Goal: Task Accomplishment & Management: Manage account settings

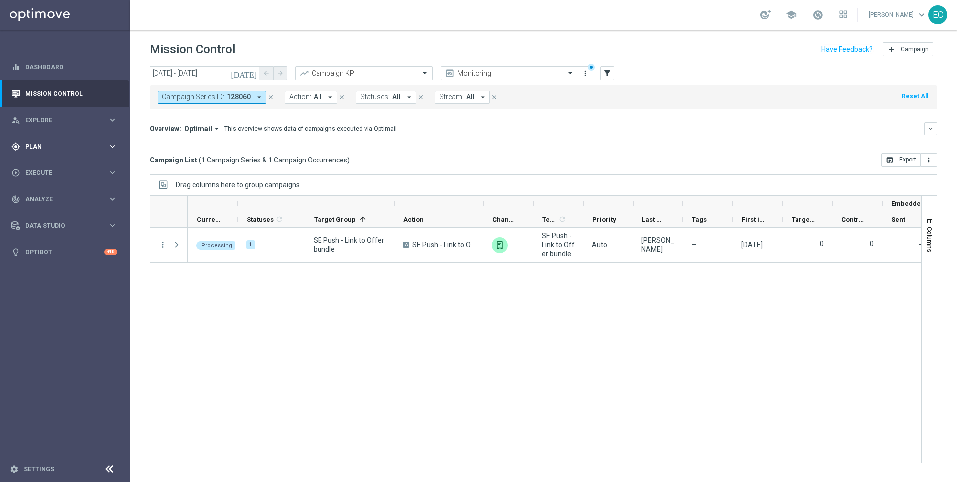
click at [84, 158] on div "gps_fixed Plan keyboard_arrow_right" at bounding box center [64, 146] width 129 height 26
click at [66, 249] on div "OptiMobile Push" at bounding box center [80, 241] width 98 height 15
click at [65, 243] on link "OptiMobile Push" at bounding box center [67, 242] width 73 height 8
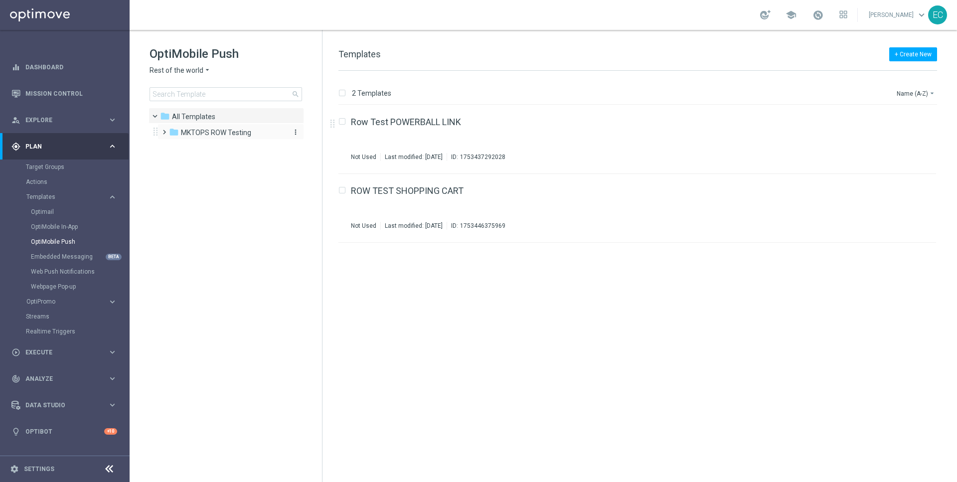
click at [218, 134] on span "MKTOPS ROW Testing" at bounding box center [216, 132] width 70 height 9
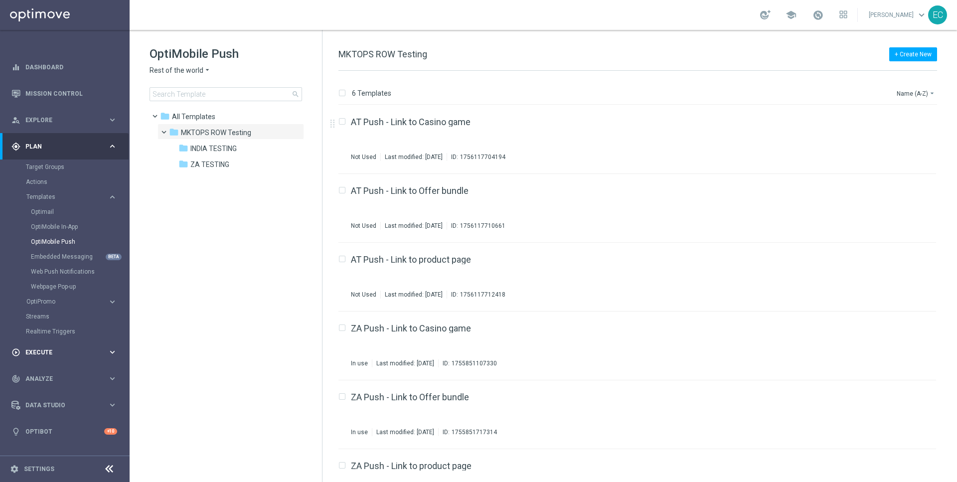
click at [78, 354] on span "Execute" at bounding box center [66, 352] width 82 height 6
click at [57, 153] on div "gps_fixed Plan keyboard_arrow_right" at bounding box center [64, 146] width 129 height 26
click at [48, 169] on link "Target Groups" at bounding box center [65, 167] width 78 height 8
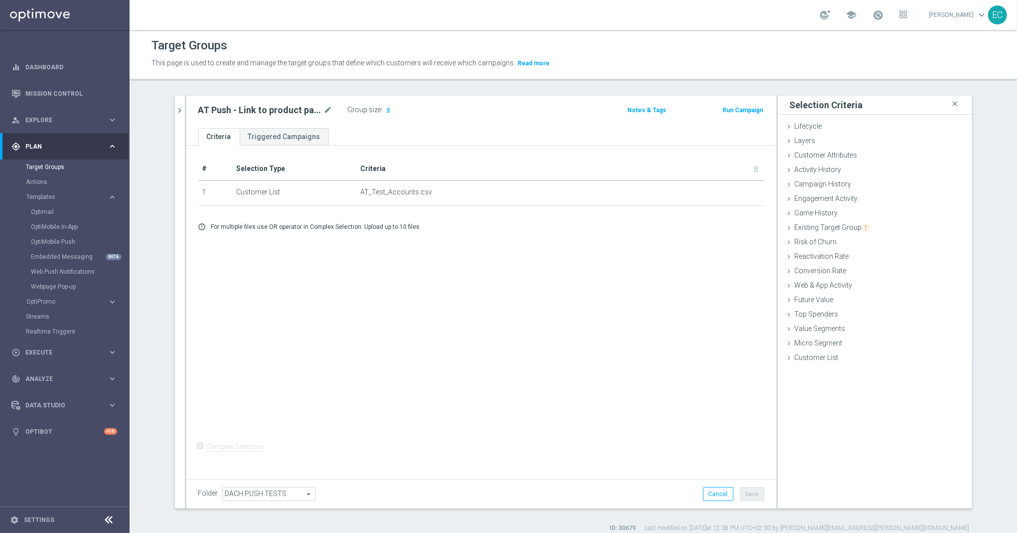
click at [743, 111] on button "Run Campaign" at bounding box center [743, 110] width 42 height 11
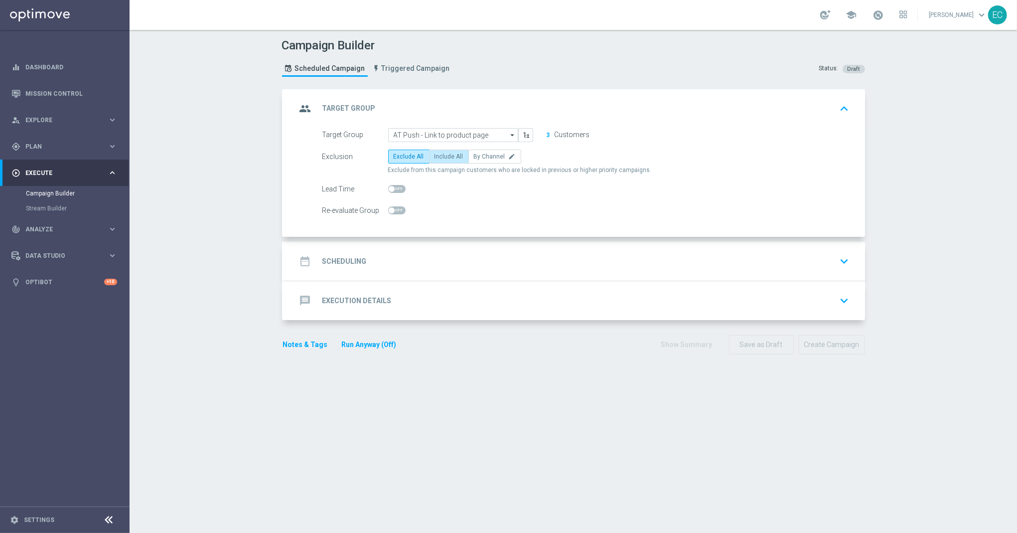
click at [443, 154] on span "Include All" at bounding box center [449, 156] width 29 height 7
click at [441, 155] on input "Include All" at bounding box center [438, 158] width 6 height 6
radio input "true"
click at [443, 154] on span "Include All" at bounding box center [449, 156] width 29 height 7
click at [441, 155] on input "Include All" at bounding box center [438, 158] width 6 height 6
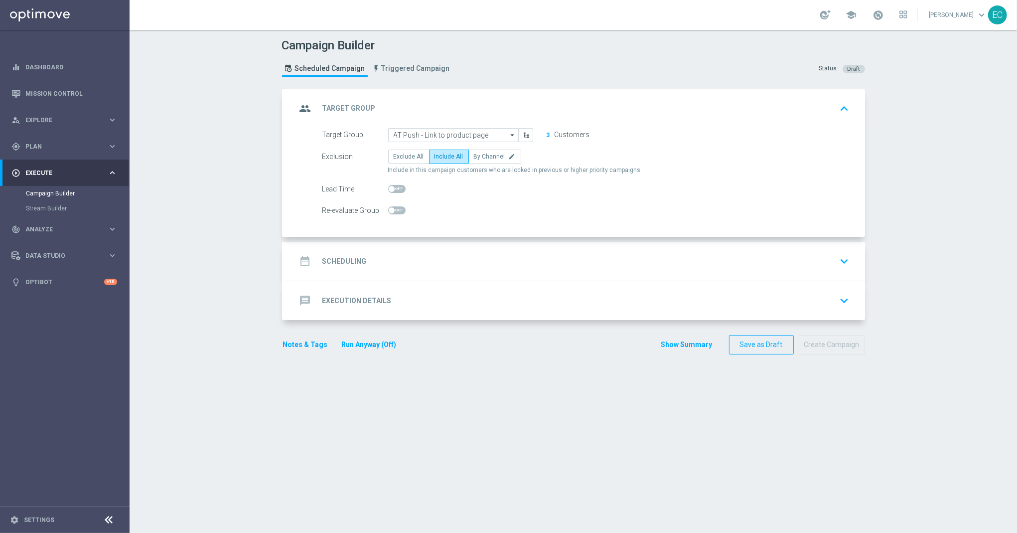
click at [459, 259] on div "date_range Scheduling keyboard_arrow_down" at bounding box center [575, 261] width 557 height 19
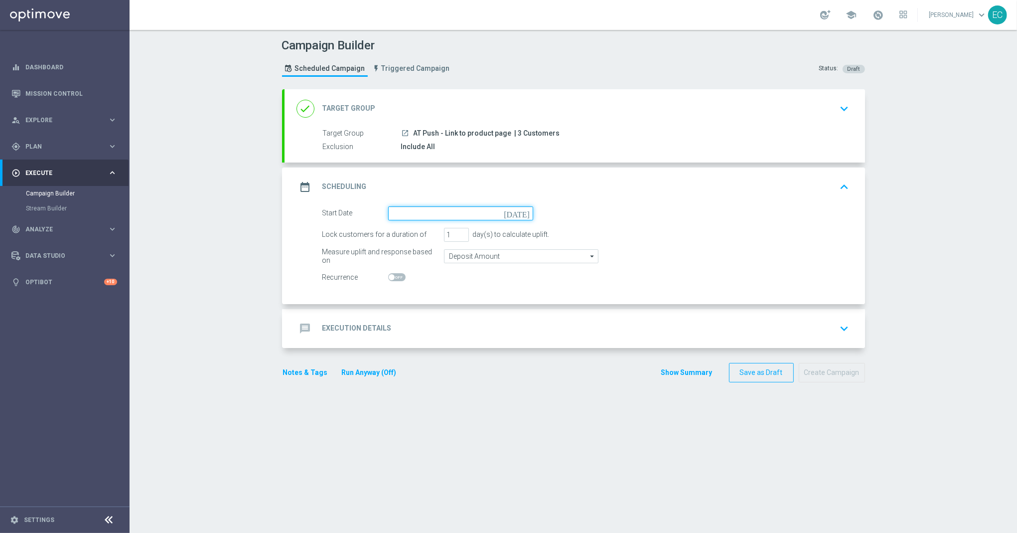
click at [435, 210] on input at bounding box center [460, 213] width 145 height 14
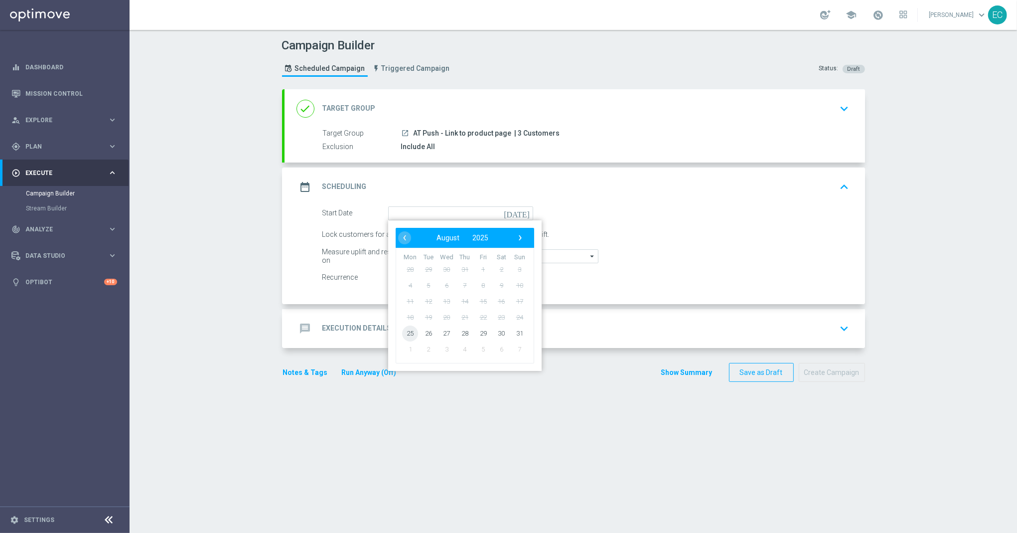
click at [407, 327] on span "25" at bounding box center [410, 333] width 16 height 16
type input "25 Aug 2025"
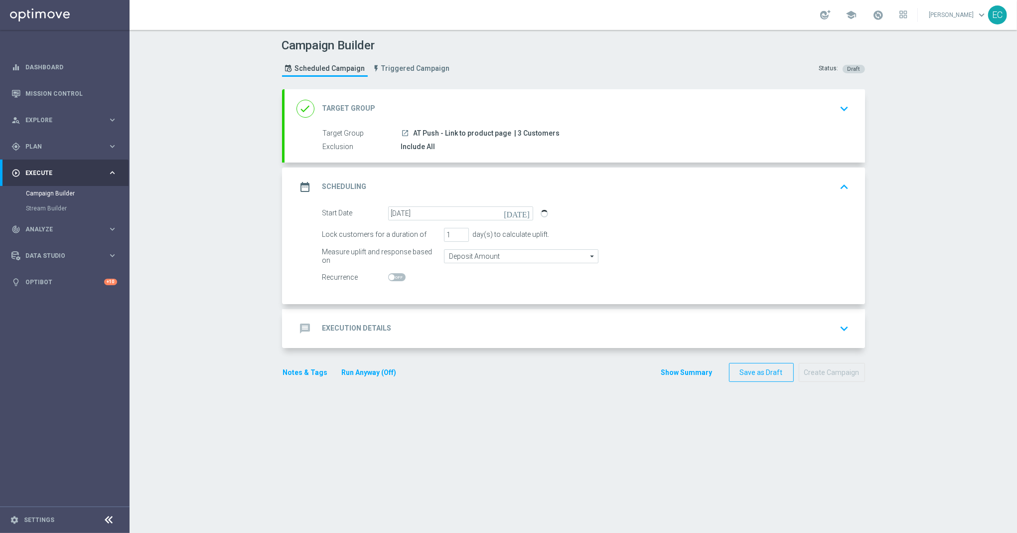
click at [470, 336] on div "message Execution Details keyboard_arrow_down" at bounding box center [575, 328] width 557 height 19
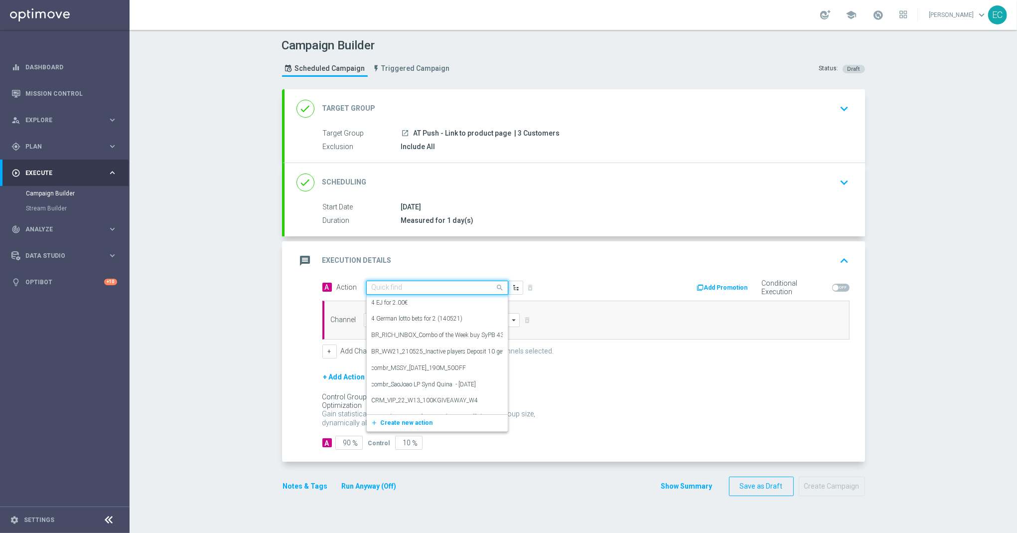
click at [406, 289] on input "text" at bounding box center [427, 288] width 111 height 8
click at [400, 428] on button "add_new Create new action" at bounding box center [436, 422] width 138 height 11
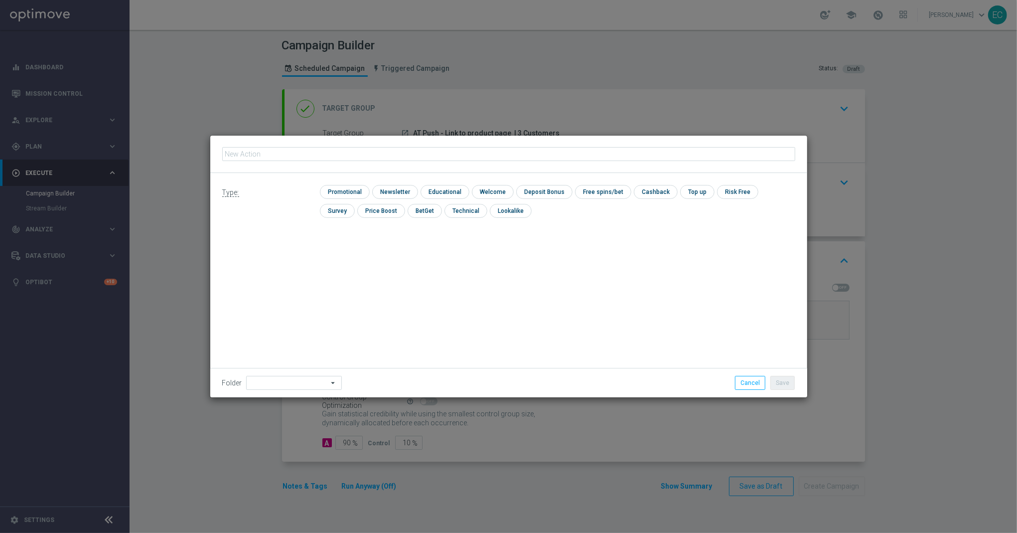
type input "225242023"
click at [746, 376] on button "Cancel" at bounding box center [750, 383] width 30 height 14
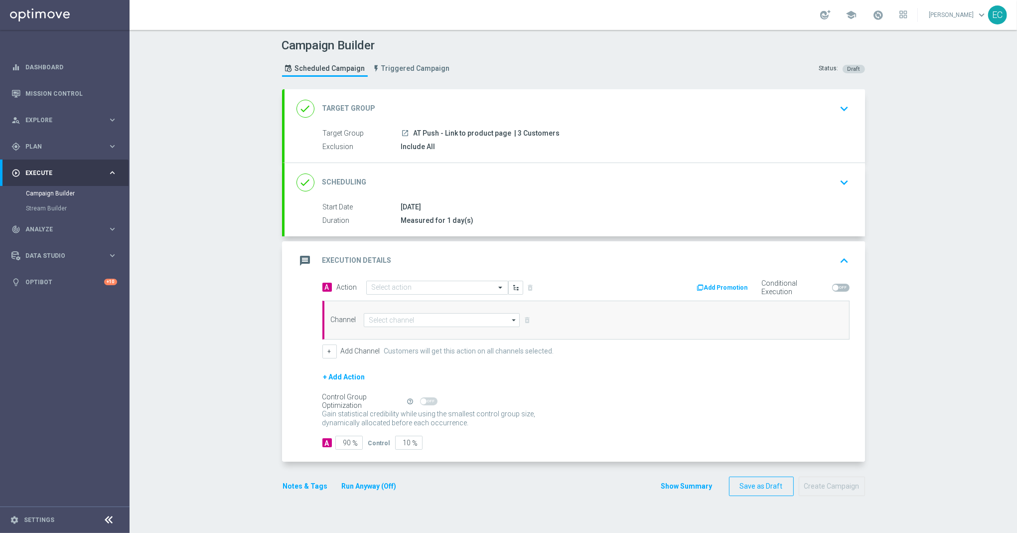
drag, startPoint x: 503, startPoint y: 134, endPoint x: 408, endPoint y: 131, distance: 95.3
click at [414, 131] on span "AT Push - Link to product page" at bounding box center [463, 133] width 98 height 9
copy span "AT Push - Link to product page"
click at [419, 287] on input "text" at bounding box center [427, 288] width 111 height 8
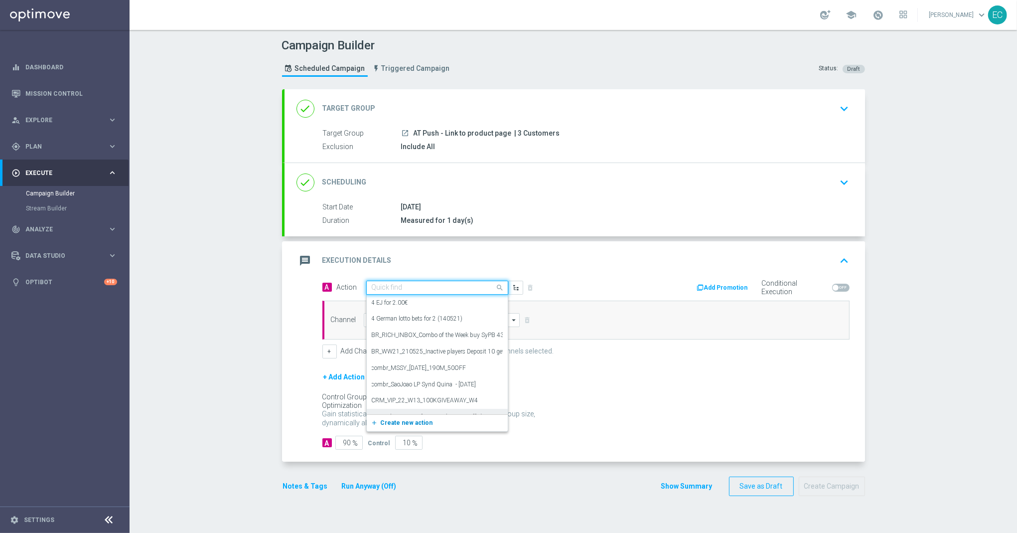
click at [418, 428] on button "add_new Create new action" at bounding box center [436, 422] width 138 height 11
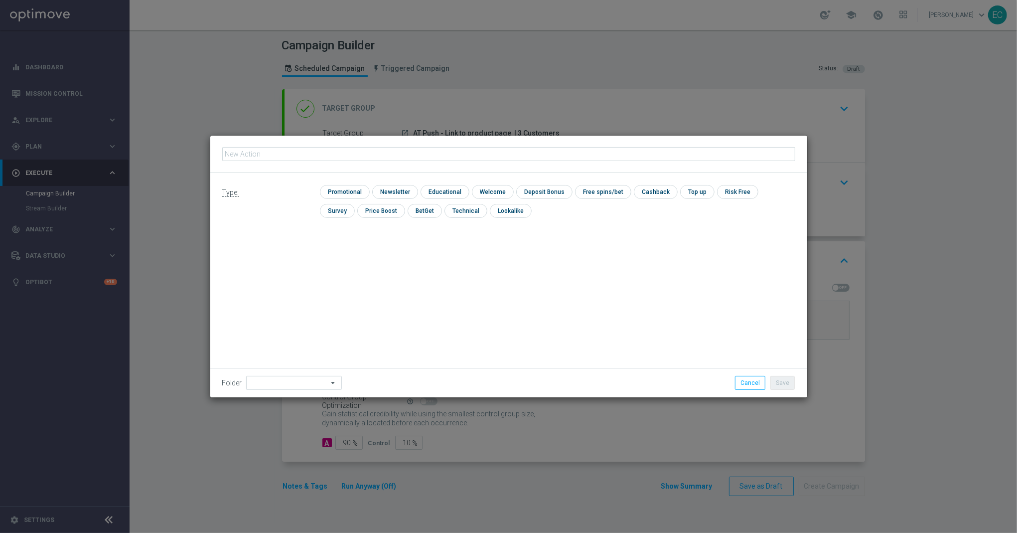
type input "AT Push - Link to product page"
click at [356, 186] on input "checkbox" at bounding box center [343, 191] width 47 height 13
checkbox input "true"
click at [779, 392] on div "Folder arrow_drop_down Drag here to set row groups Drag here to set column labe…" at bounding box center [508, 382] width 597 height 29
click at [779, 384] on button "Save" at bounding box center [783, 383] width 24 height 14
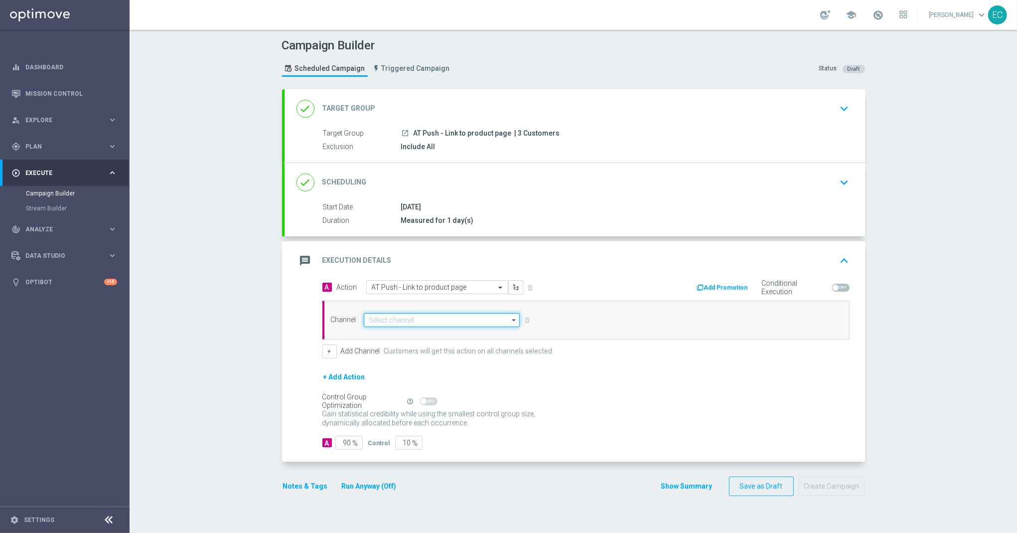
drag, startPoint x: 448, startPoint y: 328, endPoint x: 446, endPoint y: 322, distance: 6.3
click at [448, 328] on div "Channel arrow_drop_down Drag here to set row groups Drag here to set column lab…" at bounding box center [586, 320] width 527 height 39
click at [445, 318] on input at bounding box center [442, 320] width 157 height 14
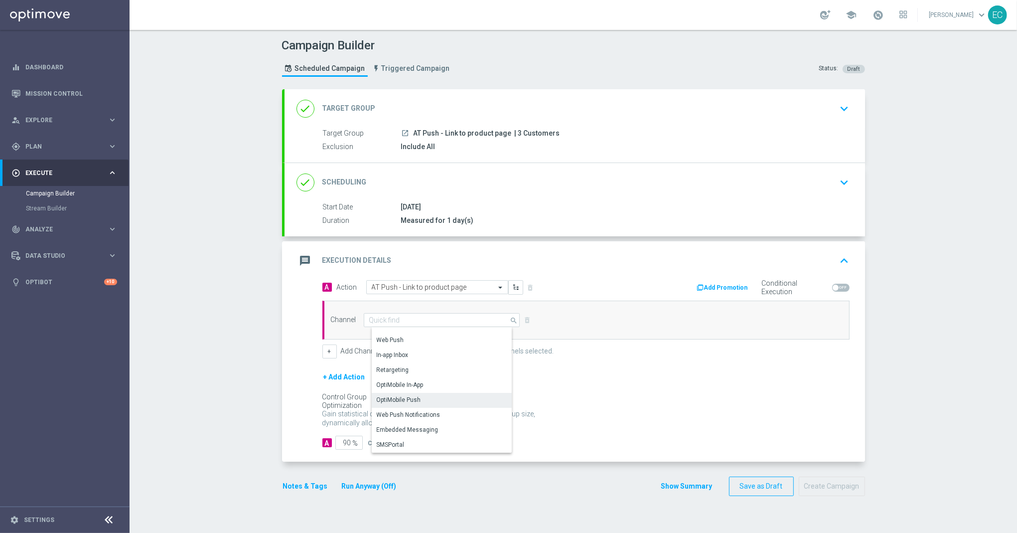
click at [424, 399] on div "OptiMobile Push" at bounding box center [446, 400] width 148 height 14
type input "OptiMobile Push"
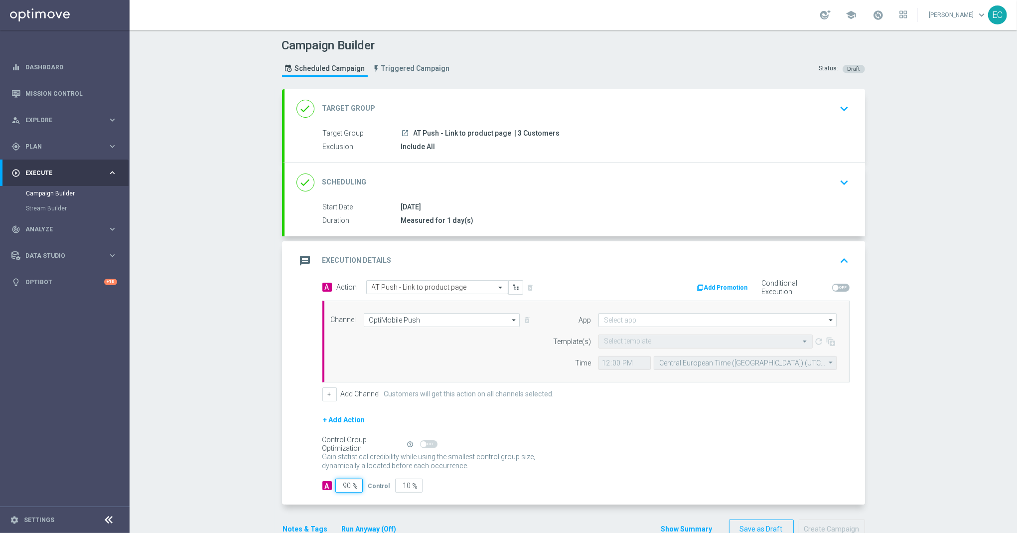
click at [344, 485] on input "90" at bounding box center [348, 486] width 27 height 14
type input "1"
type input "99"
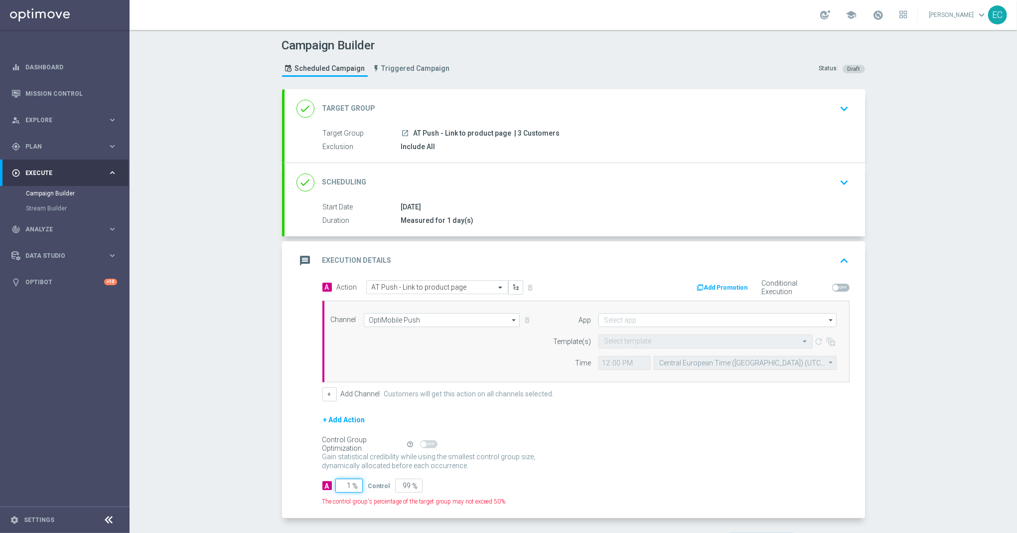
type input "10"
type input "90"
type input "100"
type input "0"
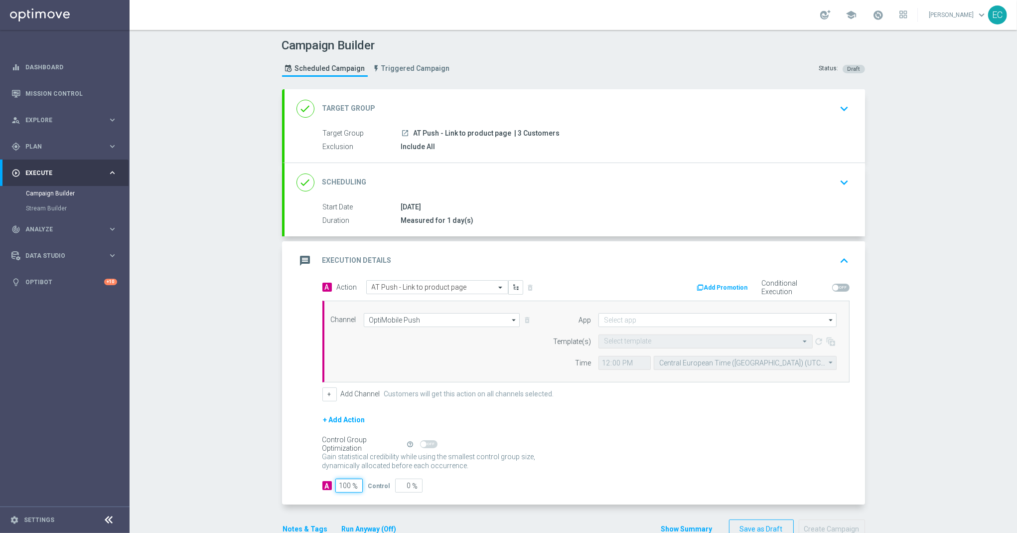
type input "100"
click at [637, 318] on input at bounding box center [718, 320] width 238 height 14
click at [645, 333] on div "Rest of the world" at bounding box center [635, 334] width 47 height 9
type input "Rest of the world"
click at [637, 343] on input "text" at bounding box center [695, 341] width 183 height 8
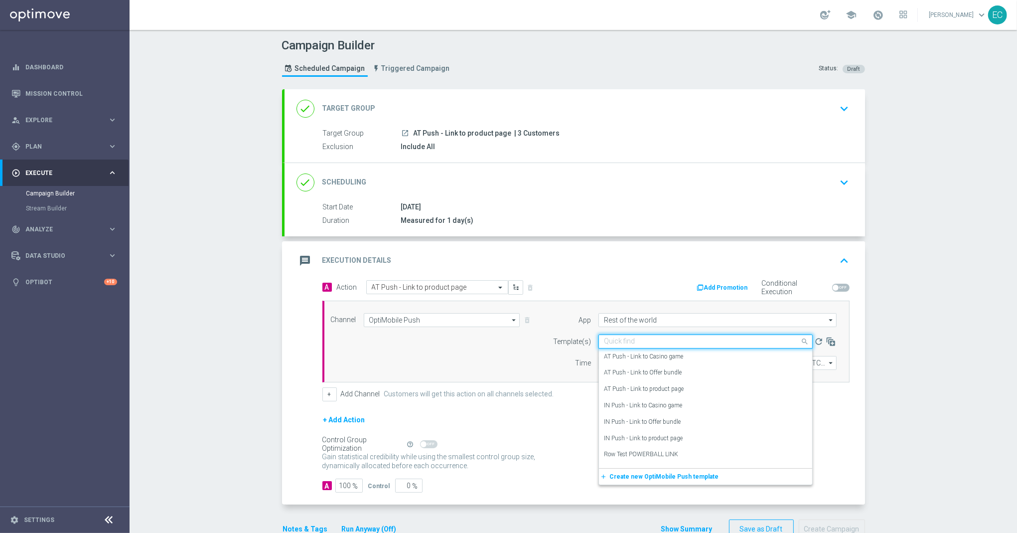
paste input "AT Push - Link to product page"
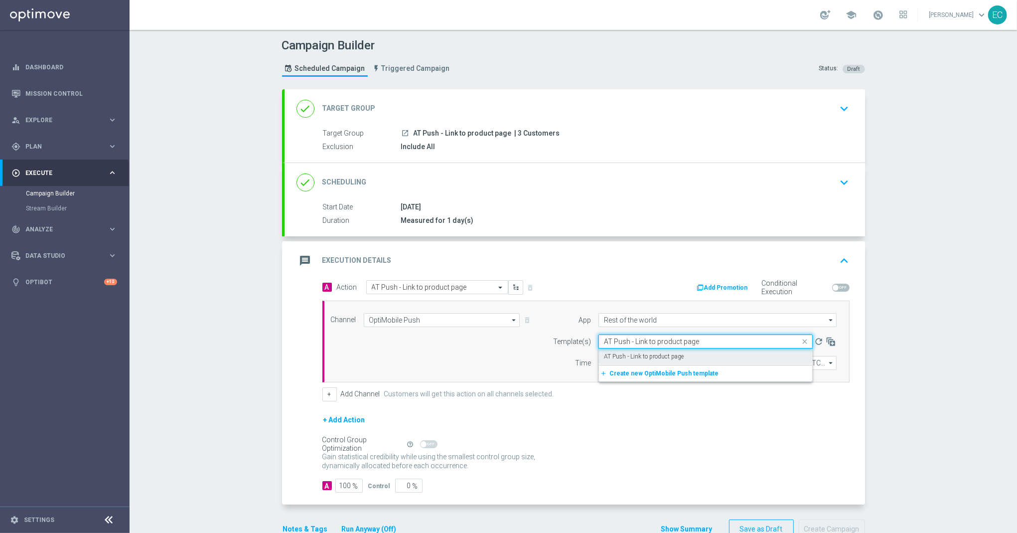
click at [651, 359] on label "AT Push - Link to product page" at bounding box center [644, 356] width 80 height 8
type input "AT Push - Link to product page"
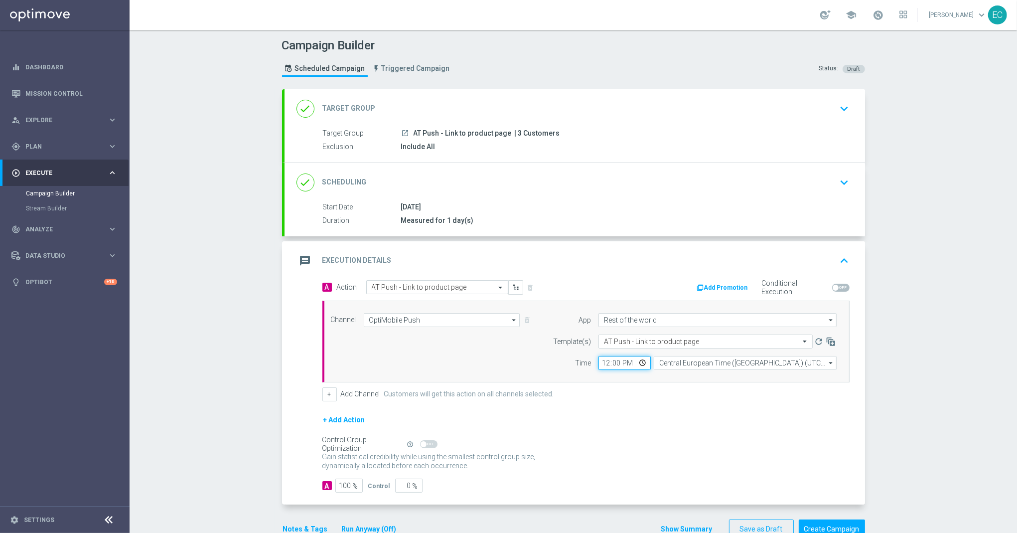
click at [601, 366] on input "12:00" at bounding box center [625, 363] width 52 height 14
click at [617, 484] on div "A 100 % Control 0 %" at bounding box center [586, 486] width 527 height 14
click at [611, 364] on input "13:51" at bounding box center [625, 363] width 52 height 14
type input "13:52"
click at [807, 527] on button "Create Campaign" at bounding box center [832, 528] width 66 height 19
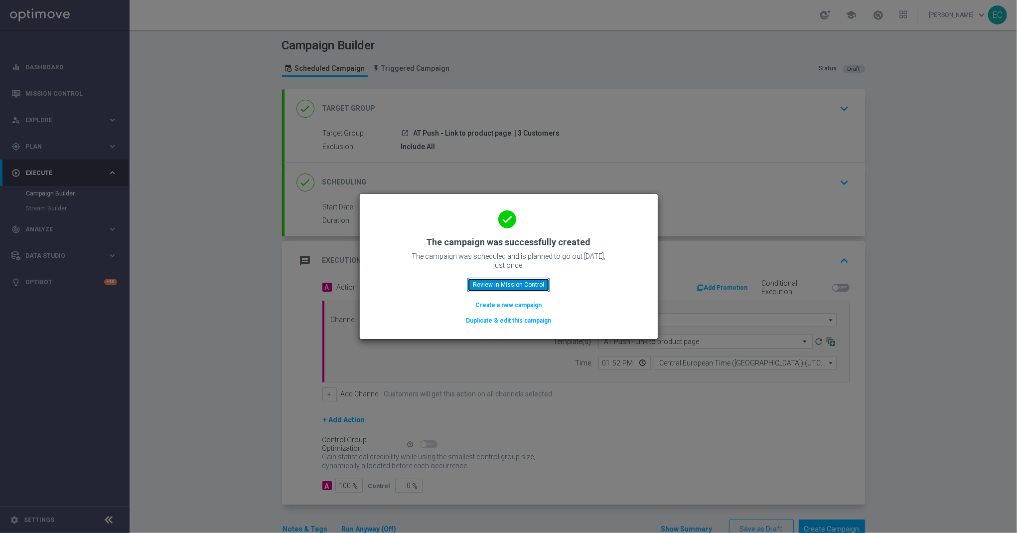
click at [498, 287] on button "Review in Mission Control" at bounding box center [509, 285] width 82 height 14
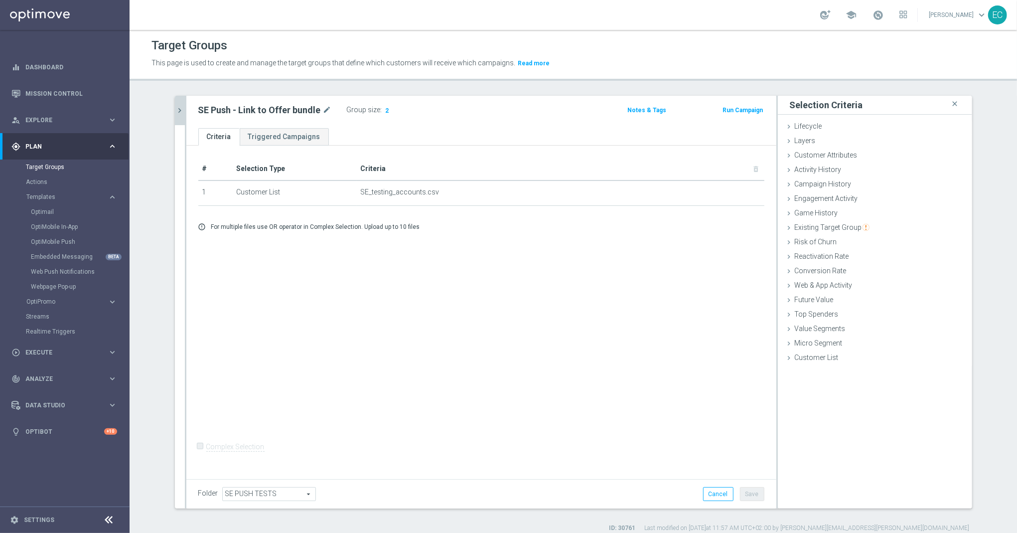
click at [175, 110] on icon "chevron_right" at bounding box center [179, 110] width 9 height 9
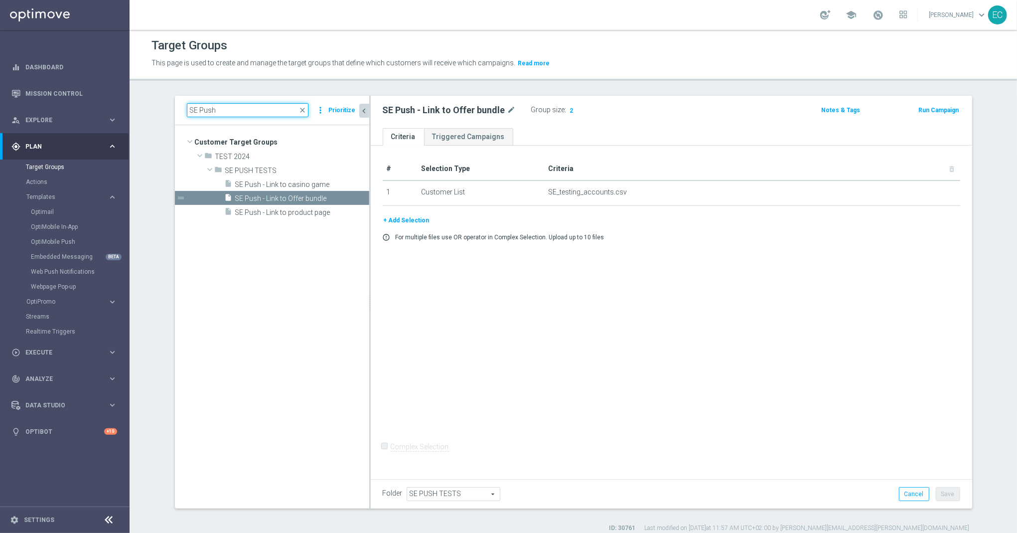
click at [239, 106] on input "SE Push" at bounding box center [248, 110] width 122 height 14
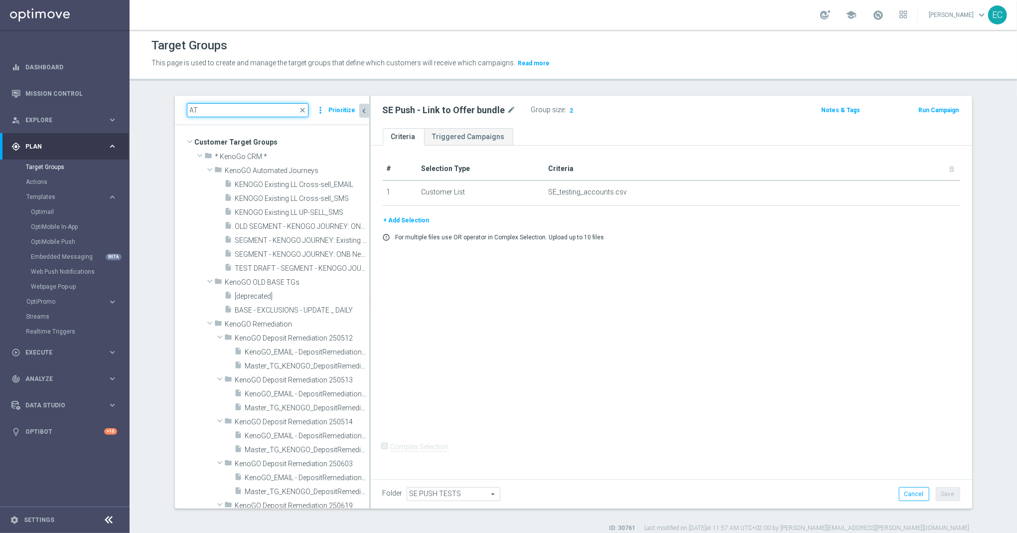
type input "A"
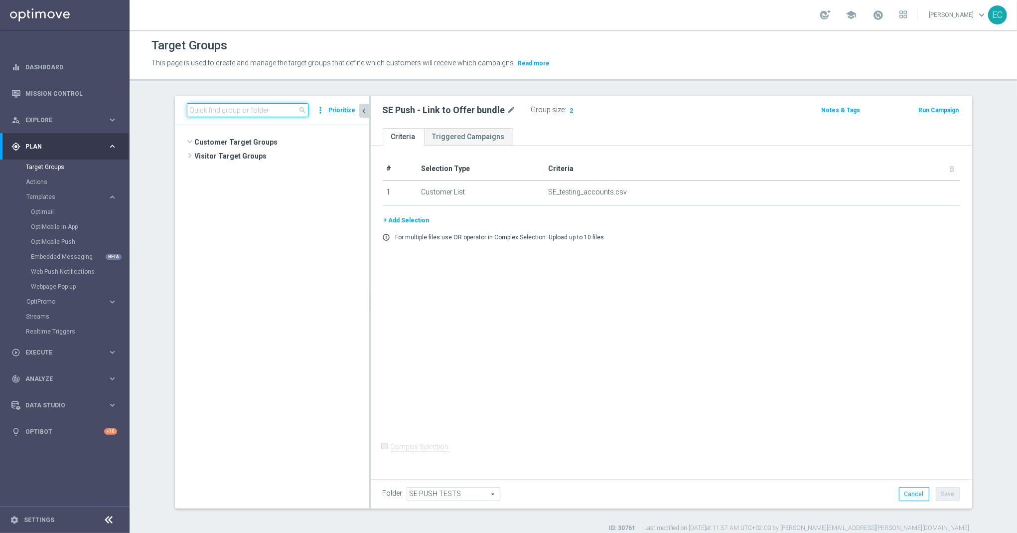
scroll to position [204070, 0]
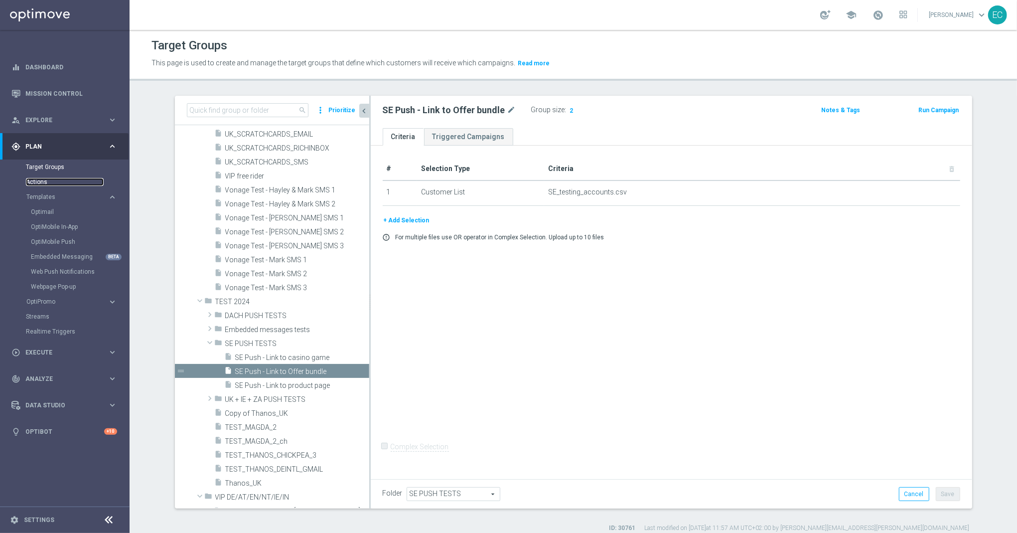
click at [40, 183] on link "Actions" at bounding box center [65, 182] width 78 height 8
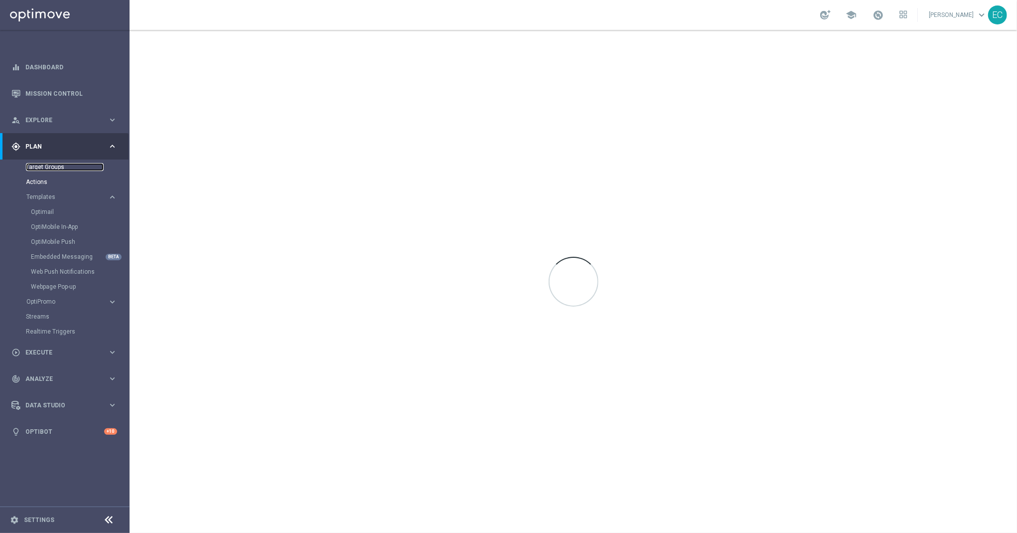
click at [40, 169] on link "Target Groups" at bounding box center [65, 167] width 78 height 8
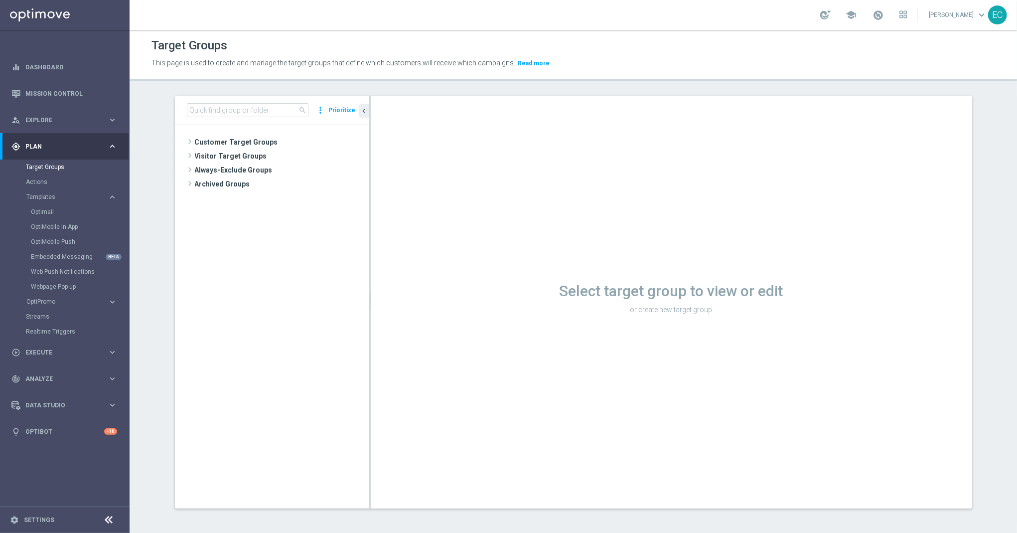
click at [224, 101] on div "search more_vert Prioritize" at bounding box center [272, 110] width 194 height 29
click at [238, 108] on input at bounding box center [248, 110] width 122 height 14
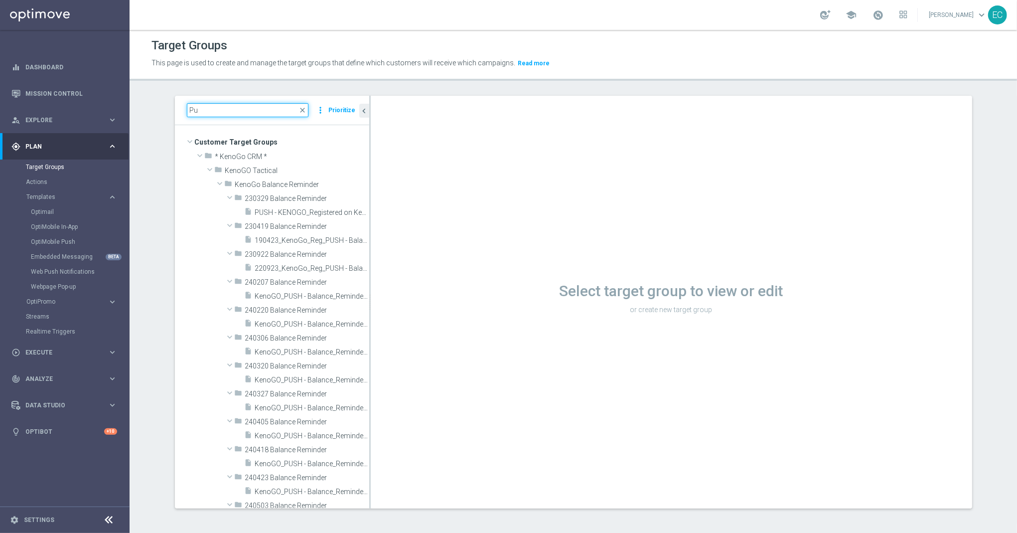
type input "P"
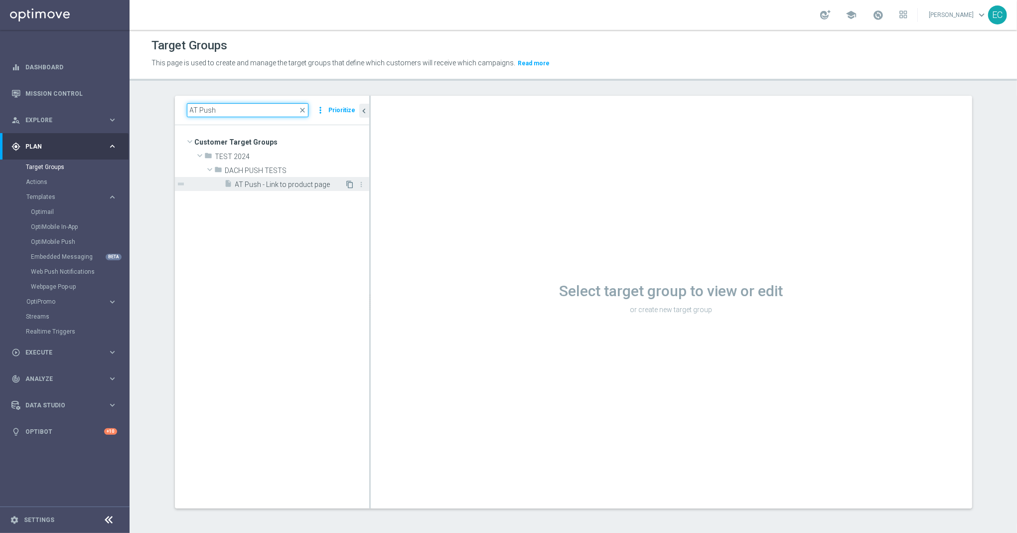
type input "AT Push"
click at [346, 186] on icon "content_copy" at bounding box center [350, 184] width 8 height 8
click at [237, 114] on input "AT Push" at bounding box center [248, 110] width 122 height 14
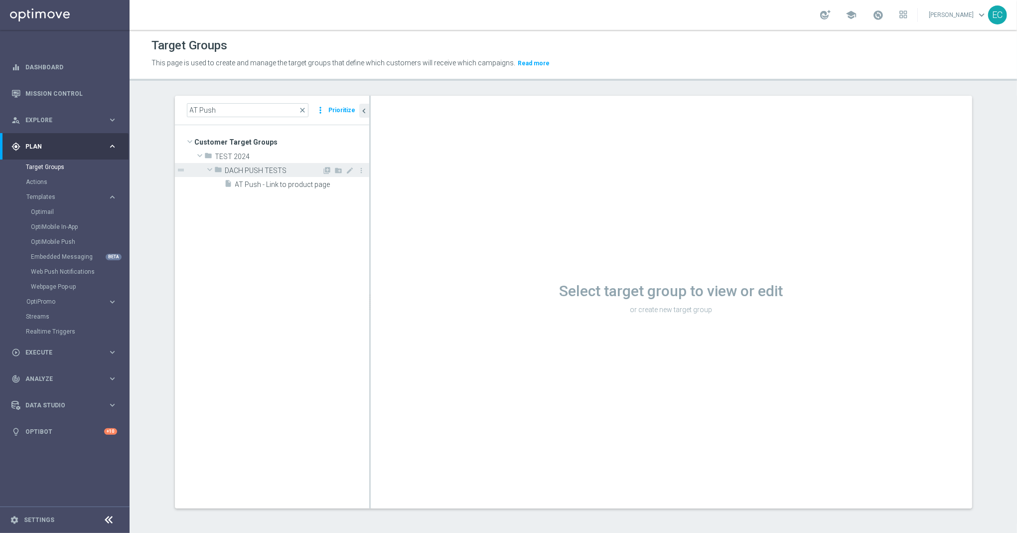
click at [266, 165] on div "folder DACH PUSH TESTS" at bounding box center [269, 170] width 108 height 14
click at [301, 110] on span "close" at bounding box center [303, 110] width 8 height 8
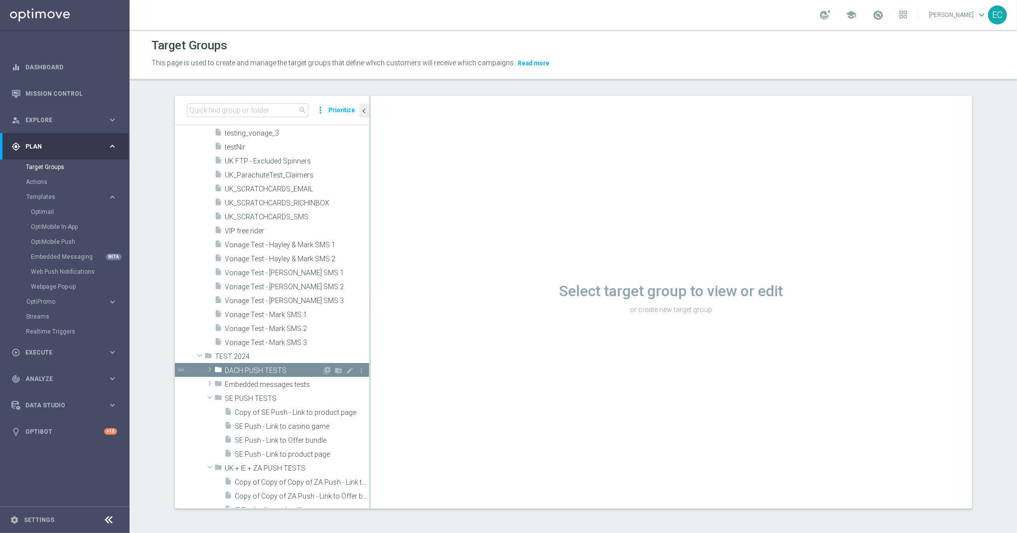
click at [259, 366] on span "DACH PUSH TESTS" at bounding box center [273, 370] width 97 height 8
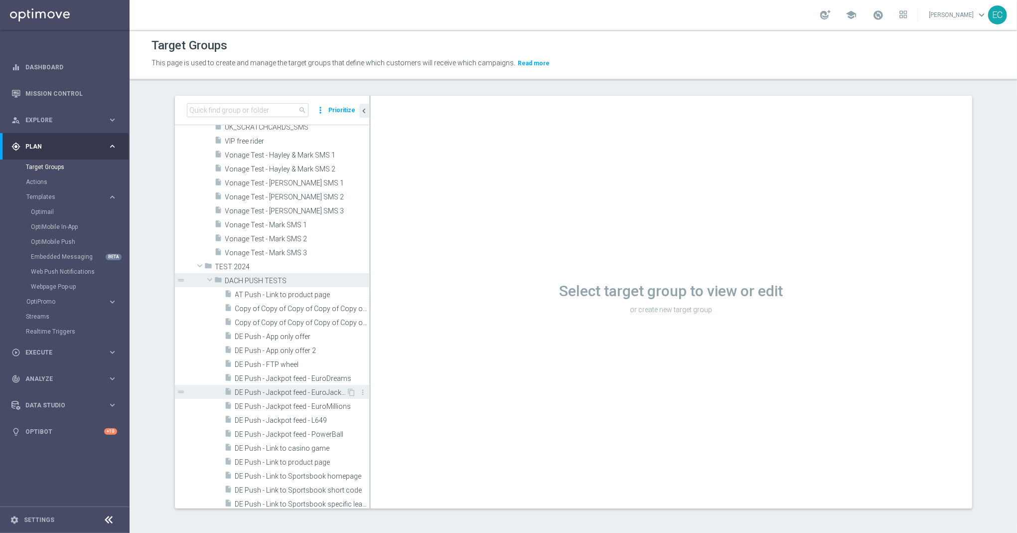
scroll to position [140892, 0]
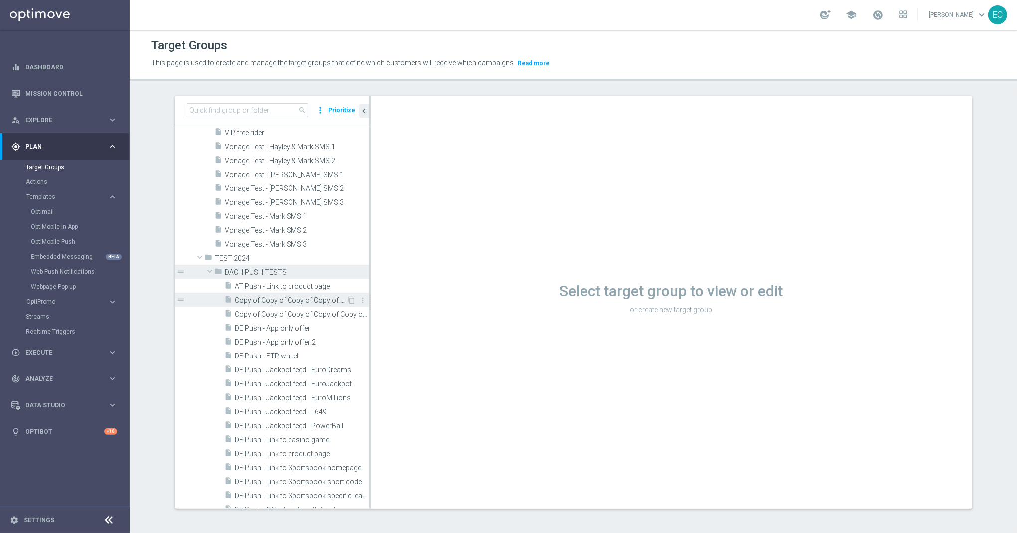
click at [290, 299] on span "Copy of Copy of Copy of Copy of Copy of Copy of Copy of Copy of Copy of Copy of…" at bounding box center [291, 300] width 112 height 8
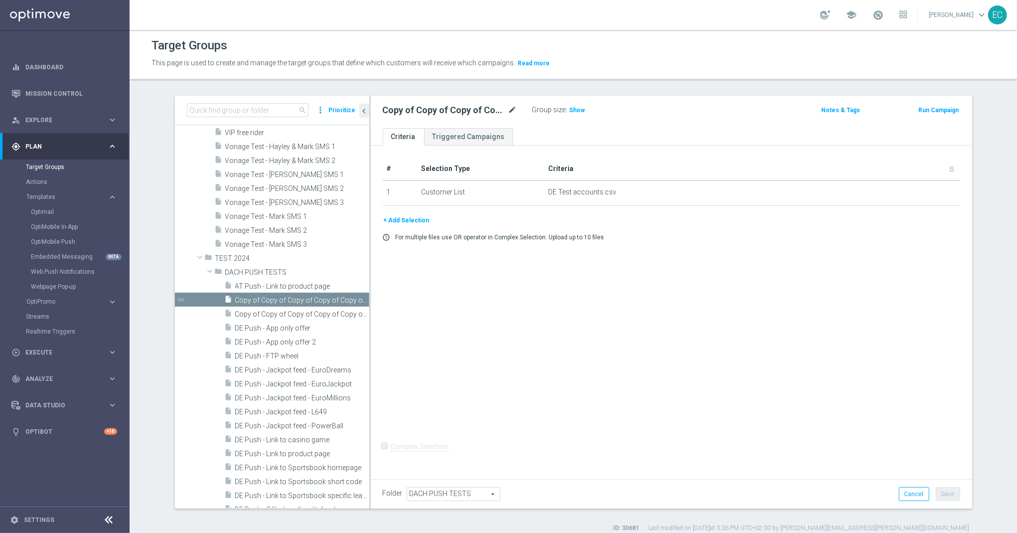
click at [508, 111] on icon "mode_edit" at bounding box center [512, 110] width 9 height 12
type input "AT Push - Link to casino game"
click at [640, 126] on div "AT Push - Link to casino game Group size : Show Notes & Tags Run Campaign" at bounding box center [672, 112] width 602 height 32
click at [942, 488] on button "Save" at bounding box center [948, 494] width 24 height 14
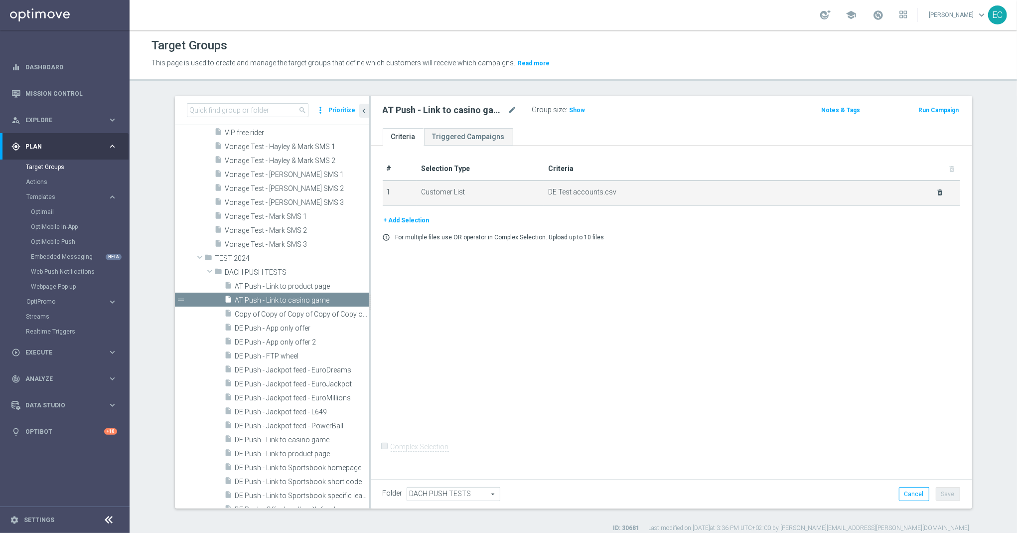
click at [936, 193] on icon "delete_forever" at bounding box center [940, 192] width 8 height 8
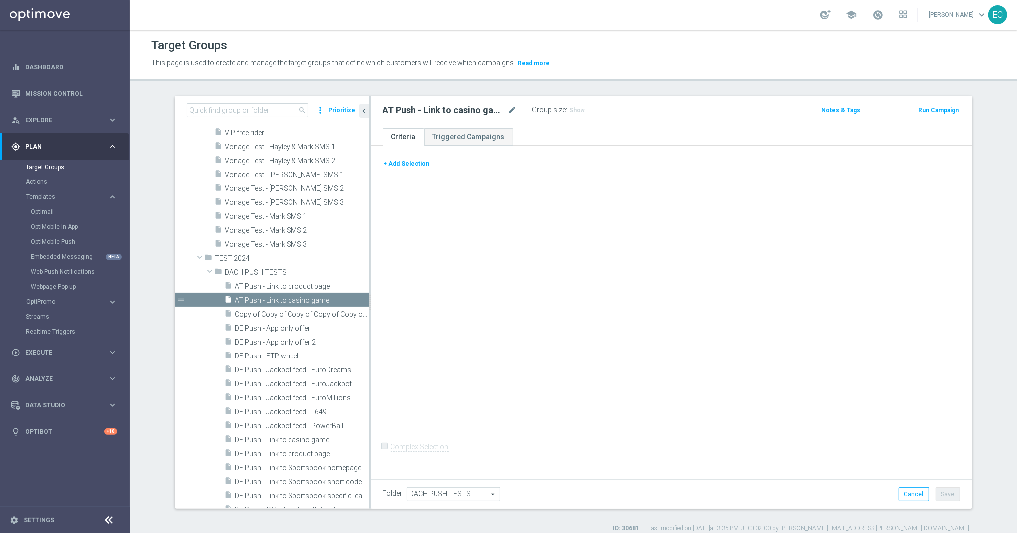
click at [400, 163] on button "+ Add Selection" at bounding box center [407, 163] width 48 height 11
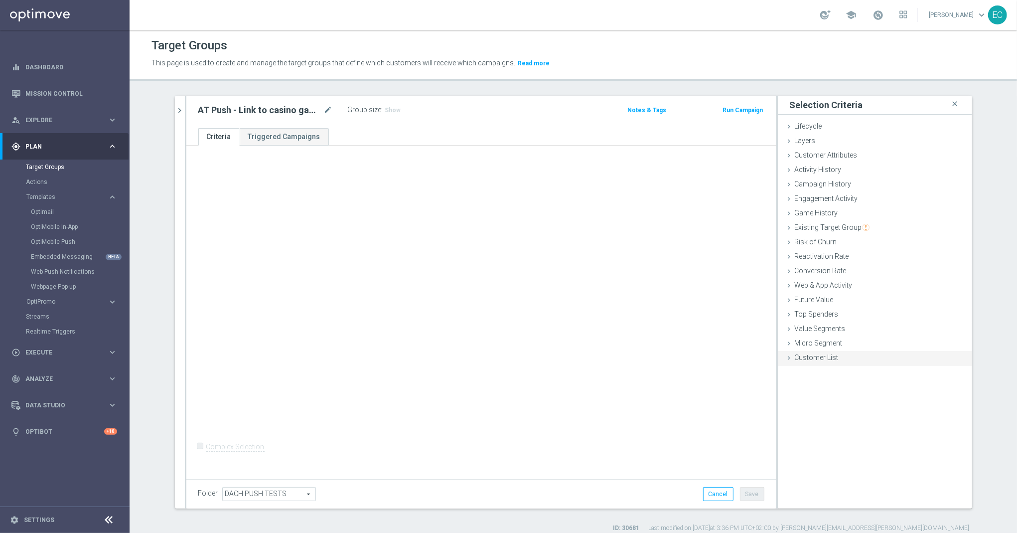
click at [827, 358] on span "Customer List" at bounding box center [817, 357] width 44 height 8
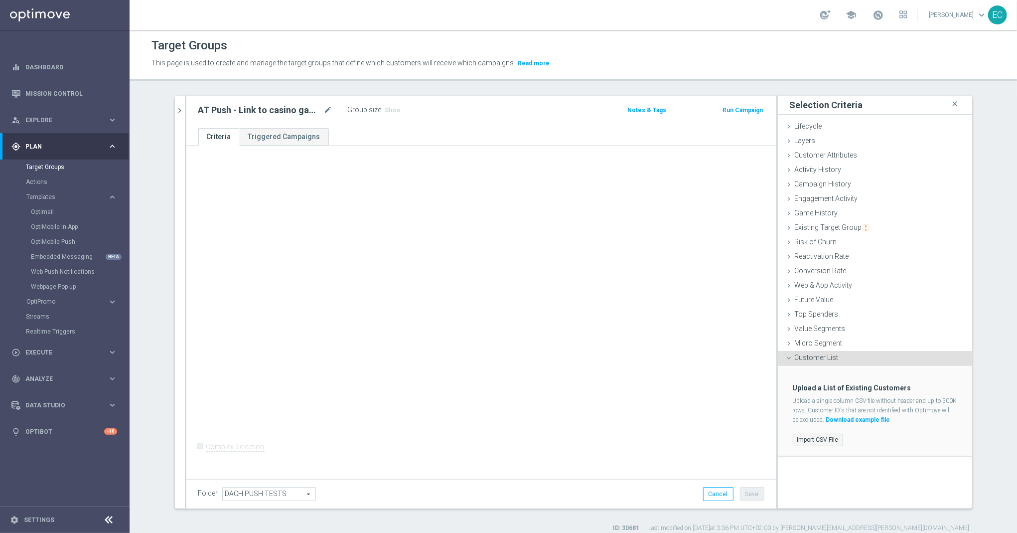
click at [827, 435] on label "Import CSV File" at bounding box center [818, 440] width 50 height 12
click at [0, 0] on input "Import CSV File" at bounding box center [0, 0] width 0 height 0
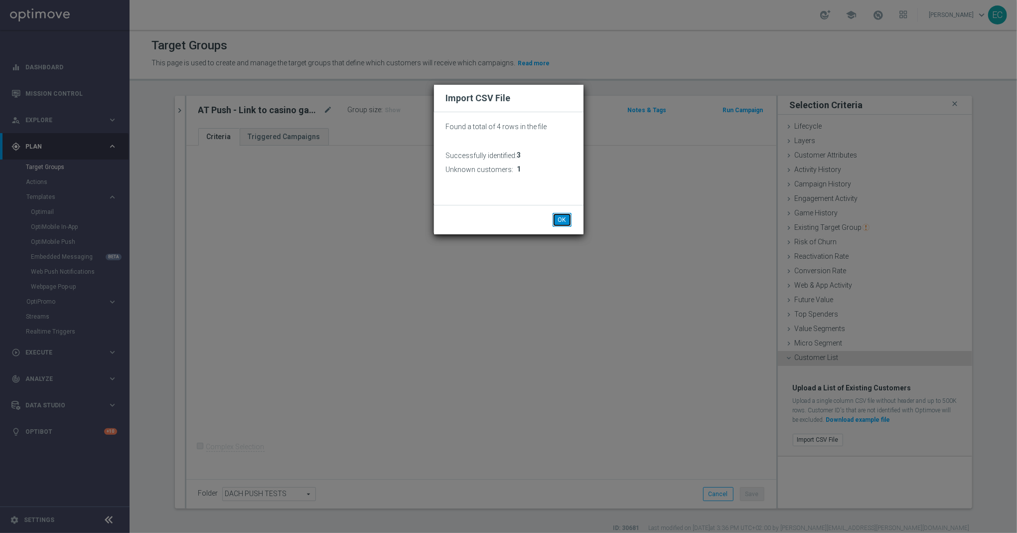
click at [561, 219] on button "OK" at bounding box center [562, 220] width 19 height 14
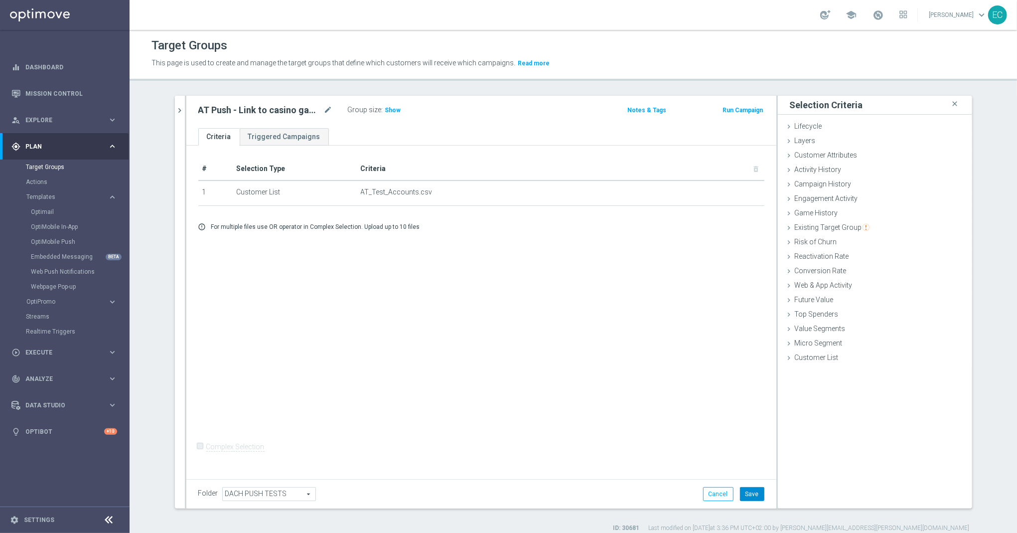
click at [748, 488] on button "Save" at bounding box center [752, 494] width 24 height 14
click at [175, 107] on icon "chevron_right" at bounding box center [179, 110] width 9 height 9
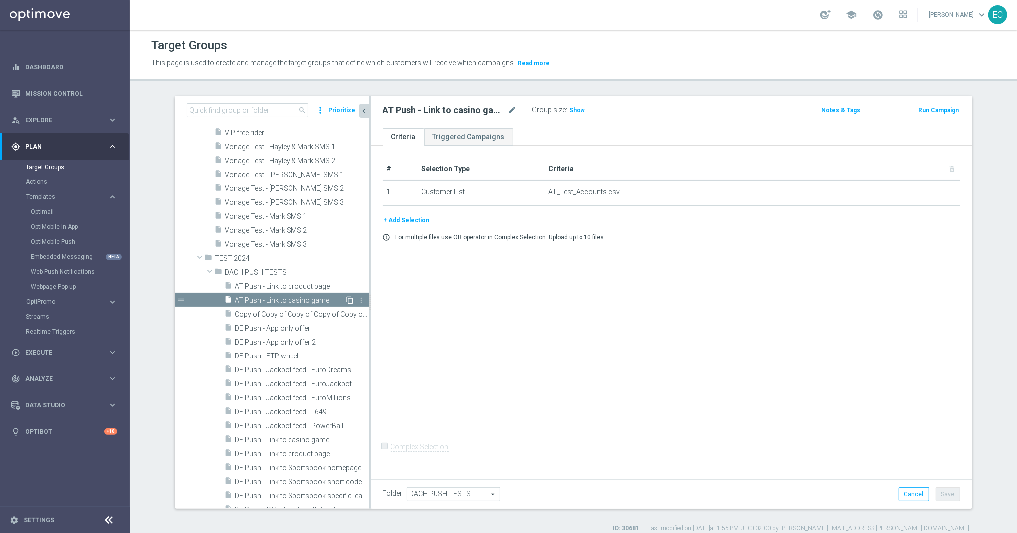
click at [346, 301] on icon "content_copy" at bounding box center [350, 300] width 8 height 8
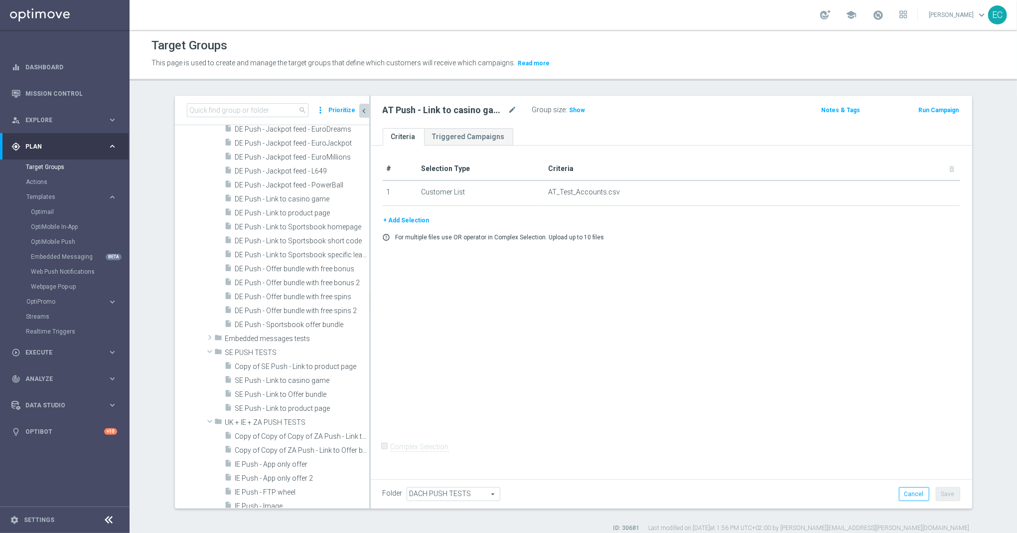
scroll to position [140873, 0]
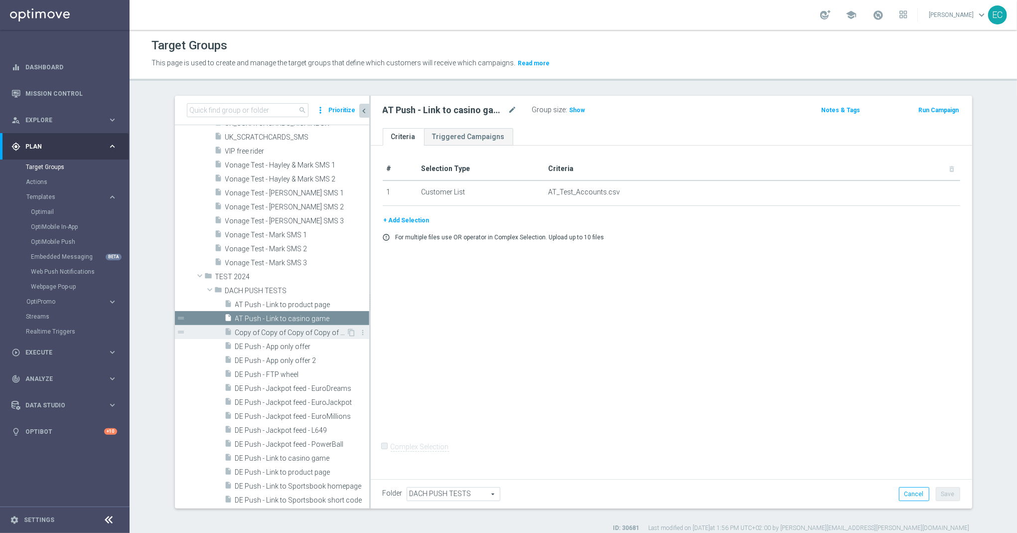
click at [298, 335] on span "Copy of Copy of Copy of Copy of Copy of Copy of Copy of Copy of Copy of Copy of…" at bounding box center [291, 332] width 112 height 8
click at [508, 111] on icon "mode_edit" at bounding box center [512, 110] width 9 height 12
click at [501, 109] on input "Copy of Copy of Copy of Copy of Copy of Copy of Copy of Copy of Copy of Copy of…" at bounding box center [450, 111] width 135 height 14
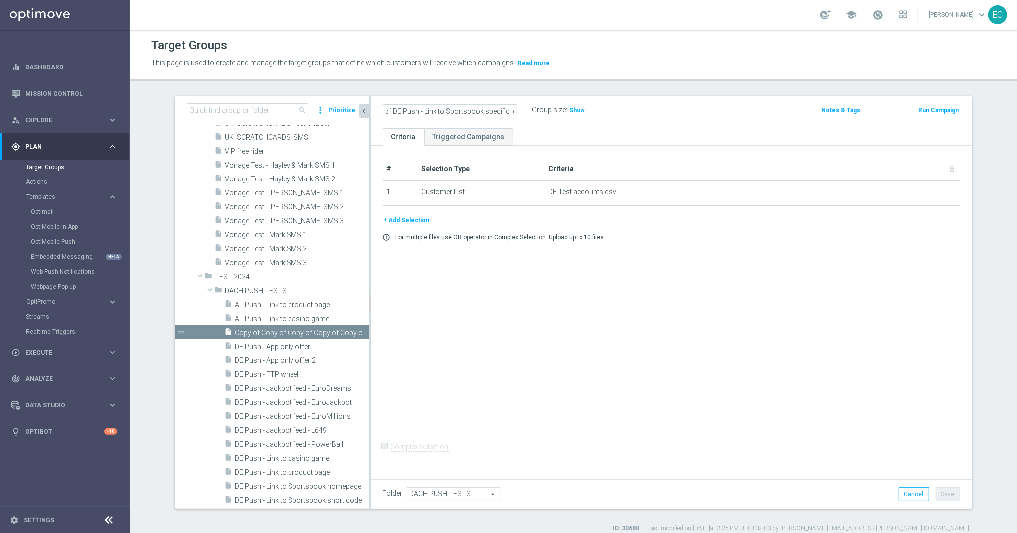
click at [501, 109] on input "Copy of Copy of Copy of Copy of Copy of Copy of Copy of Copy of Copy of Copy of…" at bounding box center [450, 111] width 135 height 14
type input "AT Push - Link to Offer bundle"
click at [662, 135] on ul "Criteria Triggered Campaigns" at bounding box center [672, 136] width 602 height 17
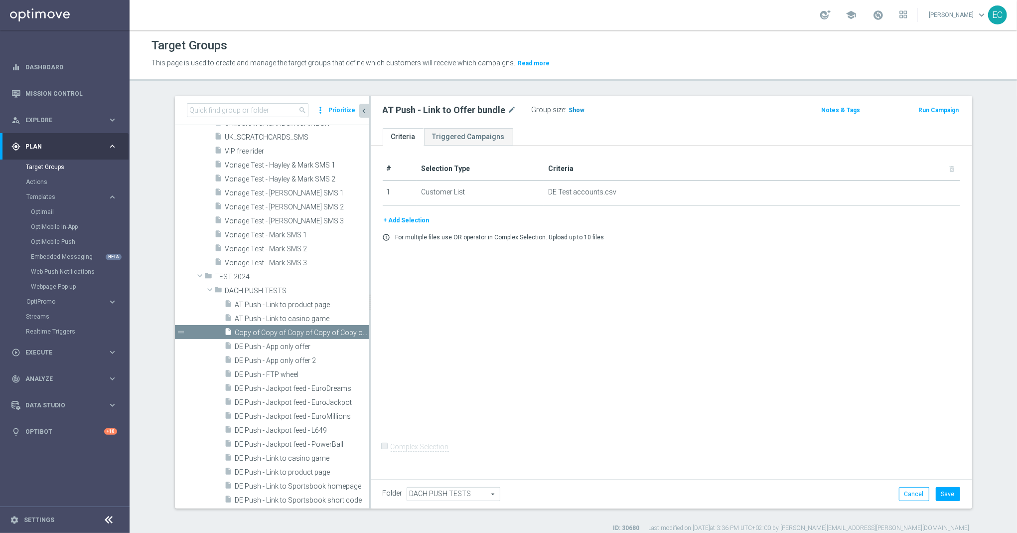
click at [569, 107] on span "Show" at bounding box center [577, 110] width 16 height 7
drag, startPoint x: 875, startPoint y: 243, endPoint x: 903, endPoint y: 218, distance: 37.8
click at [879, 238] on div "+ Add Selection error_outline For multiple files use OR operator in Complex Sel…" at bounding box center [671, 232] width 593 height 34
click at [0, 0] on icon "delete_forever" at bounding box center [0, 0] width 0 height 0
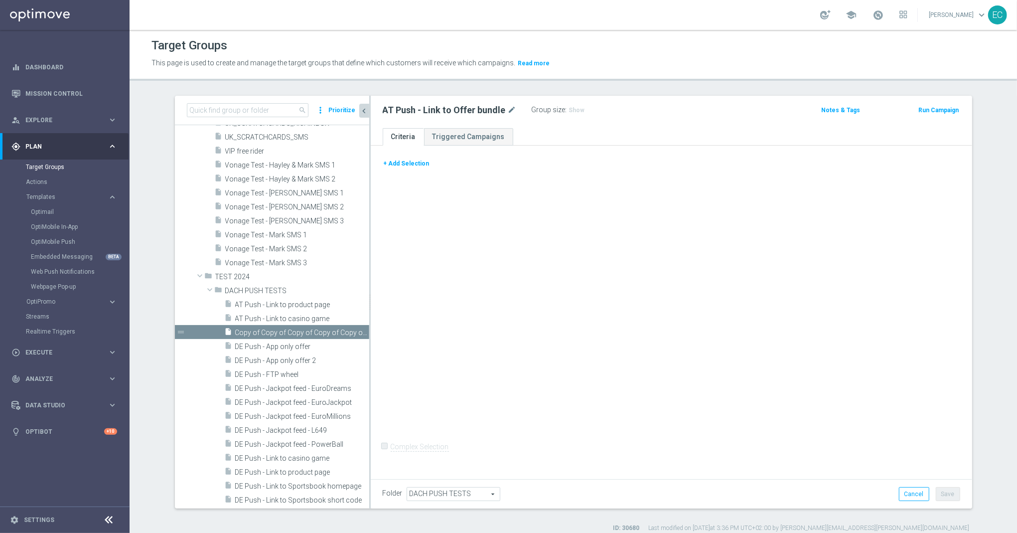
click at [411, 160] on button "+ Add Selection" at bounding box center [407, 163] width 48 height 11
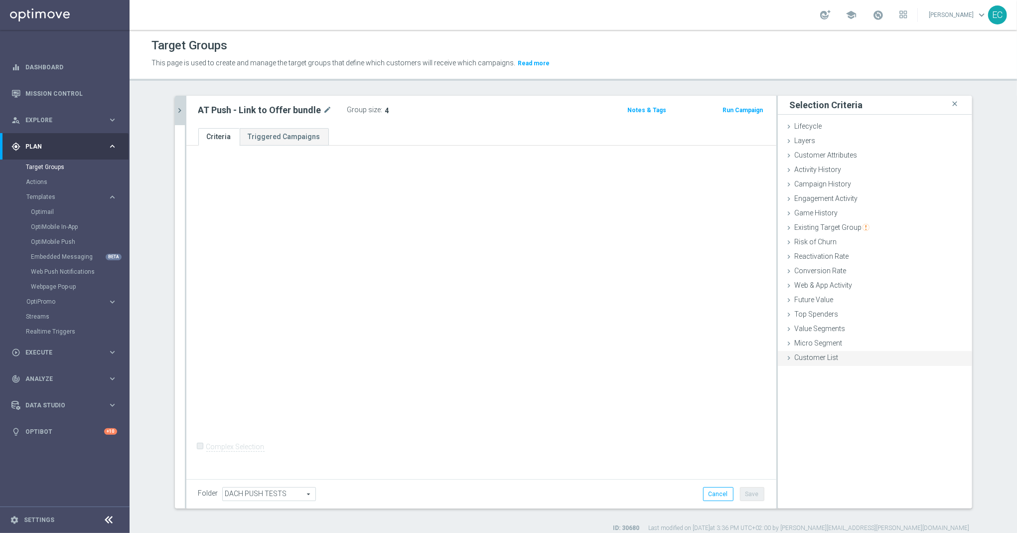
click at [819, 359] on span "Customer List" at bounding box center [817, 357] width 44 height 8
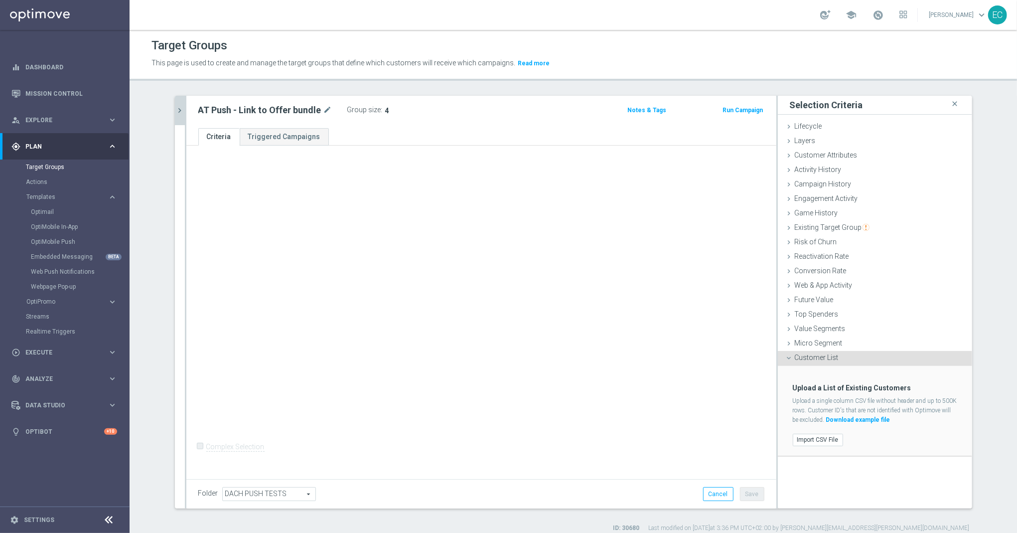
click at [823, 434] on div "Import CSV File" at bounding box center [875, 440] width 179 height 16
click at [820, 442] on label "Import CSV File" at bounding box center [818, 440] width 50 height 12
click at [0, 0] on input "Import CSV File" at bounding box center [0, 0] width 0 height 0
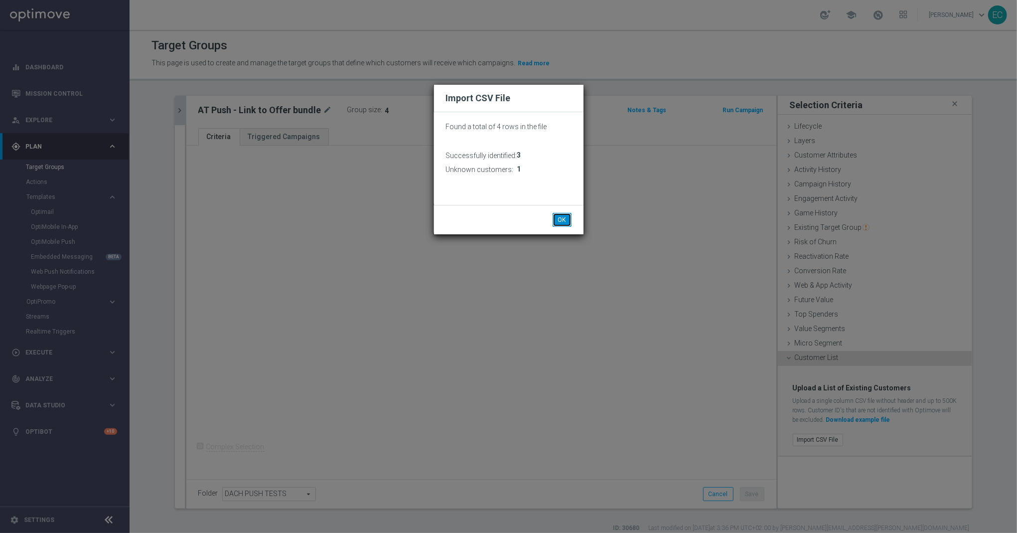
click at [564, 220] on button "OK" at bounding box center [562, 220] width 19 height 14
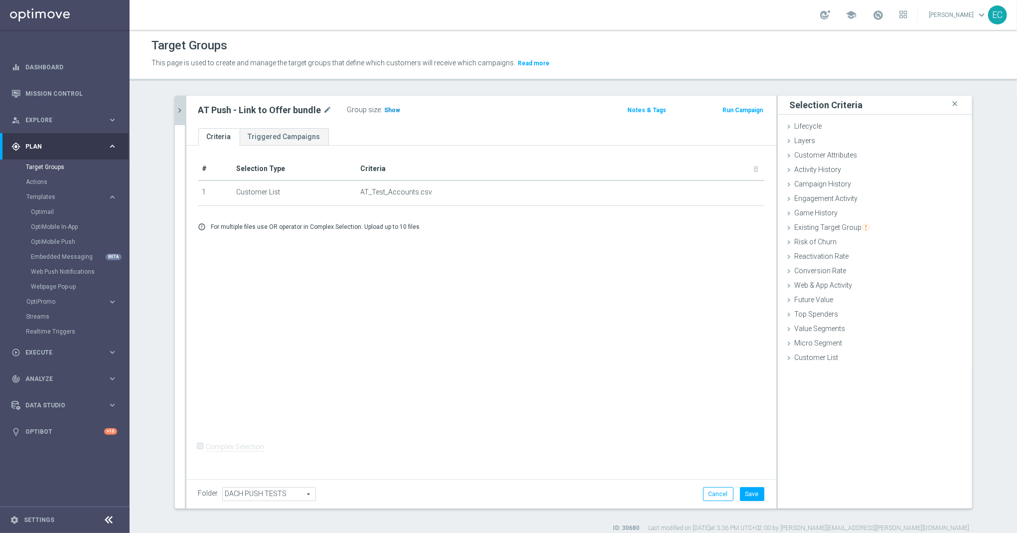
click at [387, 108] on span "Show" at bounding box center [393, 110] width 16 height 7
click at [744, 497] on button "Save" at bounding box center [752, 494] width 24 height 14
click at [191, 110] on div "AT Push - Link to Offer bundle mode_edit Group size : 3" at bounding box center [384, 110] width 387 height 14
click at [186, 110] on div "AT Push - Link to Offer bundle mode_edit Group size : 3 Notes & Tags Run Campai…" at bounding box center [481, 112] width 590 height 32
click at [178, 109] on icon "chevron_right" at bounding box center [179, 110] width 9 height 9
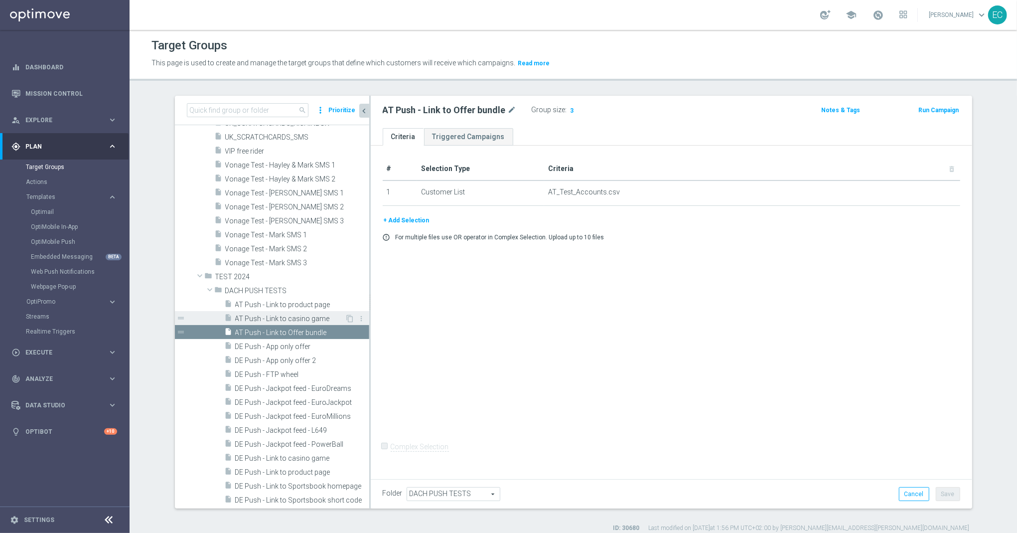
click at [298, 316] on span "AT Push - Link to casino game" at bounding box center [290, 319] width 110 height 8
click at [574, 109] on span "Show" at bounding box center [578, 110] width 16 height 7
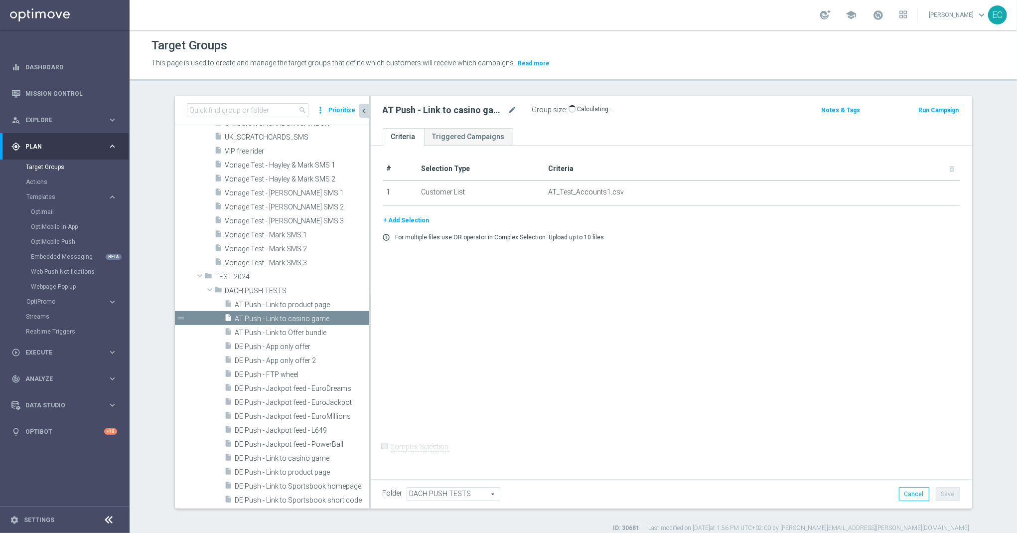
click at [940, 106] on button "Run Campaign" at bounding box center [939, 110] width 42 height 11
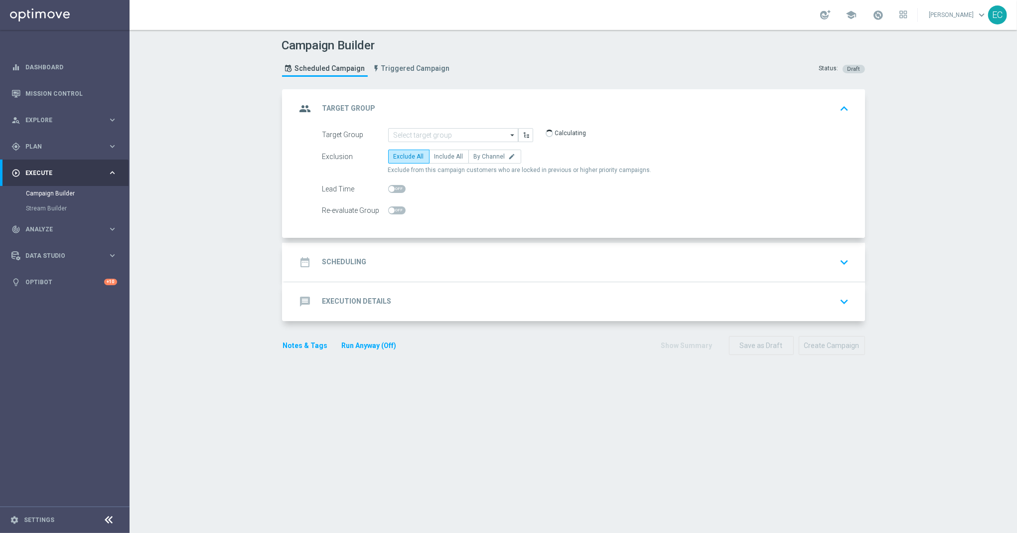
type input "AT Push - Link to casino game"
click at [451, 156] on span "Include All" at bounding box center [449, 156] width 29 height 7
click at [441, 156] on input "Include All" at bounding box center [438, 158] width 6 height 6
radio input "true"
drag, startPoint x: 481, startPoint y: 233, endPoint x: 493, endPoint y: 264, distance: 32.7
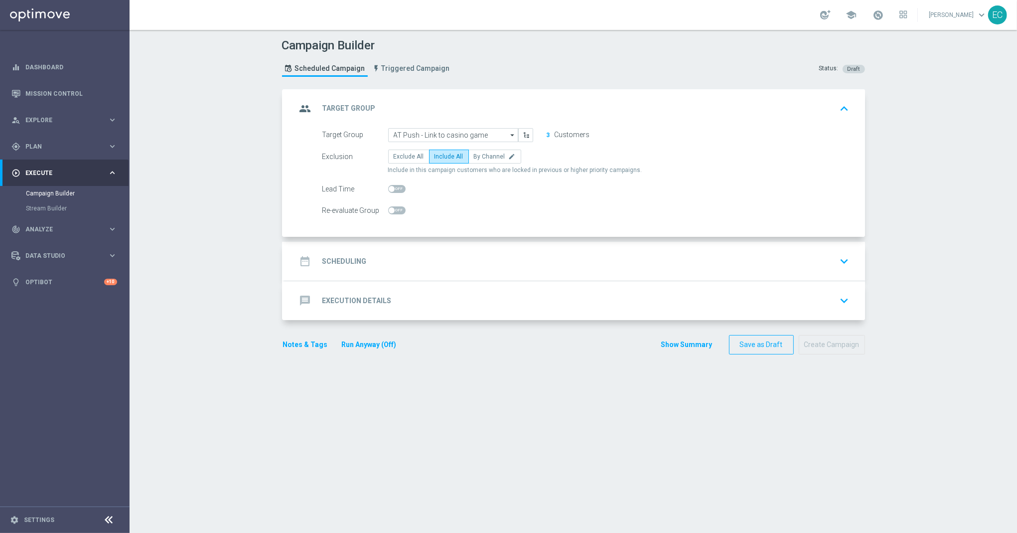
click at [481, 233] on div "Target Group AT Push - Link to casino game AT Push - Link to casino game arrow_…" at bounding box center [575, 182] width 581 height 109
click at [493, 264] on div "date_range Scheduling keyboard_arrow_down" at bounding box center [575, 261] width 557 height 19
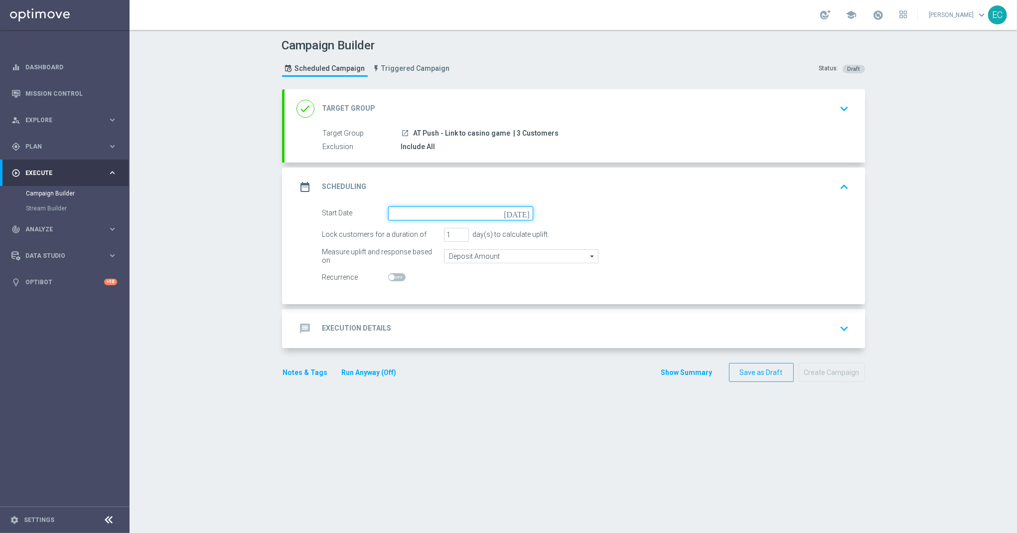
click at [461, 215] on input at bounding box center [460, 213] width 145 height 14
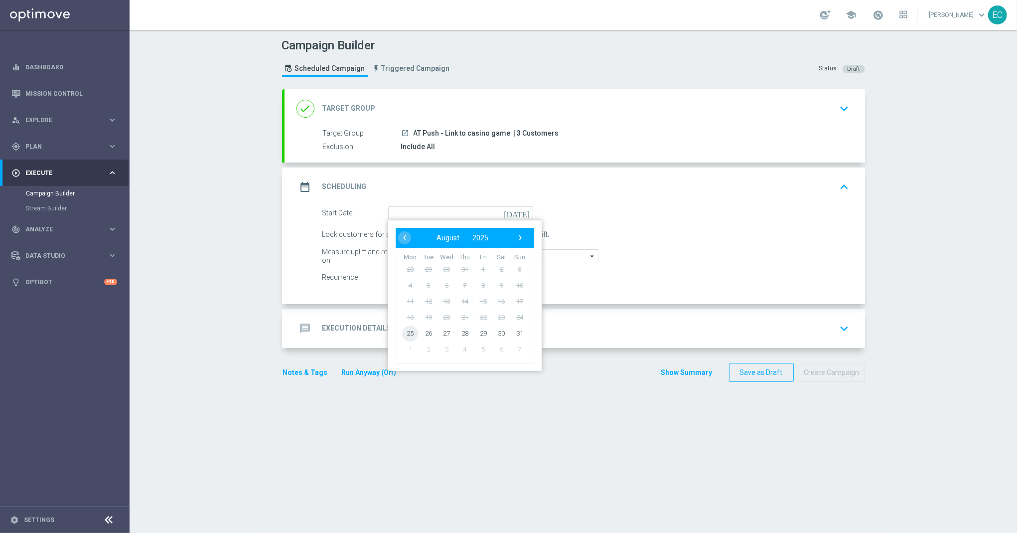
click at [402, 337] on span "25" at bounding box center [410, 333] width 16 height 16
type input "[DATE]"
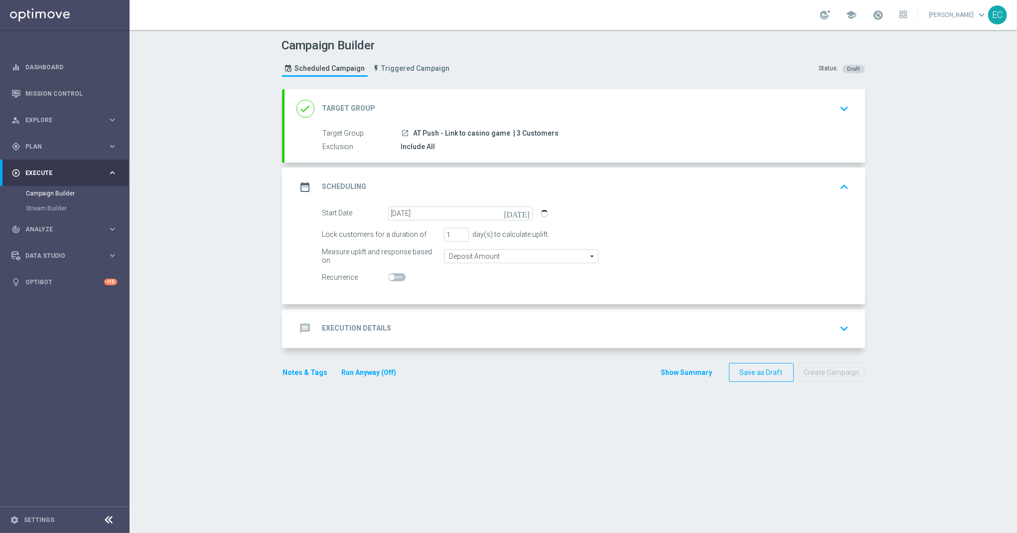
click at [505, 333] on div "message Execution Details keyboard_arrow_down" at bounding box center [575, 328] width 557 height 19
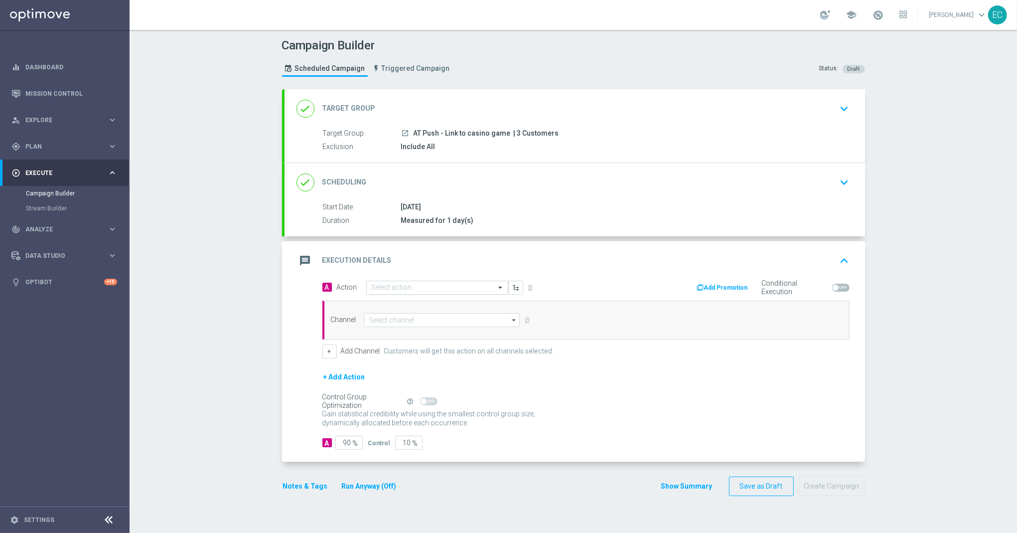
click at [435, 291] on input "text" at bounding box center [427, 288] width 111 height 8
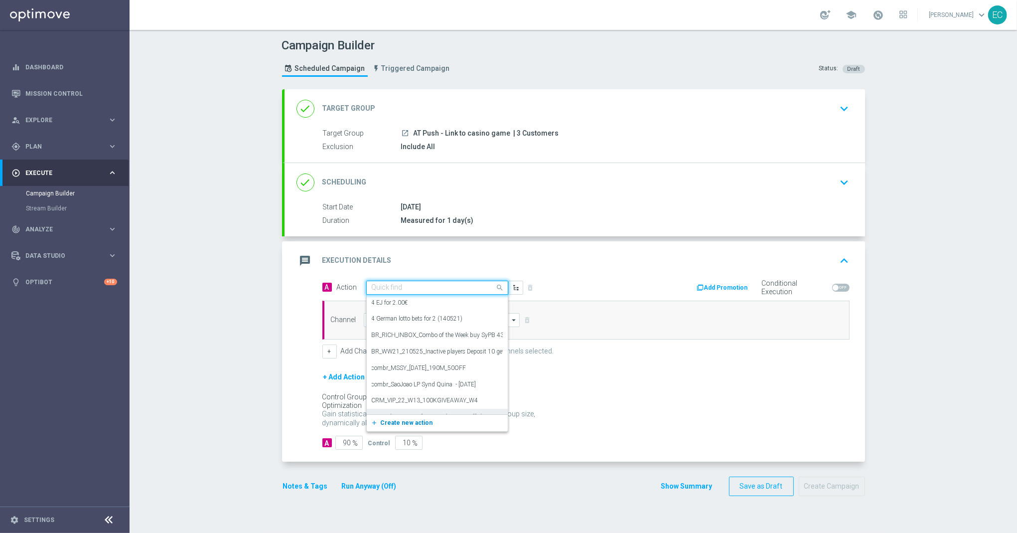
click at [405, 426] on span "Create new action" at bounding box center [407, 422] width 52 height 7
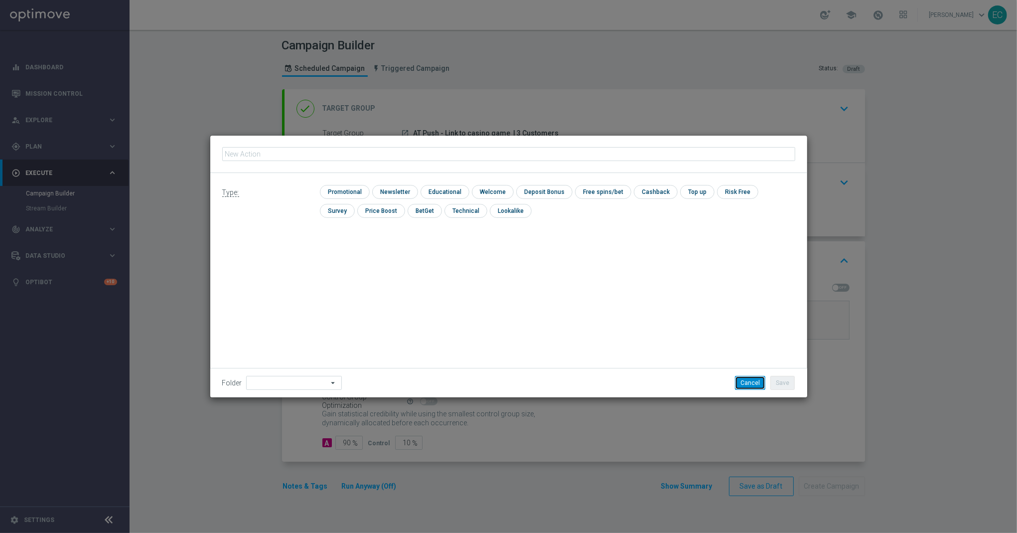
click at [752, 384] on button "Cancel" at bounding box center [750, 383] width 30 height 14
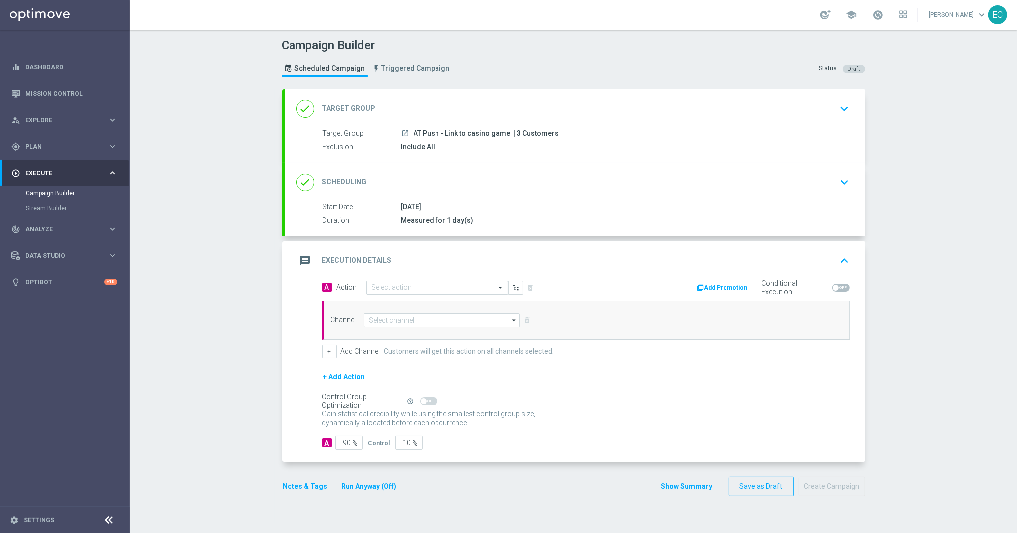
drag, startPoint x: 503, startPoint y: 133, endPoint x: 407, endPoint y: 128, distance: 95.9
click at [407, 128] on div "launch AT Push - Link to casino game | 3 Customers" at bounding box center [623, 133] width 445 height 10
copy span "AT Push - Link to casino game"
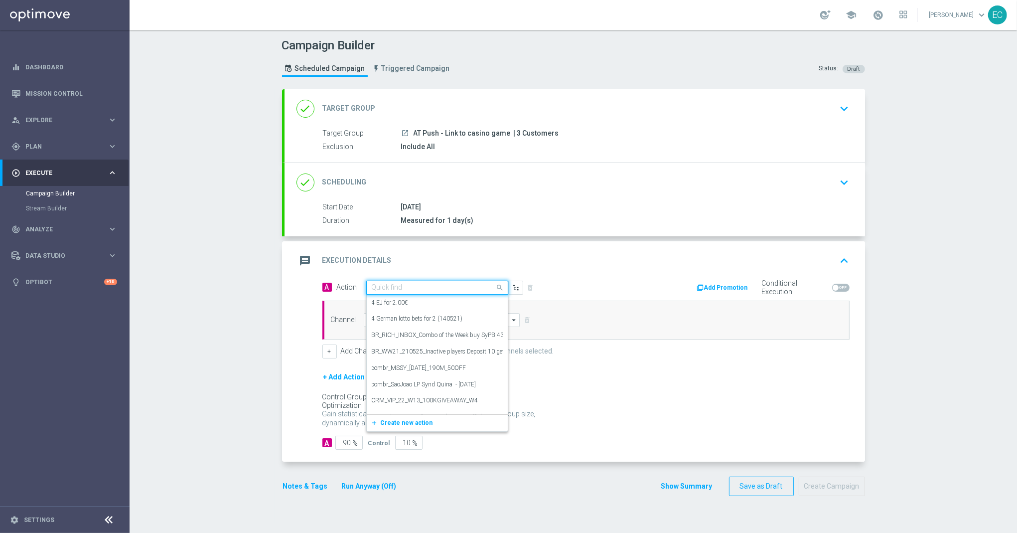
click at [406, 287] on input "text" at bounding box center [427, 288] width 111 height 8
click at [400, 423] on span "Create new action" at bounding box center [407, 422] width 52 height 7
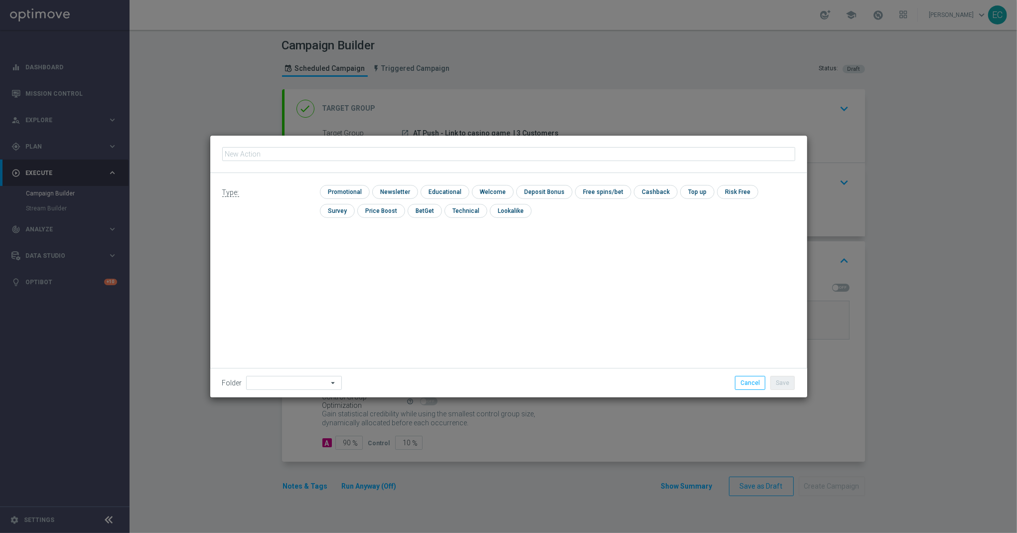
type input "AT Push - Link to casino game"
click at [357, 189] on input "checkbox" at bounding box center [343, 191] width 47 height 13
checkbox input "true"
click at [777, 383] on button "Save" at bounding box center [783, 383] width 24 height 14
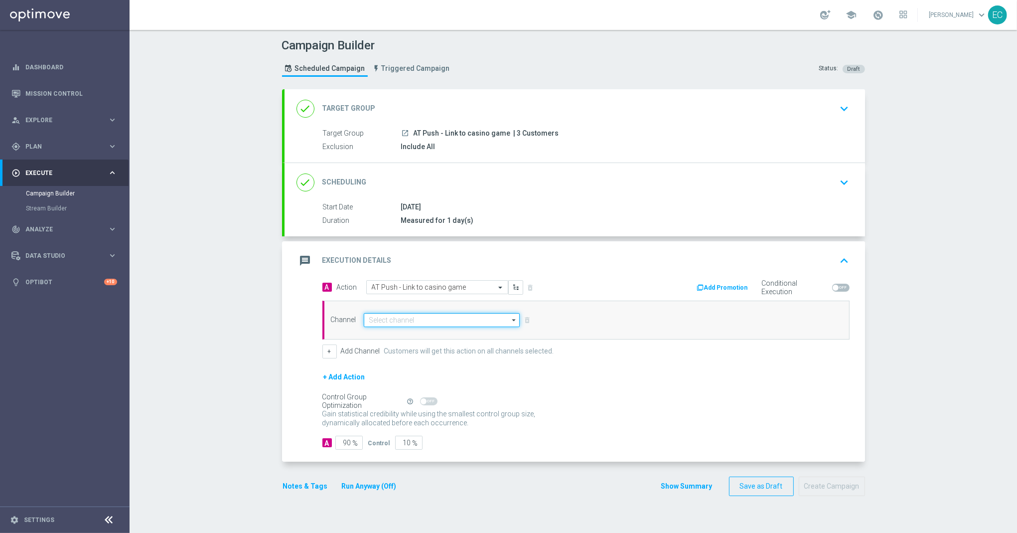
click at [427, 324] on input at bounding box center [442, 320] width 157 height 14
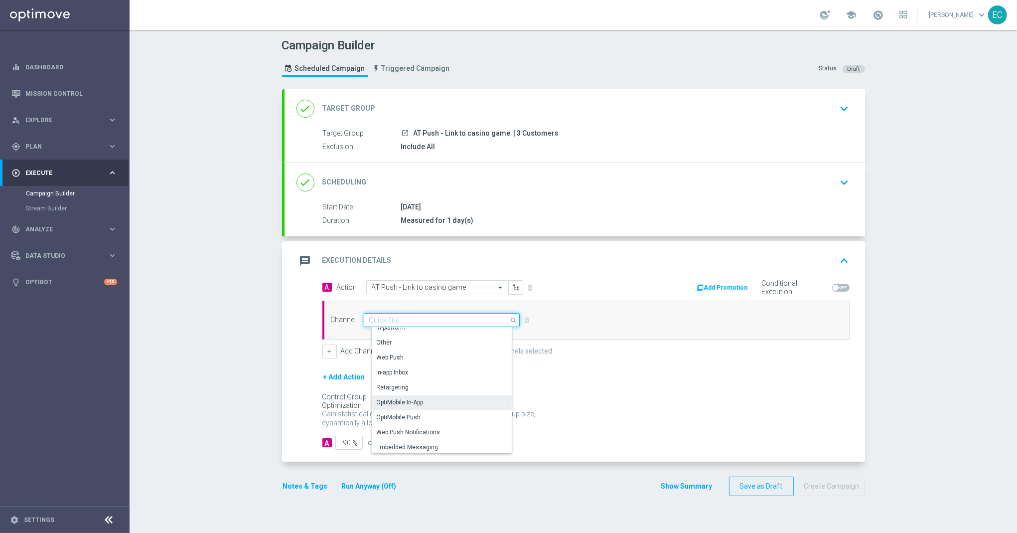
scroll to position [264, 0]
click at [445, 401] on div "OptiMobile Push" at bounding box center [446, 400] width 148 height 15
type input "OptiMobile Push"
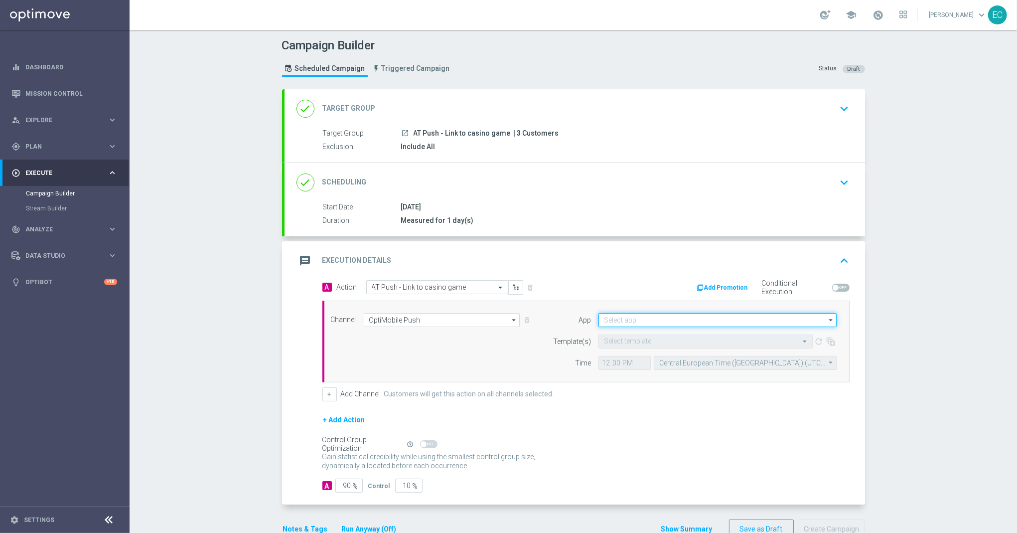
click at [669, 318] on input at bounding box center [718, 320] width 238 height 14
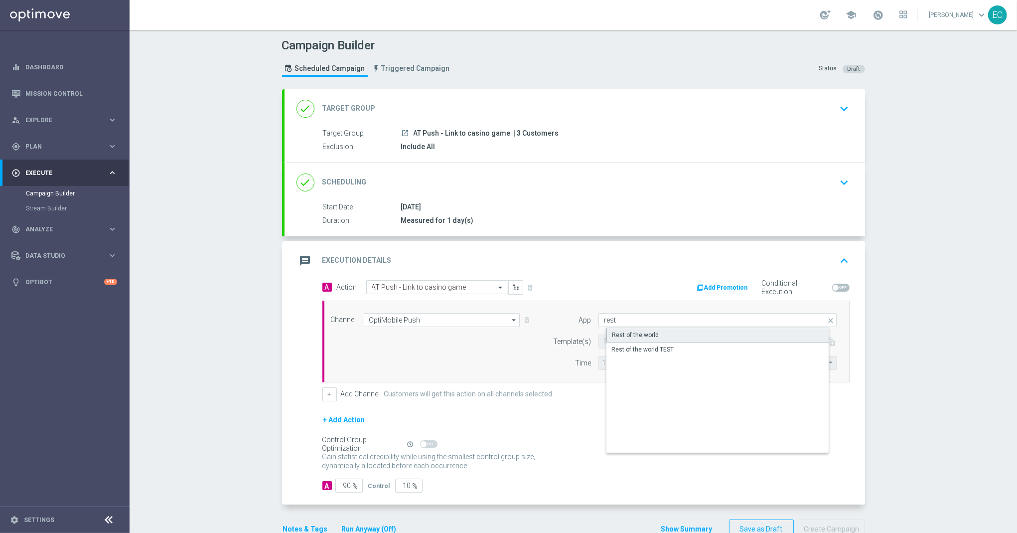
click at [670, 329] on div "Rest of the world" at bounding box center [726, 334] width 239 height 15
type input "Rest of the world"
click at [612, 343] on input "text" at bounding box center [695, 341] width 183 height 8
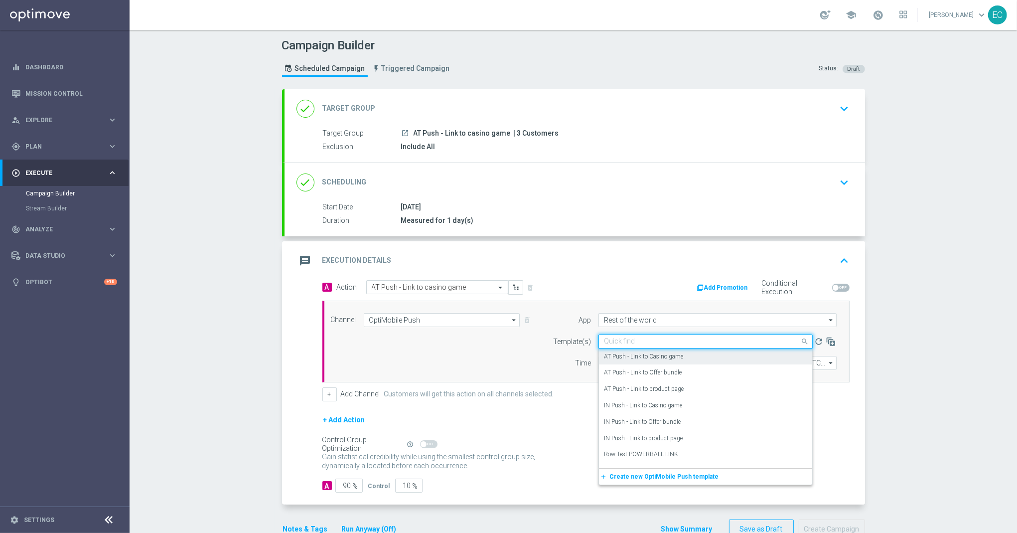
paste input "AT Push - Link to casino game"
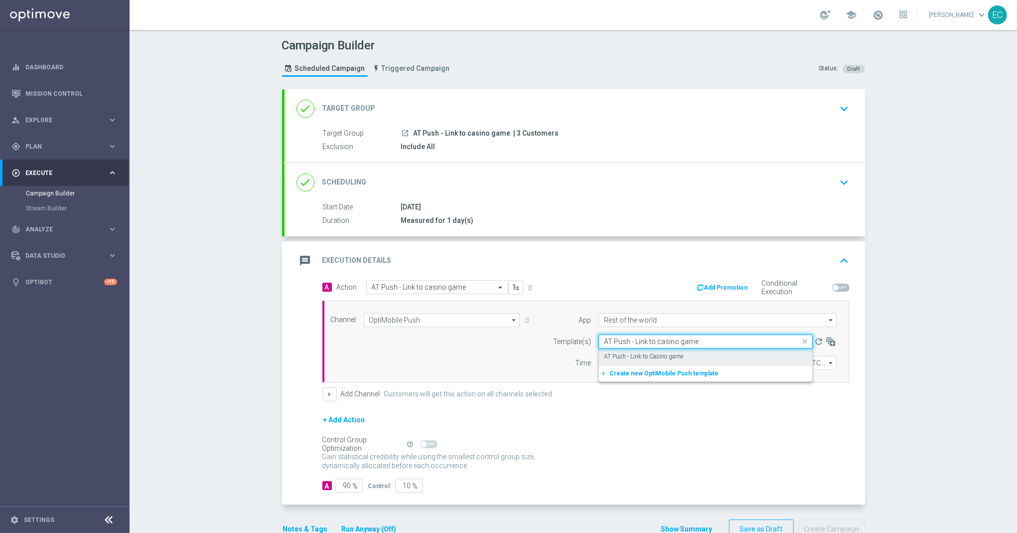
click at [663, 357] on label "AT Push - Link to Casino game" at bounding box center [643, 356] width 79 height 8
type input "AT Push - Link to casino game"
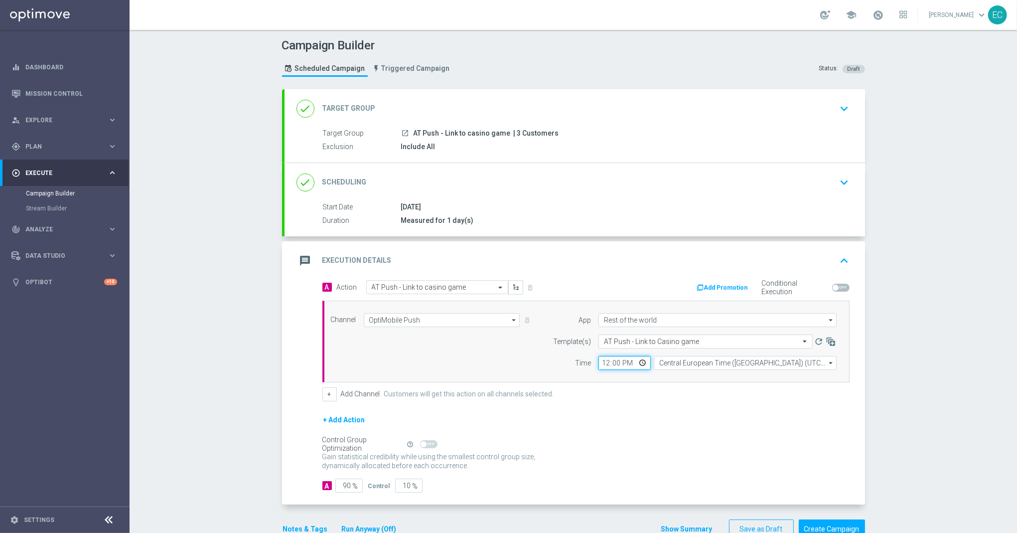
click at [599, 365] on input "12:00" at bounding box center [625, 363] width 52 height 14
type input "14:01"
click at [353, 486] on span "%" at bounding box center [355, 486] width 5 height 8
click at [345, 486] on input "90" at bounding box center [348, 486] width 27 height 14
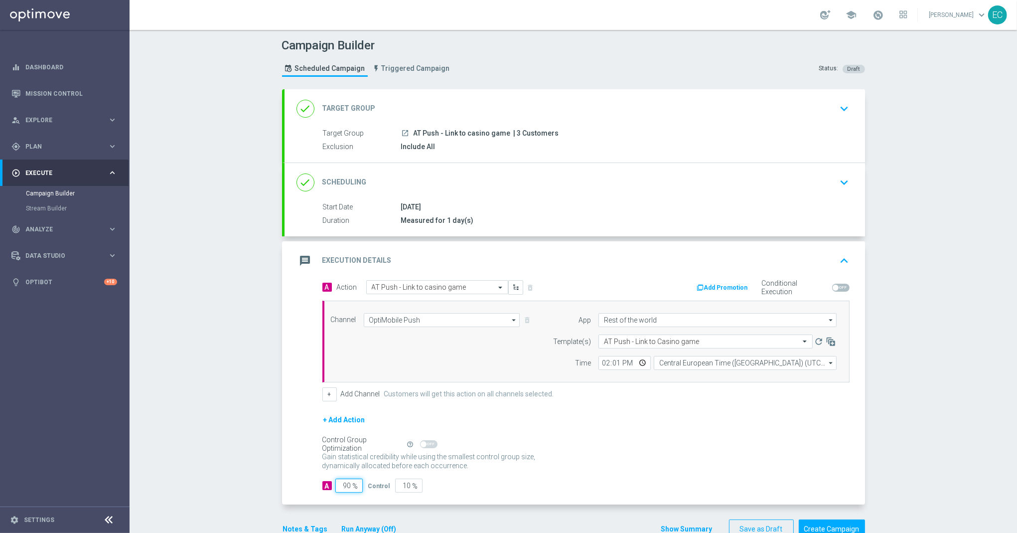
click at [345, 486] on input "90" at bounding box center [348, 486] width 27 height 14
type input "1"
type input "99"
type input "10"
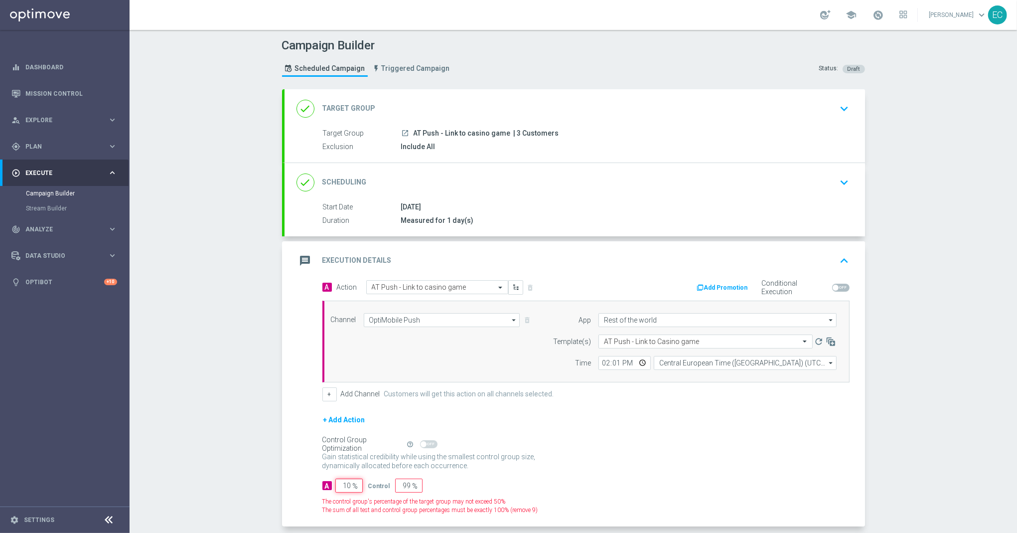
type input "90"
type input "100"
type input "0"
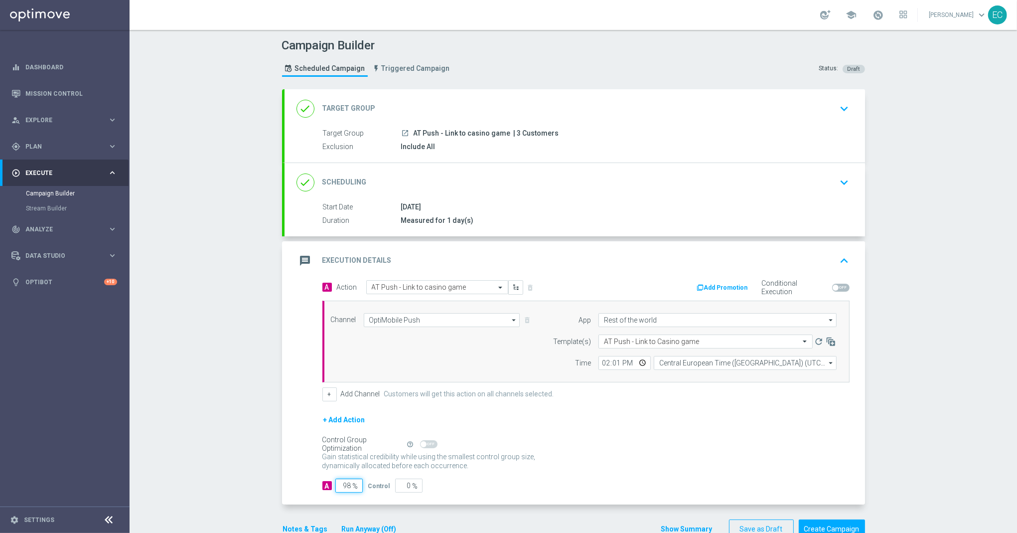
scroll to position [37, 0]
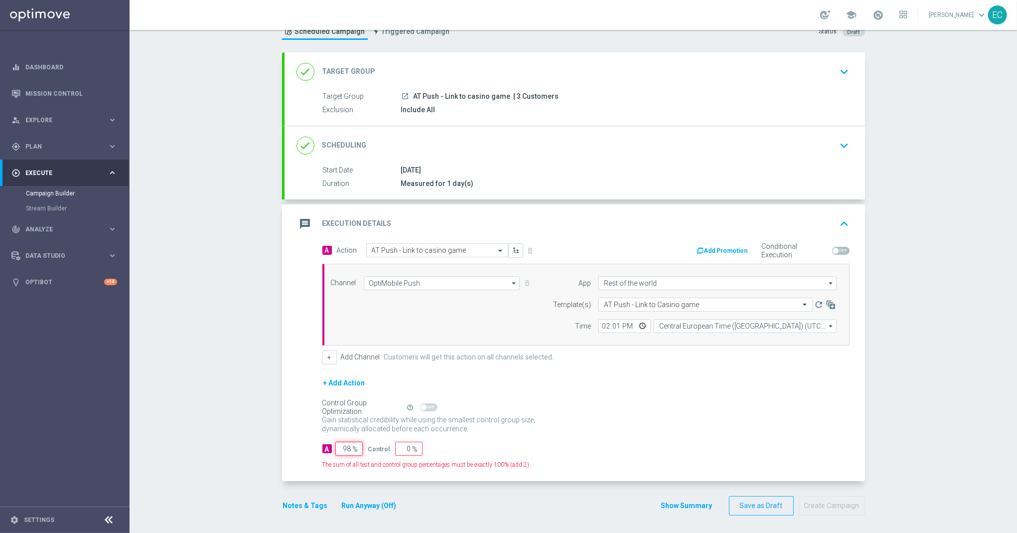
type input "9"
type input "91"
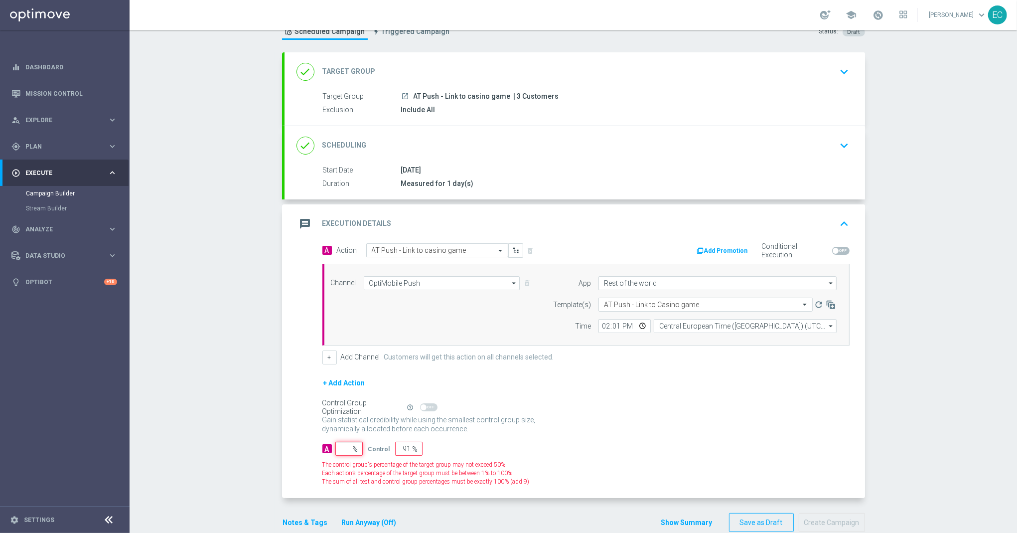
type input "100"
type input "1"
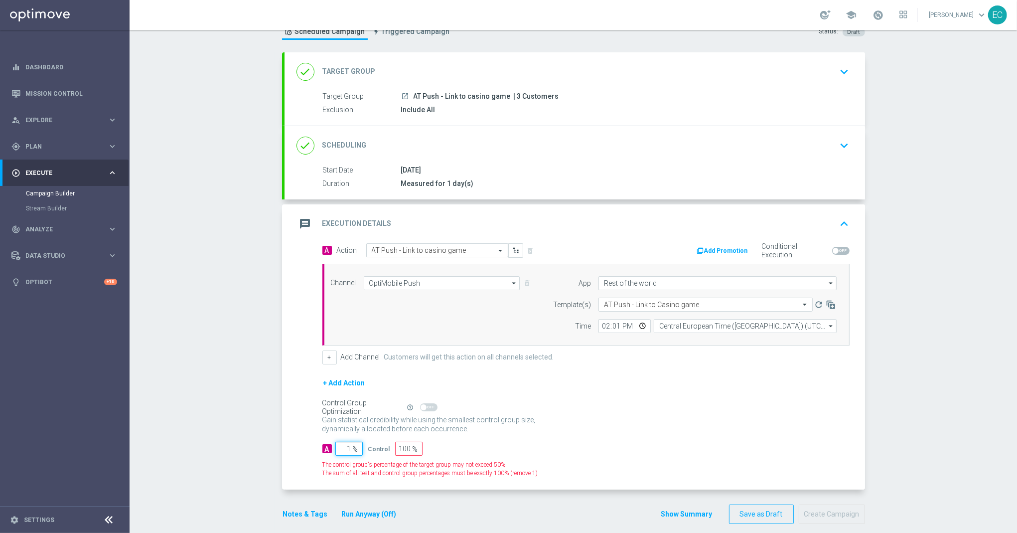
type input "99"
type input "10"
type input "90"
type input "100"
type input "0"
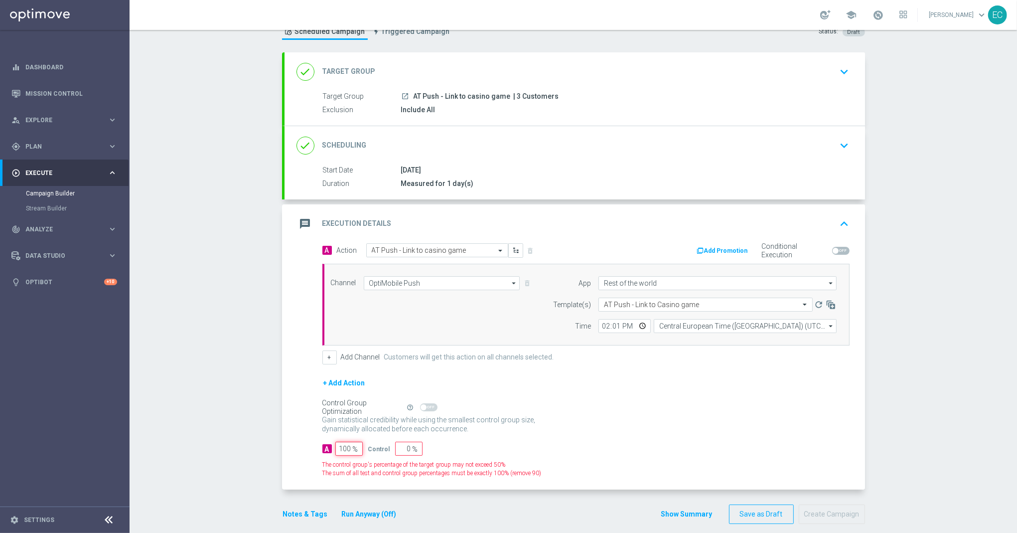
scroll to position [28, 0]
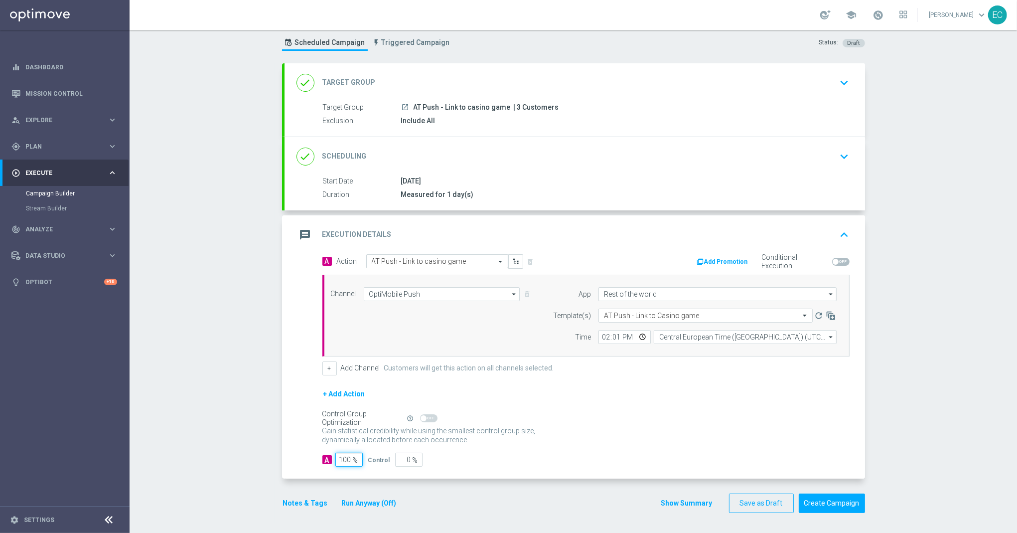
type input "100"
click at [543, 420] on div "Control Group Optimization Self Optimizing Campaign help_outline" at bounding box center [586, 418] width 527 height 11
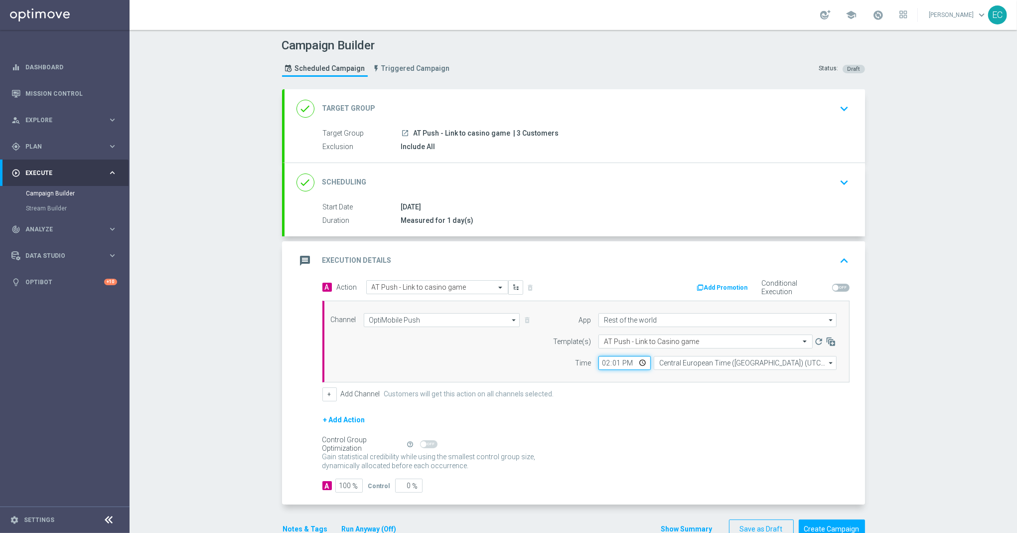
click at [612, 363] on input "14:01" at bounding box center [625, 363] width 52 height 14
type input "14:02"
click at [601, 421] on div "+ Add Action" at bounding box center [586, 426] width 527 height 25
click at [296, 525] on button "Notes & Tags" at bounding box center [305, 529] width 47 height 12
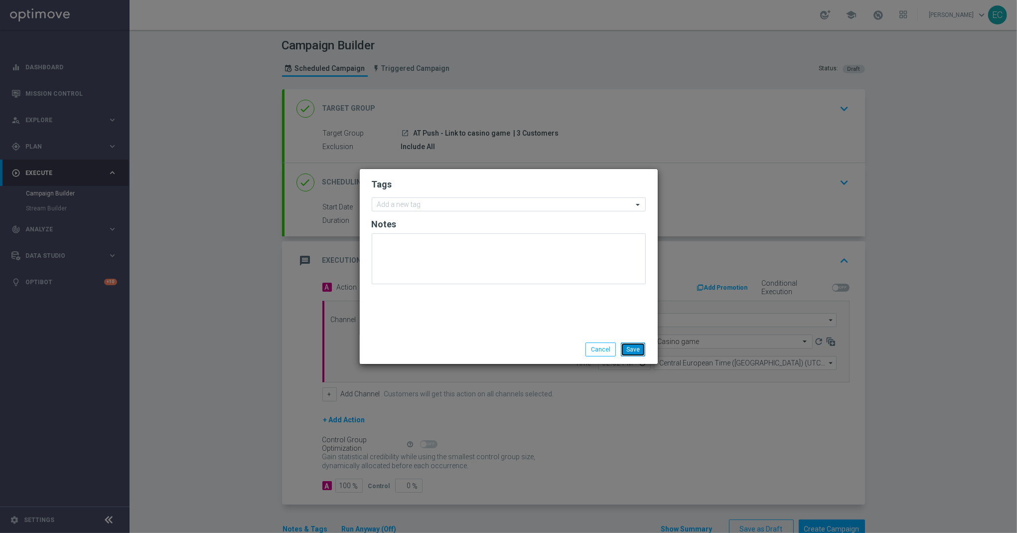
click at [633, 347] on button "Save" at bounding box center [633, 349] width 24 height 14
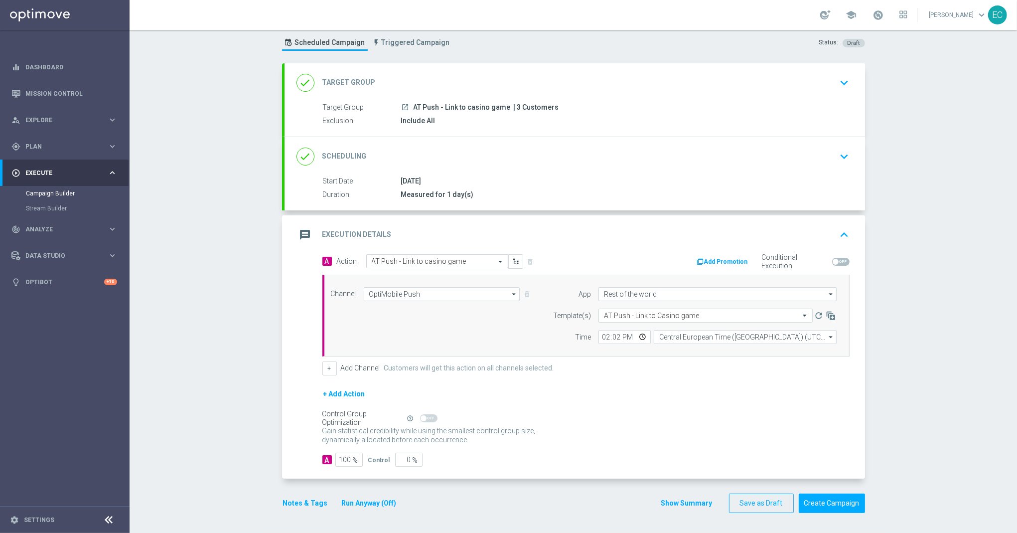
scroll to position [28, 0]
click at [850, 504] on button "Create Campaign" at bounding box center [832, 502] width 66 height 19
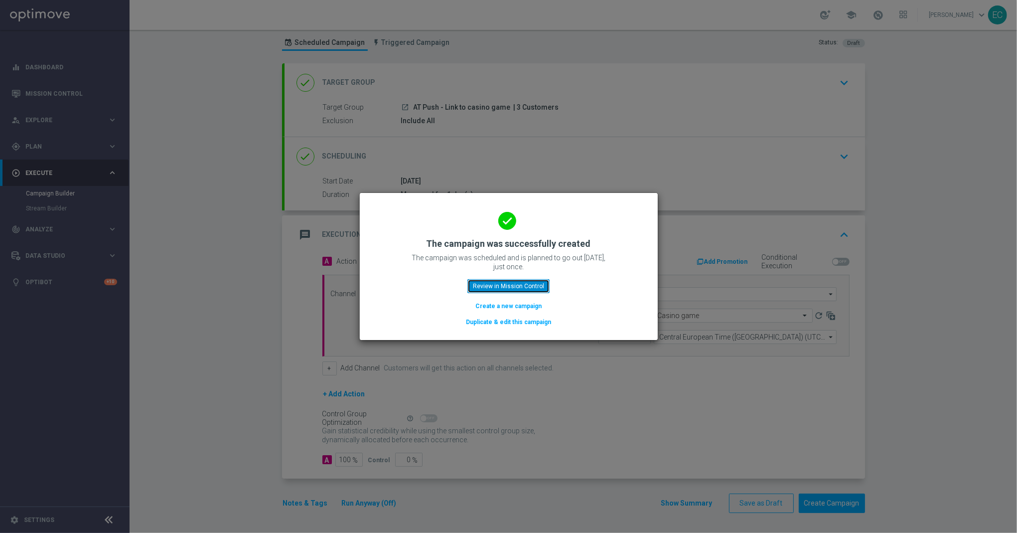
click at [529, 285] on button "Review in Mission Control" at bounding box center [509, 286] width 82 height 14
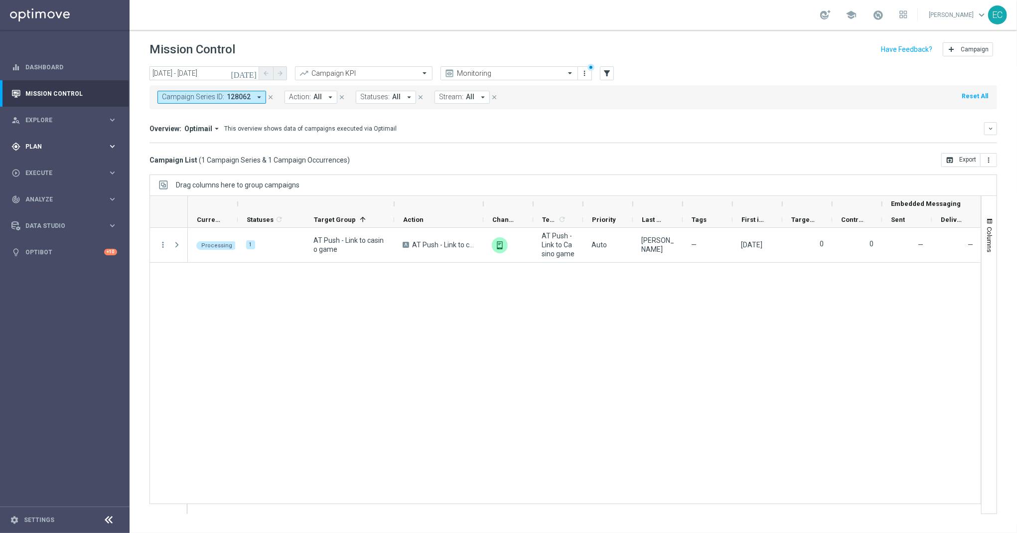
click at [66, 140] on div "gps_fixed Plan keyboard_arrow_right" at bounding box center [64, 146] width 129 height 26
click at [66, 244] on link "OptiMobile Push" at bounding box center [67, 242] width 73 height 8
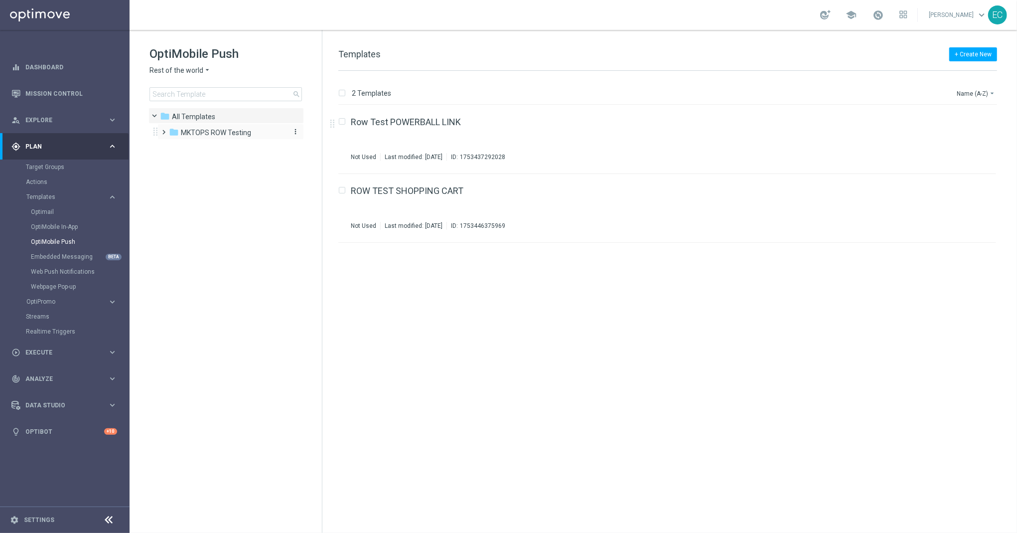
click at [259, 134] on div "folder MKTOPS ROW Testing" at bounding box center [226, 132] width 115 height 11
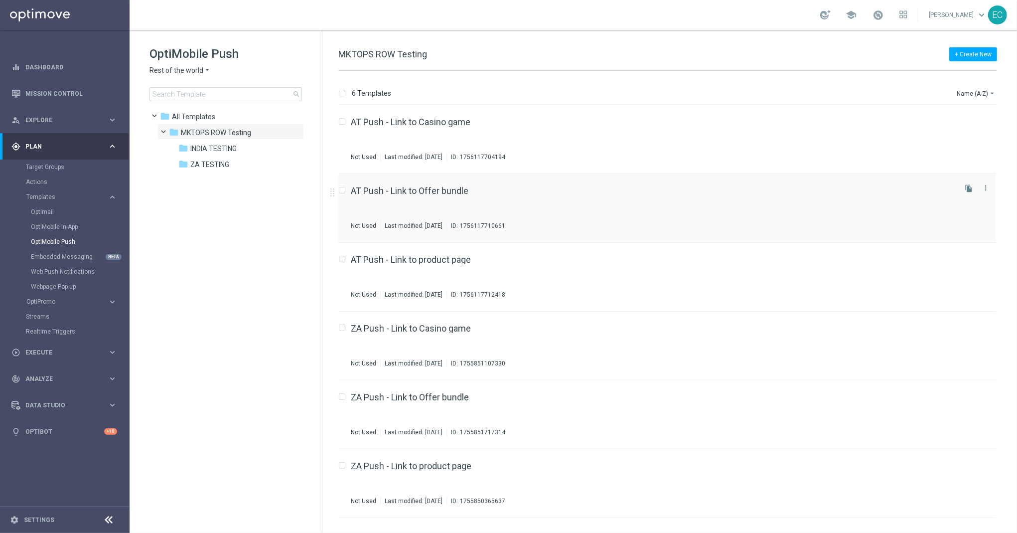
click at [489, 190] on div "AT Push - Link to Offer bundle" at bounding box center [653, 190] width 604 height 9
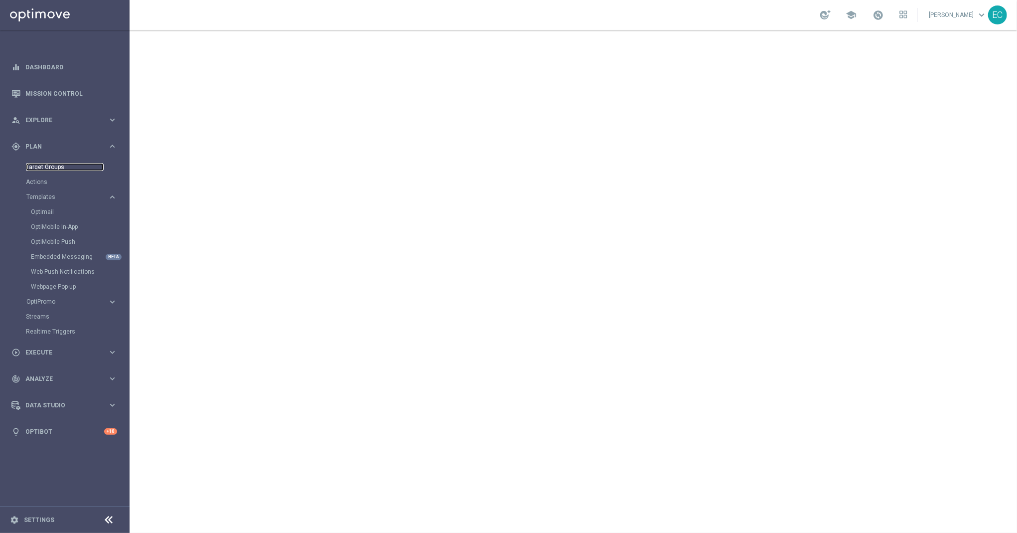
click at [50, 168] on link "Target Groups" at bounding box center [65, 167] width 78 height 8
click at [267, 49] on div at bounding box center [574, 281] width 888 height 503
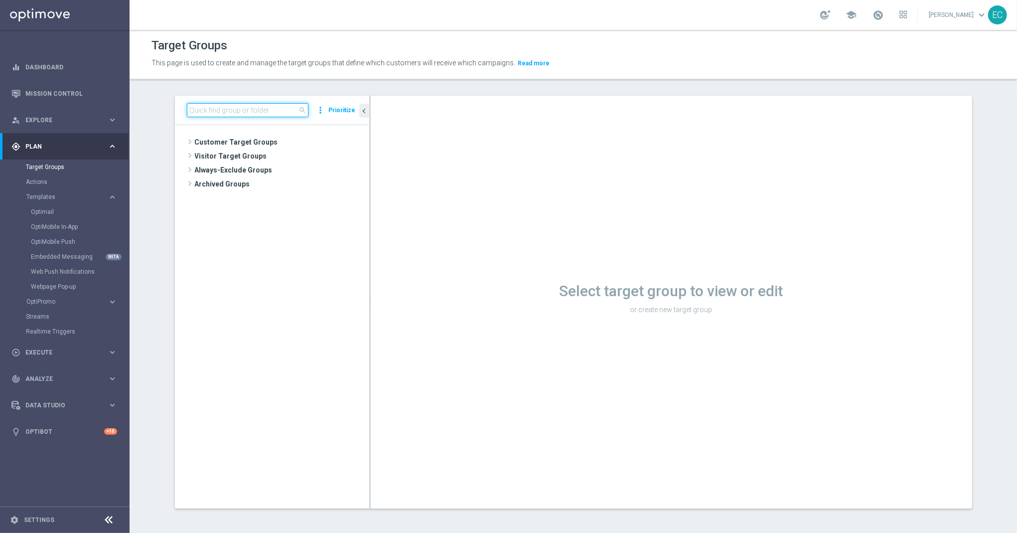
click at [256, 109] on input at bounding box center [248, 110] width 122 height 14
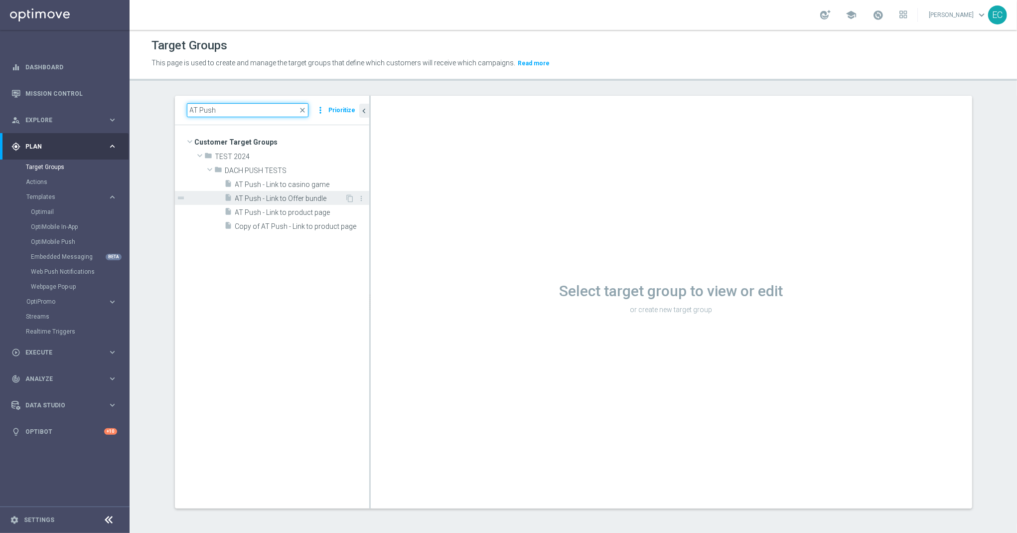
type input "AT Push"
click at [308, 193] on div "insert_drive_file AT Push - Link to Offer bundle" at bounding box center [285, 198] width 121 height 14
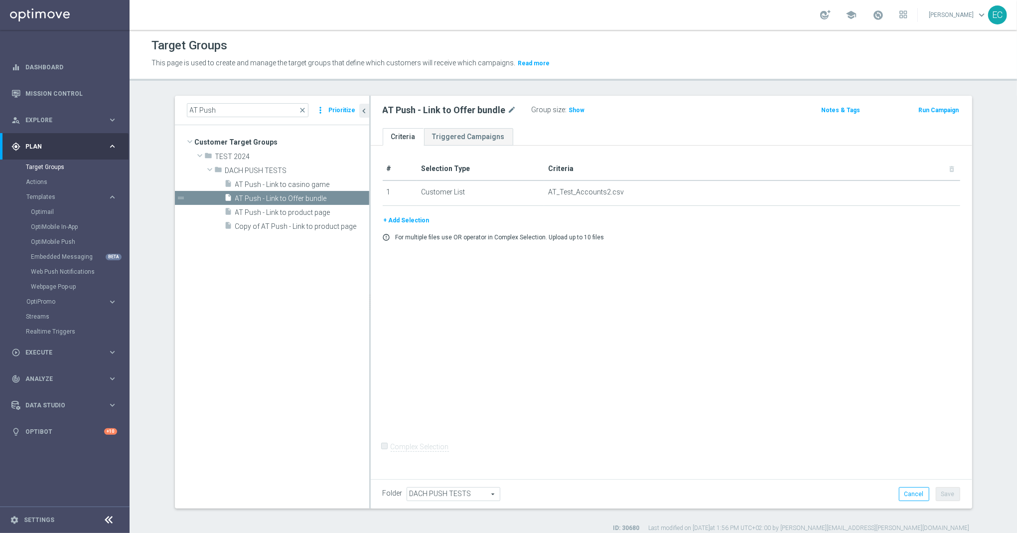
click at [919, 106] on button "Run Campaign" at bounding box center [939, 110] width 42 height 11
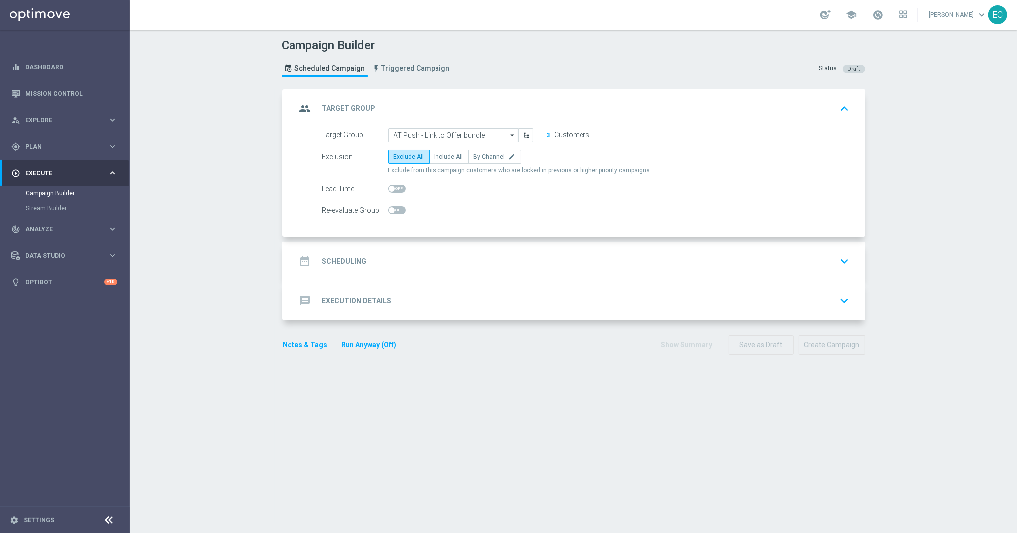
click at [430, 165] on div "Exclusion Exclude All Include All By Channel edit Exclude from this campaign cu…" at bounding box center [586, 162] width 527 height 25
click at [435, 154] on span "Include All" at bounding box center [449, 156] width 29 height 7
click at [435, 155] on input "Include All" at bounding box center [438, 158] width 6 height 6
radio input "true"
click at [492, 241] on accordion "group Target Group keyboard_arrow_up Target Group launch AT Push - Link to Offe…" at bounding box center [573, 204] width 583 height 231
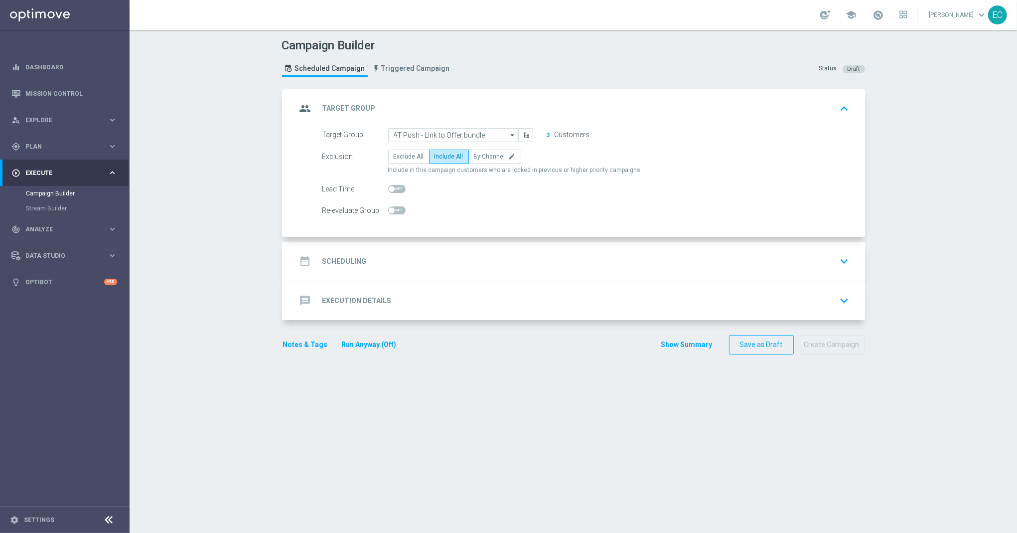
click at [491, 260] on div "date_range Scheduling keyboard_arrow_down" at bounding box center [575, 261] width 557 height 19
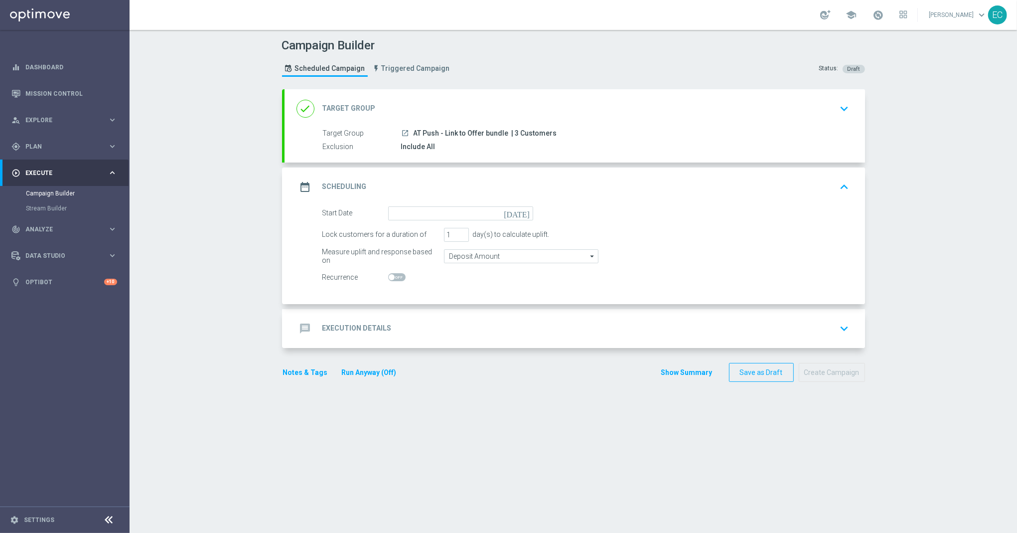
click at [449, 205] on div "date_range Scheduling keyboard_arrow_up" at bounding box center [575, 186] width 581 height 39
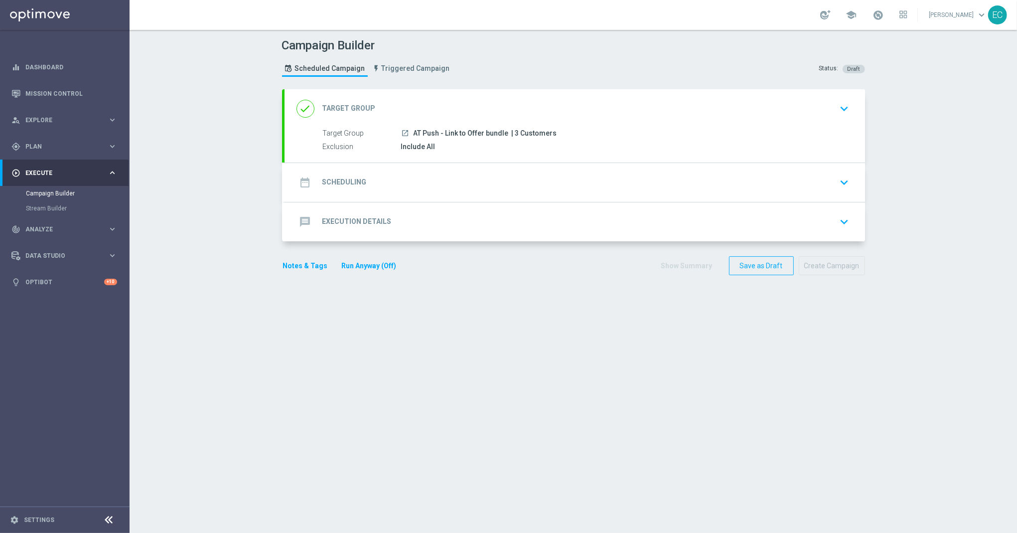
click at [462, 181] on div "date_range Scheduling keyboard_arrow_down Start Date today Lock customers for a…" at bounding box center [575, 182] width 581 height 39
click at [539, 178] on div "date_range Scheduling keyboard_arrow_down" at bounding box center [575, 182] width 557 height 19
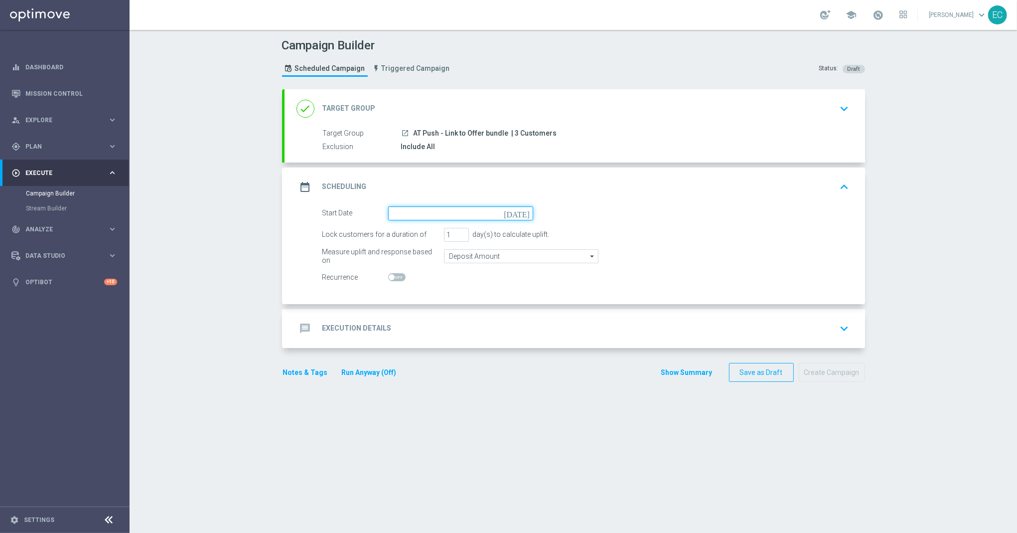
click at [492, 213] on input at bounding box center [460, 213] width 145 height 14
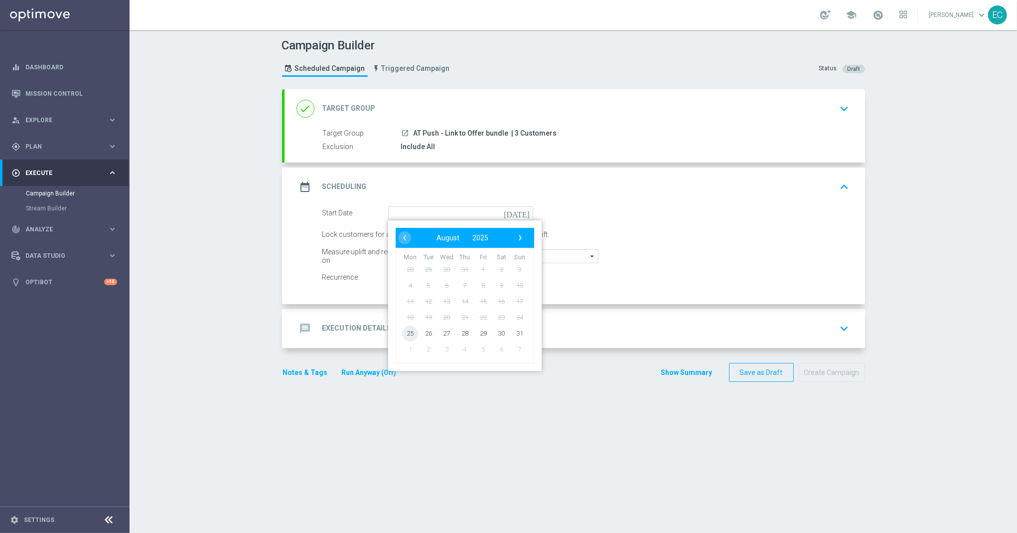
click at [406, 333] on span "25" at bounding box center [410, 333] width 16 height 16
type input "[DATE]"
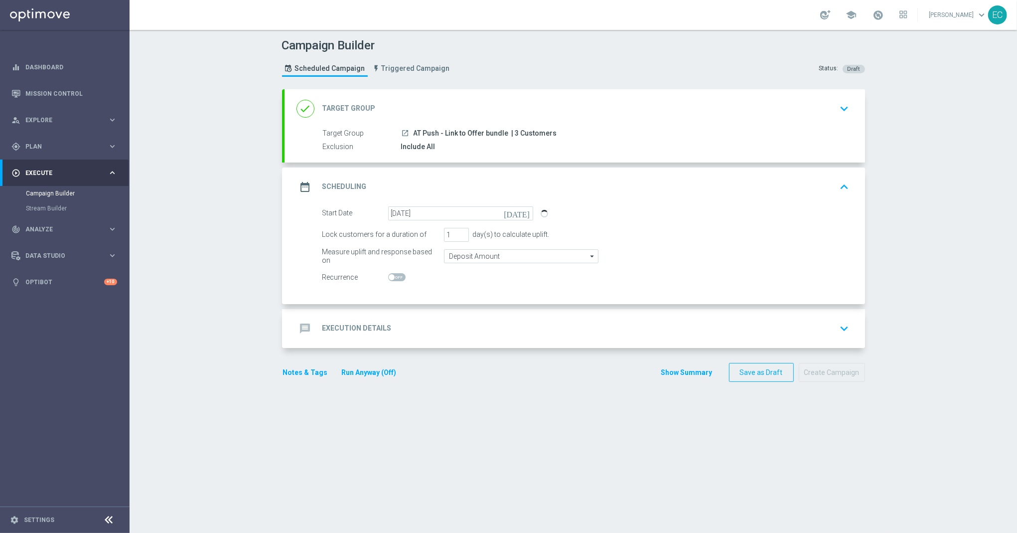
click at [468, 324] on div "message Execution Details keyboard_arrow_down" at bounding box center [575, 328] width 557 height 19
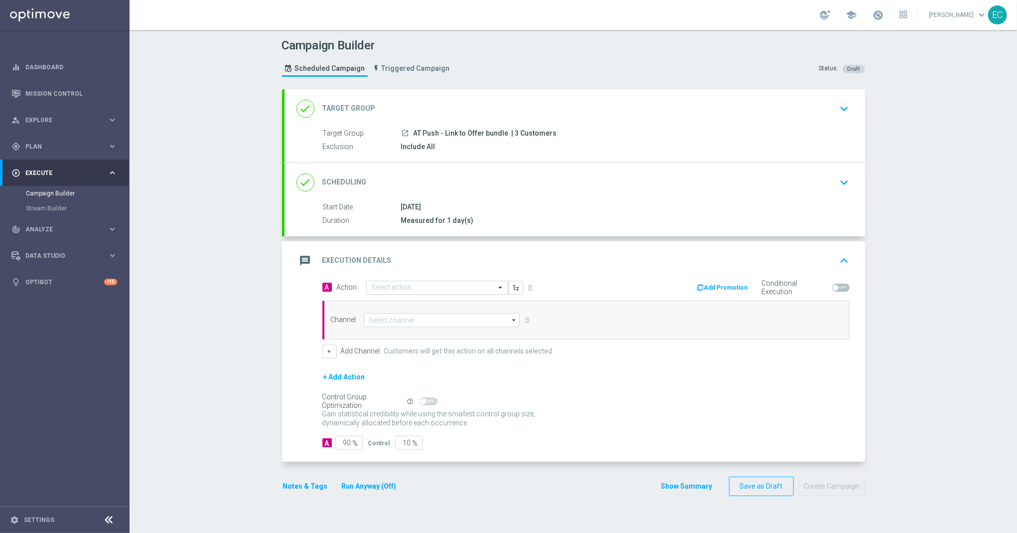
click at [457, 288] on input "text" at bounding box center [427, 288] width 111 height 8
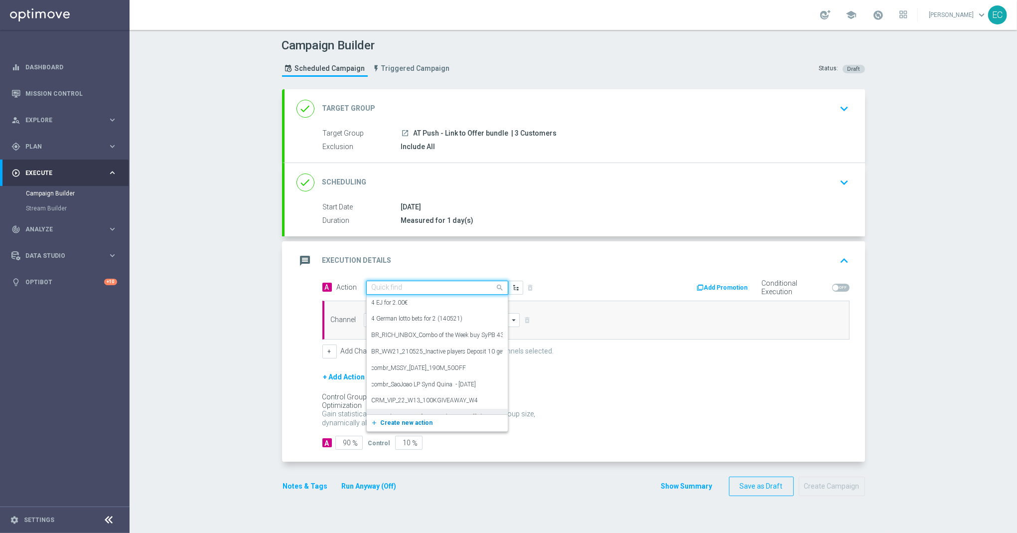
click at [415, 419] on span "Create new action" at bounding box center [407, 422] width 52 height 7
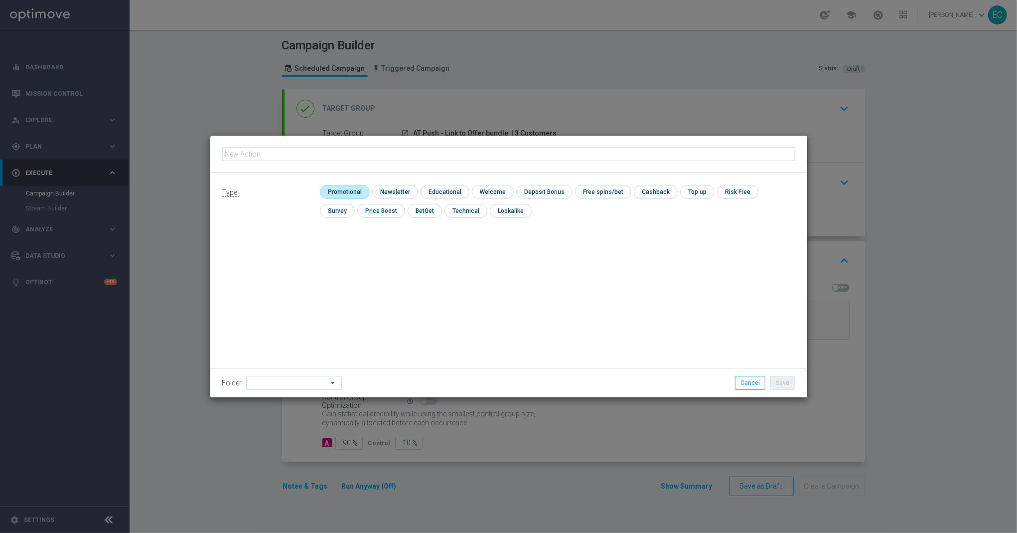
type input "https://www.lottoland.com/ob?code=DE_25W35_GOTW_WRNPST76W"
click at [744, 383] on button "Cancel" at bounding box center [750, 383] width 30 height 14
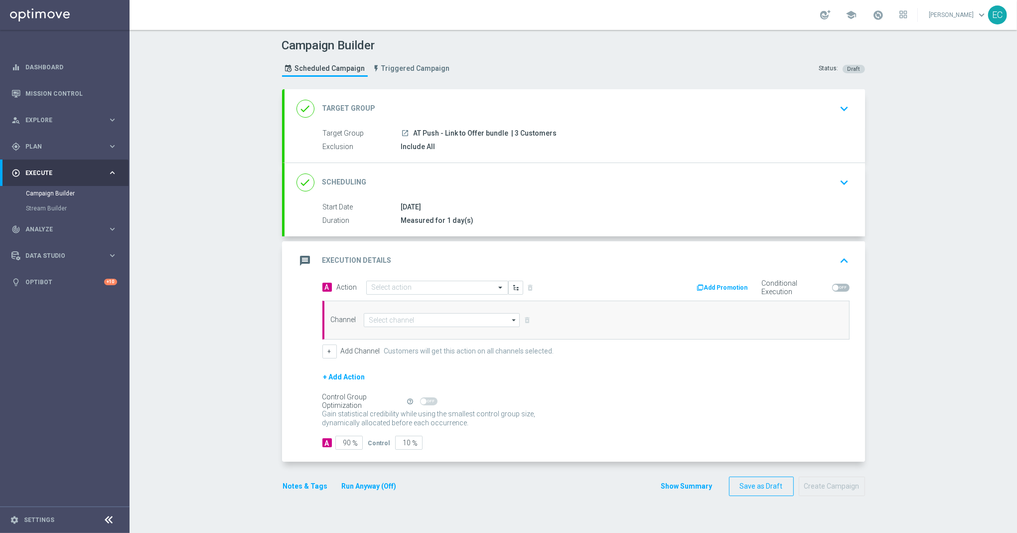
click at [443, 132] on span "AT Push - Link to Offer bundle" at bounding box center [461, 133] width 95 height 9
copy div "AT Push - Link to Offer bundle"
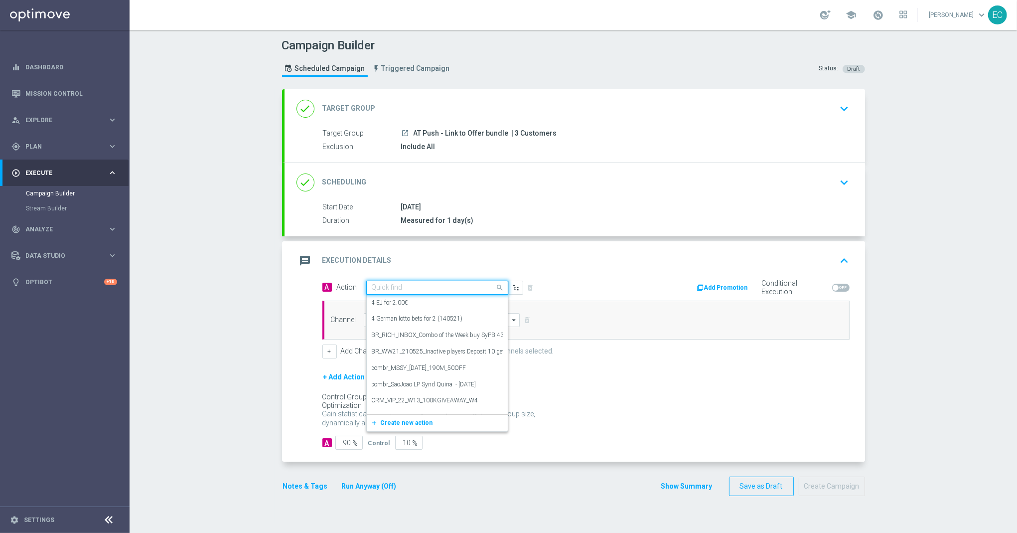
click at [403, 284] on div "Quick find" at bounding box center [431, 287] width 129 height 8
click at [390, 426] on span "Create new action" at bounding box center [407, 422] width 52 height 7
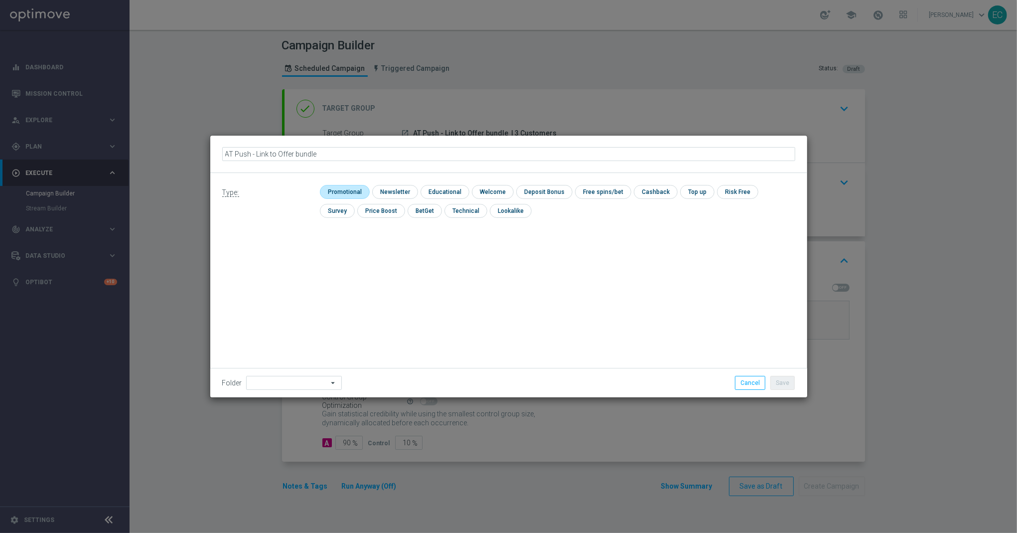
click at [351, 194] on input "checkbox" at bounding box center [343, 191] width 47 height 13
checkbox input "true"
click at [771, 381] on button "Save" at bounding box center [783, 383] width 24 height 14
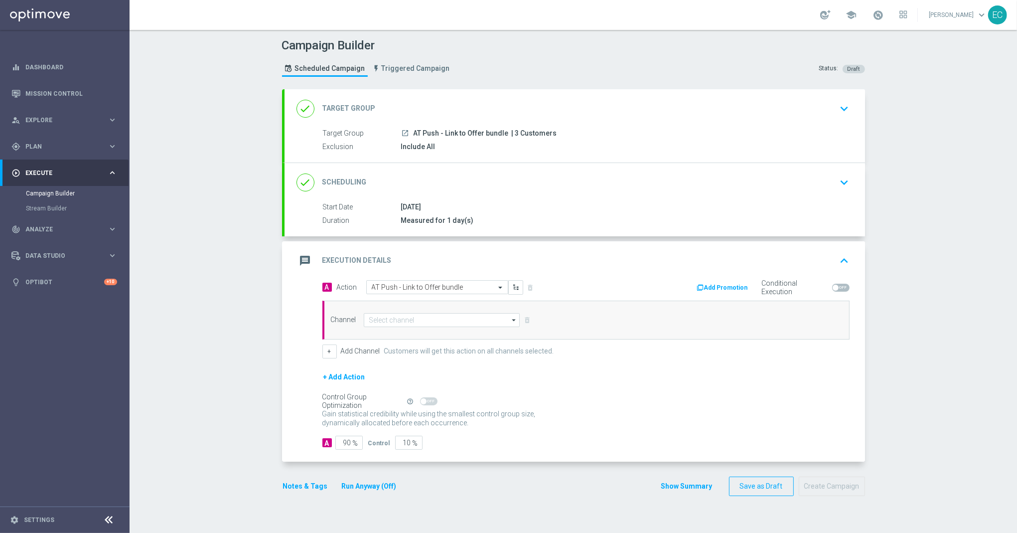
drag, startPoint x: 778, startPoint y: 378, endPoint x: 773, endPoint y: 378, distance: 5.0
click at [778, 378] on div "+ Add Action" at bounding box center [586, 383] width 527 height 25
click at [411, 324] on input at bounding box center [442, 320] width 157 height 14
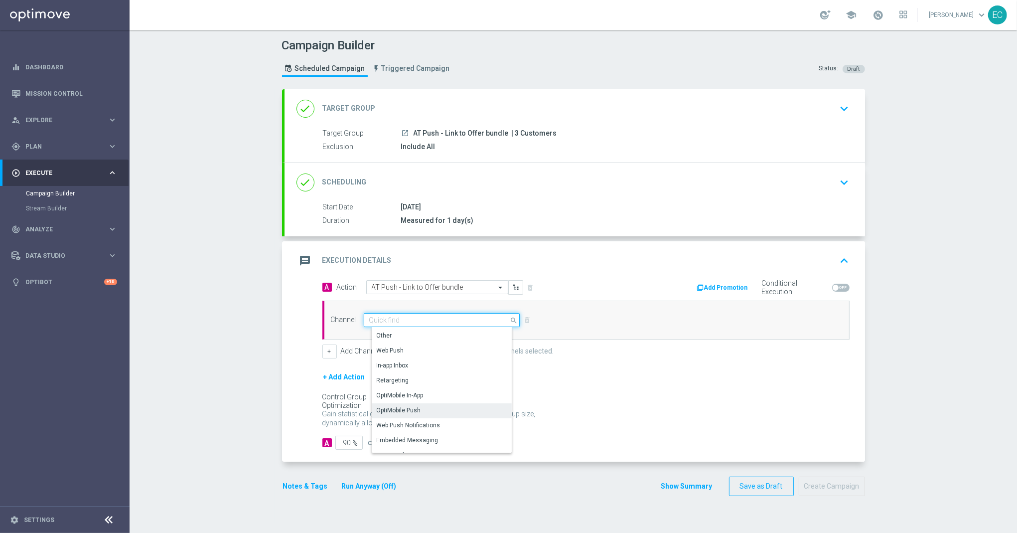
scroll to position [254, 0]
click at [435, 412] on div "OptiMobile Push" at bounding box center [446, 410] width 148 height 14
type input "OptiMobile Push"
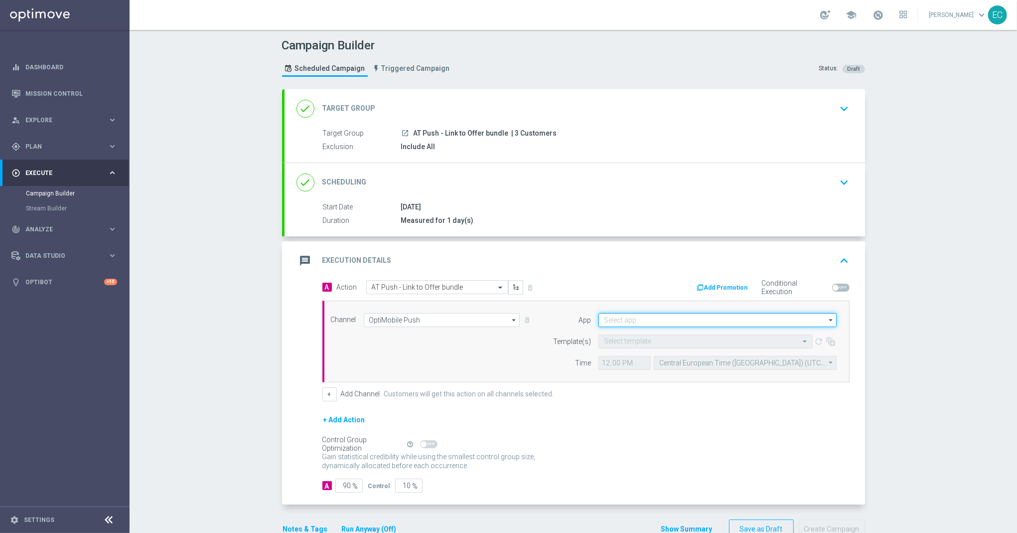
click at [646, 322] on input at bounding box center [718, 320] width 238 height 14
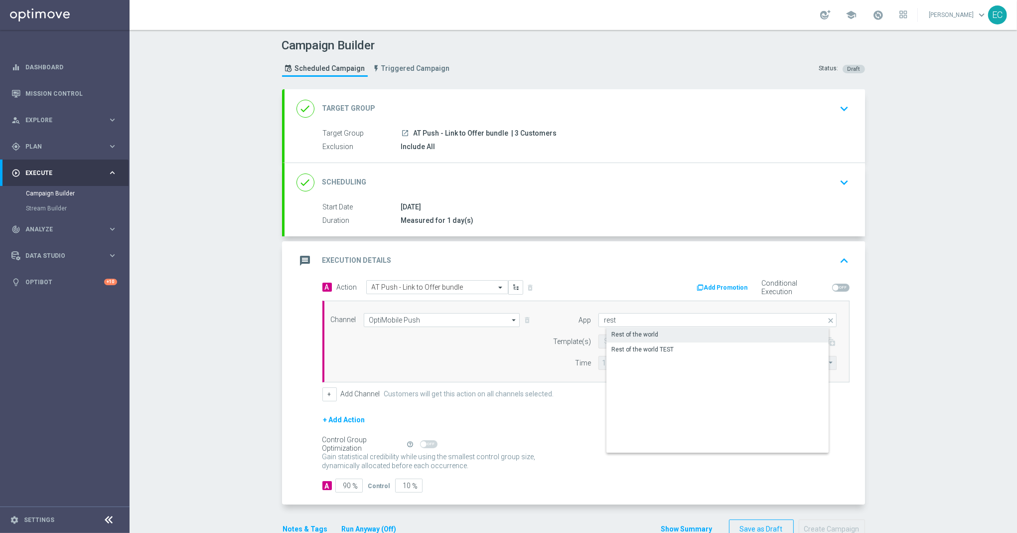
click at [648, 335] on div "Rest of the world" at bounding box center [635, 334] width 47 height 9
type input "Rest of the world"
click at [695, 345] on input "text" at bounding box center [695, 341] width 183 height 8
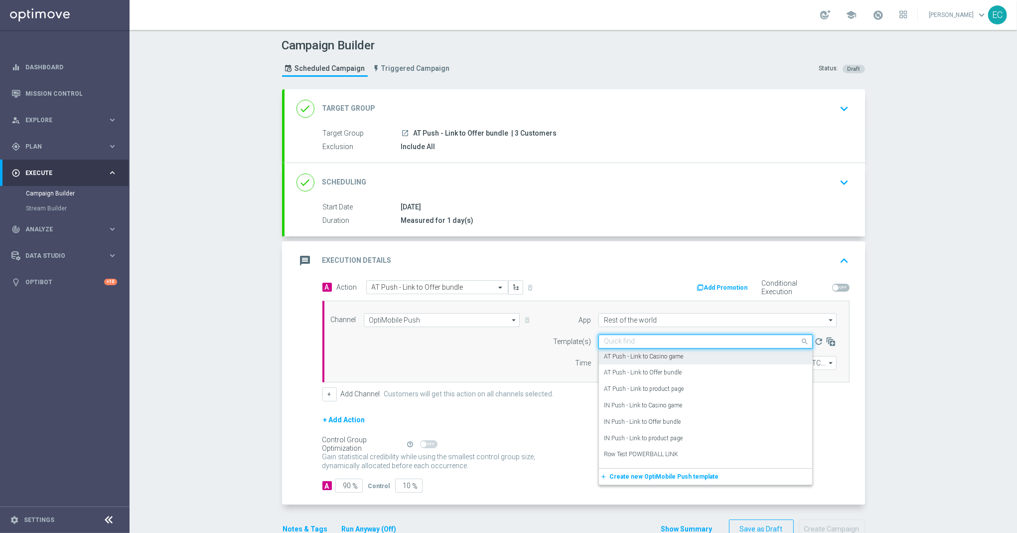
paste input "AT Push - Link to Offer bundle"
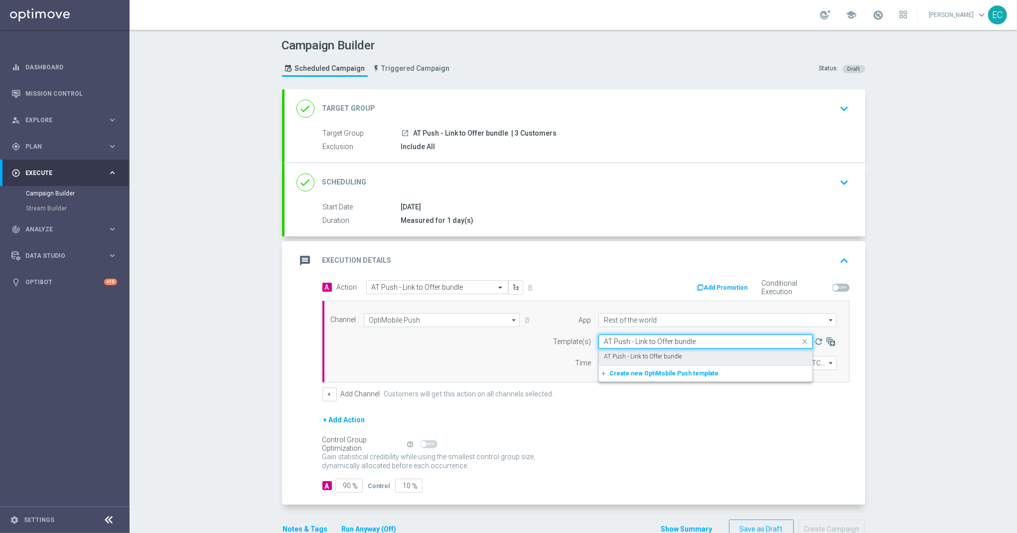
click at [671, 356] on label "AT Push - Link to Offer bundle" at bounding box center [643, 356] width 78 height 8
type input "AT Push - Link to Offer bundle"
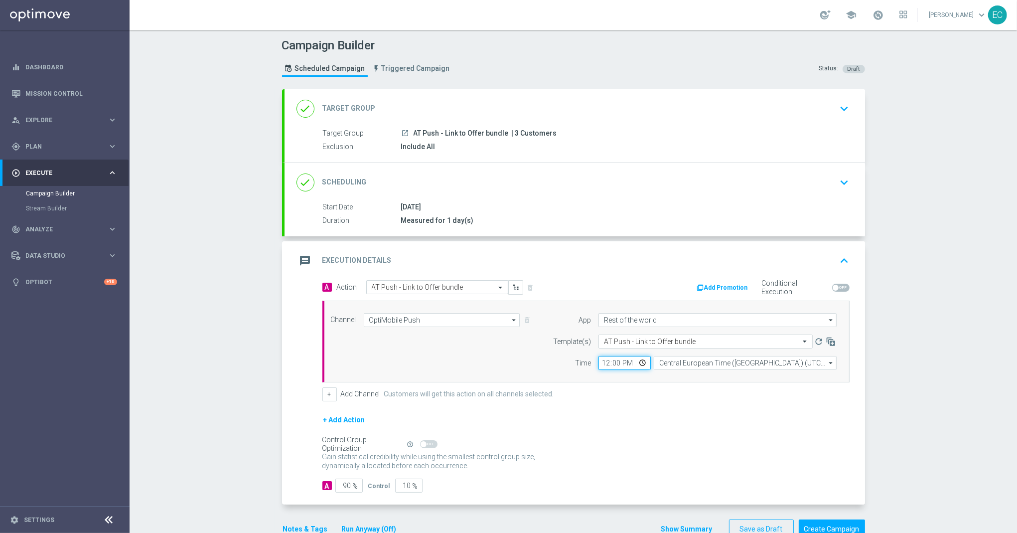
click at [600, 363] on input "12:00" at bounding box center [625, 363] width 52 height 14
type input "14:09"
click at [338, 485] on input "90" at bounding box center [348, 486] width 27 height 14
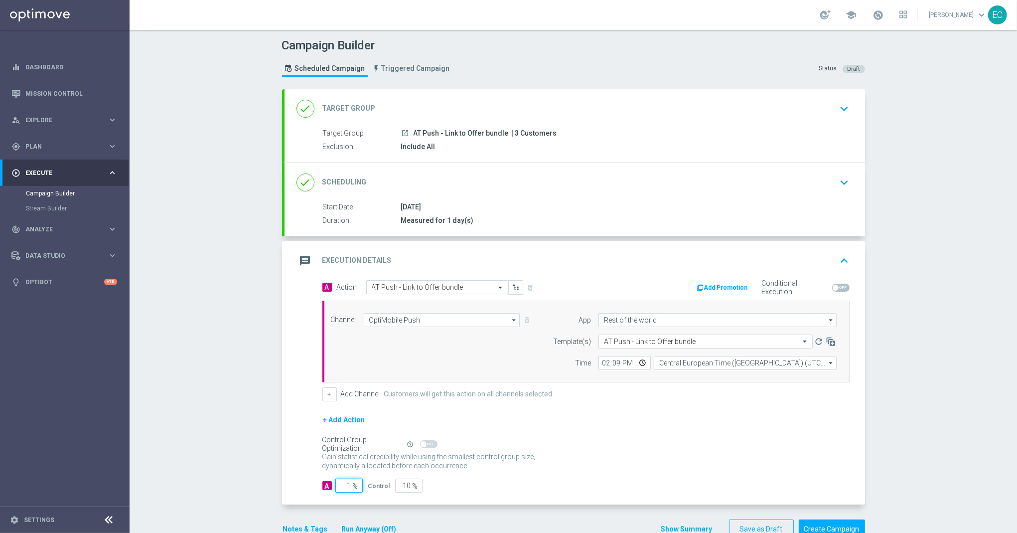
type input "10"
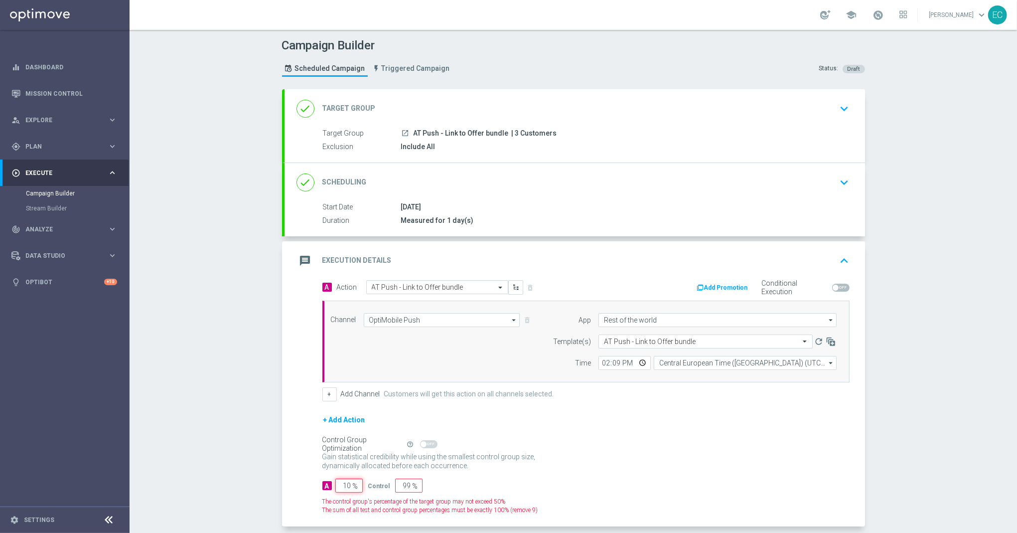
type input "90"
type input "100"
type input "0"
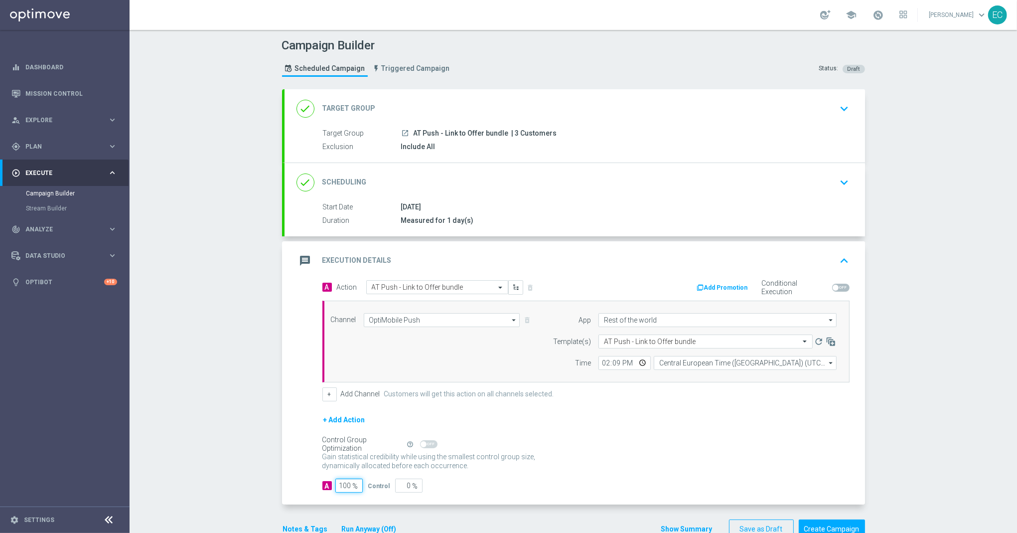
type input "100"
click at [561, 487] on div "A 100 % Control 0 %" at bounding box center [586, 486] width 527 height 14
click at [838, 522] on button "Create Campaign" at bounding box center [832, 528] width 66 height 19
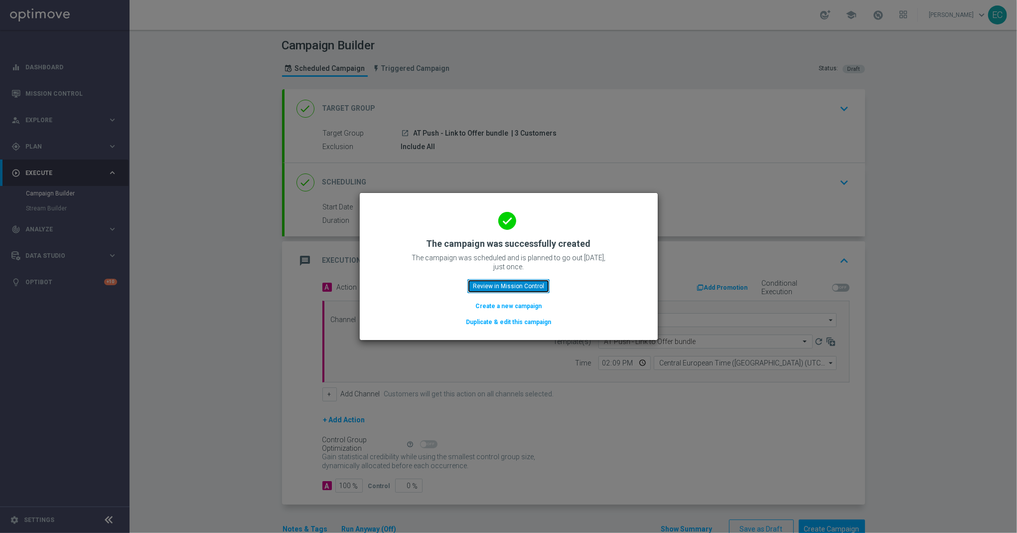
click at [533, 283] on button "Review in Mission Control" at bounding box center [509, 286] width 82 height 14
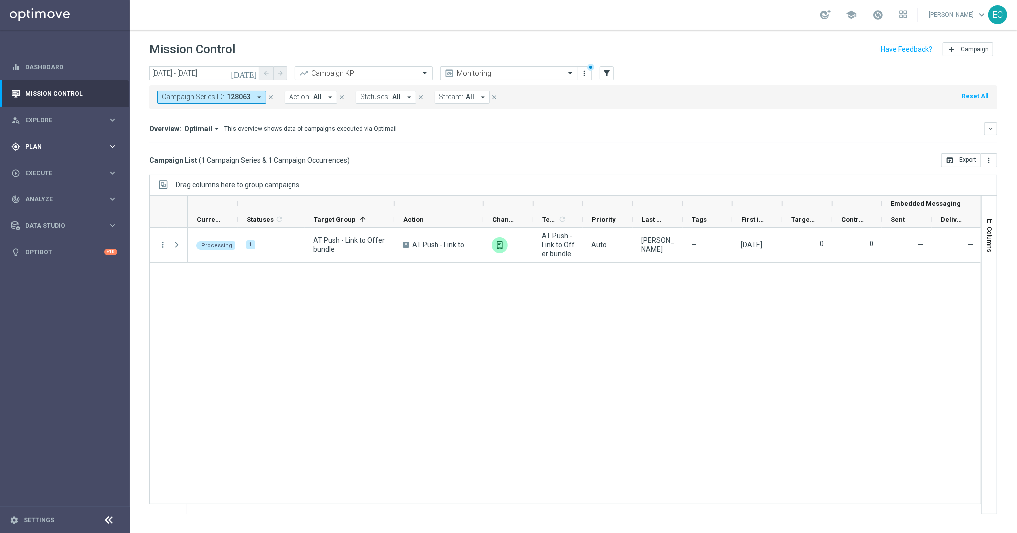
click at [56, 153] on div "gps_fixed Plan keyboard_arrow_right" at bounding box center [64, 146] width 129 height 26
click at [56, 246] on div "OptiMobile Push" at bounding box center [80, 241] width 98 height 15
click at [54, 243] on link "OptiMobile Push" at bounding box center [67, 242] width 73 height 8
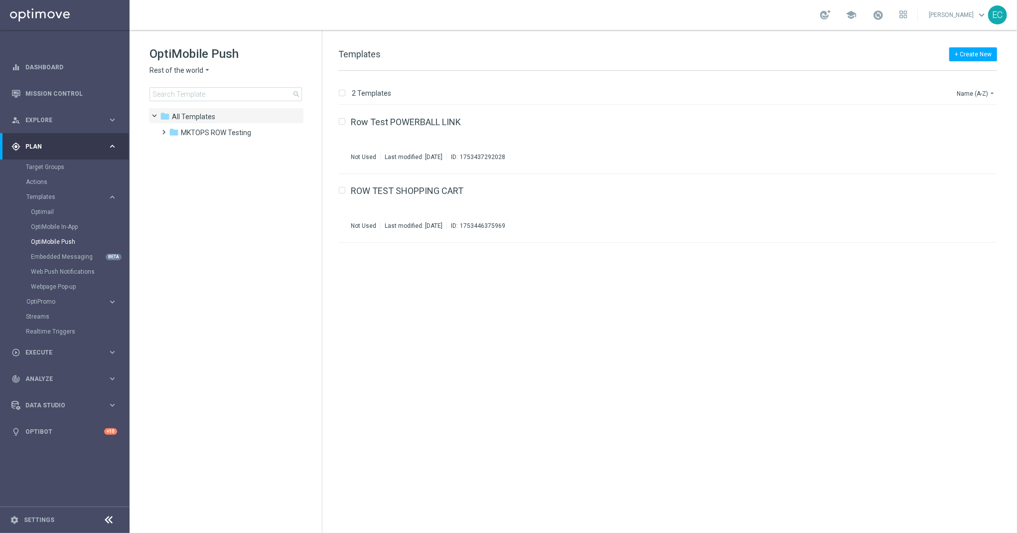
click at [197, 63] on div "OptiMobile Push Rest of the world arrow_drop_down × Rest of the world search" at bounding box center [236, 73] width 172 height 55
click at [196, 64] on div "OptiMobile Push Rest of the world arrow_drop_down × Rest of the world search" at bounding box center [236, 73] width 172 height 55
click at [198, 72] on span "Rest of the world" at bounding box center [177, 70] width 54 height 9
click at [0, 0] on span "Brazil regulated" at bounding box center [0, 0] width 0 height 0
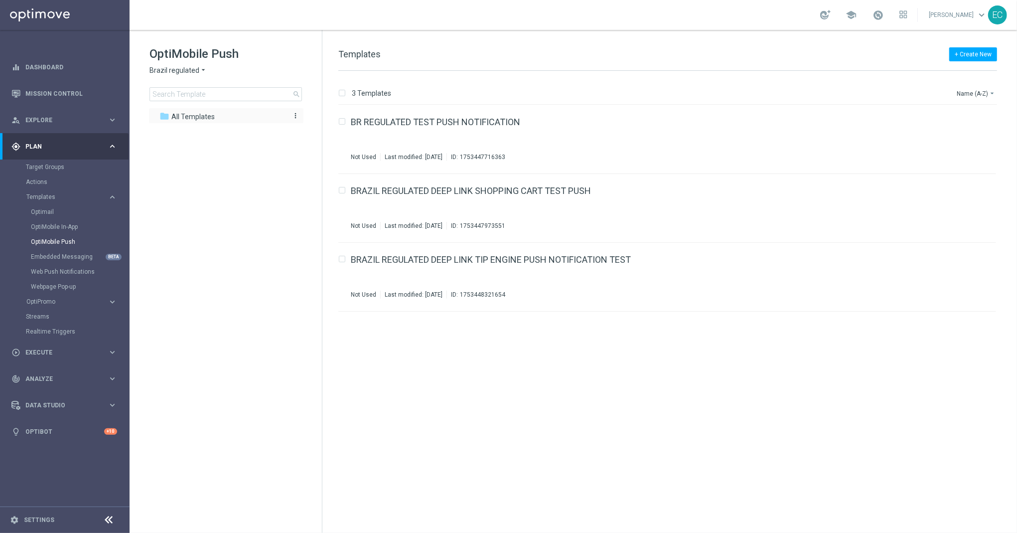
click at [296, 117] on icon "more_vert" at bounding box center [296, 116] width 8 height 8
click at [328, 121] on span "New Folder" at bounding box center [337, 119] width 30 height 8
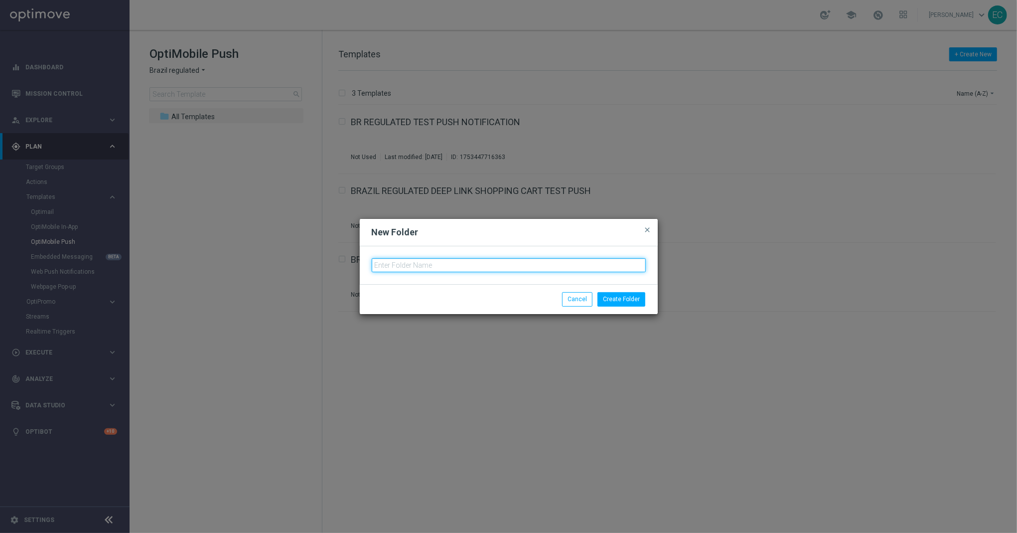
click at [499, 262] on input "text" at bounding box center [509, 265] width 274 height 14
type input "MKTOPS BET.BR TESTING"
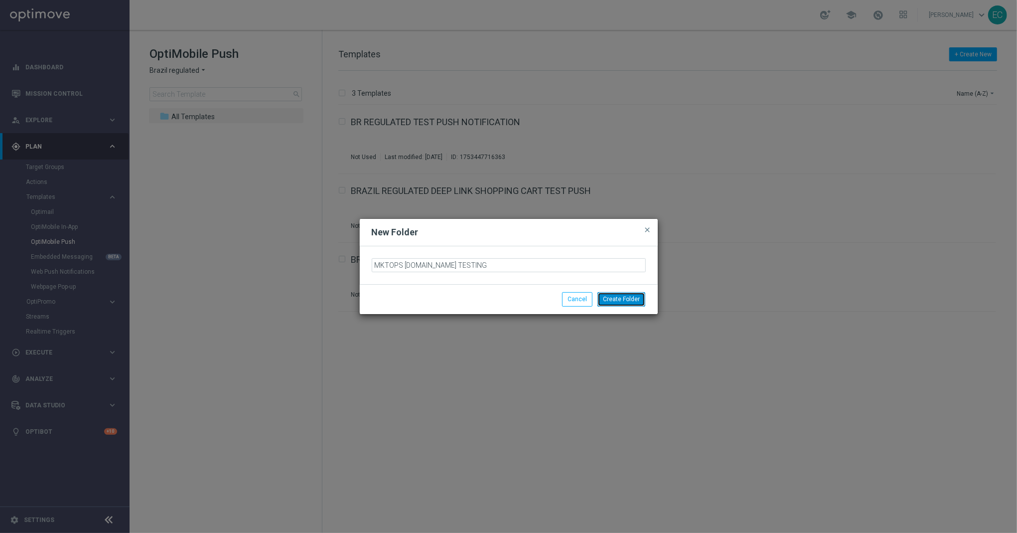
click at [601, 297] on button "Create Folder" at bounding box center [622, 299] width 48 height 14
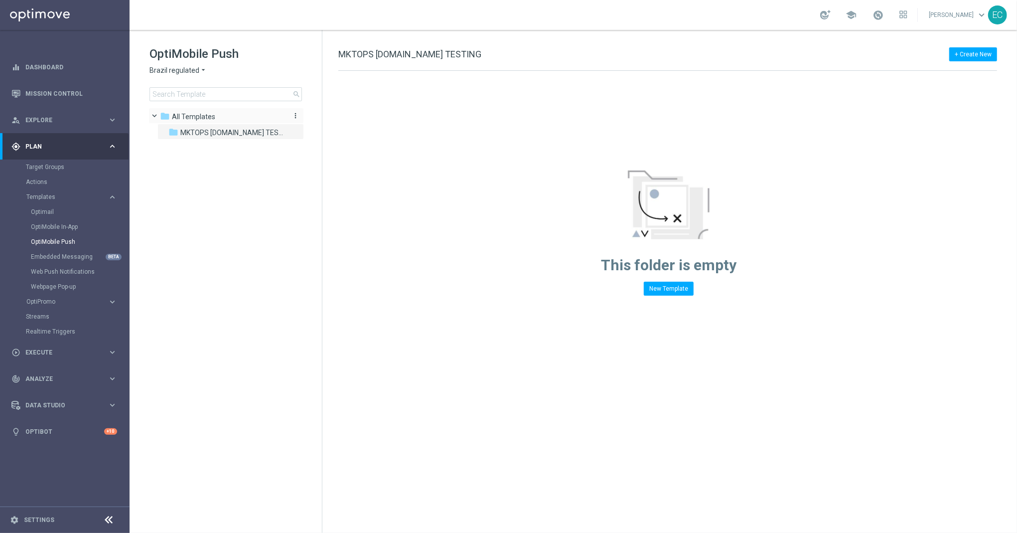
click at [219, 111] on div "folder All Templates" at bounding box center [221, 116] width 122 height 11
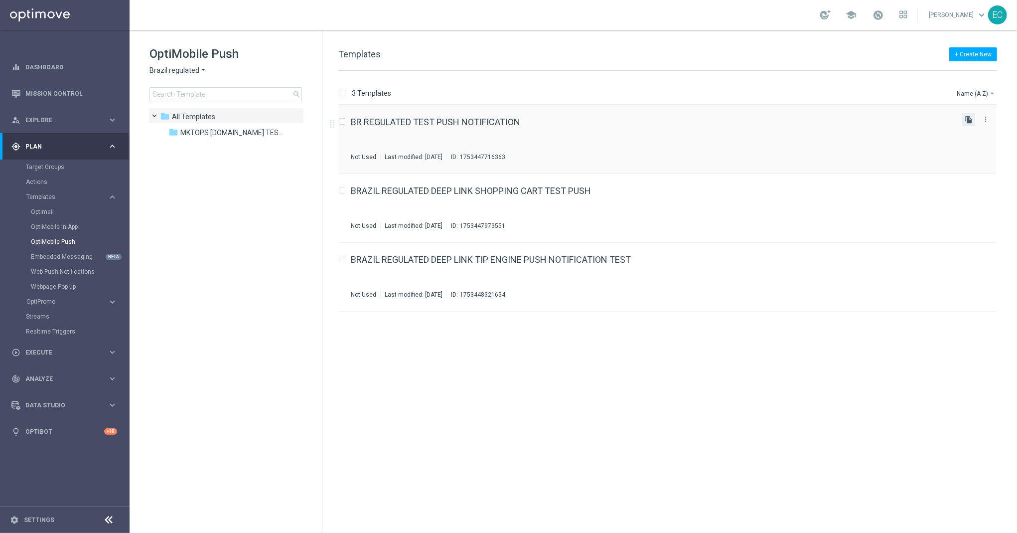
click at [968, 120] on icon "file_copy" at bounding box center [969, 120] width 8 height 8
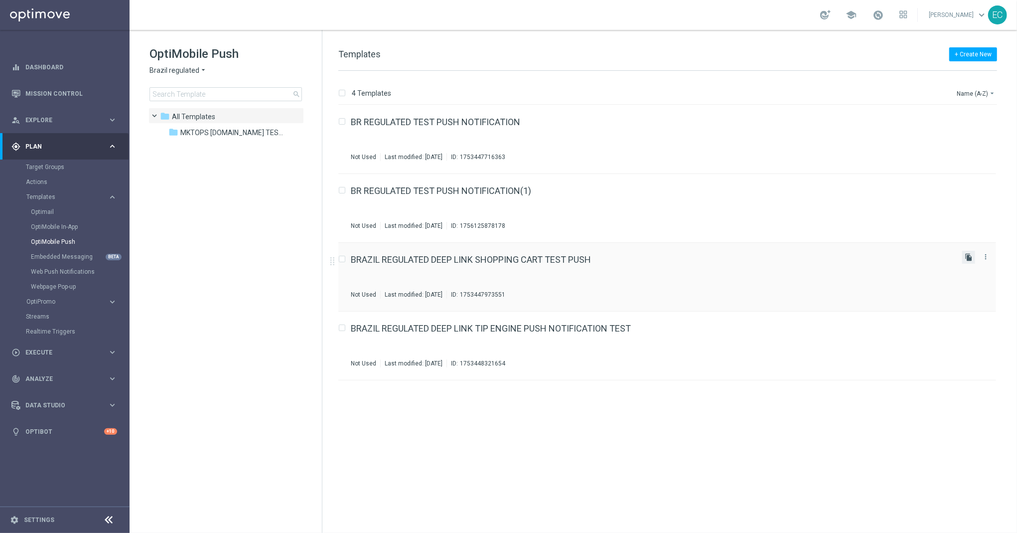
click at [970, 255] on icon "file_copy" at bounding box center [969, 257] width 8 height 8
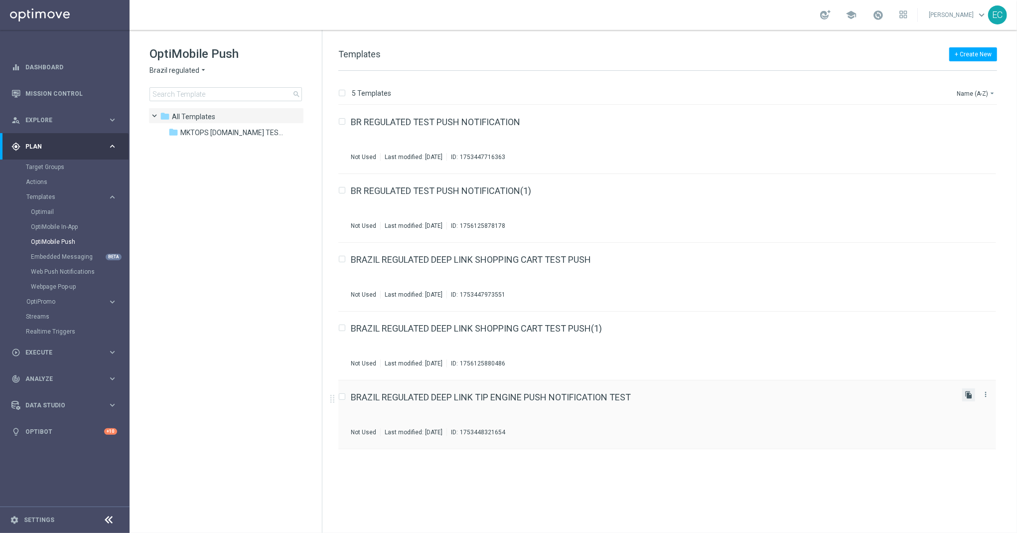
click at [967, 395] on icon "file_copy" at bounding box center [969, 395] width 8 height 8
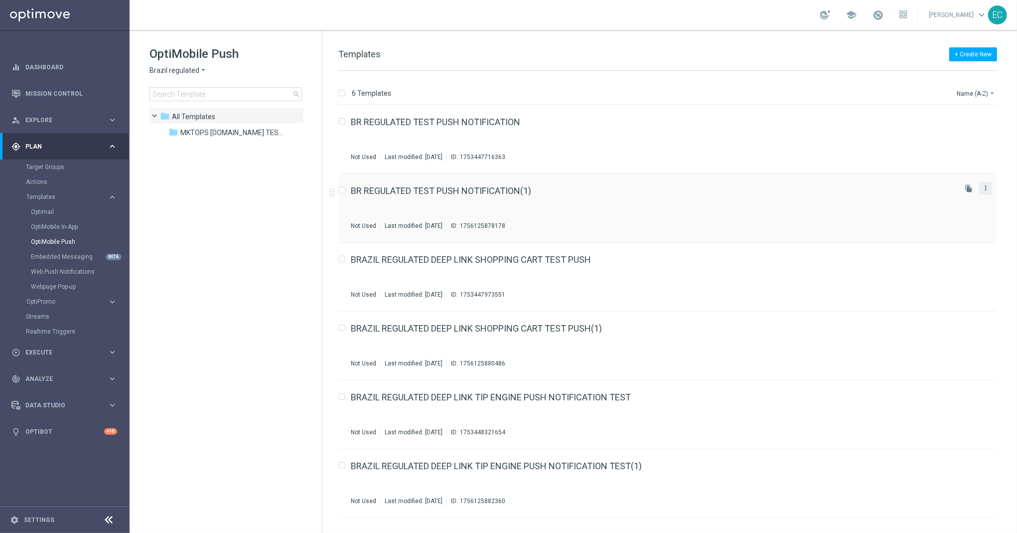
click at [988, 187] on icon "more_vert" at bounding box center [986, 188] width 8 height 8
click at [931, 198] on span "Move" at bounding box center [923, 198] width 15 height 7
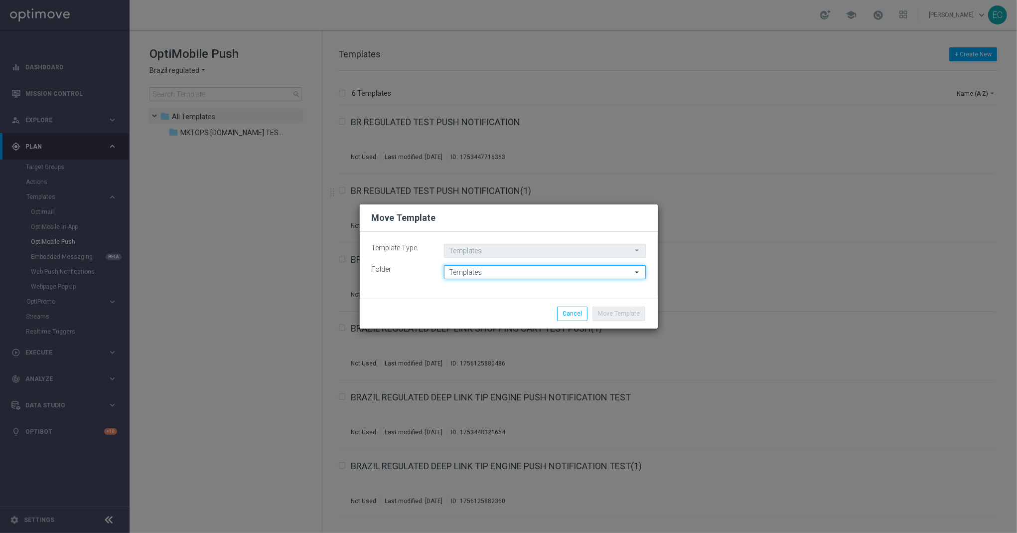
click at [616, 270] on input "Templates" at bounding box center [545, 272] width 202 height 14
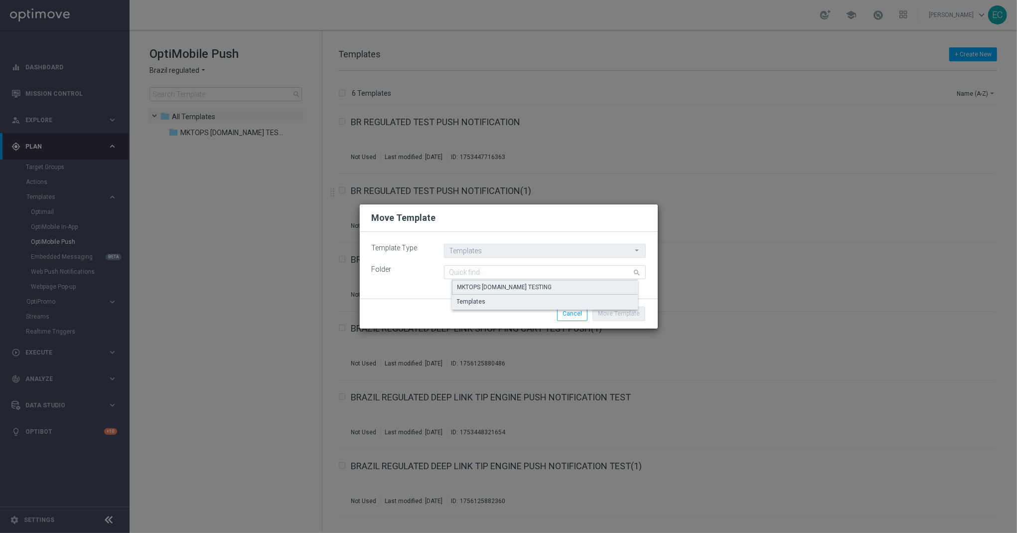
click at [589, 290] on div "MKTOPS BET.BR TESTING" at bounding box center [553, 287] width 202 height 15
type input "MKTOPS BET.BR TESTING"
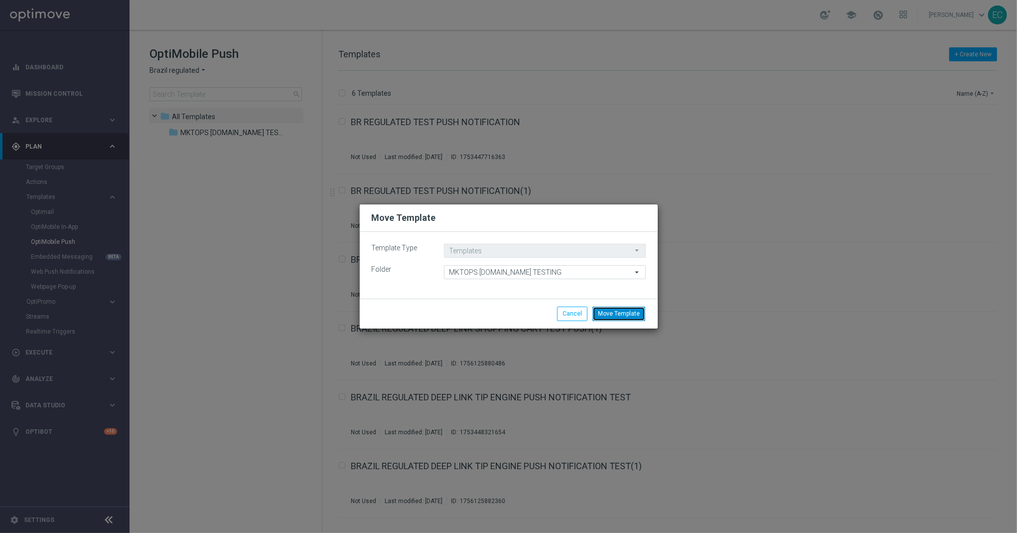
click at [617, 310] on button "Move Template" at bounding box center [619, 314] width 53 height 14
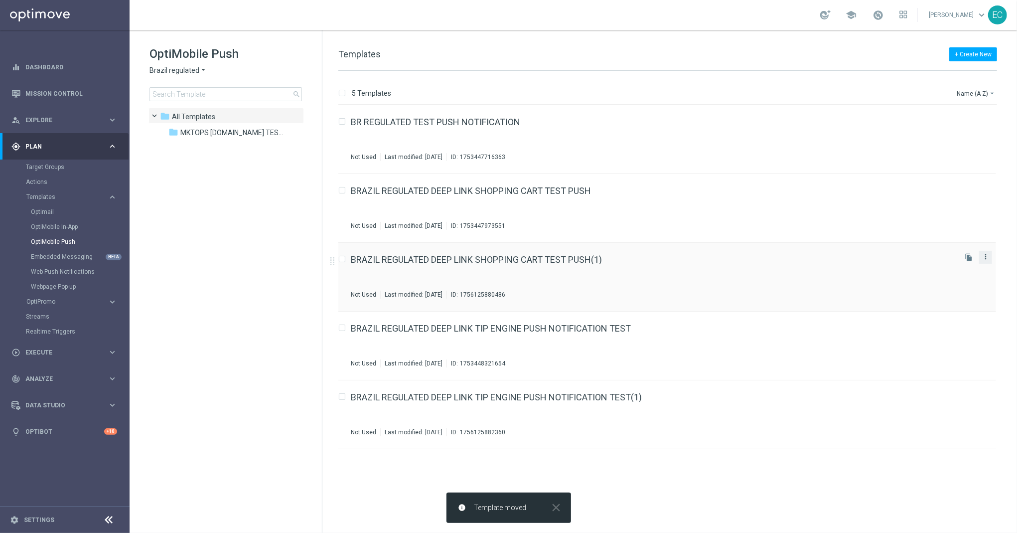
click at [989, 256] on icon "more_vert" at bounding box center [986, 257] width 8 height 8
click at [920, 270] on span "Move" at bounding box center [923, 267] width 15 height 7
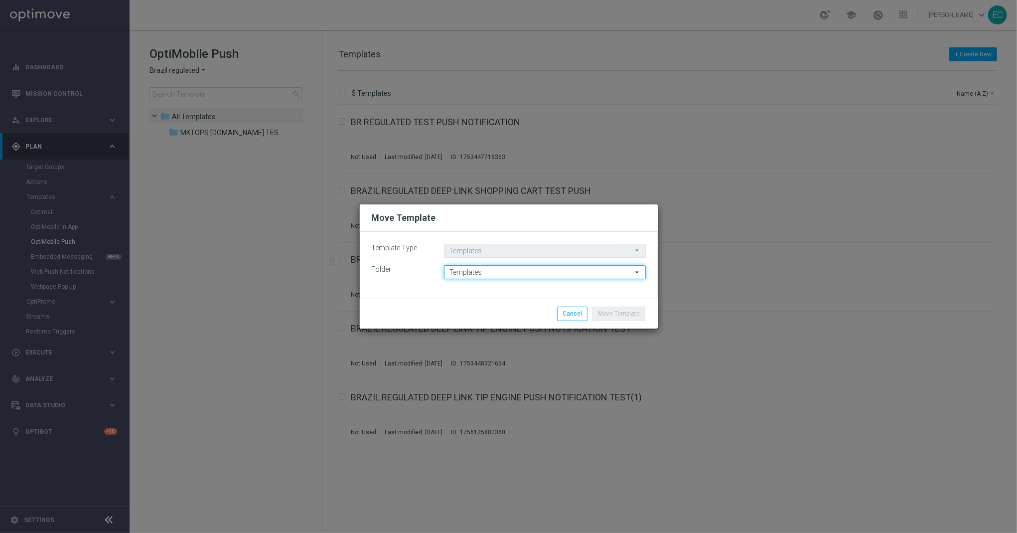
click at [579, 270] on input "Templates" at bounding box center [545, 272] width 202 height 14
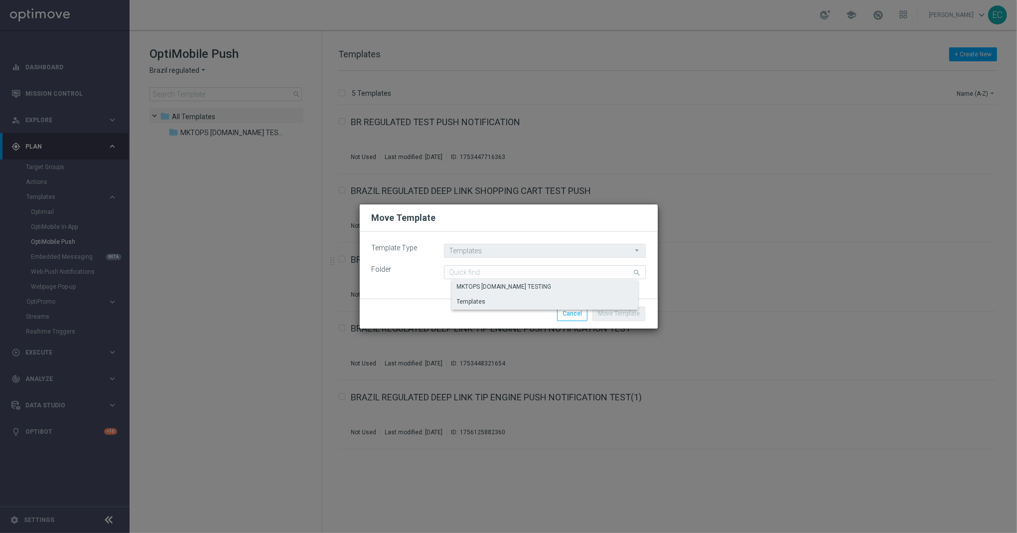
click at [579, 287] on div "MKTOPS BET.BR TESTING" at bounding box center [553, 287] width 202 height 14
type input "MKTOPS BET.BR TESTING"
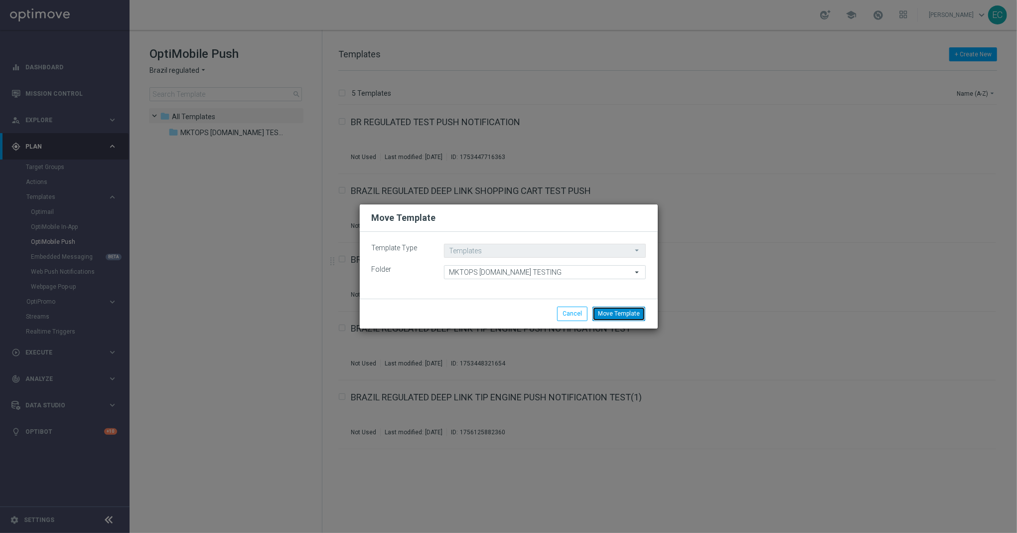
click at [632, 309] on button "Move Template" at bounding box center [619, 314] width 53 height 14
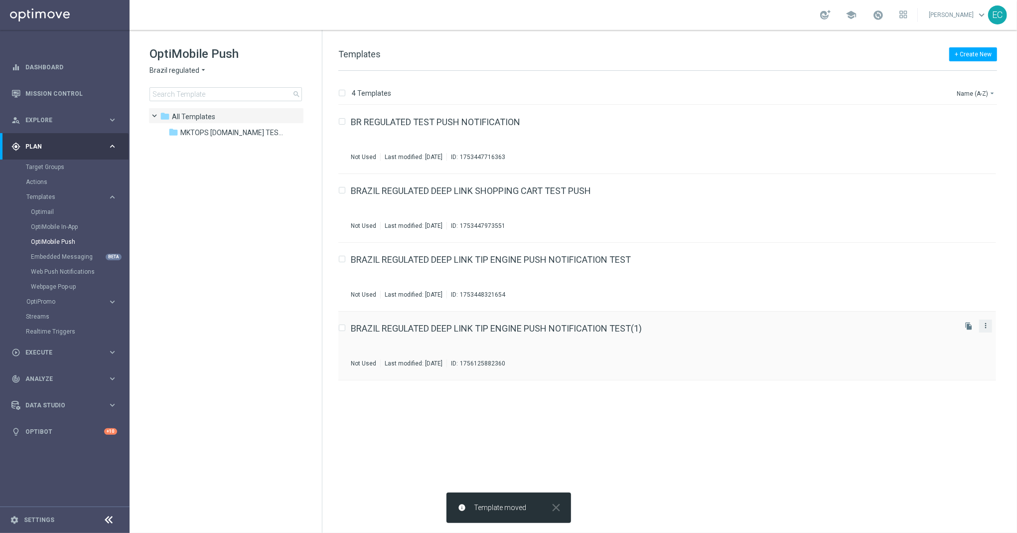
click at [986, 324] on icon "more_vert" at bounding box center [986, 326] width 8 height 8
click at [924, 339] on span "Move" at bounding box center [923, 336] width 15 height 7
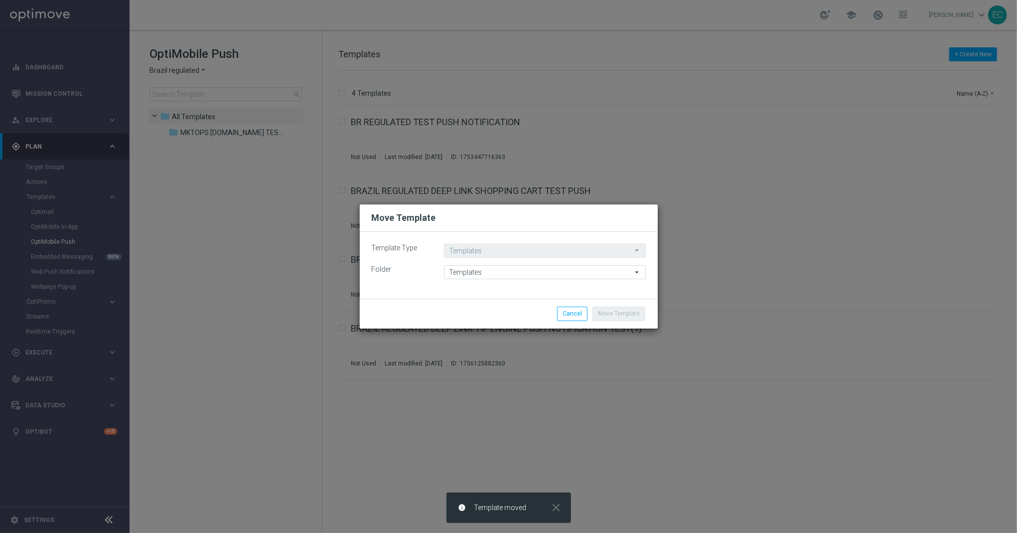
click at [590, 280] on div "Template Type Templates Templates arrow_drop_down Drag here to set row groups D…" at bounding box center [509, 265] width 298 height 67
click at [591, 276] on input "Templates" at bounding box center [545, 272] width 202 height 14
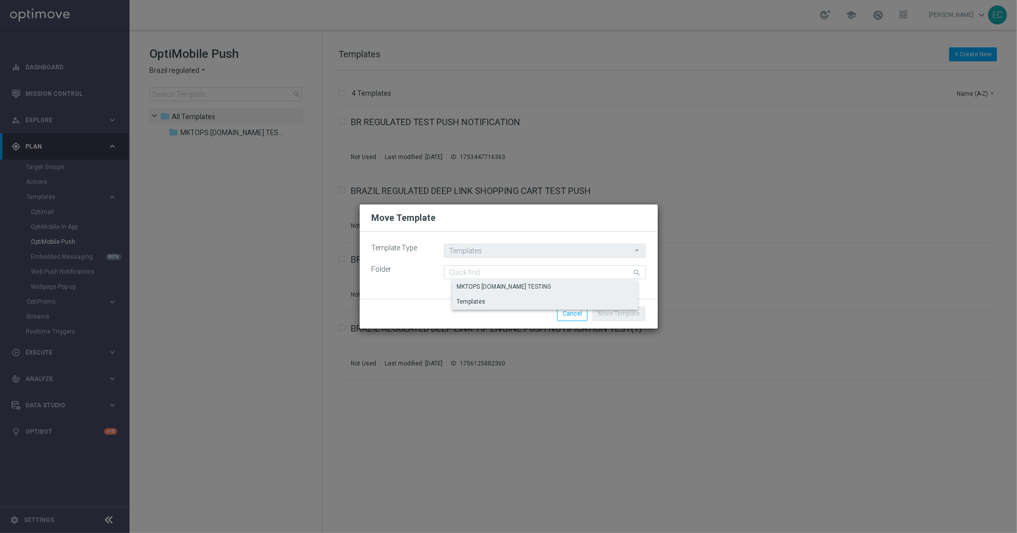
click at [589, 290] on div "MKTOPS BET.BR TESTING" at bounding box center [553, 287] width 202 height 14
type input "MKTOPS BET.BR TESTING"
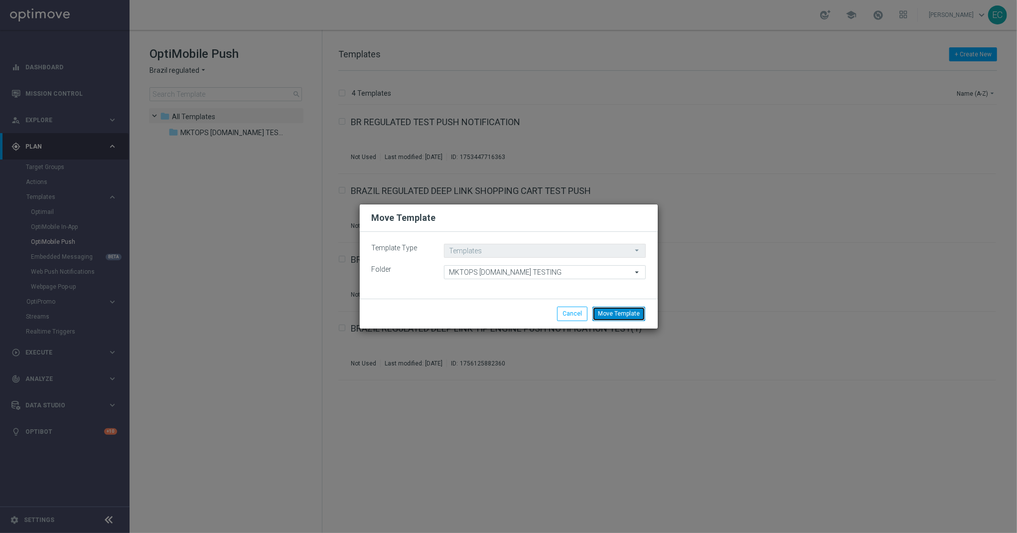
click at [629, 311] on button "Move Template" at bounding box center [619, 314] width 53 height 14
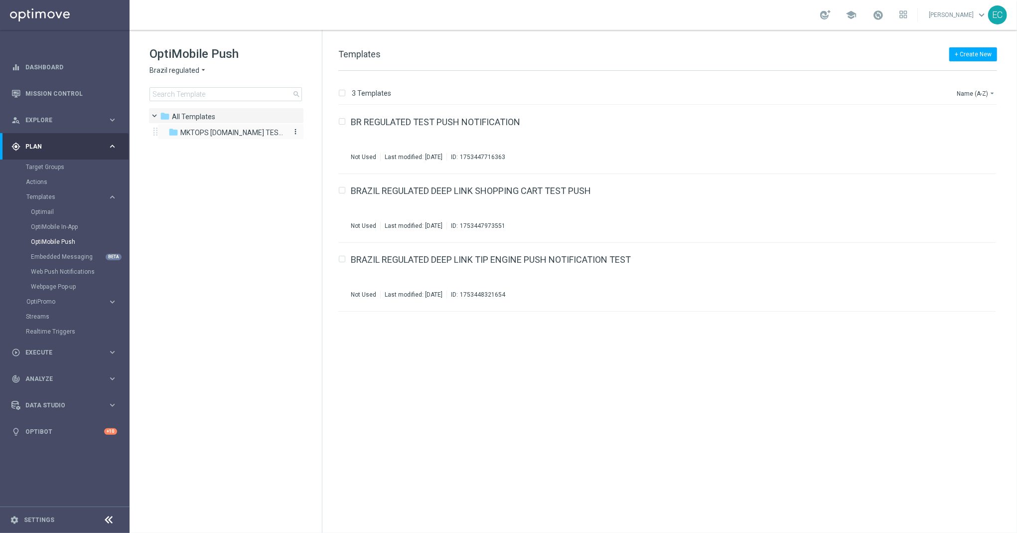
click at [222, 130] on span "MKTOPS BET.BR TESTING" at bounding box center [231, 132] width 103 height 9
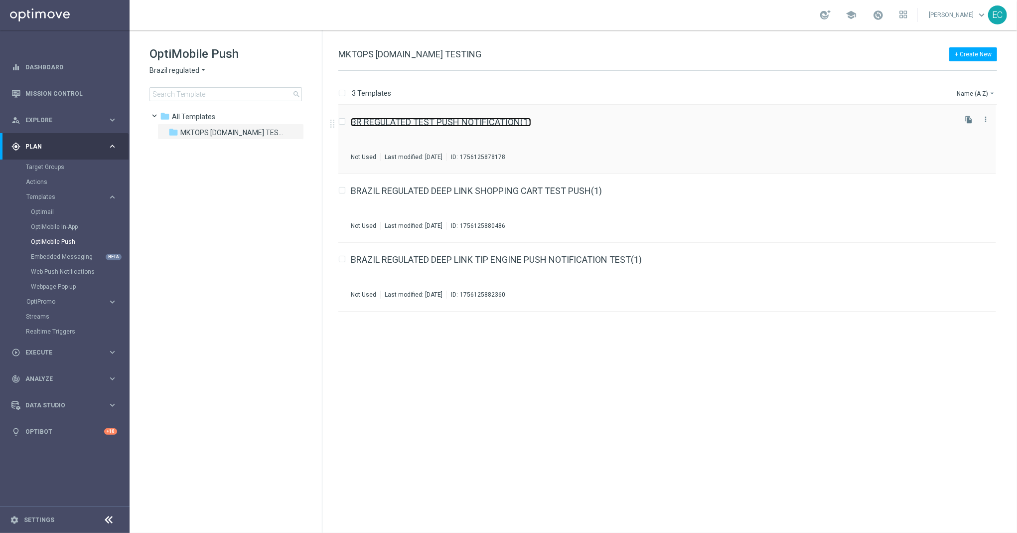
click at [496, 125] on link "BR REGULATED TEST PUSH NOTIFICATION(1)" at bounding box center [441, 122] width 180 height 9
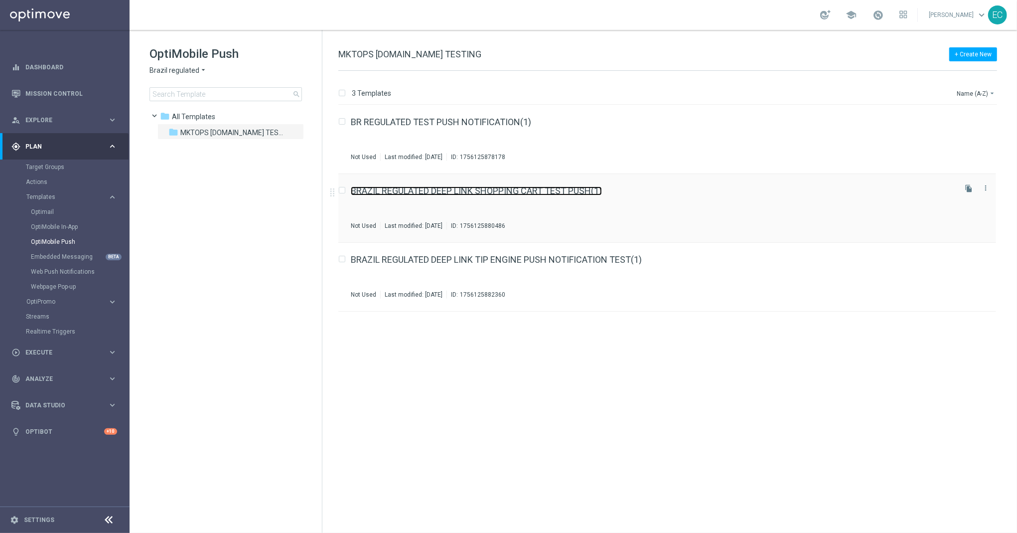
click at [530, 187] on link "BRAZIL REGULATED DEEP LINK SHOPPING CART TEST PUSH(1)" at bounding box center [476, 190] width 251 height 9
click at [675, 223] on div "Not Used Last modified: Monday, August 25, 2025 ID: 1756125878178" at bounding box center [653, 226] width 604 height 8
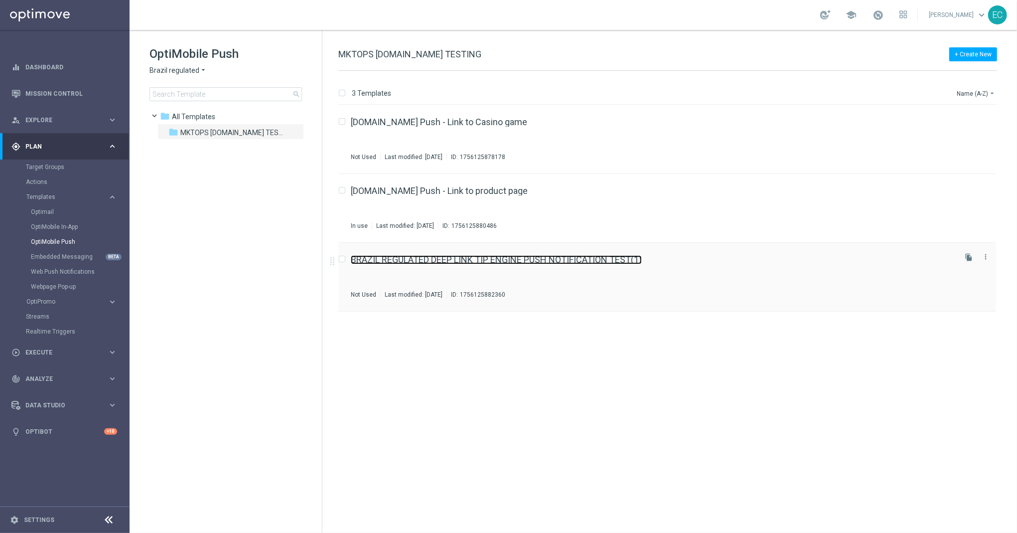
click at [524, 257] on link "BRAZIL REGULATED DEEP LINK TIP ENGINE PUSH NOTIFICATION TEST(1)" at bounding box center [496, 259] width 291 height 9
click at [968, 119] on icon "file_copy" at bounding box center [969, 120] width 8 height 8
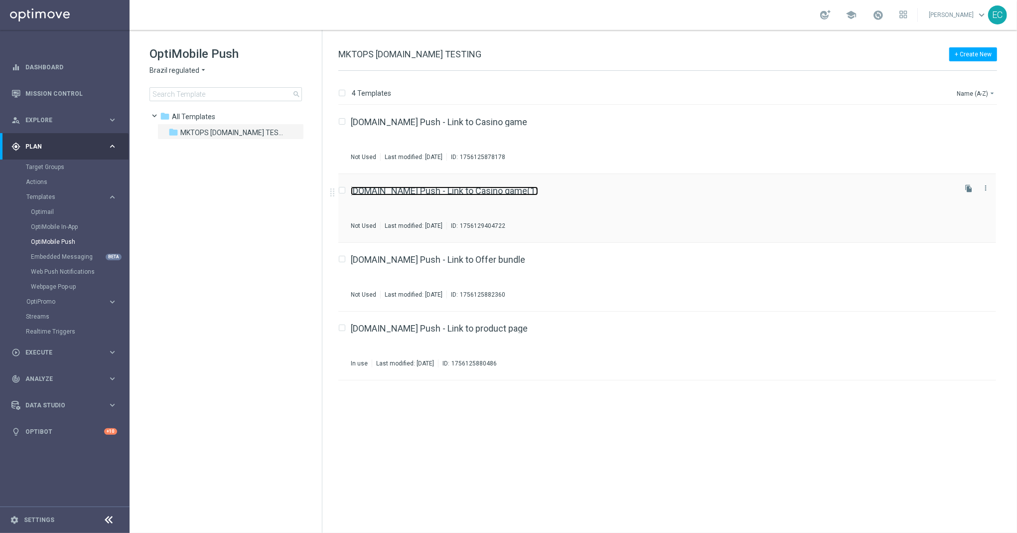
click at [455, 191] on link "BET.BR Push - Link to Casino game(1)" at bounding box center [444, 190] width 187 height 9
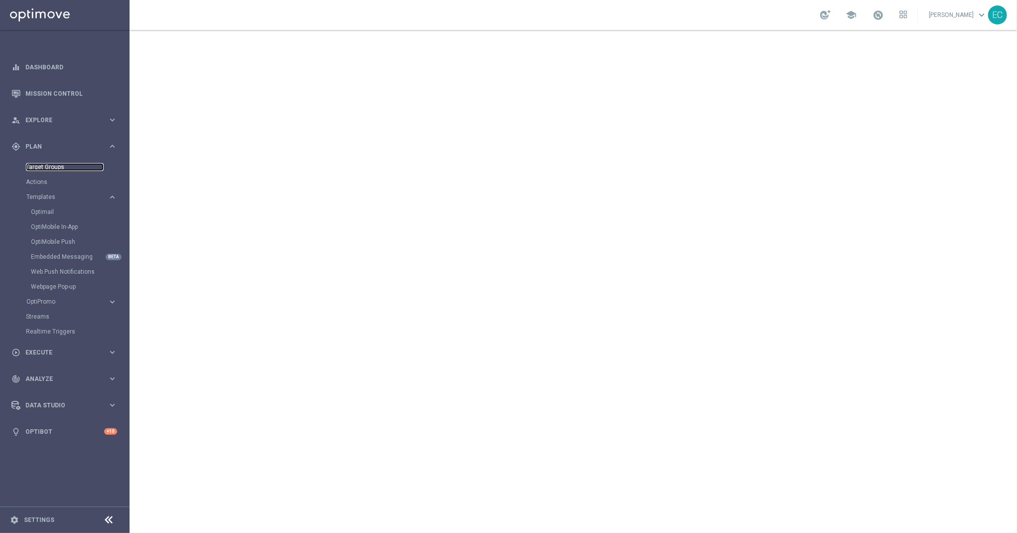
click at [69, 165] on link "Target Groups" at bounding box center [65, 167] width 78 height 8
click at [995, 43] on div at bounding box center [574, 281] width 888 height 503
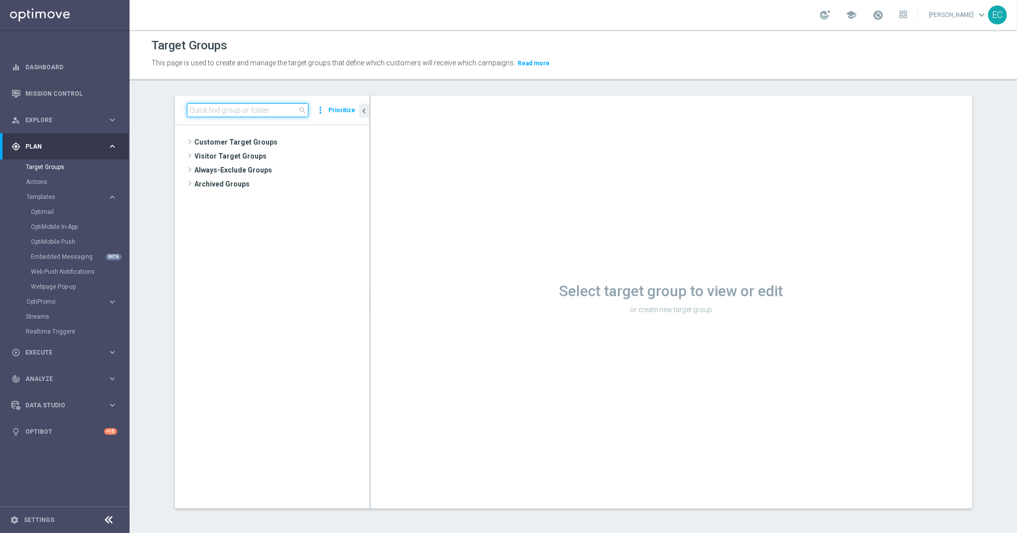
click at [222, 115] on input at bounding box center [248, 110] width 122 height 14
paste input "BET.BR Push - Link to Fortune Game"
type input "BET.BR Push - Link to Fortune Game"
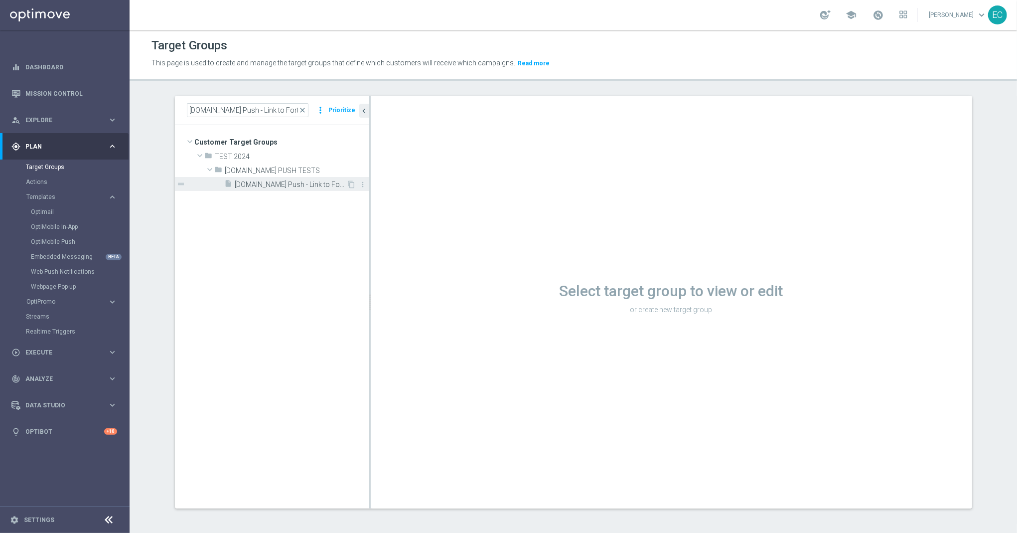
click at [281, 185] on span "BET.BR Push - Link to Fortune Game" at bounding box center [291, 184] width 112 height 8
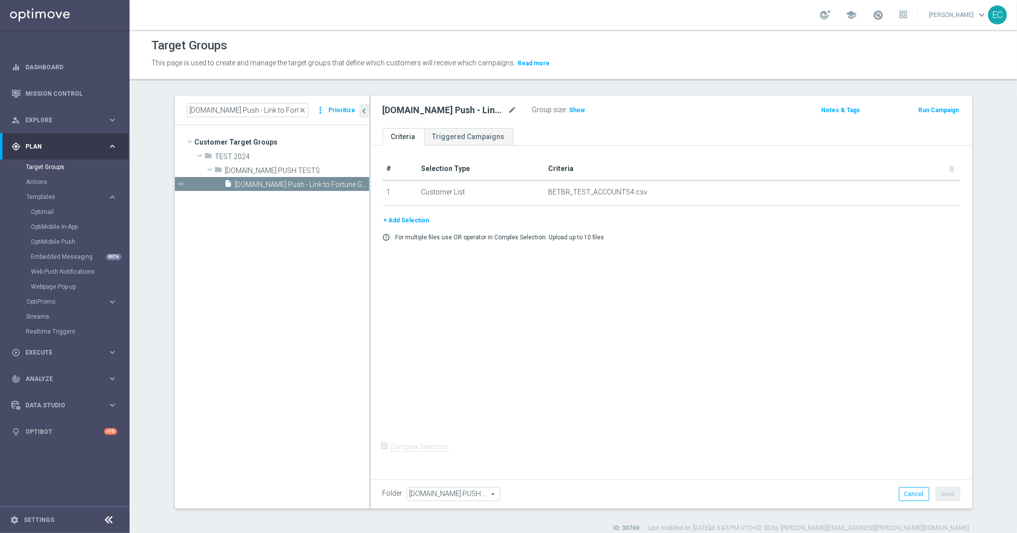
click at [922, 110] on button "Run Campaign" at bounding box center [939, 110] width 42 height 11
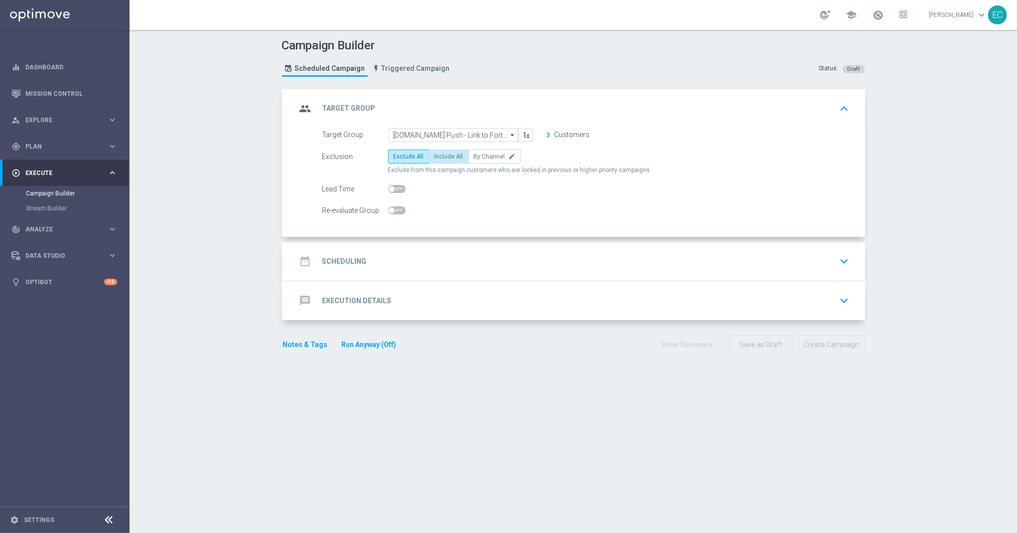
click at [452, 157] on span "Include All" at bounding box center [449, 156] width 29 height 7
click at [441, 157] on input "Include All" at bounding box center [438, 158] width 6 height 6
radio input "true"
click at [503, 268] on div "date_range Scheduling keyboard_arrow_down" at bounding box center [575, 261] width 557 height 19
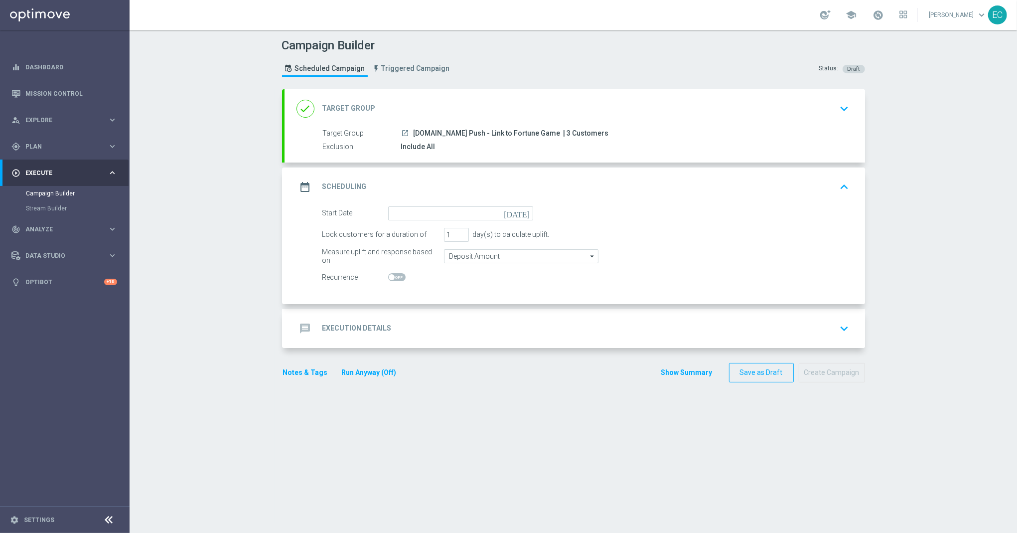
click at [505, 203] on div "date_range Scheduling keyboard_arrow_up" at bounding box center [575, 186] width 581 height 39
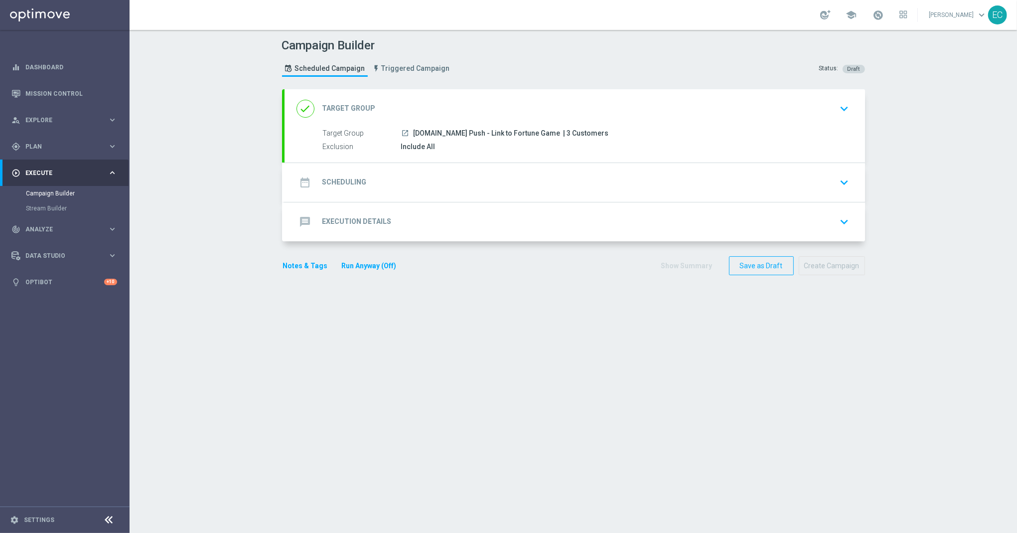
click at [506, 210] on input at bounding box center [460, 214] width 145 height 14
click at [497, 178] on div "date_range Scheduling keyboard_arrow_down" at bounding box center [575, 182] width 557 height 19
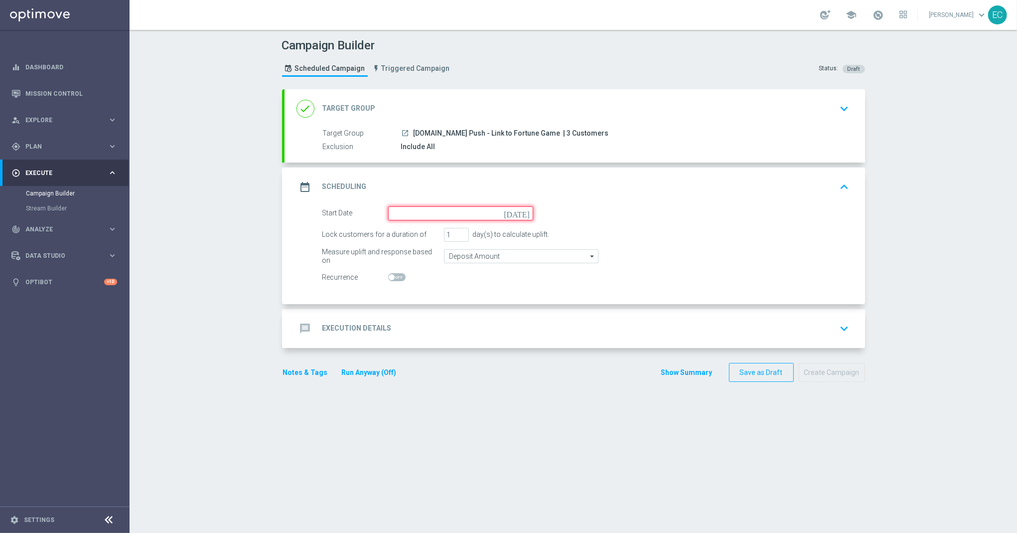
click at [459, 211] on input at bounding box center [460, 213] width 145 height 14
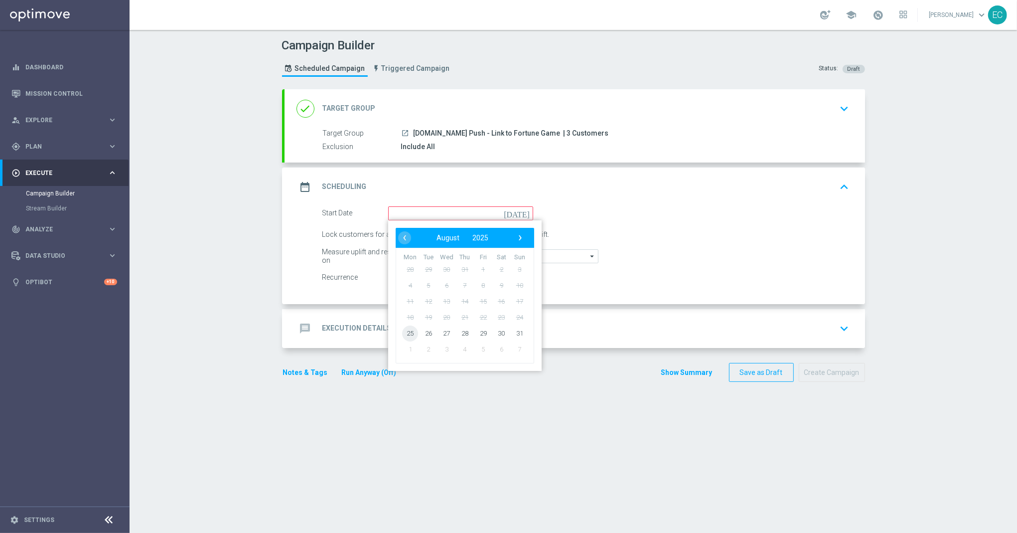
click at [406, 327] on span "25" at bounding box center [410, 333] width 16 height 16
type input "[DATE]"
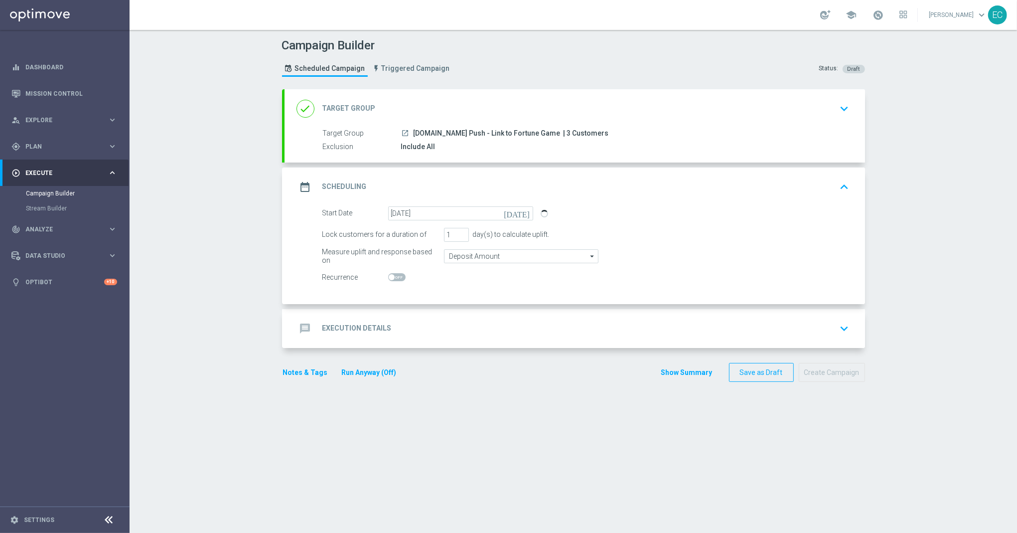
click at [543, 339] on div "message Execution Details keyboard_arrow_down" at bounding box center [575, 328] width 581 height 39
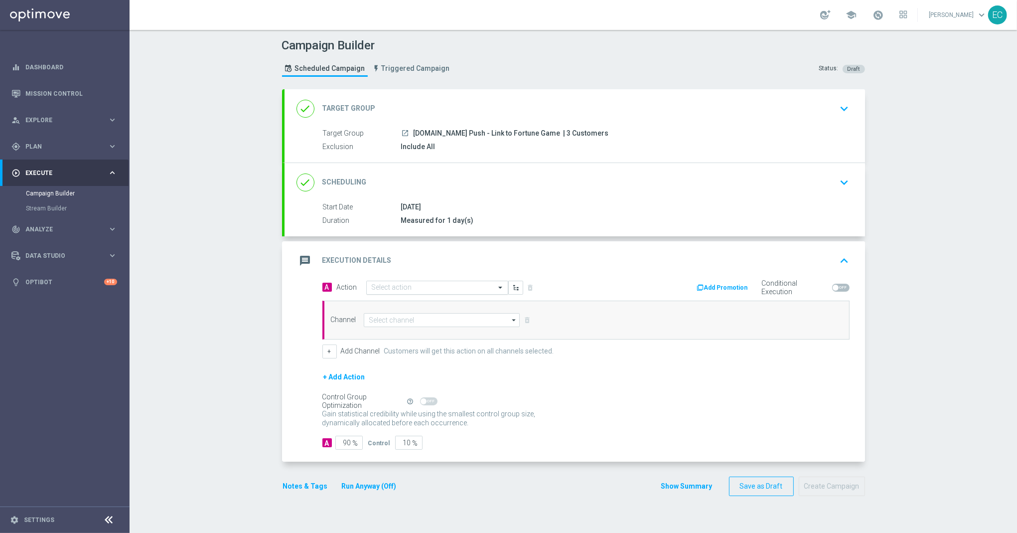
click at [407, 290] on input "text" at bounding box center [427, 288] width 111 height 8
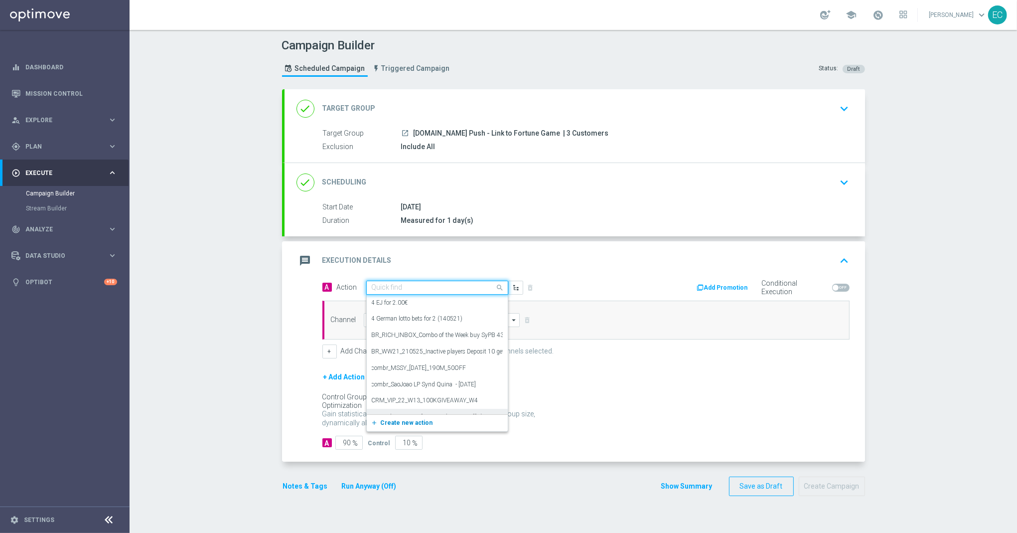
click at [413, 423] on span "Create new action" at bounding box center [407, 422] width 52 height 7
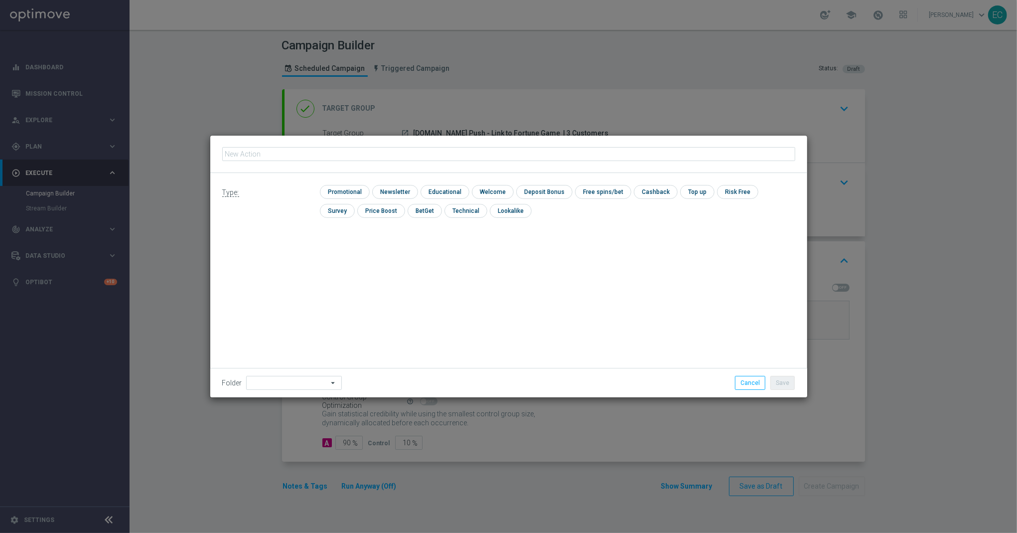
type input "BET.BR Push - Link to Fortune Game"
click at [352, 195] on input "checkbox" at bounding box center [343, 191] width 47 height 13
checkbox input "true"
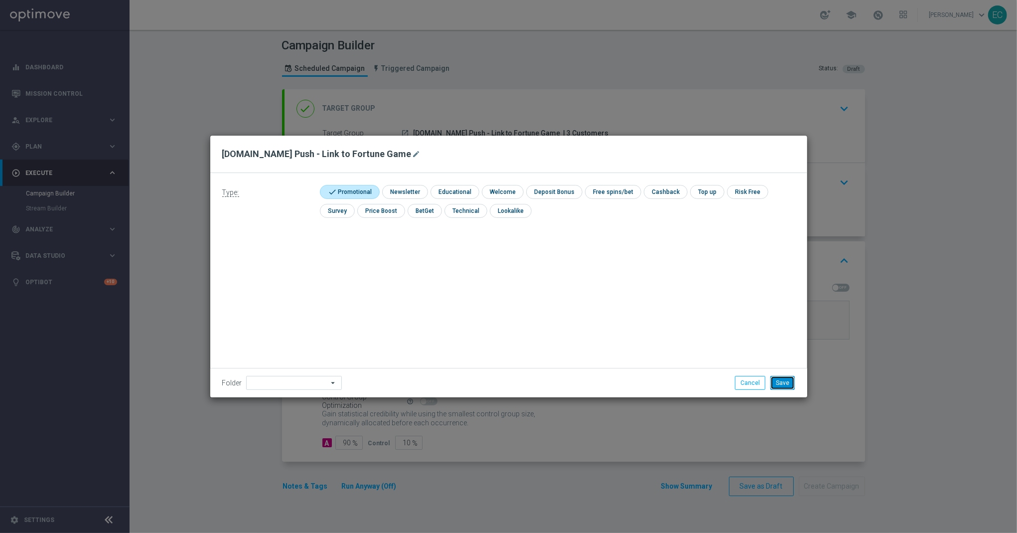
click at [786, 381] on button "Save" at bounding box center [783, 383] width 24 height 14
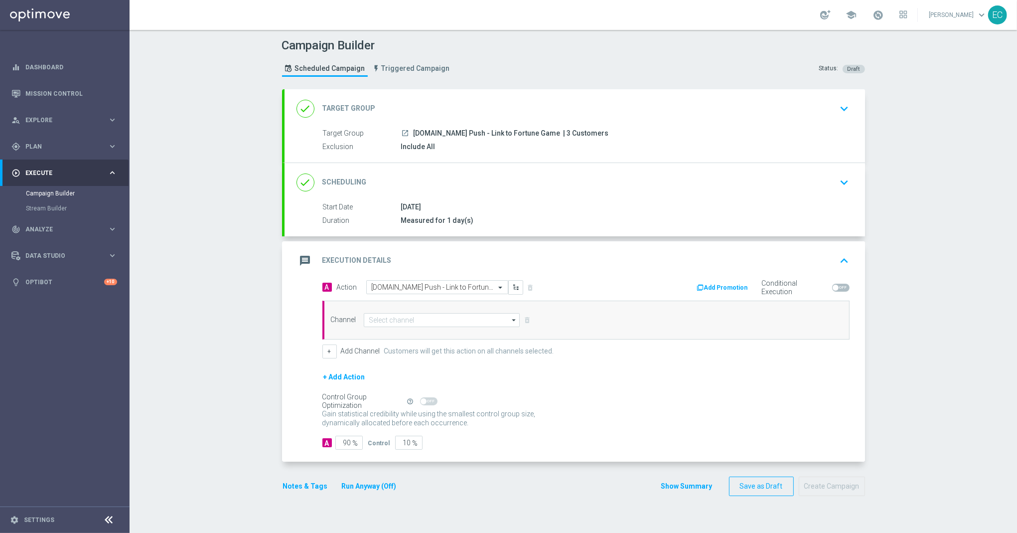
click at [441, 328] on div "Channel arrow_drop_down Drag here to set row groups Drag here to set column lab…" at bounding box center [586, 320] width 527 height 39
click at [439, 325] on input at bounding box center [442, 320] width 157 height 14
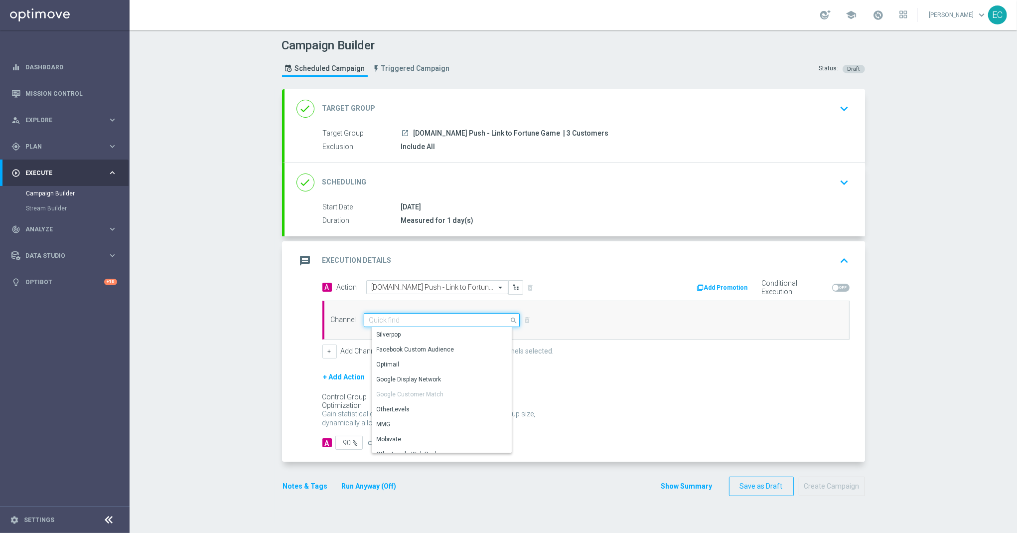
scroll to position [246, 0]
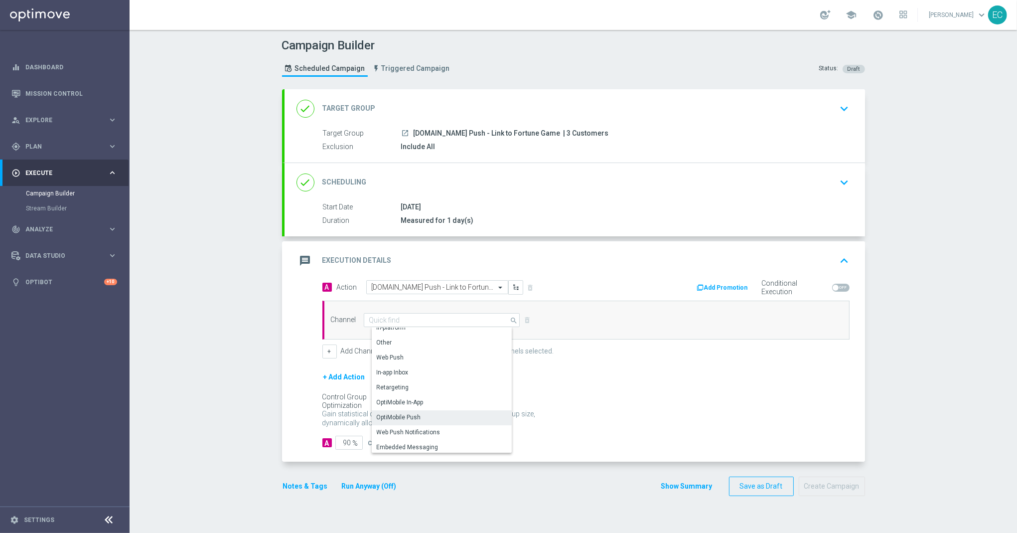
click at [419, 416] on div "OptiMobile Push" at bounding box center [446, 417] width 148 height 14
type input "OptiMobile Push"
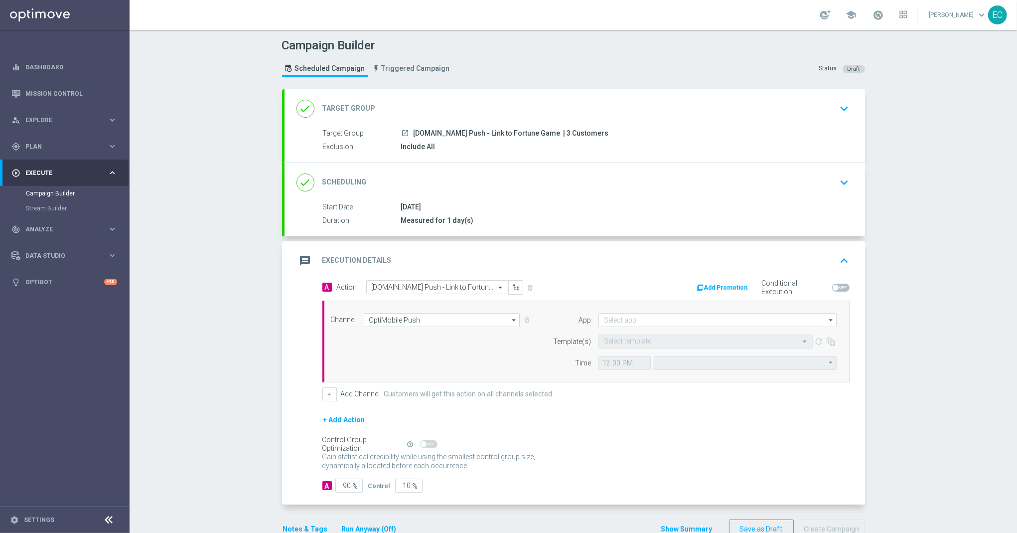
type input "Central European Time ([GEOGRAPHIC_DATA]) (UTC +02:00)"
click at [677, 318] on input at bounding box center [718, 320] width 238 height 14
click at [678, 335] on div "Brazil regulated" at bounding box center [726, 334] width 239 height 14
type input "Brazil regulated"
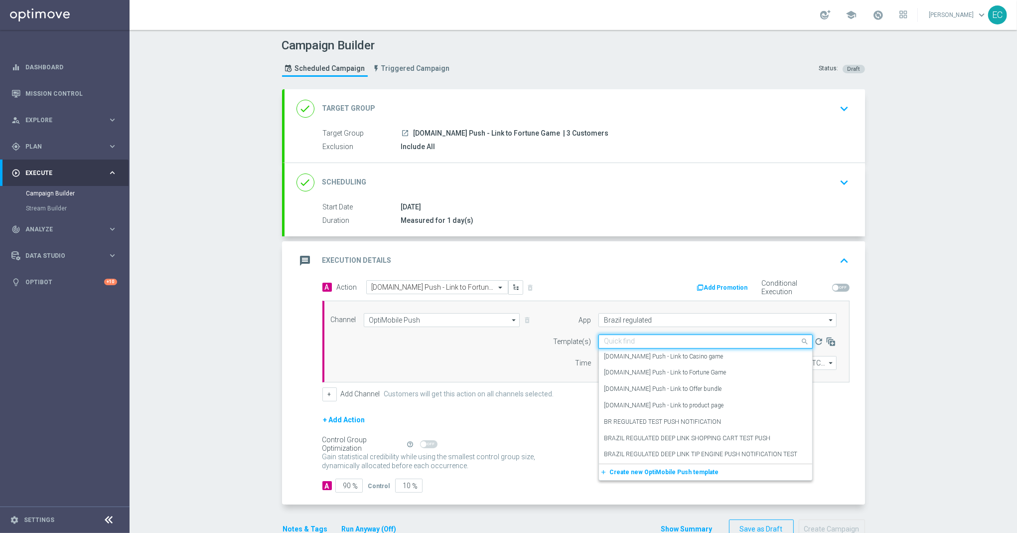
click at [660, 341] on input "text" at bounding box center [695, 341] width 183 height 8
paste input "BET.BR Push - Link to Fortune Game"
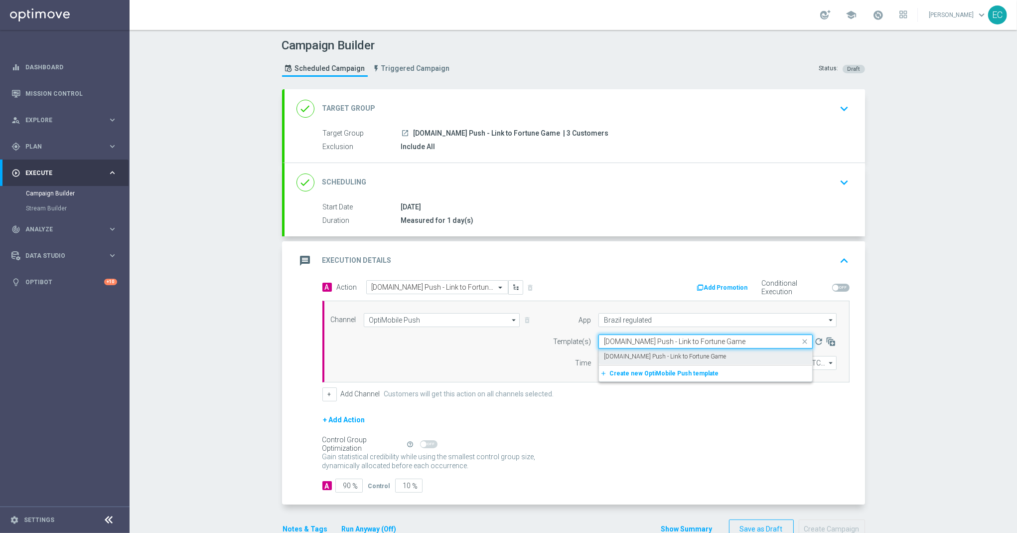
click at [659, 356] on label "BET.BR Push - Link to Fortune Game" at bounding box center [665, 356] width 122 height 8
type input "BET.BR Push - Link to Fortune Game"
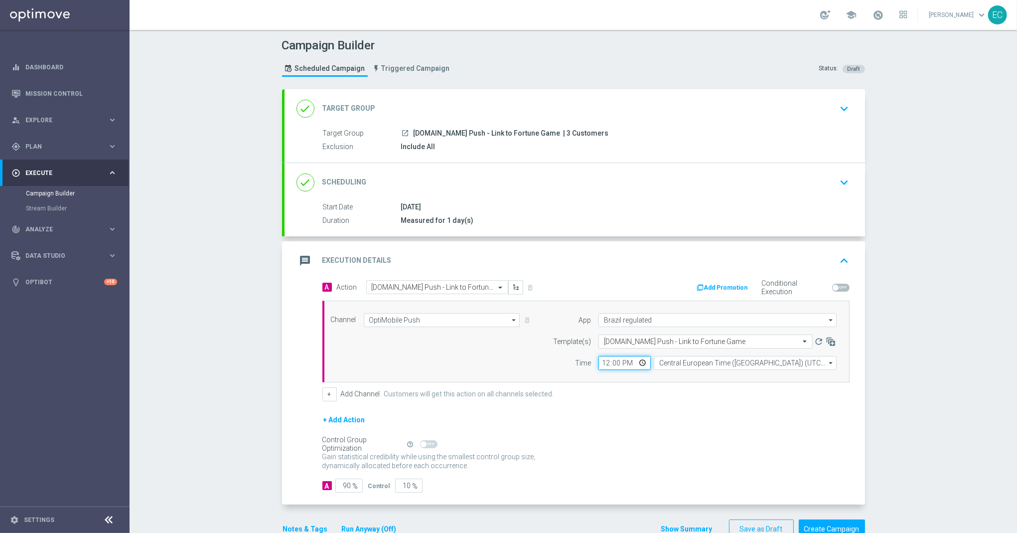
click at [599, 366] on input "12:00" at bounding box center [625, 363] width 52 height 14
type input "15:52"
click at [341, 490] on input "90" at bounding box center [348, 486] width 27 height 14
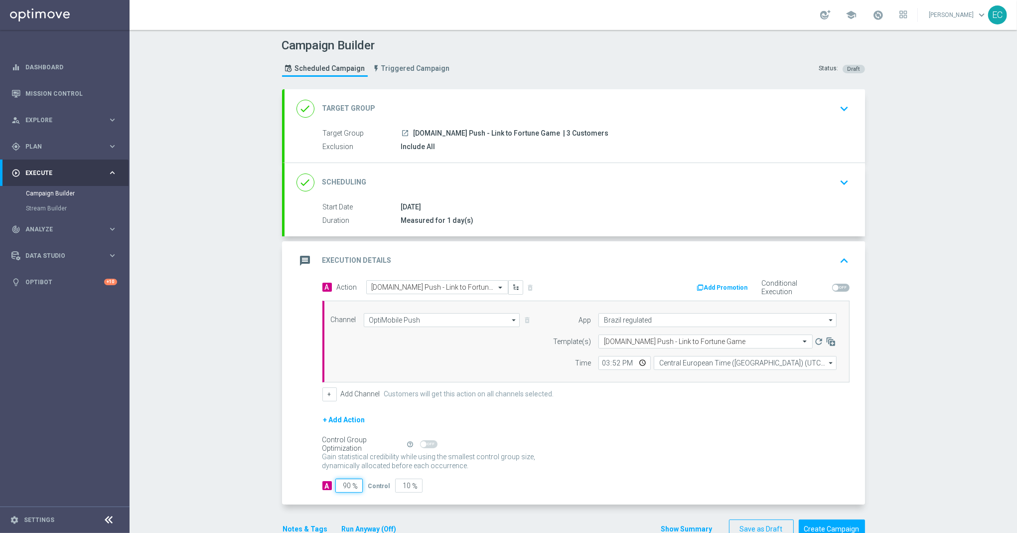
type input "1"
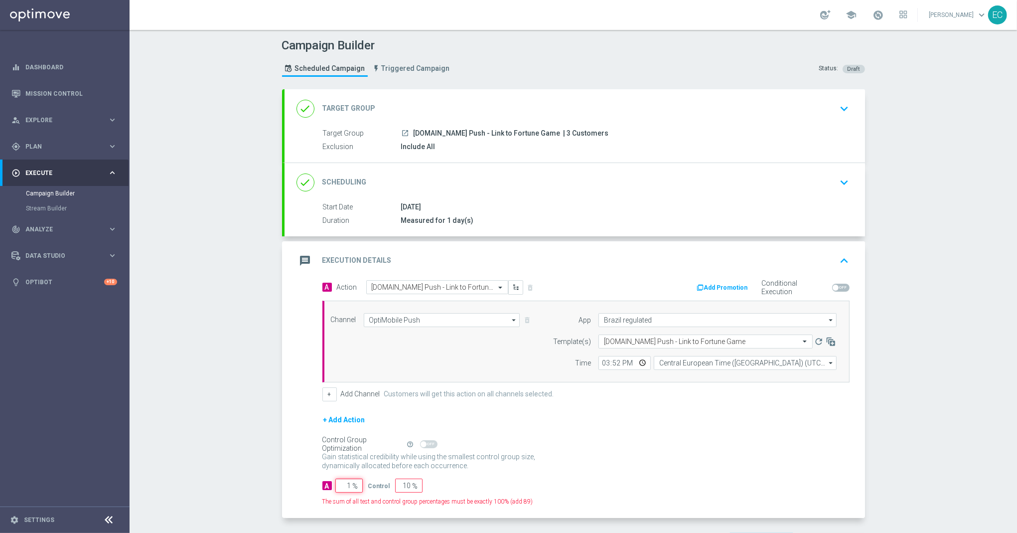
type input "99"
type input "10"
type input "90"
type input "100"
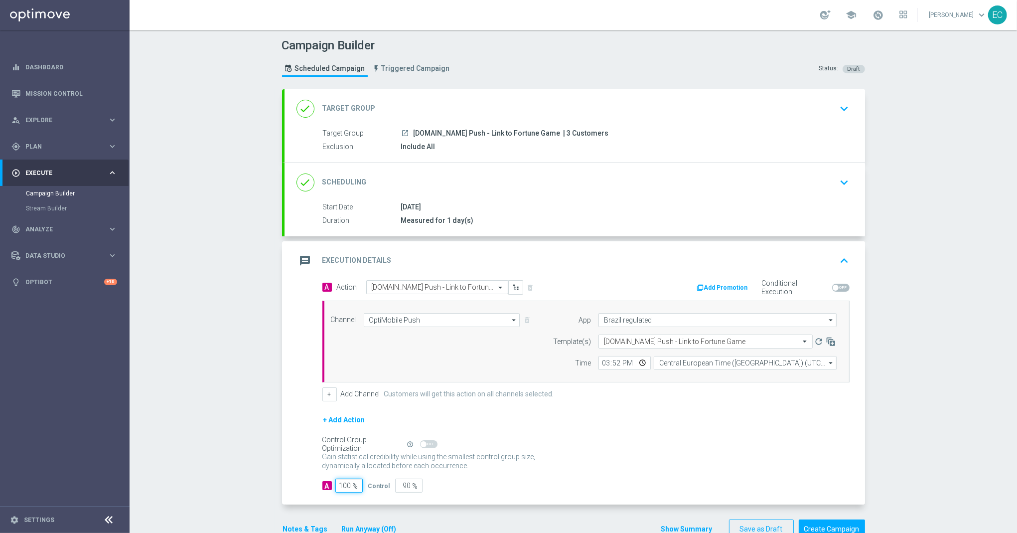
type input "0"
type input "100"
click at [612, 357] on input "15:52" at bounding box center [625, 363] width 52 height 14
click at [614, 365] on input "15:52" at bounding box center [625, 363] width 52 height 14
type input "15:53"
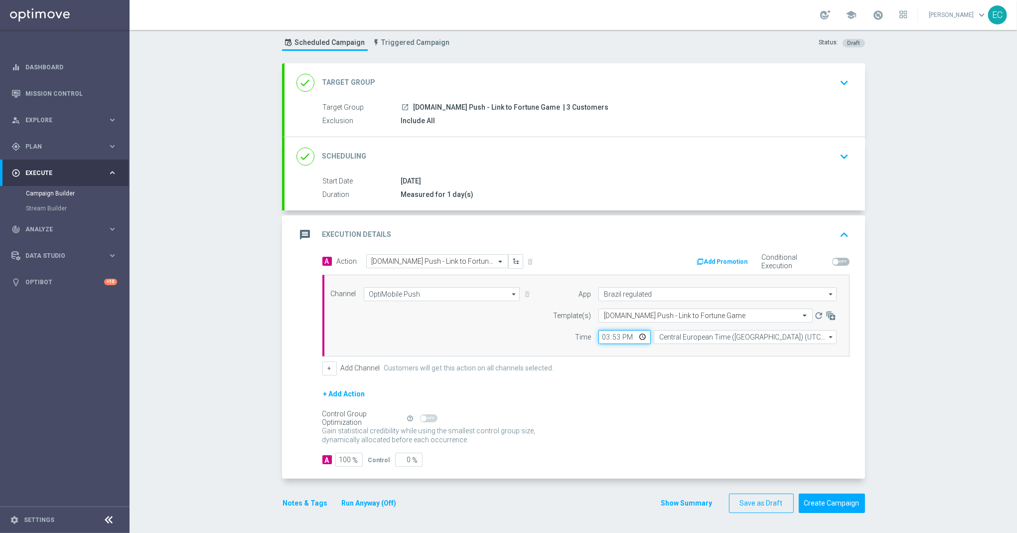
scroll to position [28, 0]
click at [684, 431] on div "Gain statistical credibility while using the smallest control group size, dynam…" at bounding box center [586, 436] width 527 height 24
click at [824, 503] on button "Create Campaign" at bounding box center [832, 502] width 66 height 19
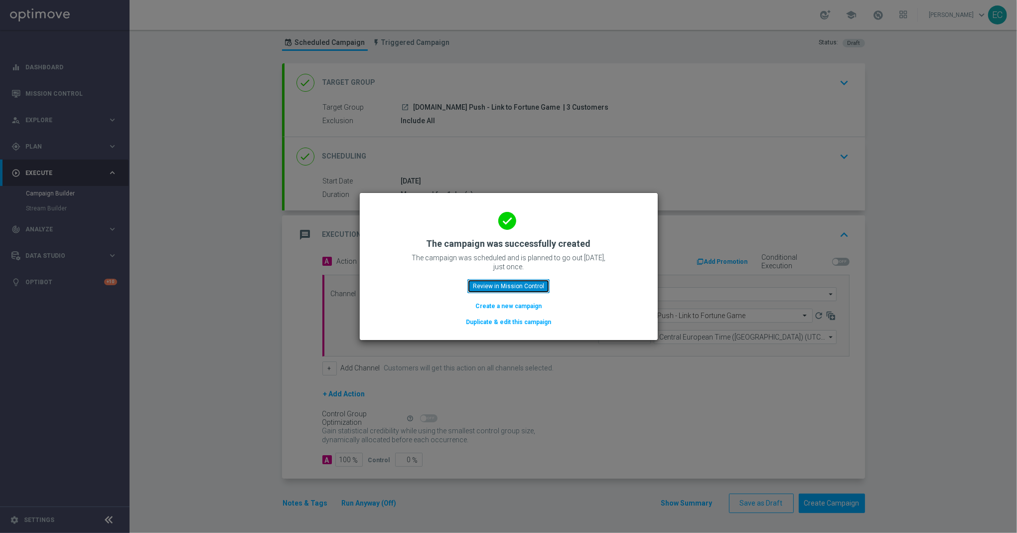
click at [519, 286] on button "Review in Mission Control" at bounding box center [509, 286] width 82 height 14
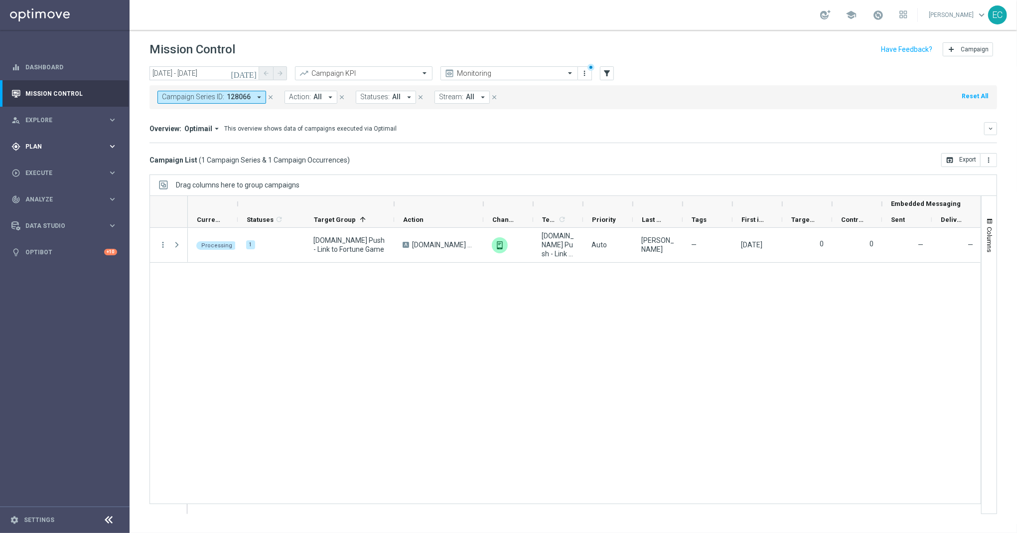
click at [48, 147] on span "Plan" at bounding box center [66, 147] width 82 height 6
click at [71, 238] on link "OptiMobile Push" at bounding box center [67, 242] width 73 height 8
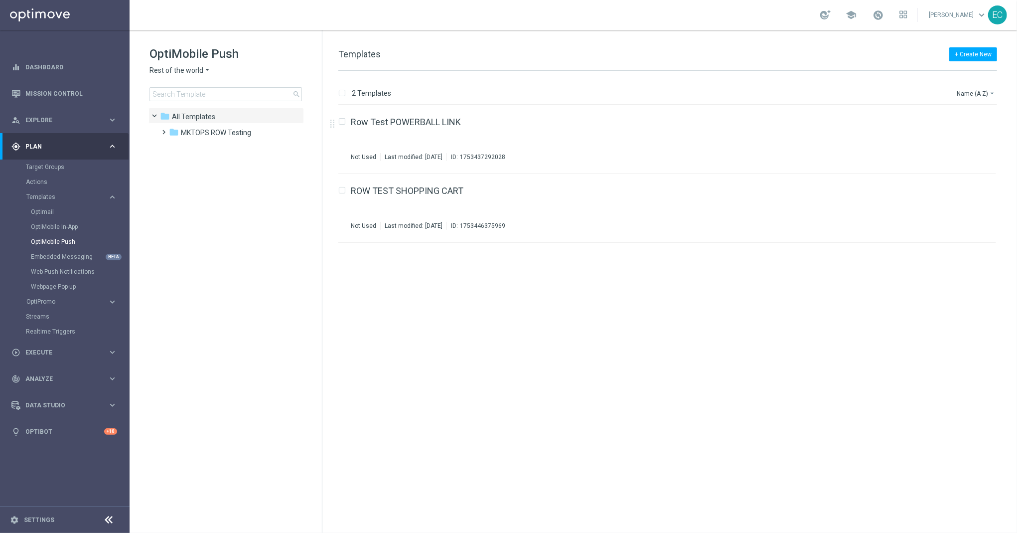
click at [177, 71] on span "Rest of the world" at bounding box center [177, 70] width 54 height 9
click at [201, 115] on div "Mexico" at bounding box center [187, 118] width 75 height 12
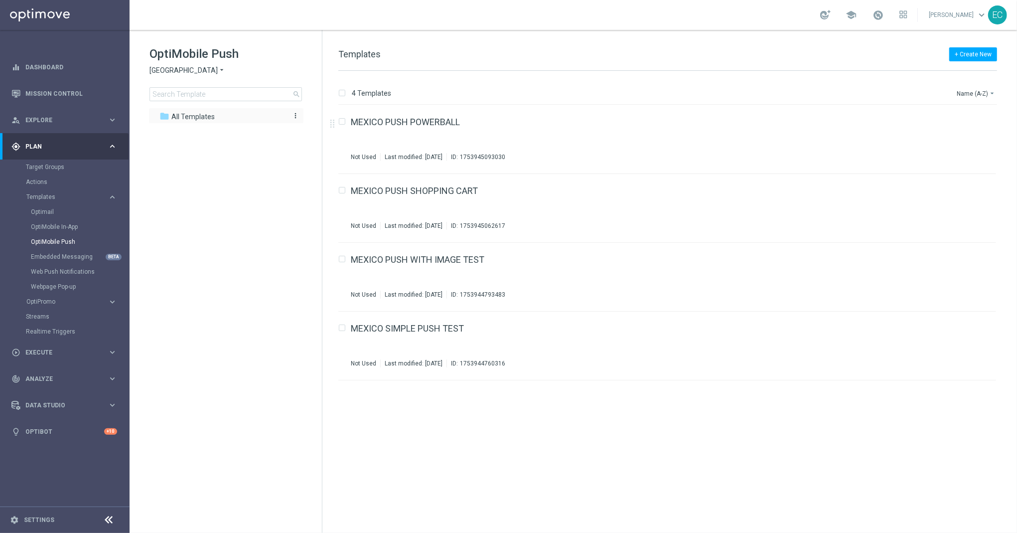
click at [296, 114] on icon "more_vert" at bounding box center [296, 116] width 8 height 8
click at [322, 118] on span "New Folder" at bounding box center [337, 119] width 30 height 8
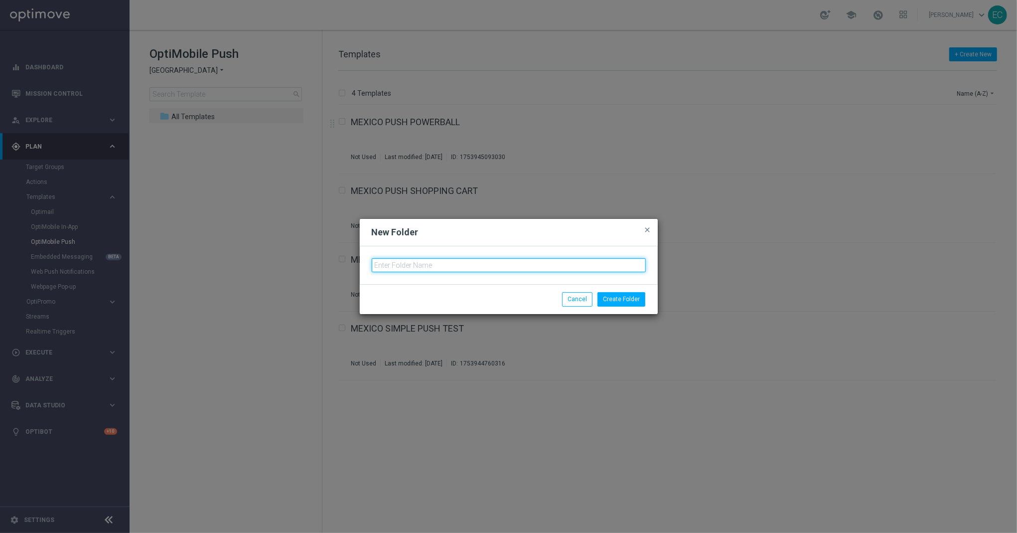
click at [469, 261] on input "text" at bounding box center [509, 265] width 274 height 14
type input "MKTOPS MX TESTING"
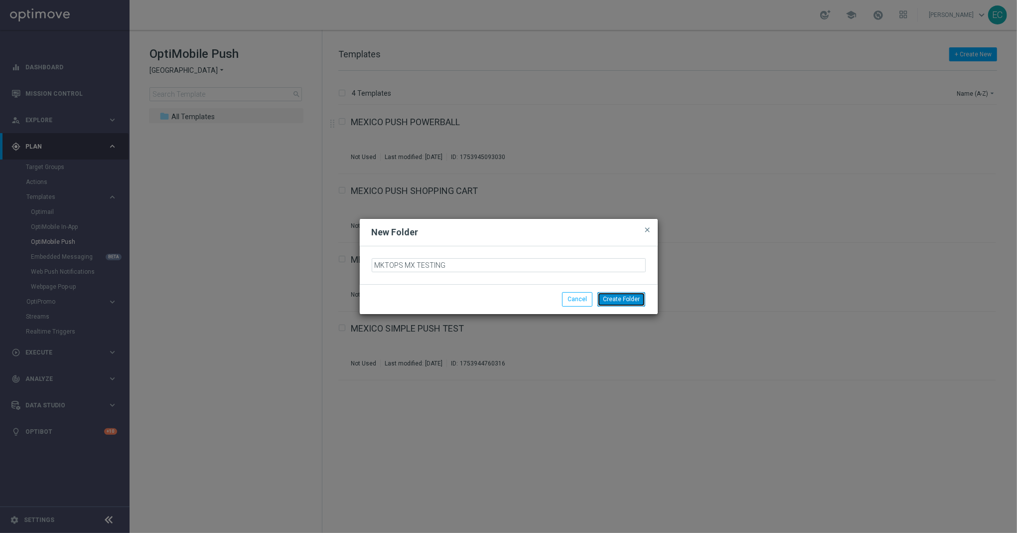
click at [628, 296] on button "Create Folder" at bounding box center [622, 299] width 48 height 14
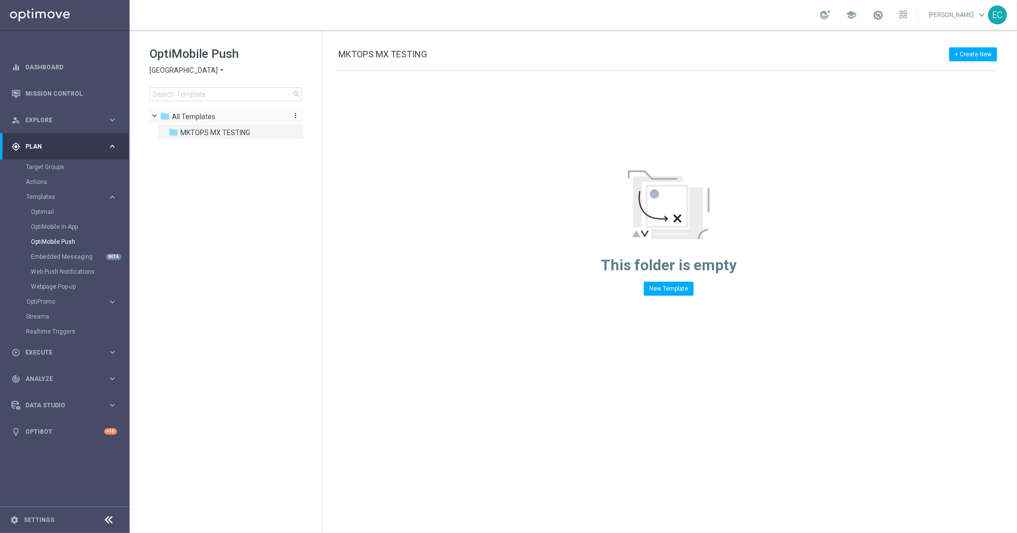
click at [246, 119] on div "folder All Templates" at bounding box center [221, 116] width 122 height 11
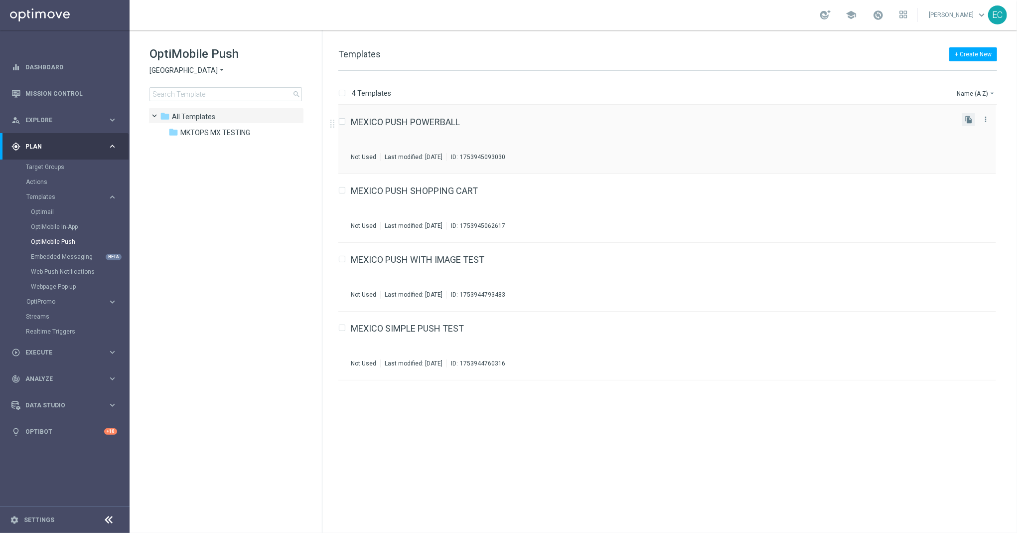
click at [974, 118] on button "file_copy" at bounding box center [969, 119] width 13 height 13
click at [968, 255] on icon "file_copy" at bounding box center [969, 257] width 8 height 8
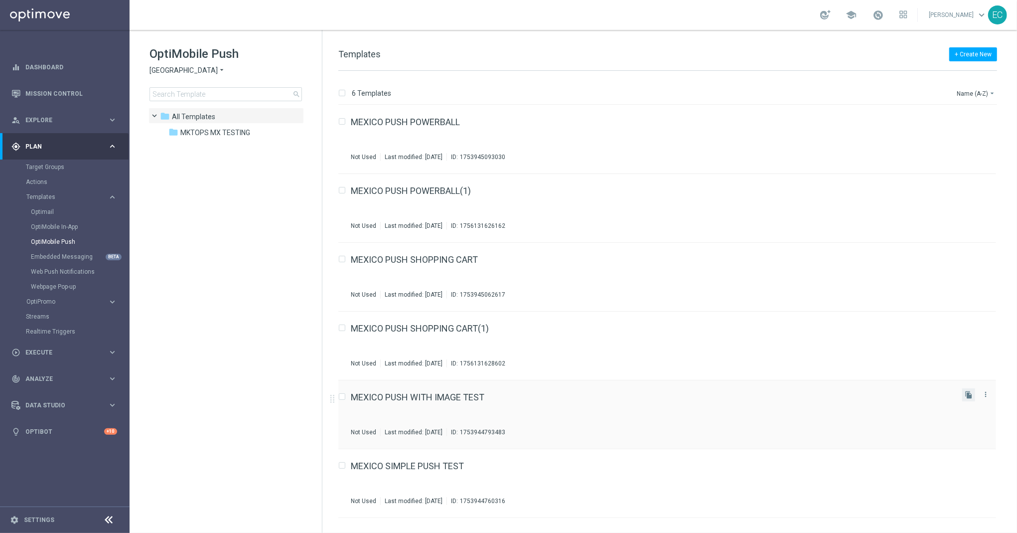
click at [964, 391] on button "file_copy" at bounding box center [969, 394] width 13 height 13
click at [983, 189] on icon "more_vert" at bounding box center [986, 188] width 8 height 8
click at [935, 193] on div "send Move" at bounding box center [939, 199] width 80 height 14
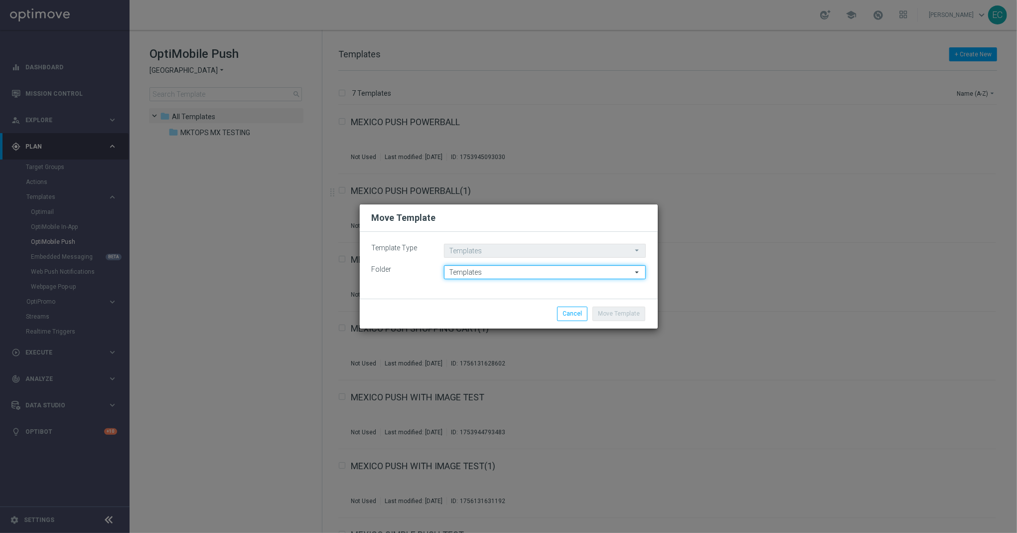
click at [605, 267] on input "Templates" at bounding box center [545, 272] width 202 height 14
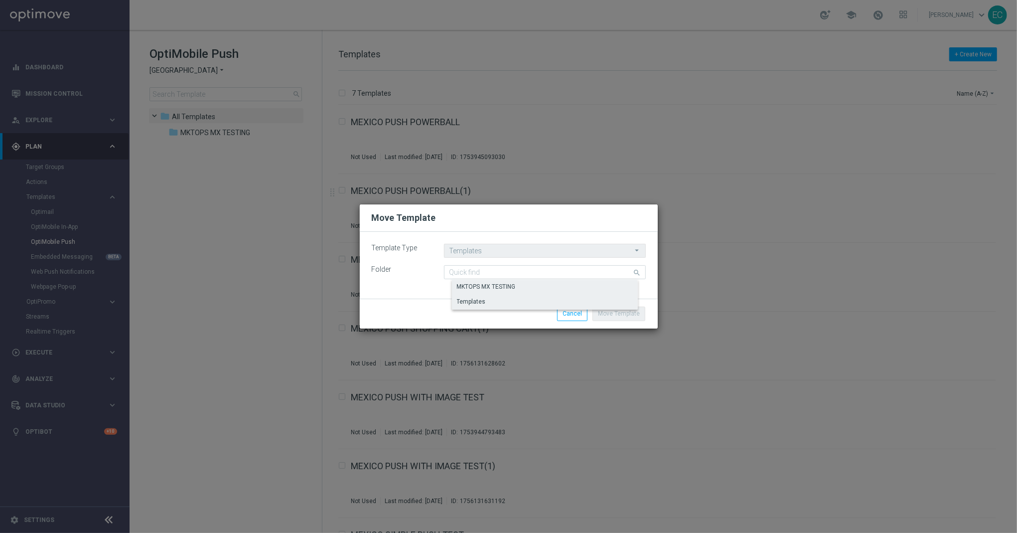
click at [574, 290] on div "MKTOPS MX TESTING" at bounding box center [553, 287] width 202 height 14
type input "MKTOPS MX TESTING"
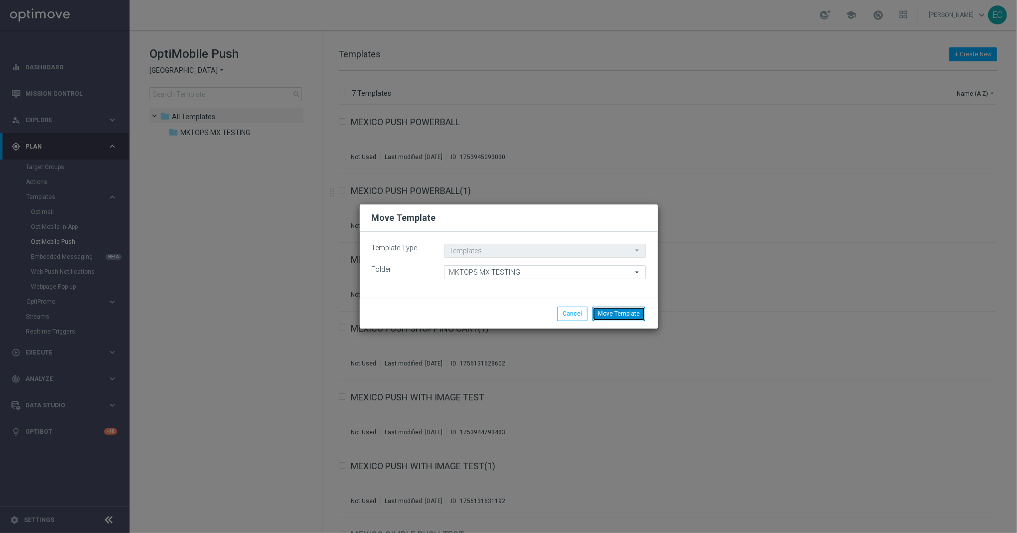
click at [613, 314] on button "Move Template" at bounding box center [619, 314] width 53 height 14
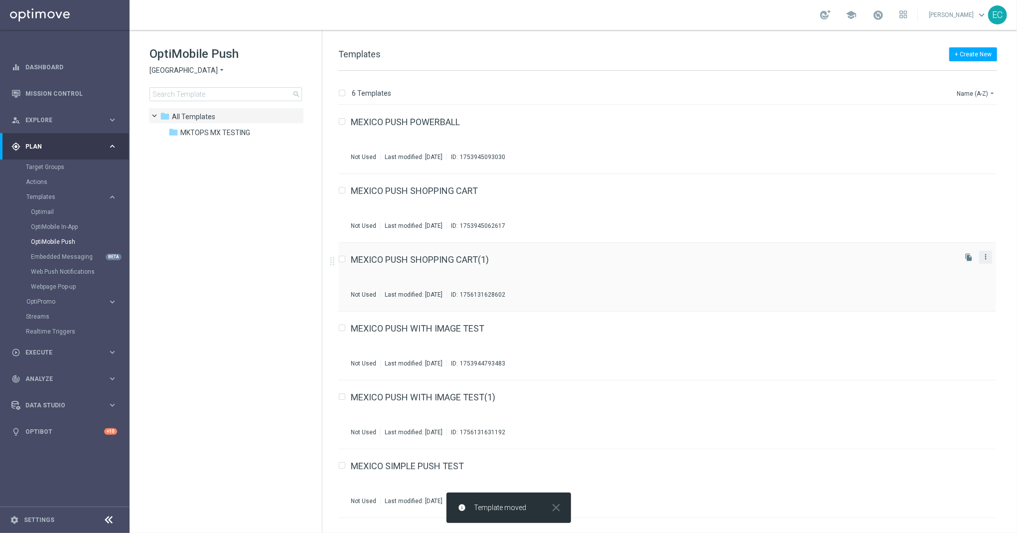
click at [987, 253] on icon "more_vert" at bounding box center [986, 257] width 8 height 8
click at [937, 270] on div "Move" at bounding box center [946, 267] width 60 height 7
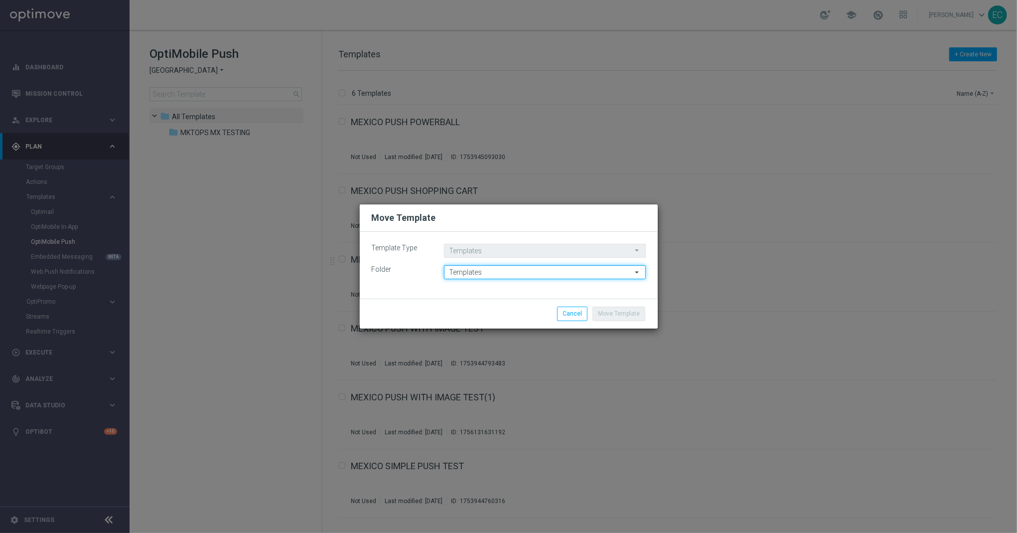
click at [560, 273] on input "Templates" at bounding box center [545, 272] width 202 height 14
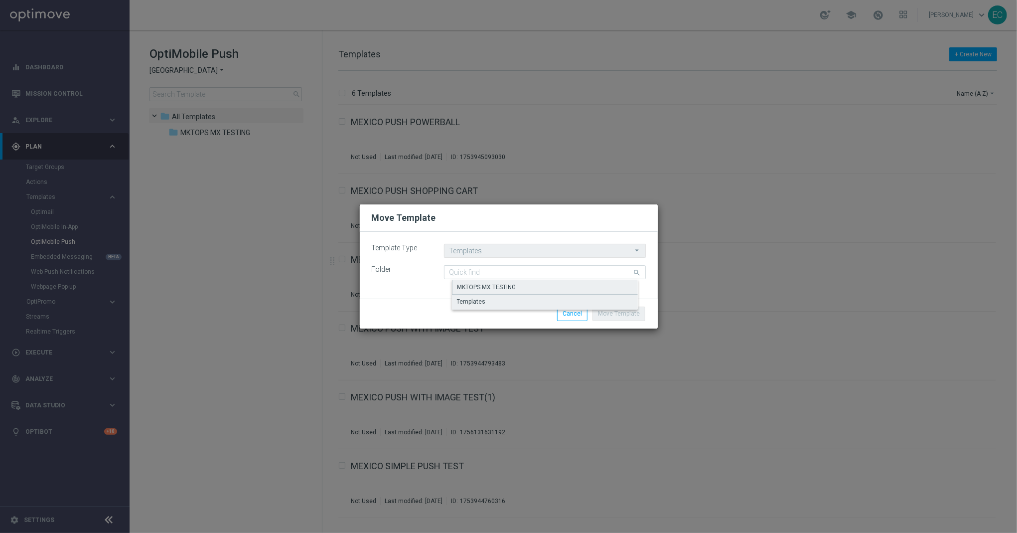
click at [558, 286] on div "MKTOPS MX TESTING" at bounding box center [553, 287] width 202 height 15
type input "MKTOPS MX TESTING"
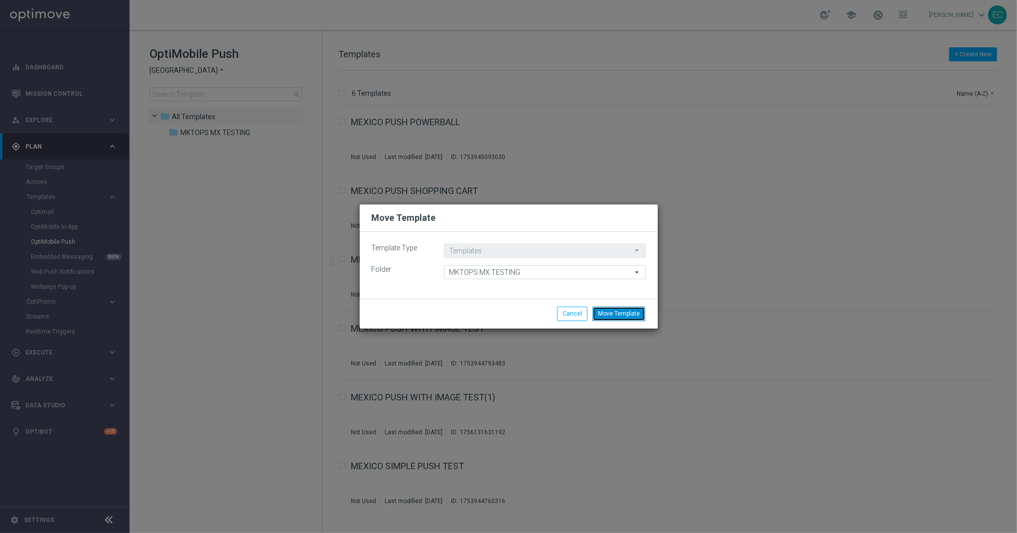
click at [616, 311] on button "Move Template" at bounding box center [619, 314] width 53 height 14
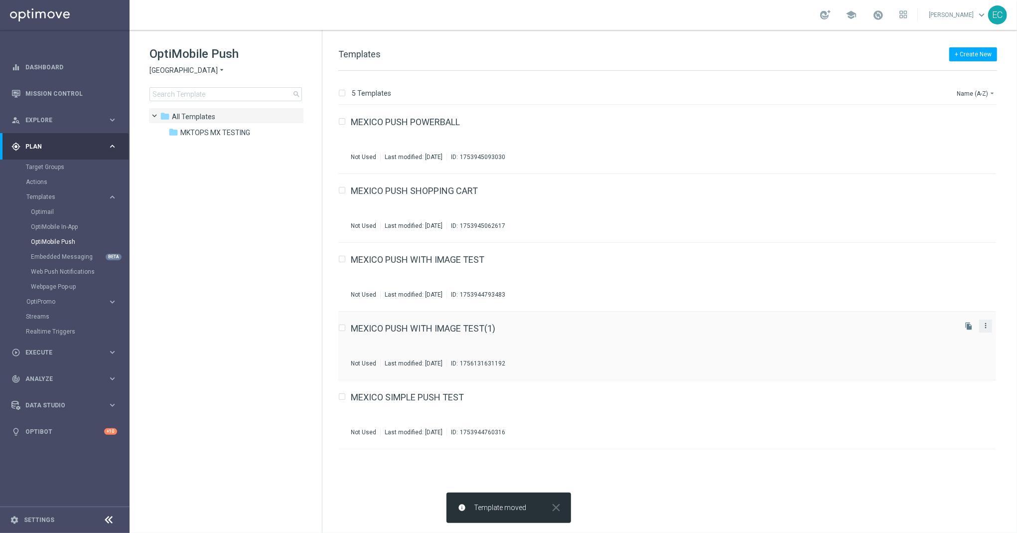
click at [988, 324] on icon "more_vert" at bounding box center [986, 326] width 8 height 8
click at [969, 333] on div "Move" at bounding box center [946, 336] width 60 height 7
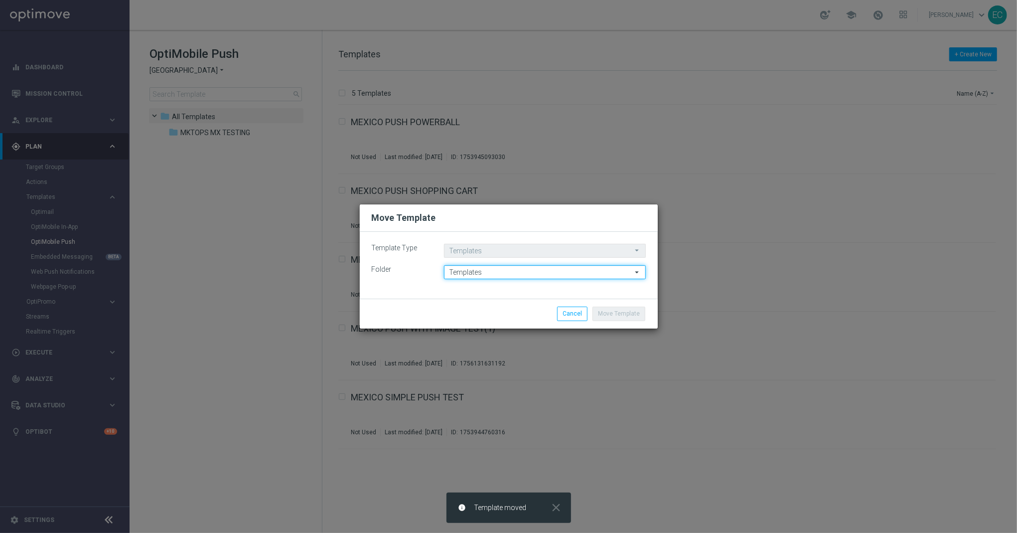
click at [565, 267] on input "Templates" at bounding box center [545, 272] width 202 height 14
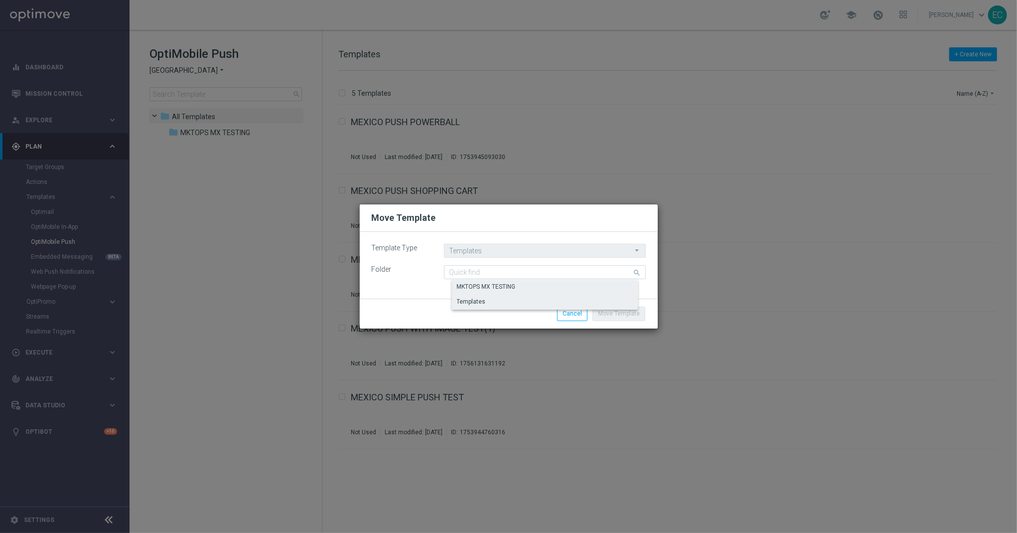
click at [564, 282] on div "MKTOPS MX TESTING" at bounding box center [553, 287] width 202 height 14
type input "MKTOPS MX TESTING"
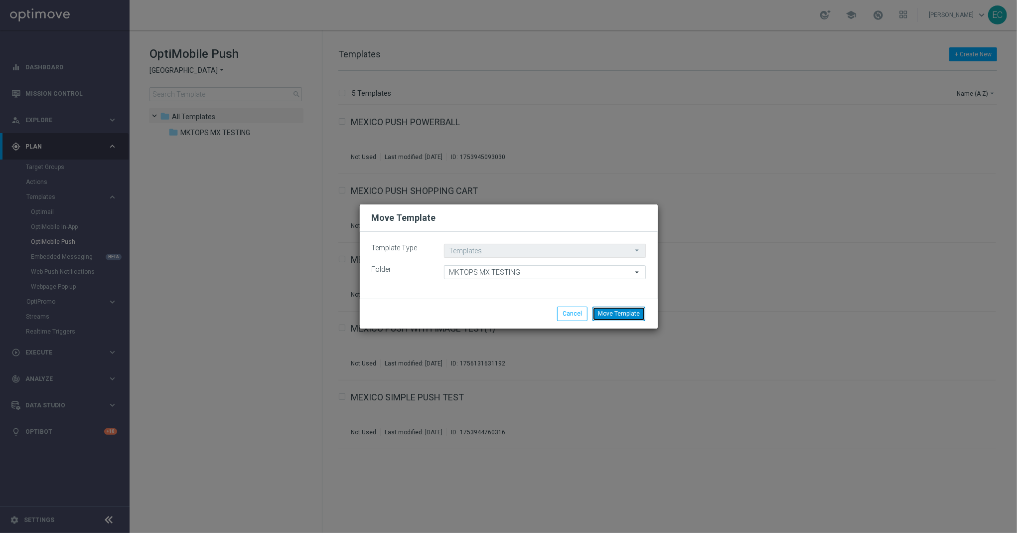
click at [615, 310] on button "Move Template" at bounding box center [619, 314] width 53 height 14
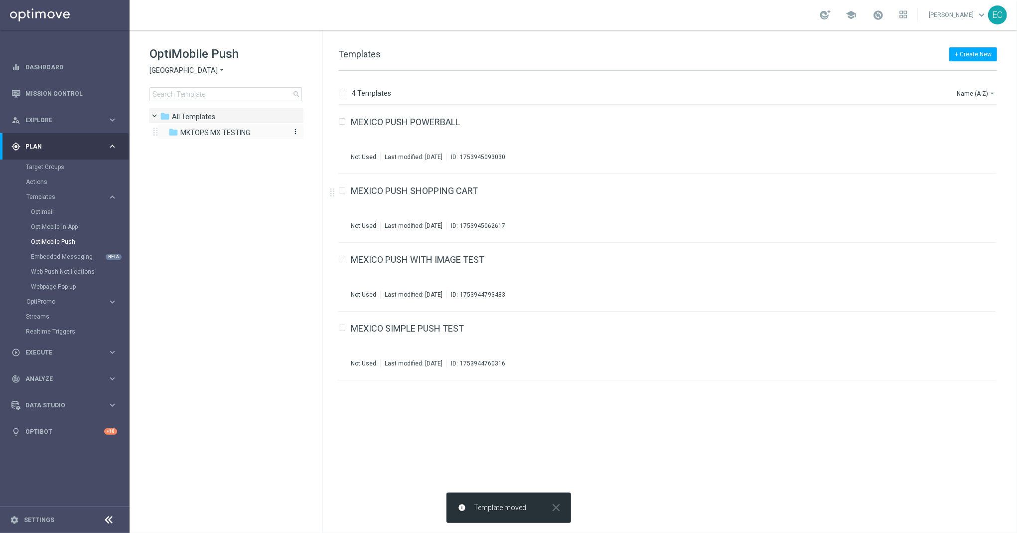
click at [221, 130] on span "MKTOPS MX TESTING" at bounding box center [215, 132] width 70 height 9
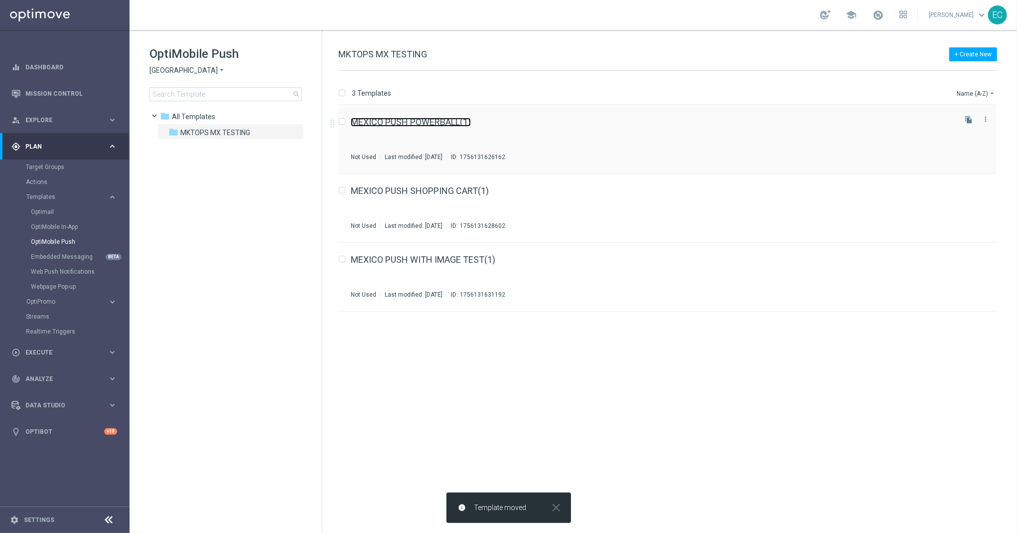
click at [432, 119] on link "MEXICO PUSH POWERBALL(1)" at bounding box center [411, 122] width 120 height 9
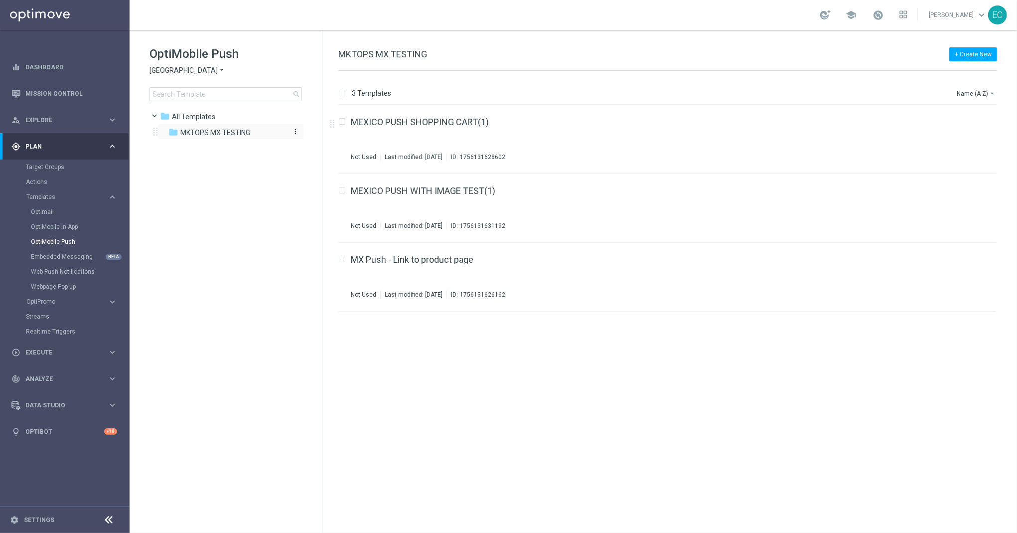
click at [257, 135] on div "folder MKTOPS MX TESTING" at bounding box center [225, 132] width 115 height 11
click at [240, 136] on span "MKTOPS MX TESTING" at bounding box center [215, 132] width 70 height 9
click at [417, 123] on link "MEXICO PUSH SHOPPING CART(1)" at bounding box center [420, 122] width 138 height 9
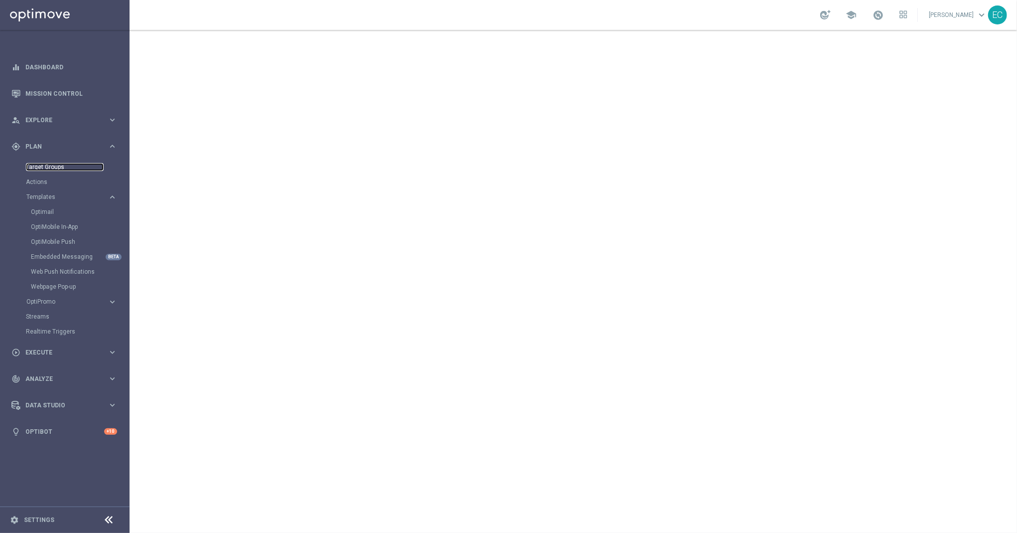
click at [55, 169] on link "Target Groups" at bounding box center [65, 167] width 78 height 8
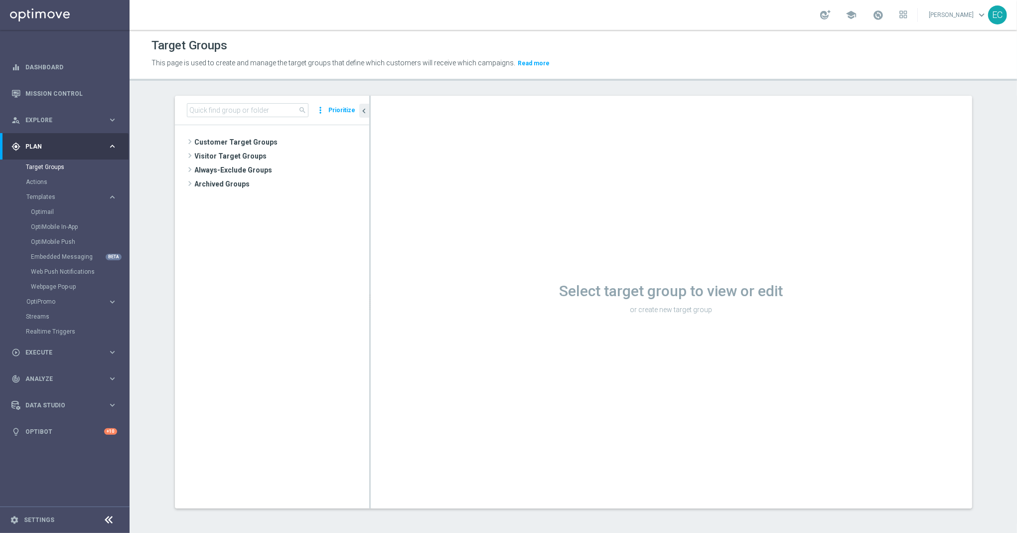
click at [229, 97] on div "search more_vert Prioritize" at bounding box center [272, 110] width 194 height 29
click at [240, 116] on input at bounding box center [248, 110] width 122 height 14
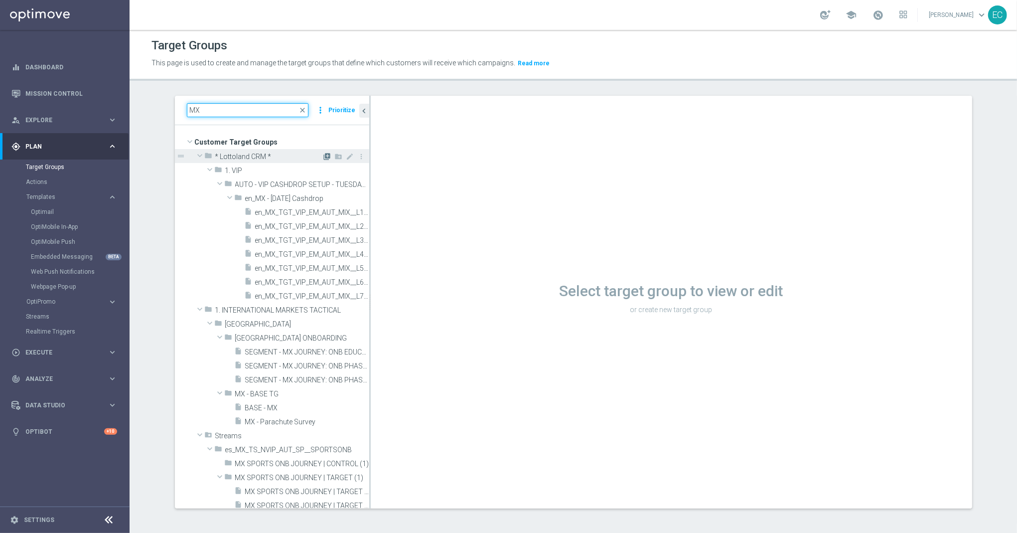
type input "M"
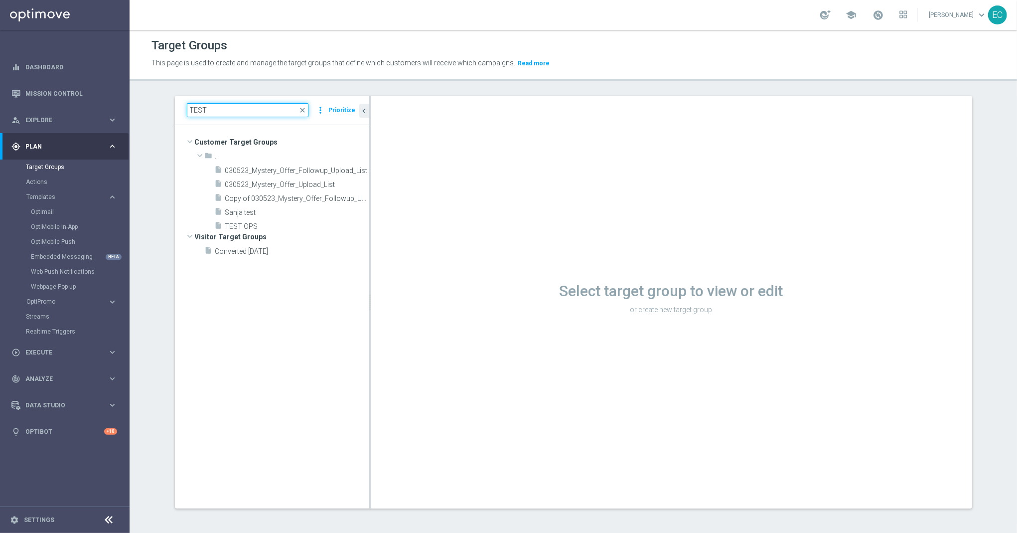
click at [250, 108] on input "TEST" at bounding box center [248, 110] width 122 height 14
click at [244, 111] on input "TEST" at bounding box center [248, 110] width 122 height 14
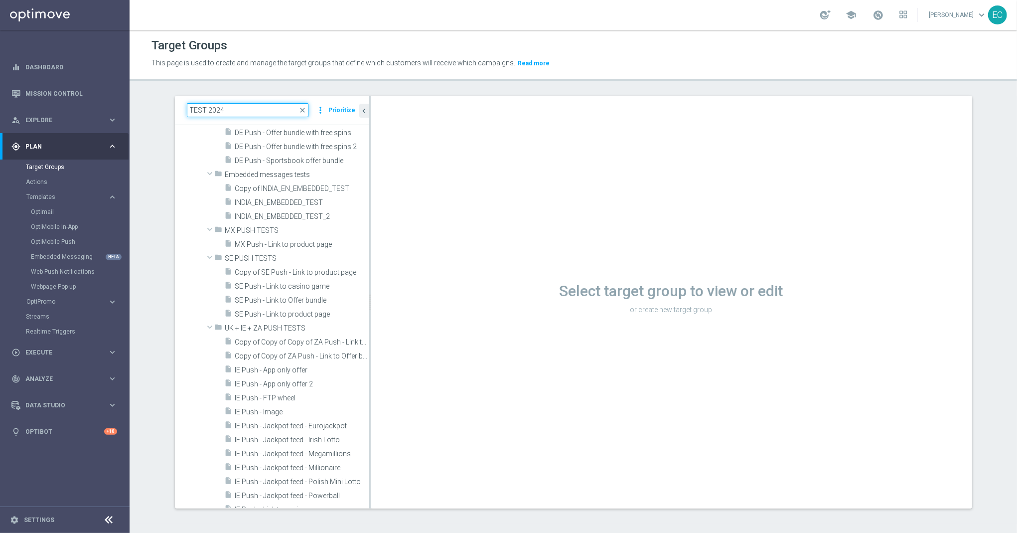
scroll to position [325, 0]
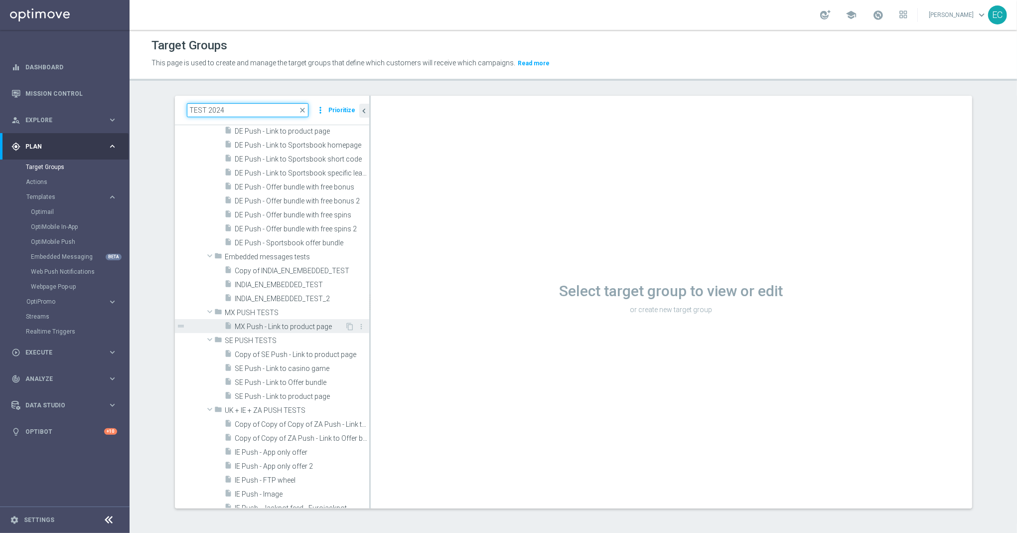
type input "TEST 2024"
click at [297, 323] on span "MX Push - Link to product page" at bounding box center [290, 327] width 110 height 8
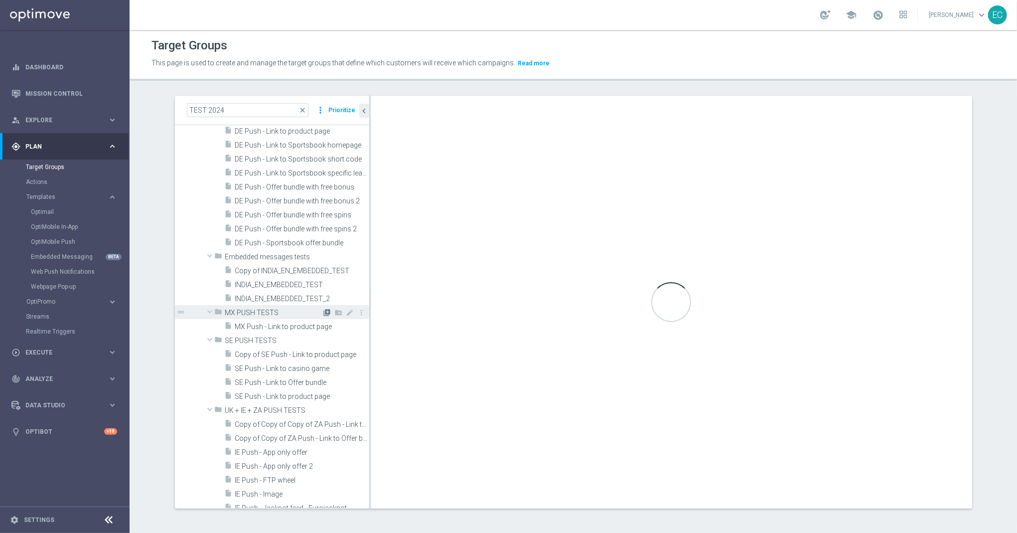
click at [324, 313] on icon "library_add" at bounding box center [328, 313] width 8 height 8
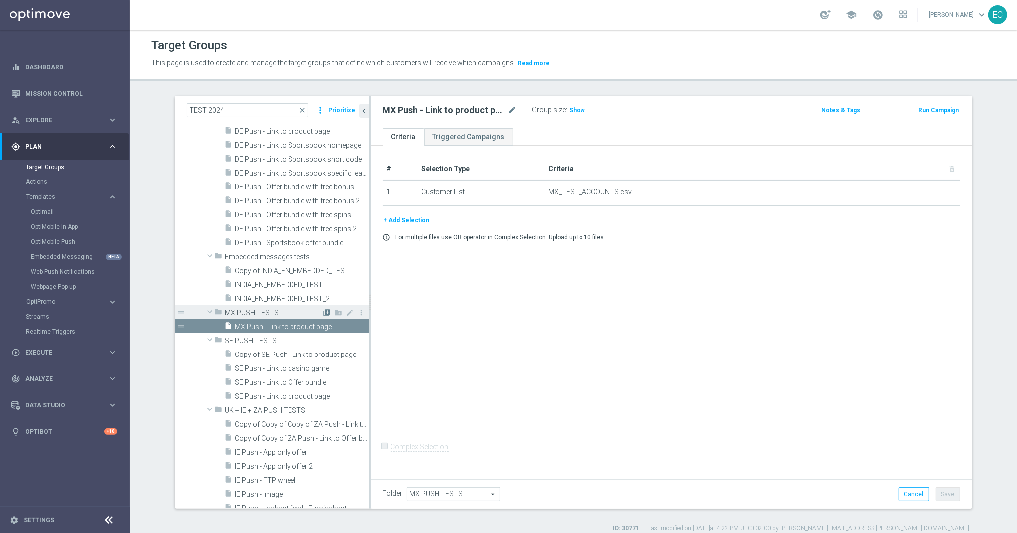
click at [324, 313] on icon "library_add" at bounding box center [328, 313] width 8 height 8
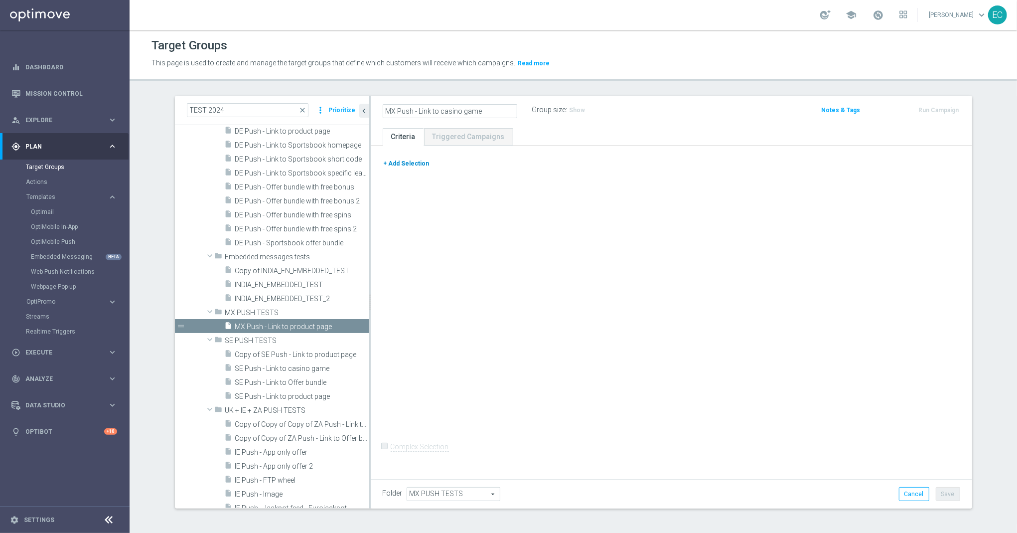
type input "MX Push - Link to casino game"
click at [414, 162] on button "+ Add Selection" at bounding box center [407, 163] width 48 height 11
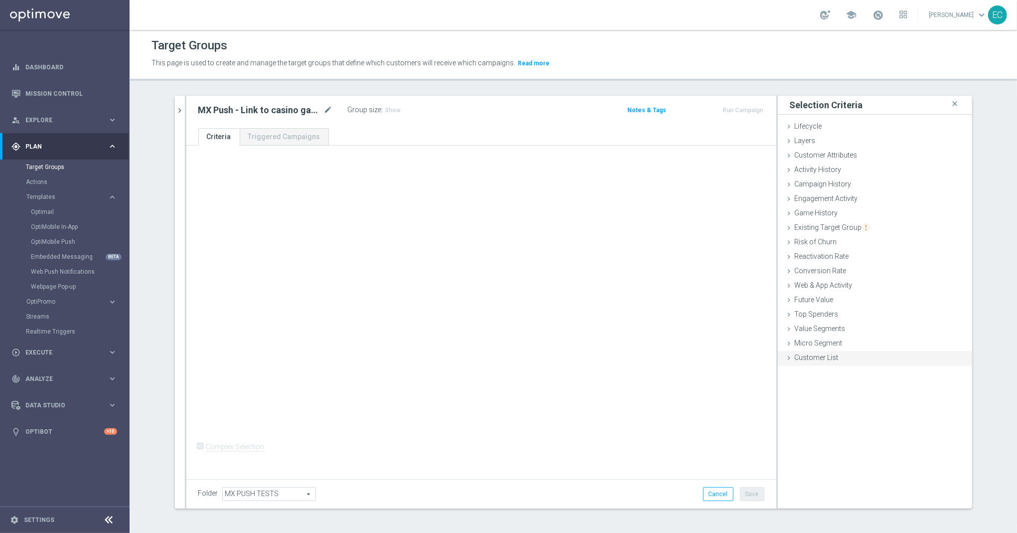
click at [848, 353] on div "Customer List done" at bounding box center [875, 358] width 194 height 15
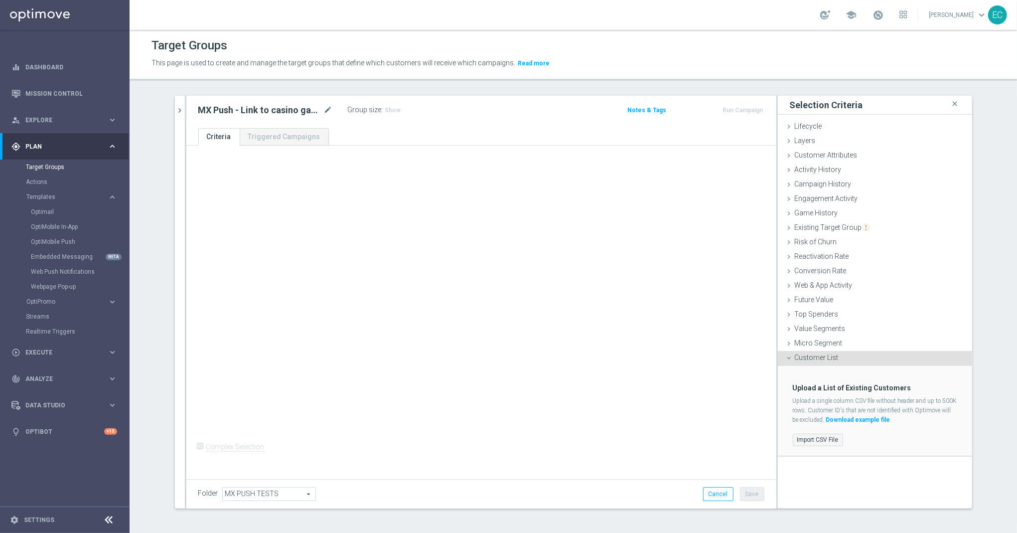
click at [818, 439] on label "Import CSV File" at bounding box center [818, 440] width 50 height 12
click at [0, 0] on input "Import CSV File" at bounding box center [0, 0] width 0 height 0
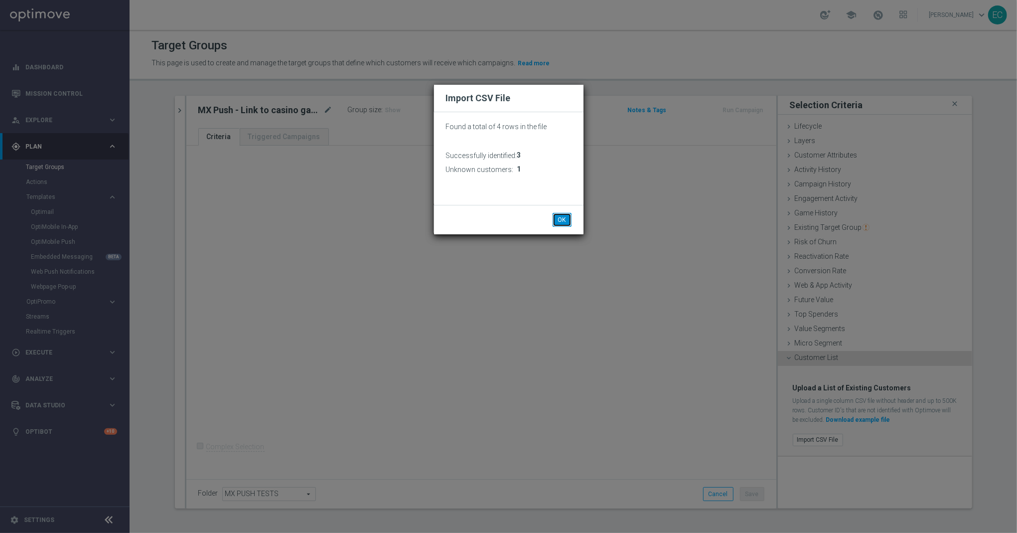
click at [561, 215] on button "OK" at bounding box center [562, 220] width 19 height 14
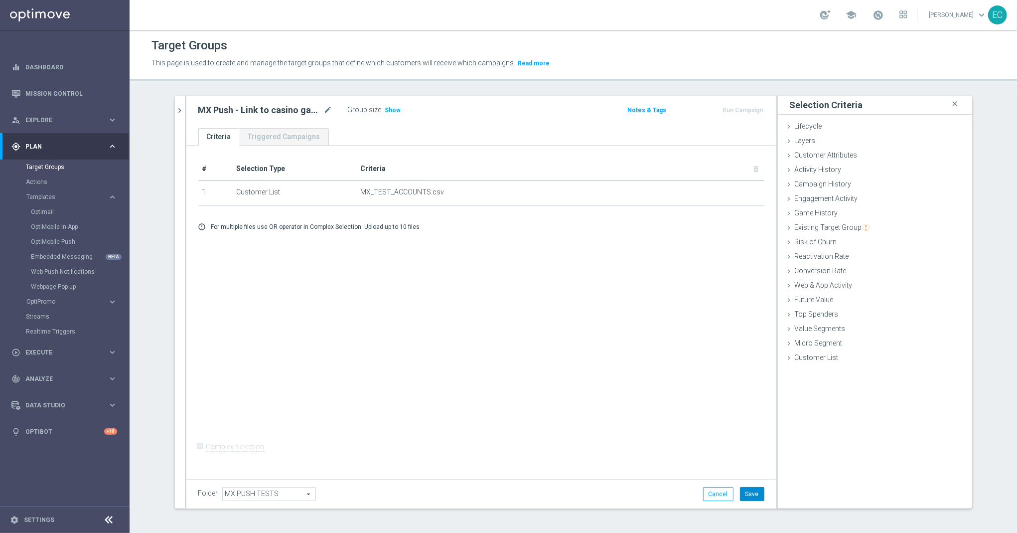
click at [757, 499] on button "Save" at bounding box center [752, 494] width 24 height 14
click at [181, 93] on div "Target Groups This page is used to create and manage the target groups that def…" at bounding box center [574, 281] width 888 height 503
click at [175, 112] on icon "chevron_right" at bounding box center [179, 110] width 9 height 9
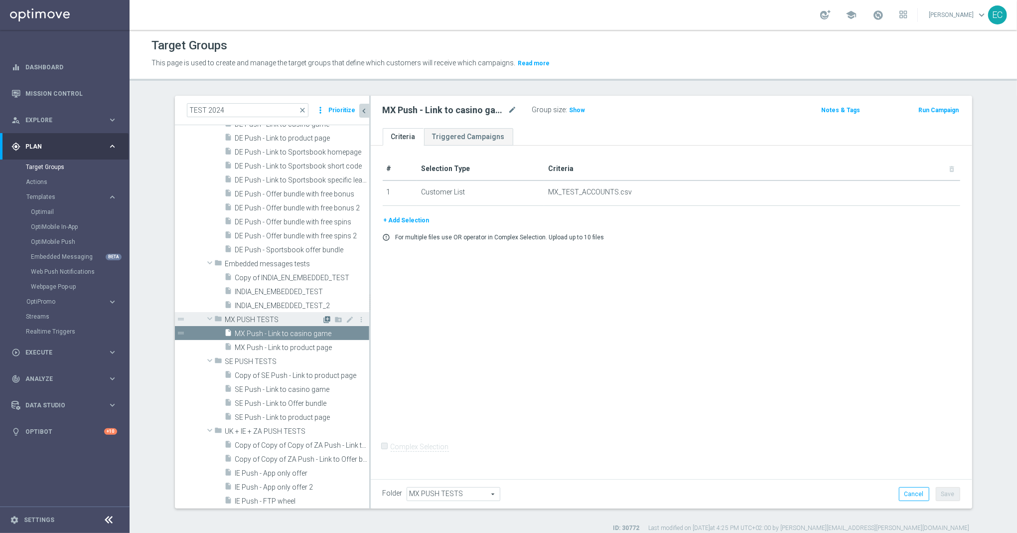
click at [324, 318] on icon "library_add" at bounding box center [328, 320] width 8 height 8
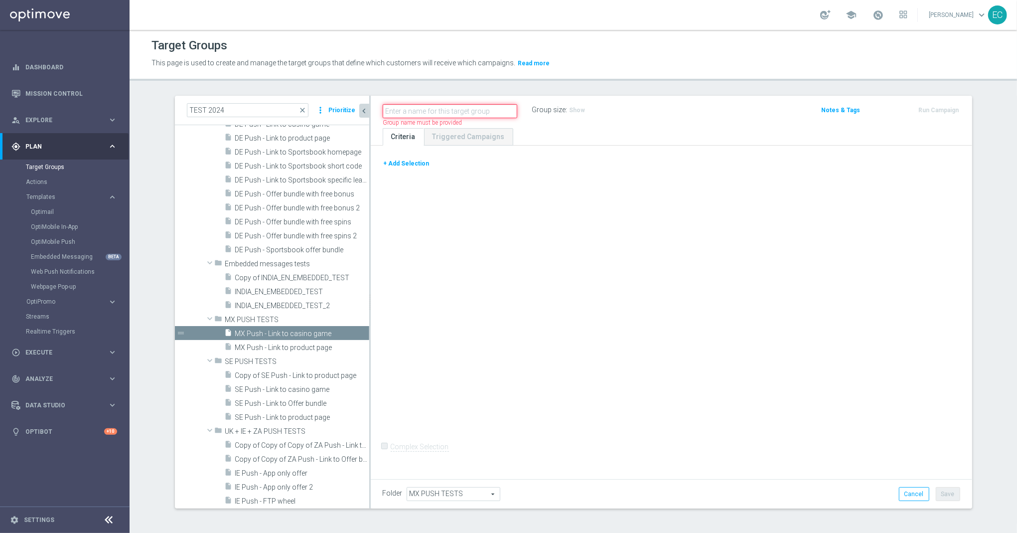
click at [417, 111] on input "text" at bounding box center [450, 111] width 135 height 14
paste input "MX Push - Link to Offer bundle"
type input "MX Push - Link to Offer bundle"
click at [479, 201] on div "+ Add Selection Complex Selection Invalid Expression" at bounding box center [672, 311] width 602 height 330
click at [394, 165] on button "+ Add Selection" at bounding box center [407, 163] width 48 height 11
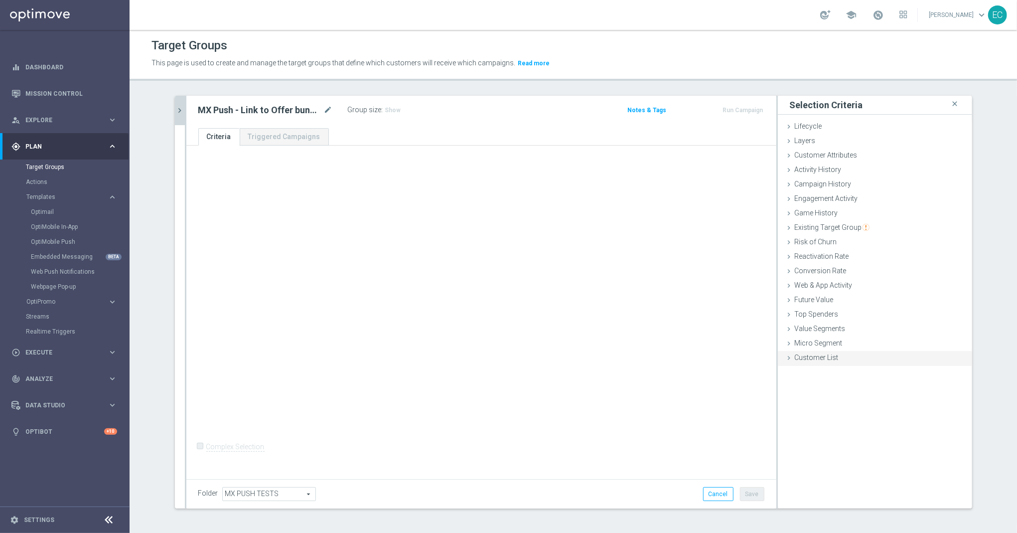
click at [860, 360] on div "Customer List done selection saved" at bounding box center [875, 358] width 194 height 15
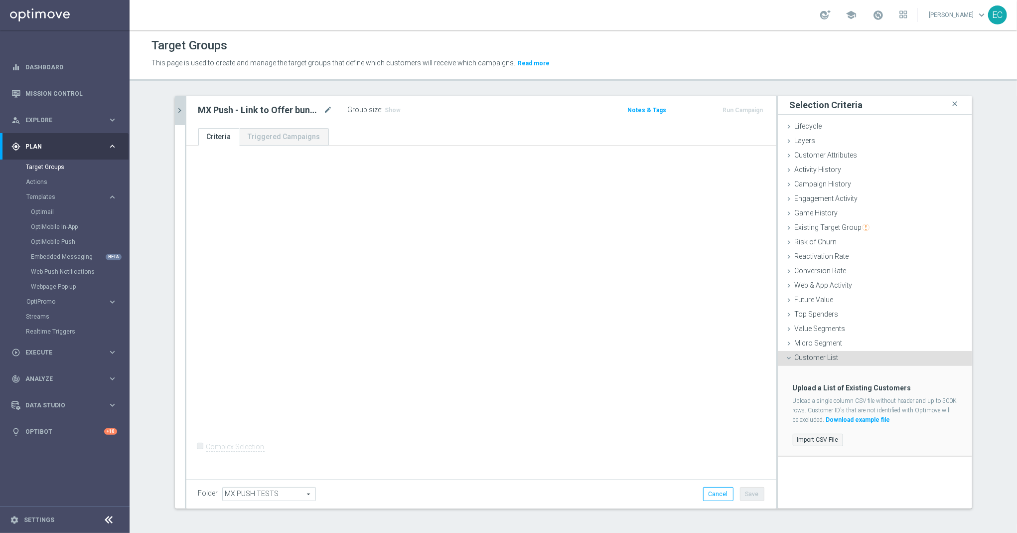
click at [819, 436] on label "Import CSV File" at bounding box center [818, 440] width 50 height 12
click at [0, 0] on input "Import CSV File" at bounding box center [0, 0] width 0 height 0
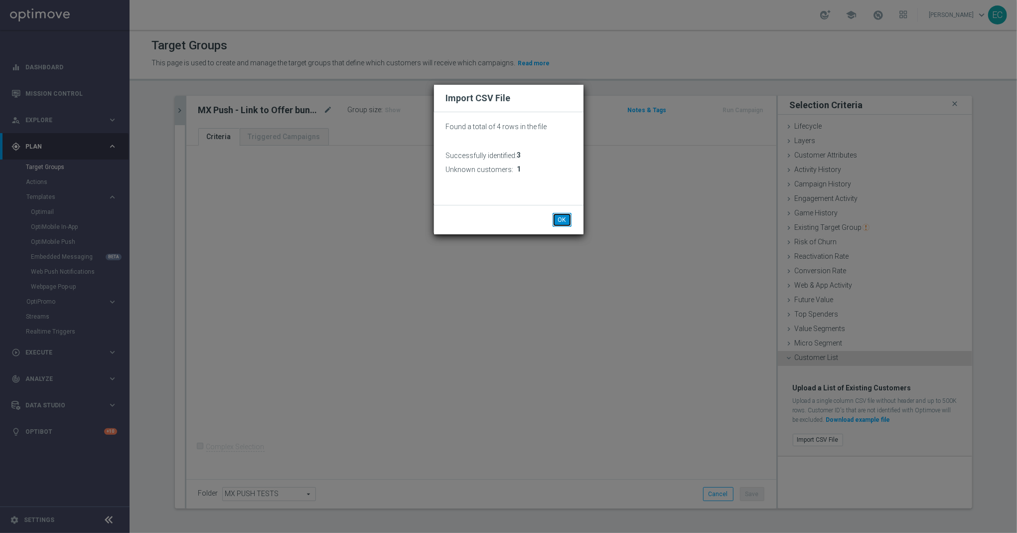
click at [566, 214] on button "OK" at bounding box center [562, 220] width 19 height 14
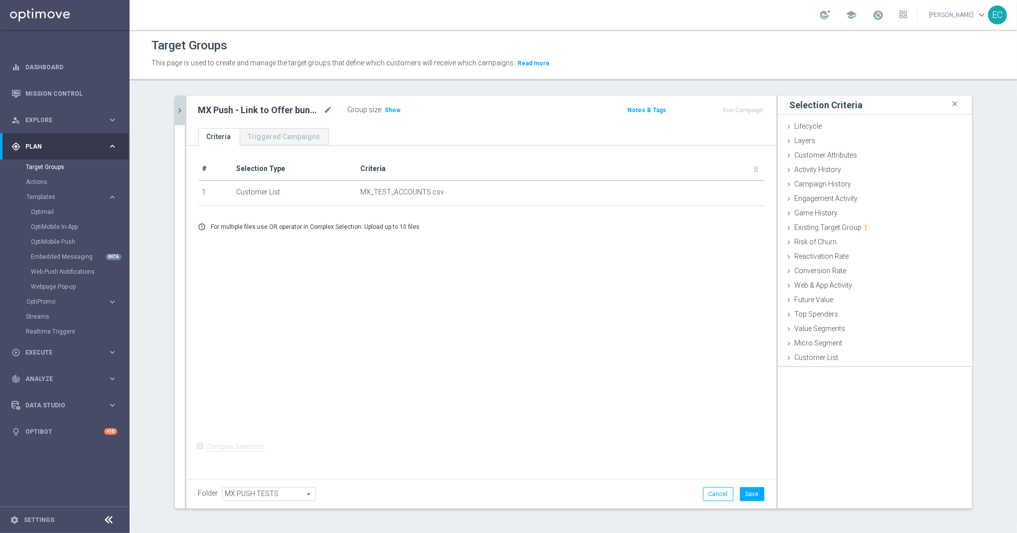
click at [565, 221] on div "+ Add Selection error_outline For multiple files use OR operator in Complex Sel…" at bounding box center [481, 226] width 581 height 23
click at [744, 490] on button "Save" at bounding box center [752, 494] width 24 height 14
click at [175, 112] on icon "chevron_right" at bounding box center [179, 110] width 9 height 9
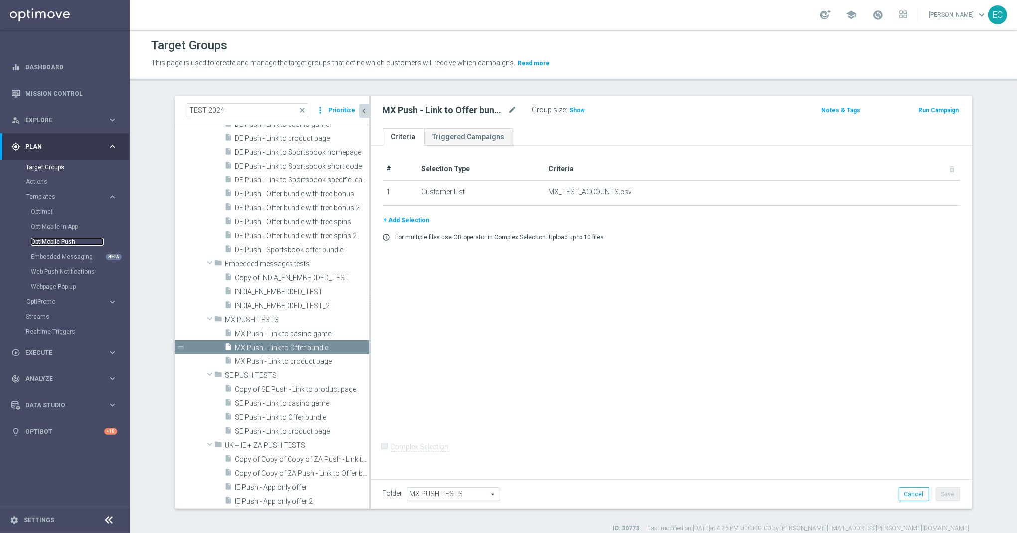
click at [66, 244] on link "OptiMobile Push" at bounding box center [67, 242] width 73 height 8
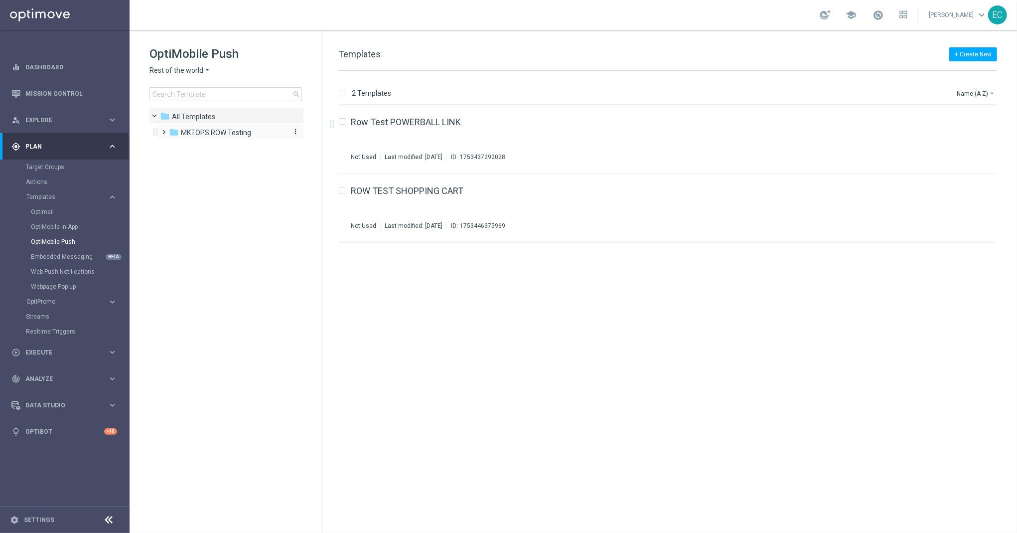
click at [232, 137] on span "MKTOPS ROW Testing" at bounding box center [216, 132] width 70 height 9
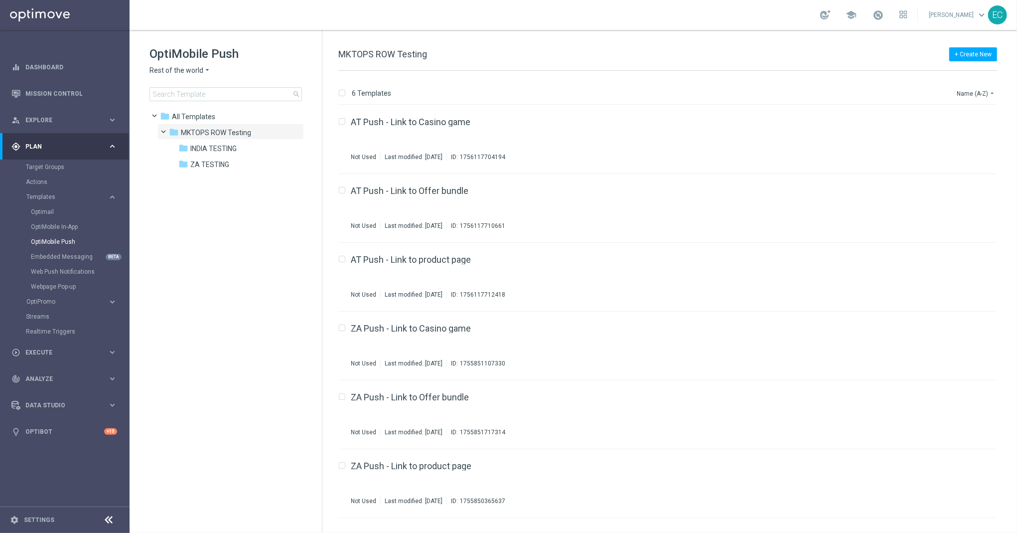
click at [184, 77] on div "OptiMobile Push Rest of the world arrow_drop_down × Rest of the world search" at bounding box center [236, 73] width 172 height 55
click at [186, 74] on span "Rest of the world" at bounding box center [177, 70] width 54 height 9
click at [186, 120] on div "Mexico" at bounding box center [187, 118] width 75 height 12
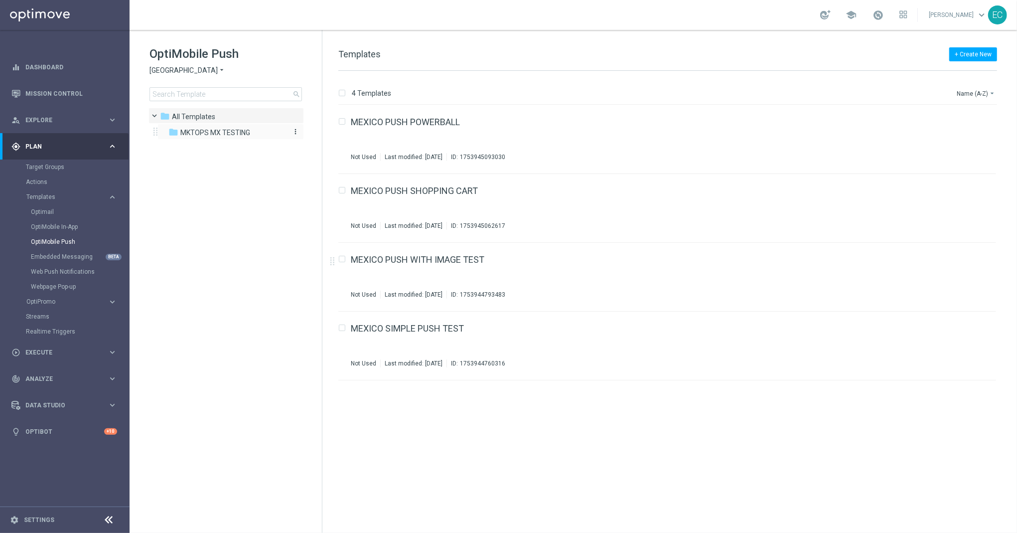
click at [244, 127] on div "folder MKTOPS MX TESTING" at bounding box center [225, 132] width 115 height 11
click at [450, 185] on div "MX Push - Link to casino game Not Used Last modified: Monday, August 25, 2025 I…" at bounding box center [667, 208] width 658 height 69
click at [434, 128] on div "MEXICO PUSH WITH IMAGE TEST(1) Not Used Last modified: Monday, August 25, 2025 …" at bounding box center [653, 139] width 604 height 43
click at [60, 168] on link "Target Groups" at bounding box center [65, 167] width 78 height 8
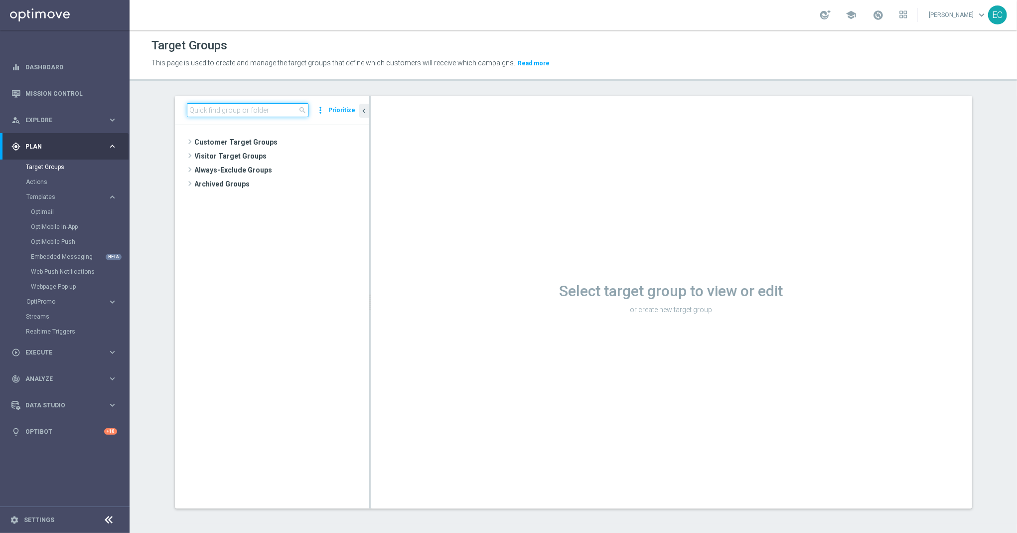
click at [228, 114] on input at bounding box center [248, 110] width 122 height 14
paste input "MX Push - Link to Offer bundle"
type input "MX Push - Link to Offer bundle"
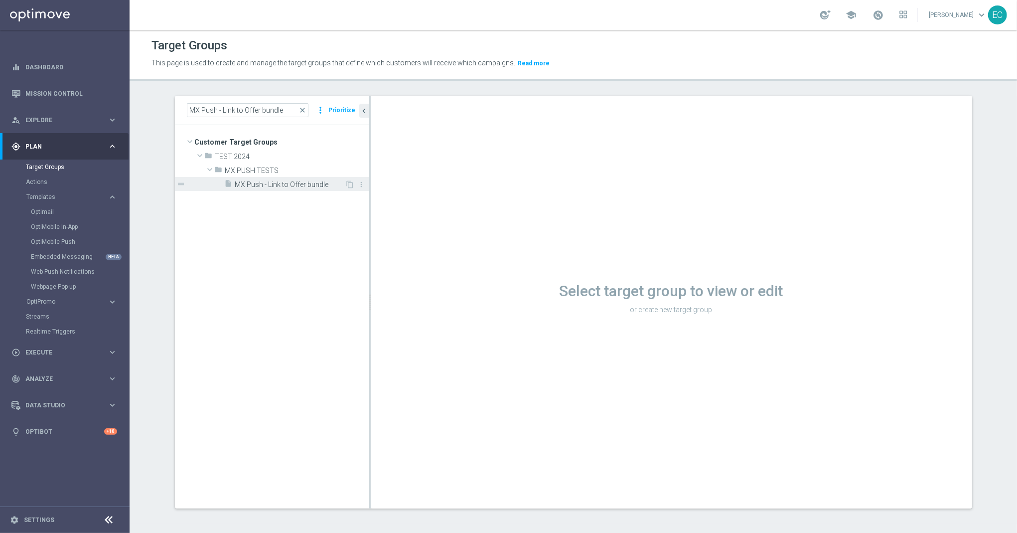
click at [299, 183] on span "MX Push - Link to Offer bundle" at bounding box center [290, 184] width 110 height 8
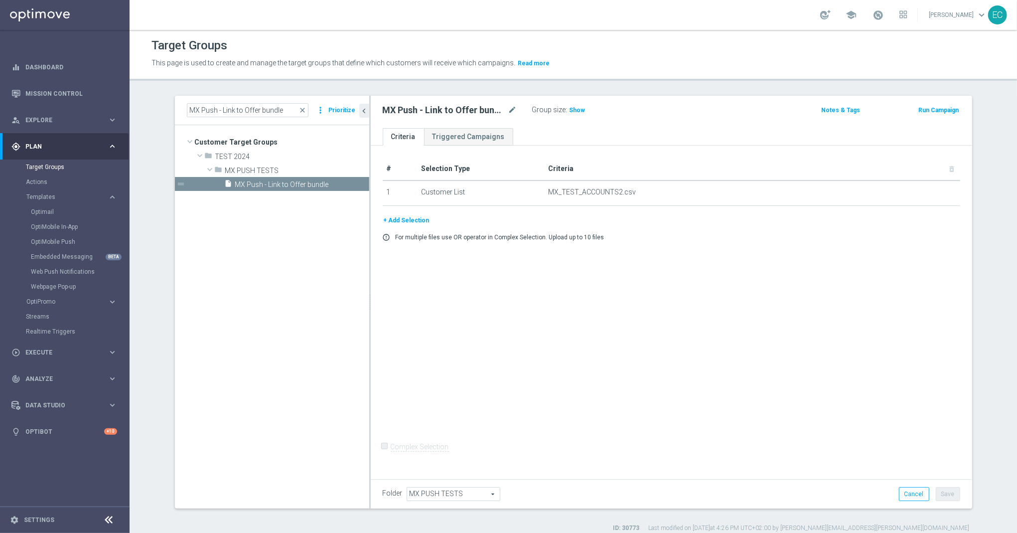
click at [940, 114] on button "Run Campaign" at bounding box center [939, 110] width 42 height 11
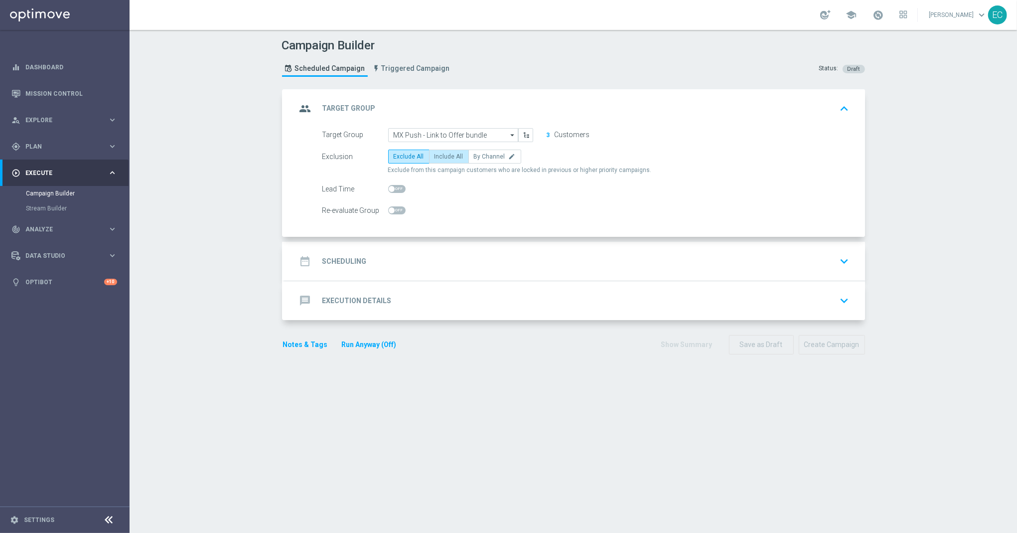
click at [445, 155] on span "Include All" at bounding box center [449, 156] width 29 height 7
click at [441, 155] on input "Include All" at bounding box center [438, 158] width 6 height 6
radio input "true"
click at [437, 251] on div "date_range Scheduling keyboard_arrow_down" at bounding box center [575, 261] width 581 height 39
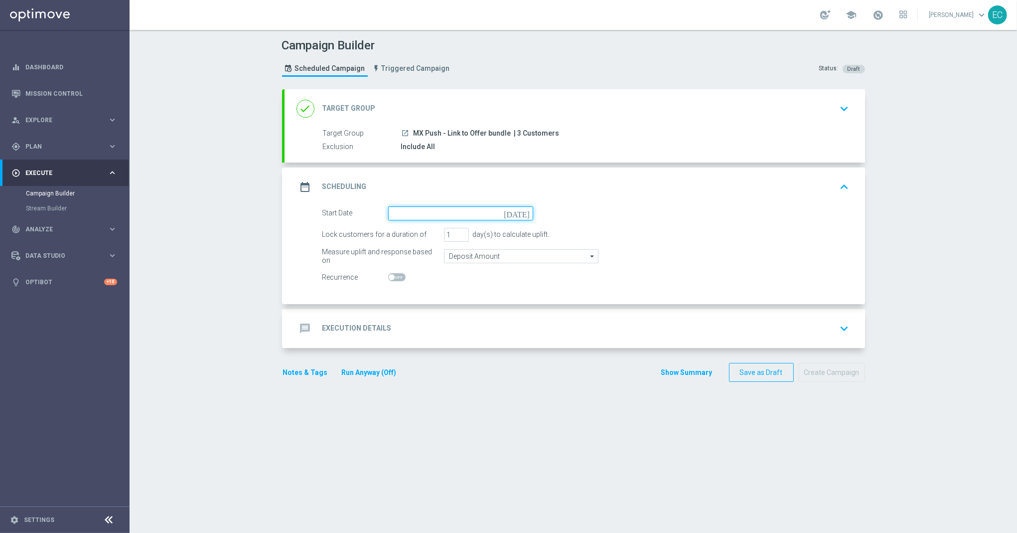
click at [459, 220] on input at bounding box center [460, 213] width 145 height 14
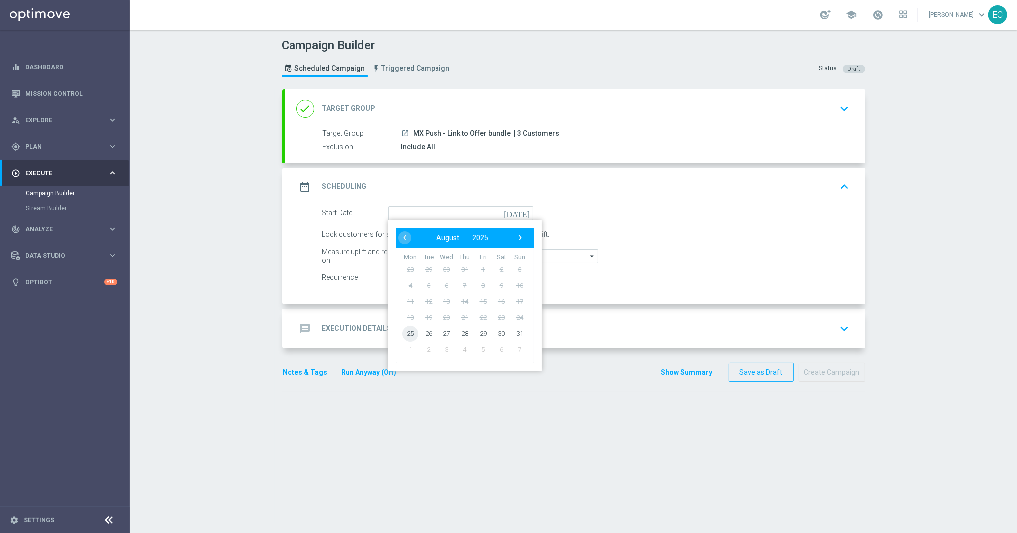
click at [406, 329] on span "25" at bounding box center [410, 333] width 16 height 16
type input "[DATE]"
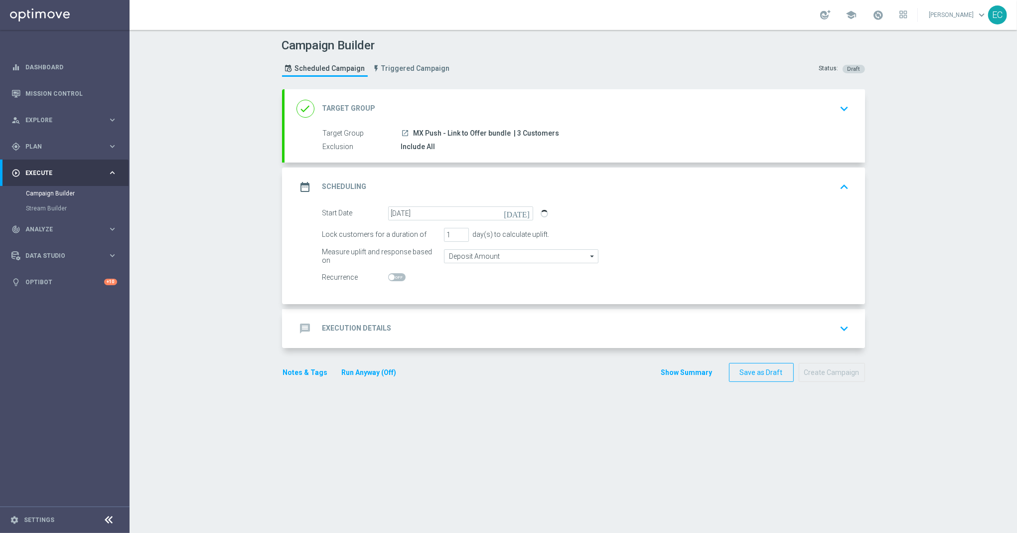
click at [474, 313] on div "message Execution Details keyboard_arrow_down" at bounding box center [575, 328] width 581 height 39
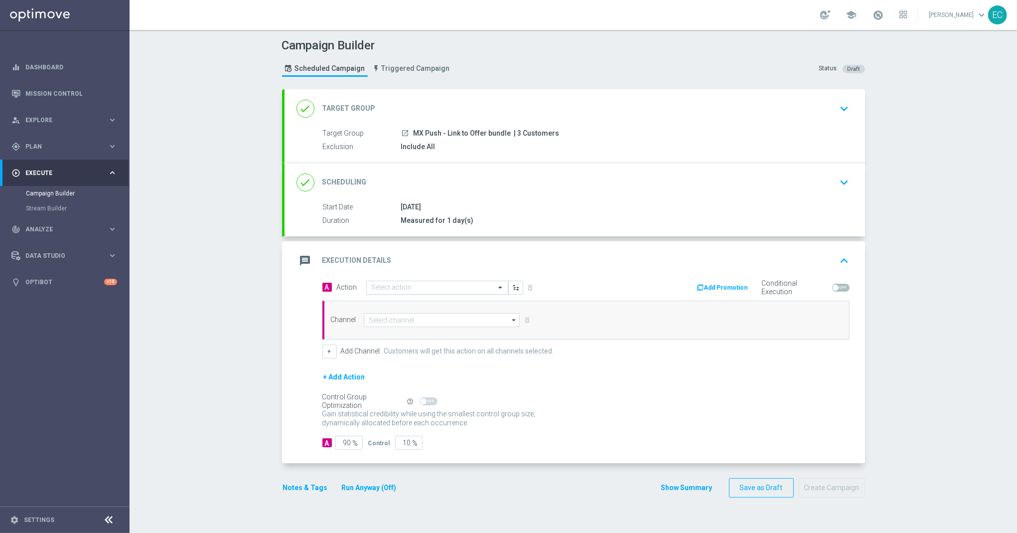
click at [444, 283] on div "Select action" at bounding box center [437, 288] width 142 height 14
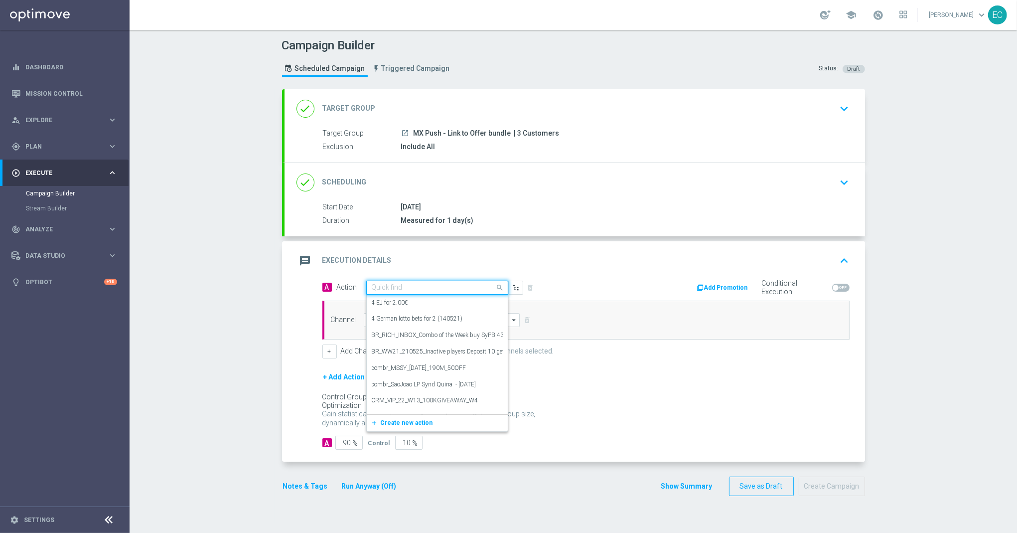
paste input "MX Push - Link to Offer bundle"
type input "MX Push - Link to Offer bundle"
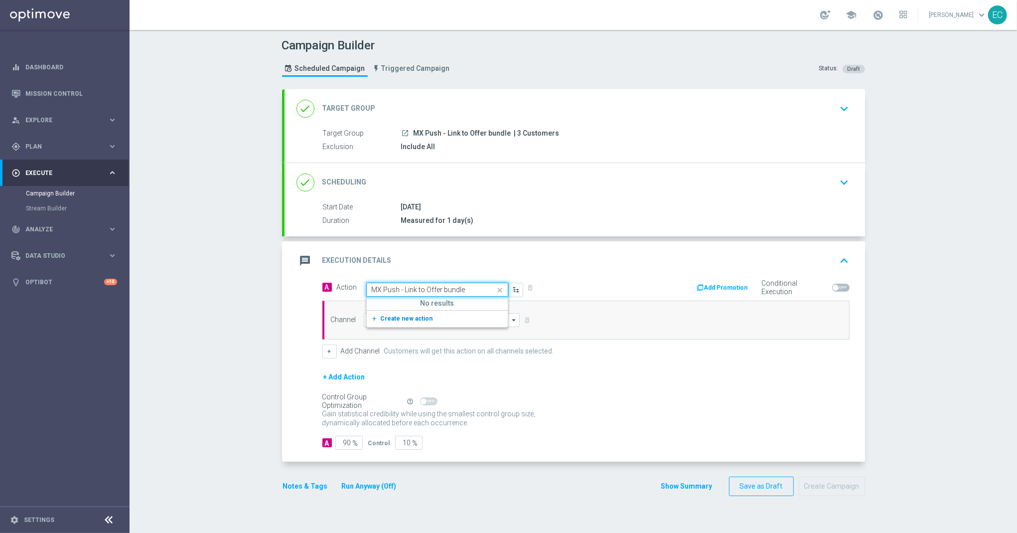
click at [401, 324] on button "add_new Create new action" at bounding box center [436, 318] width 138 height 11
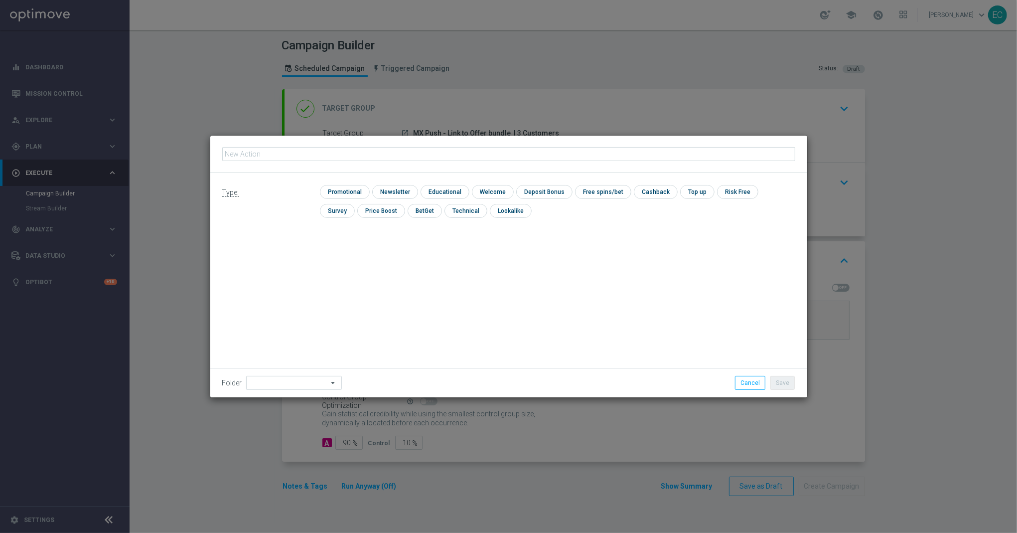
type input "MX Push - Link to Offer bundle"
click at [341, 182] on div "Type: check Promotional check Newsletter check Educational check Welcome check …" at bounding box center [508, 205] width 597 height 64
click at [346, 187] on input "checkbox" at bounding box center [343, 191] width 47 height 13
checkbox input "true"
click at [779, 379] on button "Save" at bounding box center [783, 383] width 24 height 14
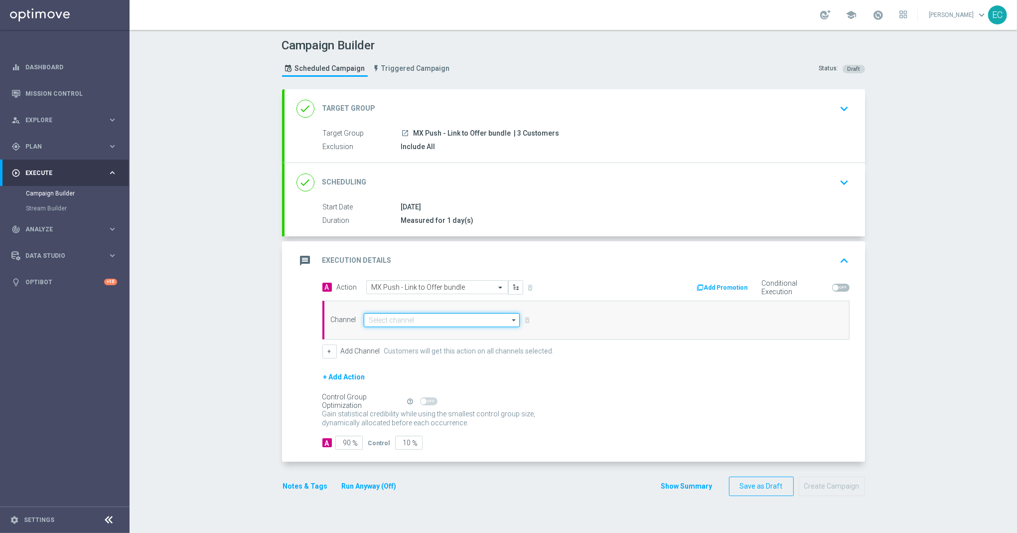
click at [440, 318] on input at bounding box center [442, 320] width 157 height 14
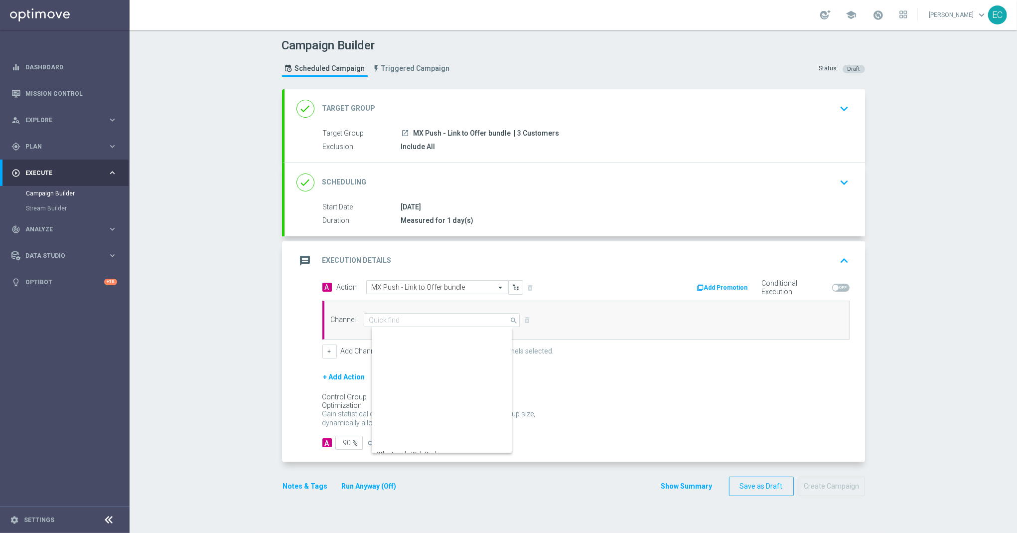
type input "OptiMobile Push"
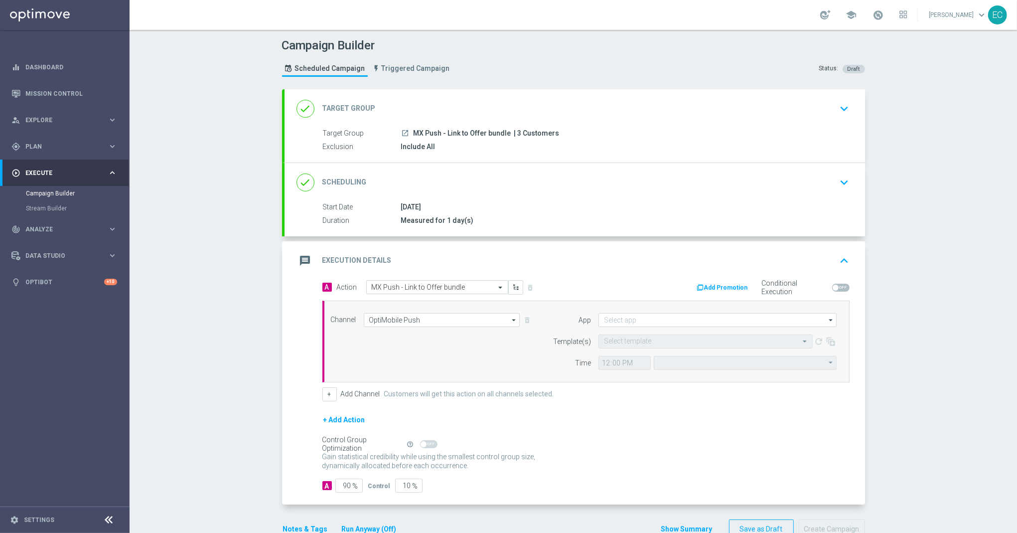
type input "Central European Time ([GEOGRAPHIC_DATA]) (UTC +02:00)"
click at [662, 320] on input at bounding box center [718, 320] width 238 height 14
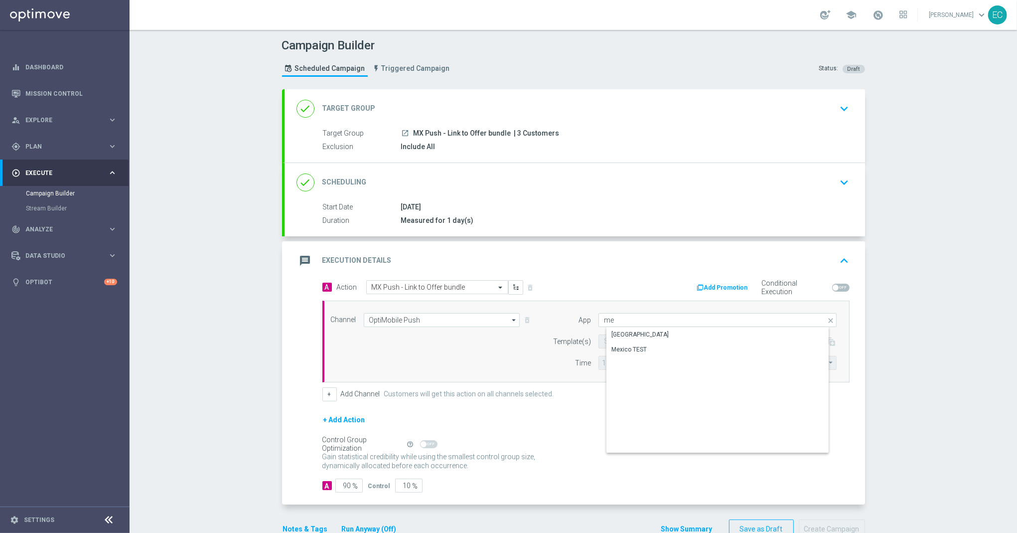
click at [635, 321] on input "me" at bounding box center [718, 320] width 238 height 14
click at [633, 334] on div "Mexico" at bounding box center [726, 334] width 239 height 15
type input "Mexico"
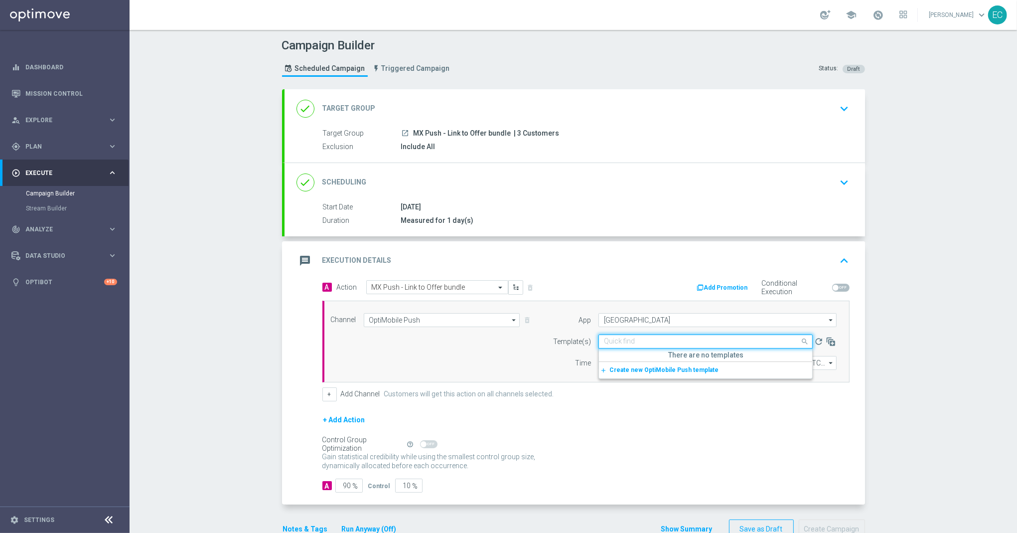
click at [626, 343] on input "text" at bounding box center [695, 341] width 183 height 8
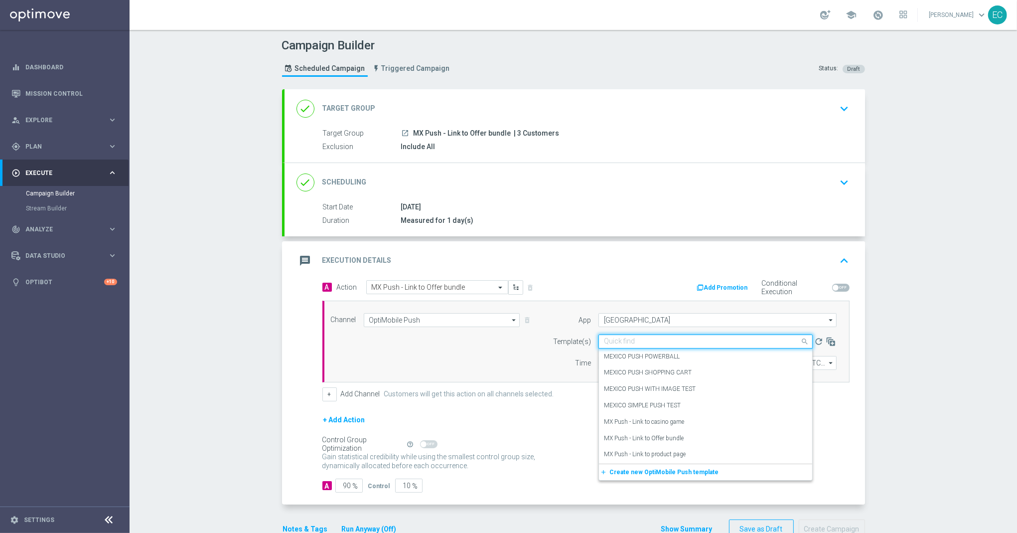
paste input "MX Push - Link to Offer bundle"
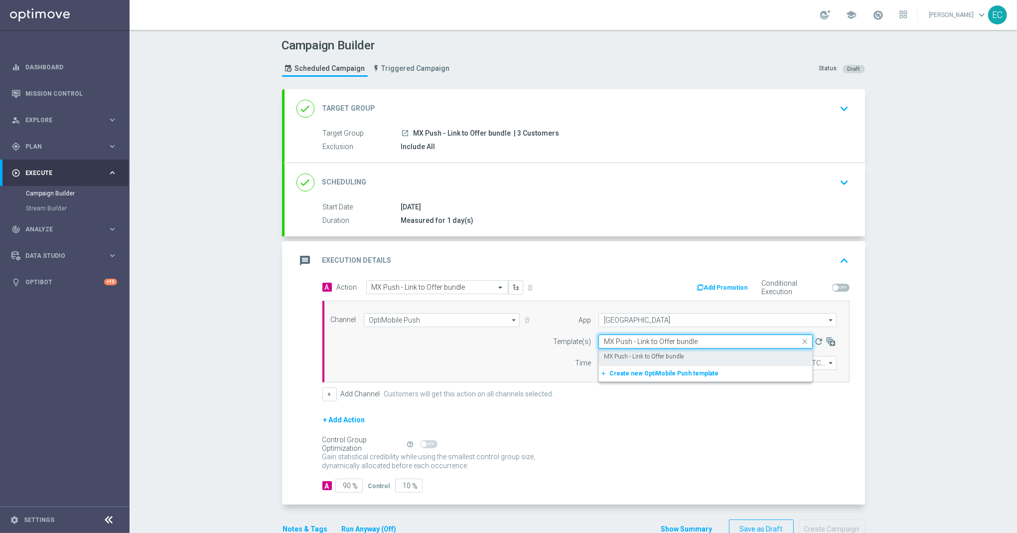
click at [641, 356] on label "MX Push - Link to Offer bundle" at bounding box center [644, 356] width 80 height 8
type input "MX Push - Link to Offer bundle"
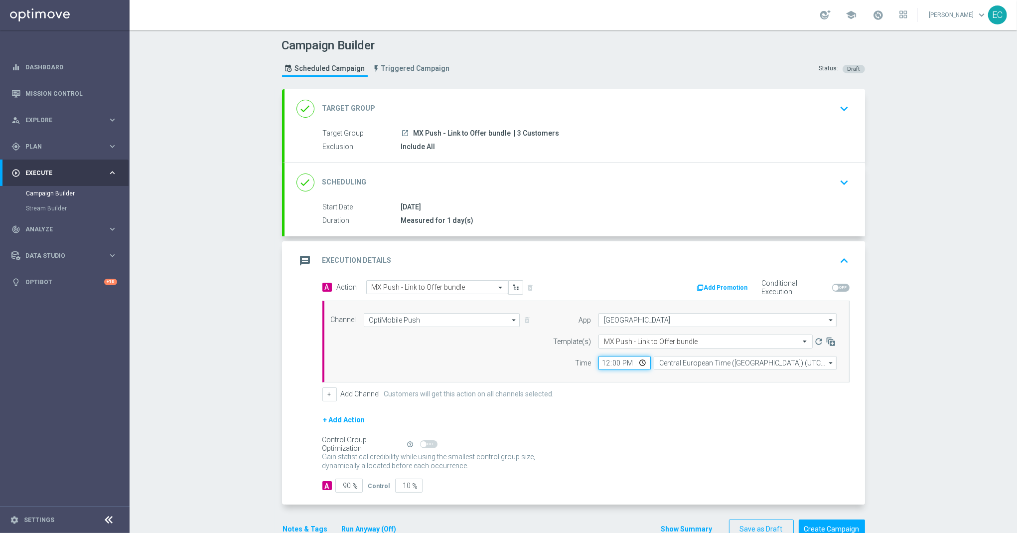
click at [599, 360] on input "12:00" at bounding box center [625, 363] width 52 height 14
type input "16:35"
click at [335, 482] on input "90" at bounding box center [348, 486] width 27 height 14
type input "1"
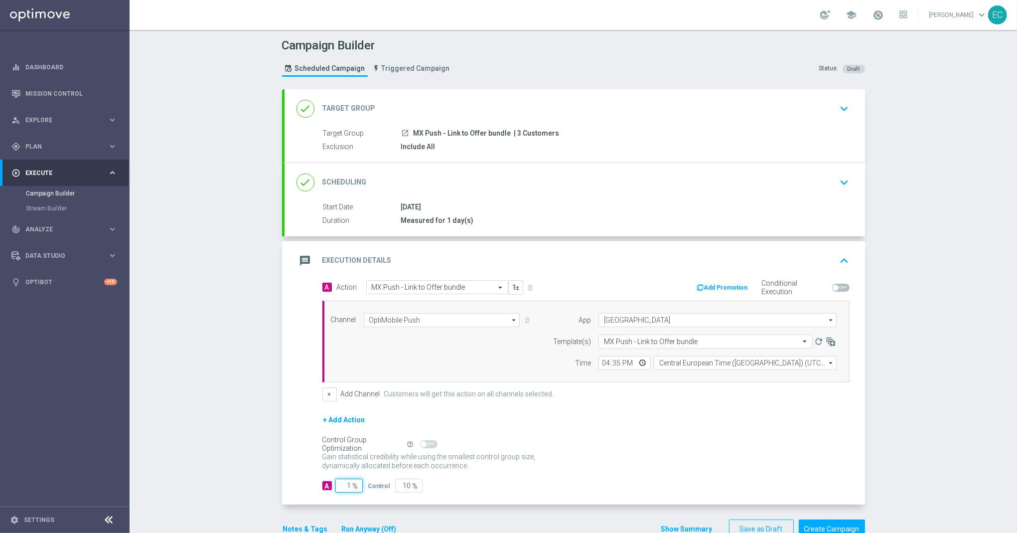
type input "99"
type input "10"
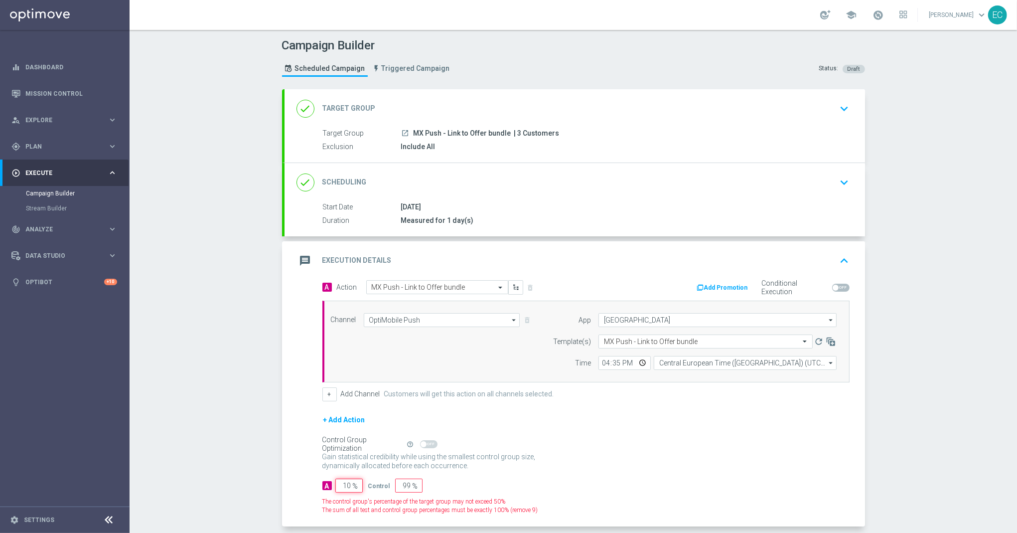
type input "90"
type input "100"
type input "0"
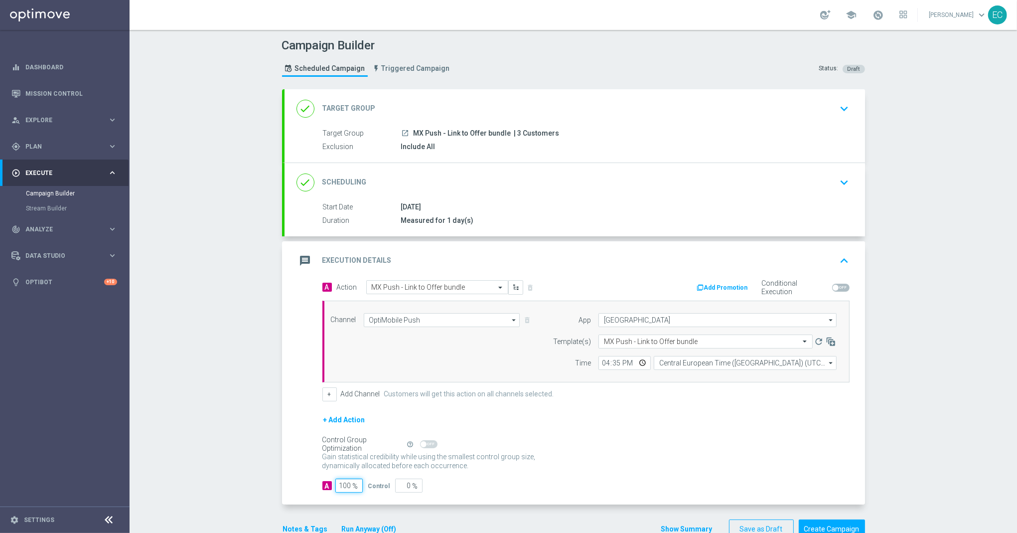
scroll to position [28, 0]
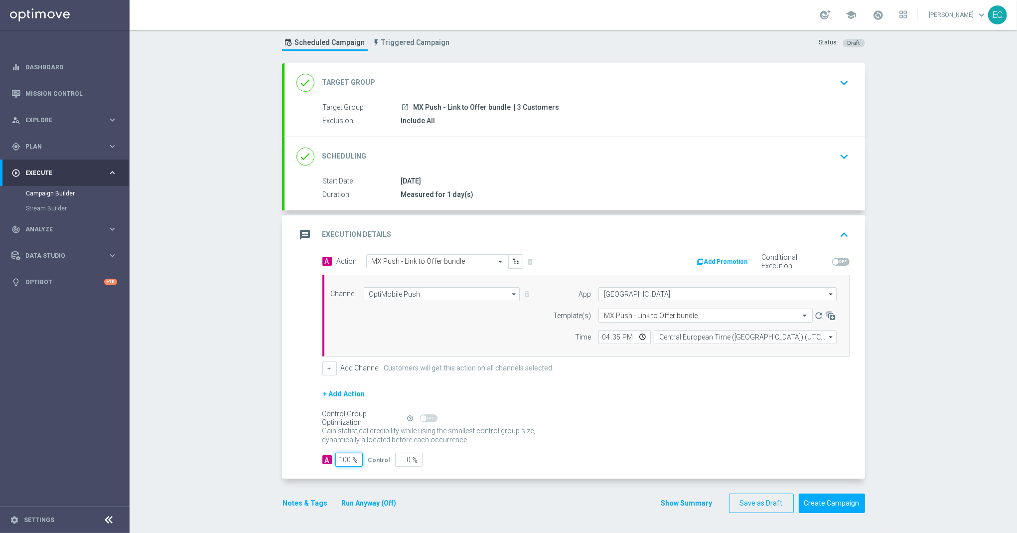
type input "100"
click at [611, 338] on input "16:35" at bounding box center [625, 337] width 52 height 14
type input "16:36"
click at [829, 506] on button "Create Campaign" at bounding box center [832, 502] width 66 height 19
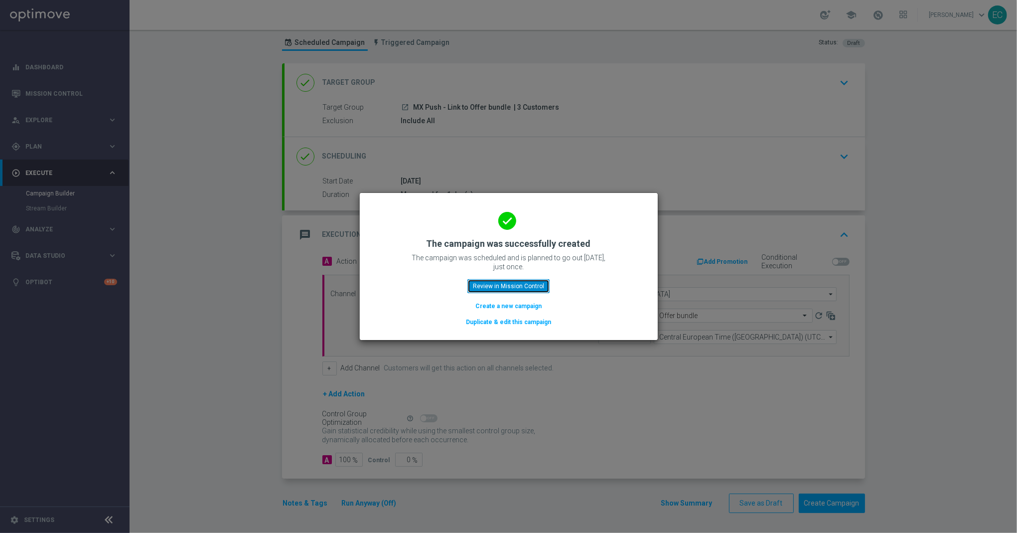
click at [513, 282] on button "Review in Mission Control" at bounding box center [509, 286] width 82 height 14
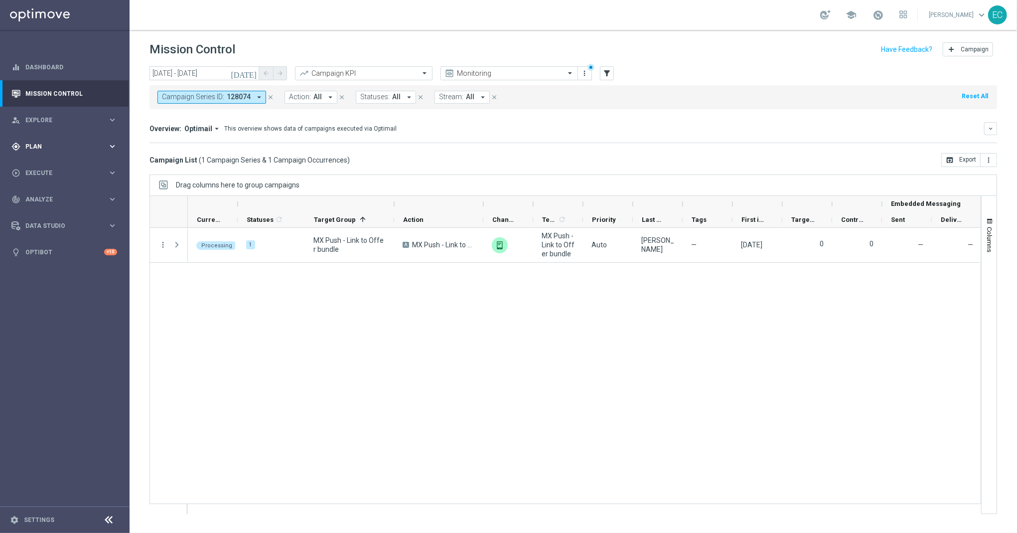
click at [64, 141] on div "gps_fixed Plan keyboard_arrow_right" at bounding box center [64, 146] width 129 height 26
click at [68, 242] on link "OptiMobile Push" at bounding box center [67, 242] width 73 height 8
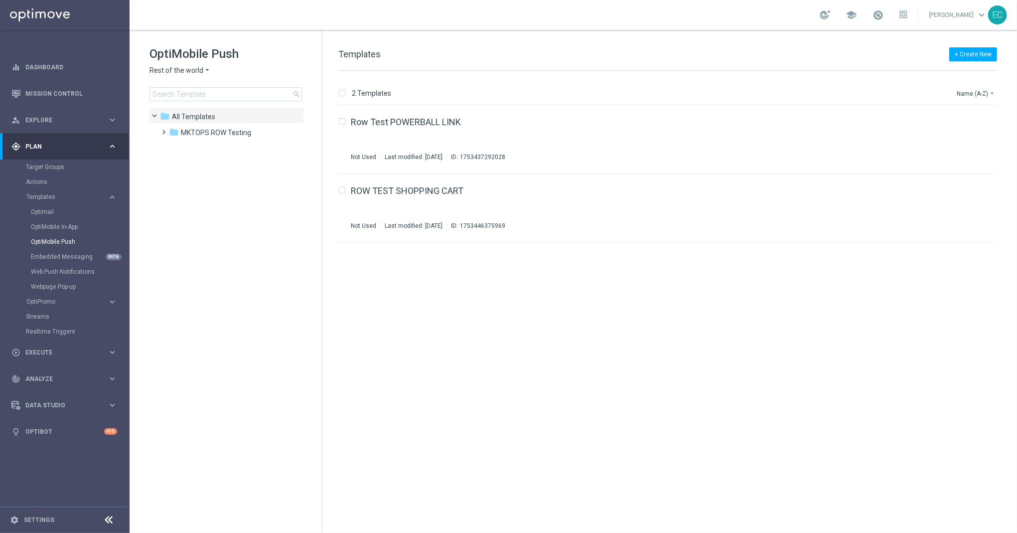
drag, startPoint x: 190, startPoint y: 61, endPoint x: 193, endPoint y: 74, distance: 13.9
click at [190, 61] on h1 "OptiMobile Push" at bounding box center [226, 54] width 153 height 16
click at [192, 72] on span "Rest of the world" at bounding box center [177, 70] width 54 height 9
click at [0, 0] on span "SorteOnline regulated" at bounding box center [0, 0] width 0 height 0
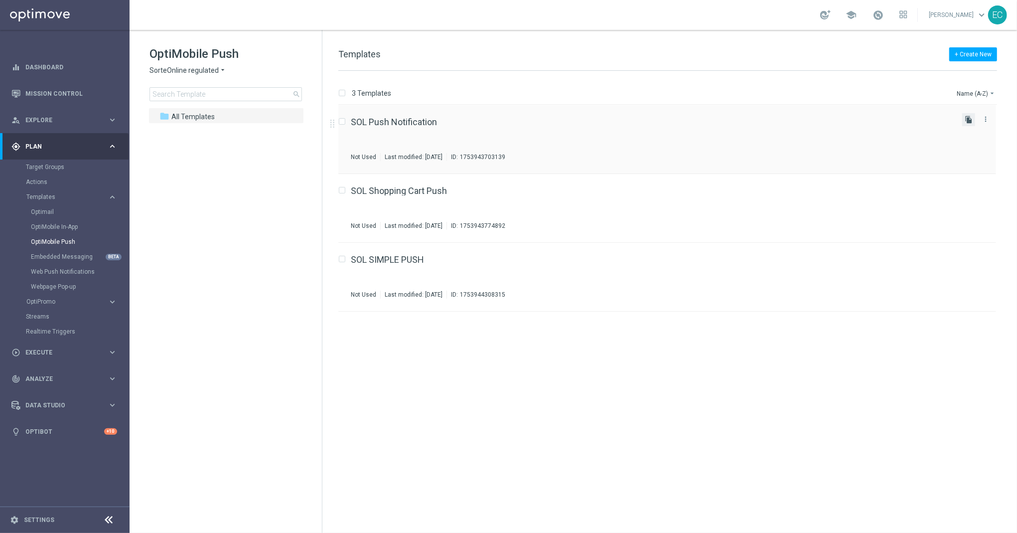
click at [972, 118] on icon "file_copy" at bounding box center [969, 120] width 8 height 8
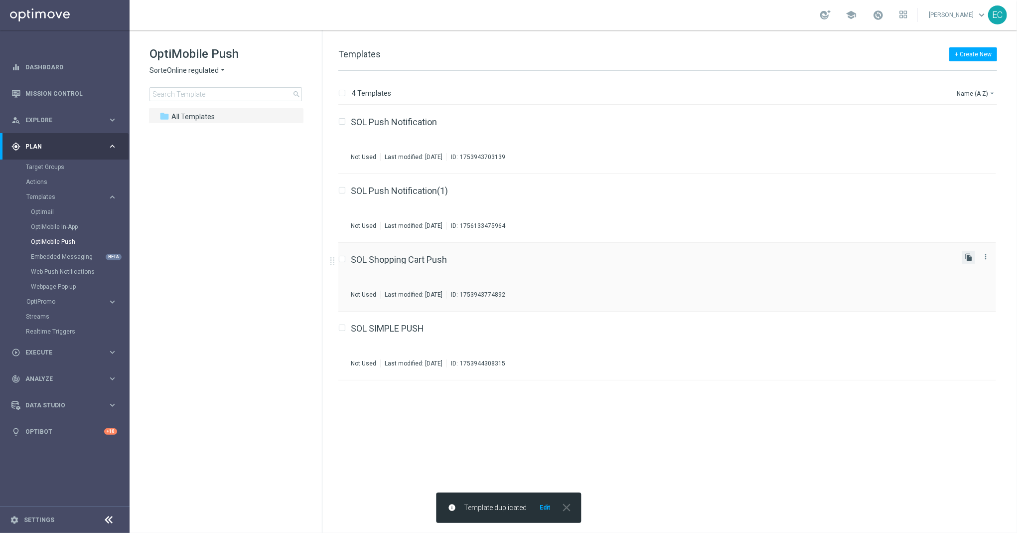
click at [972, 257] on icon "file_copy" at bounding box center [969, 257] width 8 height 8
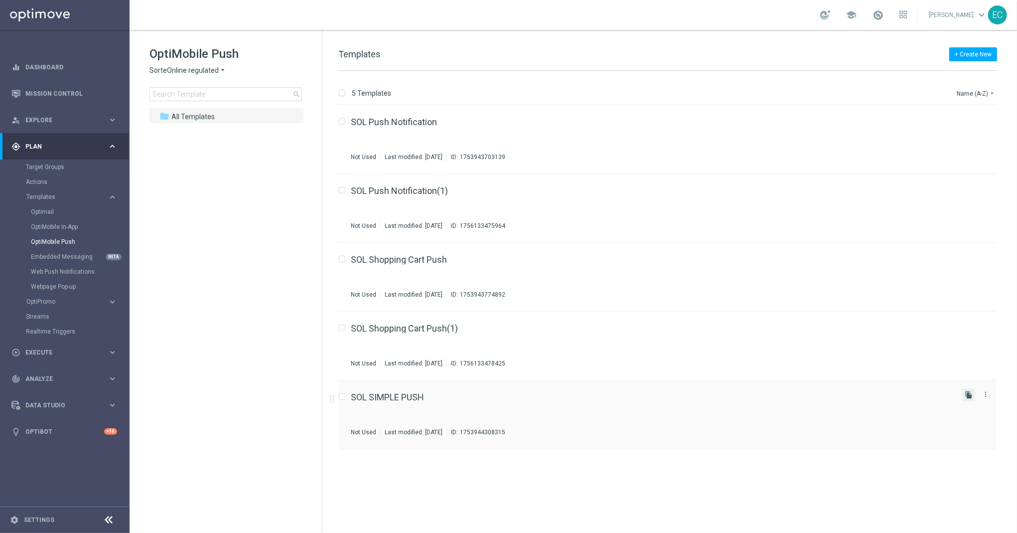
click at [968, 391] on icon "file_copy" at bounding box center [969, 395] width 8 height 8
click at [989, 187] on icon "more_vert" at bounding box center [986, 188] width 8 height 8
click at [932, 198] on div "Move" at bounding box center [946, 198] width 60 height 7
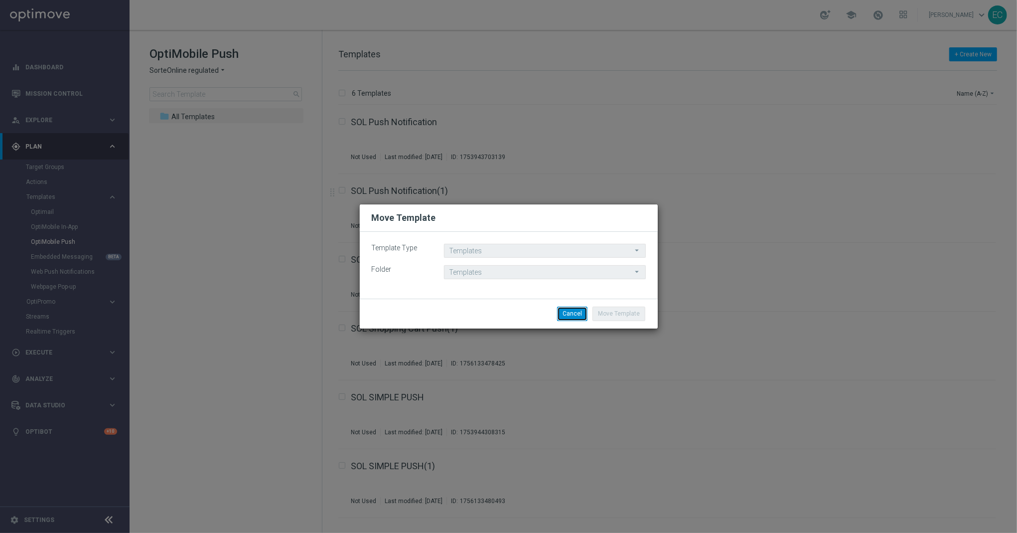
click at [569, 316] on button "Cancel" at bounding box center [572, 314] width 30 height 14
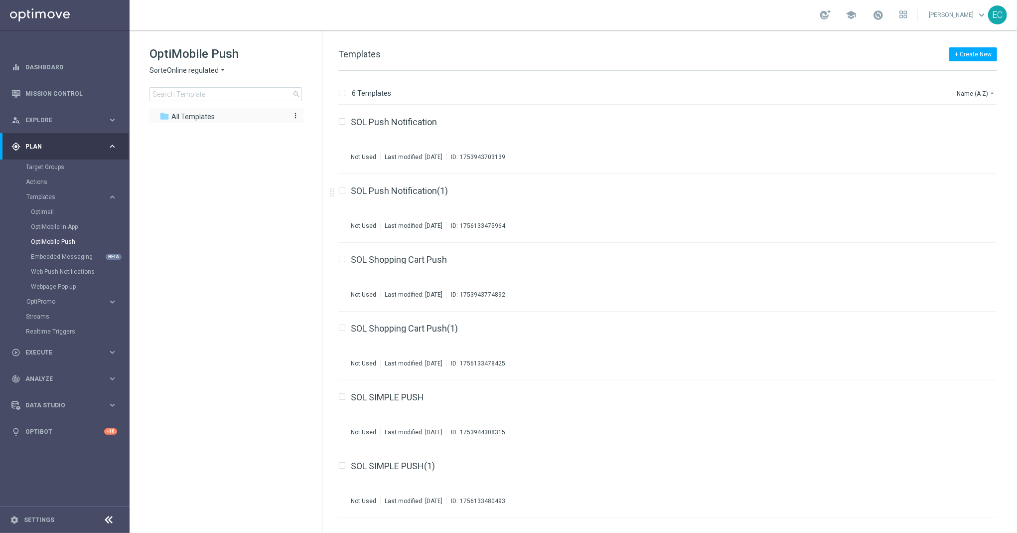
click at [293, 116] on icon "more_vert" at bounding box center [296, 116] width 8 height 8
click at [326, 117] on span "New Folder" at bounding box center [337, 119] width 30 height 8
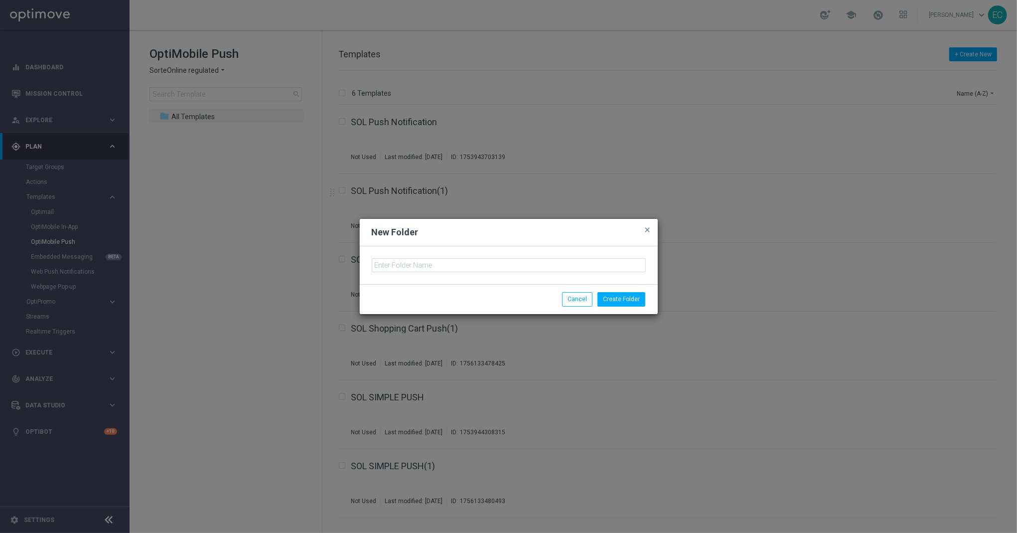
drag, startPoint x: 480, startPoint y: 275, endPoint x: 479, endPoint y: 269, distance: 6.0
click at [480, 275] on div at bounding box center [509, 265] width 298 height 38
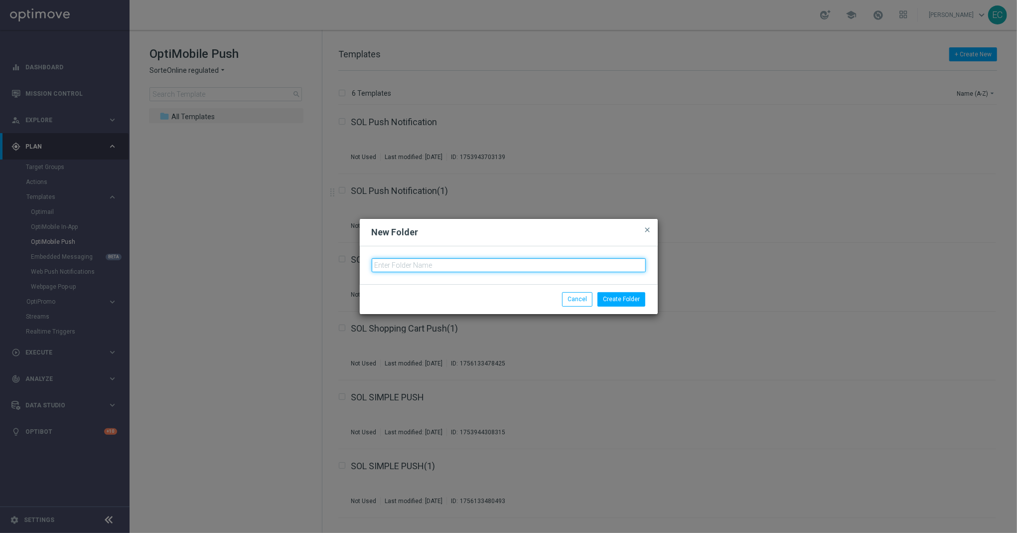
click at [479, 269] on input "text" at bounding box center [509, 265] width 274 height 14
type input "MKTOPS SORTE.BET.BR TESTING"
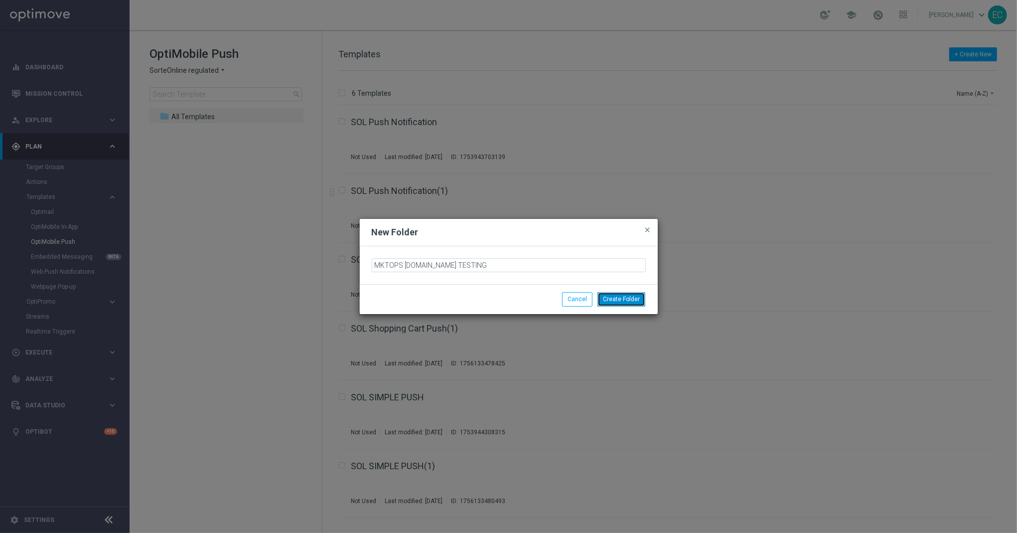
click at [624, 297] on button "Create Folder" at bounding box center [622, 299] width 48 height 14
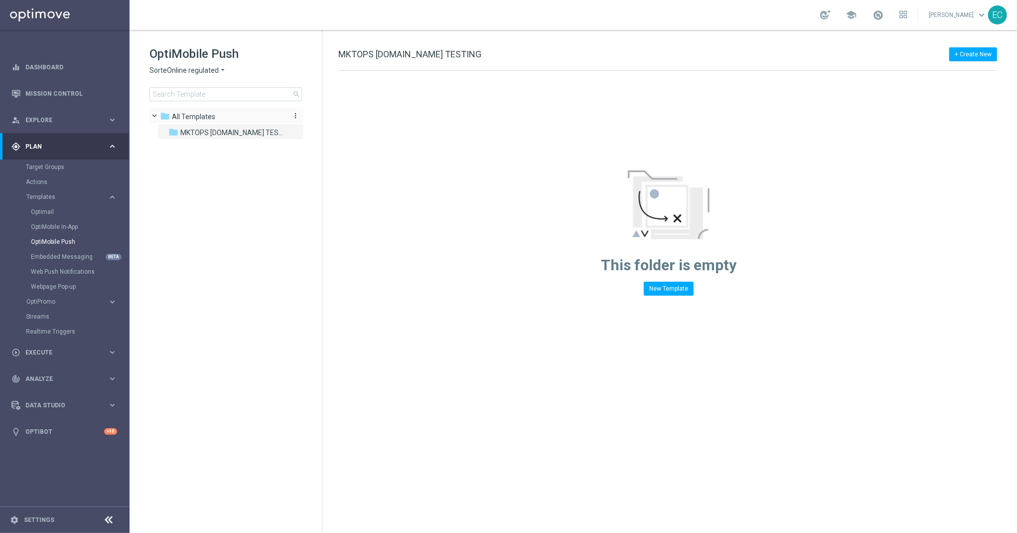
click at [233, 118] on div "folder All Templates" at bounding box center [221, 116] width 122 height 11
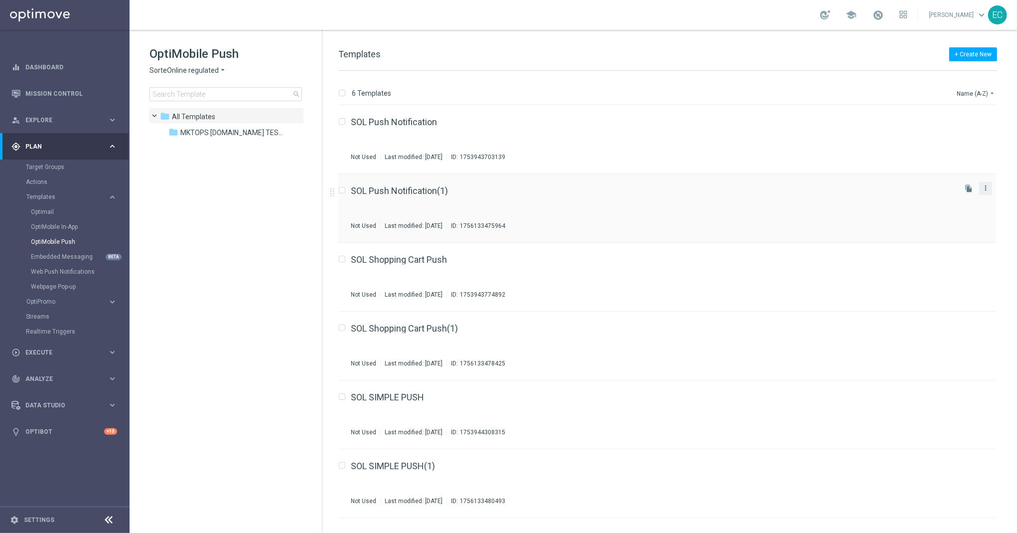
click at [988, 184] on icon "more_vert" at bounding box center [986, 188] width 8 height 8
click at [976, 193] on div "send Move" at bounding box center [941, 199] width 80 height 14
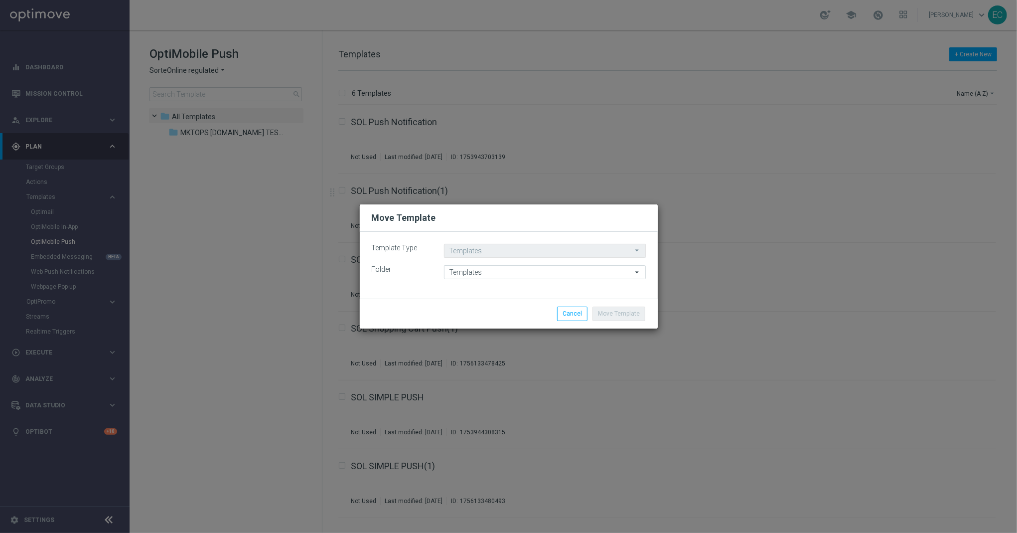
click at [529, 263] on move-lists-component "Template Type Templates Templates arrow_drop_down Drag here to set row groups D…" at bounding box center [509, 261] width 274 height 35
click at [529, 273] on input "Templates" at bounding box center [545, 272] width 202 height 14
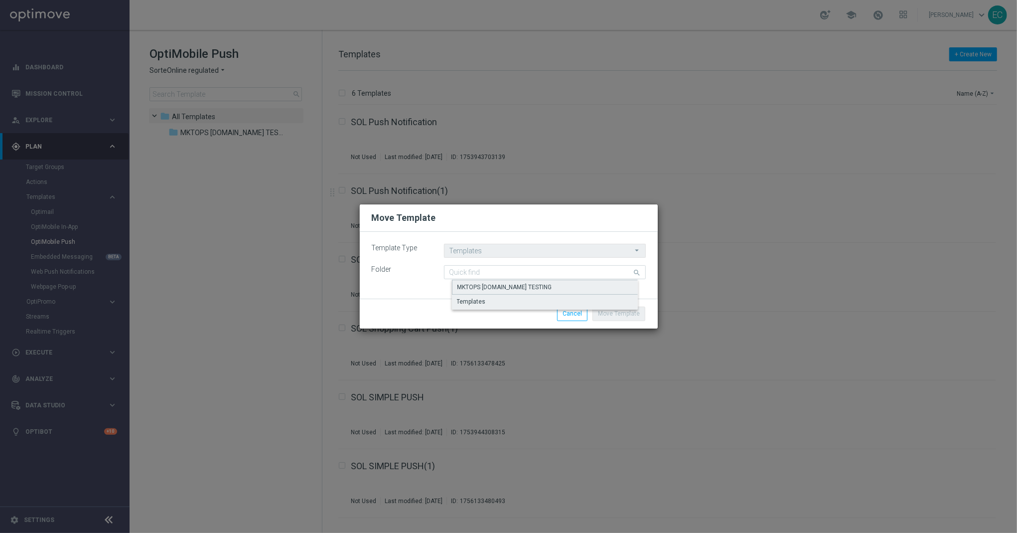
click at [527, 287] on div "MKTOPS SORTE.BET.BR TESTING" at bounding box center [505, 287] width 95 height 9
type input "MKTOPS SORTE.BET.BR TESTING"
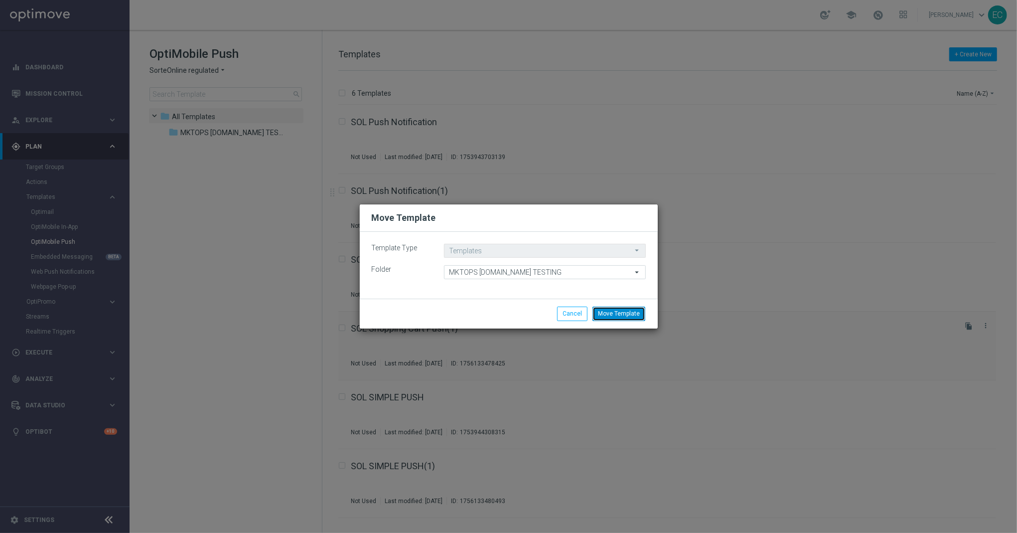
click at [615, 314] on button "Move Template" at bounding box center [619, 314] width 53 height 14
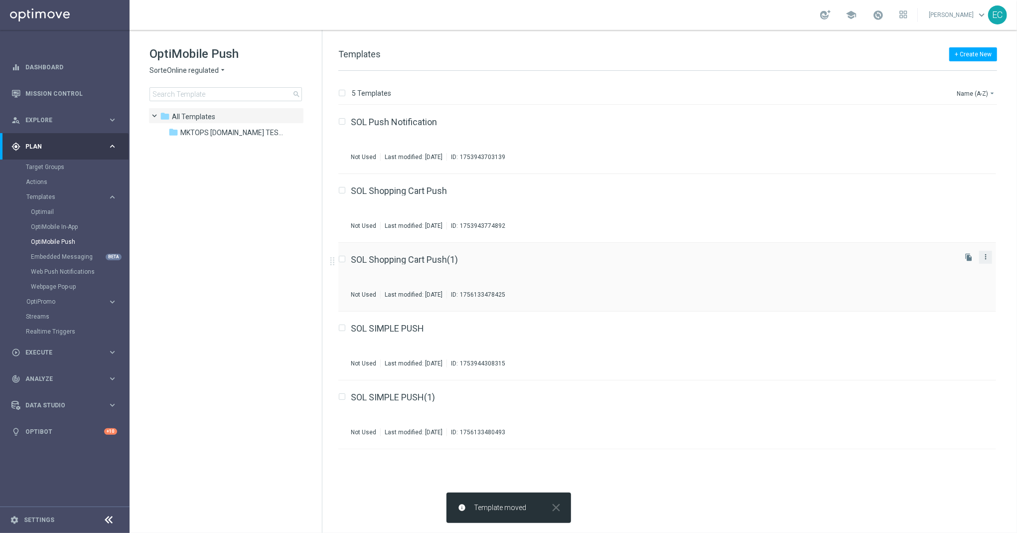
click at [983, 256] on icon "more_vert" at bounding box center [986, 257] width 8 height 8
click at [950, 270] on div "Move" at bounding box center [946, 267] width 60 height 7
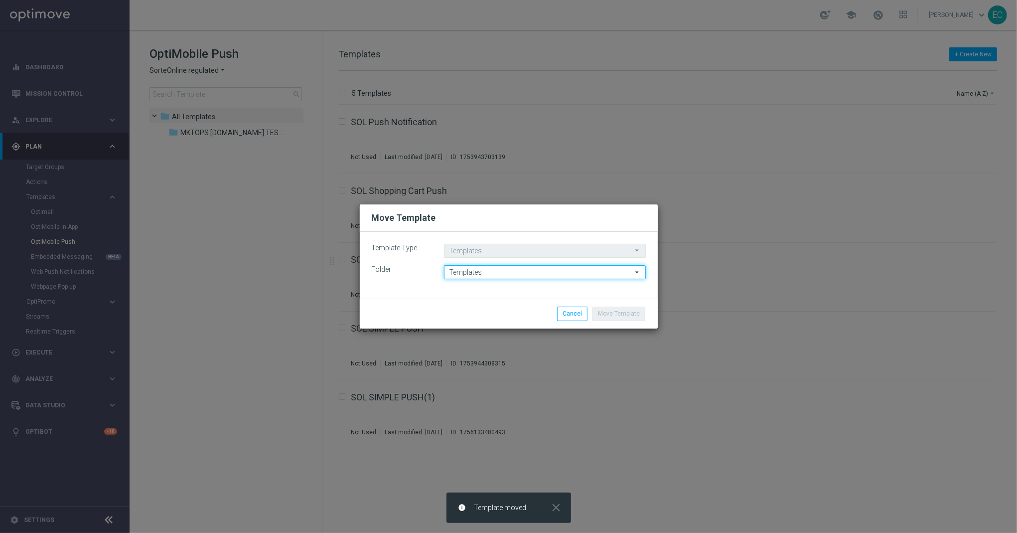
click at [566, 271] on input "Templates" at bounding box center [545, 272] width 202 height 14
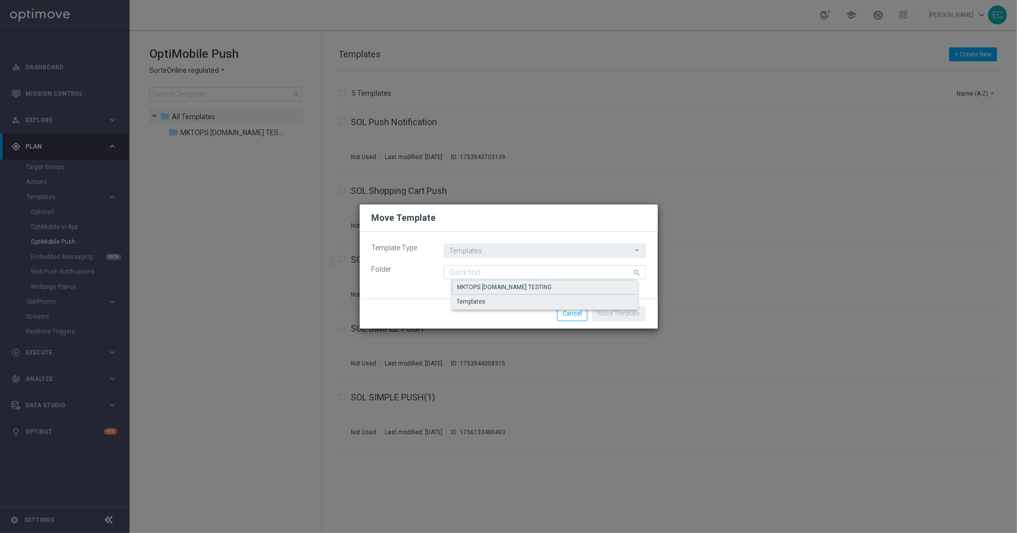
click at [507, 285] on div "MKTOPS SORTE.BET.BR TESTING" at bounding box center [505, 287] width 95 height 9
type input "MKTOPS SORTE.BET.BR TESTING"
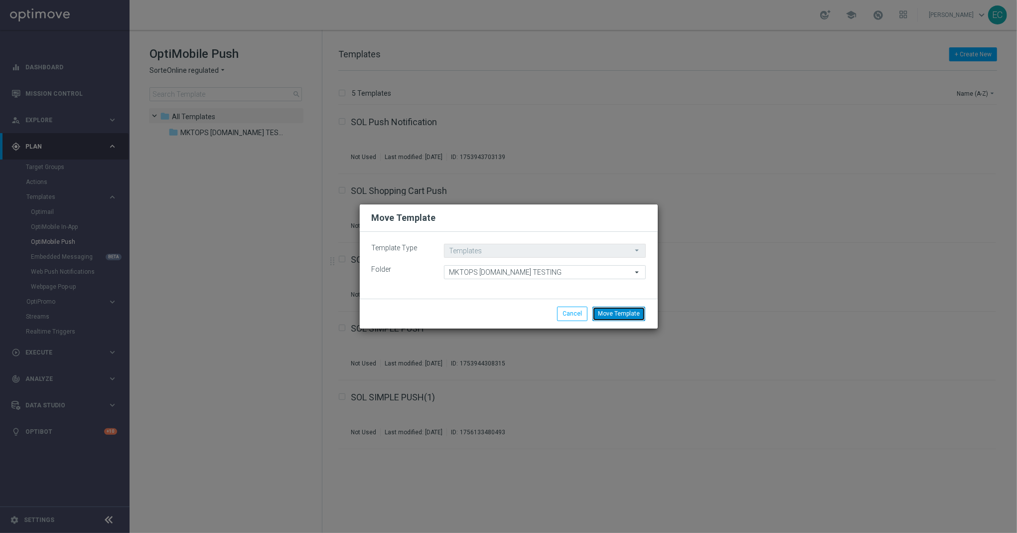
click at [629, 315] on button "Move Template" at bounding box center [619, 314] width 53 height 14
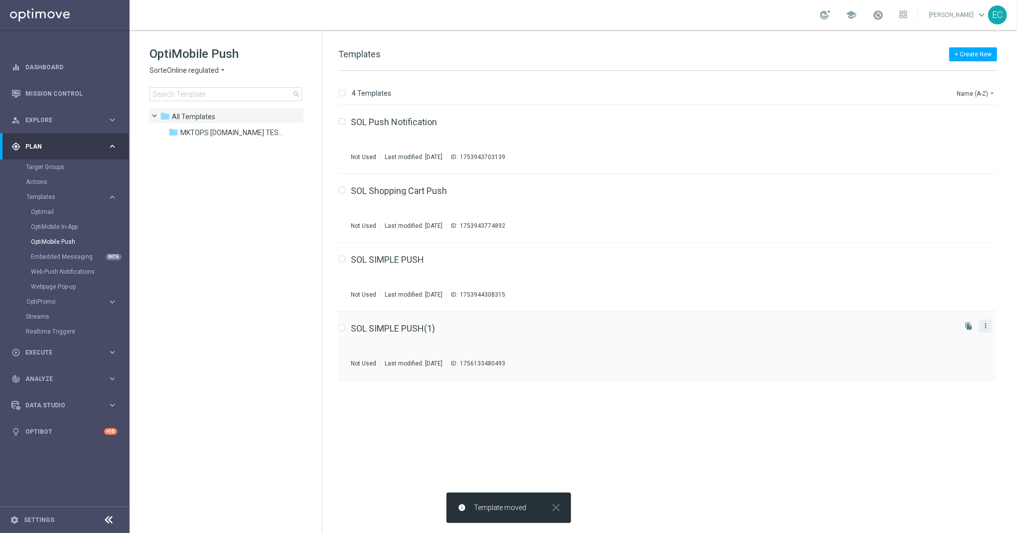
click at [988, 327] on icon "more_vert" at bounding box center [986, 326] width 8 height 8
click at [956, 334] on div "Move" at bounding box center [946, 336] width 60 height 7
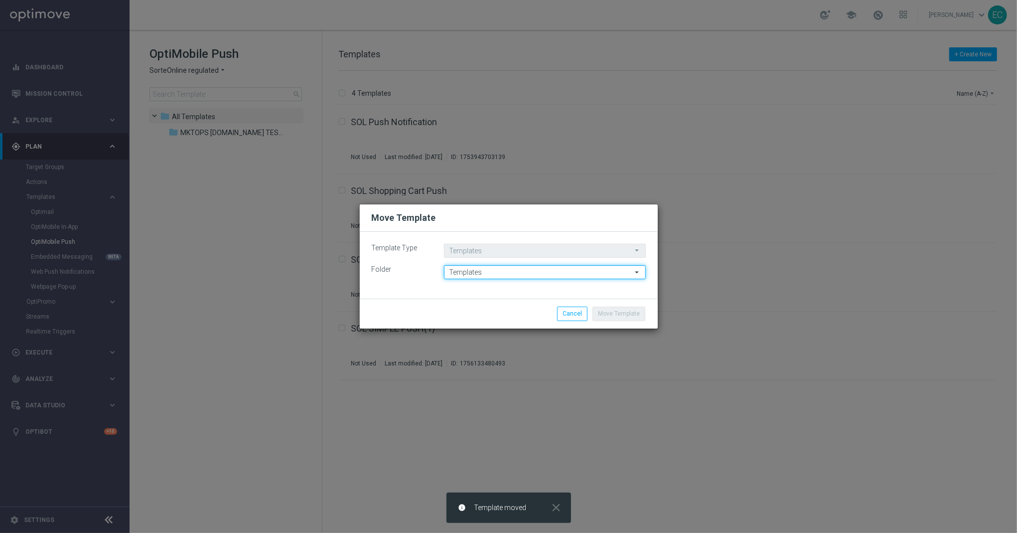
click at [564, 276] on input "Templates" at bounding box center [545, 272] width 202 height 14
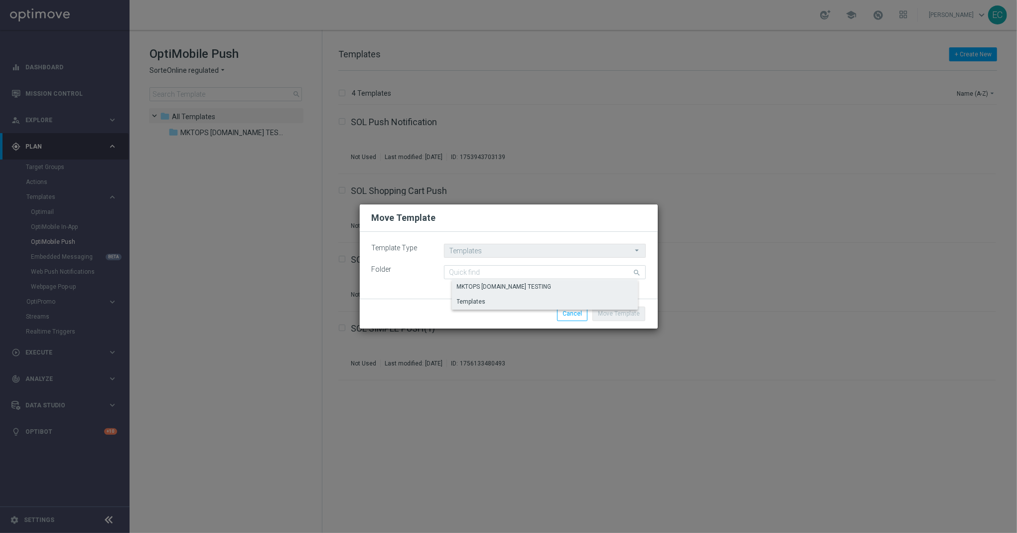
click at [551, 282] on div "MKTOPS SORTE.BET.BR TESTING" at bounding box center [553, 287] width 202 height 14
type input "MKTOPS SORTE.BET.BR TESTING"
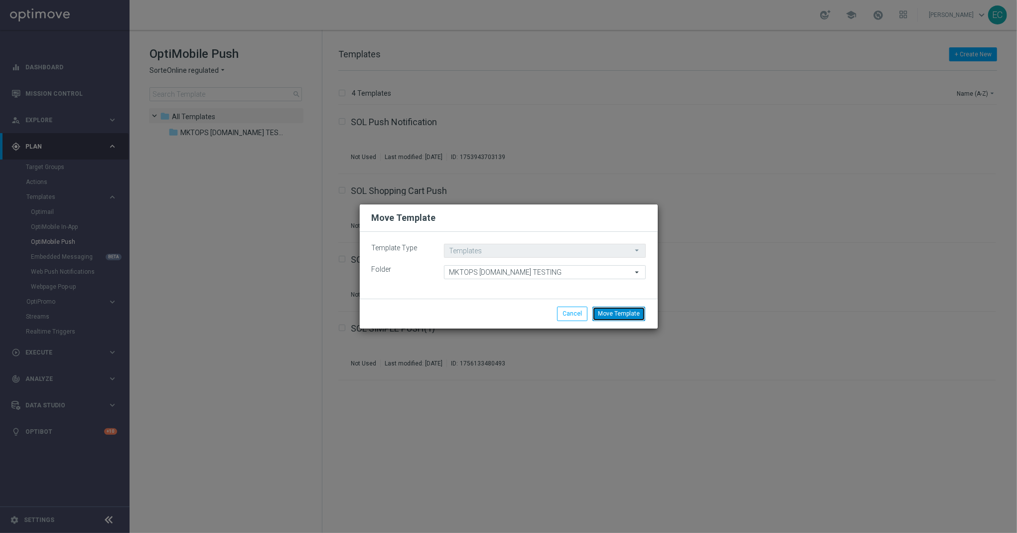
click at [618, 314] on button "Move Template" at bounding box center [619, 314] width 53 height 14
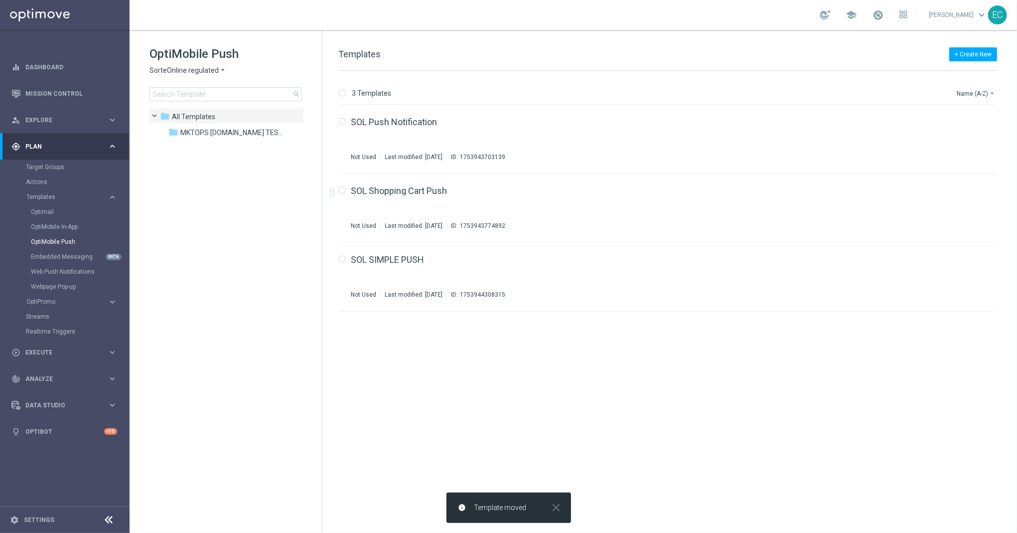
drag, startPoint x: 215, startPoint y: 127, endPoint x: 502, endPoint y: 195, distance: 294.6
click at [215, 127] on div "folder MKTOPS SORTE.BET.BR TESTING" at bounding box center [225, 132] width 115 height 11
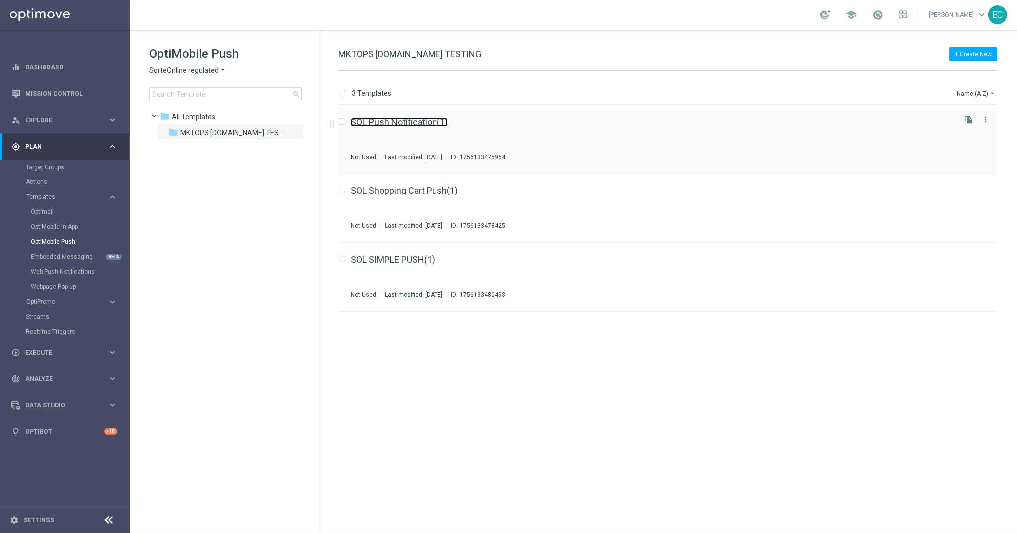
click at [440, 126] on link "SOL Push Notification(1)" at bounding box center [399, 122] width 97 height 9
click at [419, 119] on link "SOL Shopping Cart Push(1)" at bounding box center [404, 122] width 107 height 9
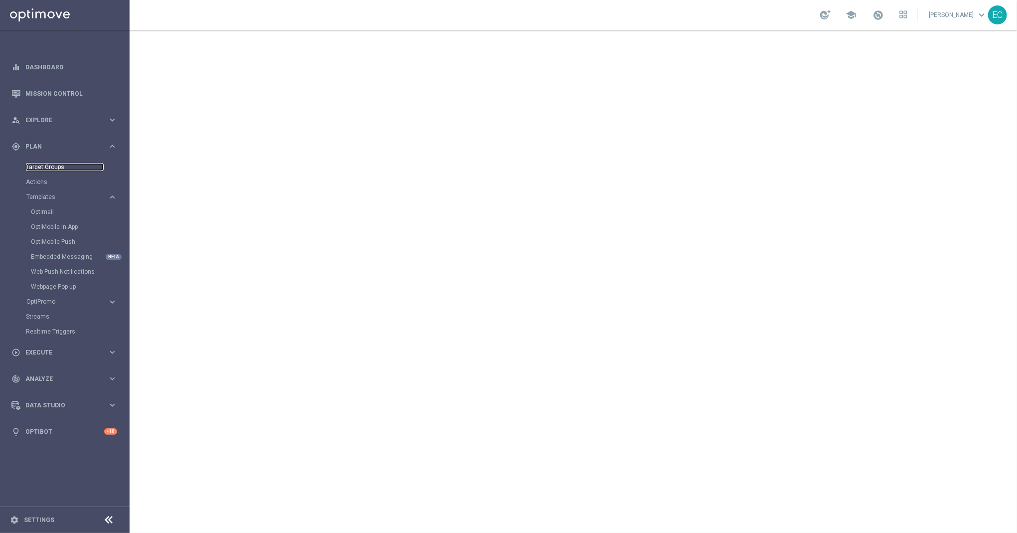
click at [65, 165] on link "Target Groups" at bounding box center [65, 167] width 78 height 8
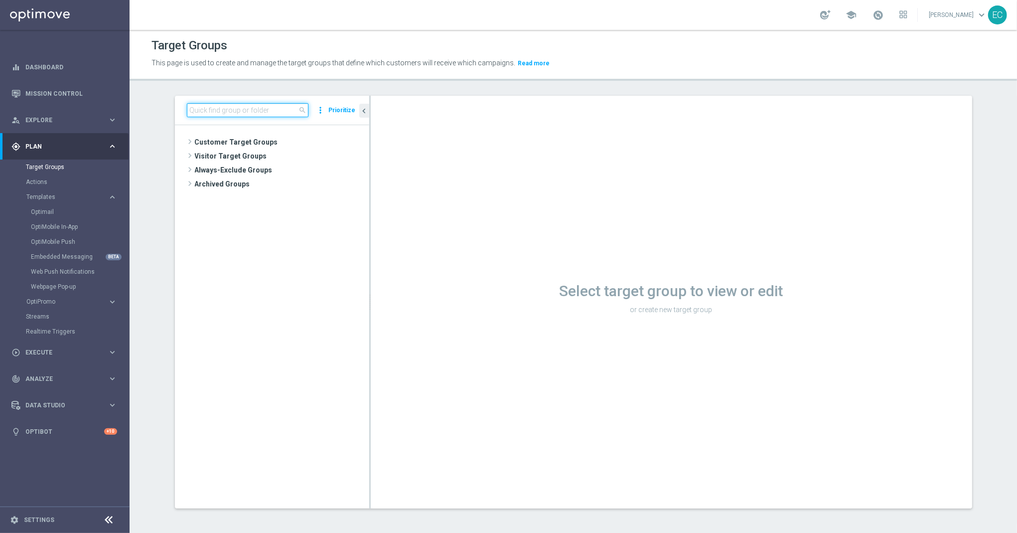
click at [236, 114] on input at bounding box center [248, 110] width 122 height 14
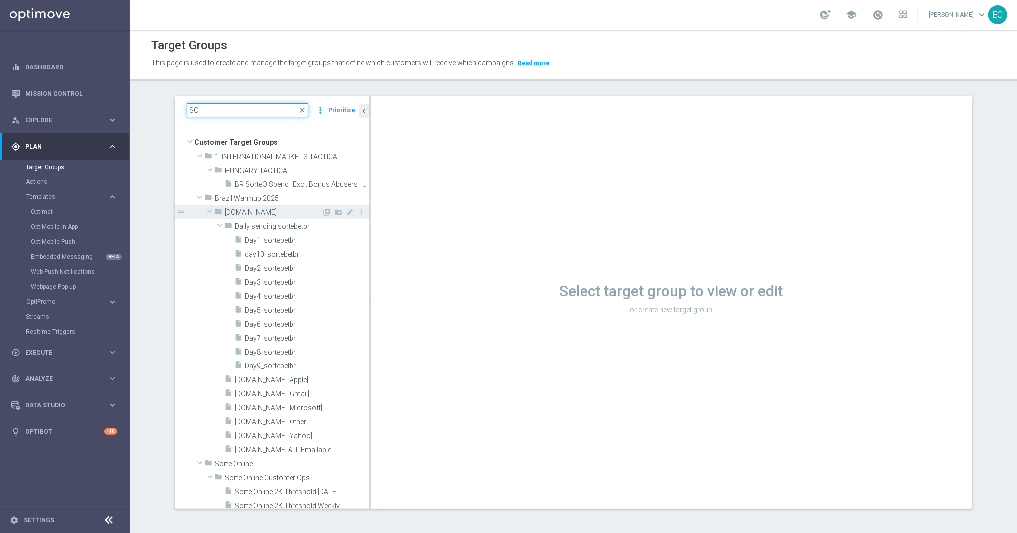
type input "S"
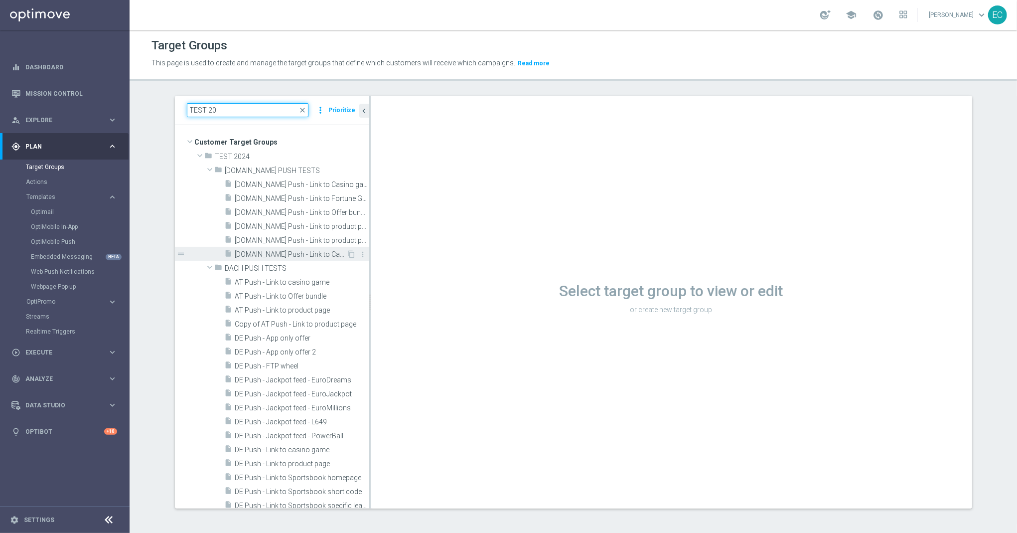
type input "TEST 20"
click at [288, 254] on span "SORTE.BET.BR Push - Link to Casino Game" at bounding box center [291, 254] width 112 height 8
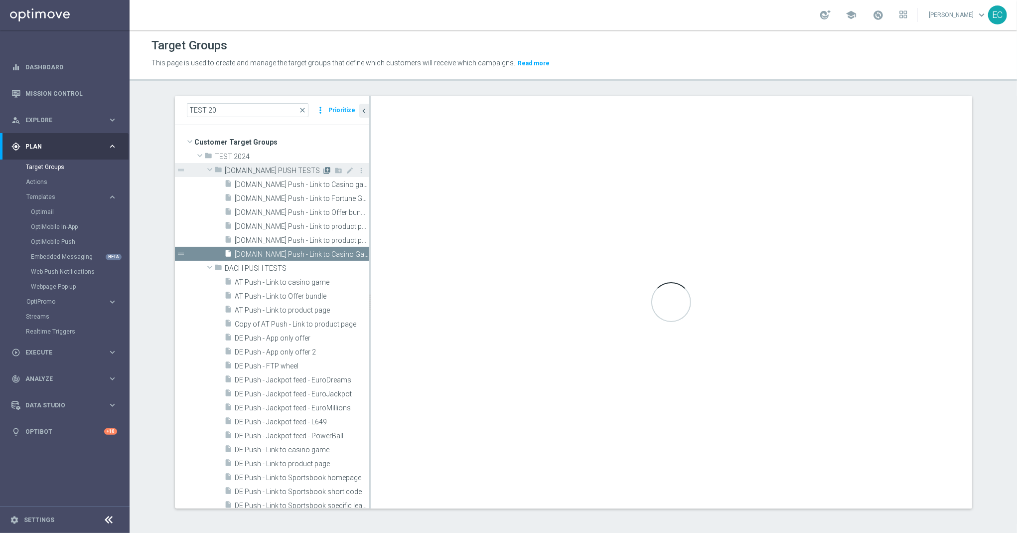
click at [324, 170] on icon "library_add" at bounding box center [328, 170] width 8 height 8
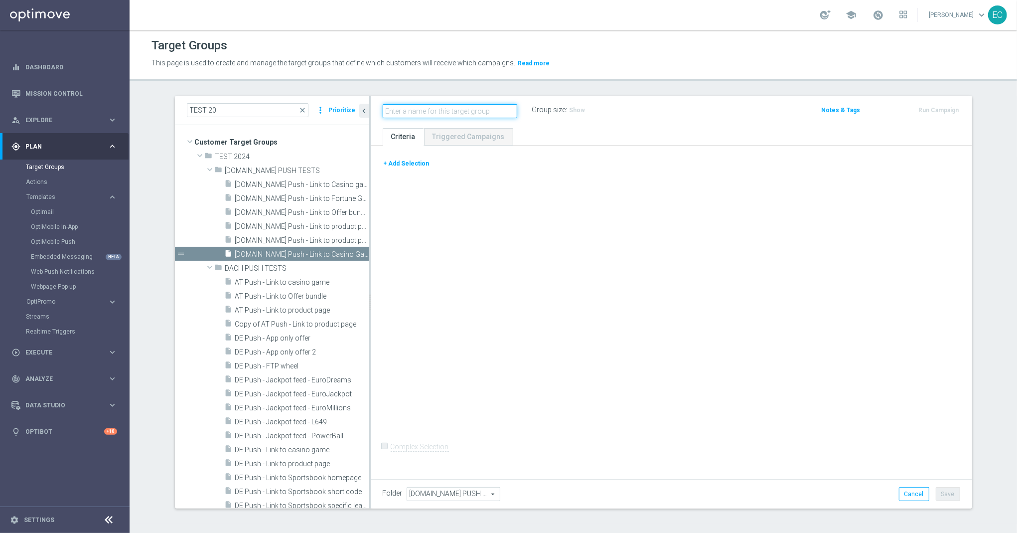
paste input "https://www.sorteonline.bet.br/cassino/fortune-tiger"
type input "https://www.sorteonline.bet.br/cassino/fortune-tiger"
paste input "[DOMAIN_NAME] Push - Link to Fortune Game"
type input "[DOMAIN_NAME] Push - Link to Fortune Game"
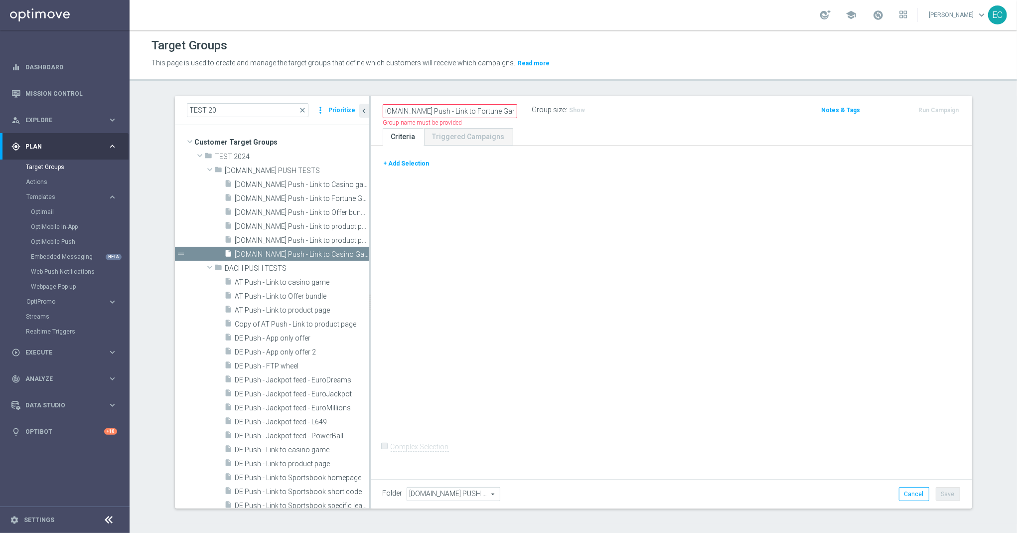
click at [476, 212] on div "+ Add Selection Complex Selection Invalid Expression" at bounding box center [672, 311] width 602 height 330
click at [396, 169] on button "+ Add Selection" at bounding box center [407, 163] width 48 height 11
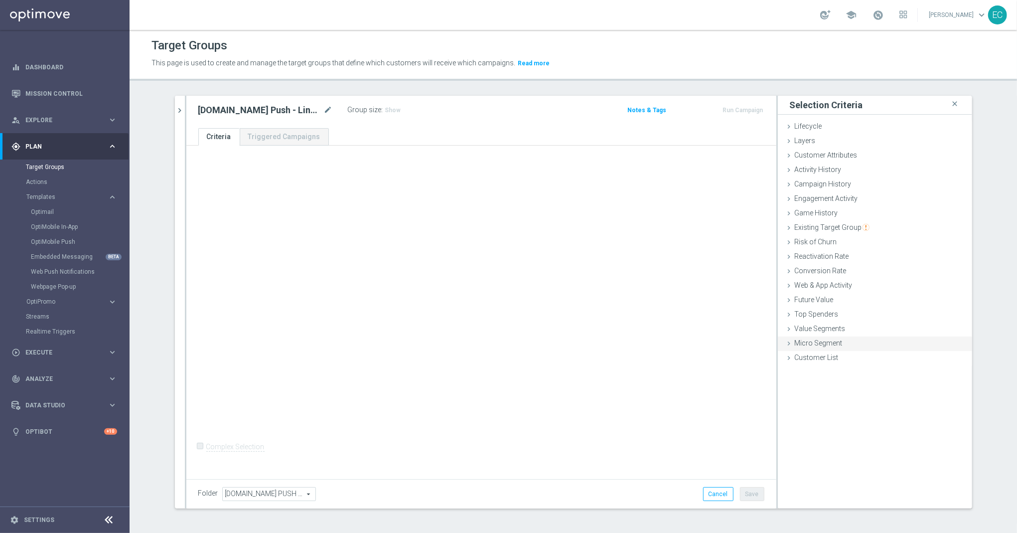
click at [861, 350] on div "Micro Segment done" at bounding box center [875, 343] width 194 height 15
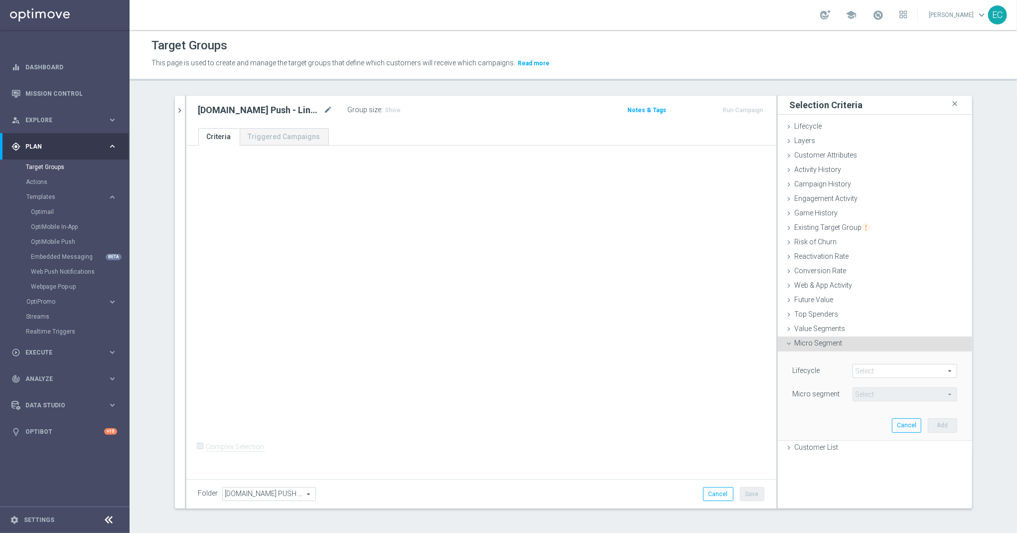
click at [843, 343] on div "Micro Segment done" at bounding box center [875, 343] width 194 height 15
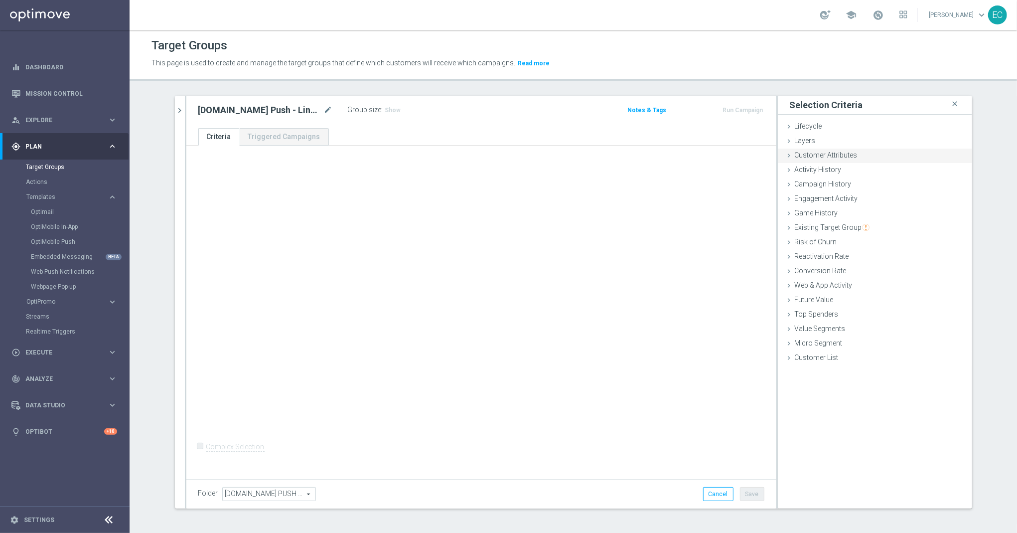
click at [835, 159] on span "Customer Attributes" at bounding box center [826, 155] width 63 height 8
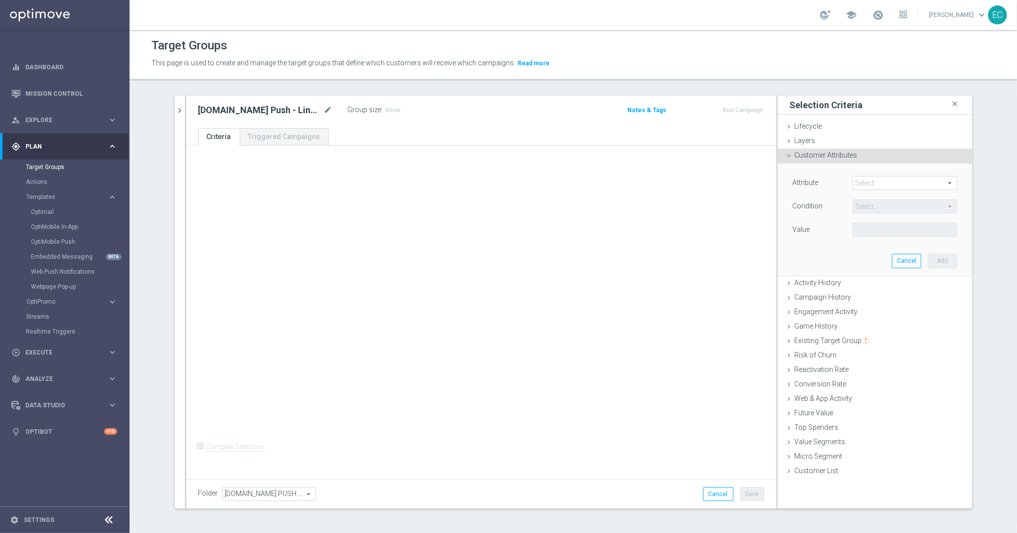
click at [899, 178] on span at bounding box center [905, 182] width 104 height 13
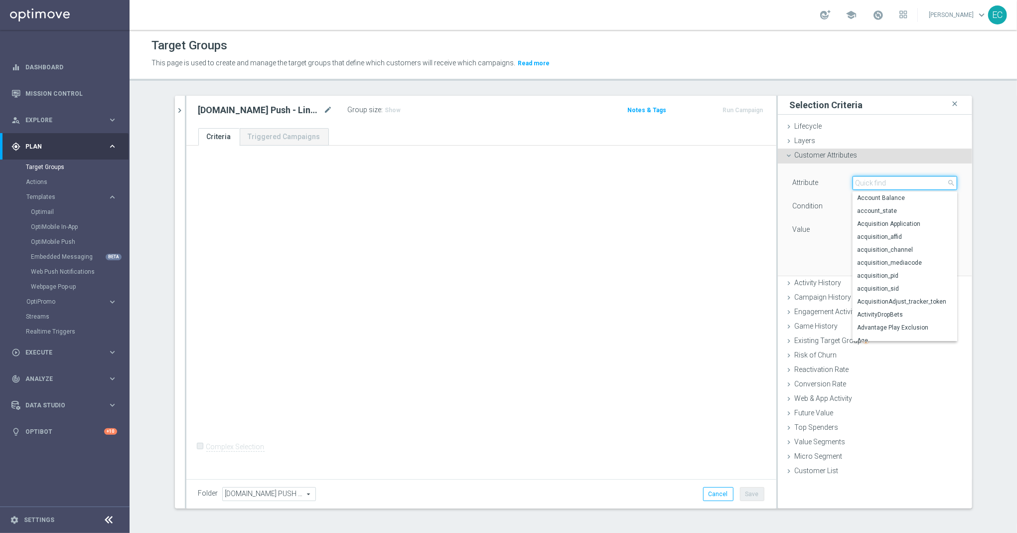
click at [900, 177] on input "search" at bounding box center [905, 183] width 105 height 14
type input "customer"
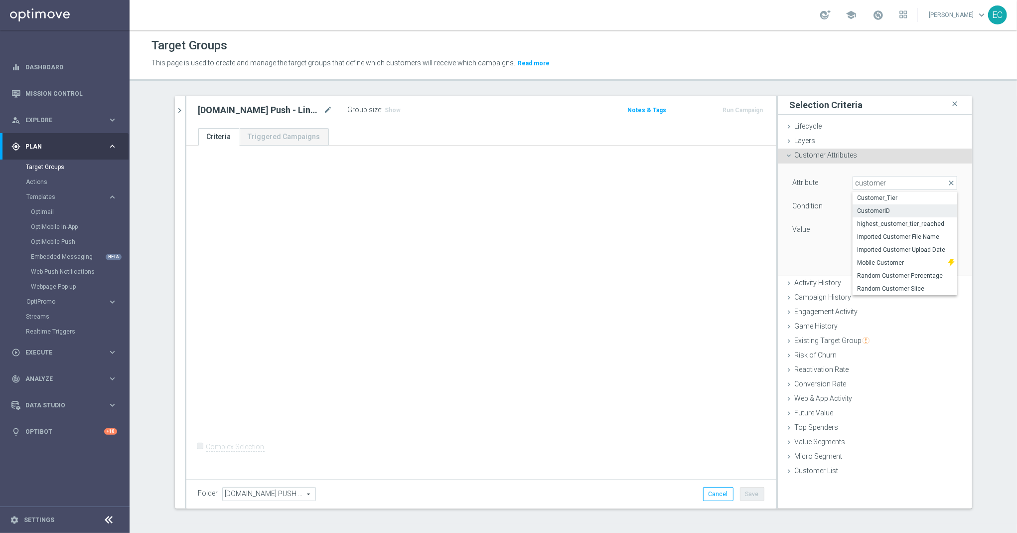
click at [900, 217] on label "CustomerID" at bounding box center [905, 210] width 105 height 13
type input "CustomerID"
click at [881, 210] on span "Equals" at bounding box center [905, 206] width 104 height 13
click at [888, 342] on span "One of" at bounding box center [905, 338] width 95 height 8
type input "One of"
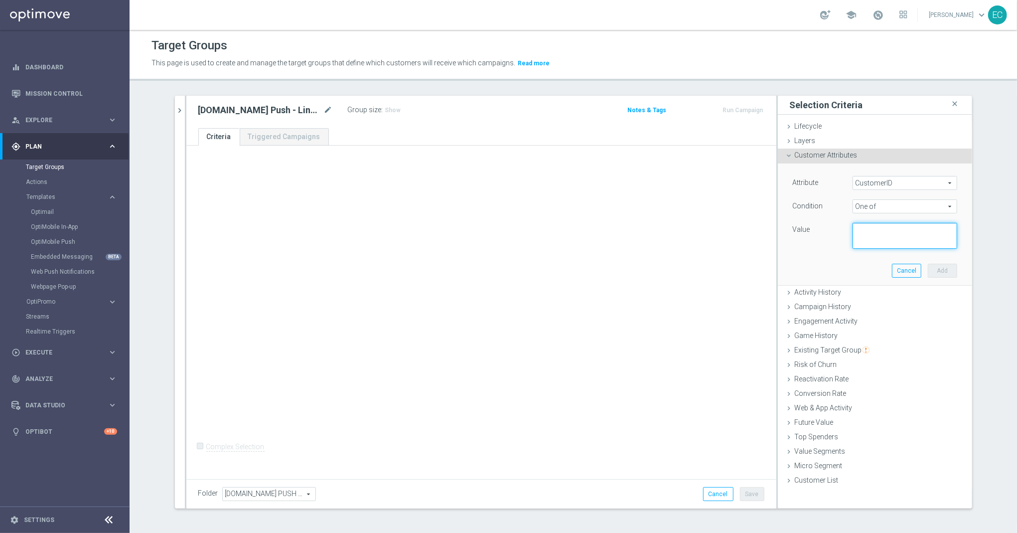
click at [878, 235] on textarea at bounding box center [905, 236] width 105 height 26
click at [870, 228] on textarea at bounding box center [905, 236] width 105 height 26
paste textarea "424661587"
paste textarea "424673796"
type textarea "424661587, 424673796"
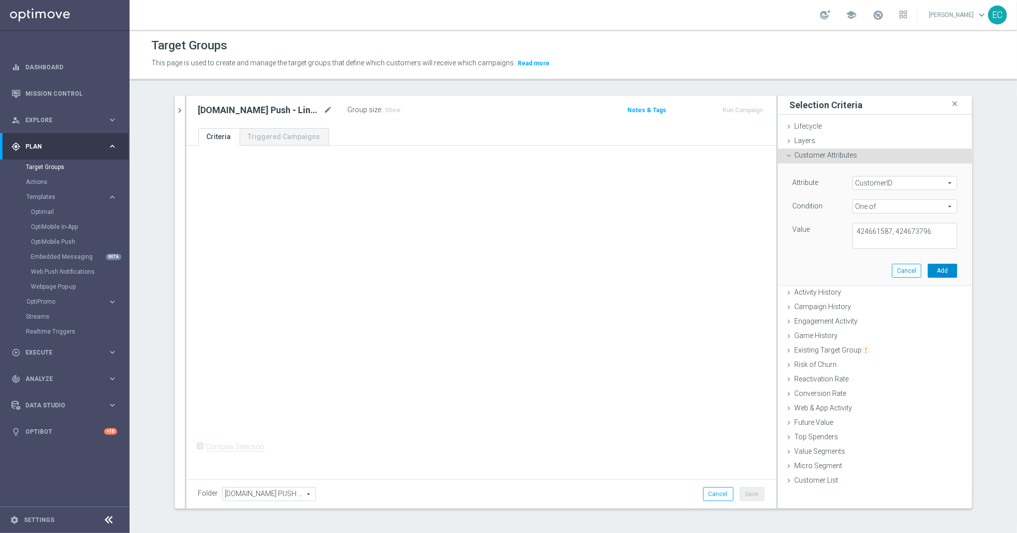
click at [938, 268] on button "Add" at bounding box center [942, 271] width 29 height 14
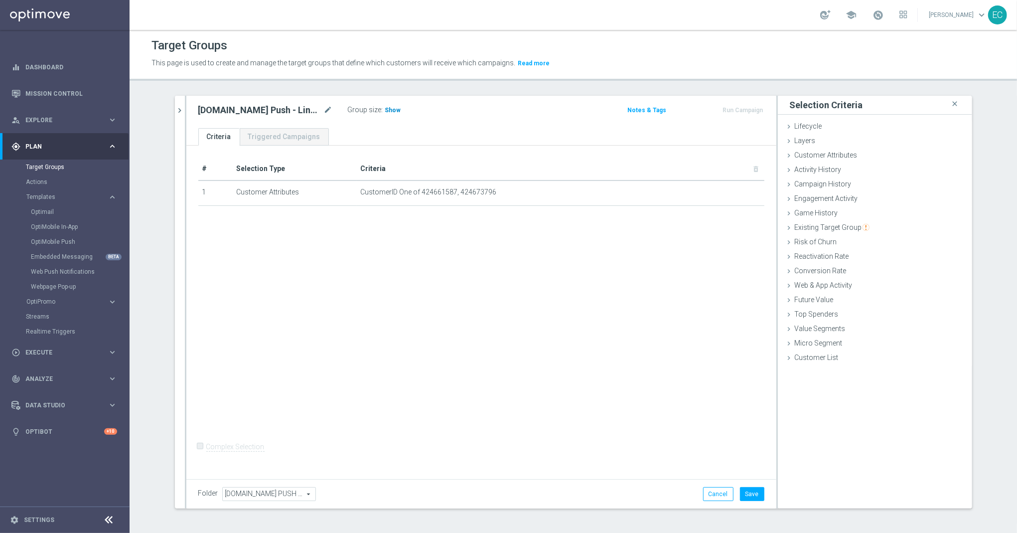
click at [384, 111] on h3 "Show" at bounding box center [393, 110] width 18 height 11
click at [754, 493] on button "Save" at bounding box center [752, 494] width 24 height 14
click at [743, 105] on button "Run Campaign" at bounding box center [743, 110] width 42 height 11
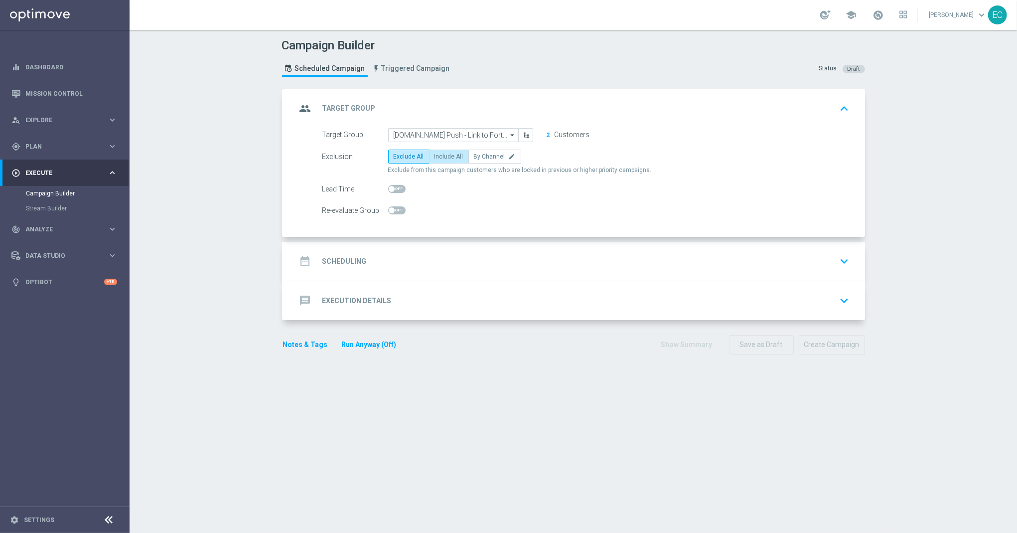
click at [429, 154] on label "Include All" at bounding box center [449, 157] width 40 height 14
click at [435, 155] on input "Include All" at bounding box center [438, 158] width 6 height 6
radio input "true"
click at [446, 275] on div "date_range Scheduling keyboard_arrow_down" at bounding box center [575, 261] width 581 height 39
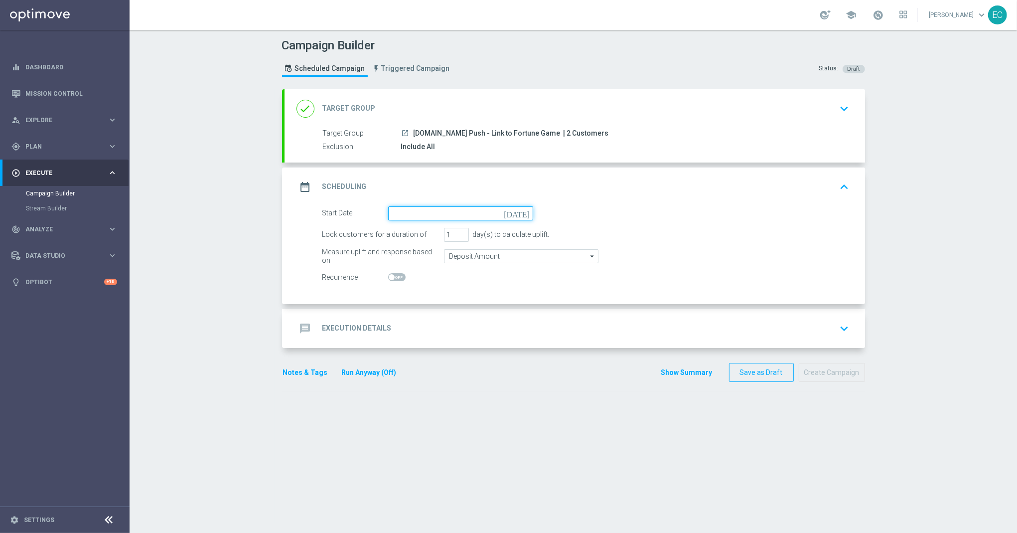
click at [464, 218] on input at bounding box center [460, 213] width 145 height 14
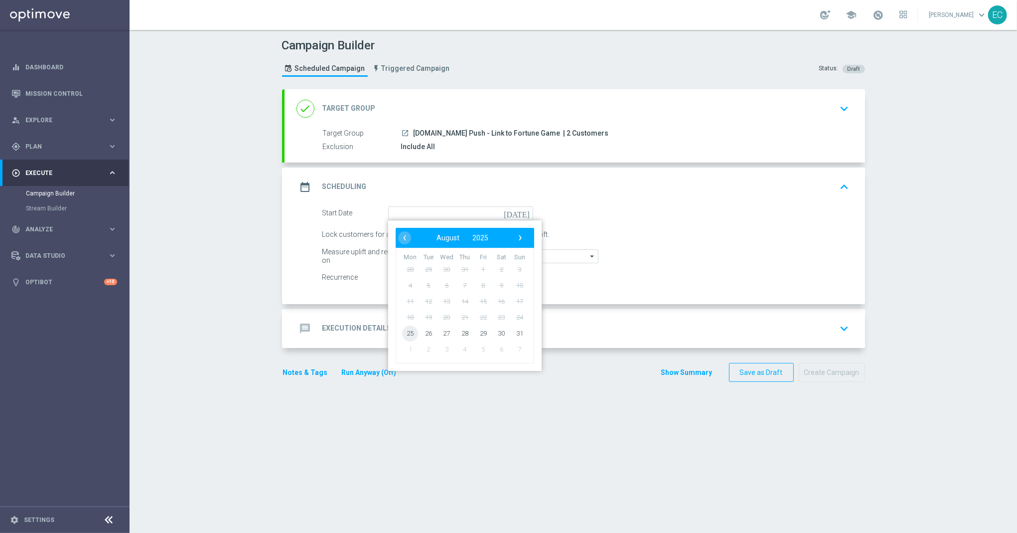
click at [405, 336] on span "25" at bounding box center [410, 333] width 16 height 16
type input "[DATE]"
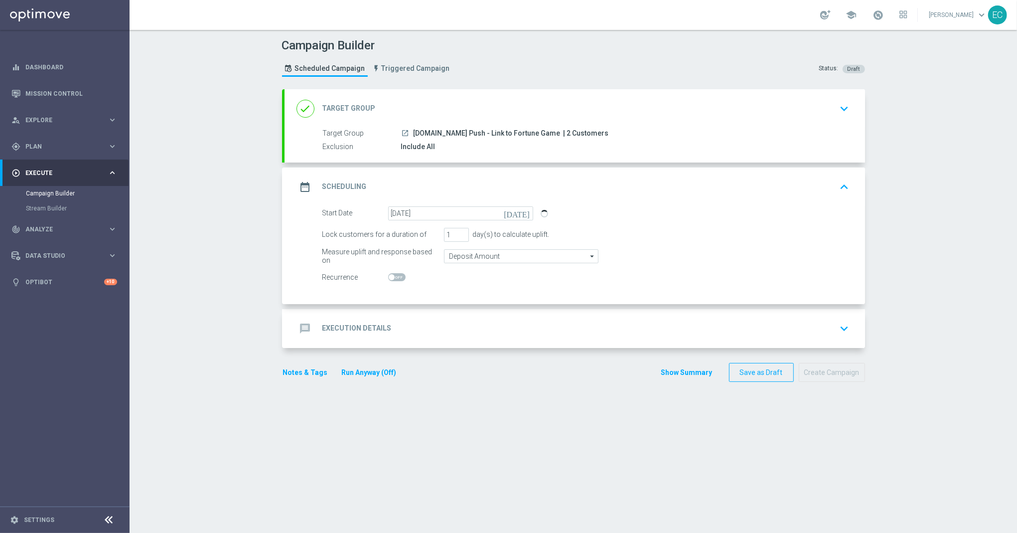
click at [491, 334] on div "message Execution Details keyboard_arrow_down" at bounding box center [575, 328] width 557 height 19
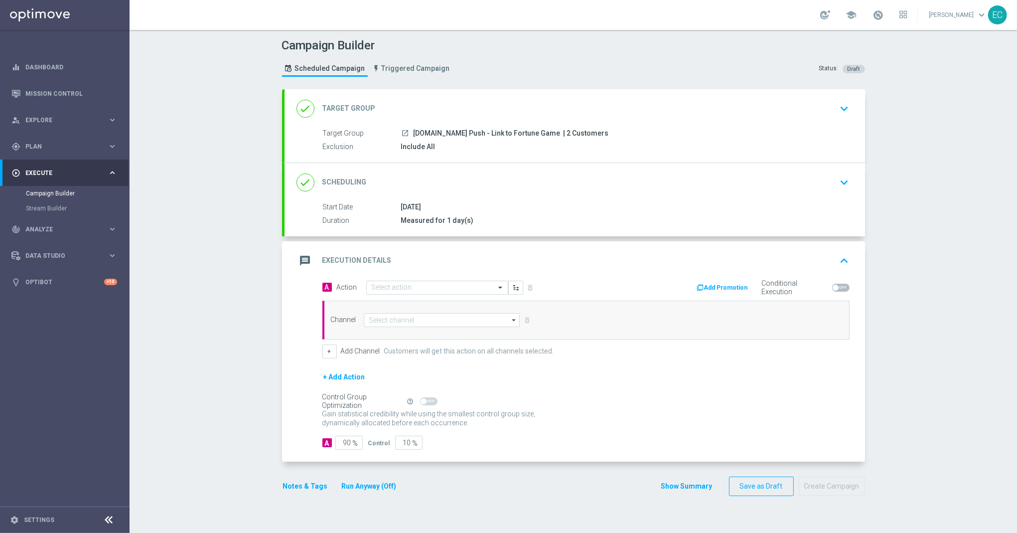
click at [440, 297] on div "A Action Select action delete_forever Add Promotion Conditional Execution Chann…" at bounding box center [586, 319] width 542 height 78
click at [448, 292] on input "text" at bounding box center [427, 288] width 111 height 8
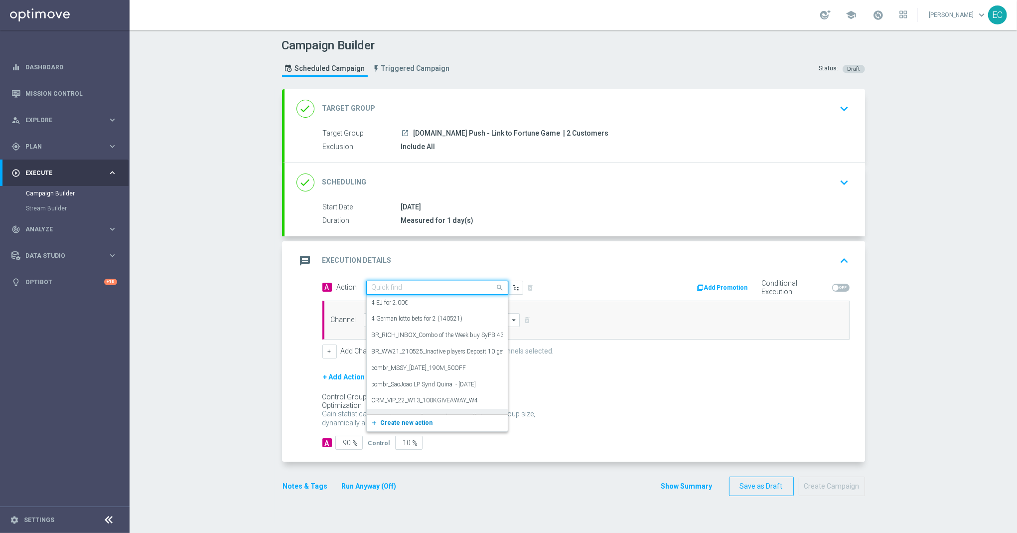
click at [418, 423] on span "Create new action" at bounding box center [407, 422] width 52 height 7
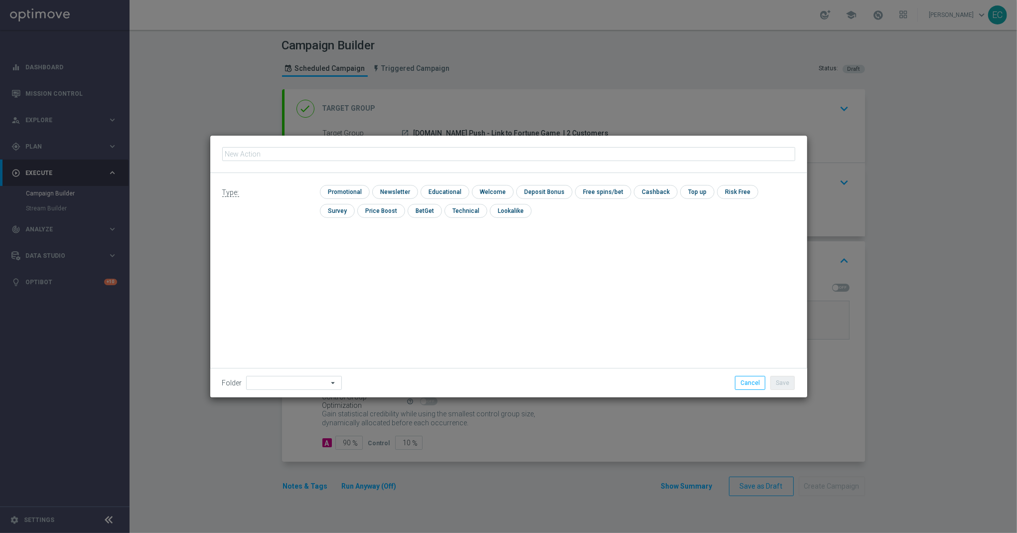
type input "[DOMAIN_NAME] Push - Link to Fortune Game"
click at [344, 193] on input "checkbox" at bounding box center [343, 191] width 47 height 13
checkbox input "true"
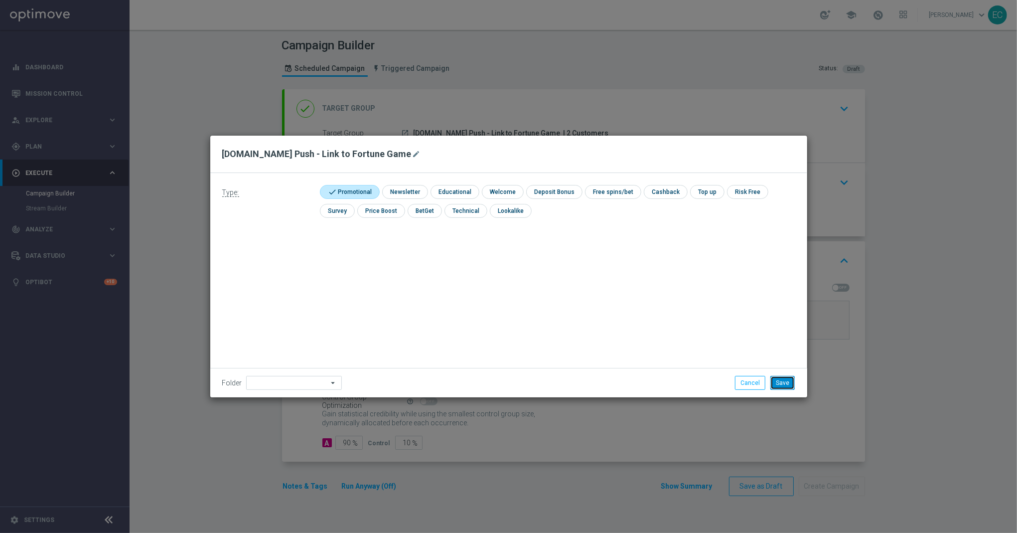
click at [789, 383] on button "Save" at bounding box center [783, 383] width 24 height 14
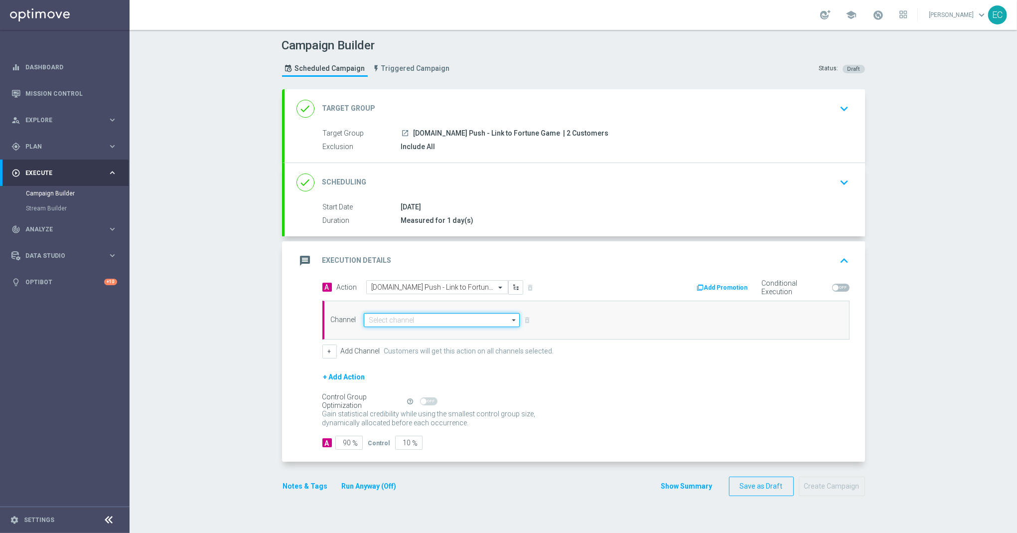
click at [456, 313] on input at bounding box center [442, 320] width 157 height 14
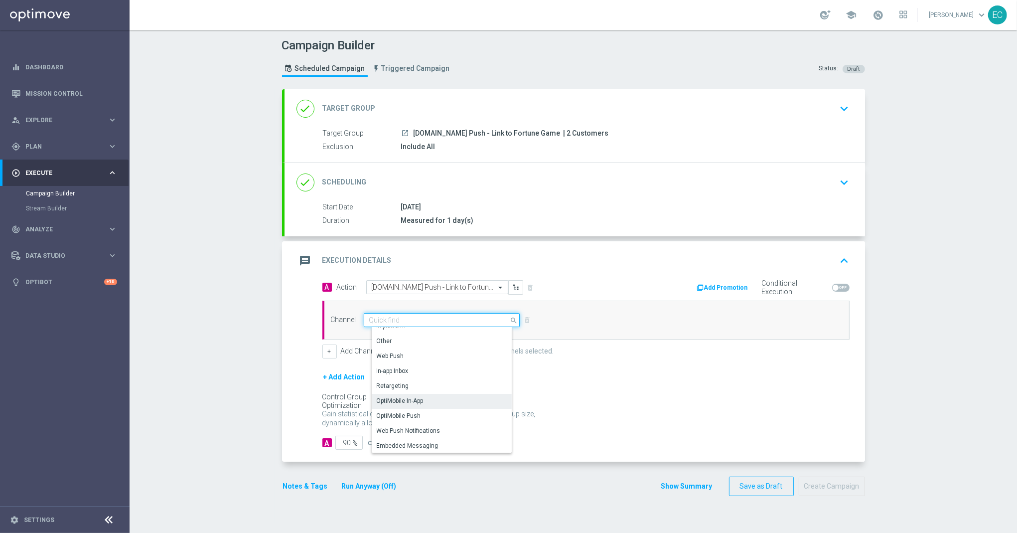
scroll to position [264, 0]
click at [414, 398] on div "OptiMobile Push" at bounding box center [399, 399] width 44 height 9
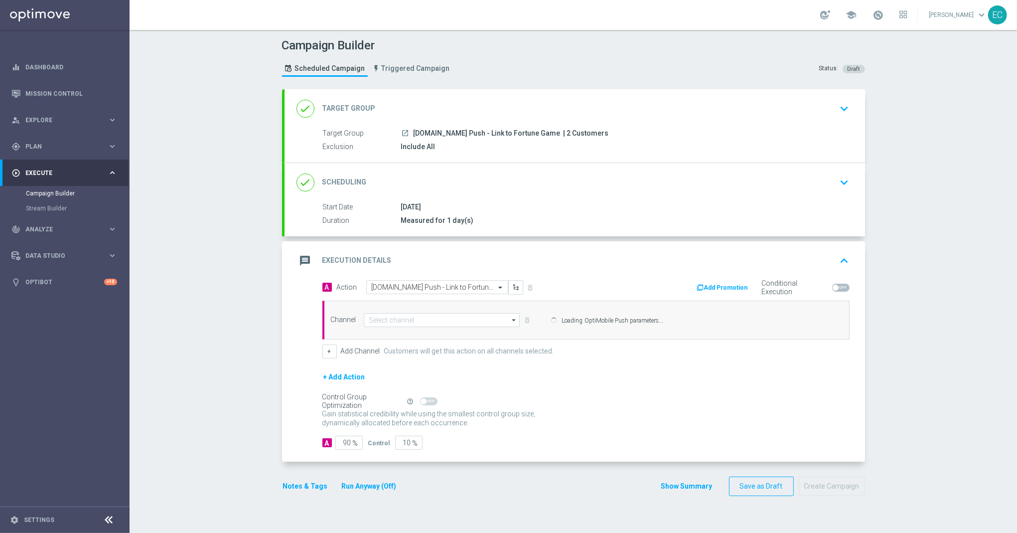
type input "OptiMobile Push"
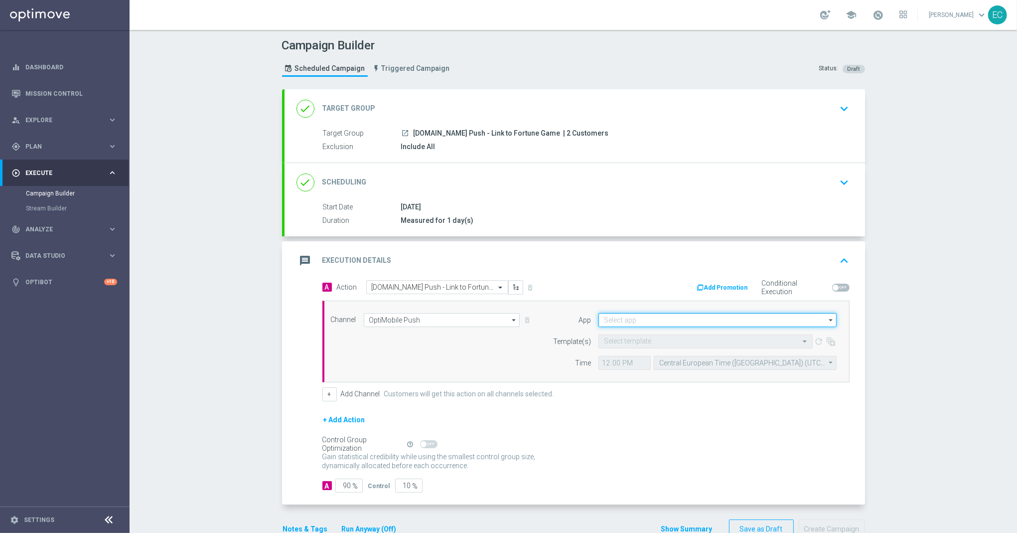
click at [677, 324] on input at bounding box center [718, 320] width 238 height 14
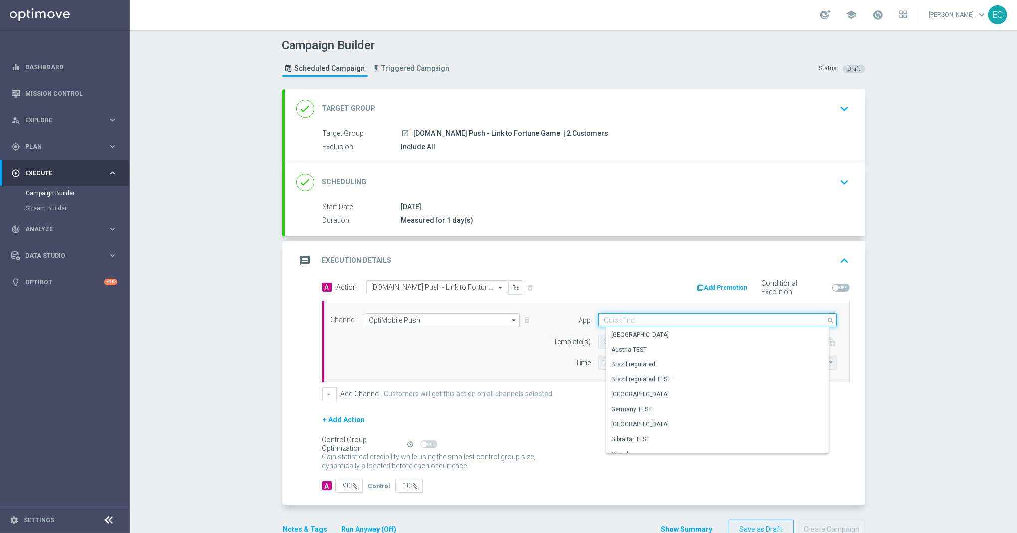
click at [677, 324] on input at bounding box center [718, 320] width 238 height 14
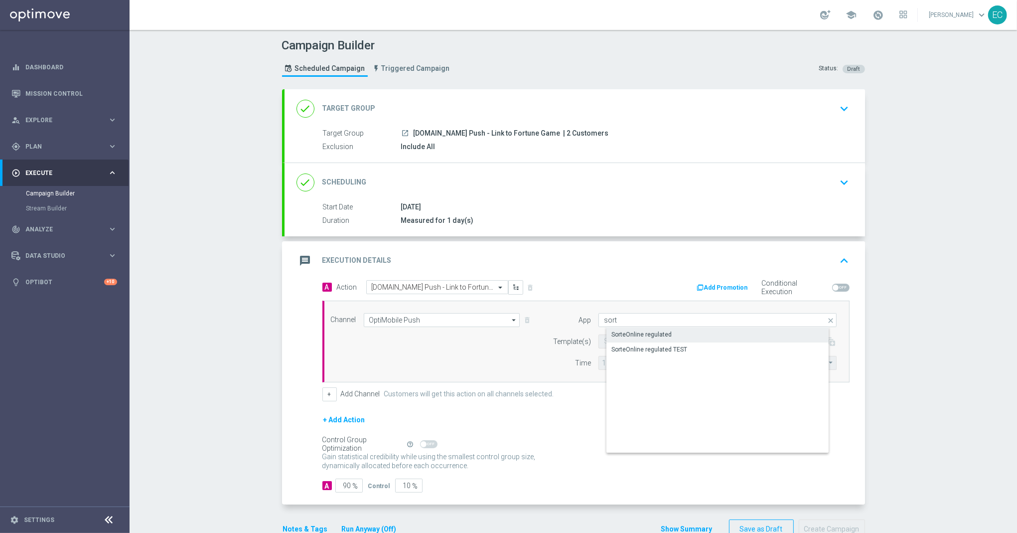
click at [670, 333] on div "SorteOnline regulated" at bounding box center [726, 334] width 239 height 14
type input "SorteOnline regulated"
click at [639, 348] on div "Select template" at bounding box center [706, 341] width 214 height 14
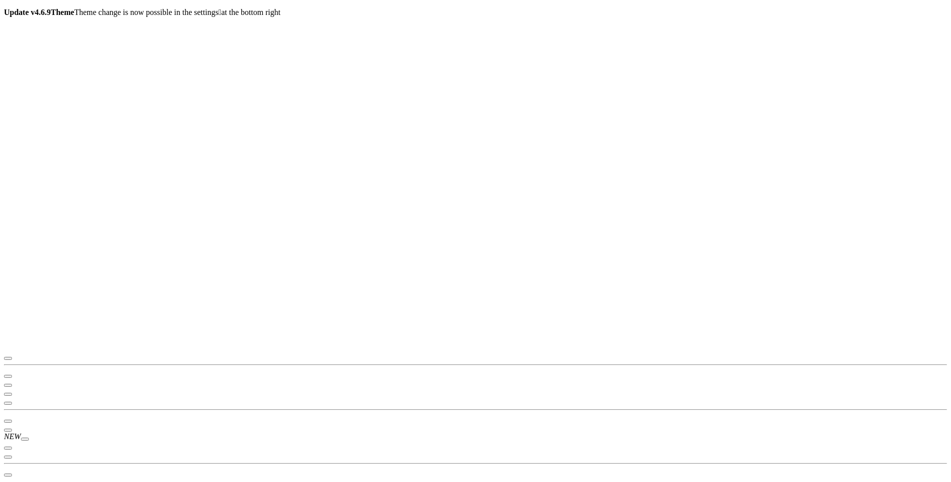
click at [4, 8] on span at bounding box center [4, 8] width 0 height 0
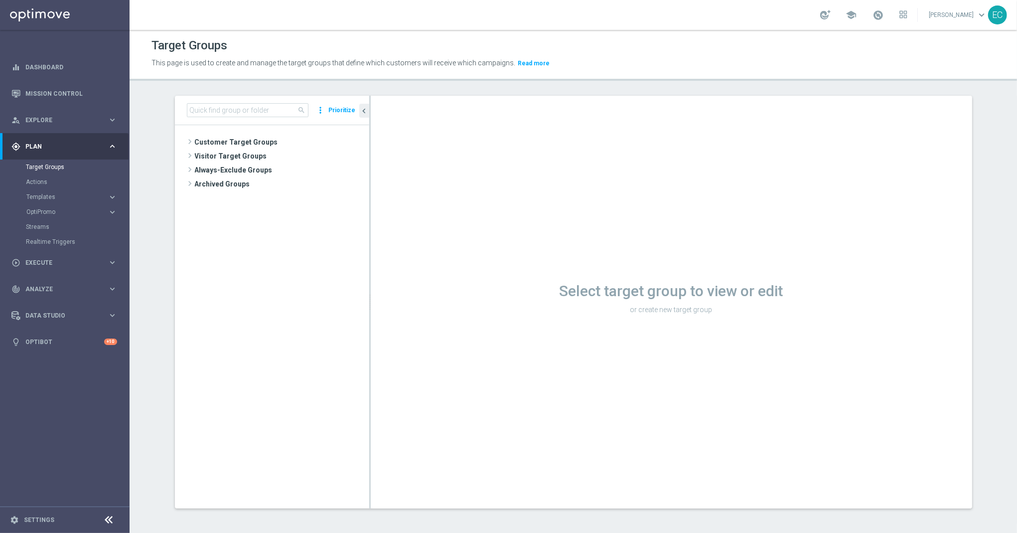
scroll to position [1, 0]
click at [243, 114] on input at bounding box center [248, 109] width 122 height 14
type input "T"
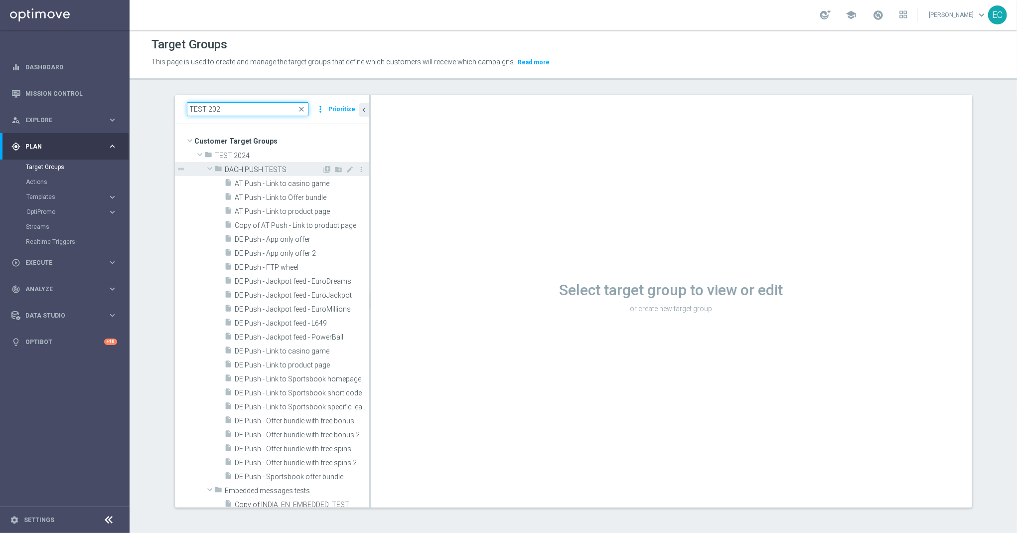
type input "TEST 202"
click at [206, 168] on span at bounding box center [210, 168] width 12 height 10
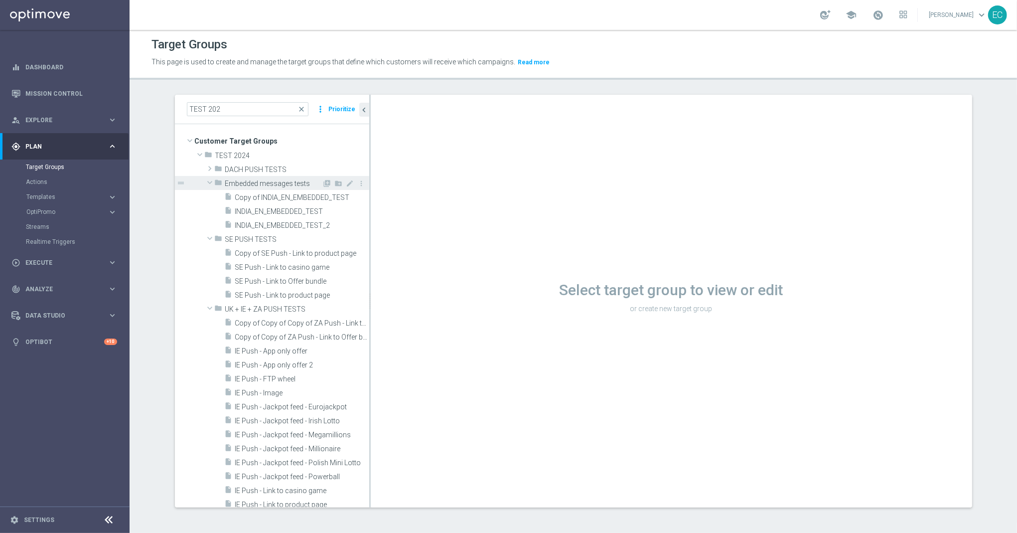
click at [205, 181] on span at bounding box center [210, 182] width 12 height 10
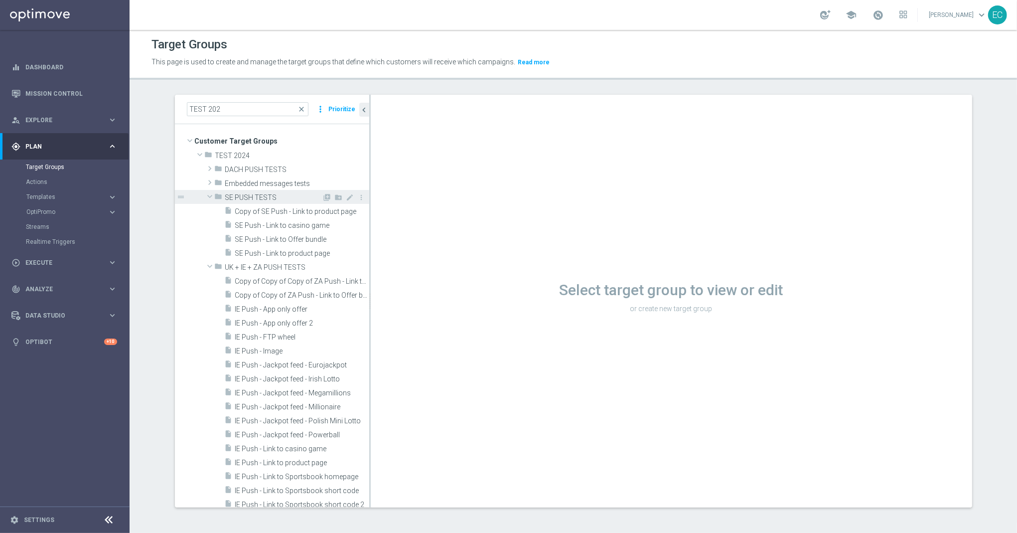
click at [205, 194] on span at bounding box center [210, 196] width 12 height 10
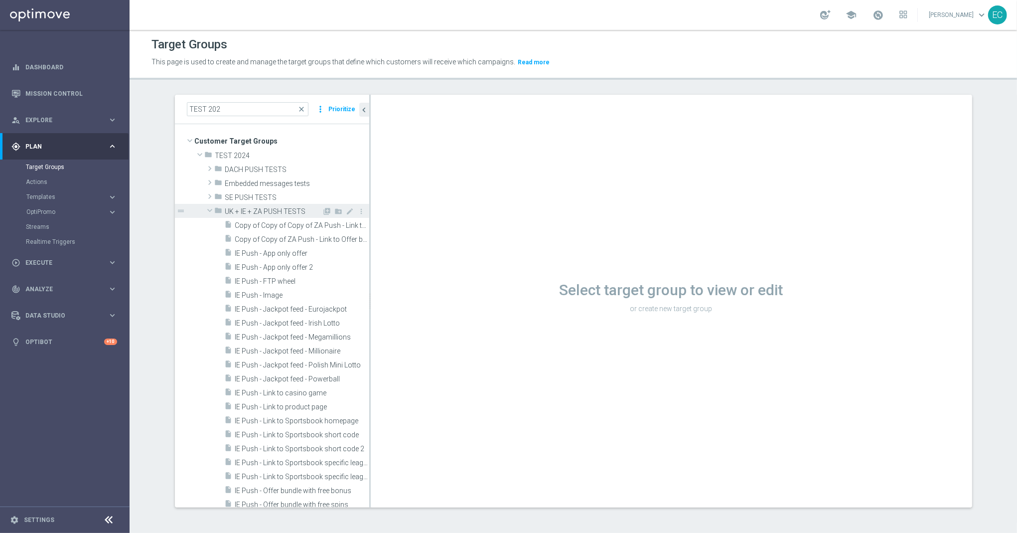
click at [204, 209] on span at bounding box center [210, 210] width 12 height 10
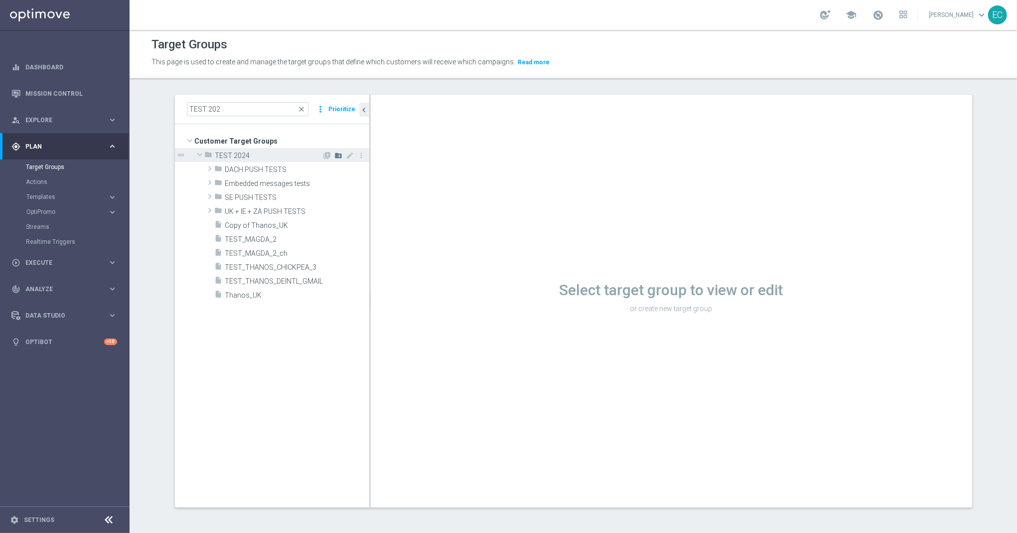
click at [335, 157] on icon "create_new_folder" at bounding box center [339, 156] width 8 height 8
type input "H"
click at [225, 167] on input "BR PUSH TESTS" at bounding box center [275, 168] width 100 height 11
type input "BET.BR PUSH TESTS"
click at [324, 166] on icon "library_add" at bounding box center [328, 169] width 8 height 8
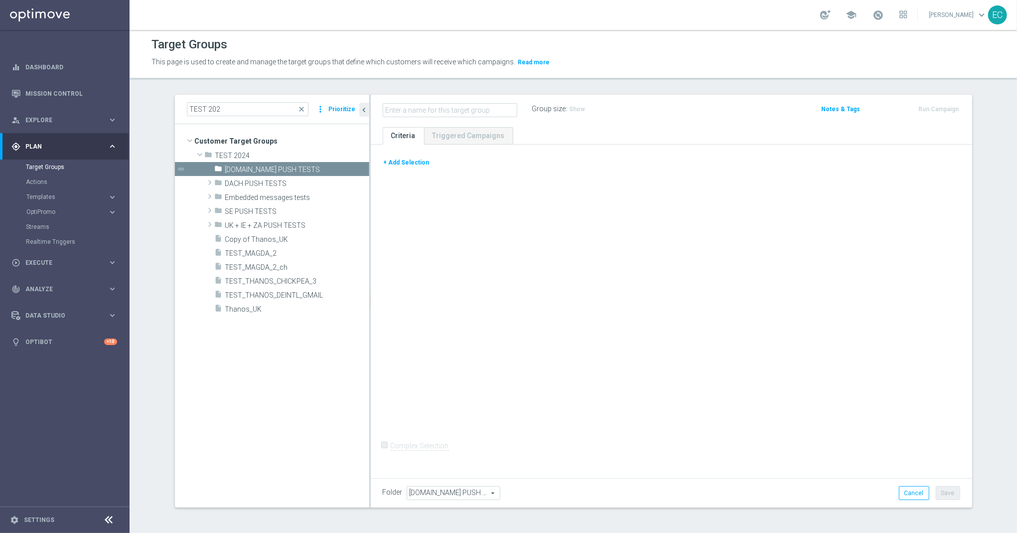
type input "https://media.ffycdn.net/eu/lottoland/JPpap6B6mWx5AXdNed2j.jpg?width=2400&mod=v…"
click at [449, 110] on input "text" at bounding box center [450, 110] width 135 height 14
paste input "BET.BR Push - Link to product page"
type input "[DOMAIN_NAME] Push - Link to product page"
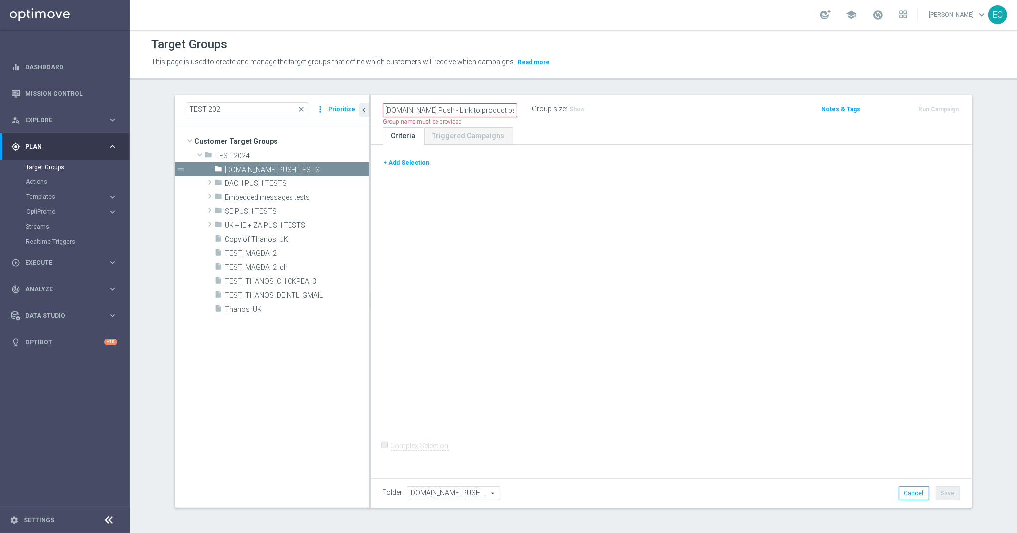
click at [389, 157] on button "+ Add Selection" at bounding box center [407, 162] width 48 height 11
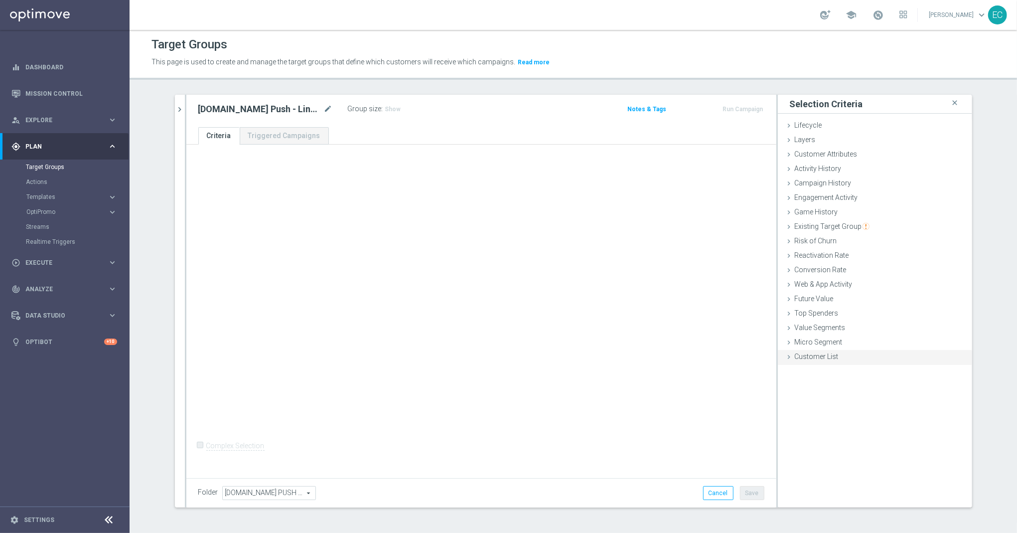
click at [857, 355] on div "Customer List done" at bounding box center [875, 357] width 194 height 15
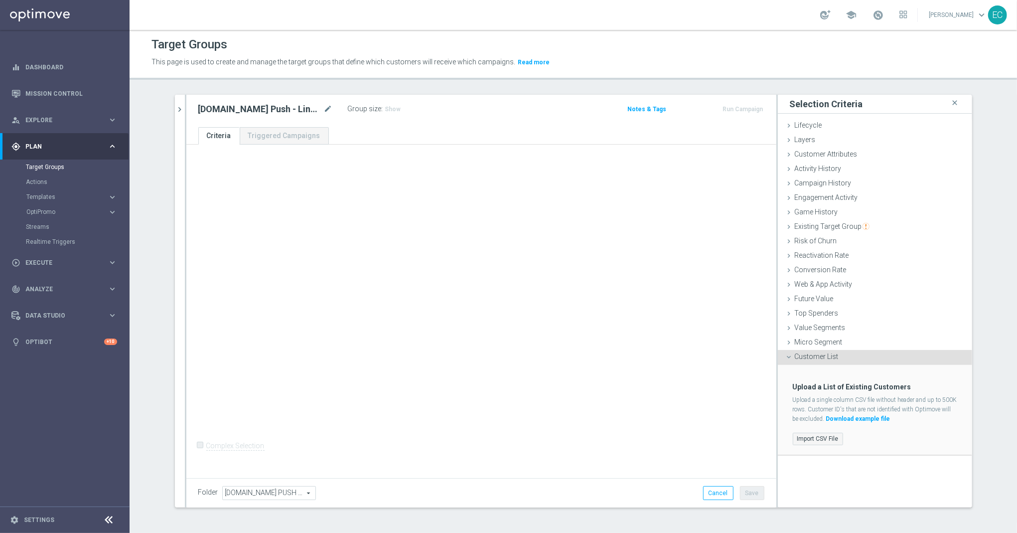
click at [823, 439] on label "Import CSV File" at bounding box center [818, 439] width 50 height 12
click at [0, 0] on input "Import CSV File" at bounding box center [0, 0] width 0 height 0
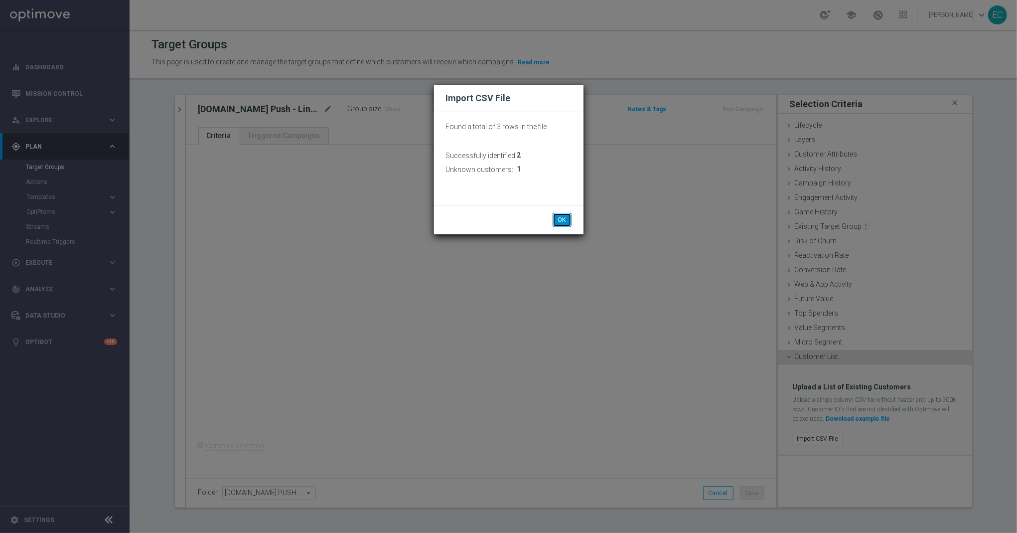
click at [566, 219] on button "OK" at bounding box center [562, 220] width 19 height 14
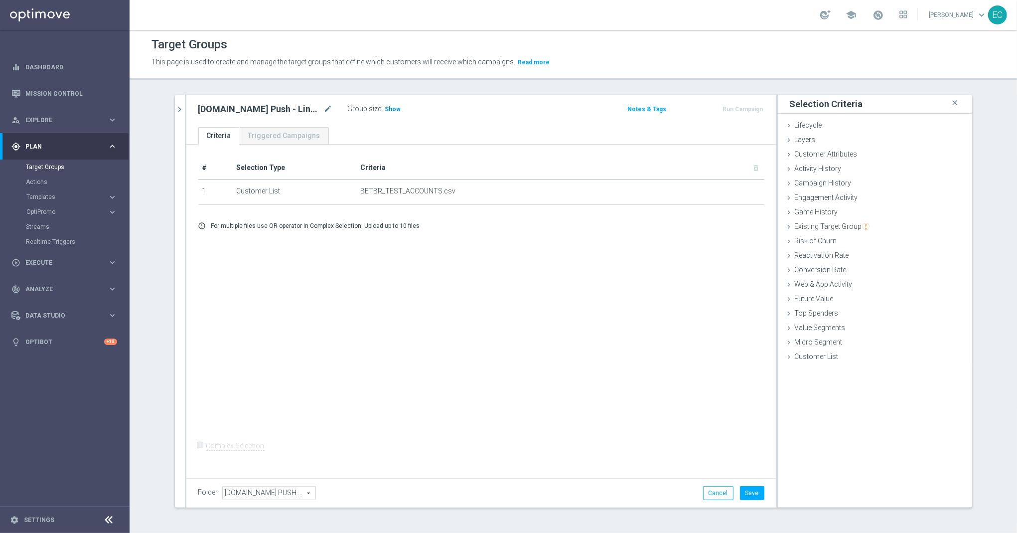
click at [384, 113] on h3 "Show" at bounding box center [393, 109] width 18 height 11
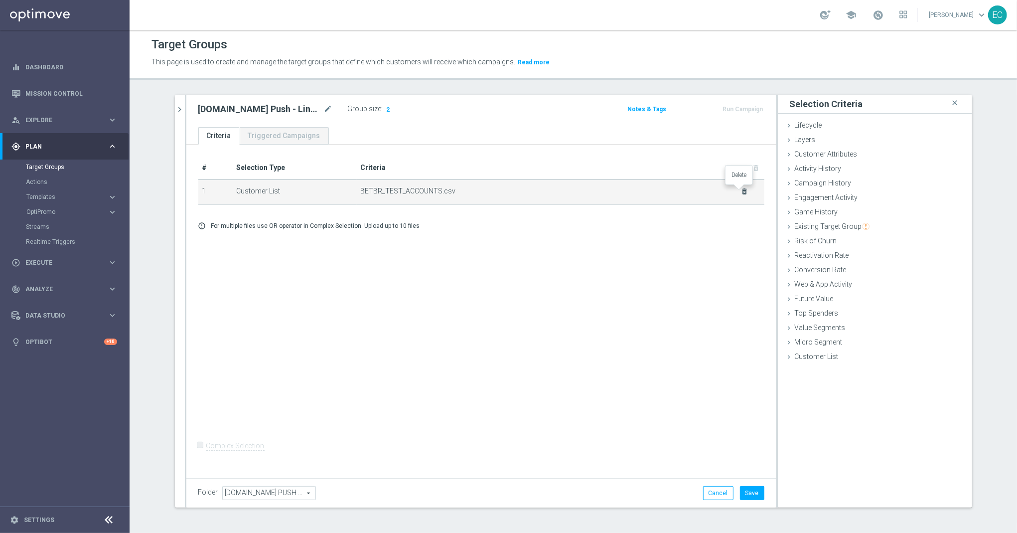
click at [741, 191] on icon "delete_forever" at bounding box center [745, 191] width 8 height 8
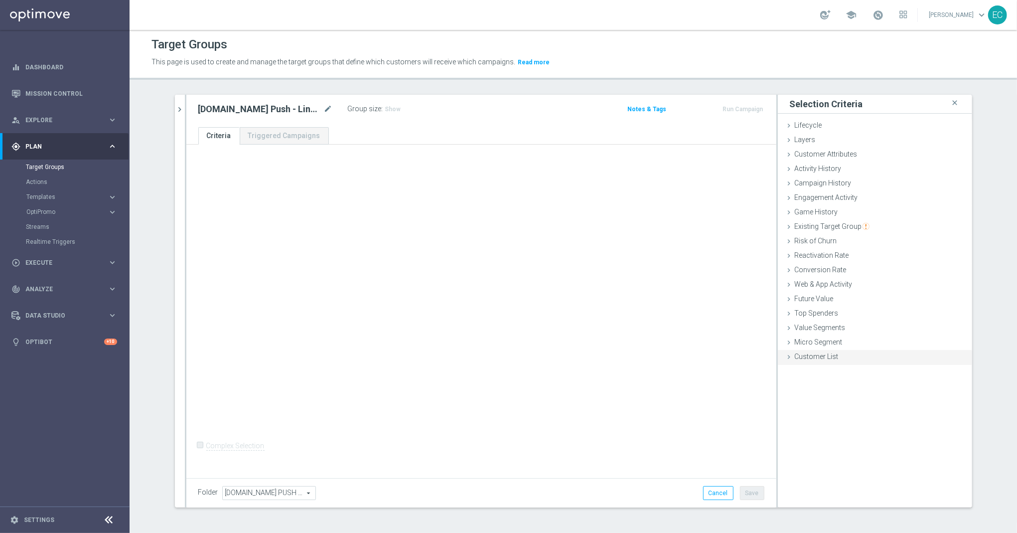
click at [827, 354] on span "Customer List" at bounding box center [817, 356] width 44 height 8
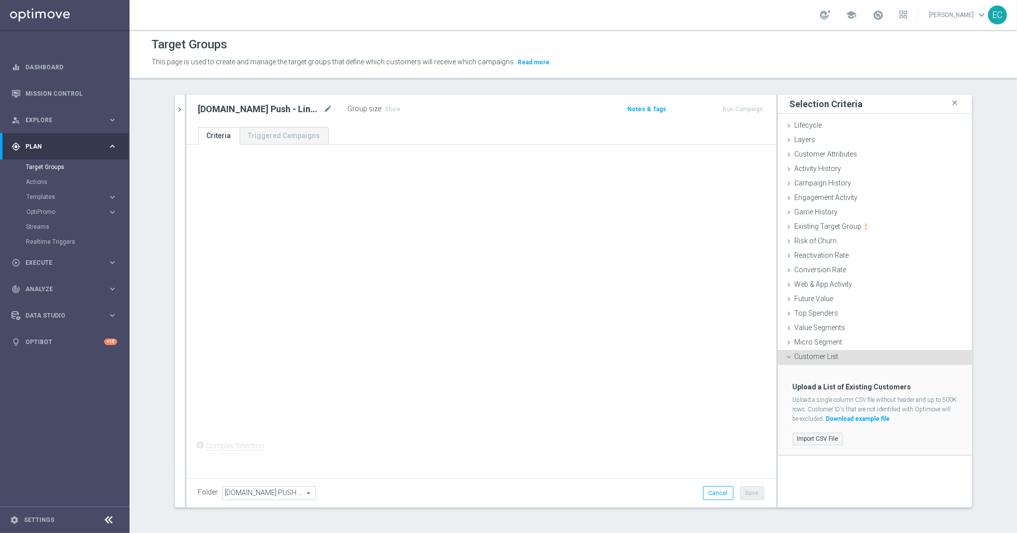
click at [825, 437] on label "Import CSV File" at bounding box center [818, 439] width 50 height 12
click at [0, 0] on input "Import CSV File" at bounding box center [0, 0] width 0 height 0
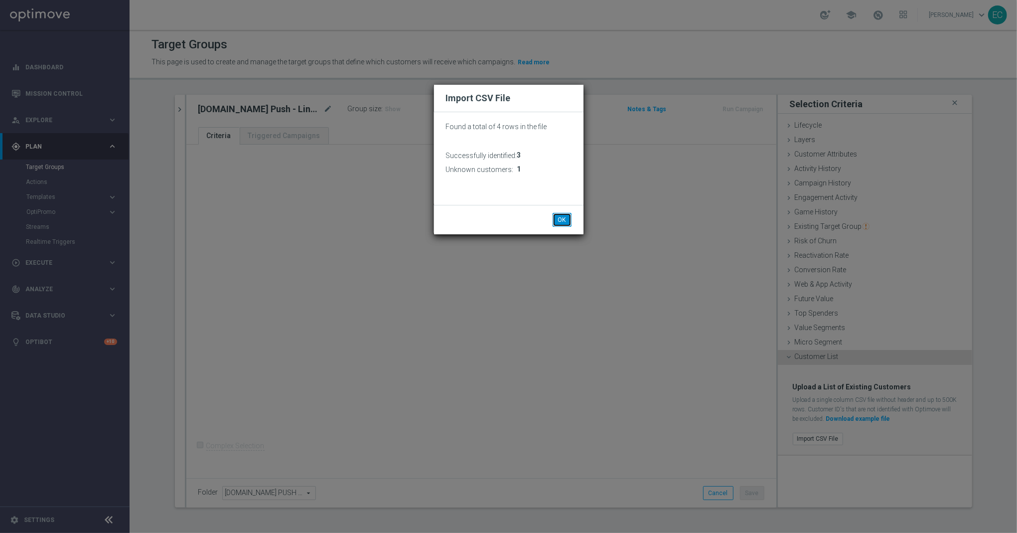
click at [564, 213] on button "OK" at bounding box center [562, 220] width 19 height 14
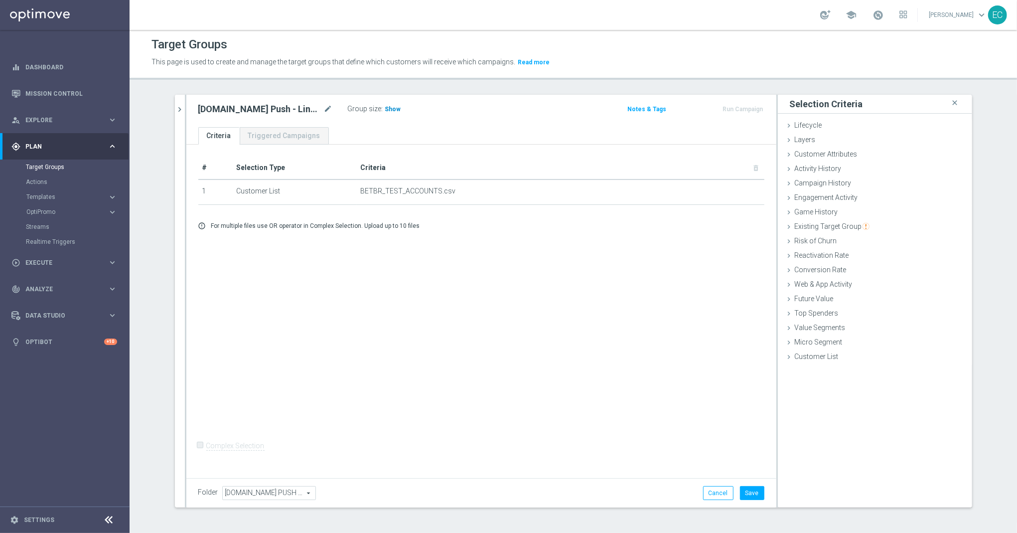
click at [394, 110] on h3 "Show" at bounding box center [393, 109] width 18 height 11
click at [747, 495] on button "Save" at bounding box center [752, 493] width 24 height 14
click at [741, 109] on button "Run Campaign" at bounding box center [743, 109] width 42 height 11
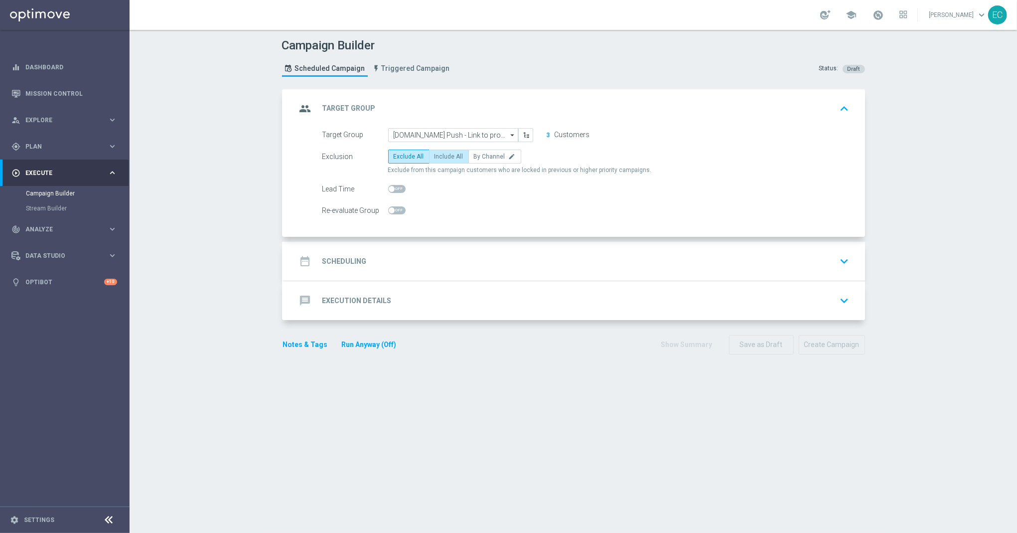
click at [435, 158] on span "Include All" at bounding box center [449, 156] width 29 height 7
click at [435, 158] on input "Include All" at bounding box center [438, 158] width 6 height 6
radio input "true"
click at [497, 263] on div "date_range Scheduling keyboard_arrow_down" at bounding box center [575, 261] width 557 height 19
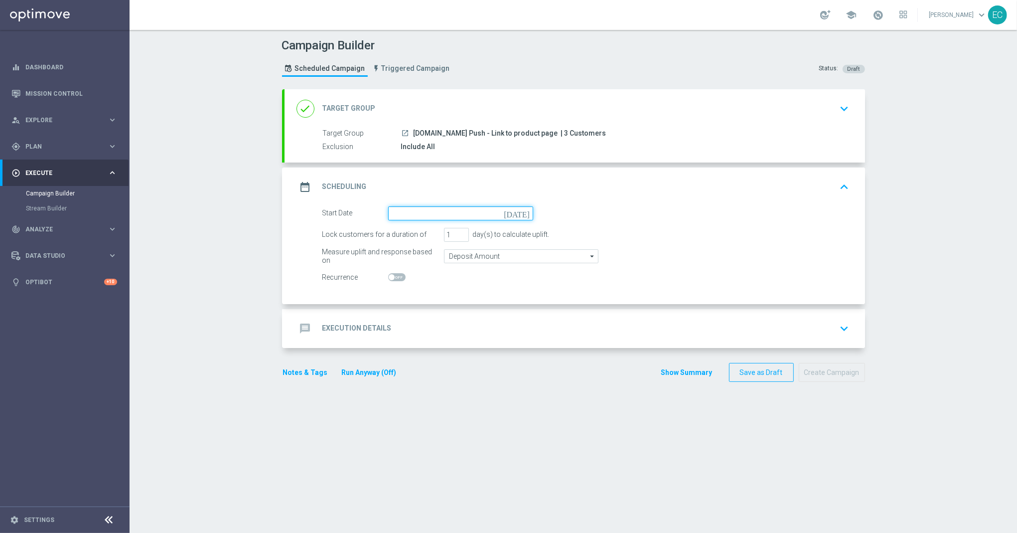
click at [475, 219] on input at bounding box center [460, 213] width 145 height 14
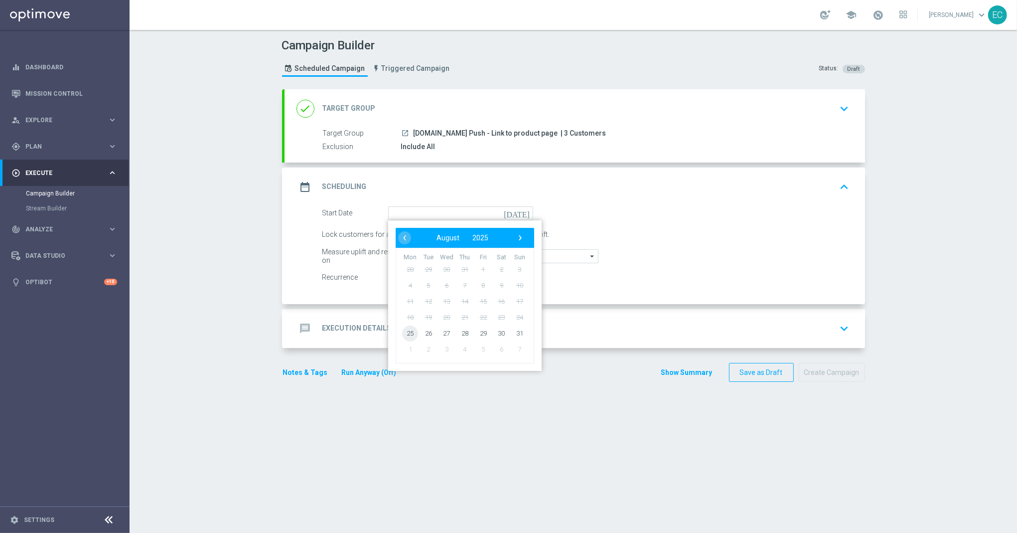
click at [409, 334] on span "25" at bounding box center [410, 333] width 16 height 16
type input "[DATE]"
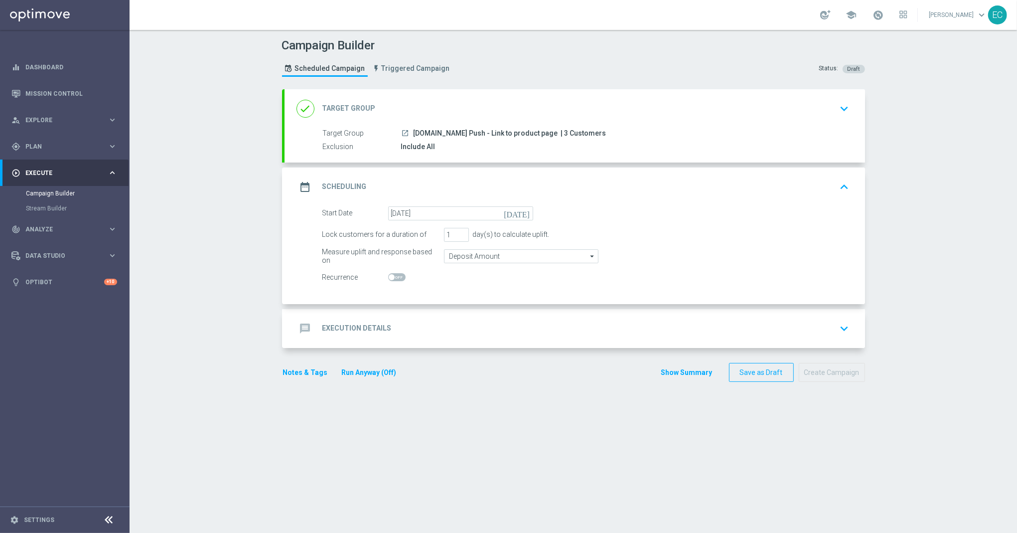
click at [519, 302] on div "Start Date 25 Aug 2025 today Lock customers for a duration of 1 day(s) to calcu…" at bounding box center [575, 255] width 581 height 98
click at [466, 323] on div "message Execution Details keyboard_arrow_down" at bounding box center [575, 328] width 557 height 19
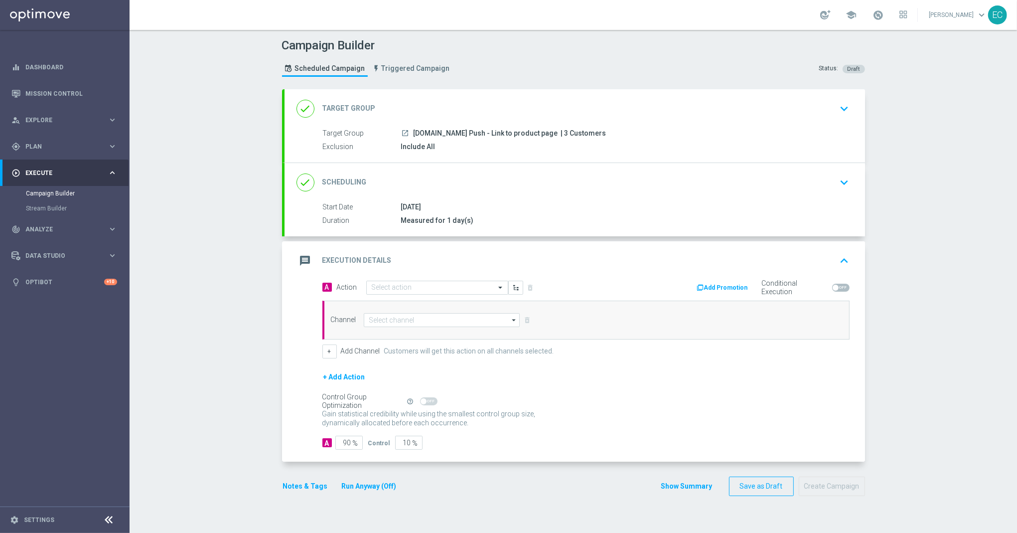
drag, startPoint x: 516, startPoint y: 134, endPoint x: 406, endPoint y: 131, distance: 110.2
click at [406, 131] on div "launch BET.BR Push - Link to product page | 3 Customers" at bounding box center [623, 133] width 445 height 10
copy span "[DOMAIN_NAME] Push - Link to product page"
click at [411, 295] on opti-select "Select action" at bounding box center [437, 288] width 142 height 14
click at [412, 285] on input "text" at bounding box center [427, 288] width 111 height 8
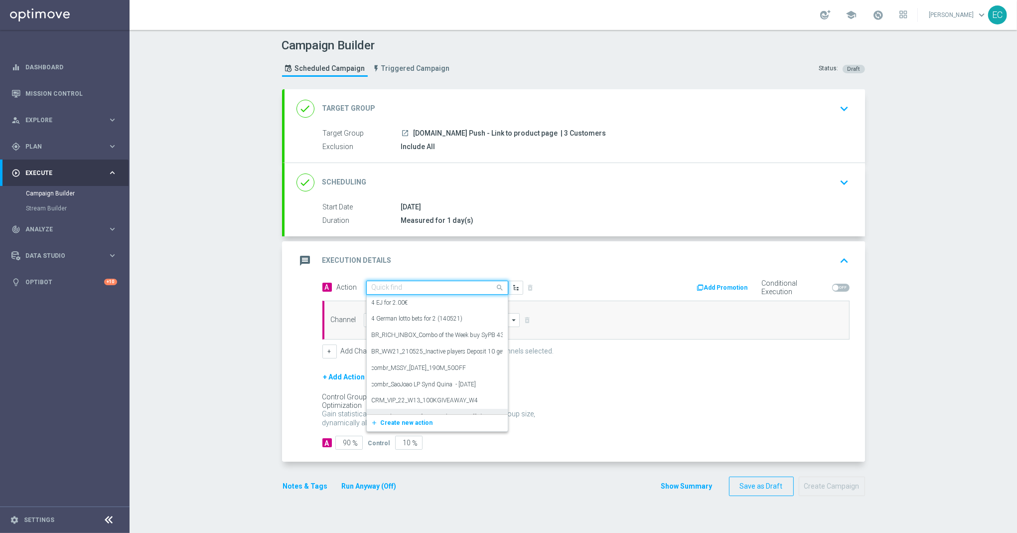
click at [420, 417] on div "add_new Create new action" at bounding box center [437, 422] width 141 height 17
click at [420, 421] on span "Create new action" at bounding box center [407, 422] width 52 height 7
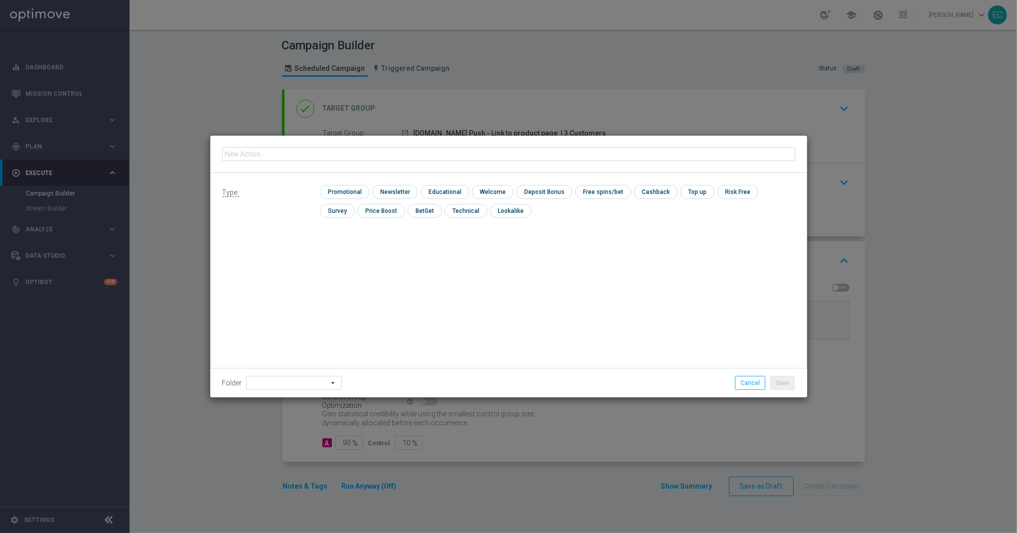
type input "[DOMAIN_NAME] Push - Link to product page"
click at [335, 198] on div "check Promotional" at bounding box center [345, 192] width 50 height 14
click at [356, 185] on input "checkbox" at bounding box center [343, 191] width 47 height 13
checkbox input "true"
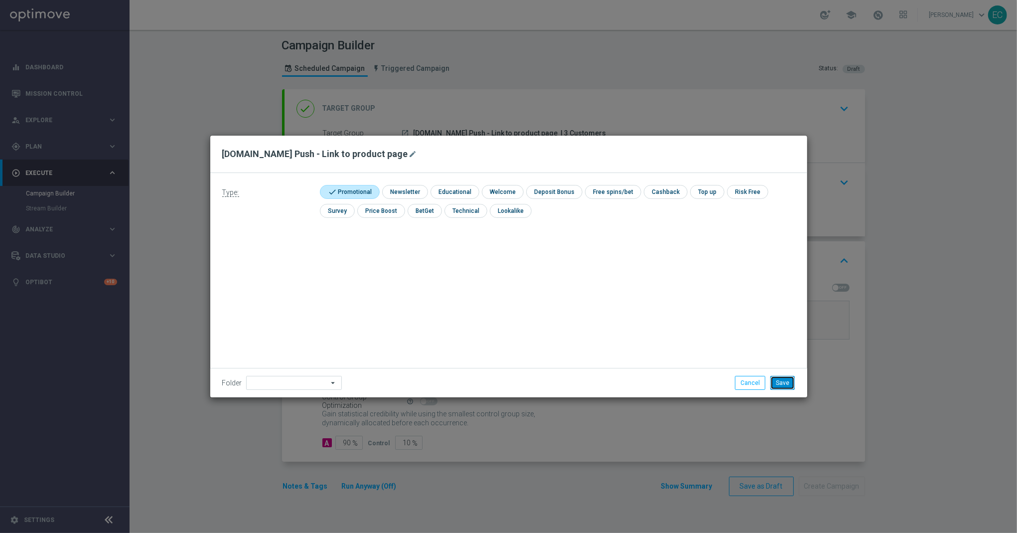
click at [776, 384] on button "Save" at bounding box center [783, 383] width 24 height 14
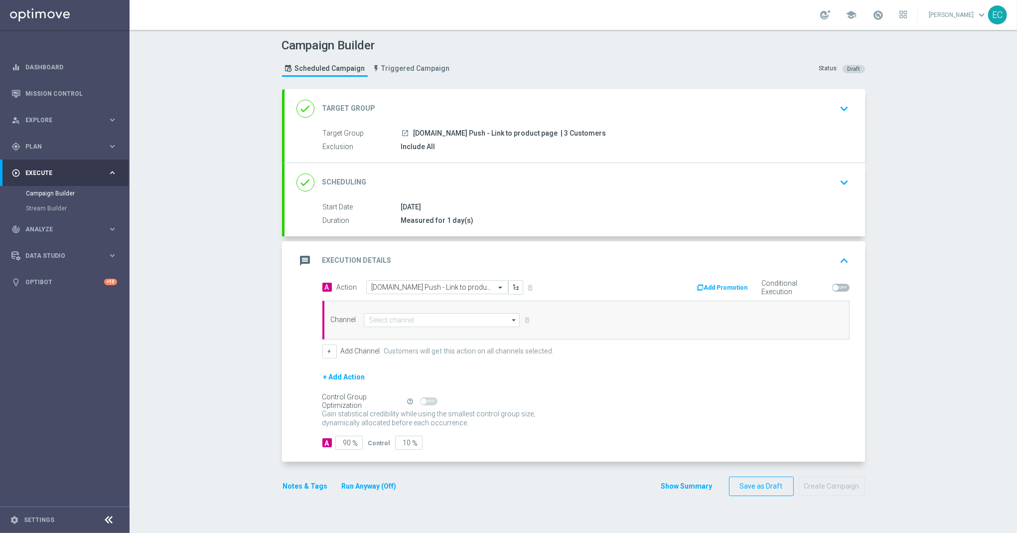
drag, startPoint x: 412, startPoint y: 337, endPoint x: 412, endPoint y: 321, distance: 16.0
click at [412, 329] on div "Channel arrow_drop_down Show Selected 0 of 26 Silverpop" at bounding box center [586, 320] width 527 height 39
click at [411, 313] on input at bounding box center [442, 320] width 157 height 14
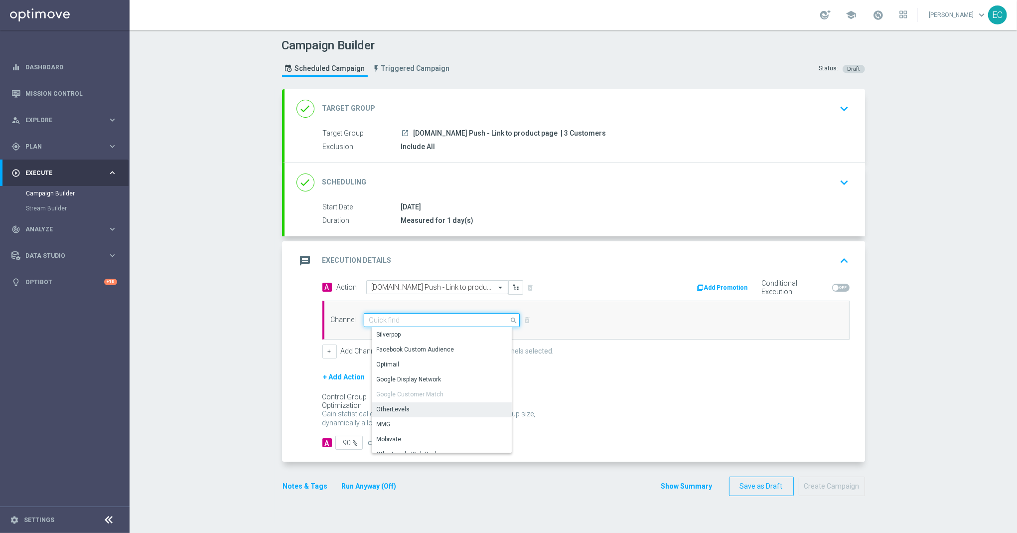
scroll to position [249, 0]
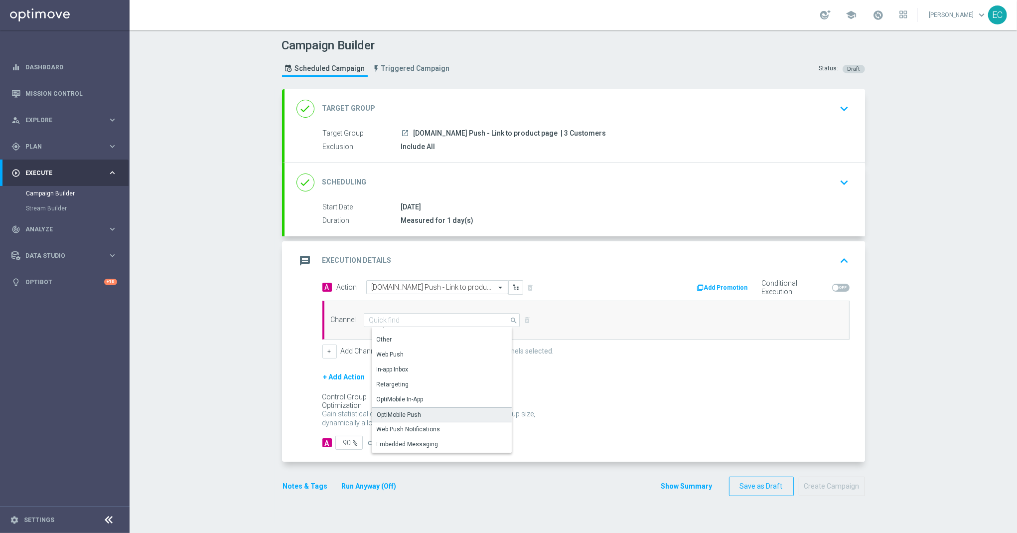
click at [421, 414] on div "OptiMobile Push" at bounding box center [446, 414] width 148 height 15
type input "OptiMobile Push"
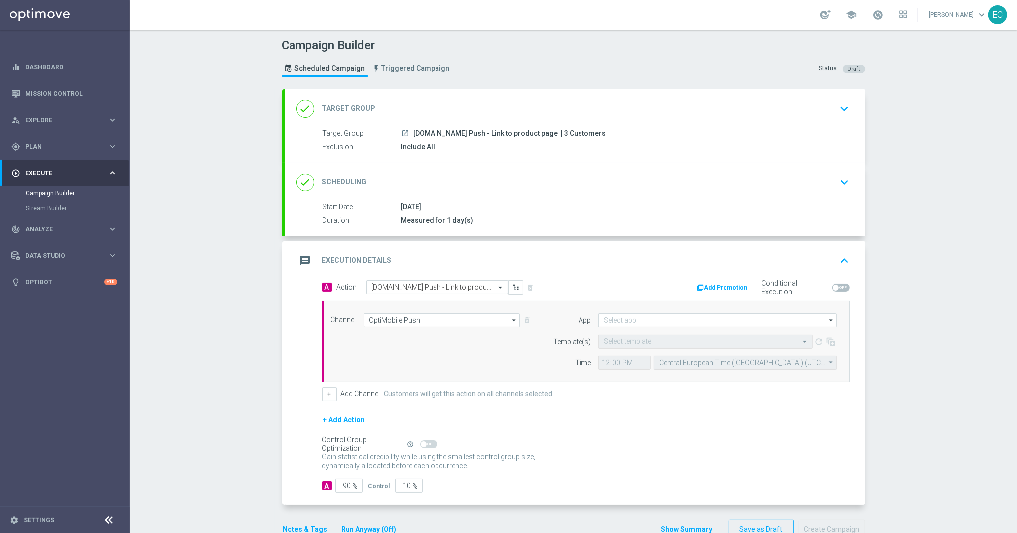
click at [656, 322] on input at bounding box center [718, 320] width 238 height 14
click at [657, 338] on div "Brazil regulated" at bounding box center [726, 334] width 239 height 14
type input "Brazil regulated"
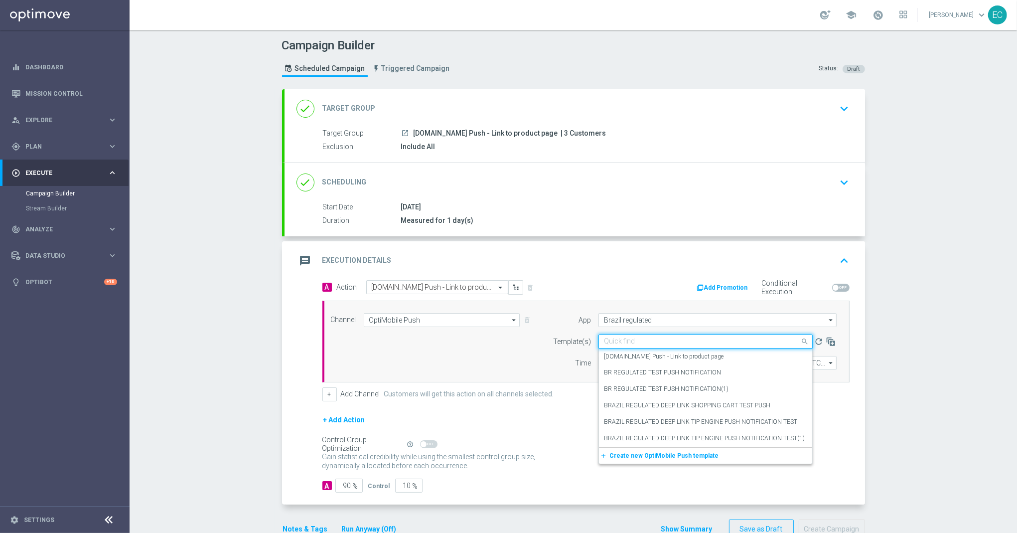
click at [646, 347] on div "Quick find" at bounding box center [706, 341] width 214 height 14
paste input "[DOMAIN_NAME] Push - Link to product page"
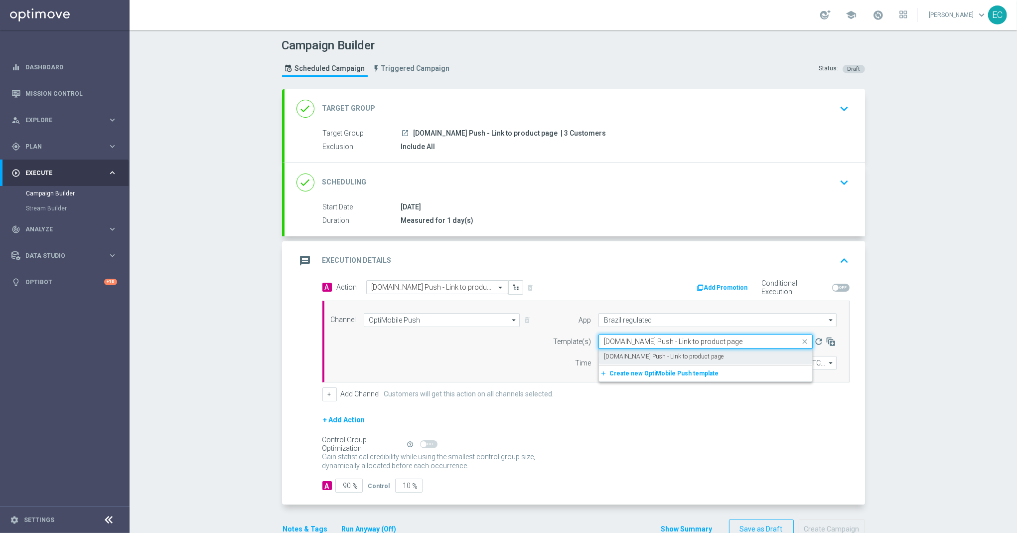
click at [680, 348] on div "Quick find BET.BR Push - Link to product page" at bounding box center [706, 341] width 214 height 14
click at [679, 353] on label "[DOMAIN_NAME] Push - Link to product page" at bounding box center [664, 356] width 120 height 8
type input "[DOMAIN_NAME] Push - Link to product page"
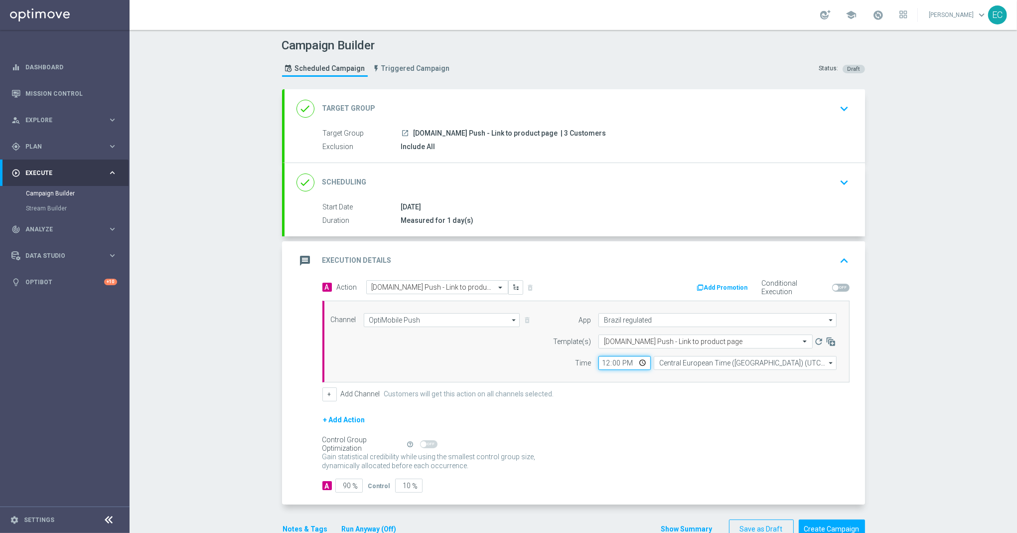
click at [604, 363] on input "12:00" at bounding box center [625, 363] width 52 height 14
type input "15:09"
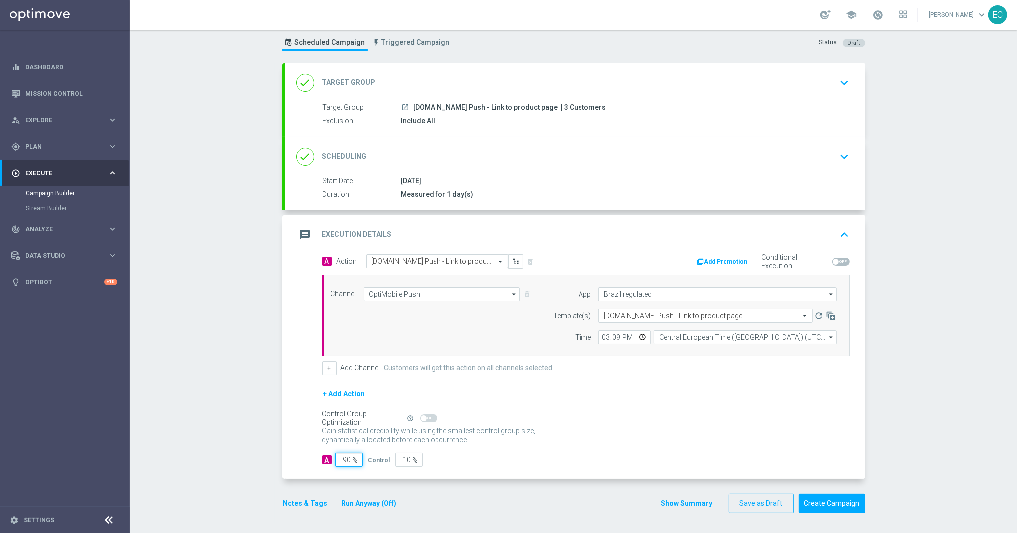
click at [335, 460] on input "90" at bounding box center [348, 460] width 27 height 14
type input "1"
type input "99"
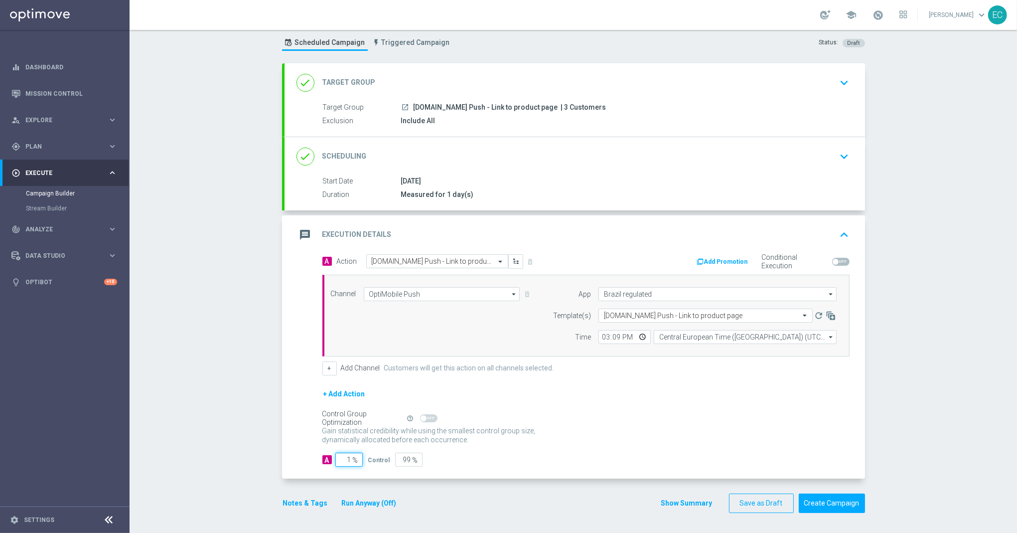
type input "10"
type input "90"
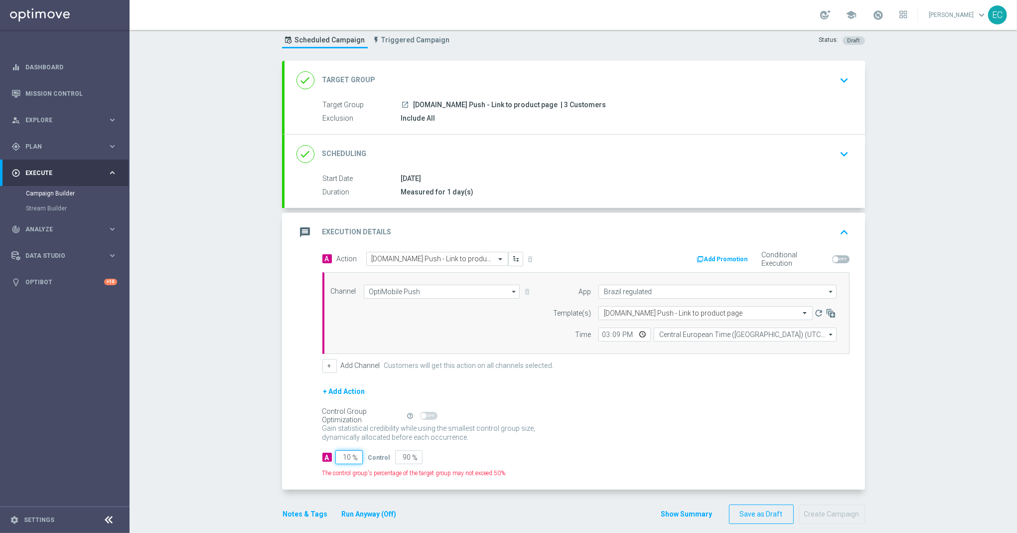
type input "100"
type input "0"
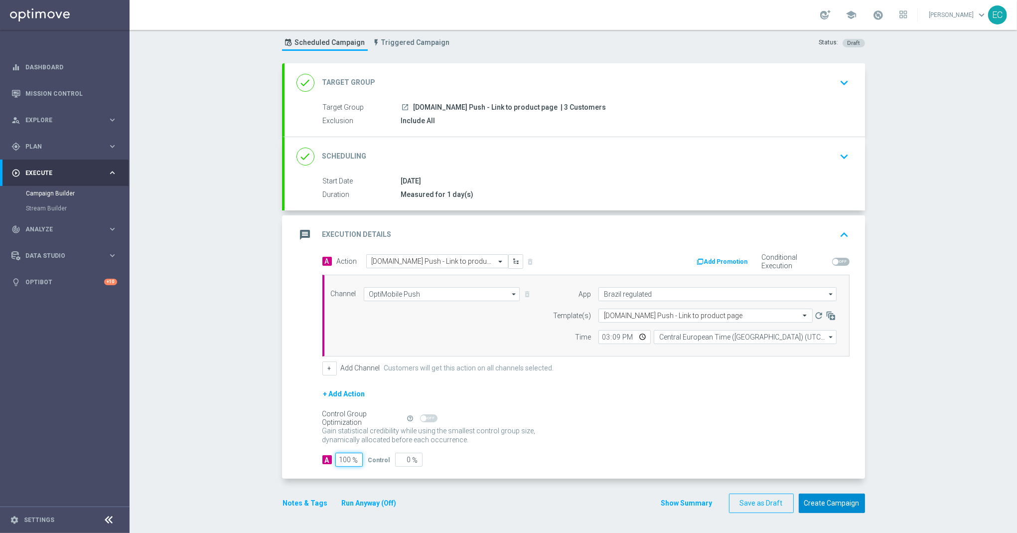
type input "100"
click at [828, 505] on button "Create Campaign" at bounding box center [832, 502] width 66 height 19
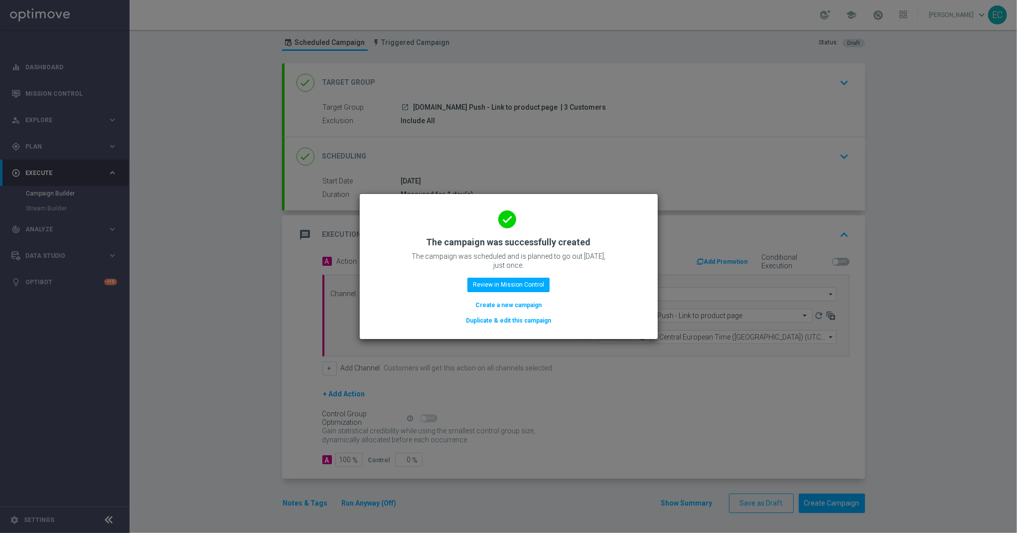
click at [529, 292] on div "done The campaign was successfully created The campaign was scheduled and is pl…" at bounding box center [509, 264] width 274 height 123
click at [525, 286] on button "Review in Mission Control" at bounding box center [509, 285] width 82 height 14
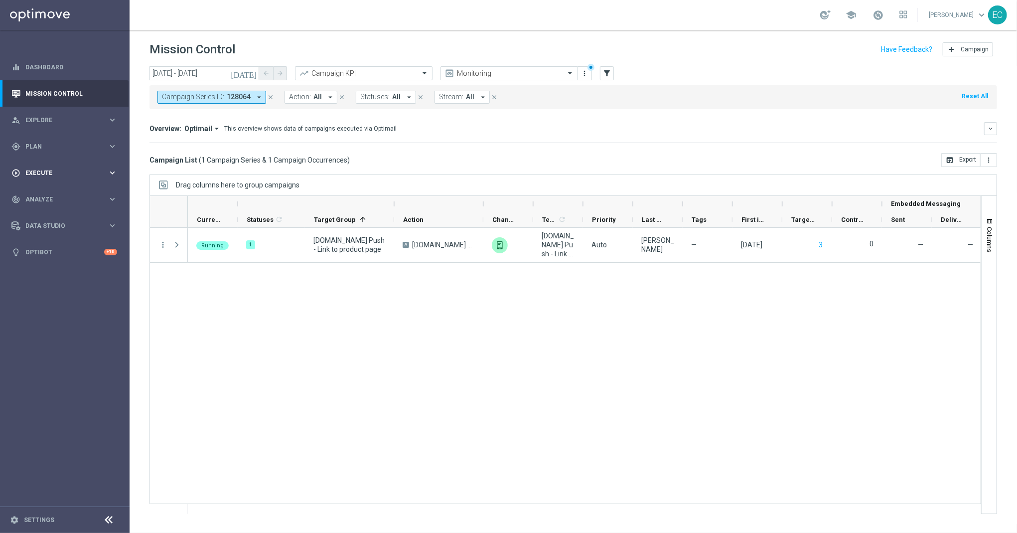
click at [74, 171] on span "Execute" at bounding box center [66, 173] width 82 height 6
click at [65, 151] on div "gps_fixed Plan keyboard_arrow_right" at bounding box center [64, 146] width 129 height 26
click at [62, 162] on div "Target Groups" at bounding box center [77, 167] width 103 height 15
click at [63, 164] on link "Target Groups" at bounding box center [65, 167] width 78 height 8
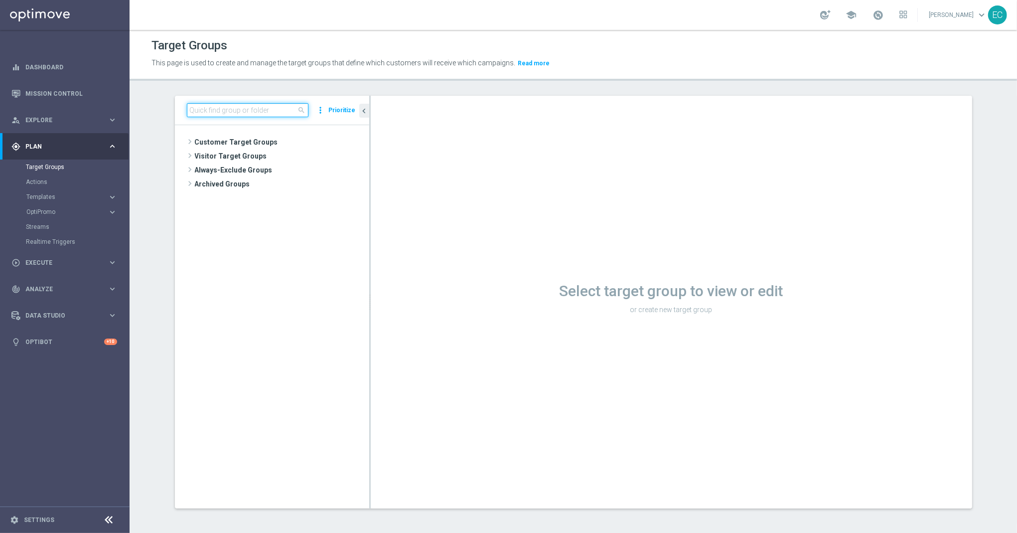
click at [260, 107] on input at bounding box center [248, 110] width 122 height 14
type input "BET.BR Pu"
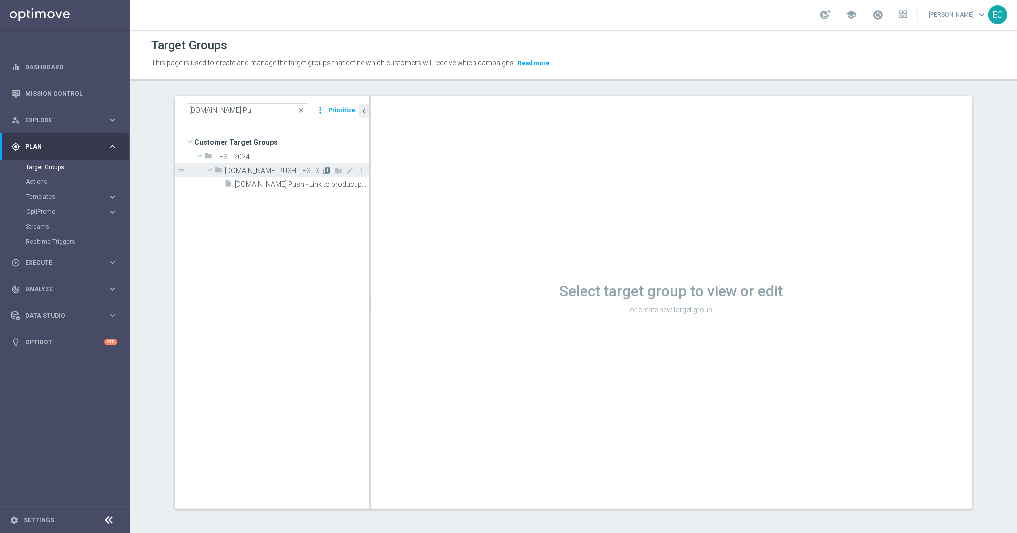
click at [324, 171] on icon "library_add" at bounding box center [328, 170] width 8 height 8
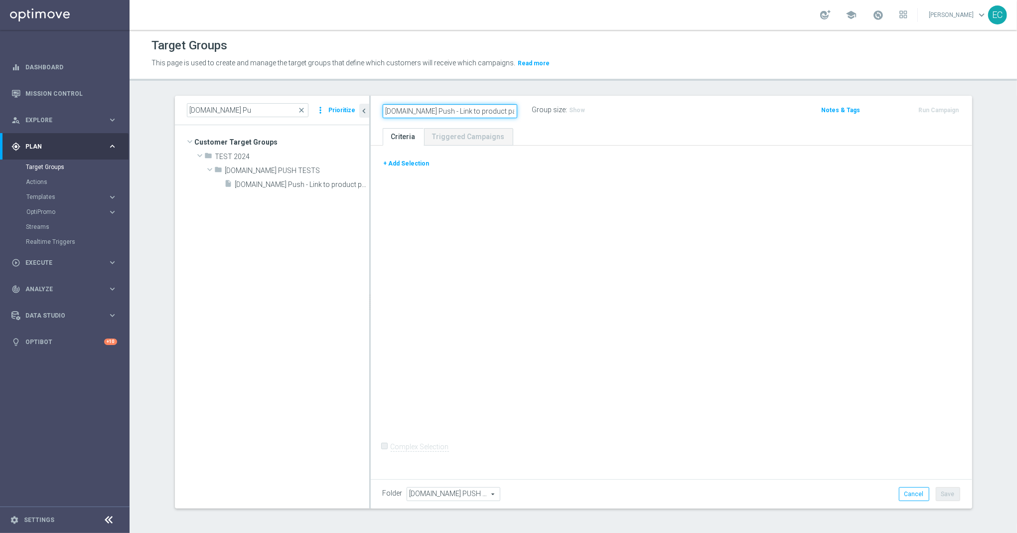
type input "[DOMAIN_NAME] Push - Link to product page 2"
click at [522, 179] on div "+ Add Selection Complex Selection Invalid Expression" at bounding box center [672, 311] width 602 height 330
click at [409, 164] on button "+ Add Selection" at bounding box center [407, 163] width 48 height 11
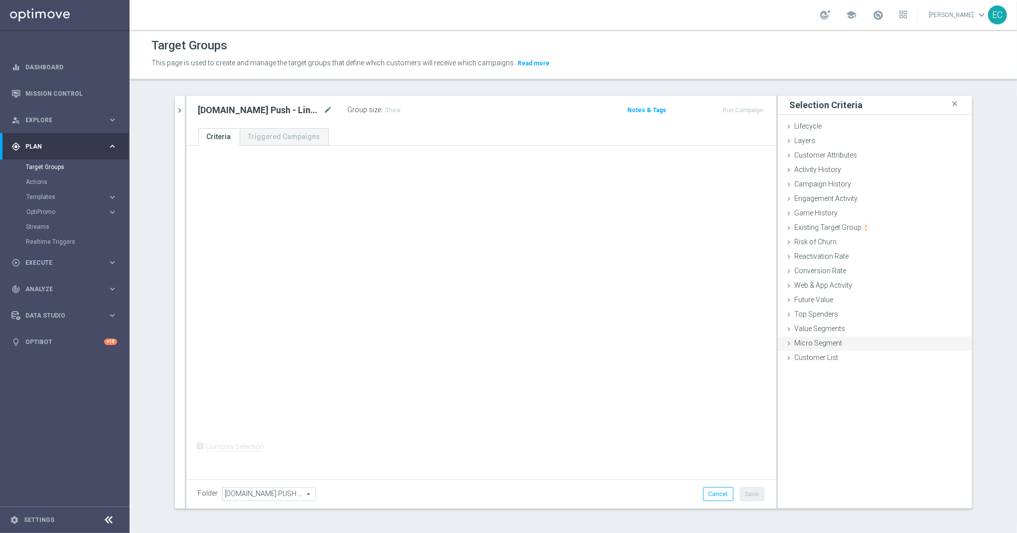
click at [828, 345] on span "Micro Segment" at bounding box center [819, 343] width 48 height 8
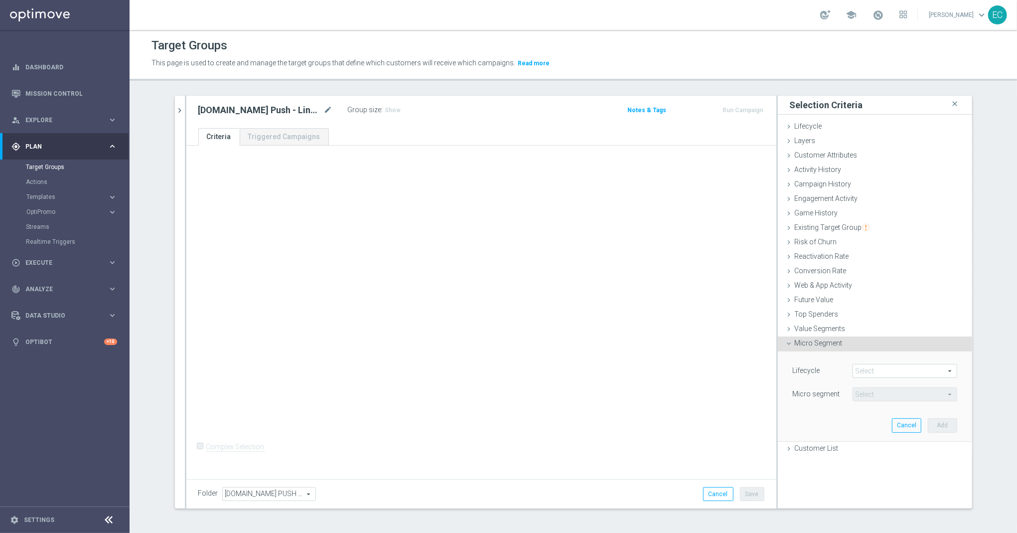
click at [831, 352] on div "Lifecycle Select arrow_drop_down search Show Selected 0 of 12 (All) Micro segme…" at bounding box center [875, 395] width 179 height 88
click at [830, 347] on span "Micro Segment" at bounding box center [819, 343] width 48 height 8
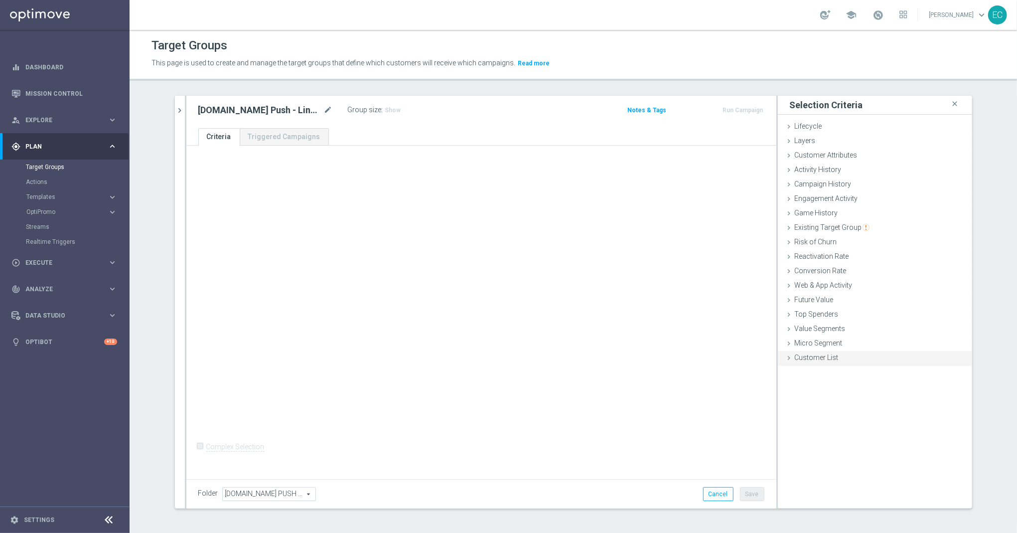
click at [828, 361] on span "Customer List" at bounding box center [817, 357] width 44 height 8
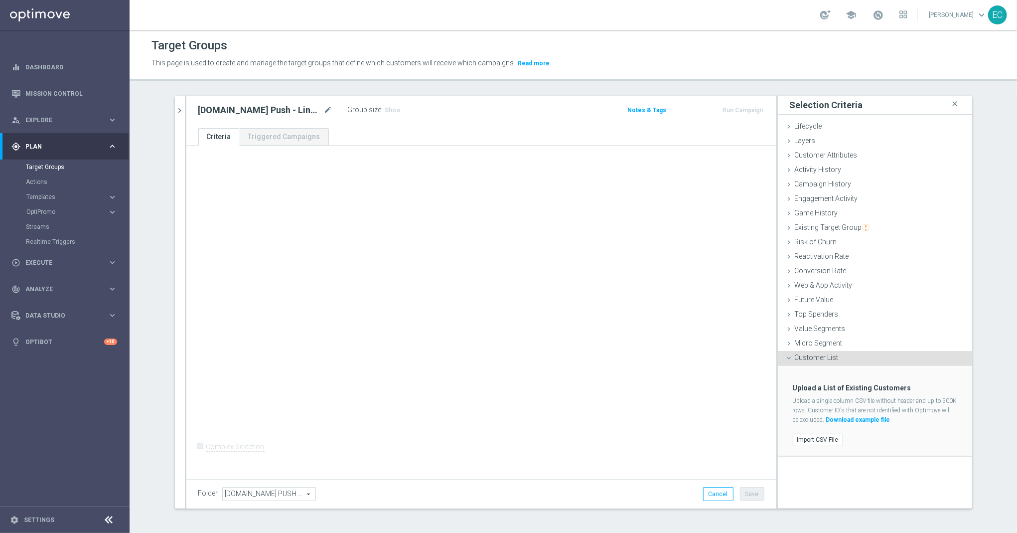
click at [813, 448] on div "Import CSV File" at bounding box center [875, 440] width 179 height 16
click at [813, 446] on label "Import CSV File" at bounding box center [818, 440] width 50 height 12
click at [0, 0] on input "Import CSV File" at bounding box center [0, 0] width 0 height 0
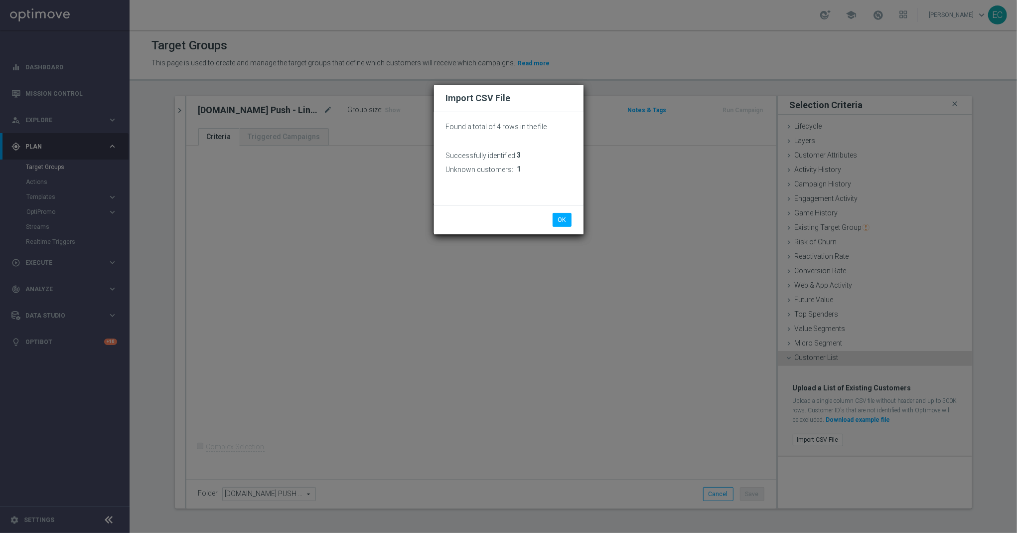
click at [560, 210] on div "OK Cancel" at bounding box center [509, 219] width 150 height 29
click at [559, 217] on button "OK" at bounding box center [562, 220] width 19 height 14
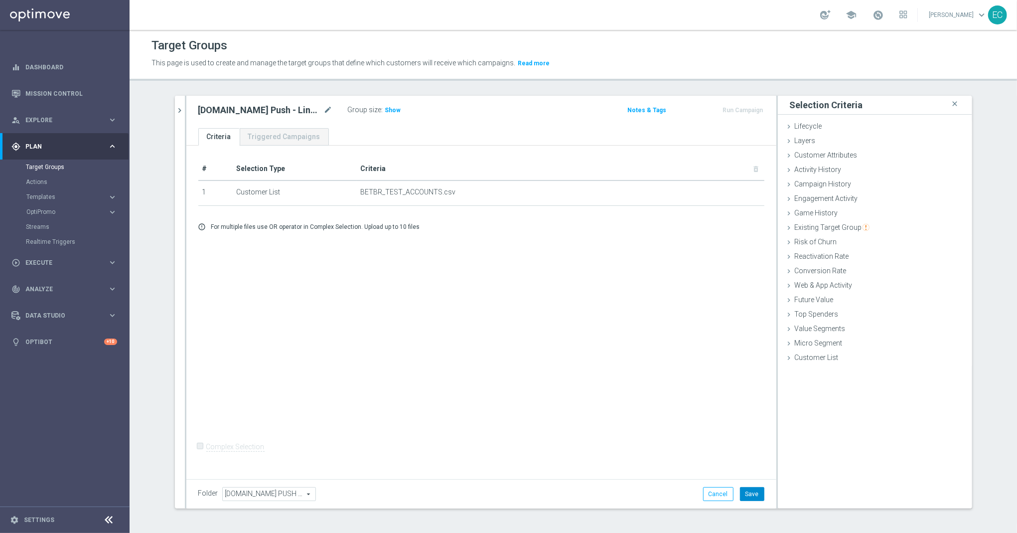
click at [748, 493] on button "Save" at bounding box center [752, 494] width 24 height 14
click at [740, 111] on button "Run Campaign" at bounding box center [743, 110] width 42 height 11
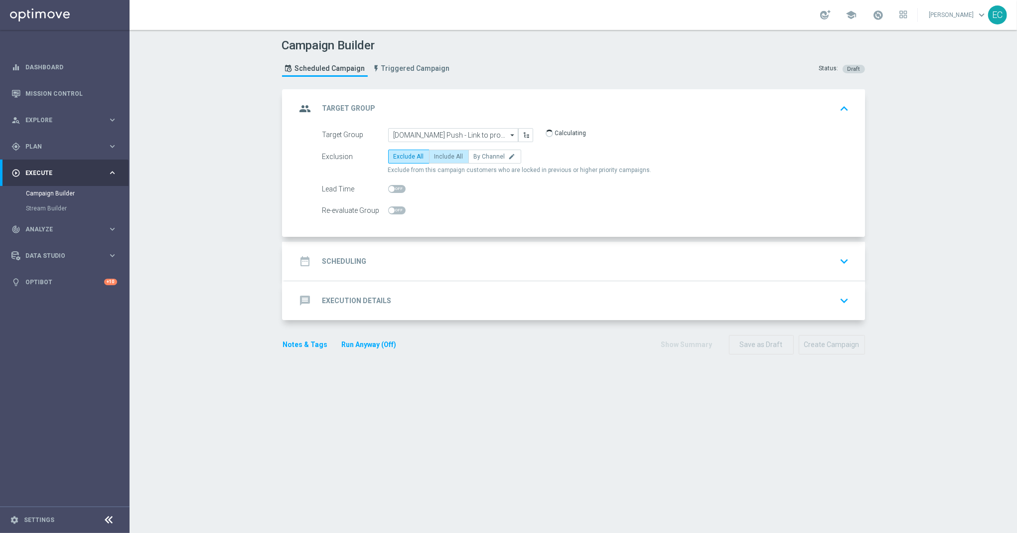
click at [441, 157] on span "Include All" at bounding box center [449, 156] width 29 height 7
click at [441, 157] on input "Include All" at bounding box center [438, 158] width 6 height 6
radio input "true"
click at [464, 248] on div "date_range Scheduling keyboard_arrow_down" at bounding box center [575, 261] width 581 height 39
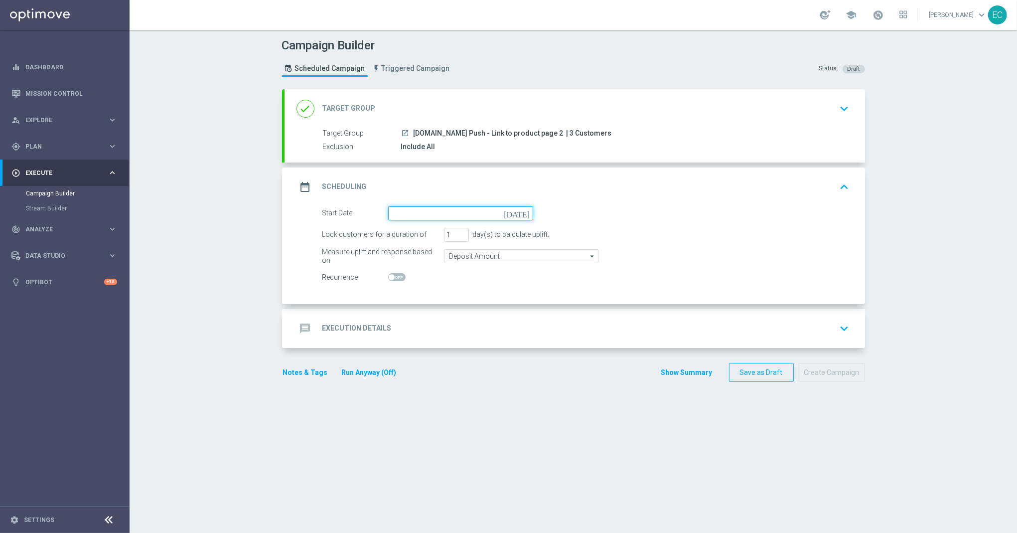
click at [511, 217] on input at bounding box center [460, 213] width 145 height 14
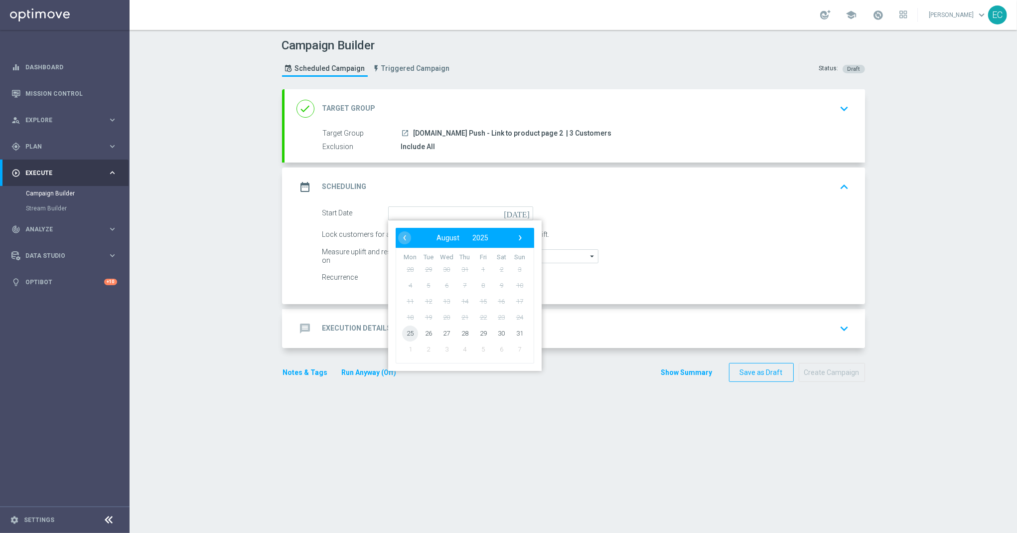
click at [402, 333] on span "25" at bounding box center [410, 333] width 16 height 16
type input "[DATE]"
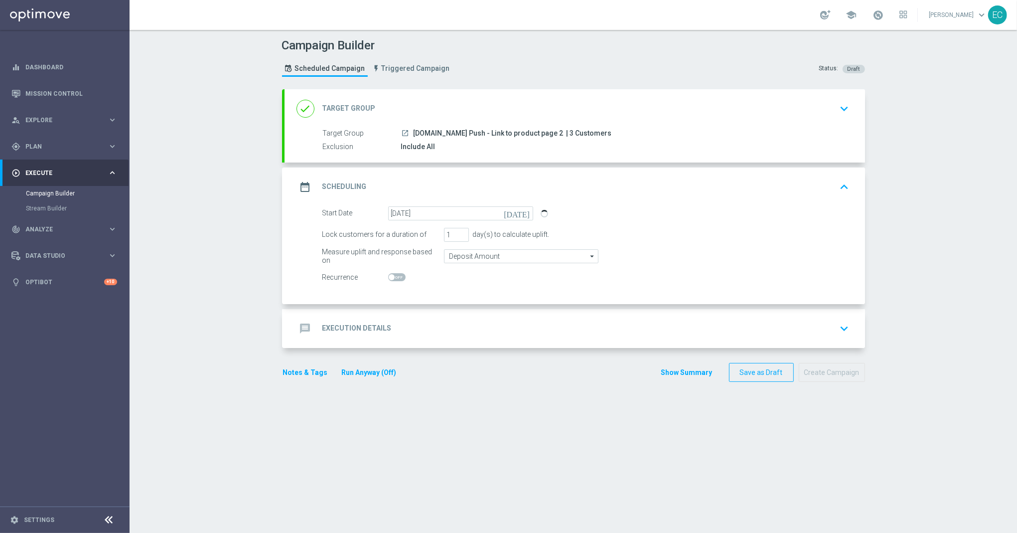
click at [500, 319] on div "message Execution Details keyboard_arrow_down" at bounding box center [575, 328] width 557 height 19
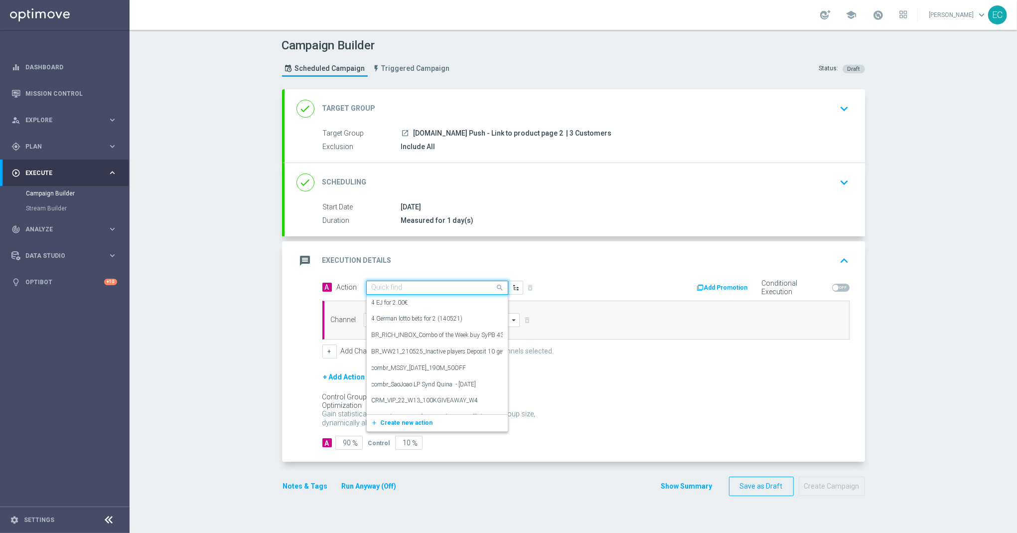
click at [431, 291] on input "text" at bounding box center [427, 288] width 111 height 8
click at [408, 420] on span "Create new action" at bounding box center [407, 422] width 52 height 7
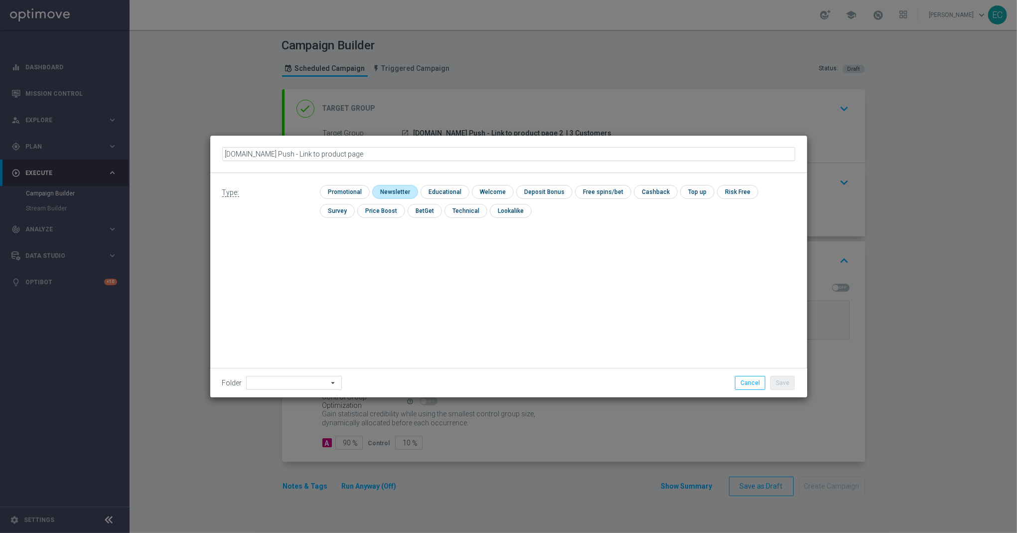
type input "[DOMAIN_NAME] Push - Link to product page 2"
click at [354, 191] on input "checkbox" at bounding box center [343, 191] width 47 height 13
checkbox input "true"
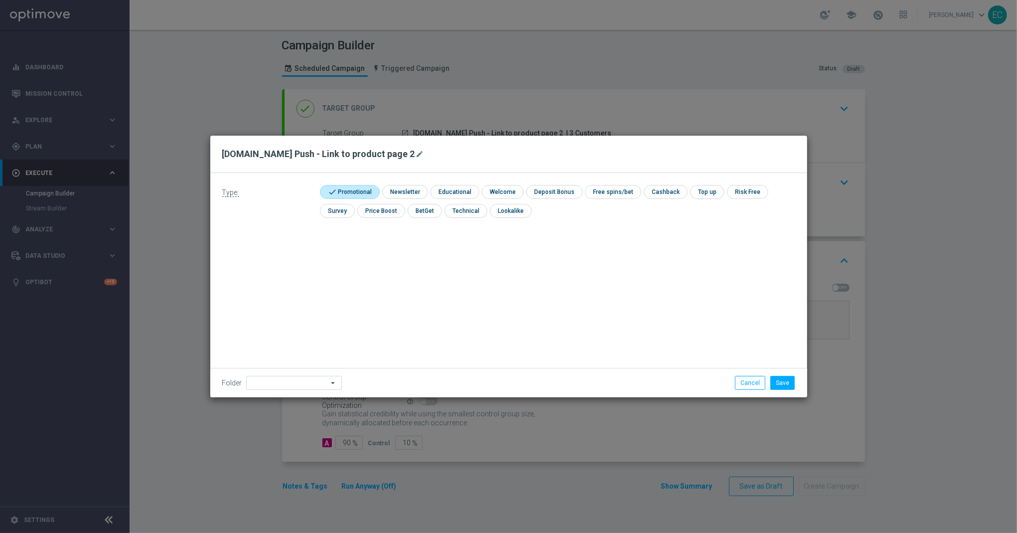
click at [773, 376] on li "Save" at bounding box center [782, 383] width 29 height 14
click at [778, 379] on button "Save" at bounding box center [783, 383] width 24 height 14
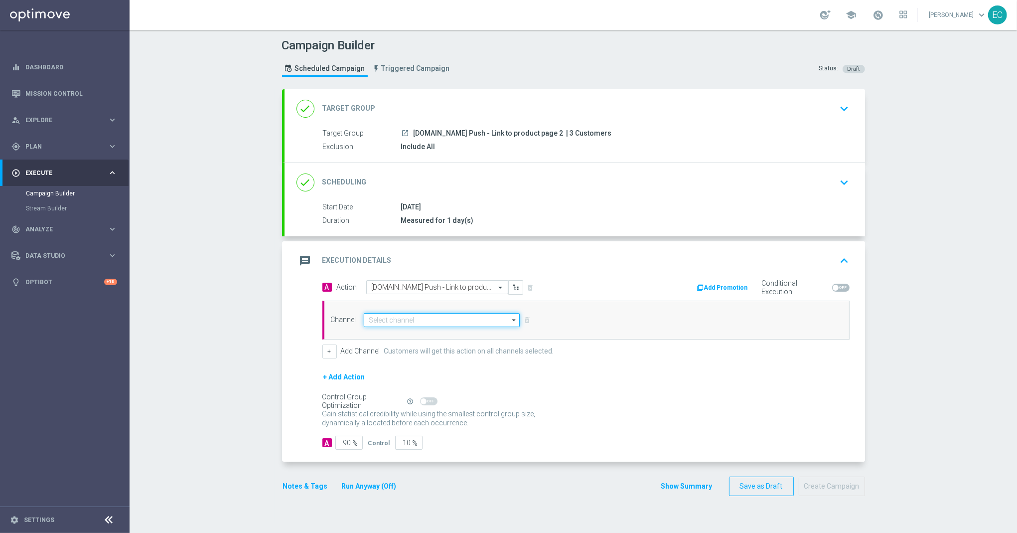
click at [448, 324] on input at bounding box center [442, 320] width 157 height 14
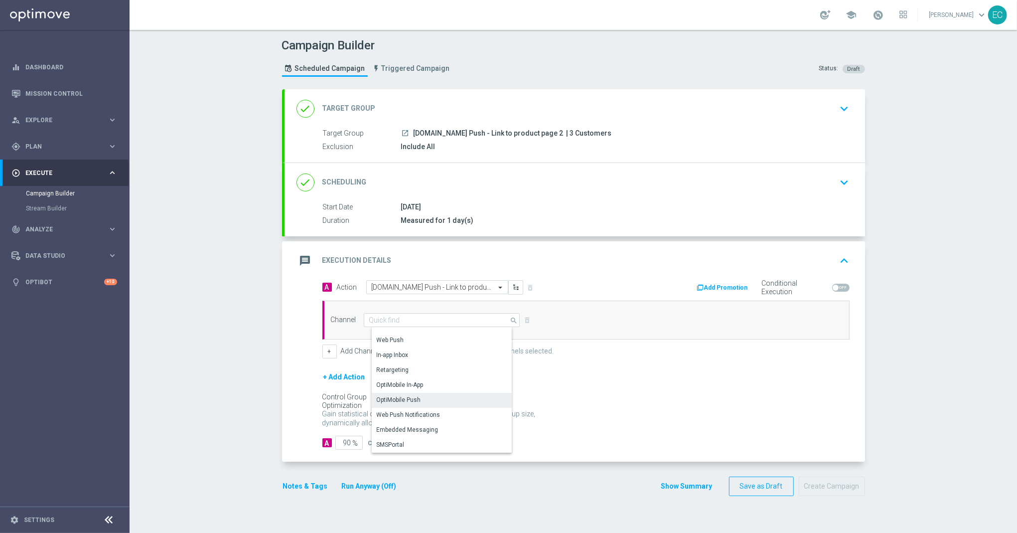
click at [428, 403] on div "OptiMobile Push" at bounding box center [446, 400] width 148 height 14
type input "OptiMobile Push"
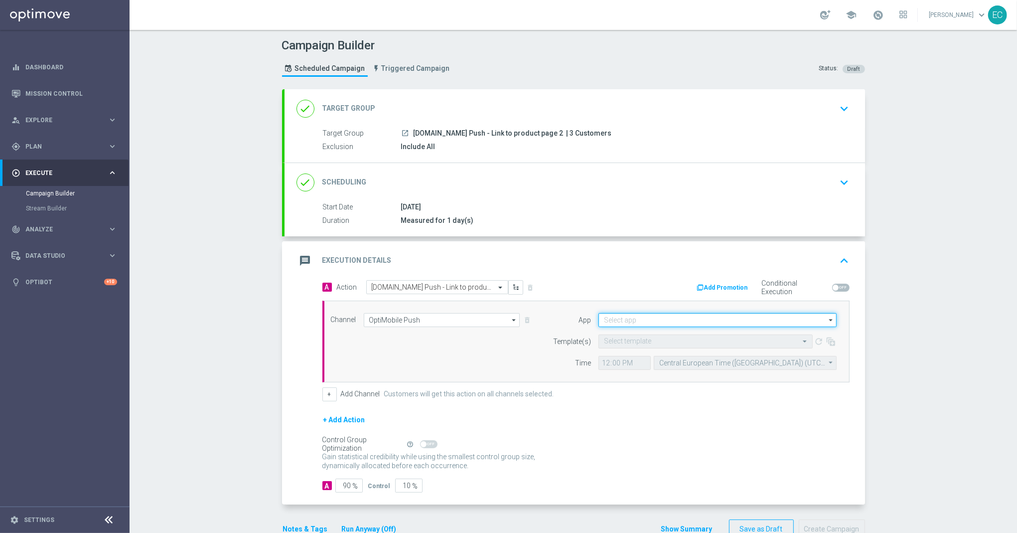
click at [722, 322] on input at bounding box center [718, 320] width 238 height 14
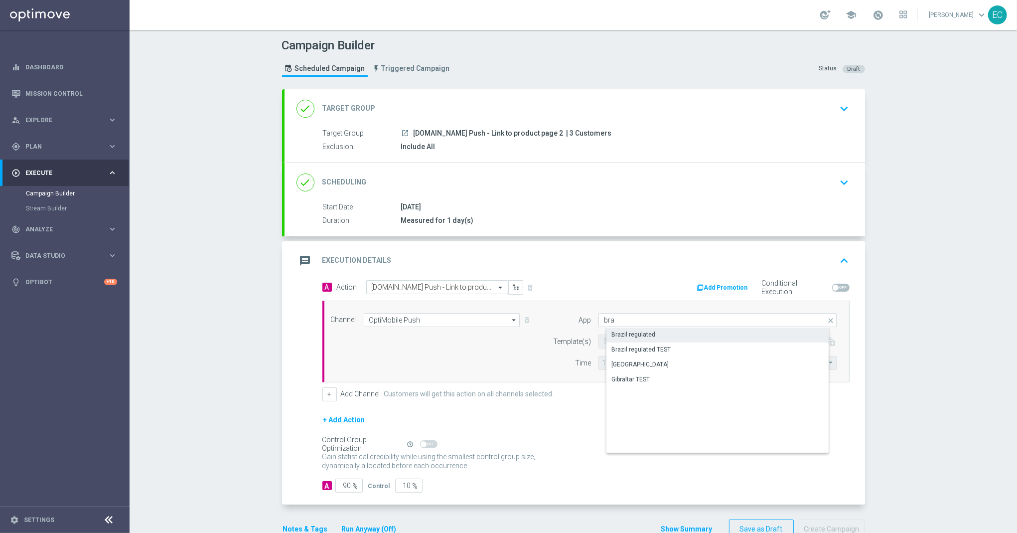
click at [690, 337] on div "Brazil regulated" at bounding box center [726, 334] width 239 height 14
type input "Brazil regulated"
click at [660, 340] on input "text" at bounding box center [695, 341] width 183 height 8
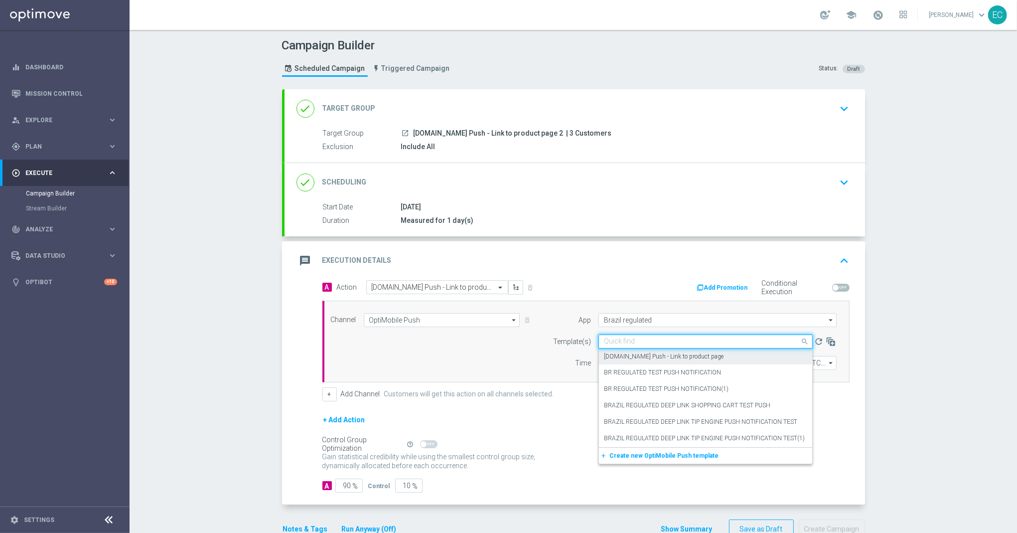
click at [660, 359] on label "BET.BR Push - Link to product page" at bounding box center [664, 356] width 120 height 8
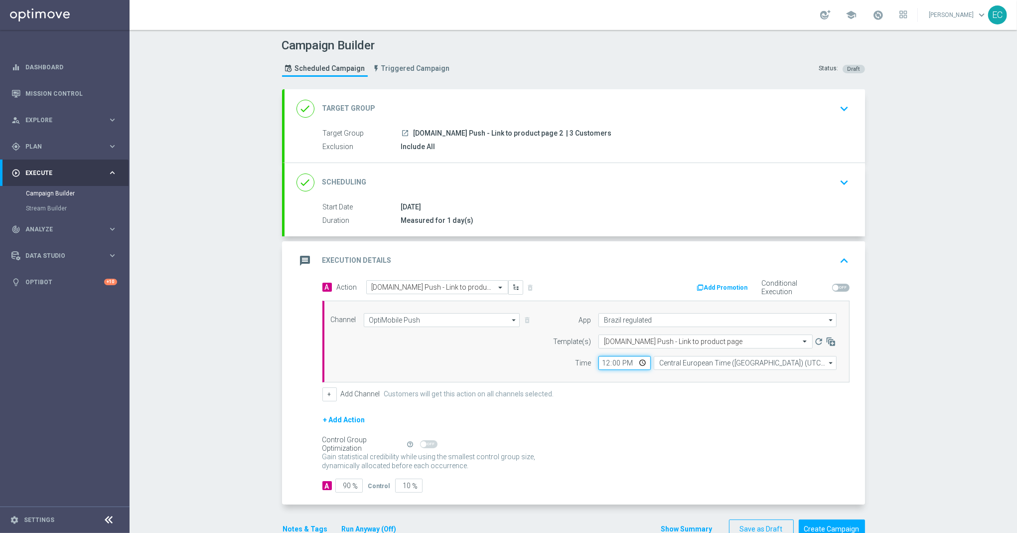
click at [601, 365] on input "12:00" at bounding box center [625, 363] width 52 height 14
type input "15:30"
click at [340, 487] on input "90" at bounding box center [348, 486] width 27 height 14
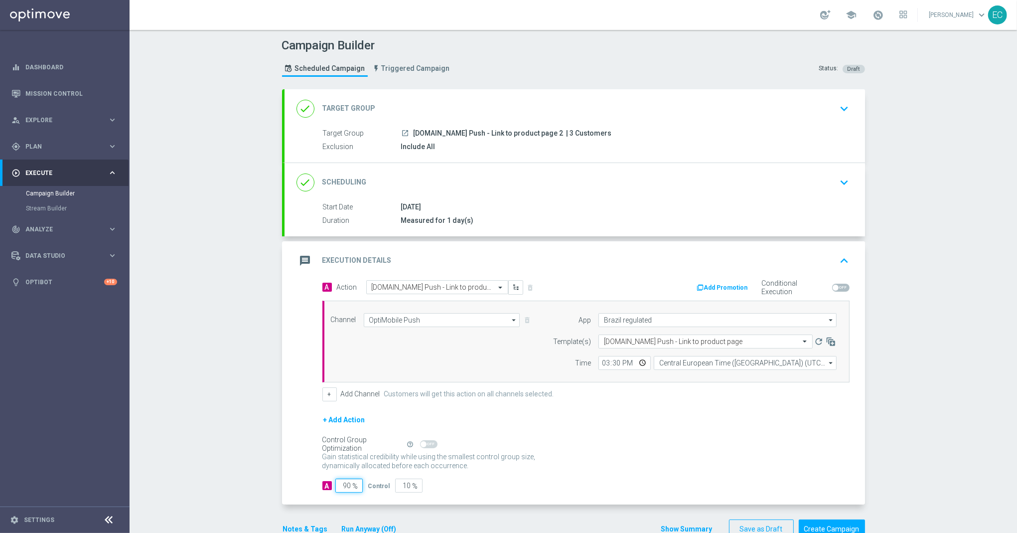
type input "1"
type input "99"
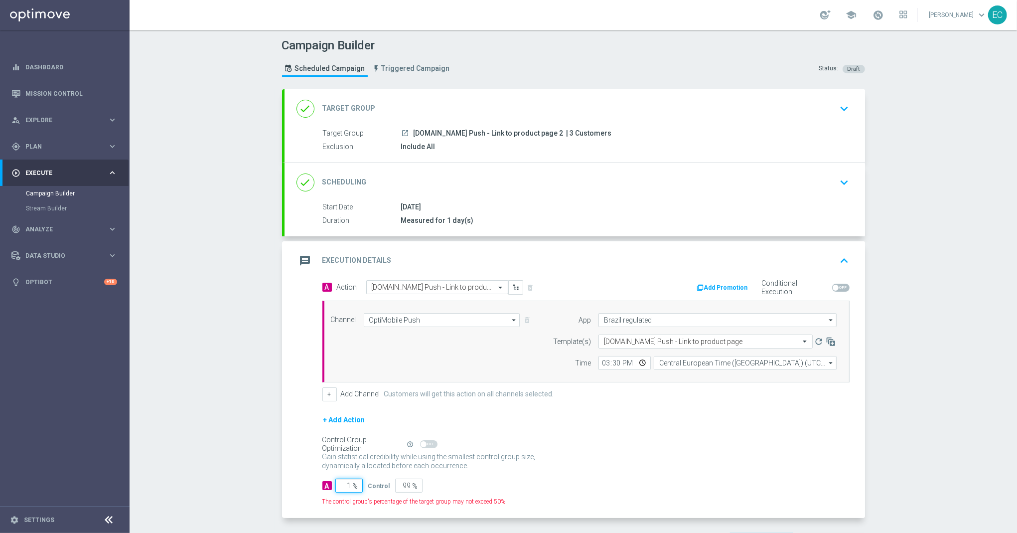
type input "10"
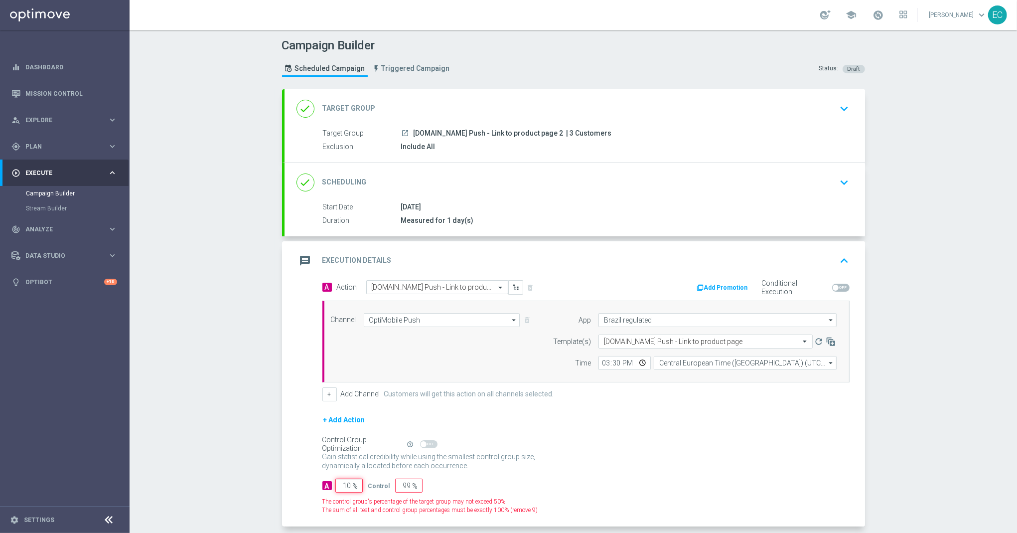
type input "90"
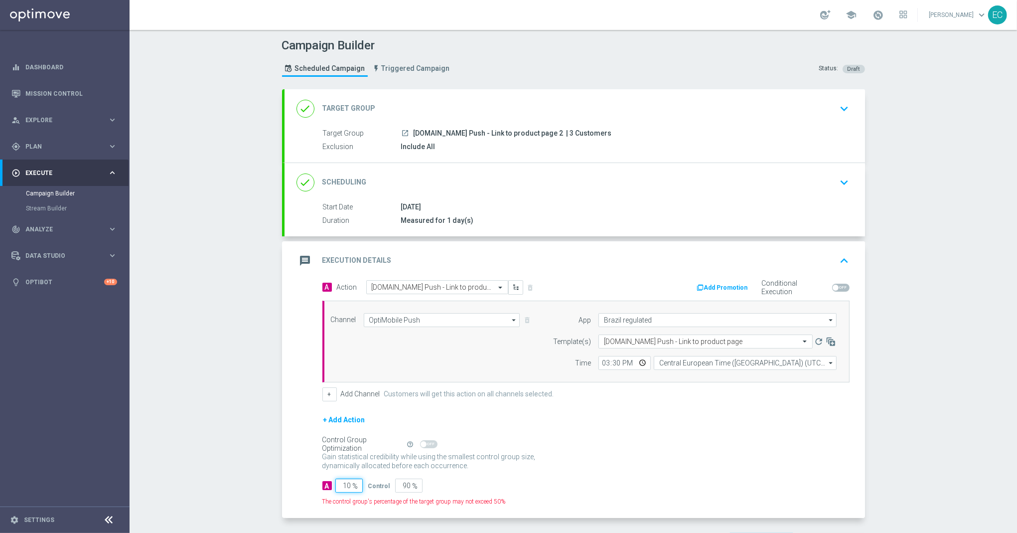
type input "100"
type input "0"
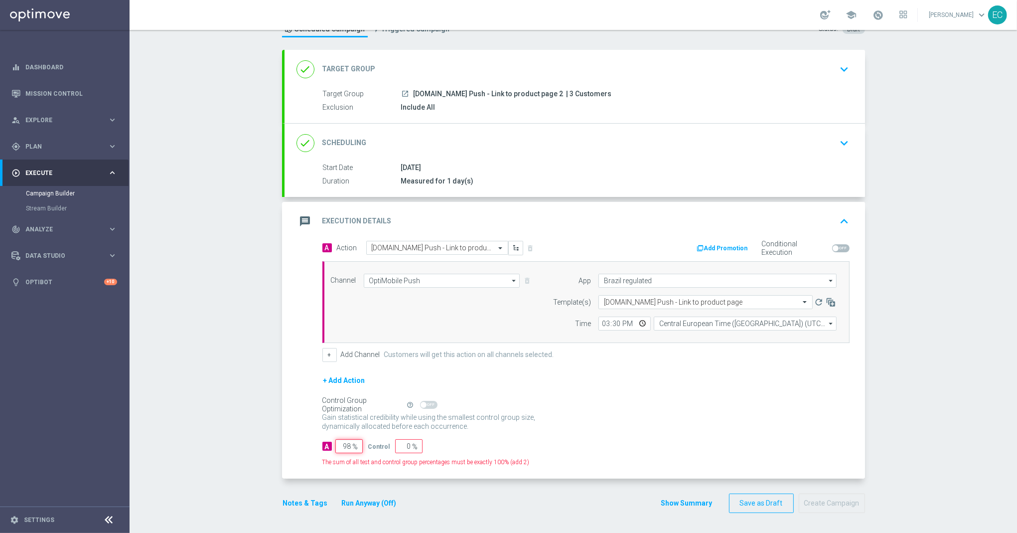
type input "9"
type input "91"
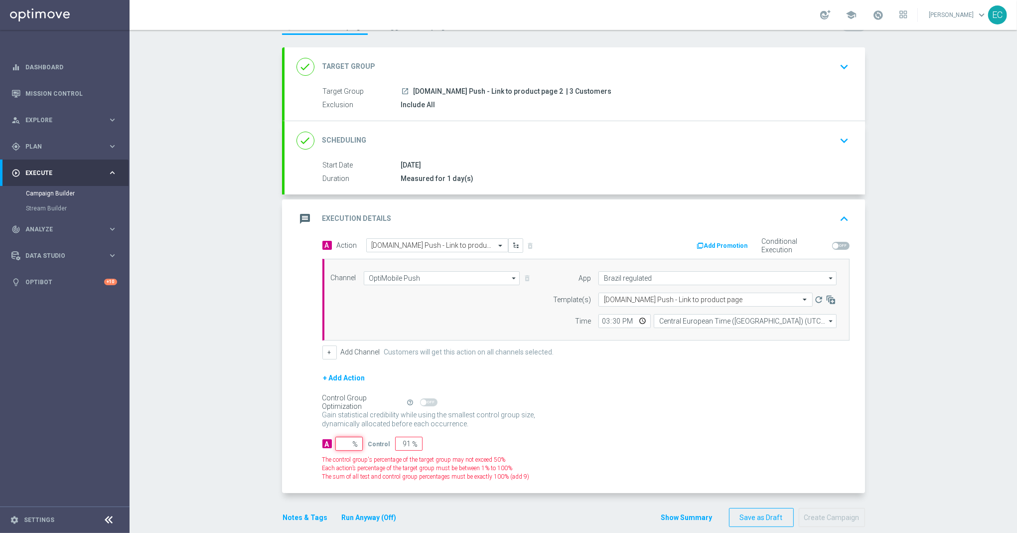
type input "100"
type input "1"
type input "99"
type input "10"
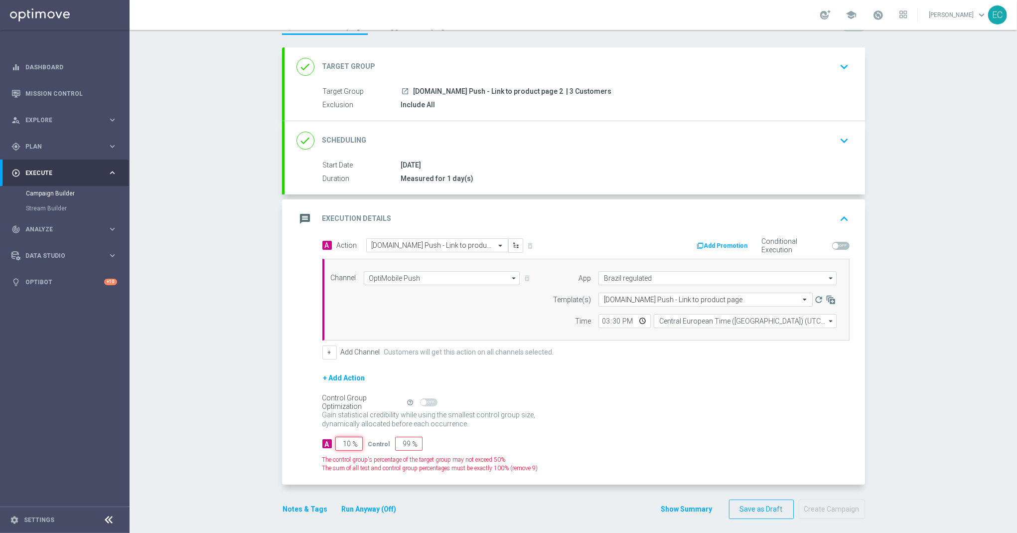
type input "90"
type input "100"
type input "0"
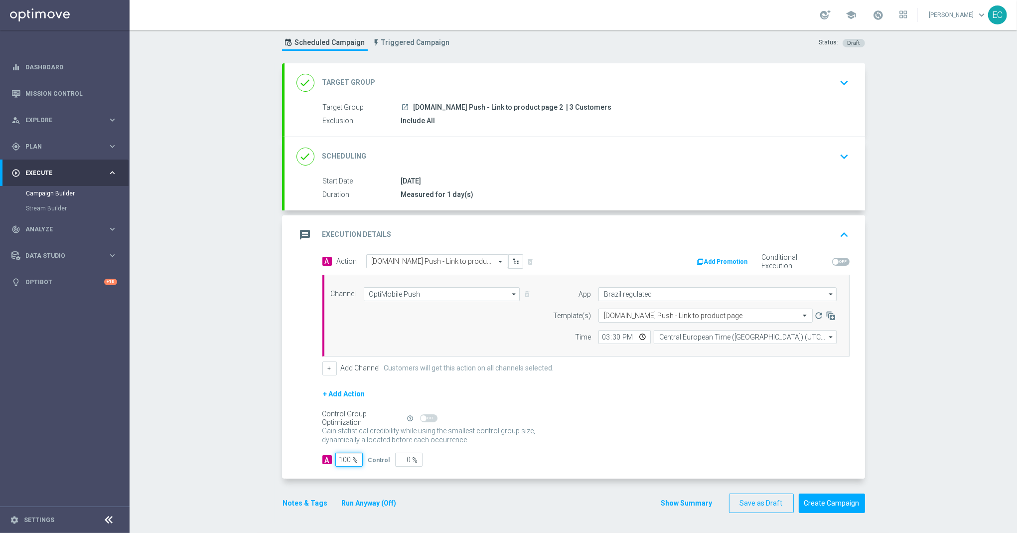
scroll to position [28, 0]
type input "100"
click at [647, 385] on form "A Action Select action BET.BR Push - Link to product page 2 delete_forever Add …" at bounding box center [586, 360] width 527 height 213
click at [837, 507] on button "Create Campaign" at bounding box center [832, 502] width 66 height 19
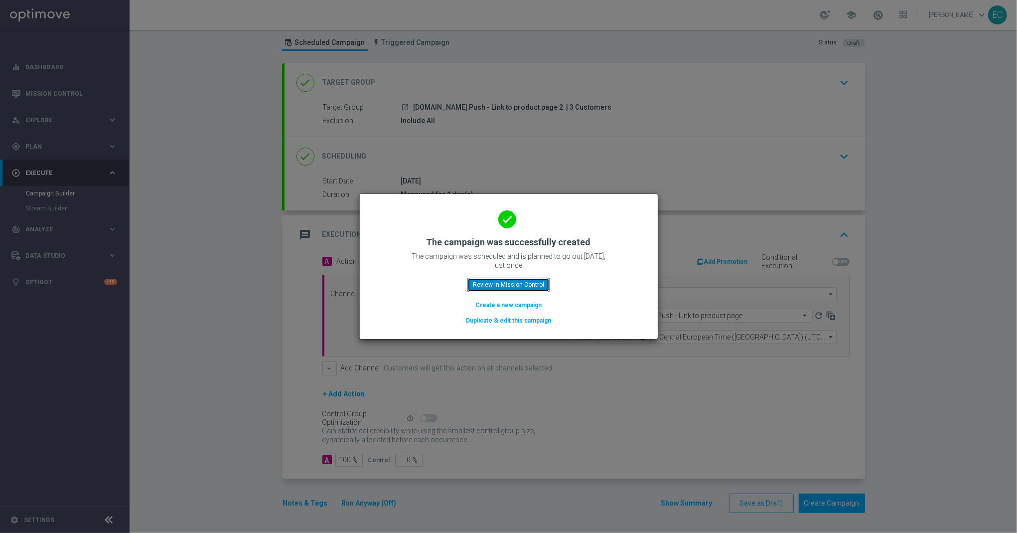
click at [541, 290] on button "Review in Mission Control" at bounding box center [509, 285] width 82 height 14
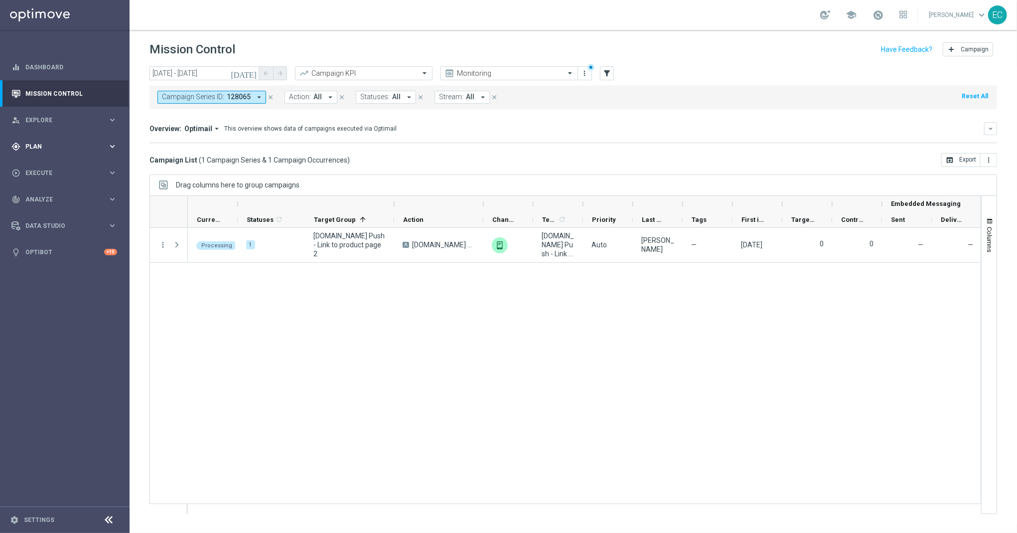
click at [48, 144] on span "Plan" at bounding box center [66, 147] width 82 height 6
click at [39, 169] on link "Target Groups" at bounding box center [65, 167] width 78 height 8
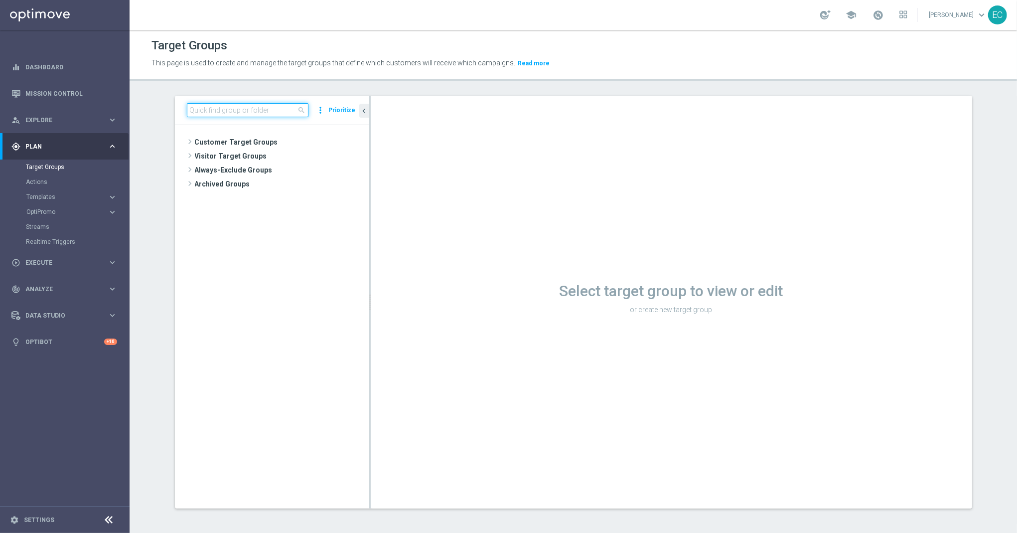
click at [235, 116] on input at bounding box center [248, 110] width 122 height 14
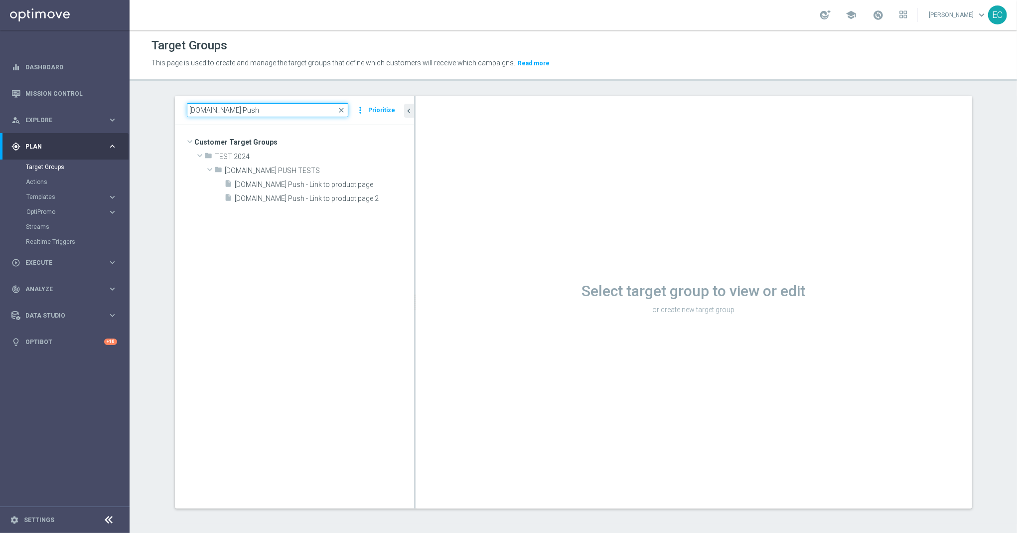
drag, startPoint x: 365, startPoint y: 187, endPoint x: 410, endPoint y: 187, distance: 44.9
click at [410, 187] on as-split "BET.BR Push close more_vert Prioritize Customer Target Groups library_add creat…" at bounding box center [574, 302] width 798 height 413
type input "BET.BR Push"
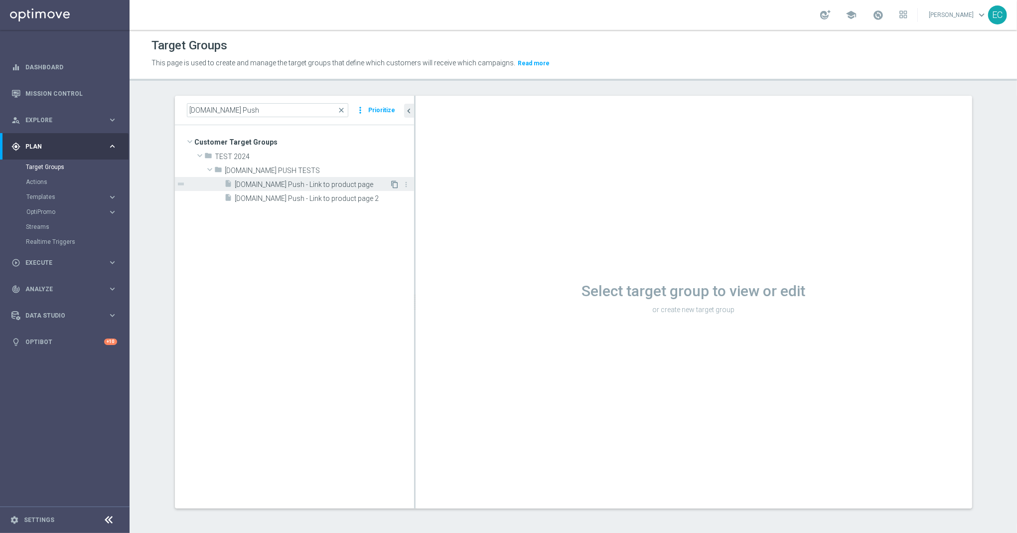
click at [391, 187] on icon "content_copy" at bounding box center [395, 184] width 8 height 8
click at [393, 185] on icon "content_copy" at bounding box center [395, 184] width 8 height 8
click at [392, 186] on icon "content_copy" at bounding box center [395, 184] width 8 height 8
click at [339, 177] on div "insert_drive_file BET.BR Push - Link to product page" at bounding box center [307, 184] width 165 height 14
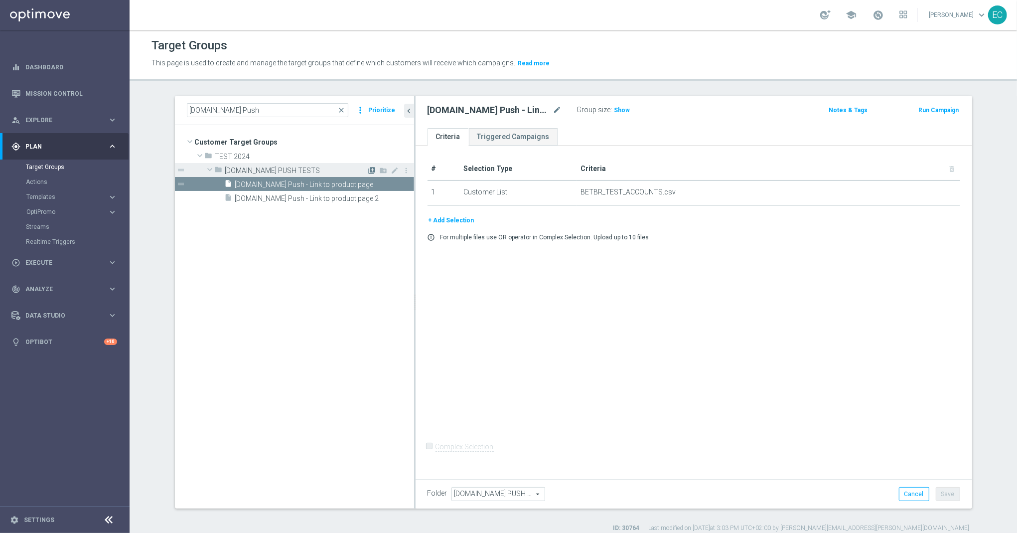
click at [369, 170] on icon "library_add" at bounding box center [372, 170] width 8 height 8
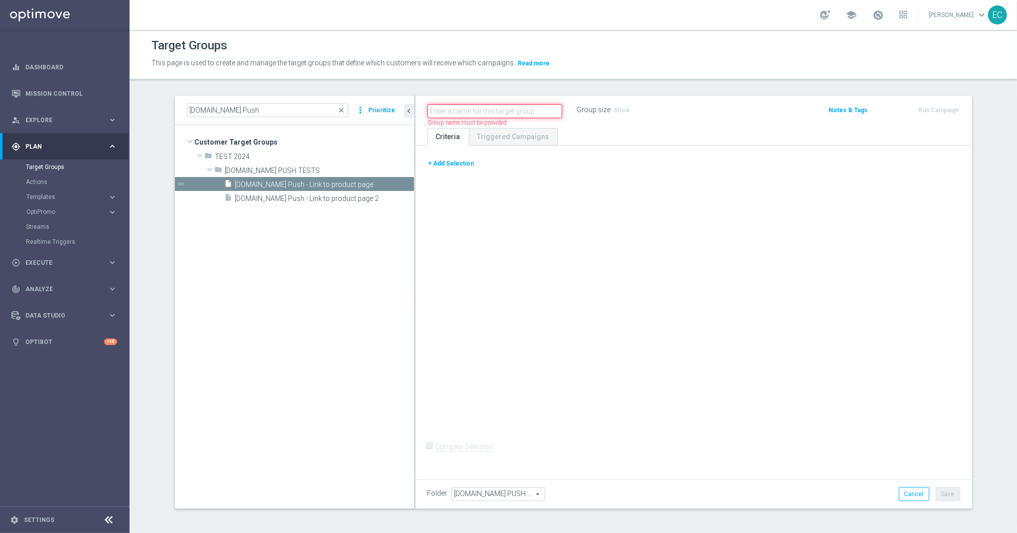
click at [480, 107] on input "text" at bounding box center [495, 111] width 135 height 14
paste input "BET.BR Push - Link to Casino game"
type input "BET.BR Push - Link to Casino game"
click at [449, 159] on button "+ Add Selection" at bounding box center [452, 163] width 48 height 11
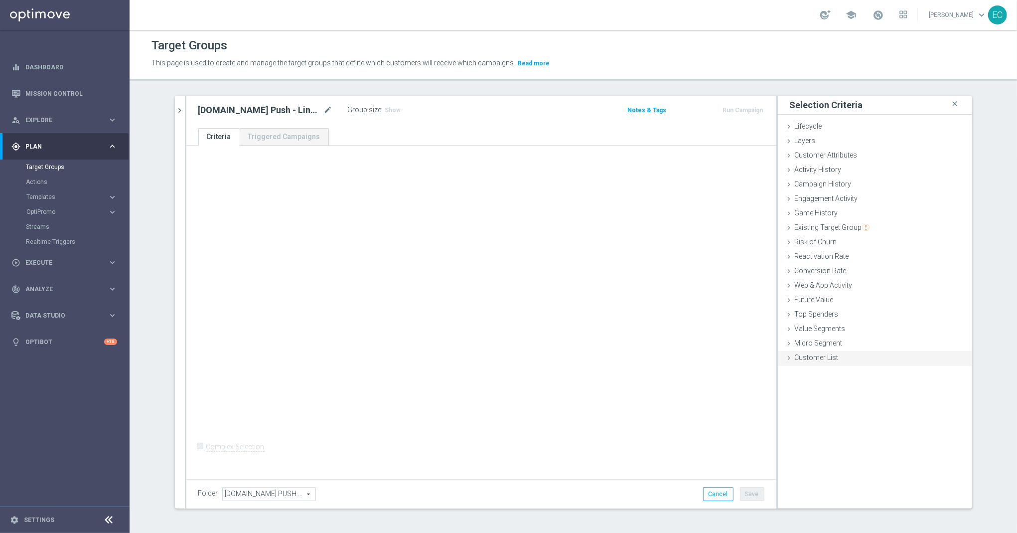
click at [836, 352] on div "Customer List done" at bounding box center [875, 358] width 194 height 15
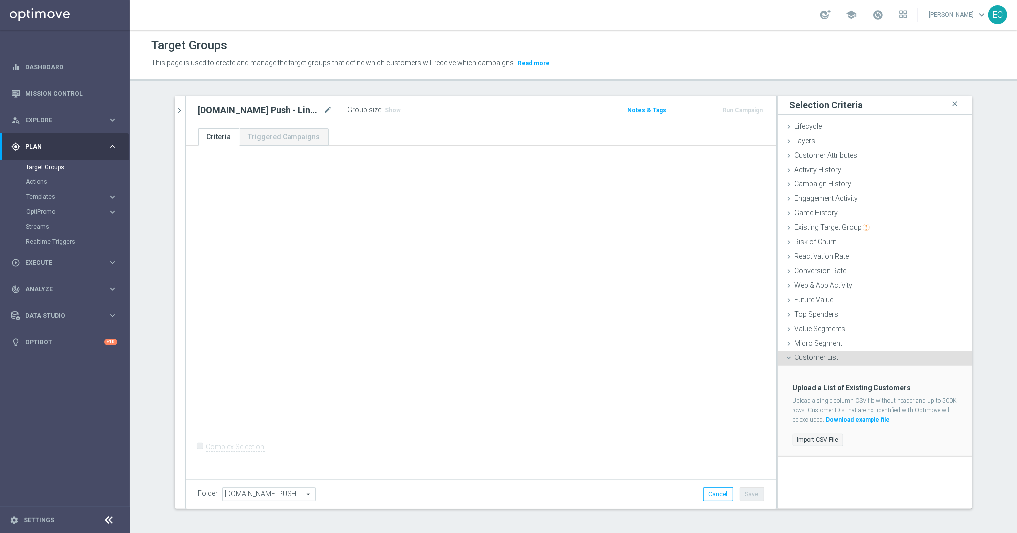
click at [811, 435] on label "Import CSV File" at bounding box center [818, 440] width 50 height 12
click at [0, 0] on input "Import CSV File" at bounding box center [0, 0] width 0 height 0
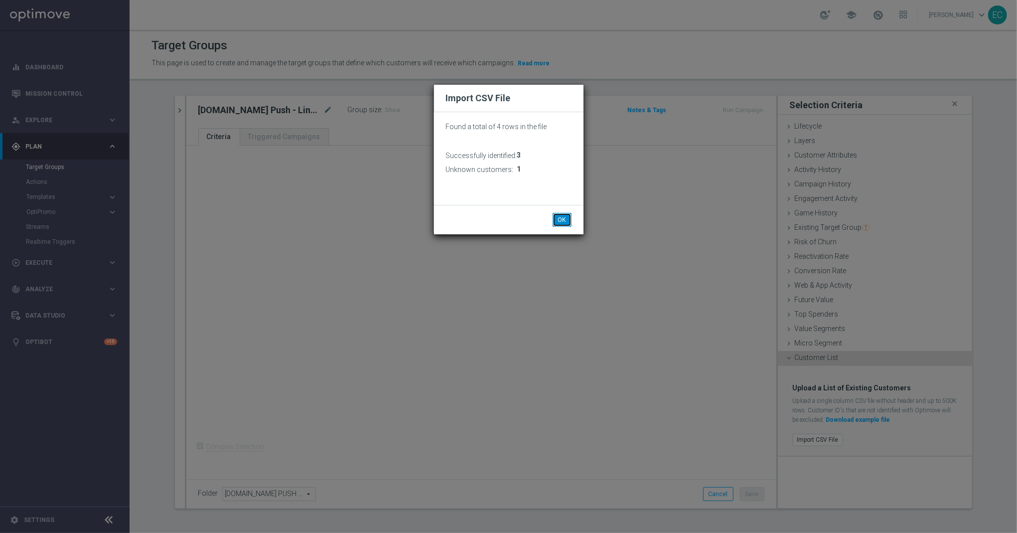
click at [558, 220] on button "OK" at bounding box center [562, 220] width 19 height 14
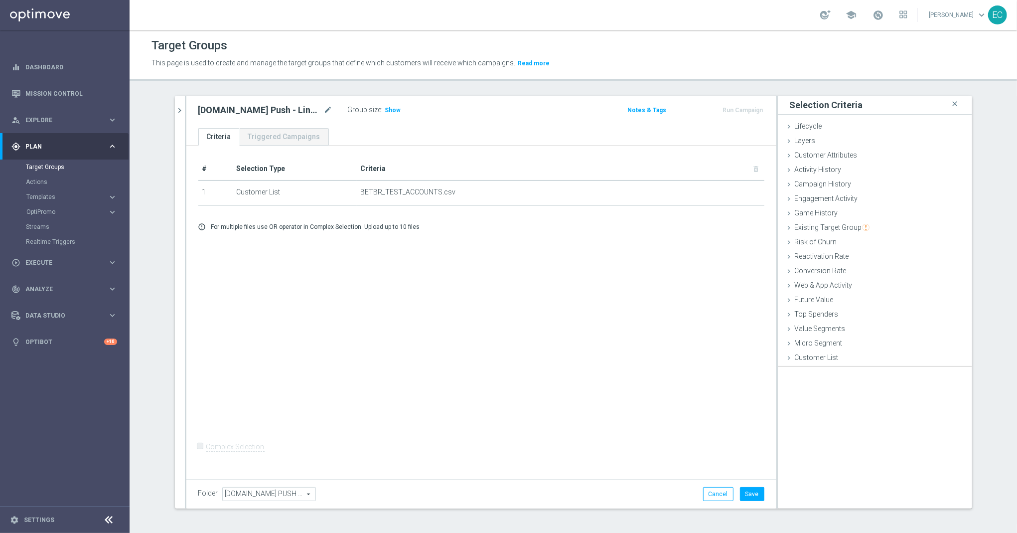
click at [555, 220] on div "+ Add Selection error_outline For multiple files use OR operator in Complex Sel…" at bounding box center [481, 226] width 581 height 23
click at [751, 503] on div "Folder BET.BR PUSH TESTS BET.BR PUSH TESTS arrow_drop_down search Cancel Save S…" at bounding box center [481, 493] width 590 height 29
click at [749, 499] on button "Save" at bounding box center [752, 494] width 24 height 14
click at [175, 108] on icon "chevron_right" at bounding box center [179, 110] width 9 height 9
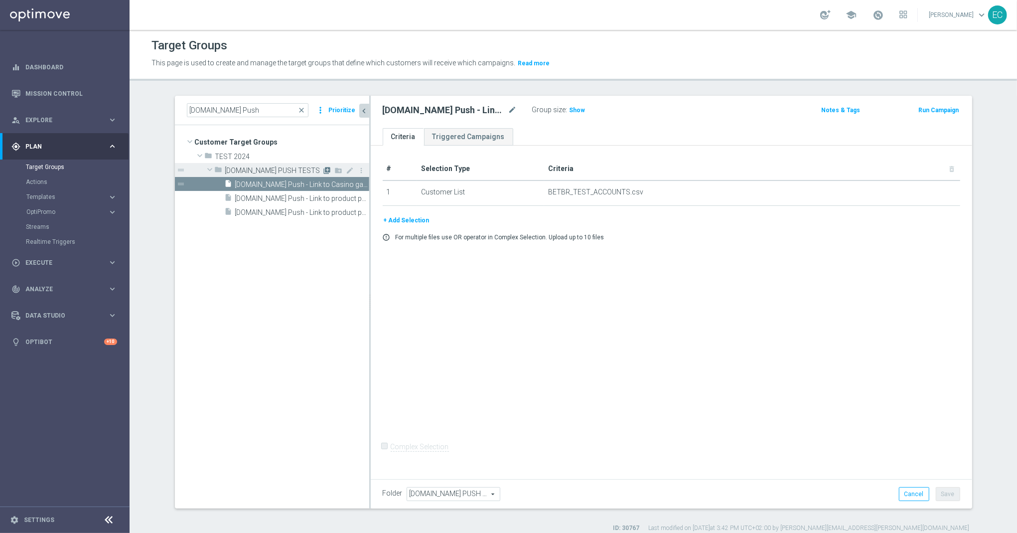
click at [324, 169] on icon "library_add" at bounding box center [328, 170] width 8 height 8
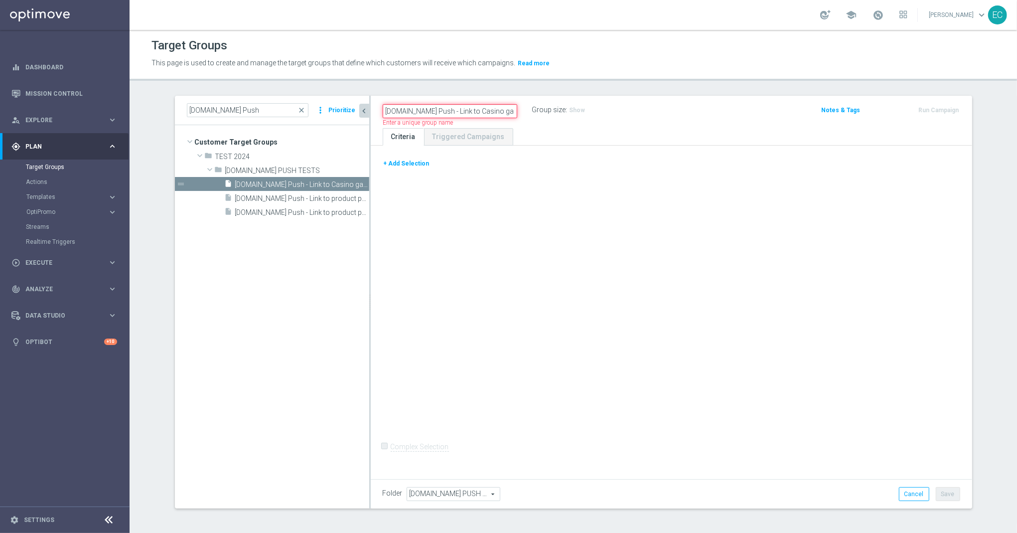
click at [458, 114] on input "BET.BR Push - Link to Casino game" at bounding box center [450, 111] width 135 height 14
paste input "Offer bundle"
type input "BET.BR Push - Link to Offer bundle"
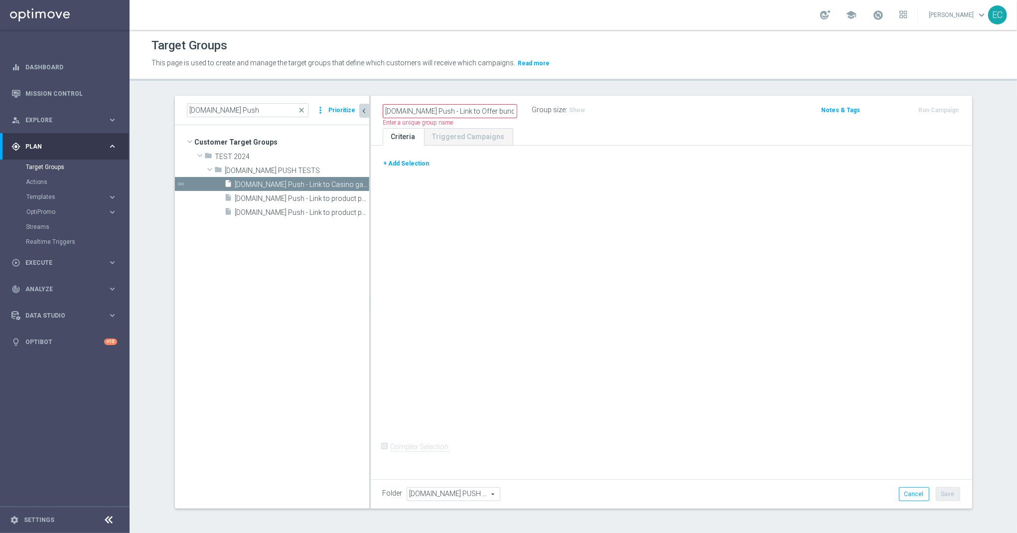
click at [390, 166] on button "+ Add Selection" at bounding box center [407, 163] width 48 height 11
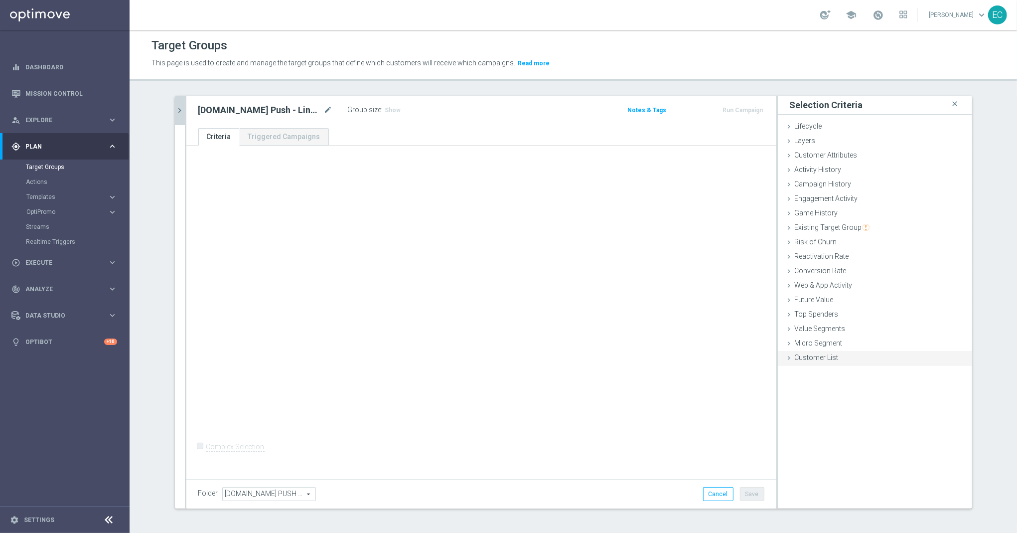
click at [823, 359] on span "Customer List" at bounding box center [817, 357] width 44 height 8
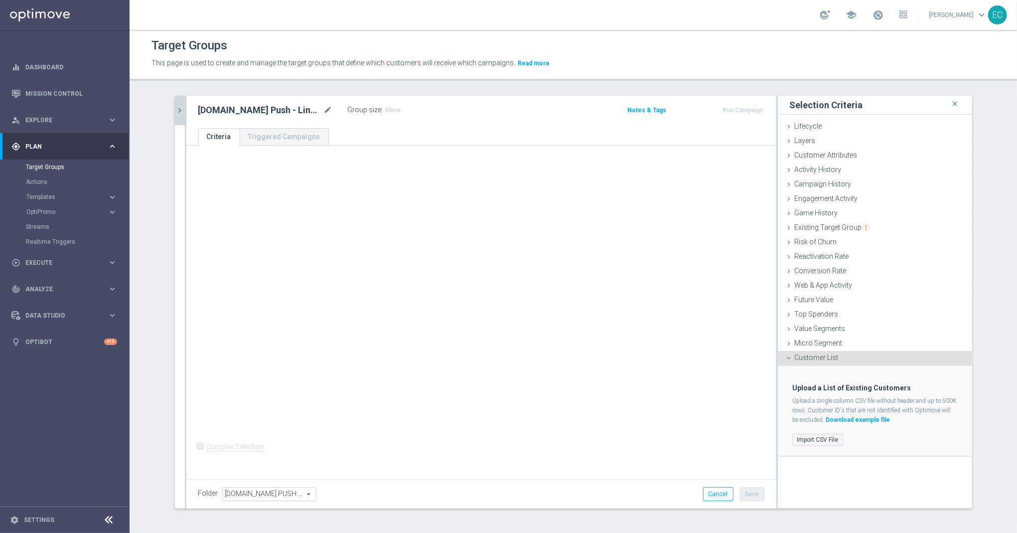
click at [820, 441] on label "Import CSV File" at bounding box center [818, 440] width 50 height 12
click at [0, 0] on input "Import CSV File" at bounding box center [0, 0] width 0 height 0
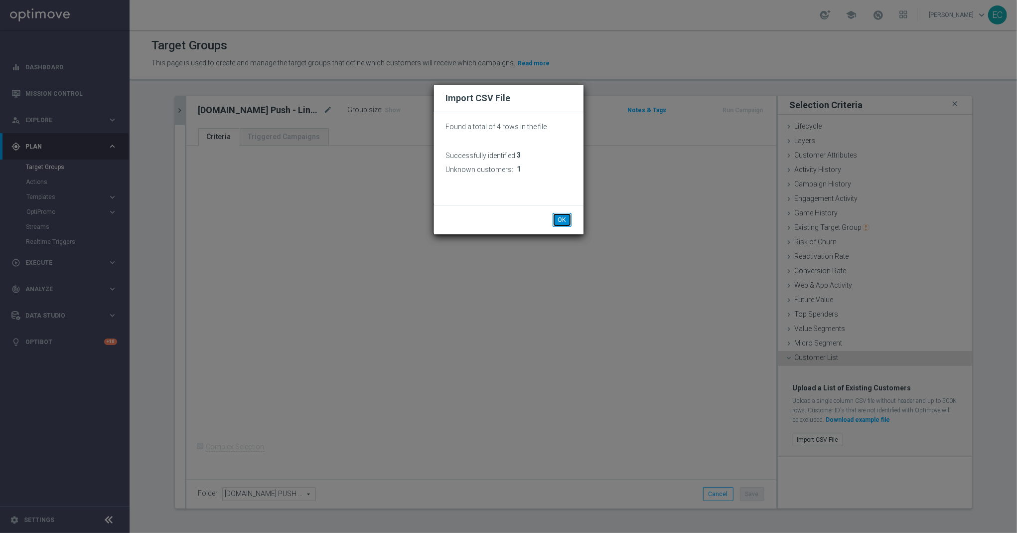
click at [562, 216] on button "OK" at bounding box center [562, 220] width 19 height 14
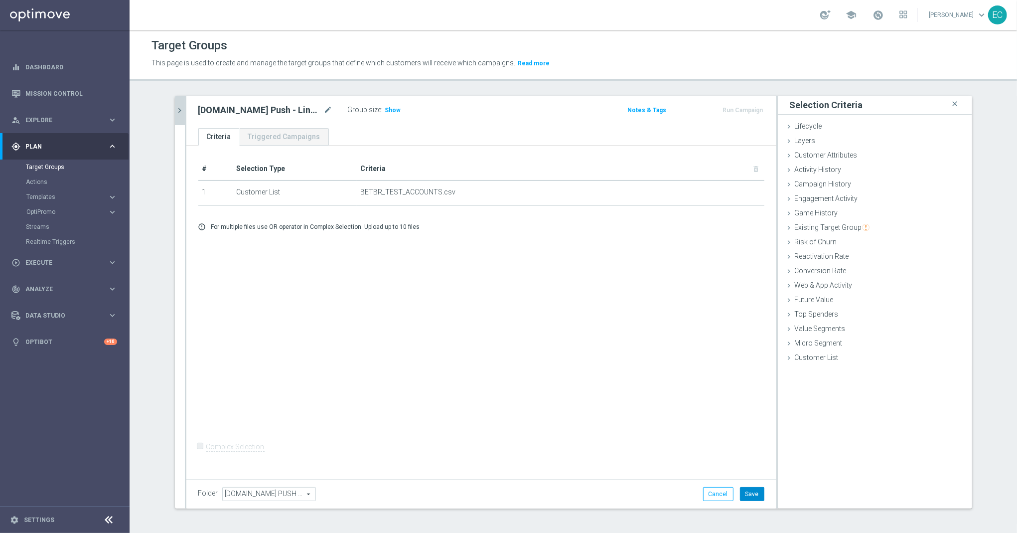
click at [741, 492] on button "Save" at bounding box center [752, 494] width 24 height 14
click at [175, 109] on icon "chevron_right" at bounding box center [179, 110] width 9 height 9
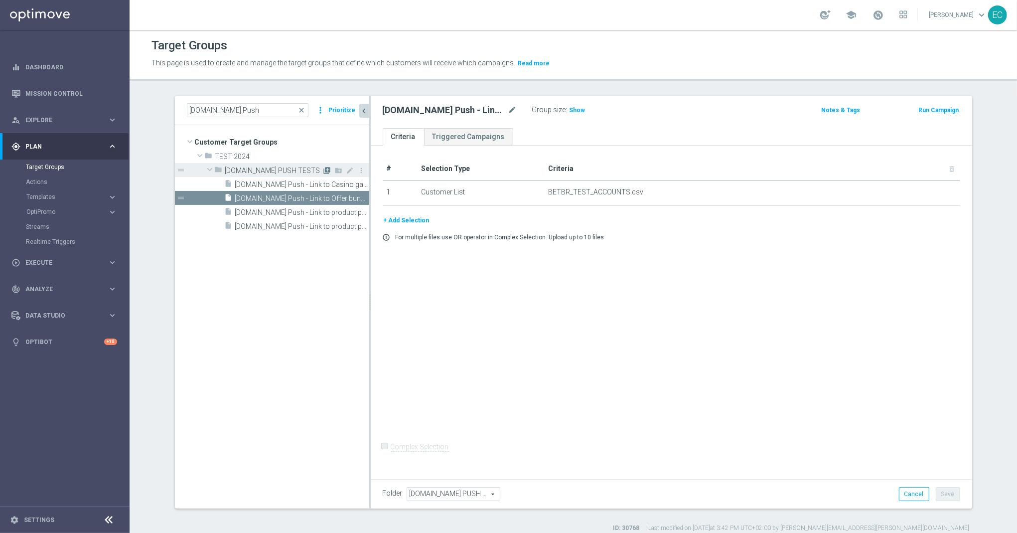
click at [324, 169] on icon "library_add" at bounding box center [328, 170] width 8 height 8
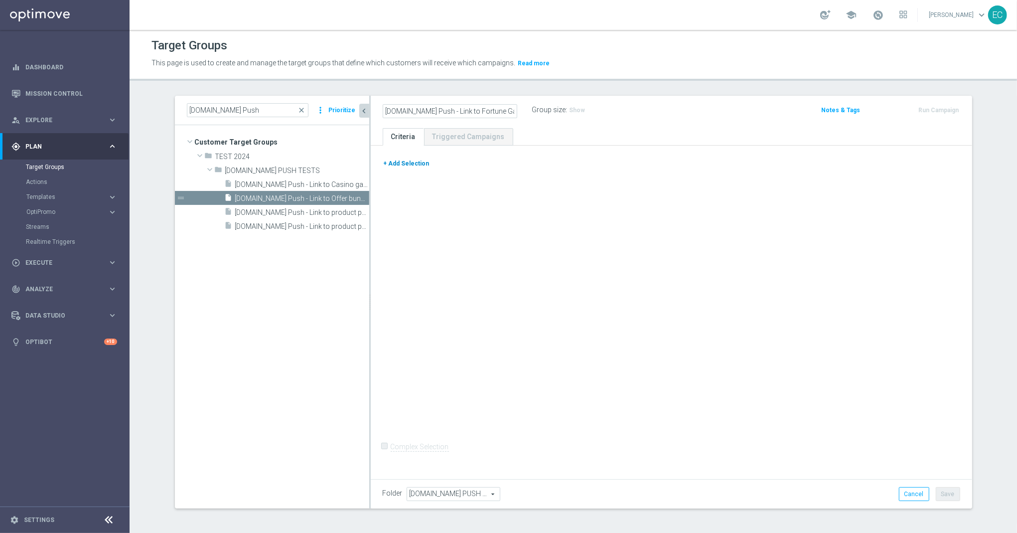
type input "BET.BR Push - Link to Fortune Game"
click at [412, 162] on button "+ Add Selection" at bounding box center [407, 163] width 48 height 11
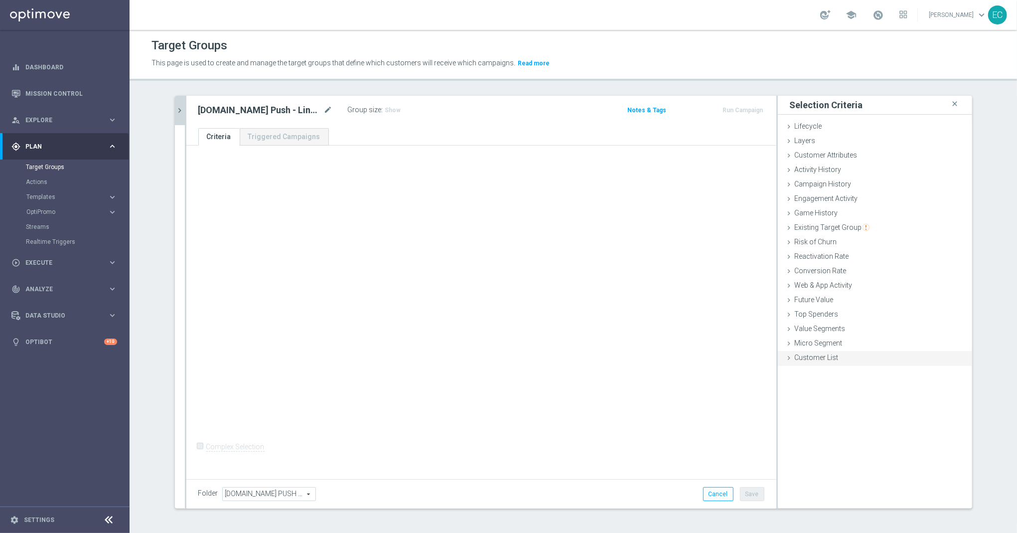
click at [828, 363] on div "Customer List done selection saved" at bounding box center [875, 358] width 194 height 15
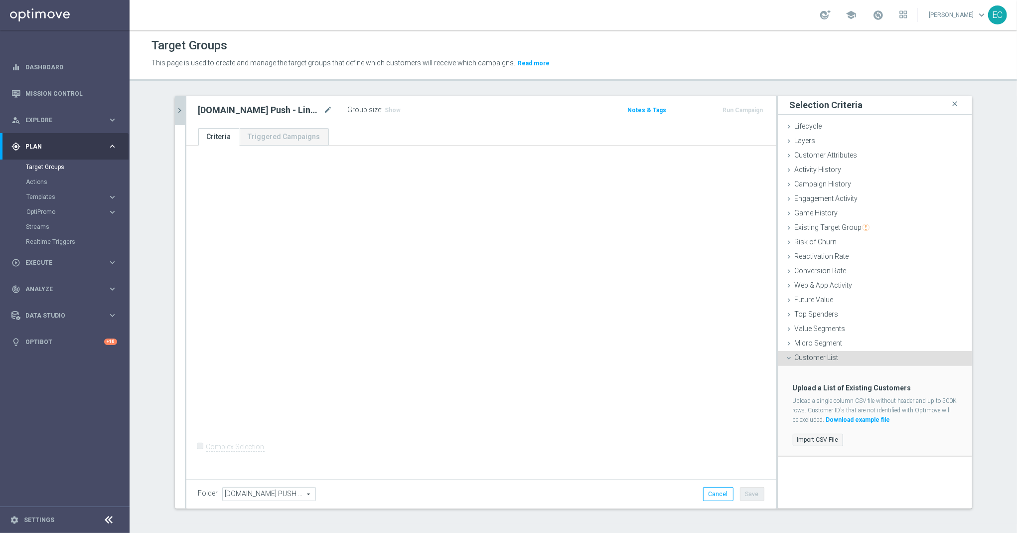
click at [809, 440] on label "Import CSV File" at bounding box center [818, 440] width 50 height 12
click at [0, 0] on input "Import CSV File" at bounding box center [0, 0] width 0 height 0
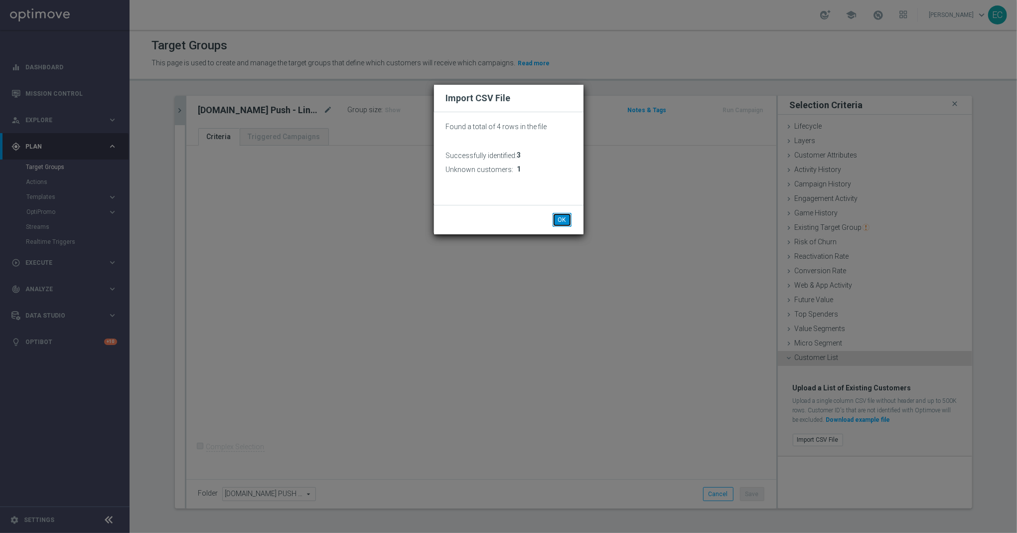
click at [563, 216] on button "OK" at bounding box center [562, 220] width 19 height 14
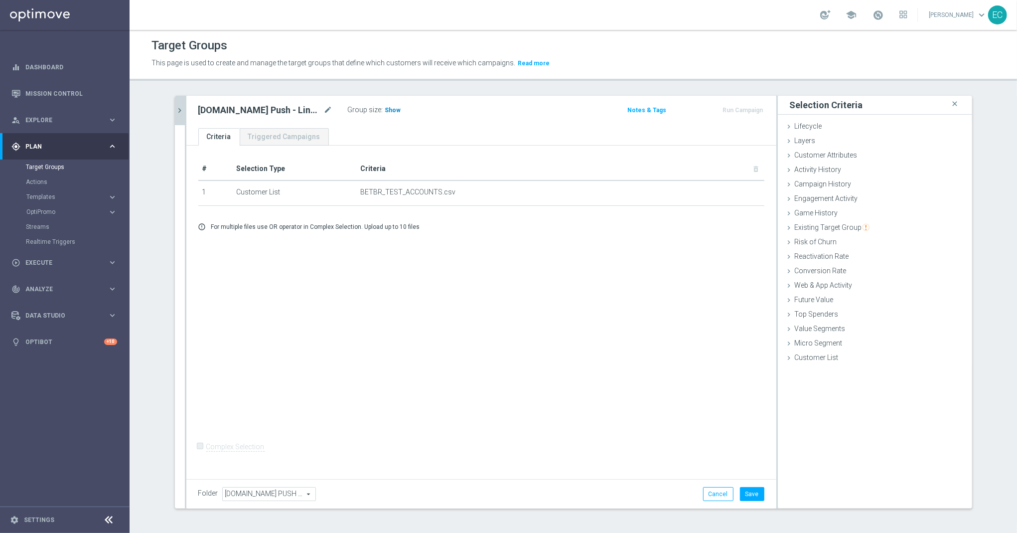
click at [385, 111] on span "Show" at bounding box center [393, 110] width 16 height 7
click at [746, 500] on button "Save" at bounding box center [752, 494] width 24 height 14
click at [178, 113] on icon "chevron_right" at bounding box center [179, 110] width 9 height 9
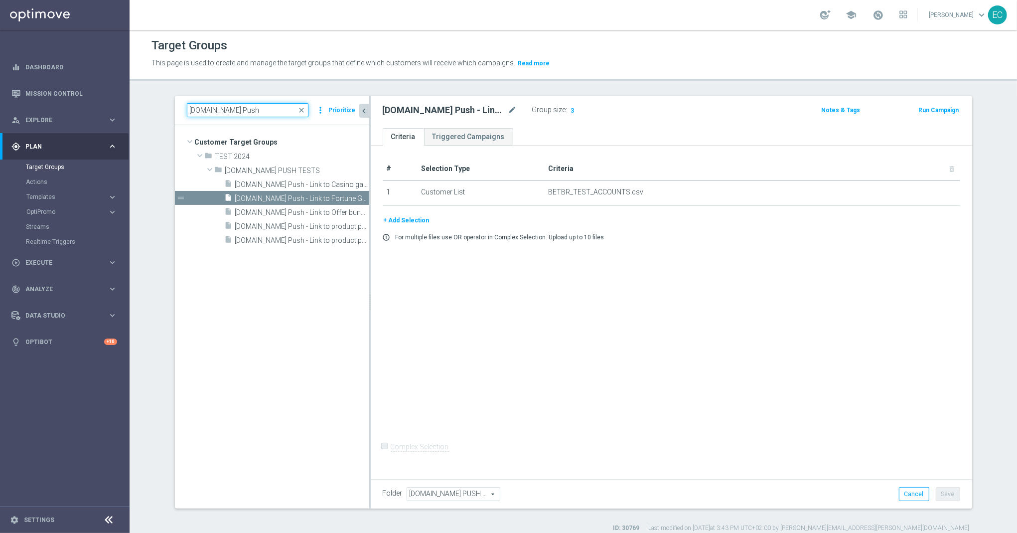
click at [251, 109] on input "BET.BR Push" at bounding box center [248, 110] width 122 height 14
paste input "- Link to Offer bundle"
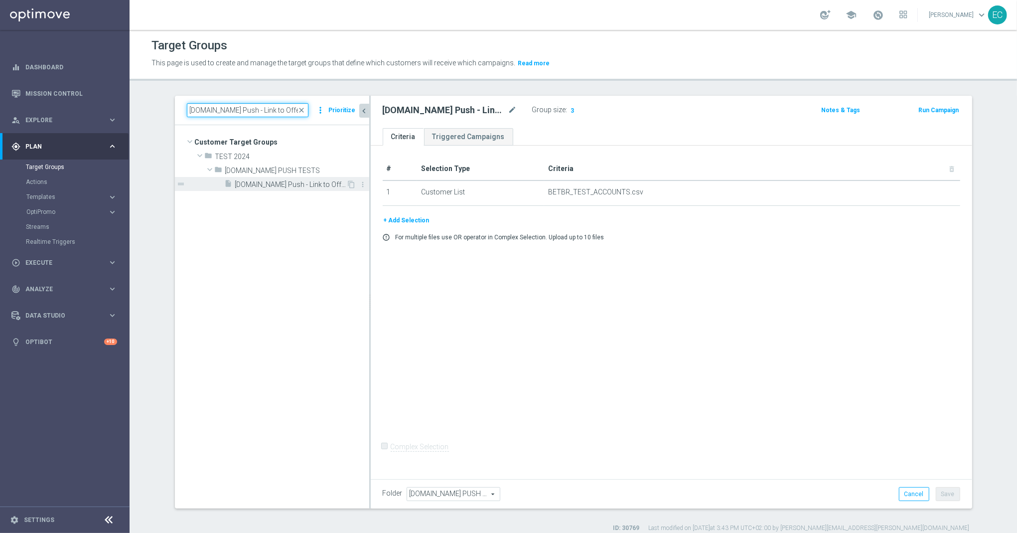
type input "BET.BR Push - Link to Offer bundle"
click at [322, 182] on span "BET.BR Push - Link to Offer bundle" at bounding box center [291, 184] width 112 height 8
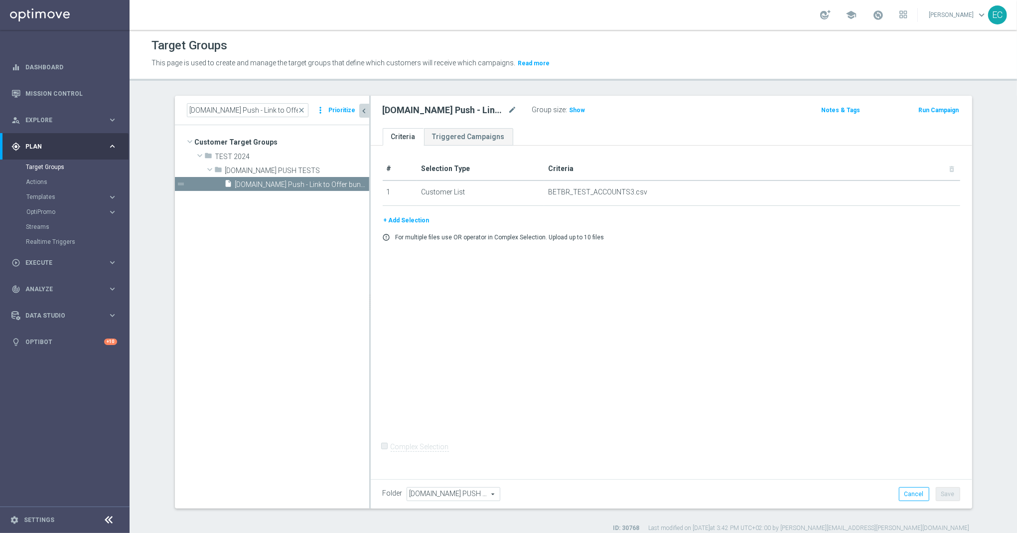
click at [929, 107] on button "Run Campaign" at bounding box center [939, 110] width 42 height 11
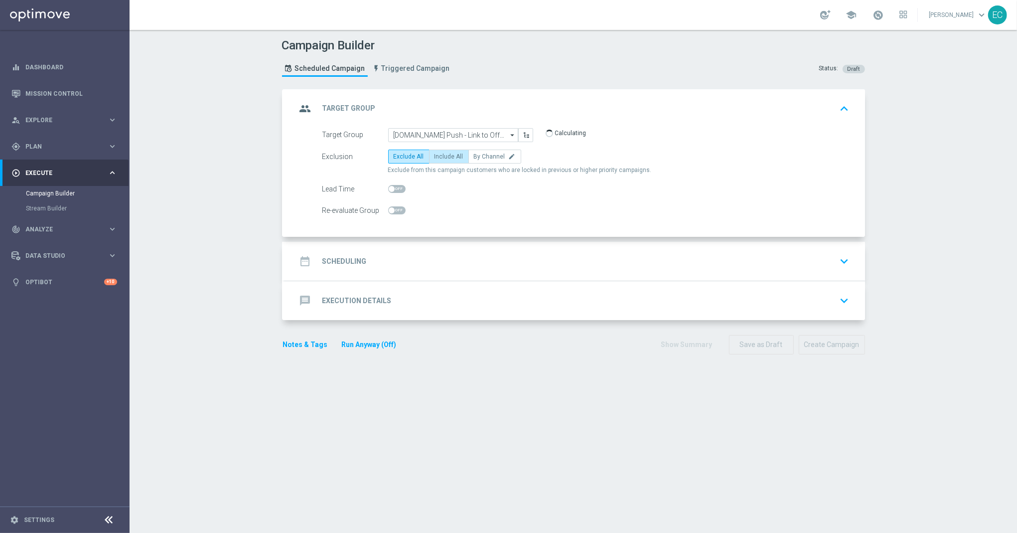
click at [450, 150] on label "Include All" at bounding box center [449, 157] width 40 height 14
click at [441, 155] on input "Include All" at bounding box center [438, 158] width 6 height 6
radio input "true"
click at [450, 261] on div "date_range Scheduling keyboard_arrow_down" at bounding box center [575, 261] width 557 height 19
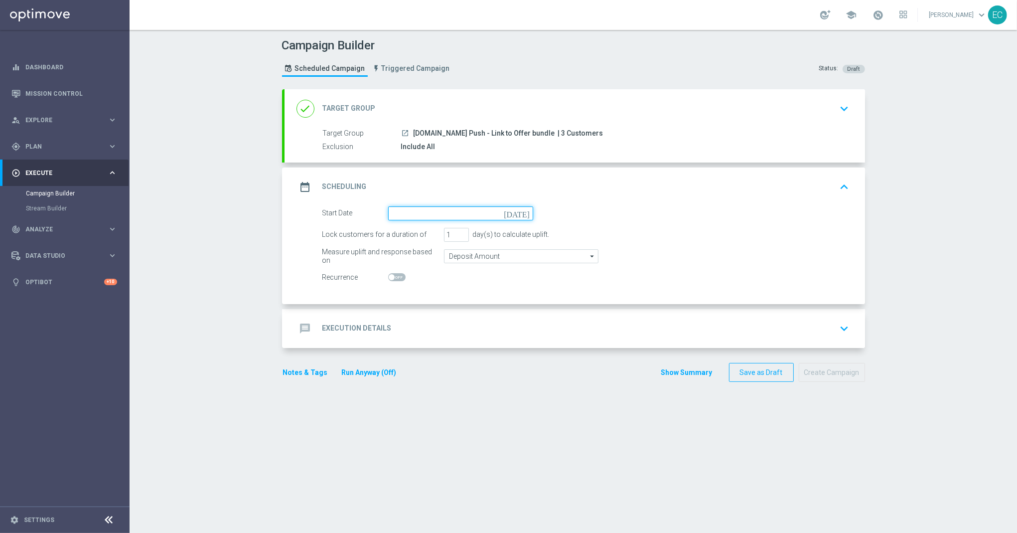
click at [506, 214] on input at bounding box center [460, 213] width 145 height 14
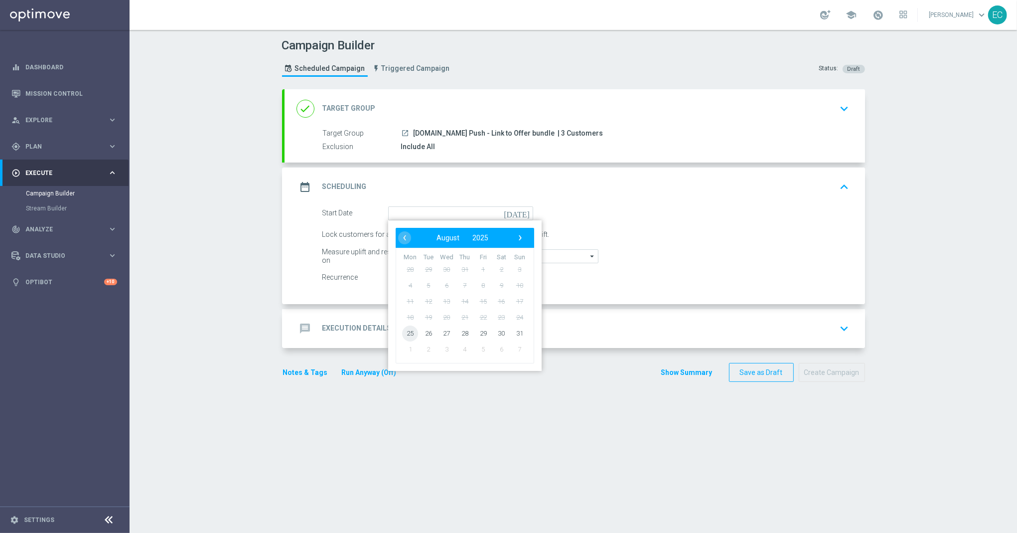
click at [406, 334] on span "25" at bounding box center [410, 333] width 16 height 16
type input "[DATE]"
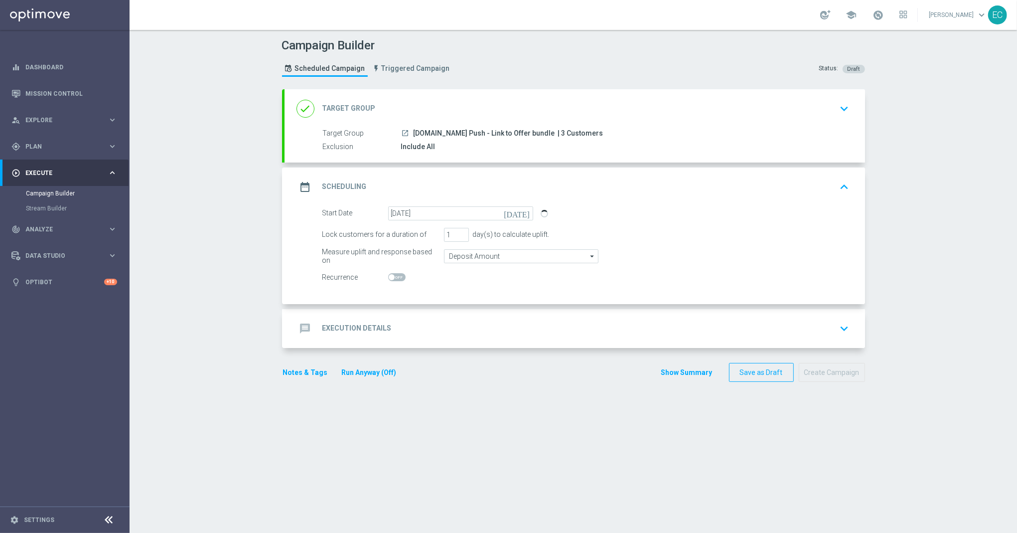
click at [469, 327] on div "message Execution Details keyboard_arrow_down" at bounding box center [575, 328] width 557 height 19
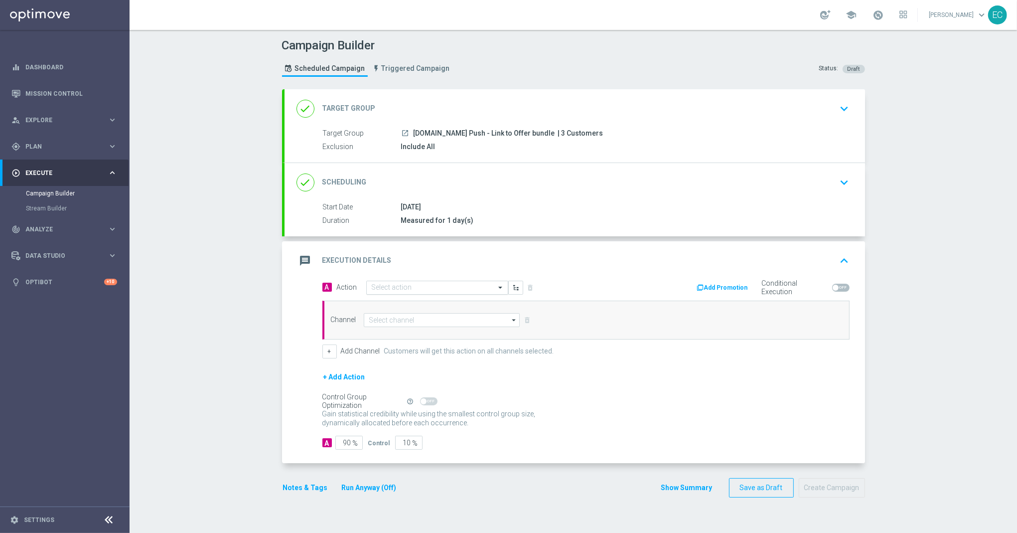
click at [424, 293] on div "Select action" at bounding box center [437, 288] width 142 height 14
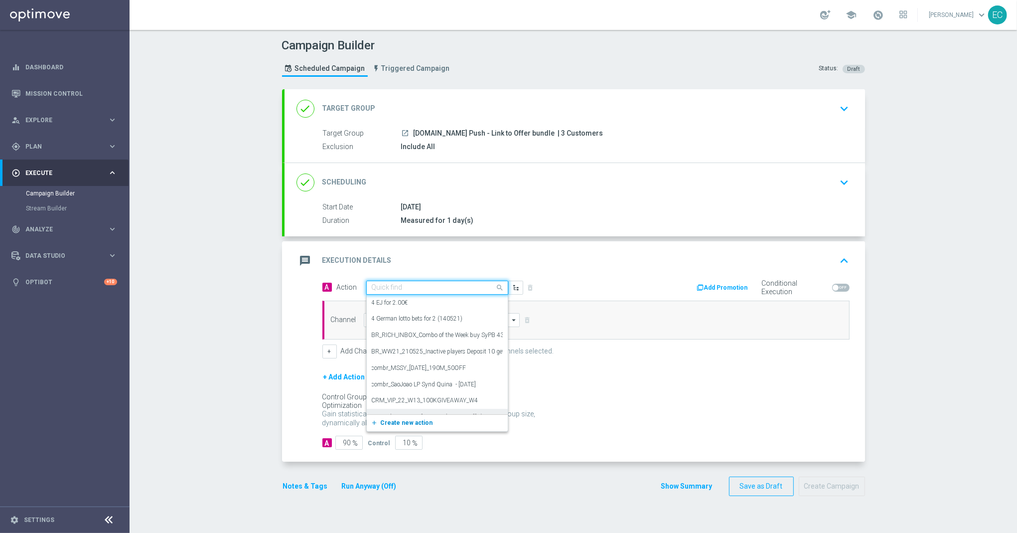
click at [426, 427] on button "add_new Create new action" at bounding box center [436, 422] width 138 height 11
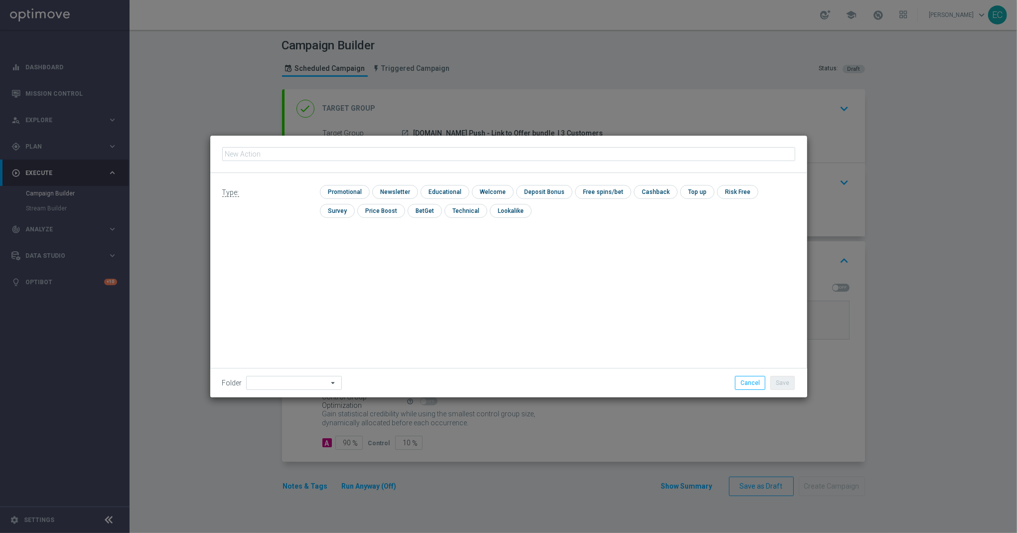
type input "BET.BR Push - Link to Offer bundle"
click at [327, 187] on input "checkbox" at bounding box center [343, 191] width 47 height 13
checkbox input "true"
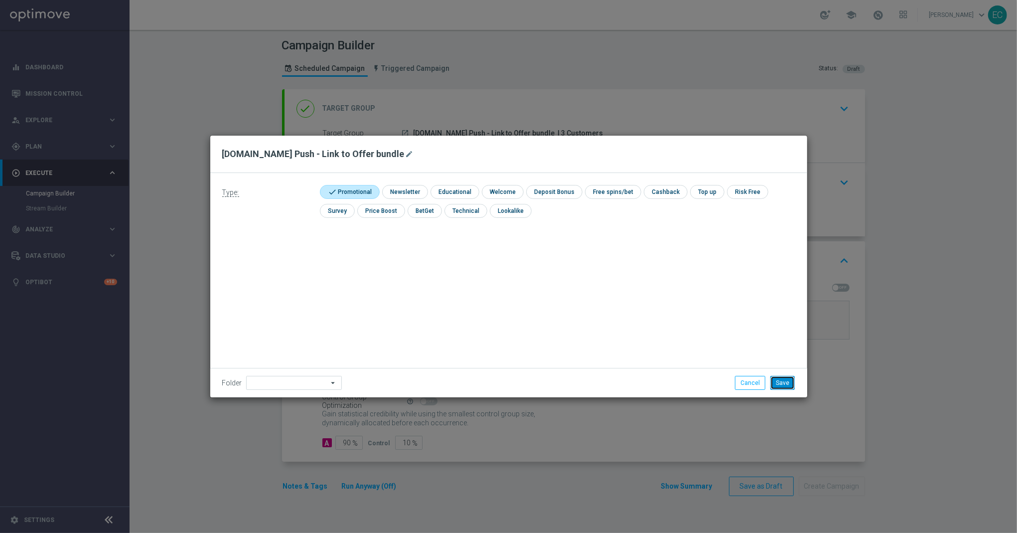
click at [786, 384] on button "Save" at bounding box center [783, 383] width 24 height 14
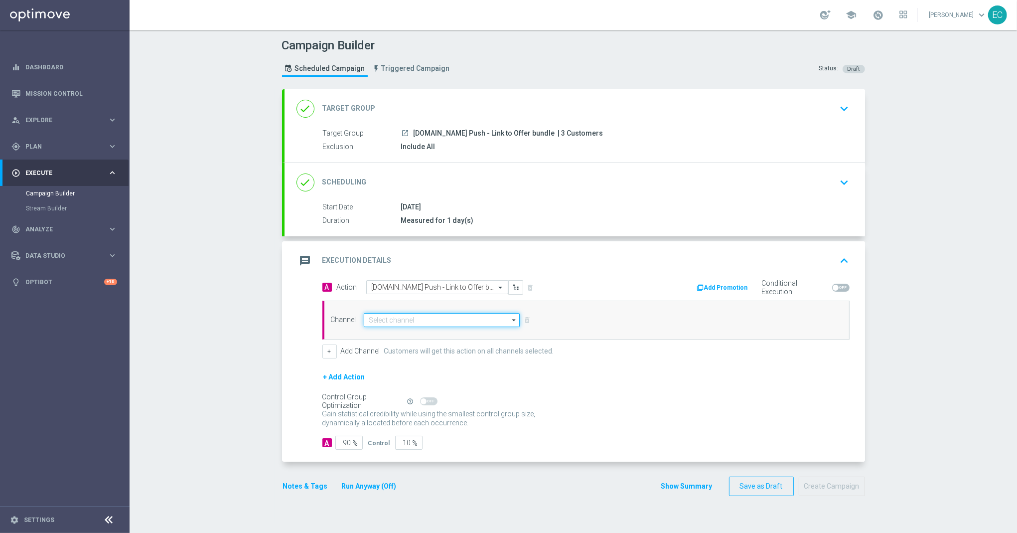
click at [407, 319] on input at bounding box center [442, 320] width 157 height 14
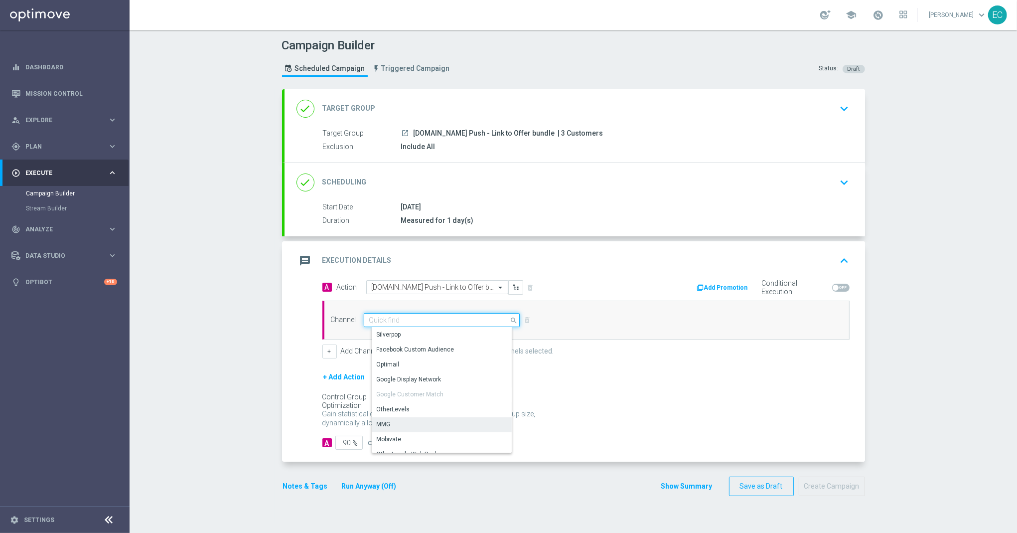
scroll to position [256, 0]
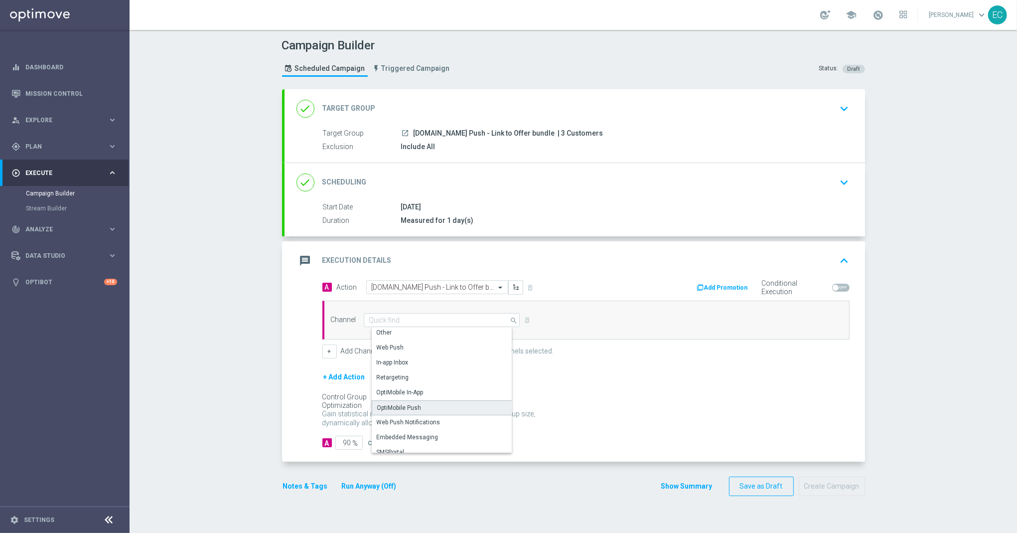
click at [417, 407] on div "OptiMobile Push" at bounding box center [446, 407] width 148 height 15
type input "OptiMobile Push"
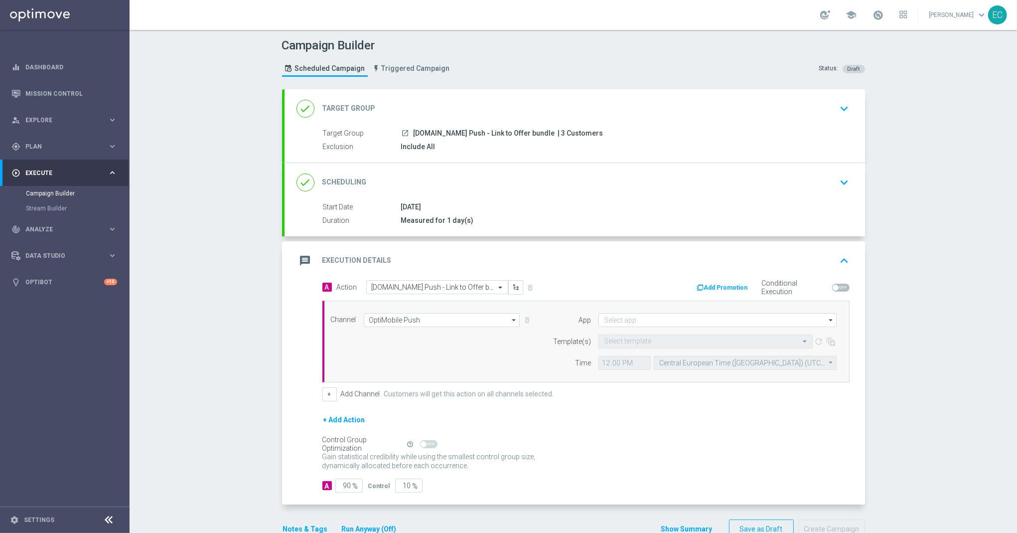
click at [725, 330] on form "App arrow_drop_down Drag here to set row groups Drag here to set column labels …" at bounding box center [692, 341] width 289 height 57
click at [722, 324] on input at bounding box center [718, 320] width 238 height 14
click at [691, 338] on div "Brazil regulated" at bounding box center [726, 334] width 239 height 14
type input "Brazil regulated"
click at [645, 343] on input "text" at bounding box center [695, 341] width 183 height 8
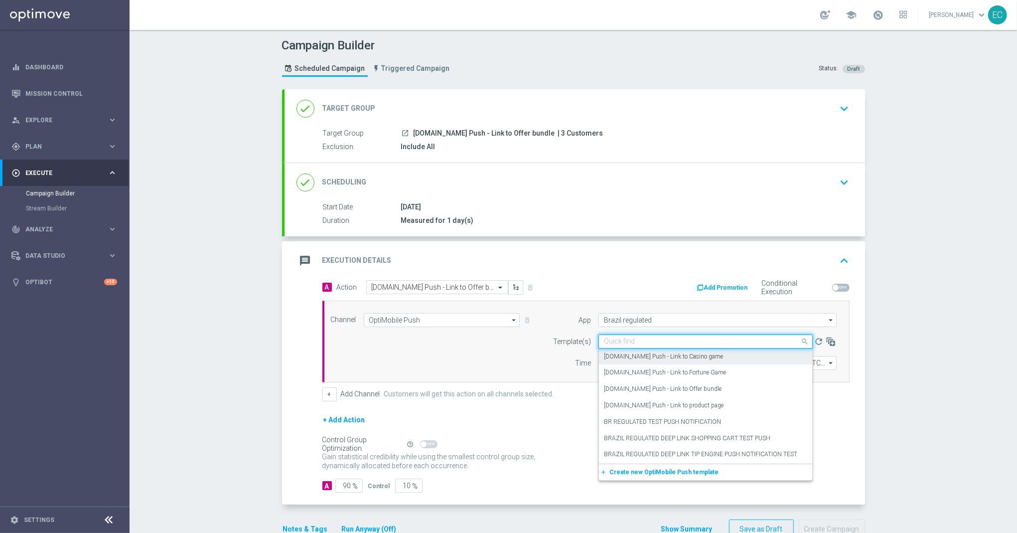
paste input "BET.BR Push - Link to Offer bundle"
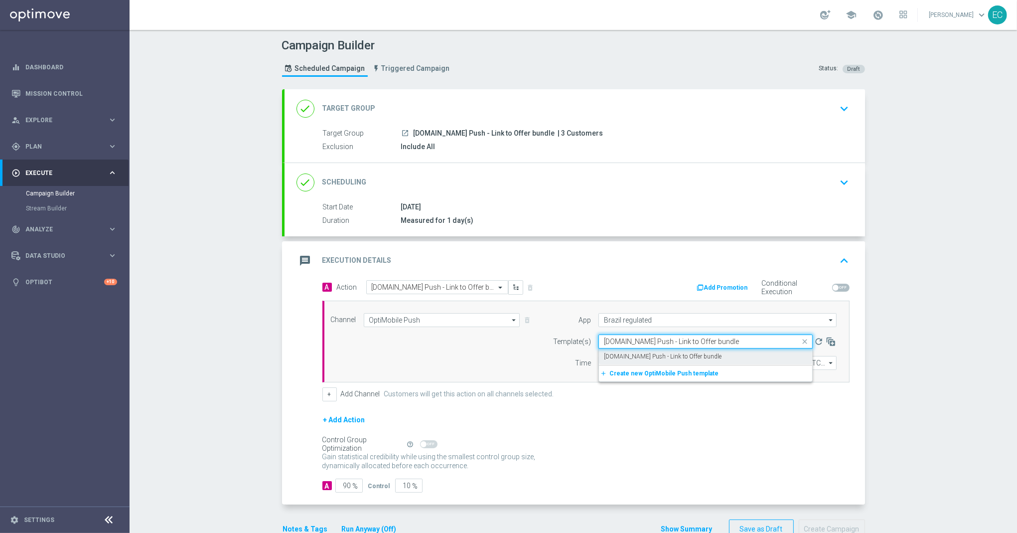
click at [684, 354] on label "BET.BR Push - Link to Offer bundle" at bounding box center [663, 356] width 118 height 8
type input "BET.BR Push - Link to Offer bundle"
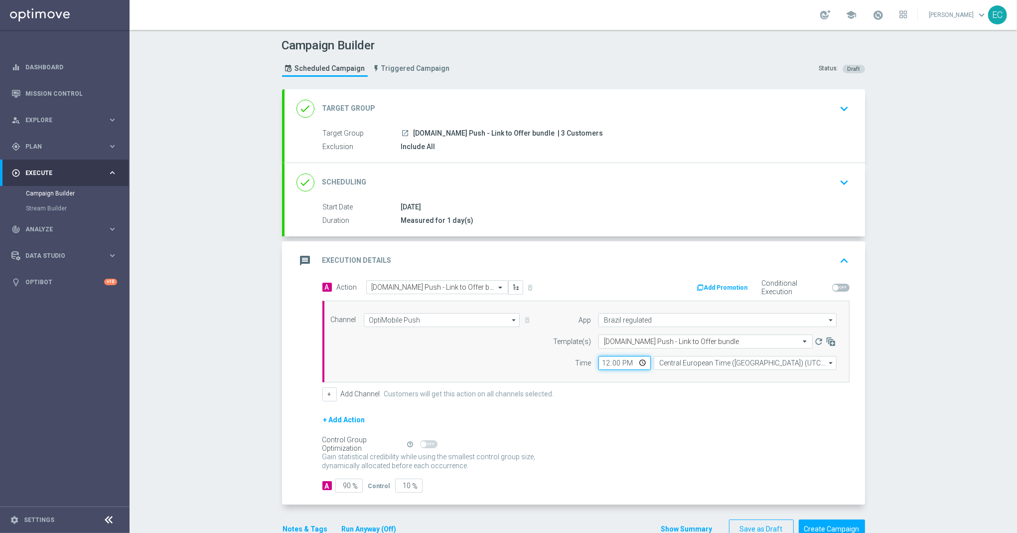
click at [601, 365] on input "12:00" at bounding box center [625, 363] width 52 height 14
type input "16:02"
click at [344, 488] on input "90" at bounding box center [348, 486] width 27 height 14
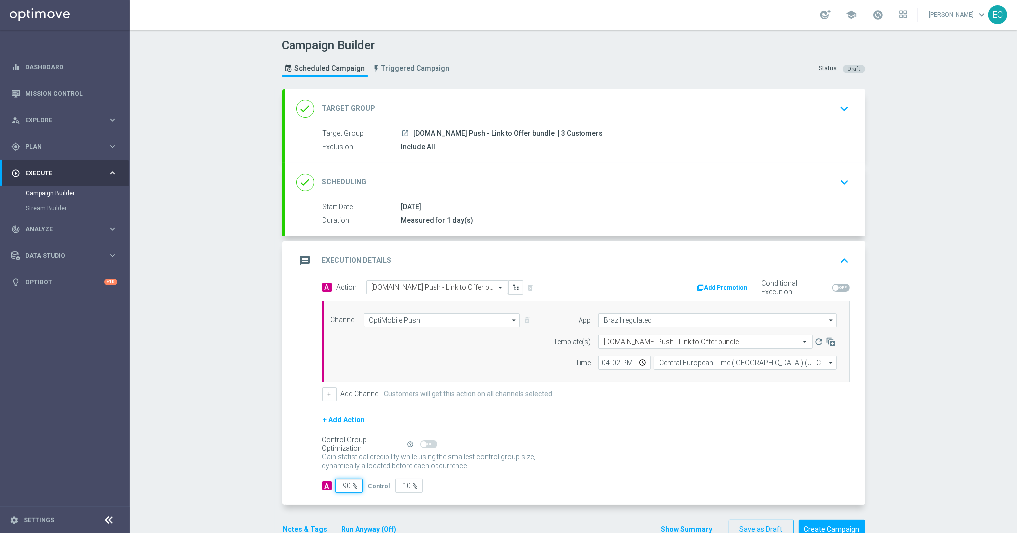
type input "1"
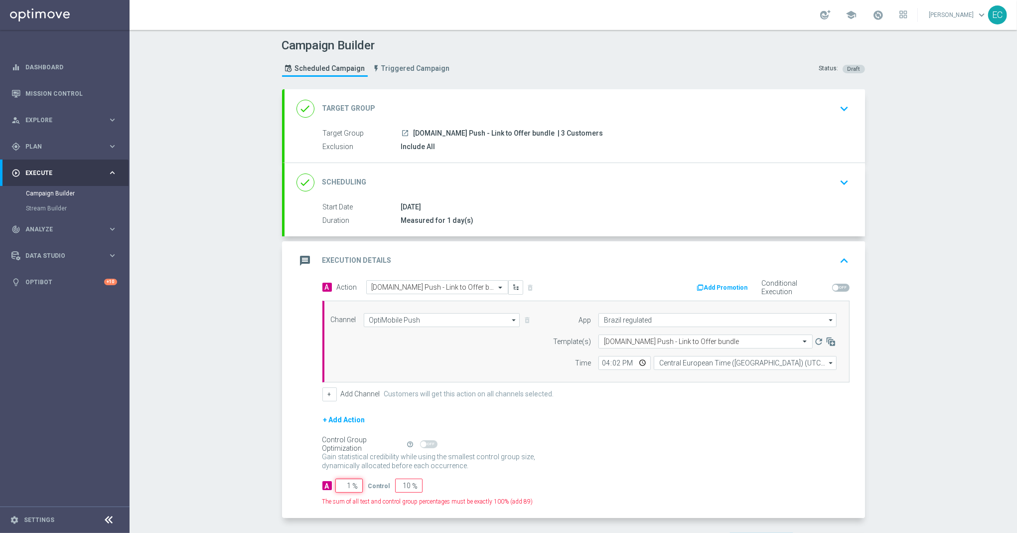
type input "99"
type input "10"
type input "90"
type input "100"
type input "0"
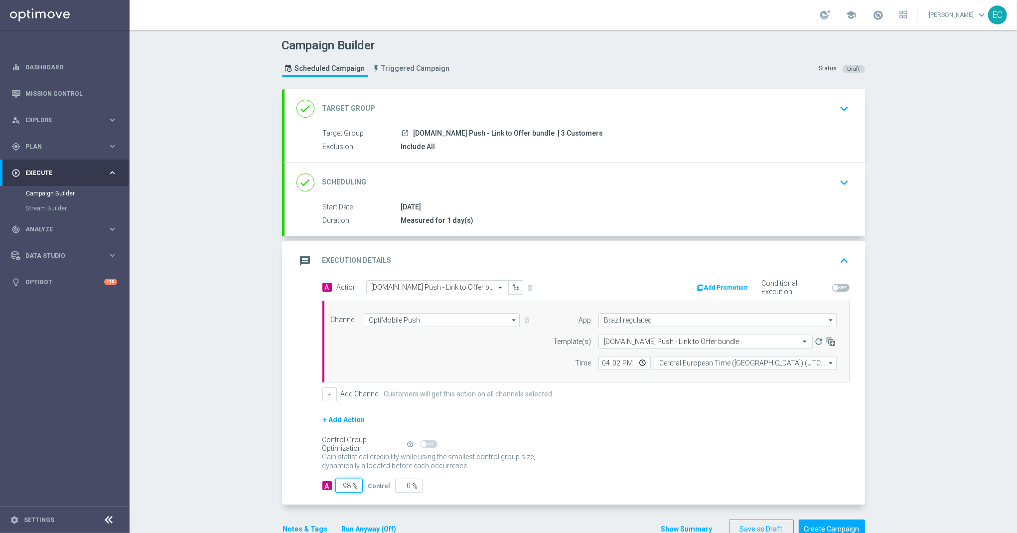
scroll to position [42, 0]
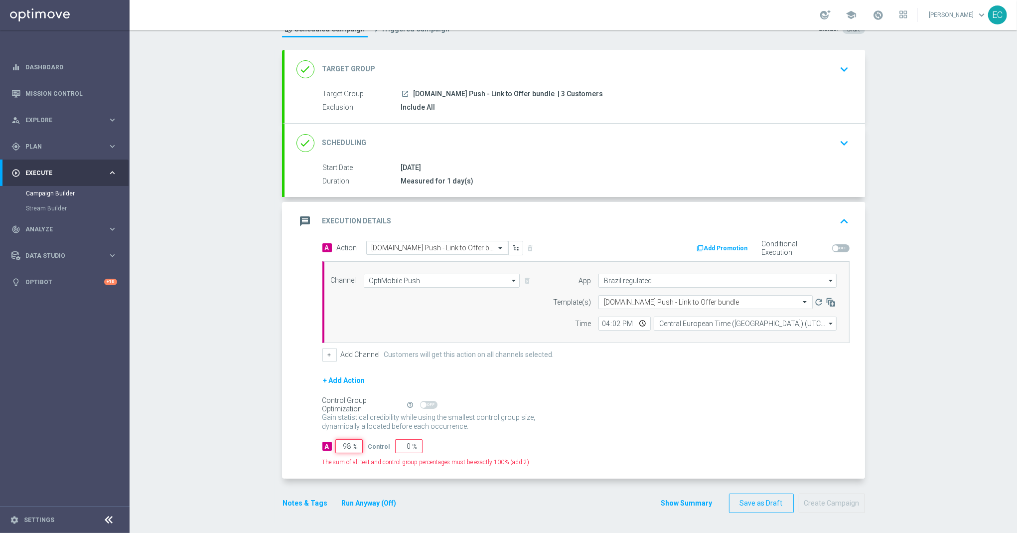
type input "9"
type input "91"
type input "100"
type input "1"
type input "99"
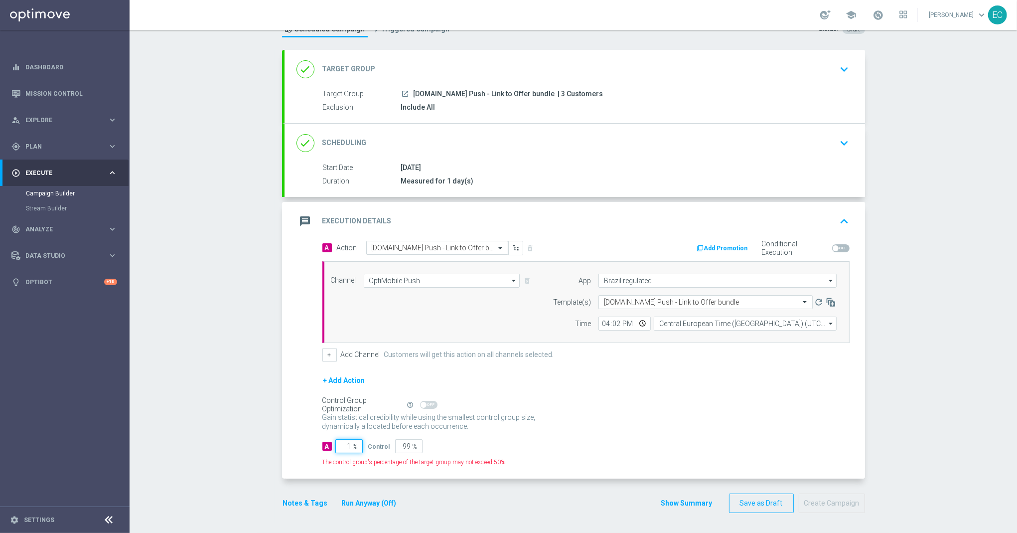
type input "10"
type input "90"
type input "100"
type input "0"
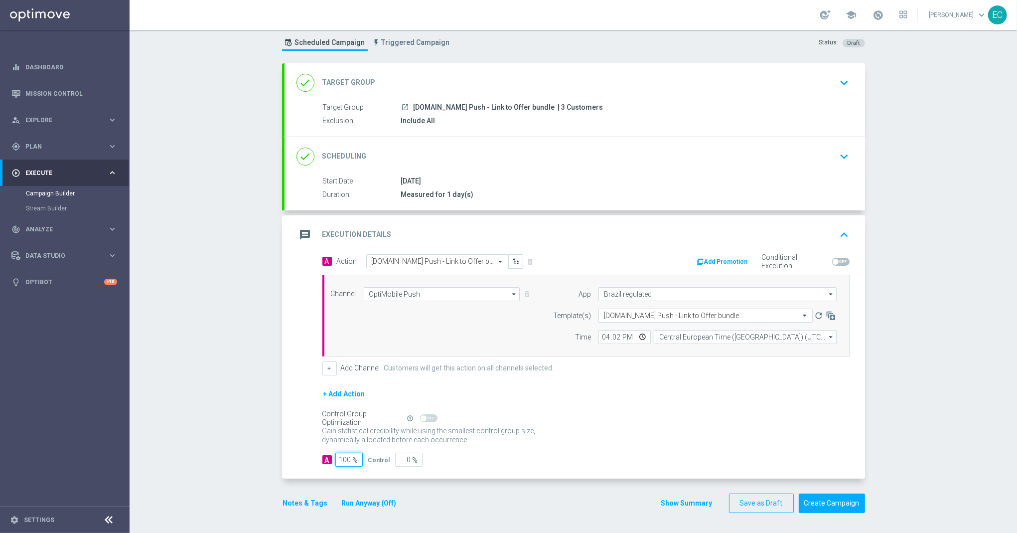
scroll to position [28, 0]
type input "100"
click at [588, 392] on div "+ Add Action" at bounding box center [586, 400] width 527 height 25
click at [827, 505] on button "Create Campaign" at bounding box center [832, 502] width 66 height 19
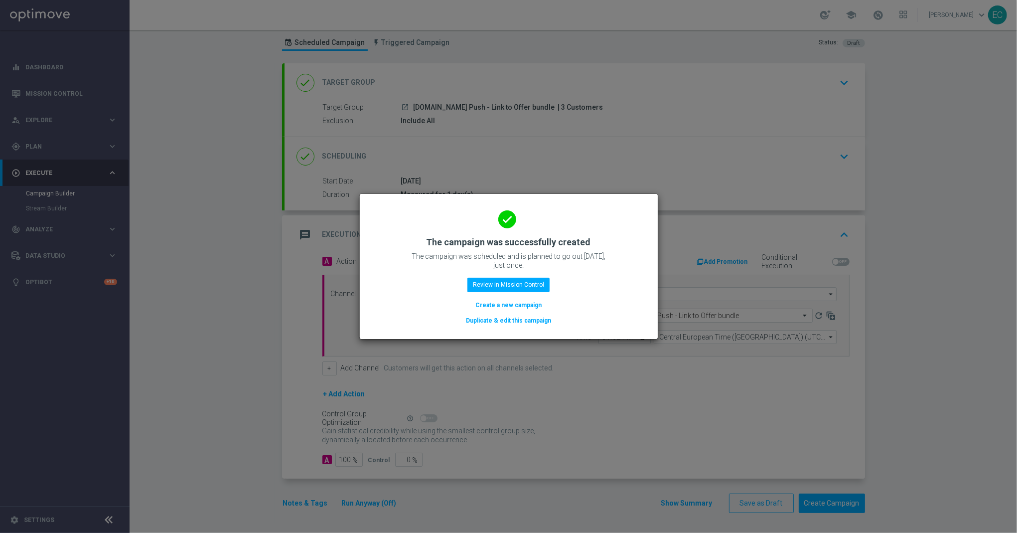
click at [489, 307] on button "Create a new campaign" at bounding box center [509, 305] width 68 height 11
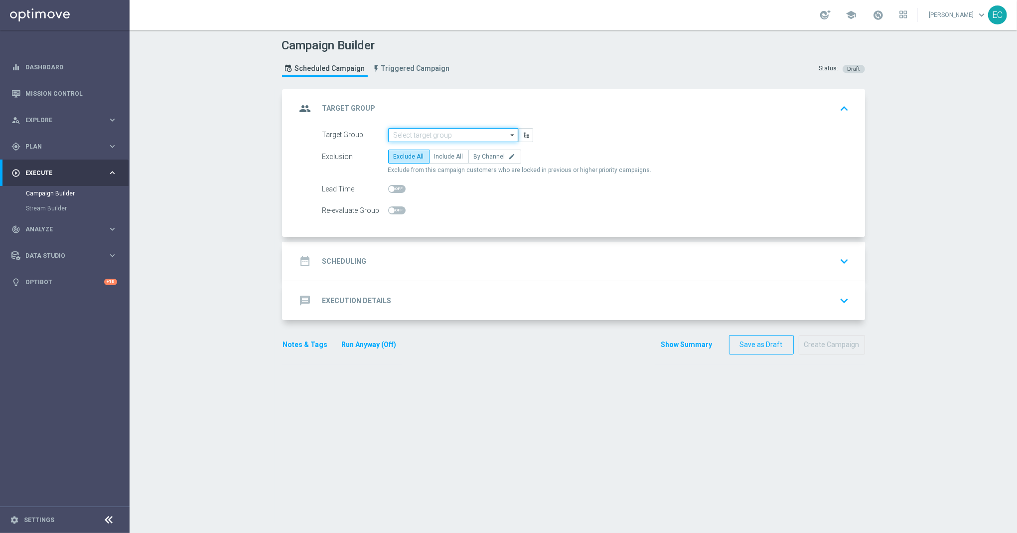
click at [454, 138] on input at bounding box center [453, 135] width 130 height 14
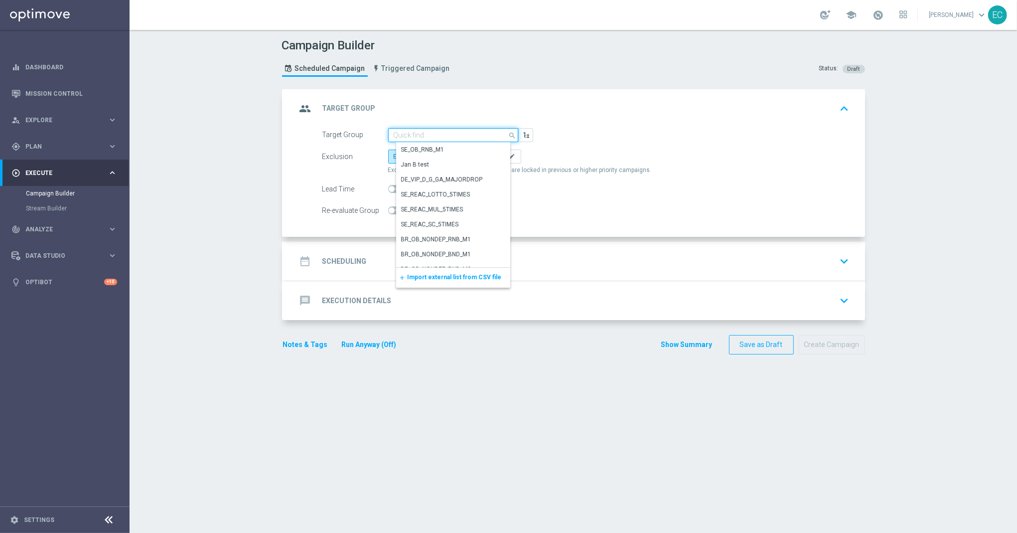
paste input "BET.BR Push - Link to Casino game"
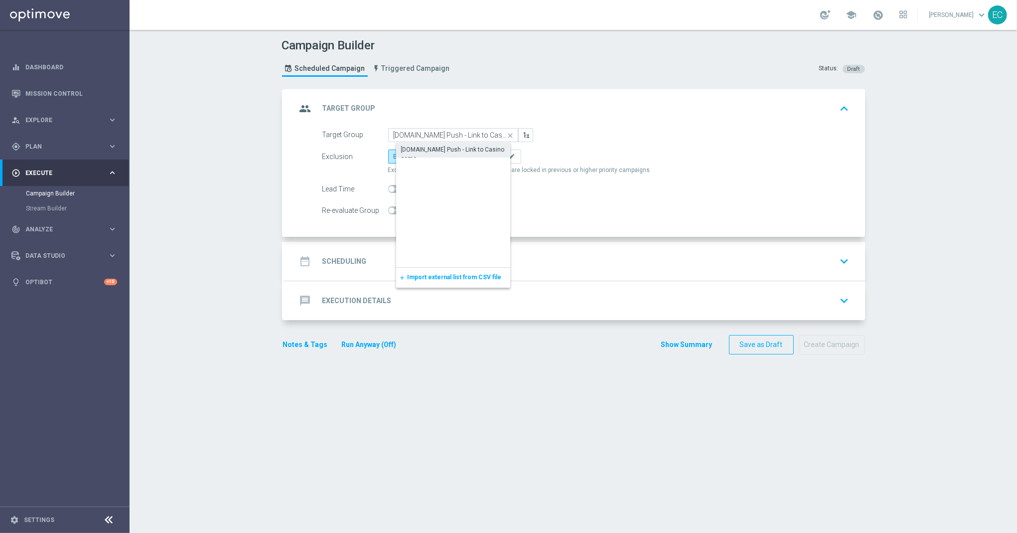
click at [458, 145] on div "BET.BR Push - Link to Casino game" at bounding box center [461, 154] width 121 height 18
type input "BET.BR Push - Link to Casino game"
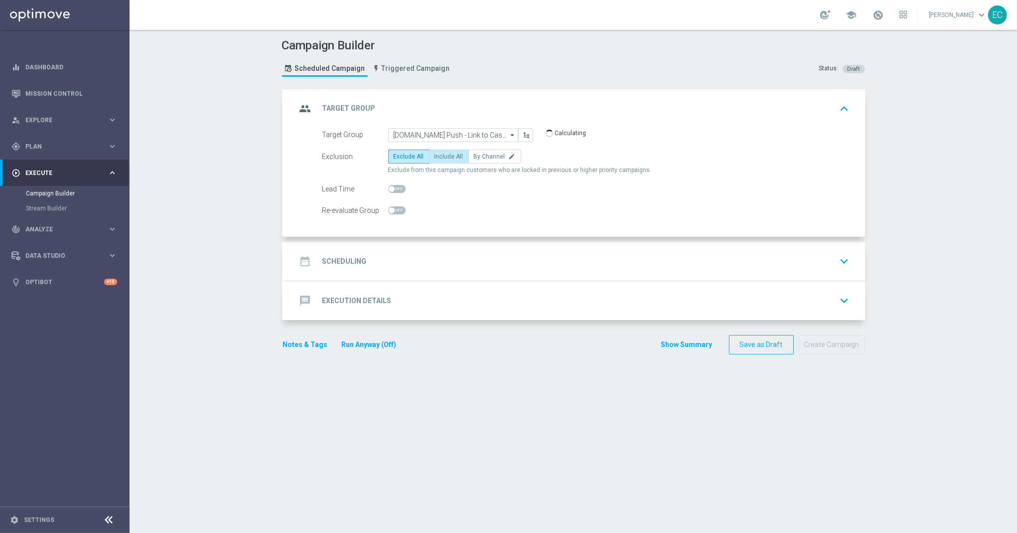
click at [449, 158] on span "Include All" at bounding box center [449, 156] width 29 height 7
click at [441, 158] on input "Include All" at bounding box center [438, 158] width 6 height 6
radio input "true"
click at [451, 259] on div "date_range Scheduling keyboard_arrow_down" at bounding box center [575, 261] width 557 height 19
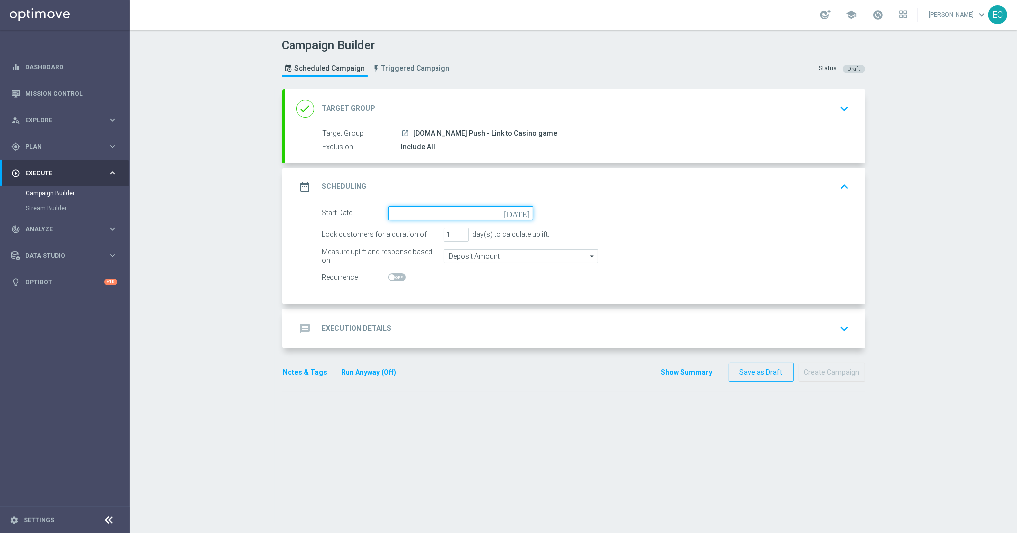
click at [432, 215] on input at bounding box center [460, 213] width 145 height 14
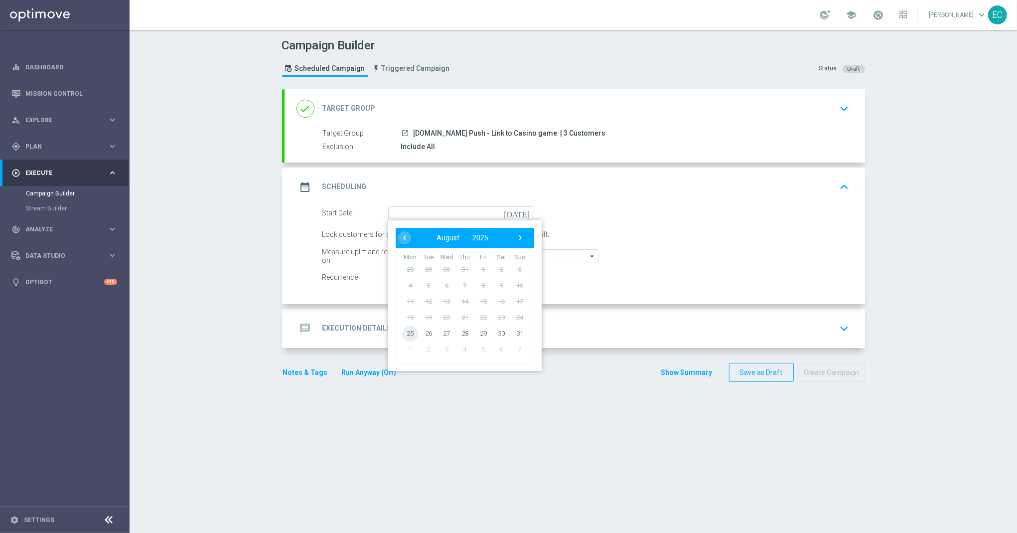
click at [409, 329] on span "25" at bounding box center [410, 333] width 16 height 16
type input "[DATE]"
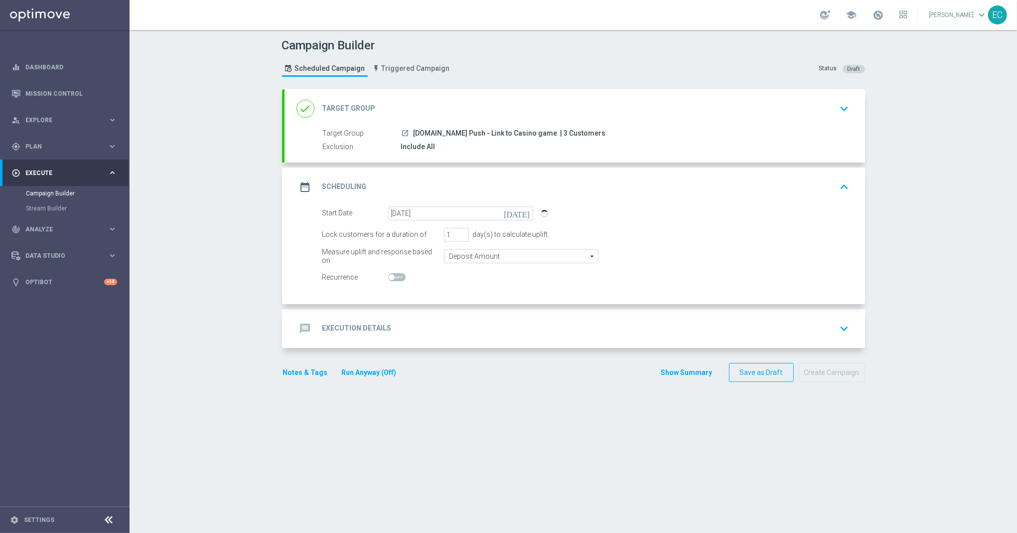
click at [484, 335] on div "message Execution Details keyboard_arrow_down" at bounding box center [575, 328] width 557 height 19
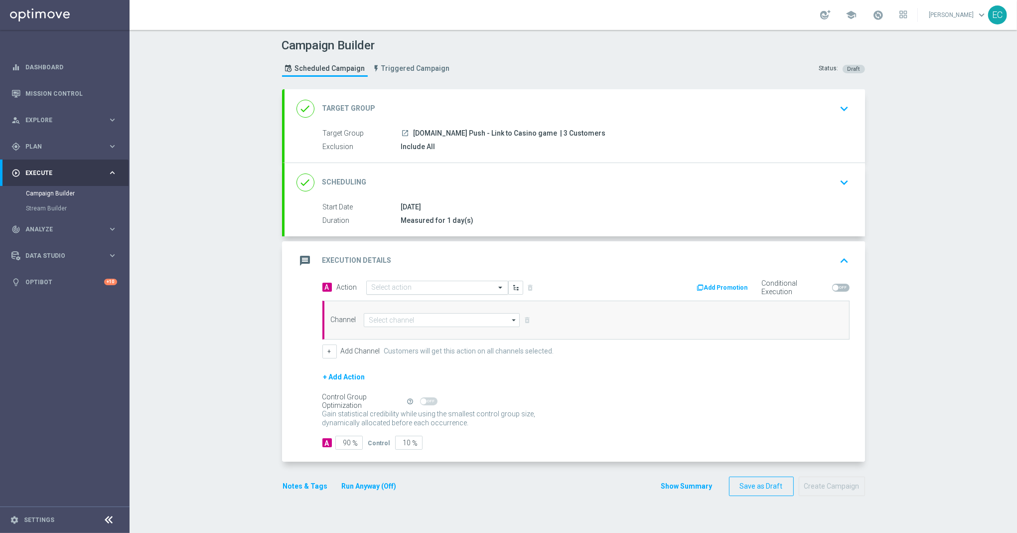
click at [435, 287] on input "text" at bounding box center [427, 288] width 111 height 8
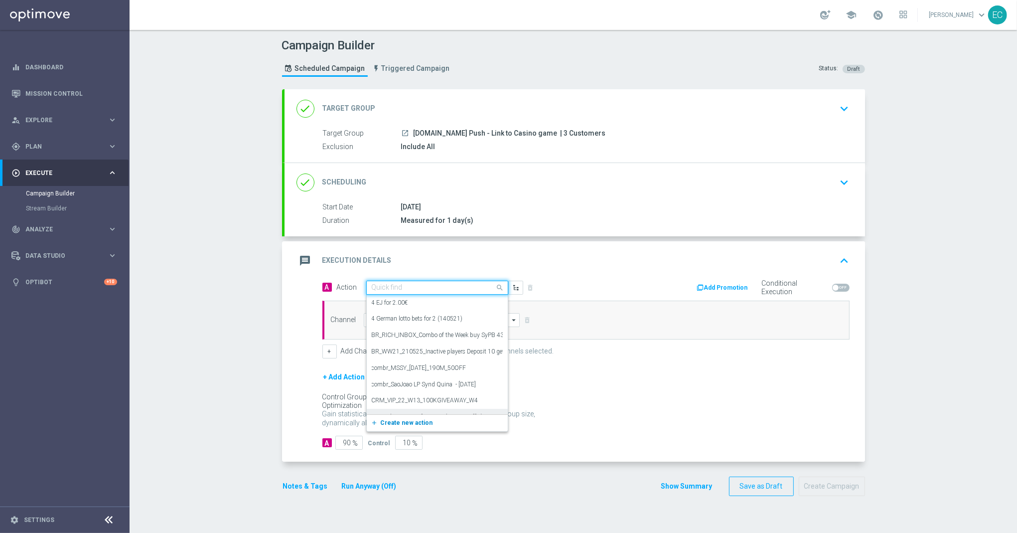
click at [434, 427] on button "add_new Create new action" at bounding box center [436, 422] width 138 height 11
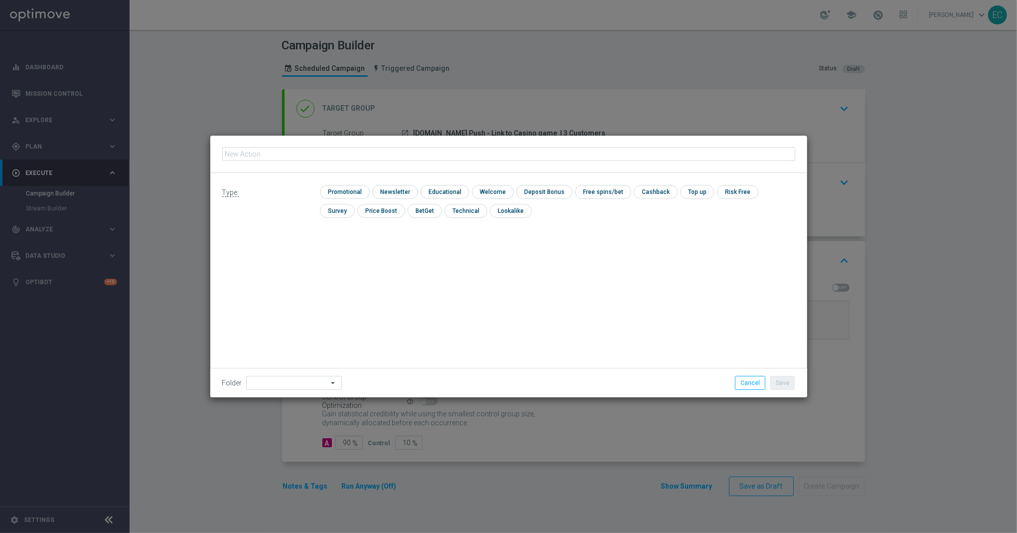
type input "BET.BR Push - Link to Casino game"
click at [342, 190] on input "checkbox" at bounding box center [343, 191] width 47 height 13
checkbox input "true"
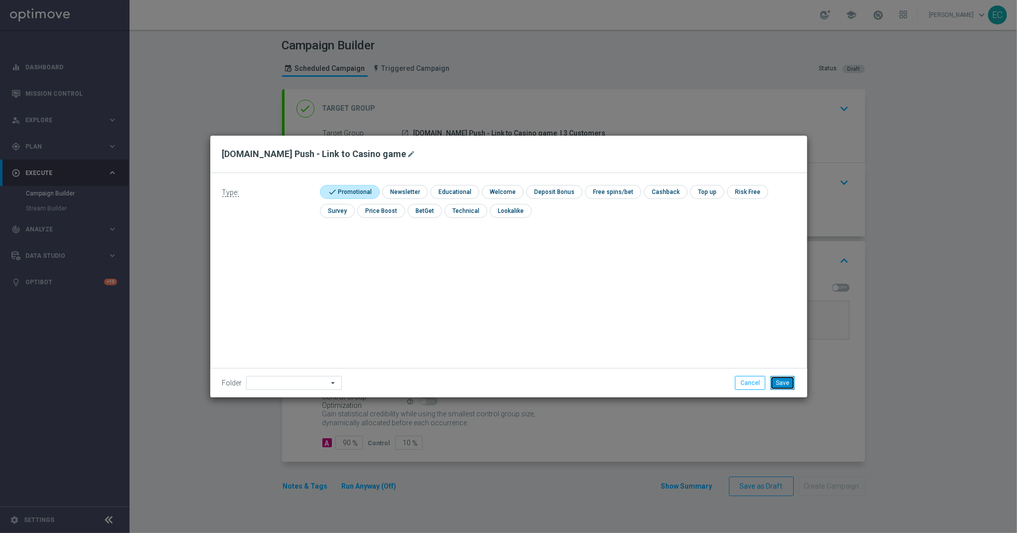
click at [788, 381] on button "Save" at bounding box center [783, 383] width 24 height 14
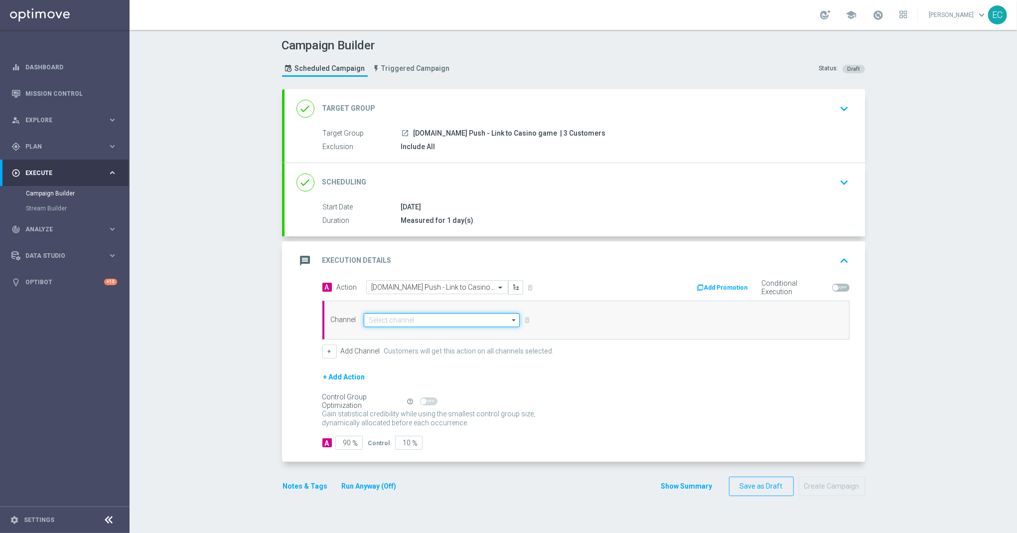
click at [434, 322] on input at bounding box center [442, 320] width 157 height 14
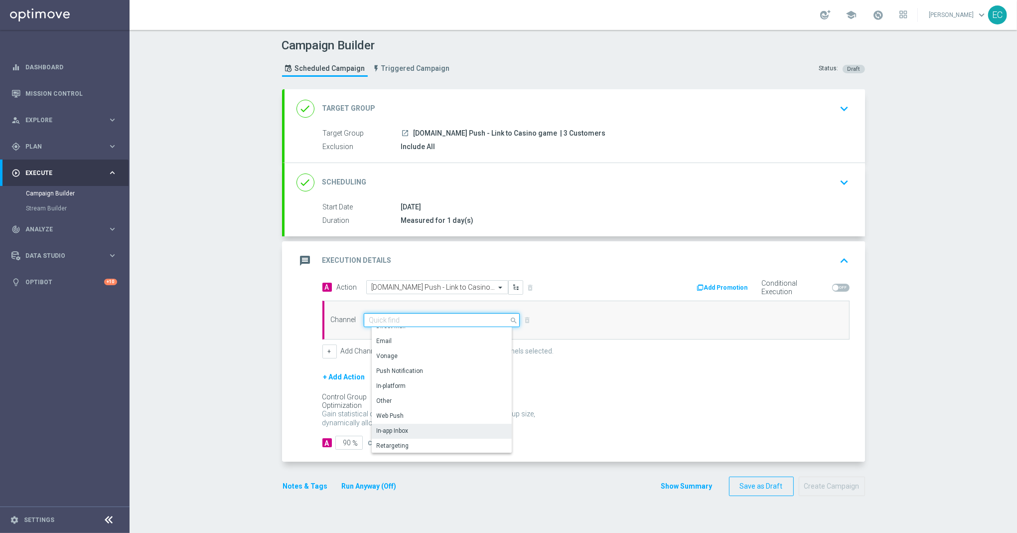
scroll to position [264, 0]
click at [444, 402] on div "OptiMobile Push" at bounding box center [446, 400] width 148 height 14
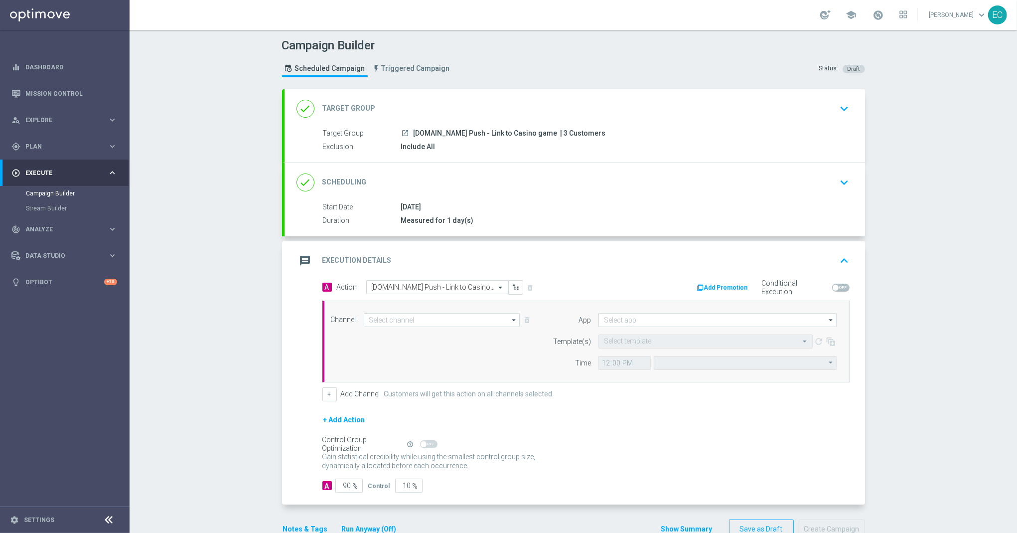
type input "OptiMobile Push"
type input "Central European Time ([GEOGRAPHIC_DATA]) (UTC +02:00)"
click at [634, 324] on input at bounding box center [718, 320] width 238 height 14
click at [645, 330] on div "Brazil regulated" at bounding box center [726, 334] width 239 height 14
type input "Brazil regulated"
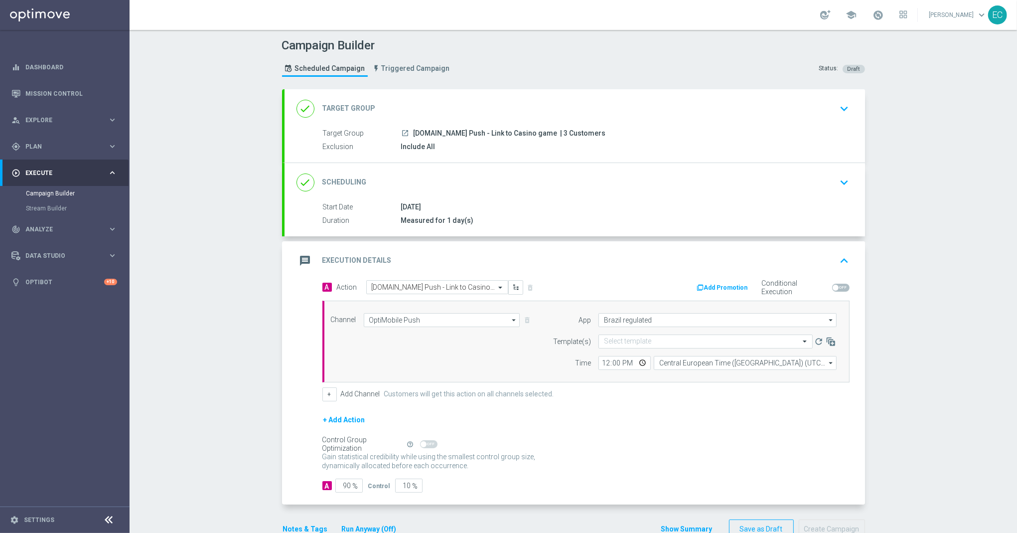
click at [643, 349] on form "Template(s) Select template refresh Time 12:00 Central European Time (Budapest)…" at bounding box center [692, 351] width 289 height 35
click at [697, 342] on input "text" at bounding box center [695, 341] width 183 height 8
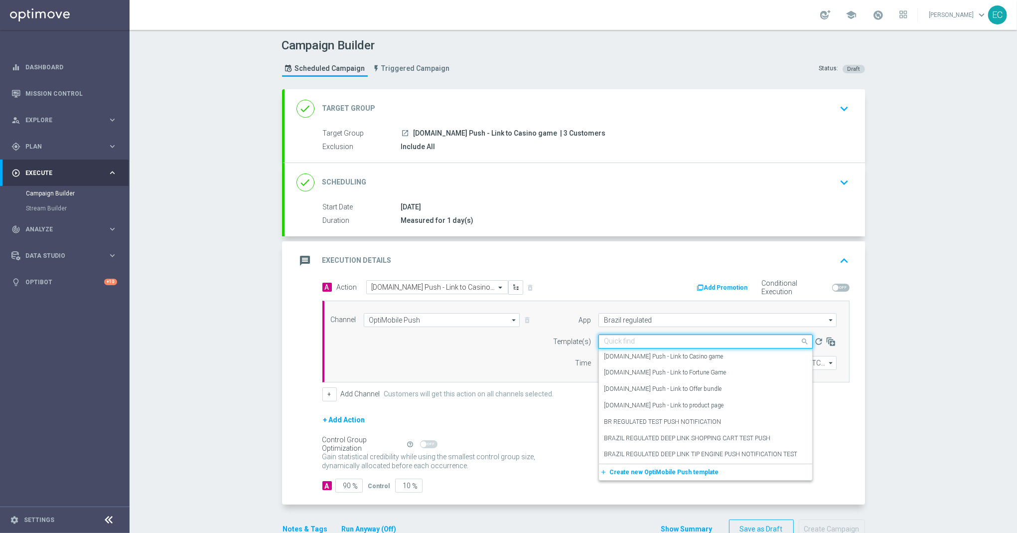
paste input "BET.BR Push - Link to Casino game"
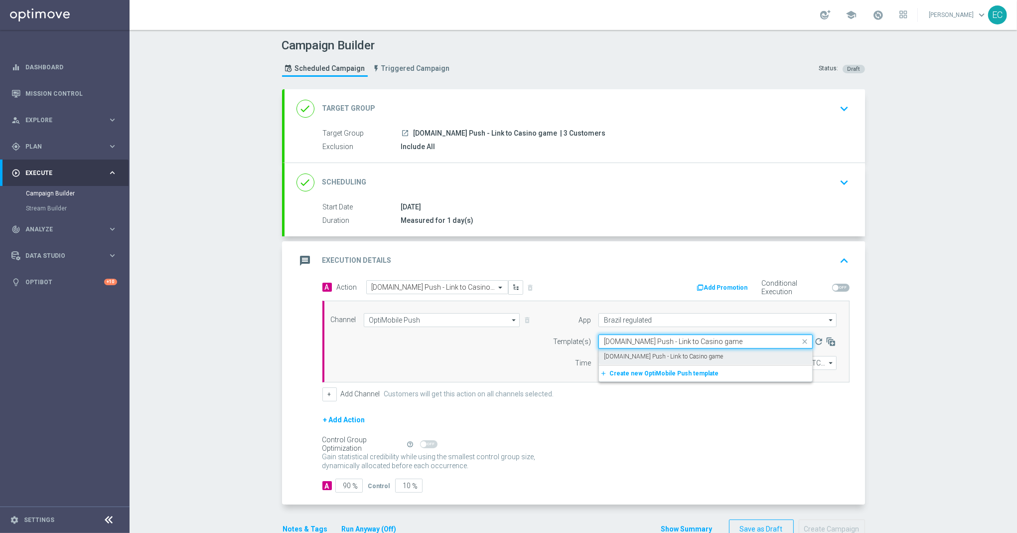
click at [698, 350] on div "BET.BR Push - Link to Casino game" at bounding box center [705, 356] width 203 height 16
type input "BET.BR Push - Link to Casino game"
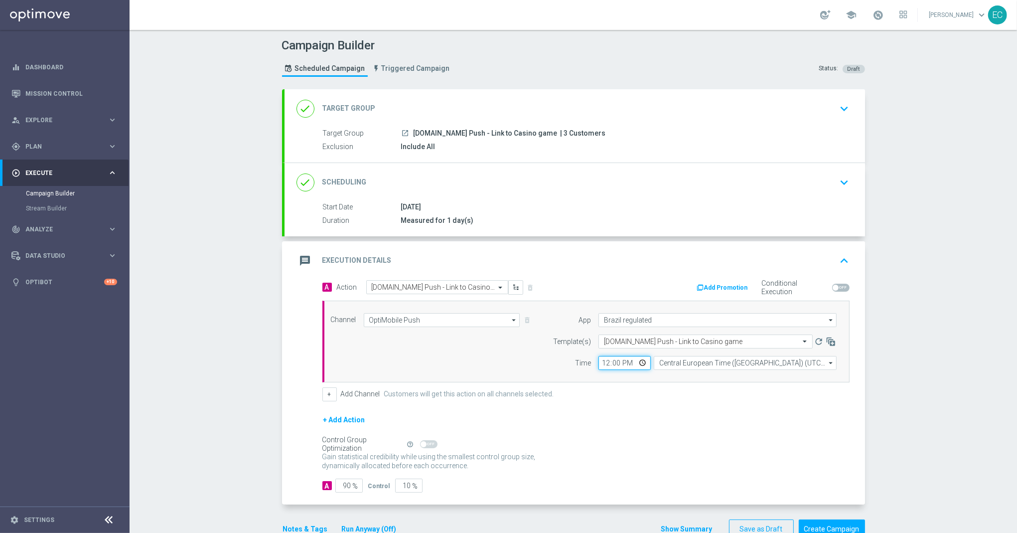
click at [599, 365] on input "12:00" at bounding box center [625, 363] width 52 height 14
type input "16:10"
click at [328, 485] on div "A 90 %" at bounding box center [342, 486] width 38 height 14
click at [335, 487] on input "90" at bounding box center [348, 486] width 27 height 14
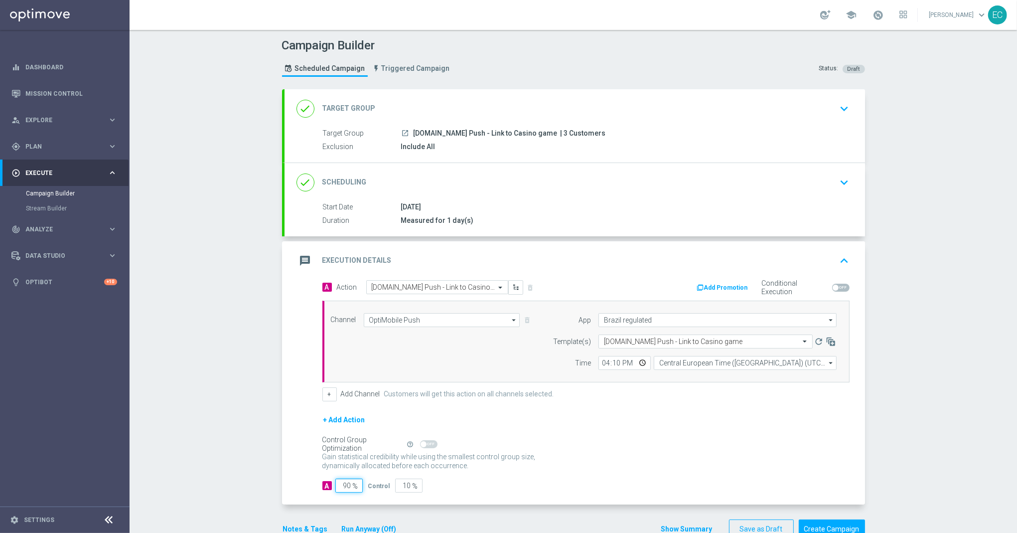
click at [335, 487] on input "90" at bounding box center [348, 486] width 27 height 14
type input "1"
type input "99"
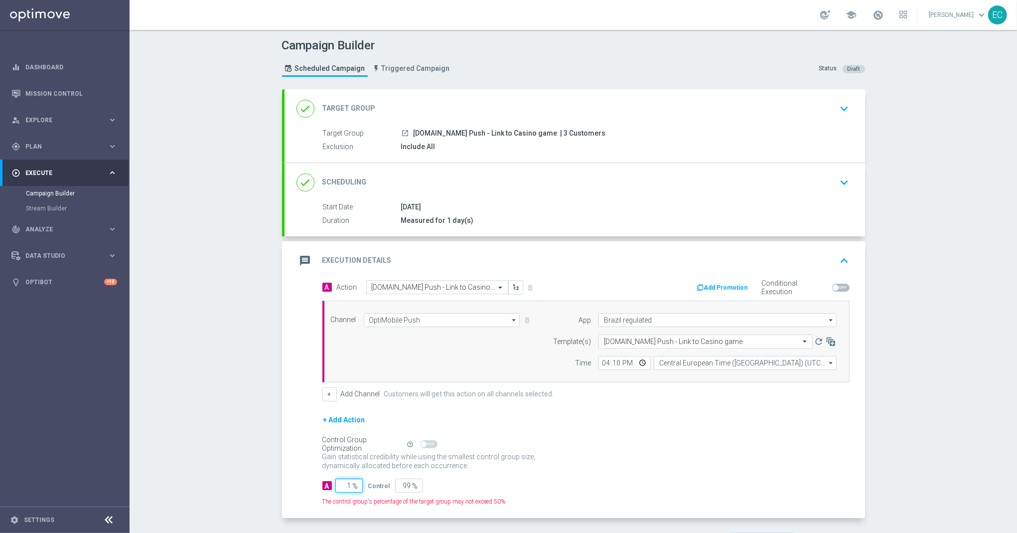
type input "10"
type input "90"
type input "100"
type input "0"
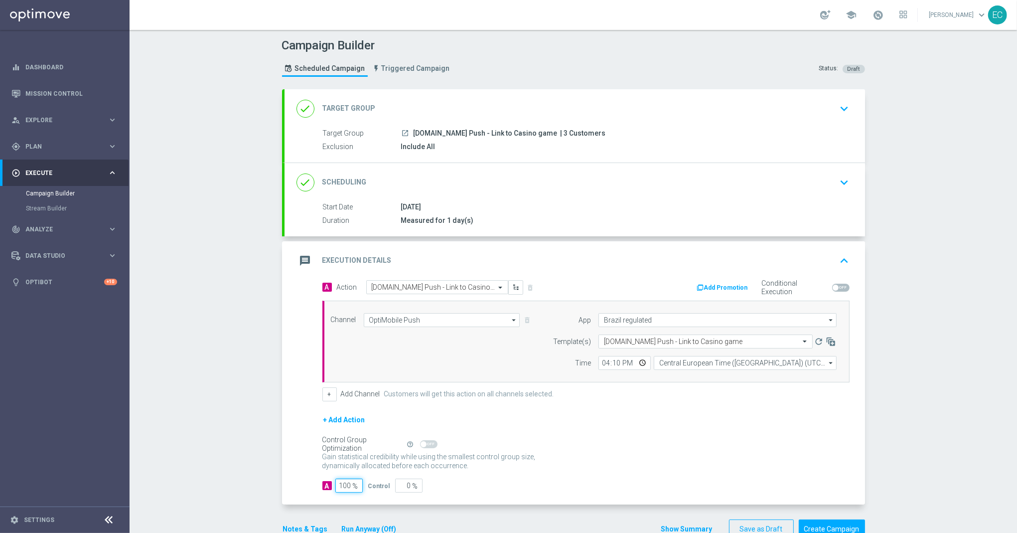
type input "100"
click at [576, 481] on div "A 100 % Control 0 %" at bounding box center [586, 486] width 527 height 14
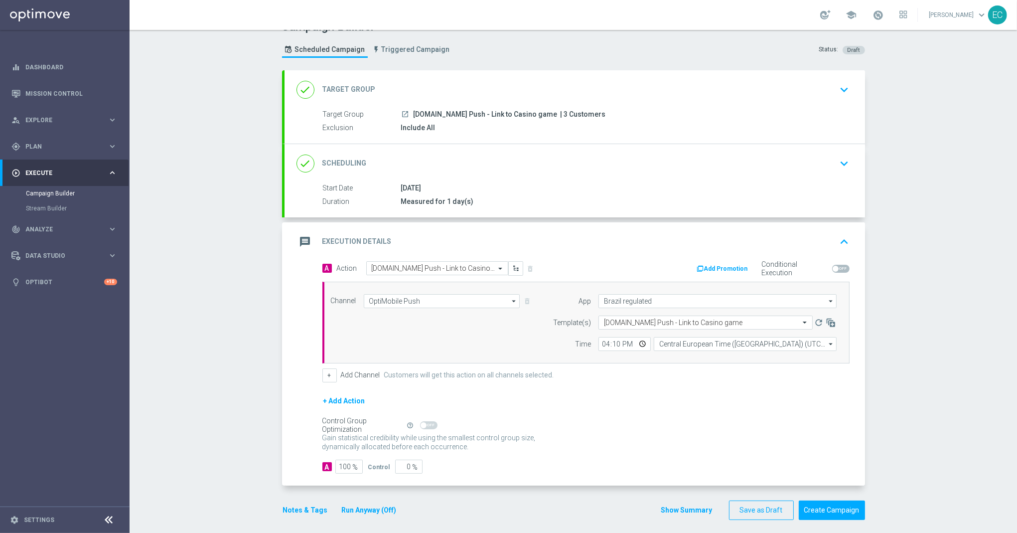
scroll to position [28, 0]
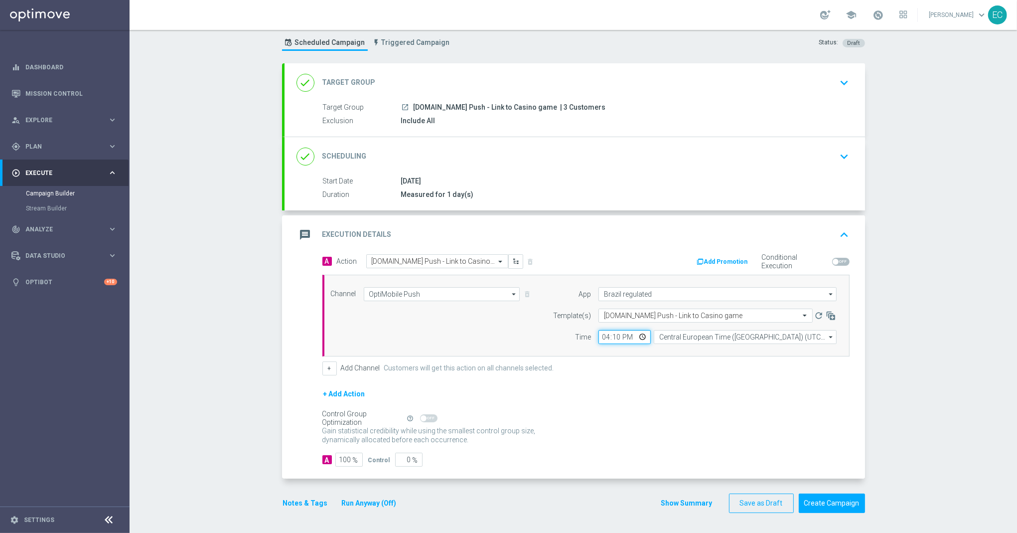
click at [613, 337] on input "16:10" at bounding box center [625, 337] width 52 height 14
click at [670, 425] on div "Gain statistical credibility while using the smallest control group size, dynam…" at bounding box center [586, 436] width 527 height 24
click at [815, 509] on button "Create Campaign" at bounding box center [832, 502] width 66 height 19
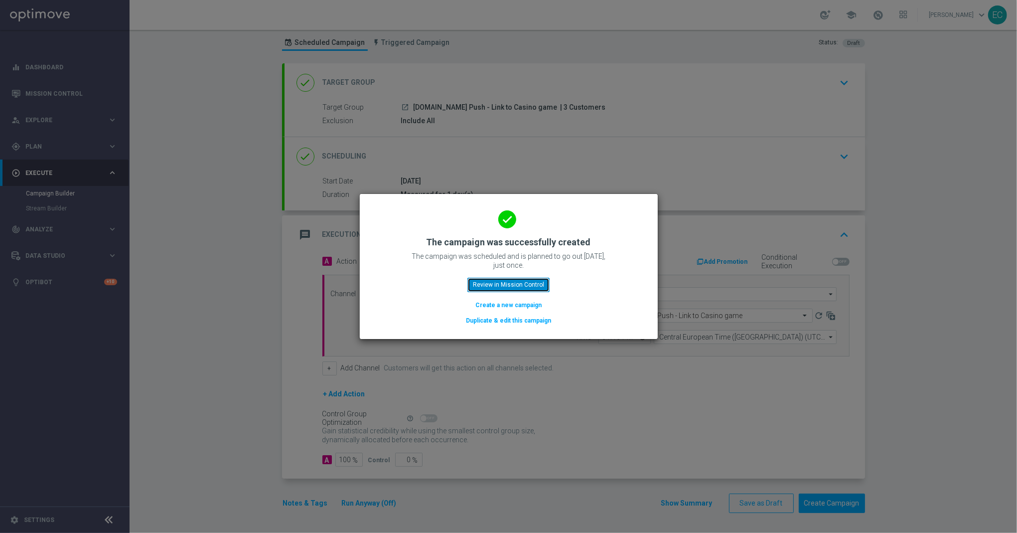
click at [500, 279] on button "Review in Mission Control" at bounding box center [509, 285] width 82 height 14
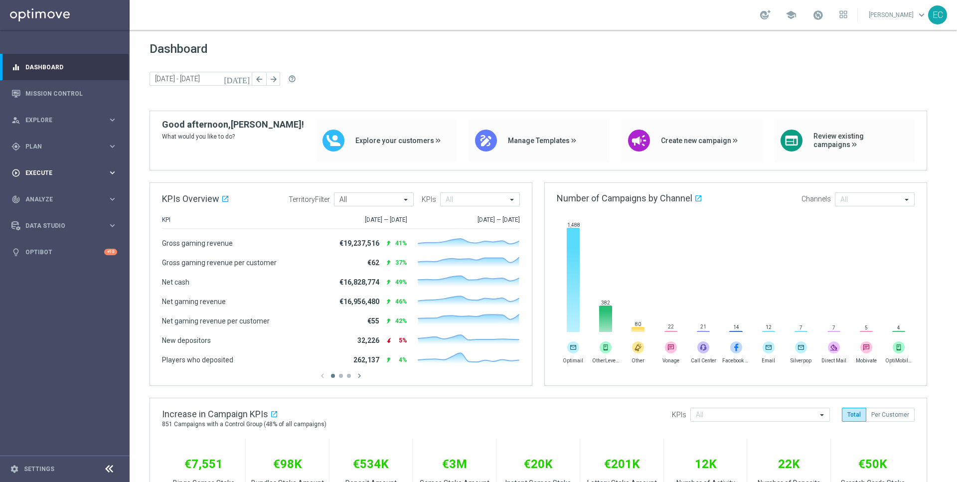
click at [71, 165] on div "play_circle_outline Execute keyboard_arrow_right" at bounding box center [64, 173] width 129 height 26
click at [67, 153] on div "gps_fixed Plan keyboard_arrow_right" at bounding box center [64, 146] width 129 height 26
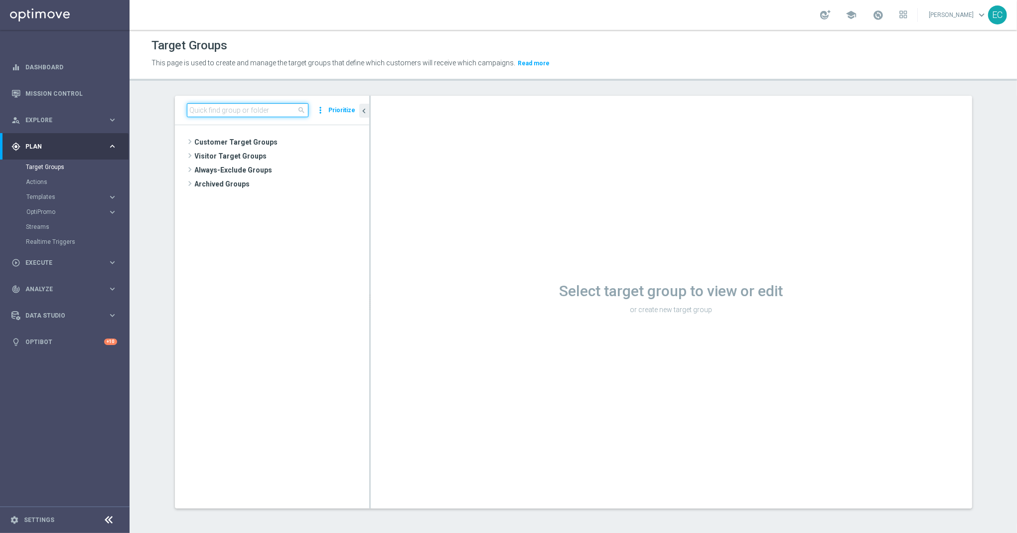
click at [245, 113] on input at bounding box center [248, 110] width 122 height 14
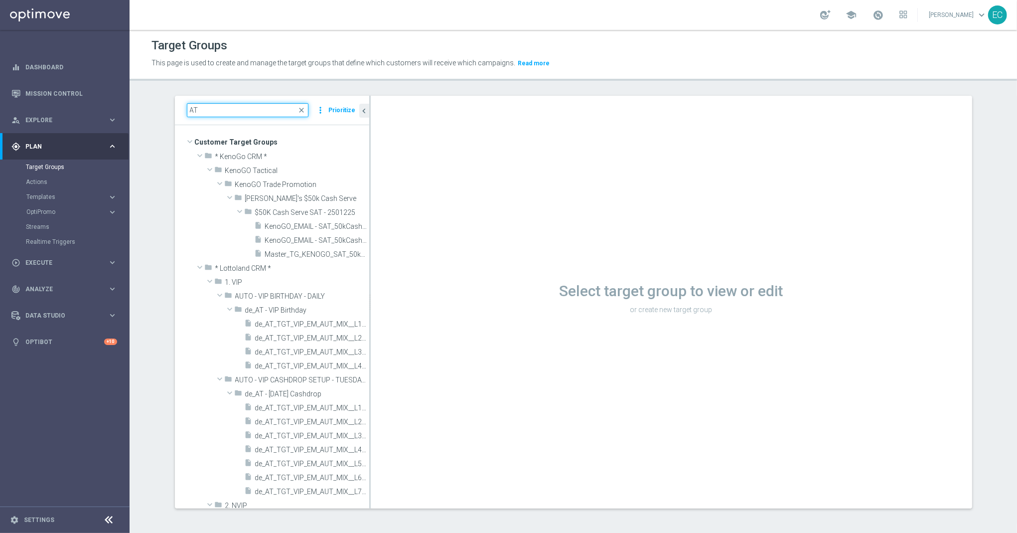
type input "A"
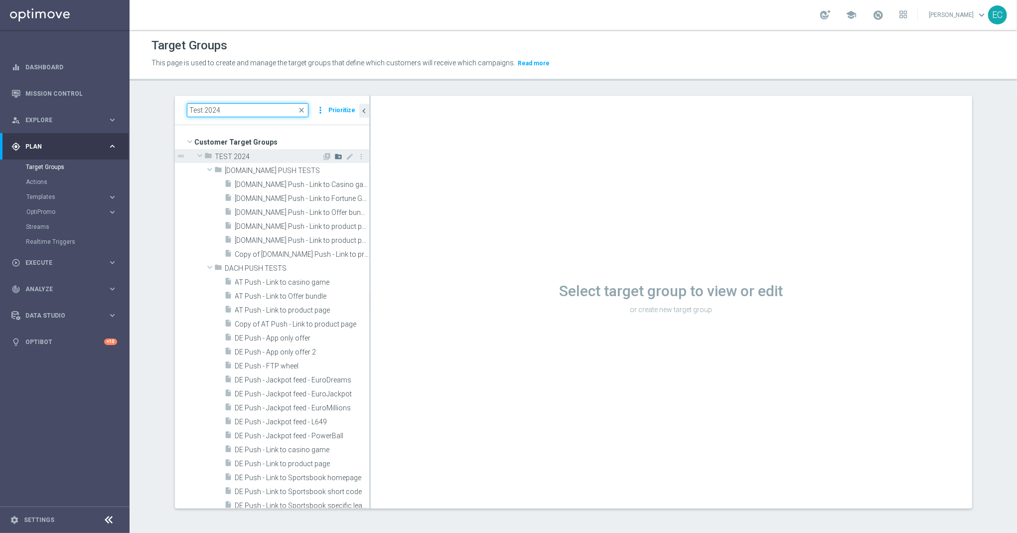
type input "Test 2024"
click at [335, 155] on icon "create_new_folder" at bounding box center [339, 157] width 8 height 8
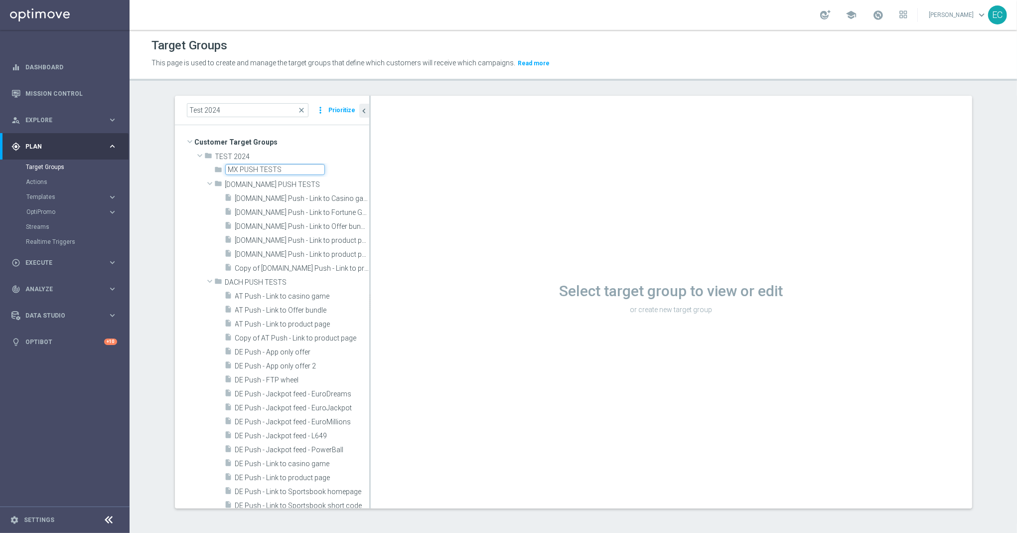
type input "MX PUSH TESTS"
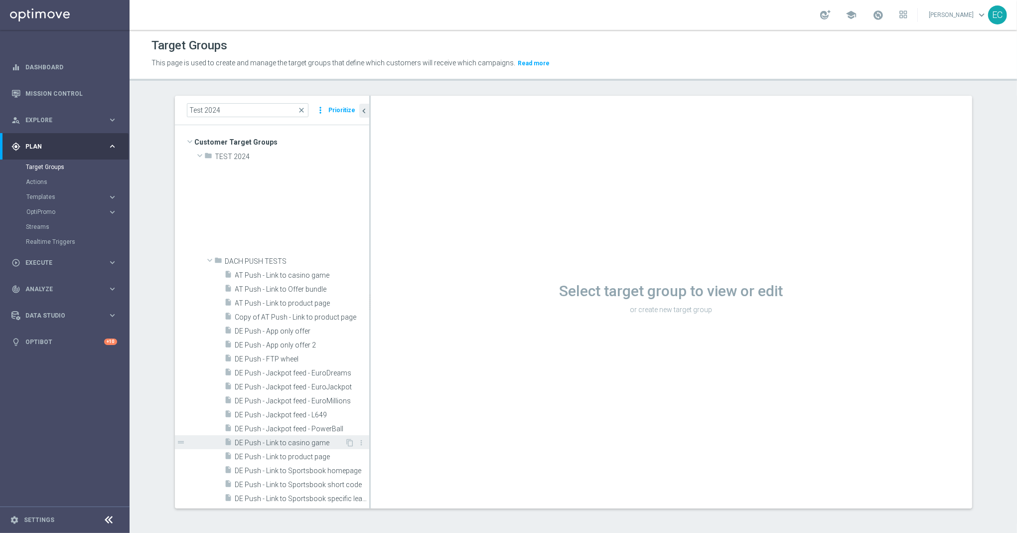
scroll to position [275, 0]
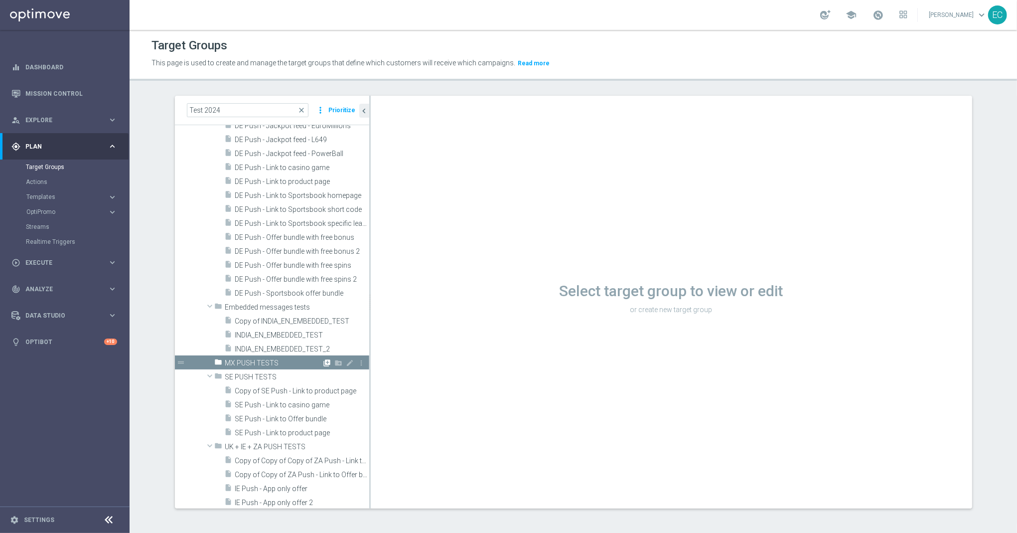
click at [324, 364] on icon "library_add" at bounding box center [328, 363] width 8 height 8
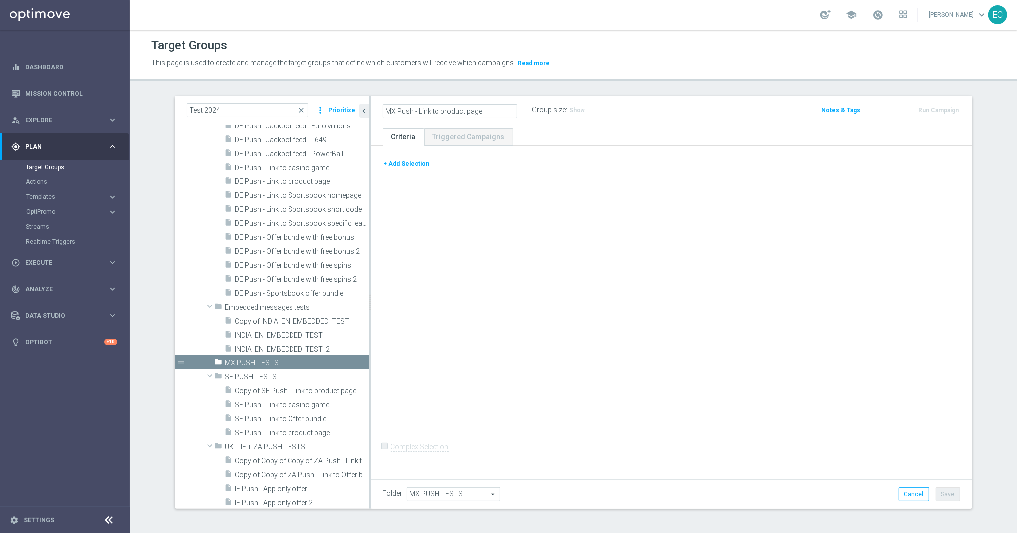
type input "MX Push - Link to product page"
click at [491, 194] on div "+ Add Selection Complex Selection Invalid Expression" at bounding box center [672, 311] width 602 height 330
click at [396, 162] on button "+ Add Selection" at bounding box center [407, 163] width 48 height 11
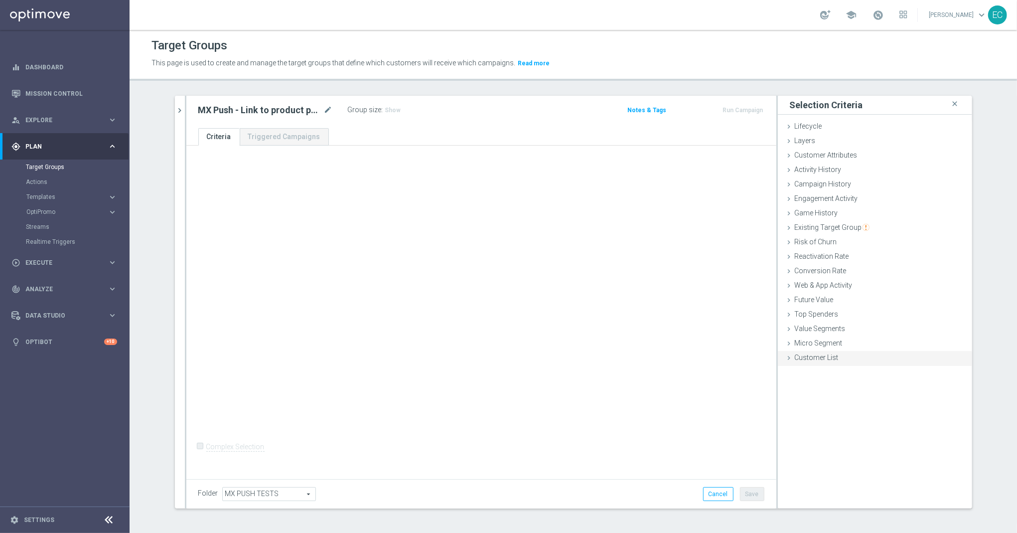
click at [848, 361] on div "Customer List done" at bounding box center [875, 358] width 194 height 15
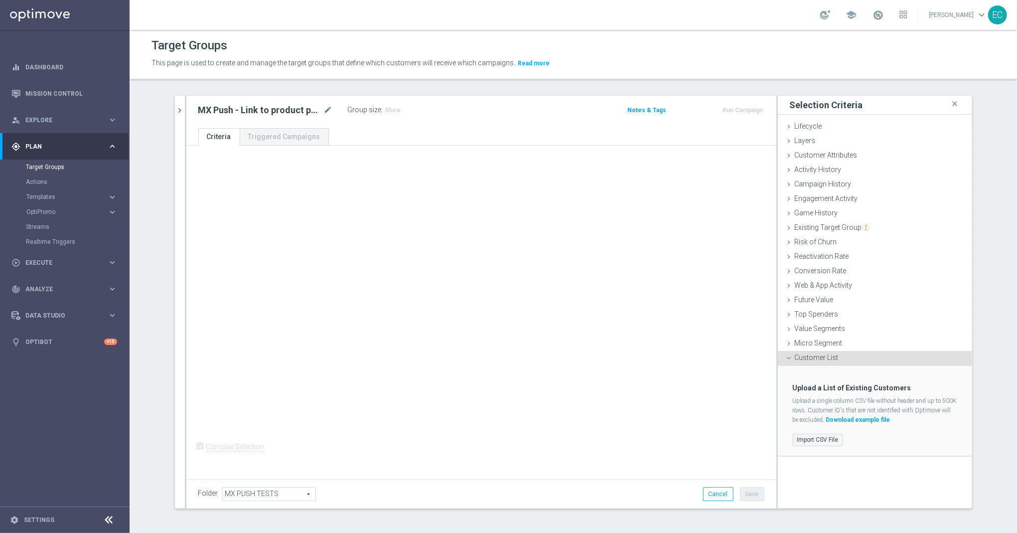
click at [812, 440] on label "Import CSV File" at bounding box center [818, 440] width 50 height 12
click at [0, 0] on input "Import CSV File" at bounding box center [0, 0] width 0 height 0
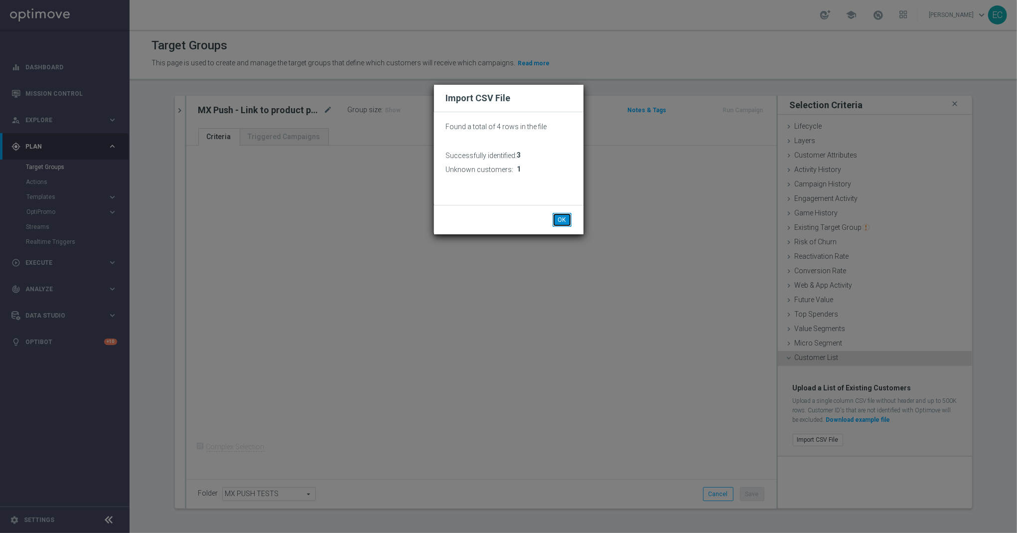
click at [566, 220] on button "OK" at bounding box center [562, 220] width 19 height 14
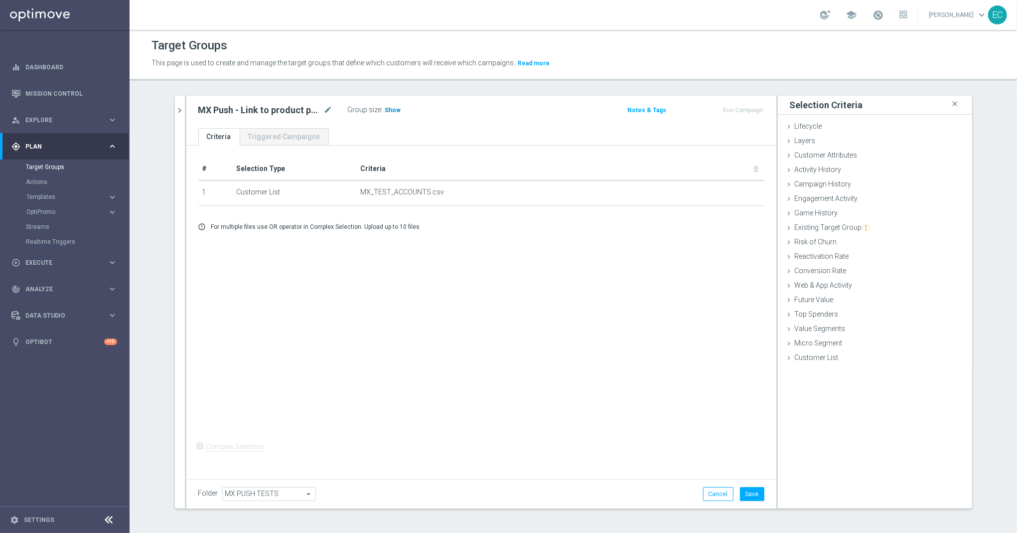
click at [393, 110] on h3 "Show" at bounding box center [393, 110] width 18 height 11
click at [747, 496] on button "Save" at bounding box center [752, 494] width 24 height 14
click at [732, 111] on button "Run Campaign" at bounding box center [743, 110] width 42 height 11
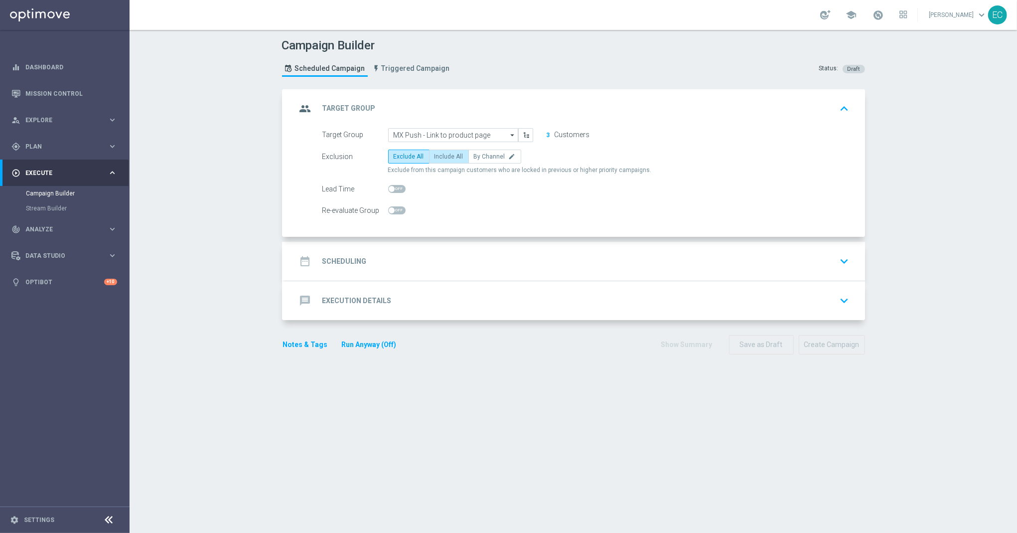
click at [448, 157] on span "Include All" at bounding box center [449, 156] width 29 height 7
click at [441, 157] on input "Include All" at bounding box center [438, 158] width 6 height 6
radio input "true"
click at [460, 253] on div "date_range Scheduling keyboard_arrow_down" at bounding box center [575, 261] width 557 height 19
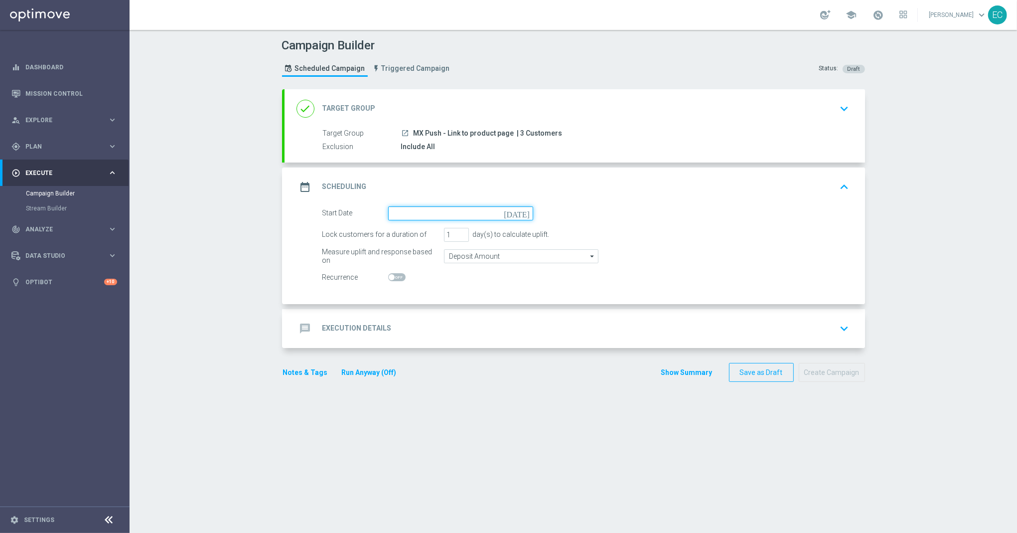
click at [474, 207] on input at bounding box center [460, 213] width 145 height 14
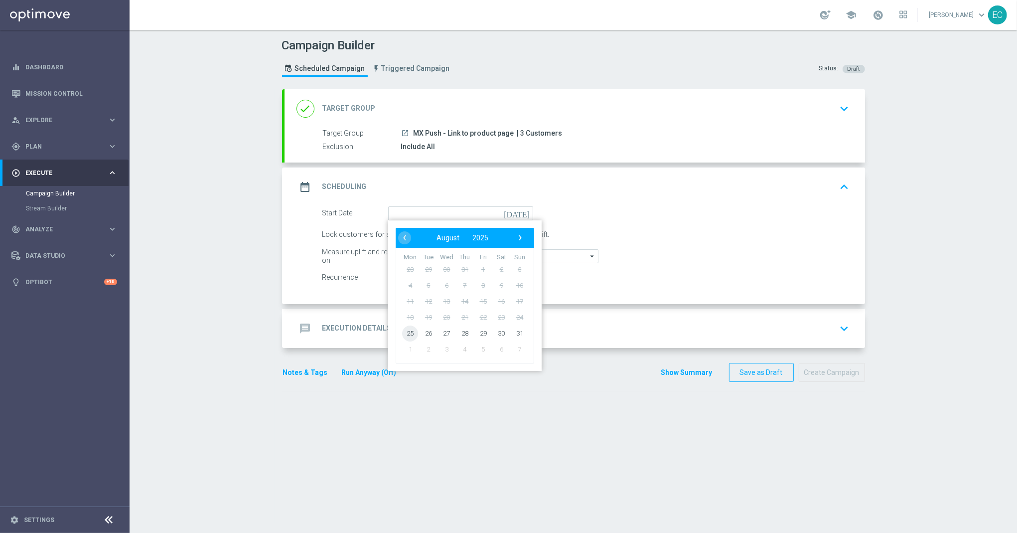
click at [402, 335] on span "25" at bounding box center [410, 333] width 16 height 16
type input "[DATE]"
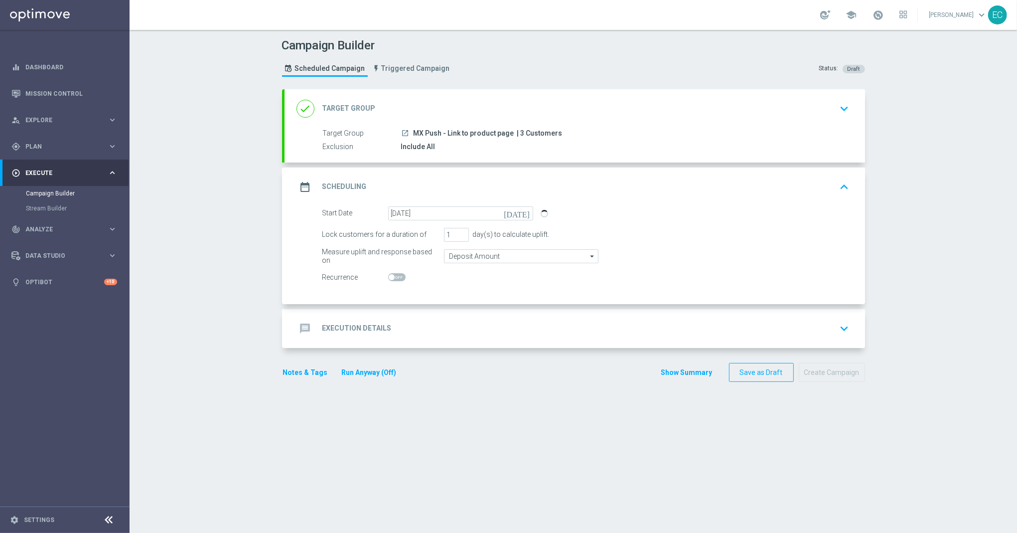
click at [496, 339] on div "message Execution Details keyboard_arrow_down" at bounding box center [575, 328] width 581 height 39
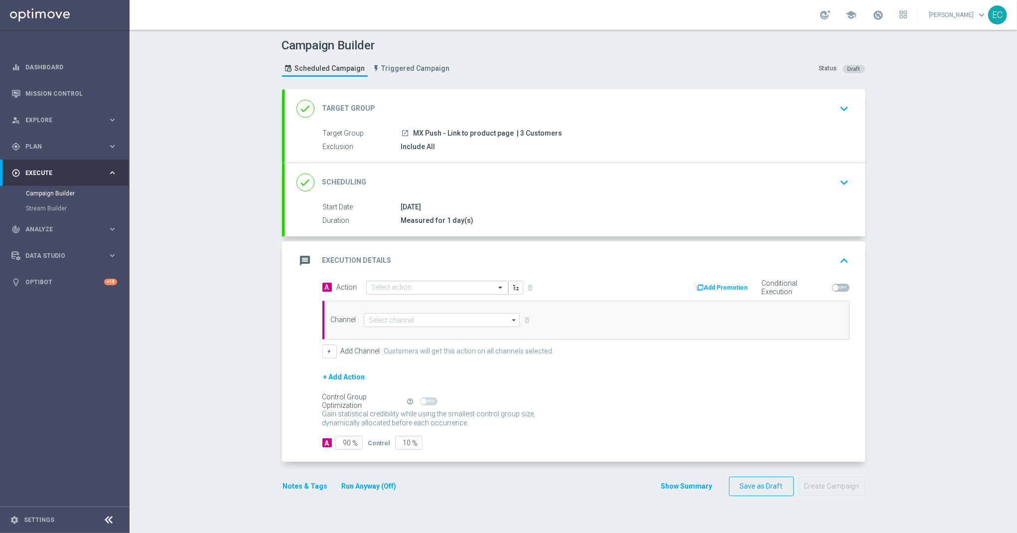
click at [443, 288] on input "text" at bounding box center [427, 288] width 111 height 8
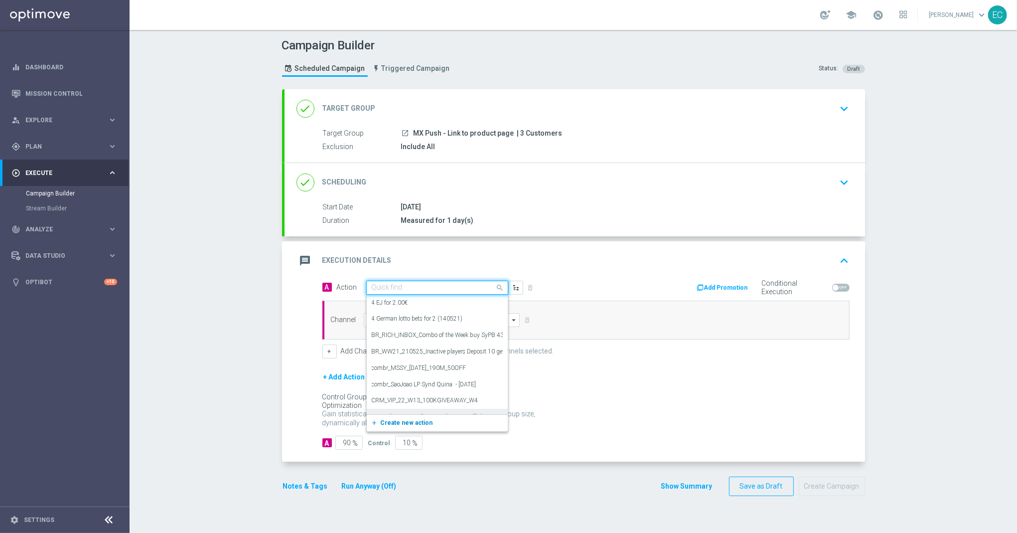
click at [422, 425] on span "Create new action" at bounding box center [407, 422] width 52 height 7
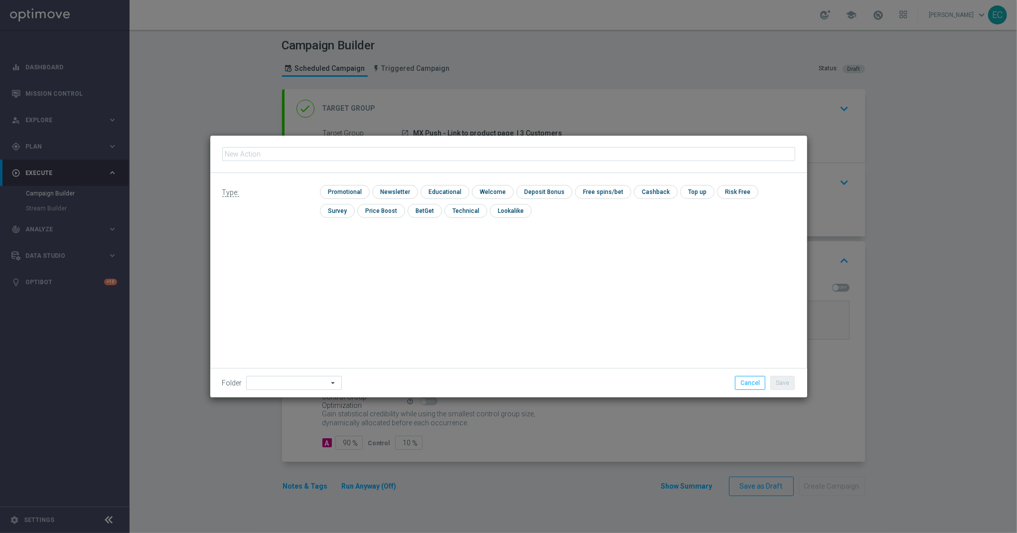
type input "MX Push - Link to product page"
click at [339, 190] on input "checkbox" at bounding box center [343, 191] width 47 height 13
checkbox input "true"
click at [792, 383] on button "Save" at bounding box center [783, 383] width 24 height 14
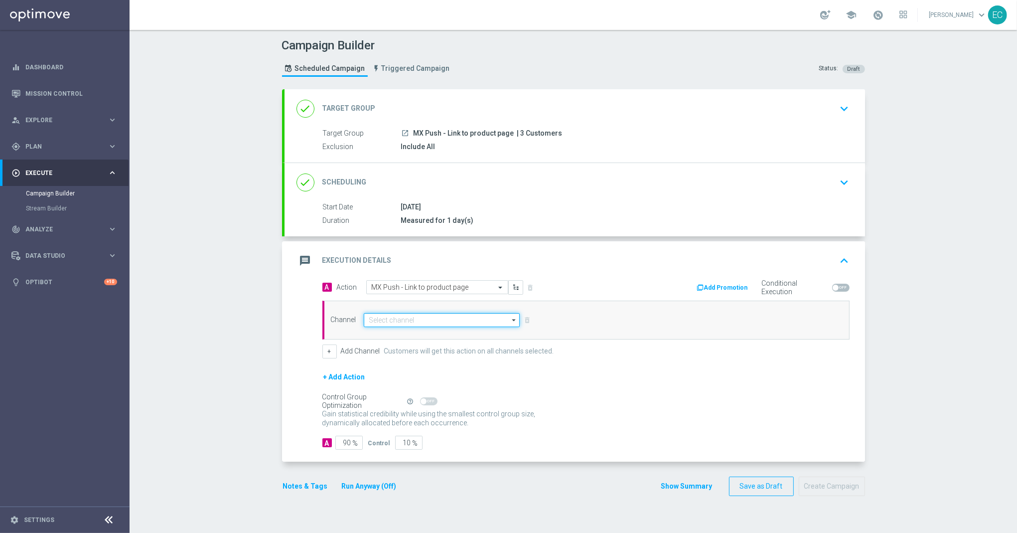
click at [438, 323] on input at bounding box center [442, 320] width 157 height 14
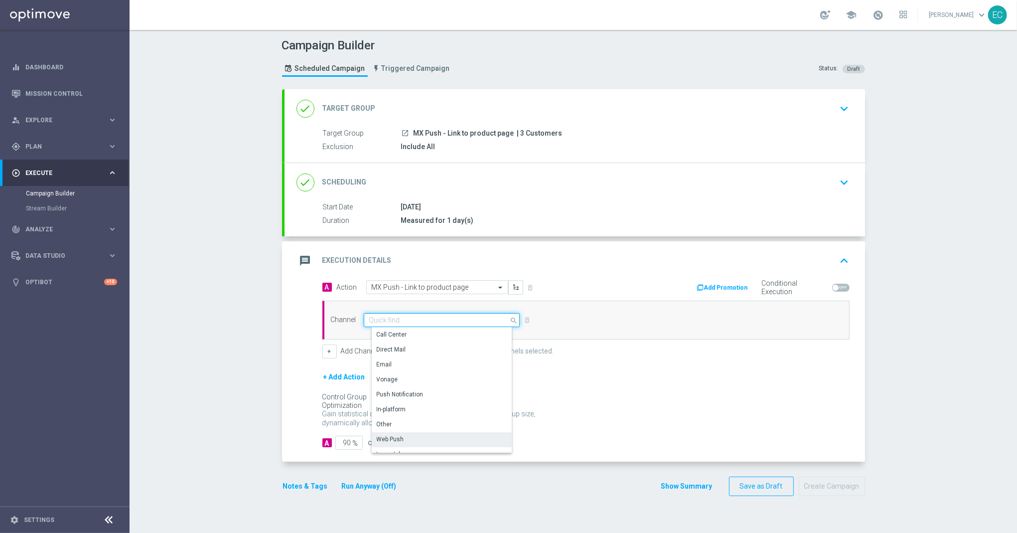
scroll to position [264, 0]
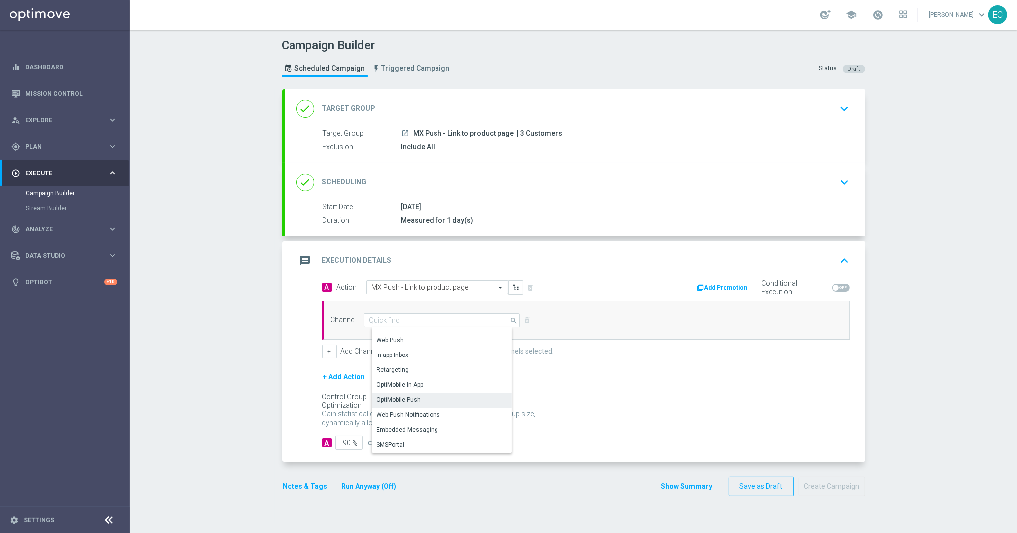
click at [424, 401] on div "OptiMobile Push" at bounding box center [446, 400] width 148 height 14
type input "OptiMobile Push"
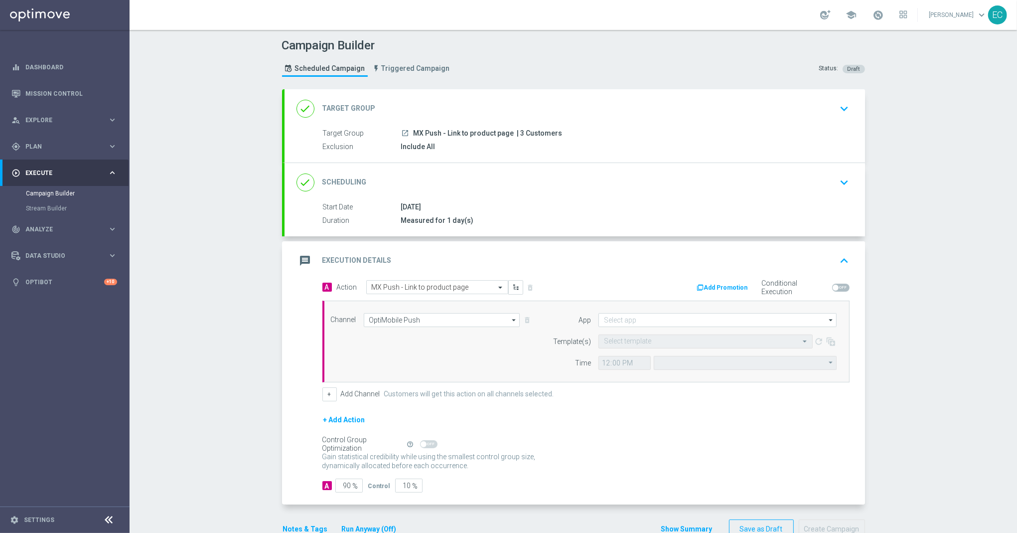
type input "Central European Time ([GEOGRAPHIC_DATA]) (UTC +02:00)"
click at [697, 314] on input at bounding box center [718, 320] width 238 height 14
click at [684, 330] on div "[GEOGRAPHIC_DATA]" at bounding box center [726, 334] width 239 height 14
type input "[GEOGRAPHIC_DATA]"
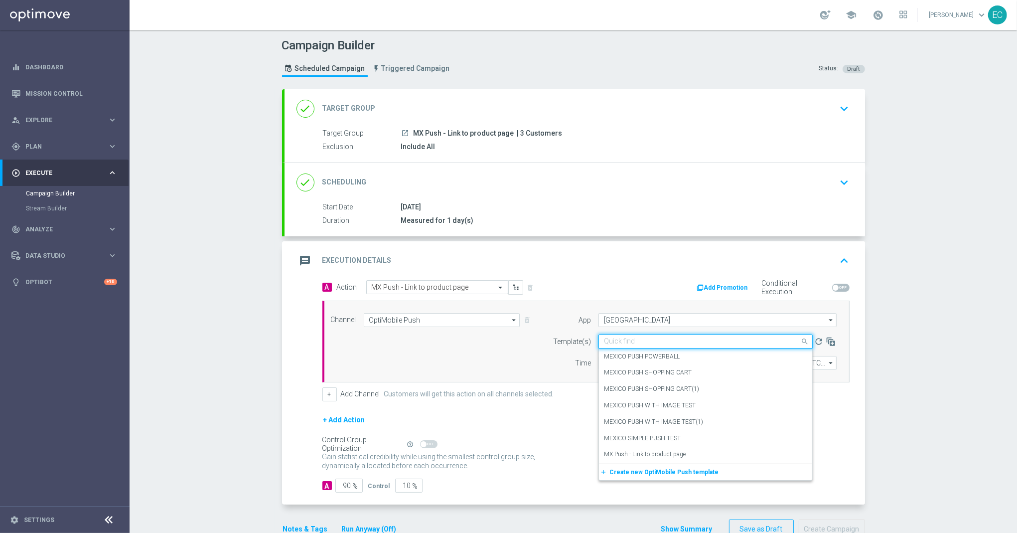
click at [682, 339] on input "text" at bounding box center [695, 341] width 183 height 8
paste input "MX Push - Link to product page"
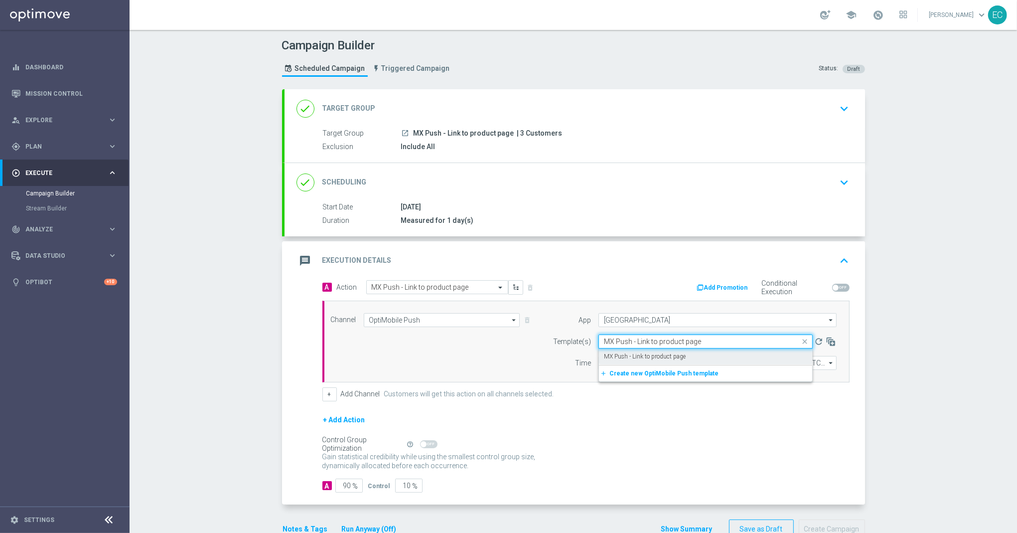
click at [677, 351] on div "MX Push - Link to product page" at bounding box center [705, 356] width 203 height 16
type input "MX Push - Link to product page"
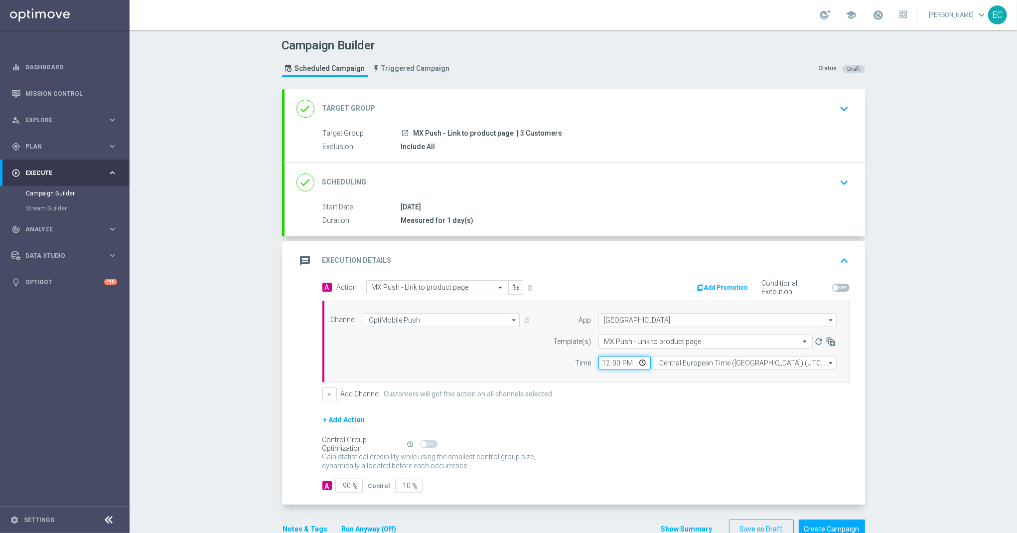
click at [604, 364] on input "12:00" at bounding box center [625, 363] width 52 height 14
type input "16:26"
click at [345, 477] on form "A Action Select action MX Push - Link to product page delete_forever Add Promot…" at bounding box center [586, 386] width 527 height 213
click at [341, 488] on input "90" at bounding box center [348, 486] width 27 height 14
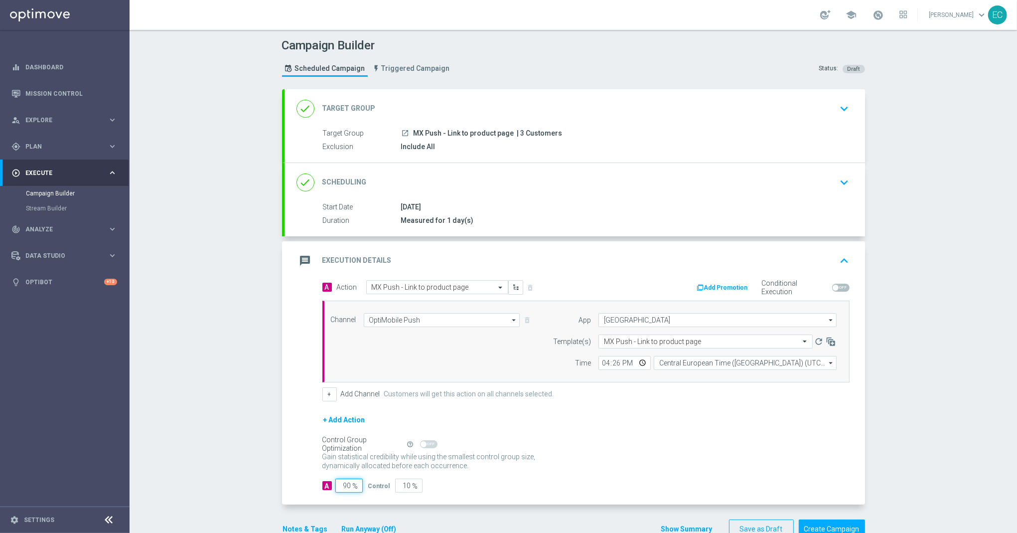
type input "1"
type input "99"
type input "10"
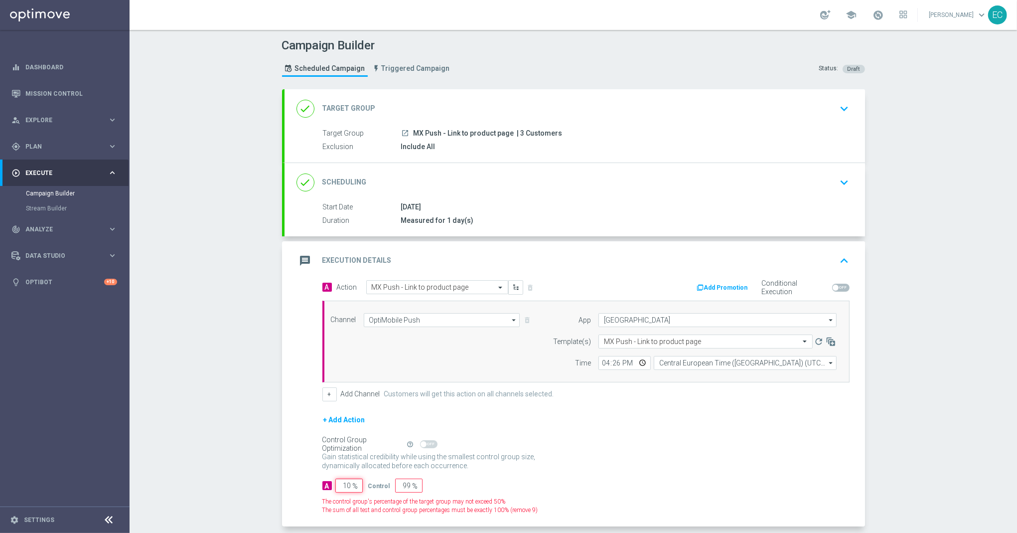
type input "90"
type input "100"
type input "0"
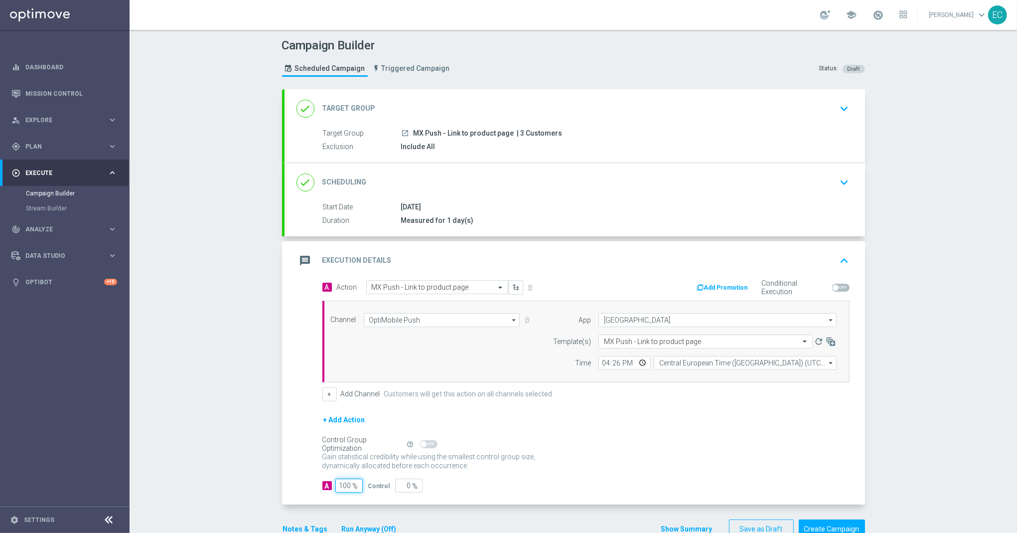
type input "100"
click at [594, 450] on div "Control Group Optimization Self Optimizing Campaign help_outline" at bounding box center [586, 444] width 527 height 11
click at [829, 530] on button "Create Campaign" at bounding box center [832, 528] width 66 height 19
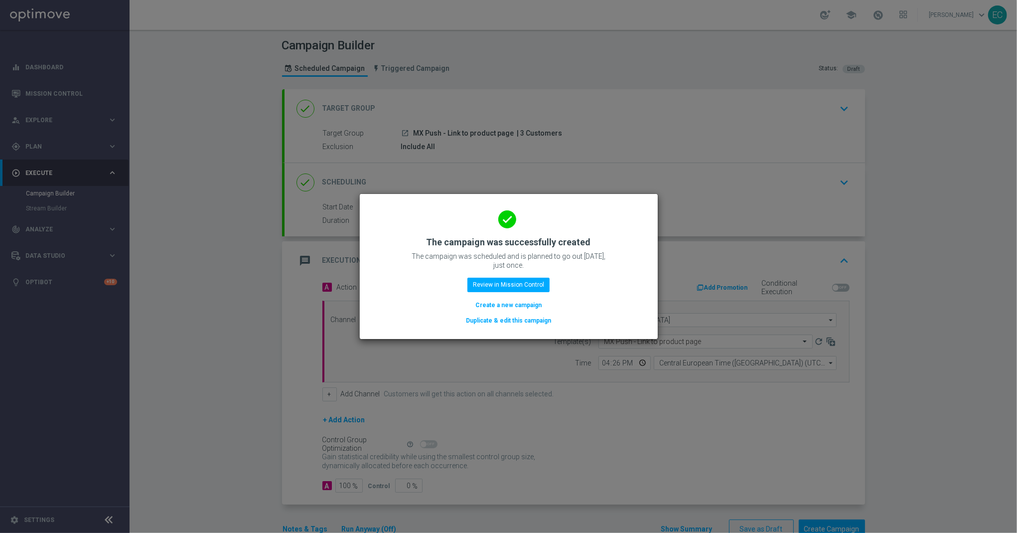
click at [515, 307] on button "Create a new campaign" at bounding box center [509, 305] width 68 height 11
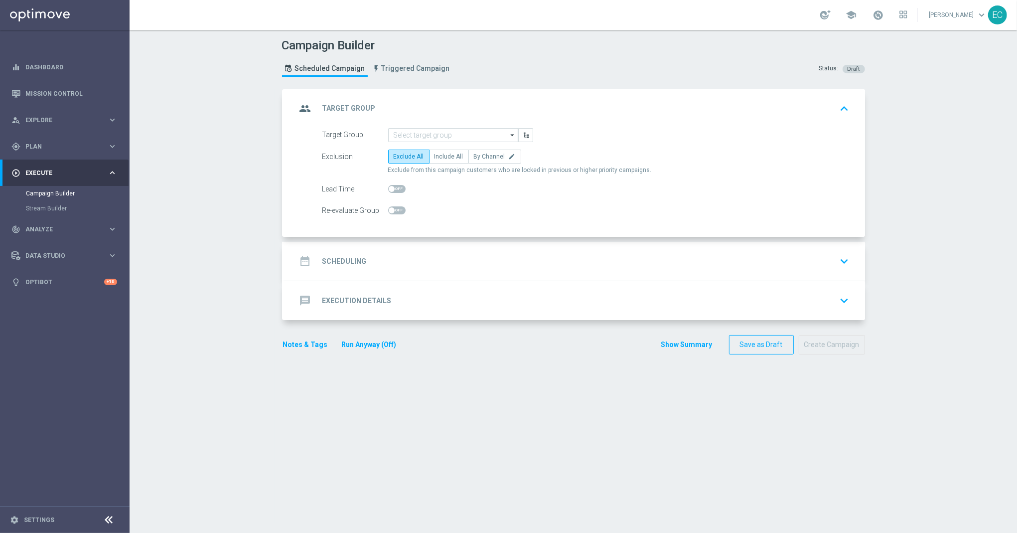
click at [456, 142] on form "Target Group arrow_drop_down Show Selected 0 of NaN SE_OB_RNB_M1" at bounding box center [586, 173] width 527 height 90
click at [455, 137] on input at bounding box center [453, 135] width 130 height 14
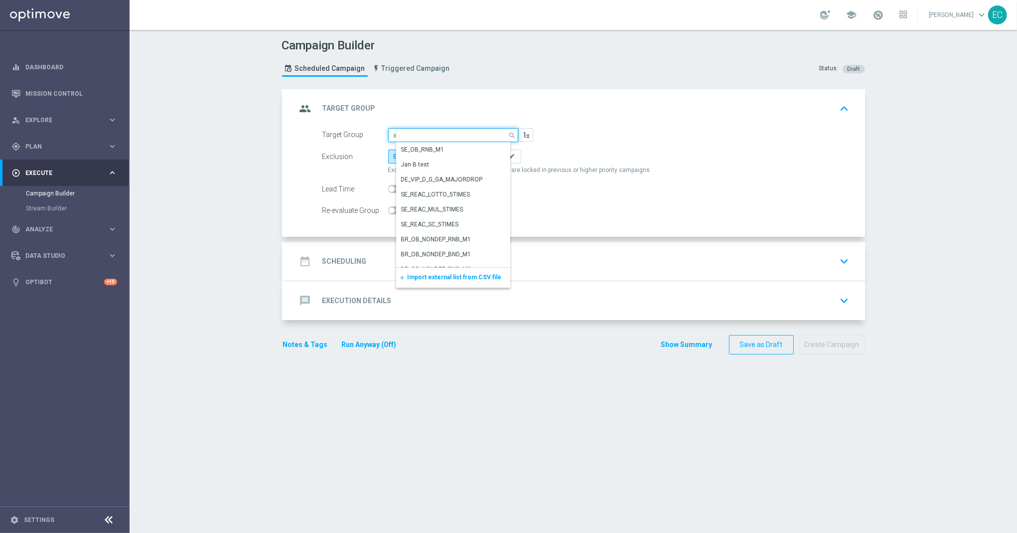
paste input "MX Push - Link to casino game"
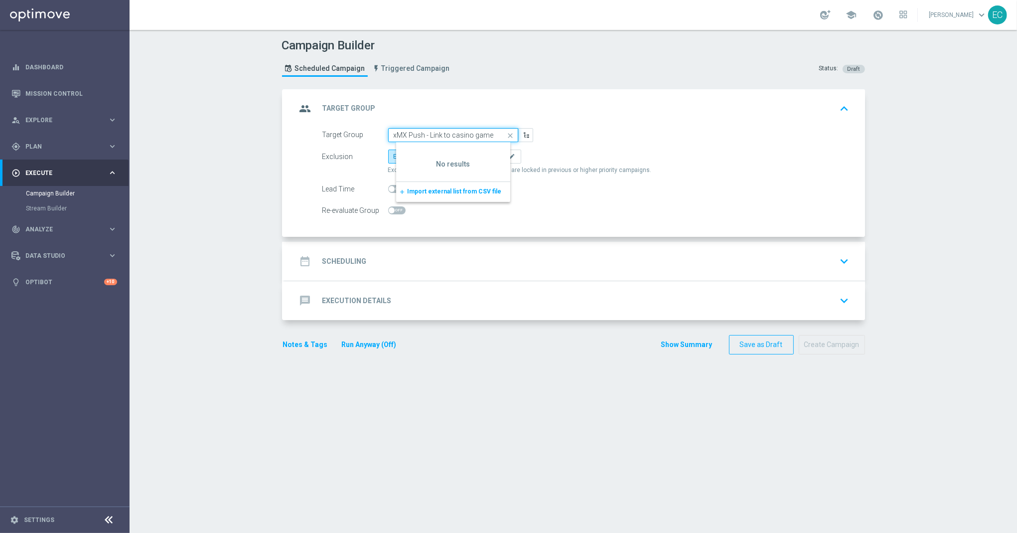
type input "x"
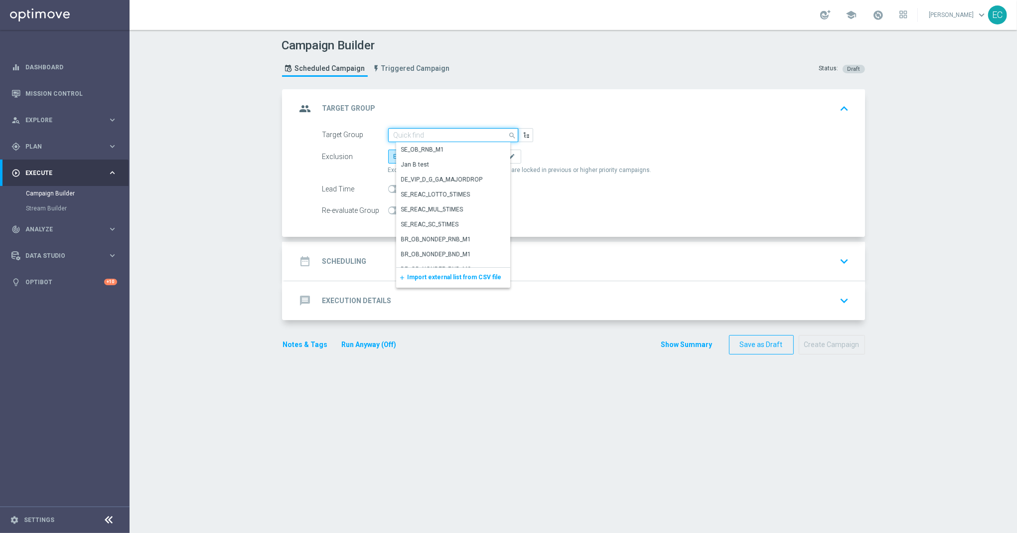
paste input "MX Push - Link to casino game"
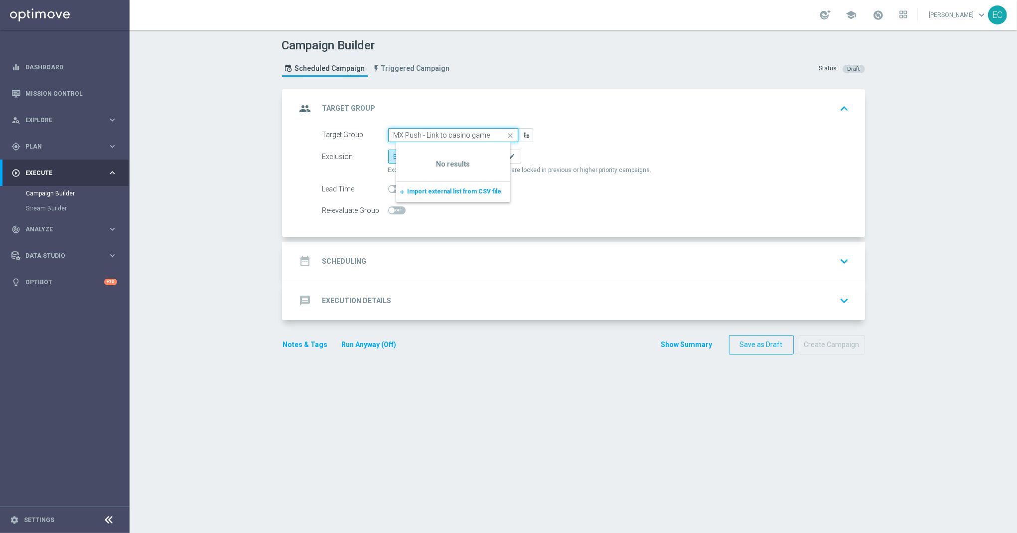
type input "MX Push - Link to casino game"
click at [51, 167] on div "play_circle_outline Execute keyboard_arrow_right" at bounding box center [64, 173] width 129 height 26
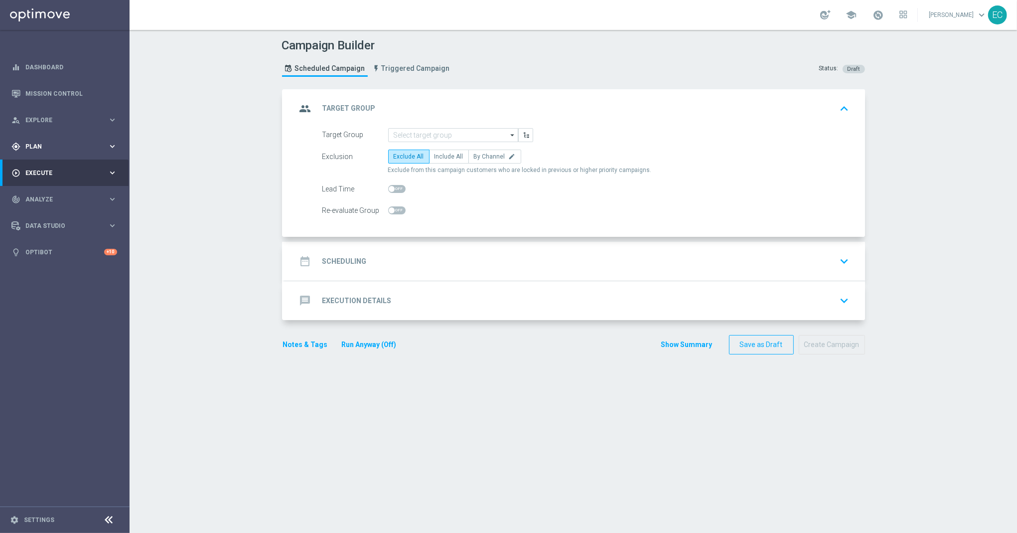
click at [53, 144] on span "Plan" at bounding box center [66, 147] width 82 height 6
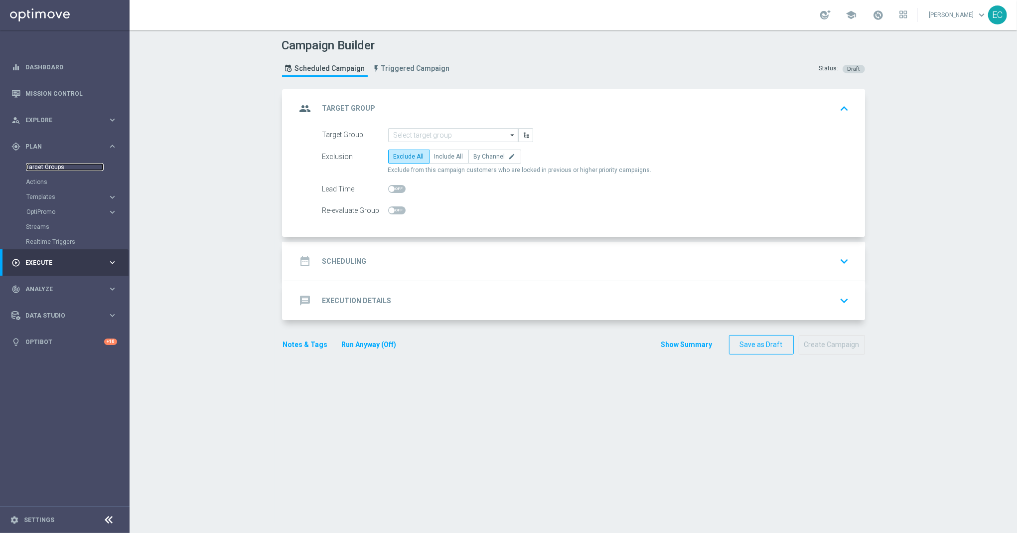
click at [51, 164] on link "Target Groups" at bounding box center [65, 167] width 78 height 8
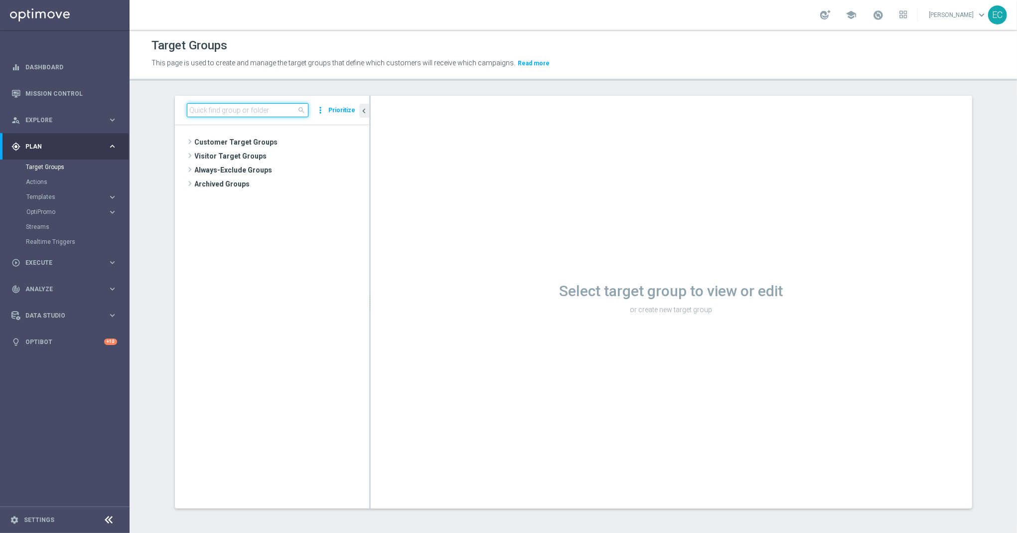
click at [259, 115] on input at bounding box center [248, 110] width 122 height 14
paste input "MX Push - Link to casino game"
type input "MX Push - Link to casino game"
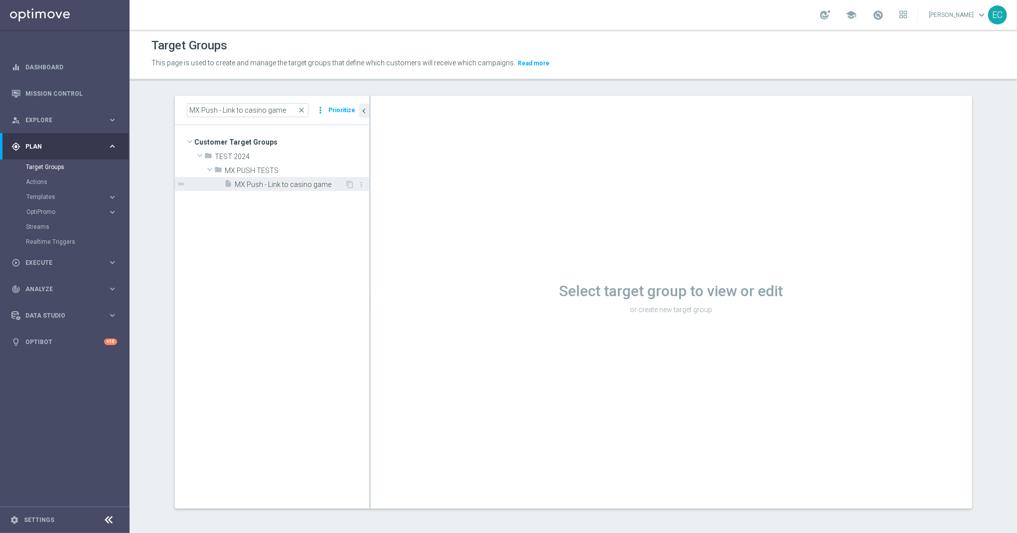
click at [276, 189] on div "insert_drive_file MX Push - Link to casino game" at bounding box center [285, 184] width 121 height 14
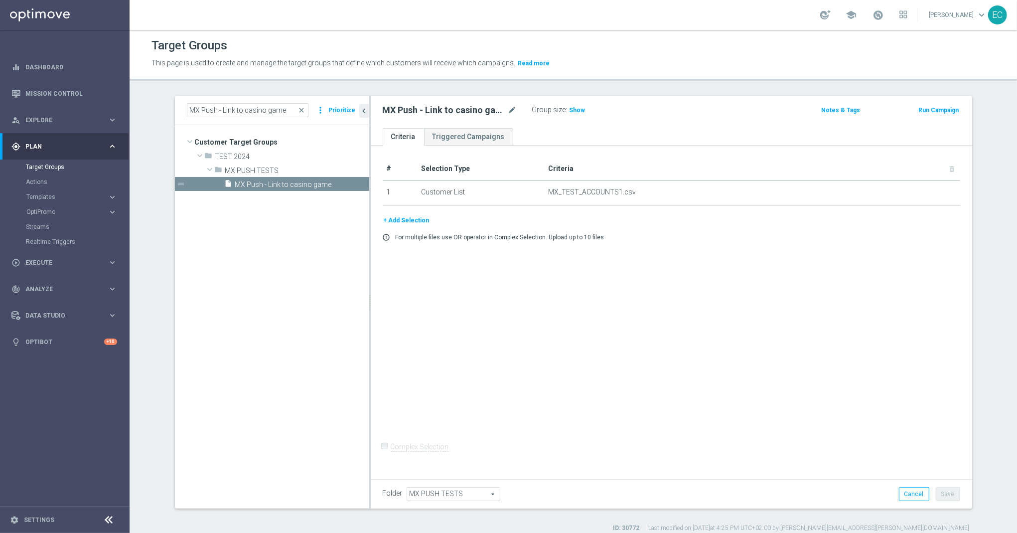
click at [944, 111] on button "Run Campaign" at bounding box center [939, 110] width 42 height 11
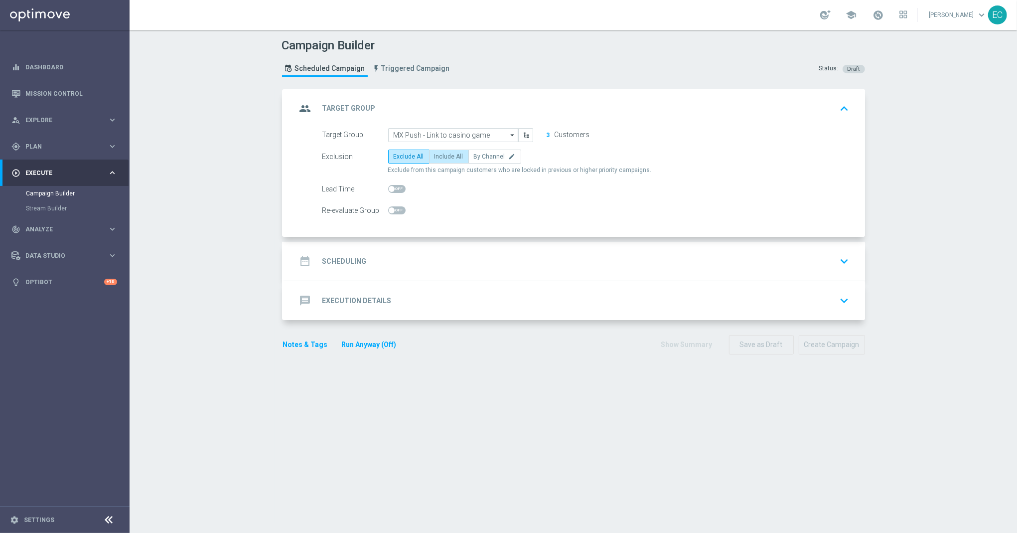
click at [442, 158] on span "Include All" at bounding box center [449, 156] width 29 height 7
click at [441, 158] on input "Include All" at bounding box center [438, 158] width 6 height 6
radio input "true"
click at [458, 267] on div "date_range Scheduling keyboard_arrow_down" at bounding box center [575, 261] width 557 height 19
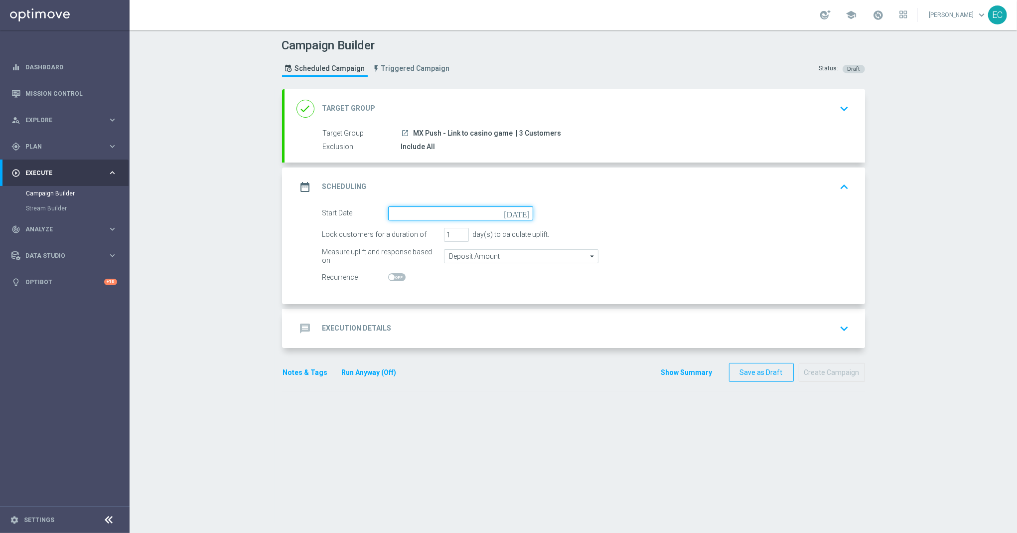
click at [473, 210] on input at bounding box center [460, 213] width 145 height 14
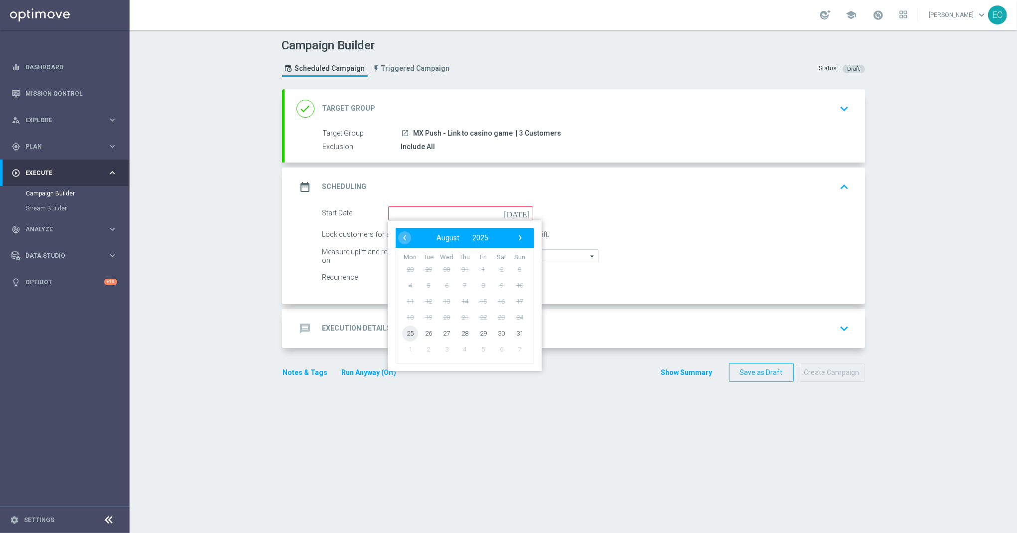
click at [404, 328] on span "25" at bounding box center [410, 333] width 16 height 16
type input "[DATE]"
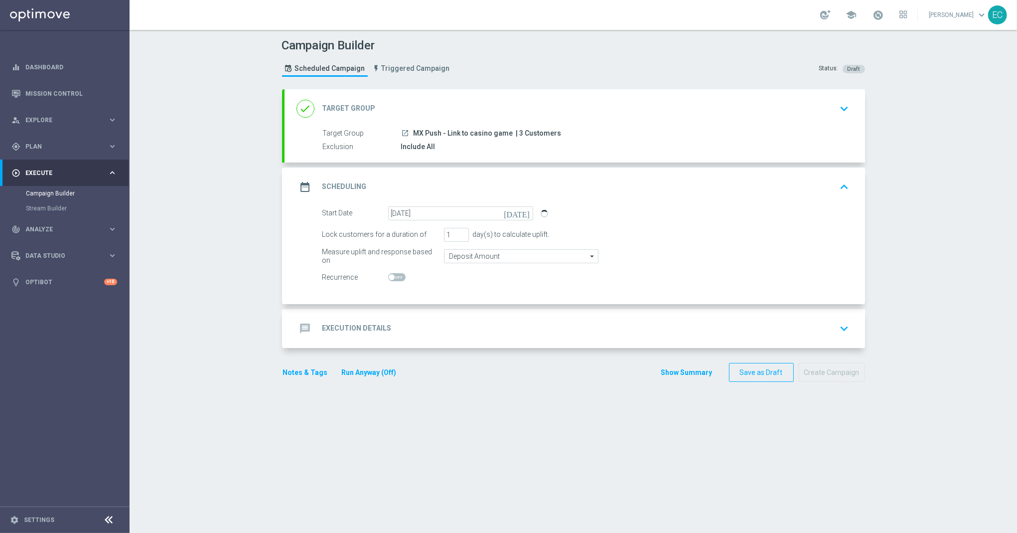
click at [477, 335] on div "message Execution Details keyboard_arrow_down" at bounding box center [575, 328] width 557 height 19
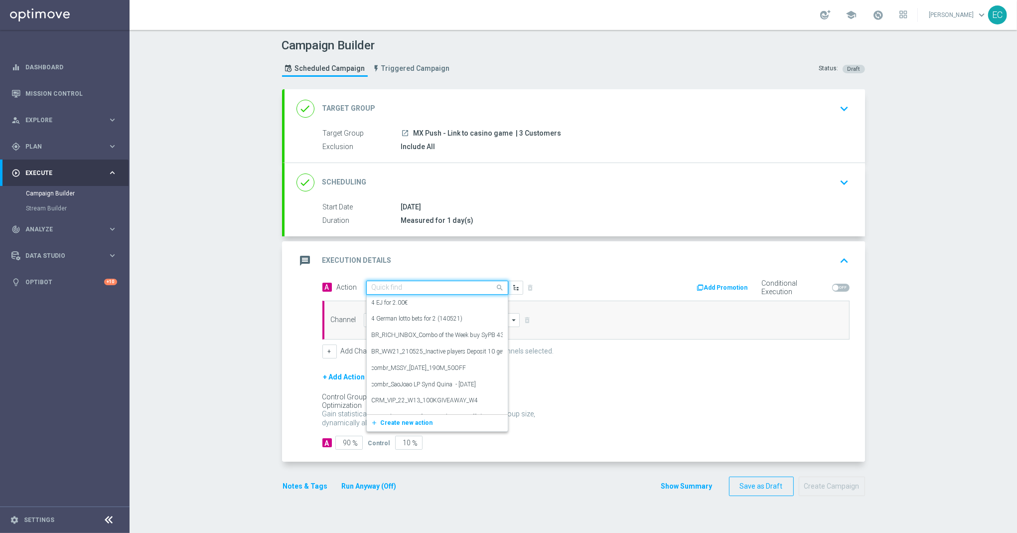
click at [450, 293] on div "Quick find" at bounding box center [437, 288] width 142 height 14
click at [418, 424] on span "Create new action" at bounding box center [407, 422] width 52 height 7
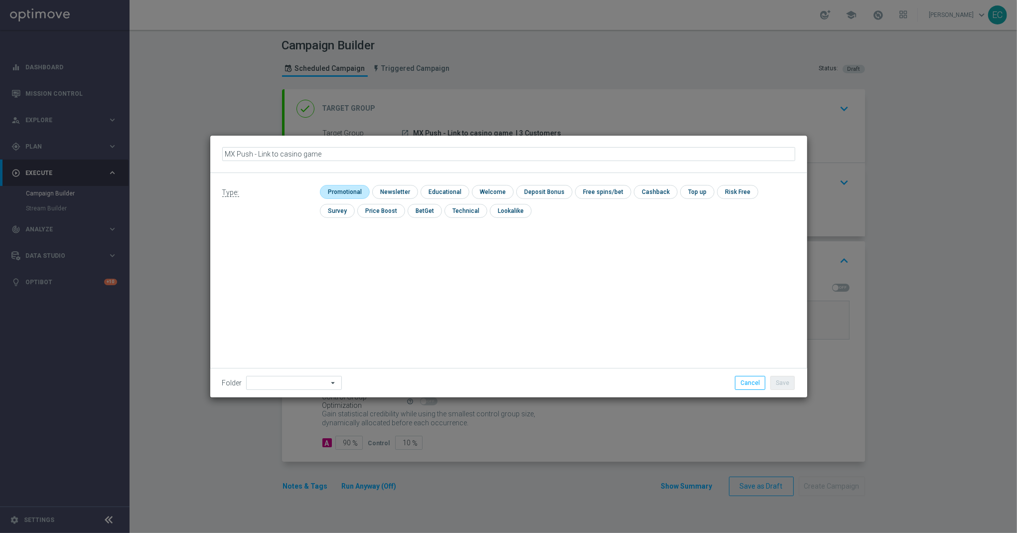
type input "MX Push - Link to casino game"
click at [334, 193] on input "checkbox" at bounding box center [343, 191] width 47 height 13
checkbox input "true"
click at [775, 377] on button "Save" at bounding box center [783, 383] width 24 height 14
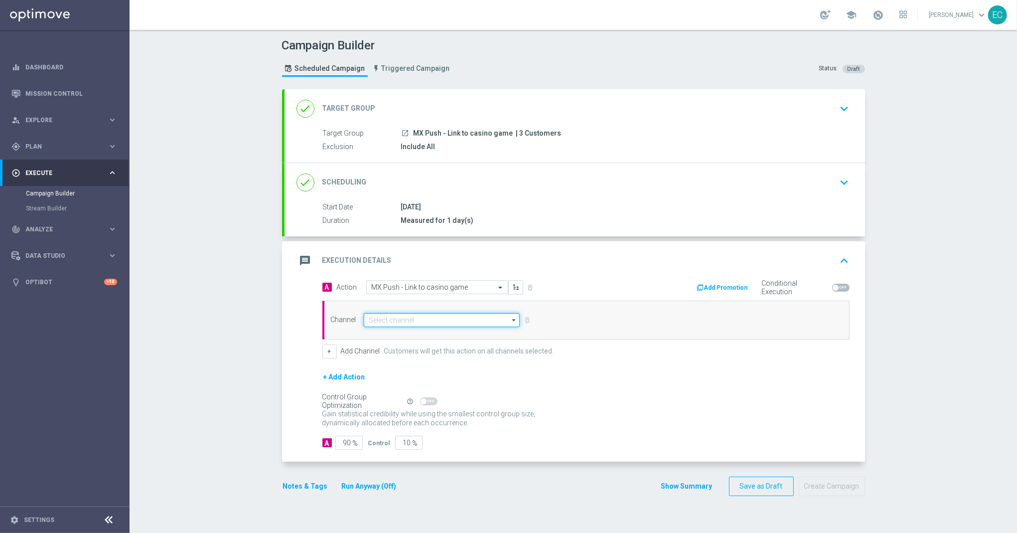
click at [425, 320] on input at bounding box center [442, 320] width 157 height 14
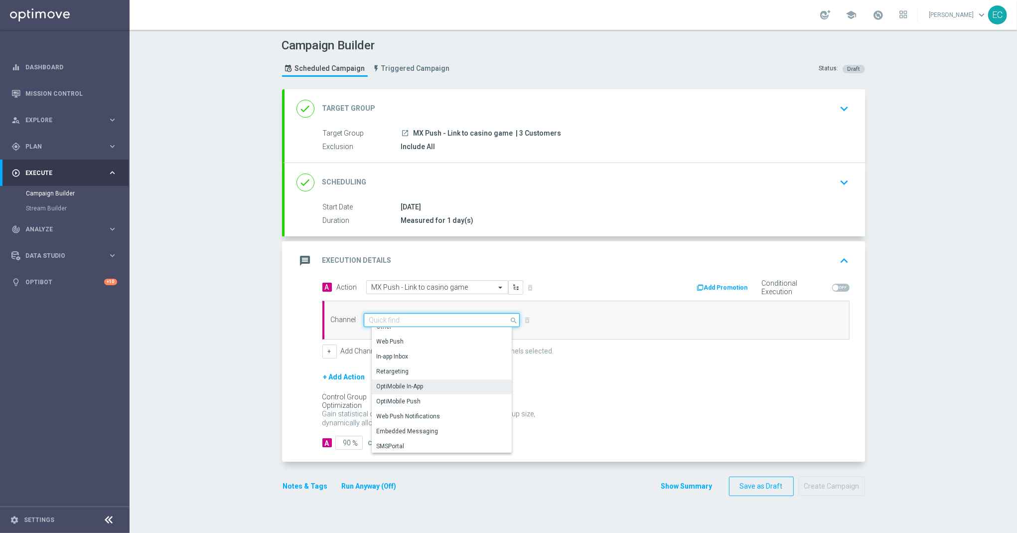
scroll to position [264, 0]
click at [413, 394] on div "OptiMobile Push" at bounding box center [446, 400] width 148 height 14
type input "OptiMobile Push"
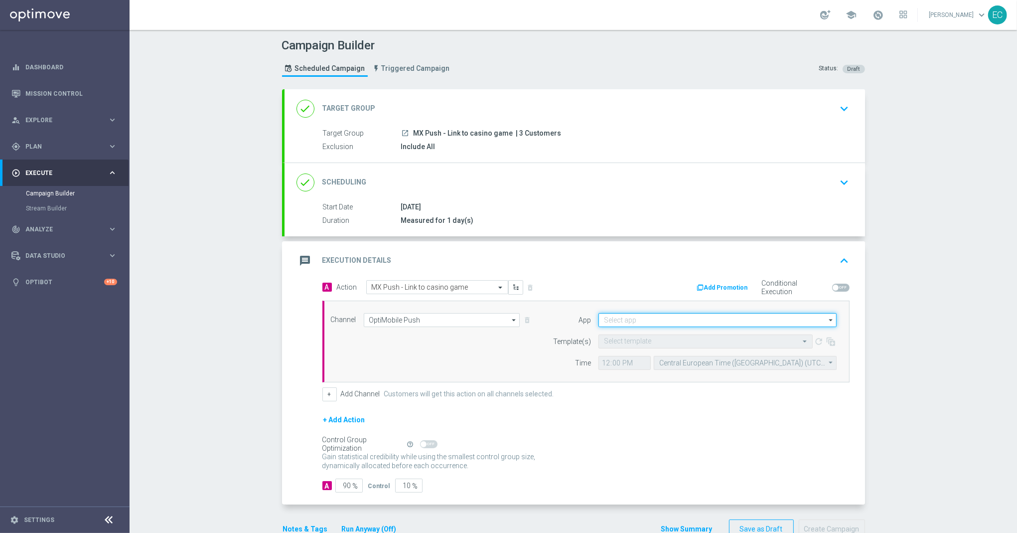
click at [713, 326] on input at bounding box center [718, 320] width 238 height 14
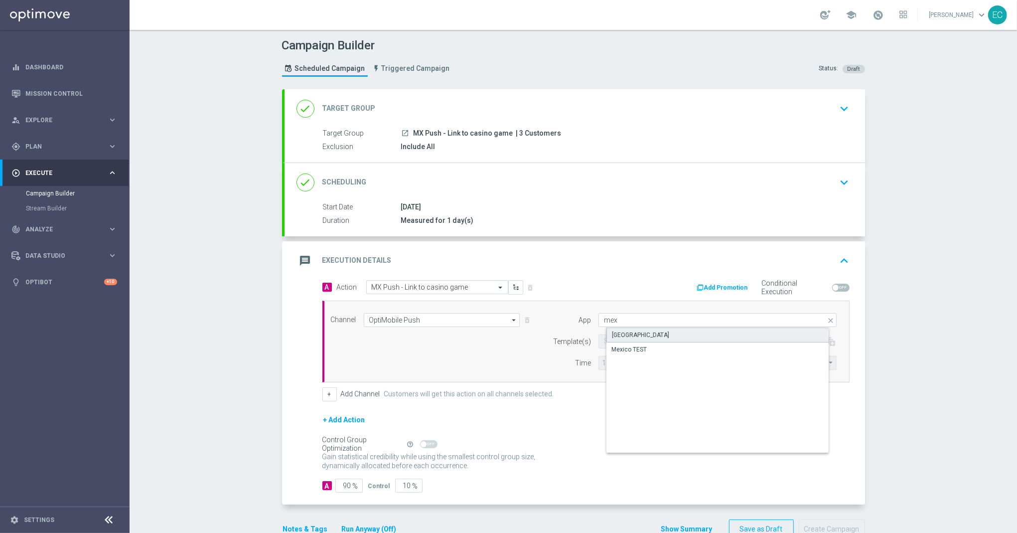
click at [705, 331] on div "[GEOGRAPHIC_DATA]" at bounding box center [726, 334] width 239 height 15
type input "[GEOGRAPHIC_DATA]"
click at [702, 336] on div "Select template" at bounding box center [706, 341] width 214 height 14
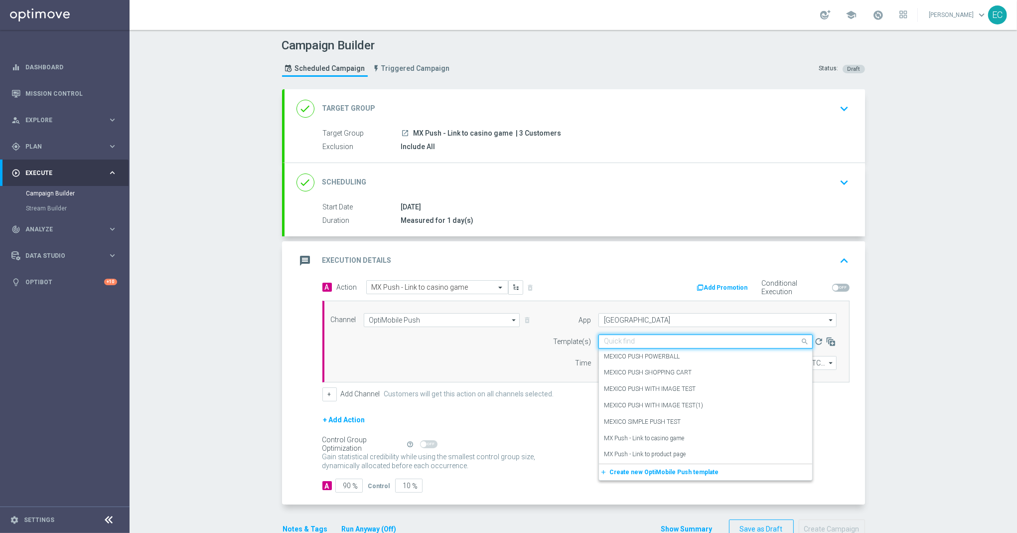
paste input "MX Push - Link to casino game"
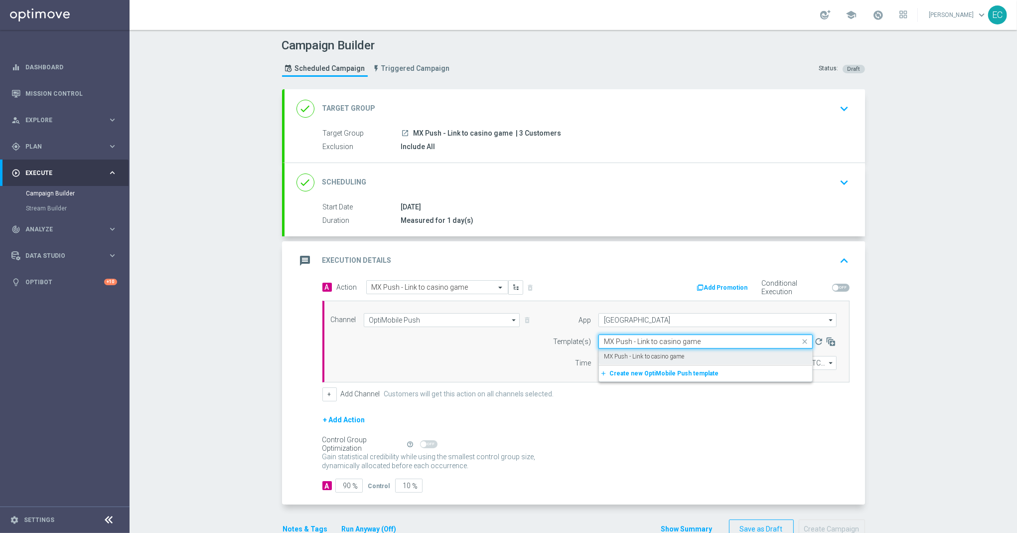
click at [694, 361] on div "MX Push - Link to casino game" at bounding box center [705, 356] width 203 height 16
type input "MX Push - Link to casino game"
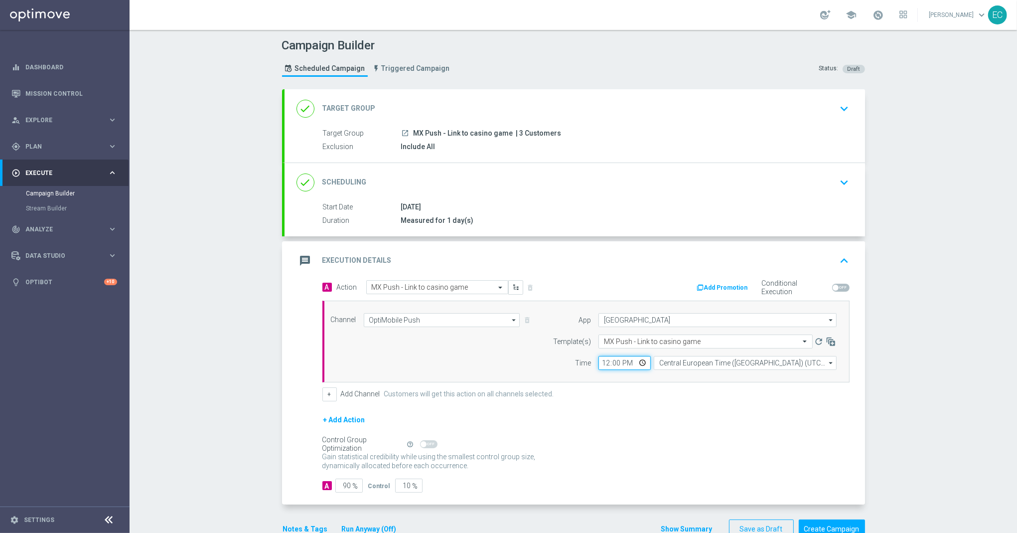
click at [599, 362] on input "12:00" at bounding box center [625, 363] width 52 height 14
type input "16:30"
click at [335, 488] on input "90" at bounding box center [348, 486] width 27 height 14
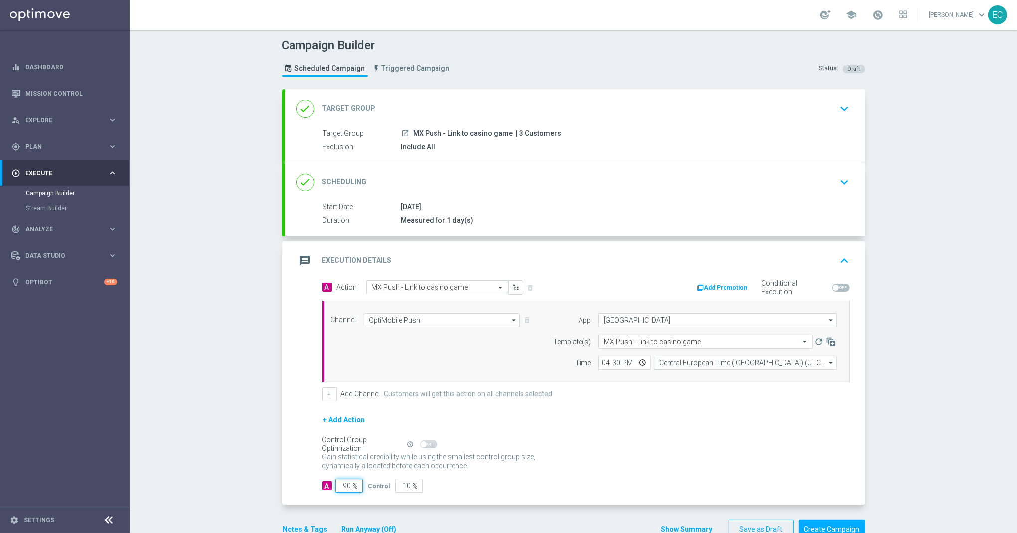
type input "1"
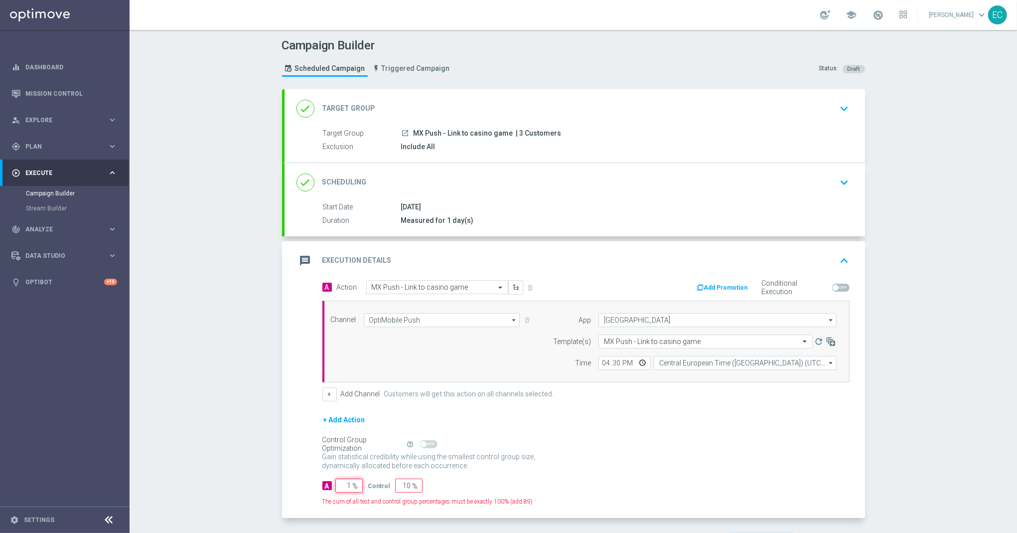
type input "99"
type input "10"
type input "90"
type input "100"
type input "0"
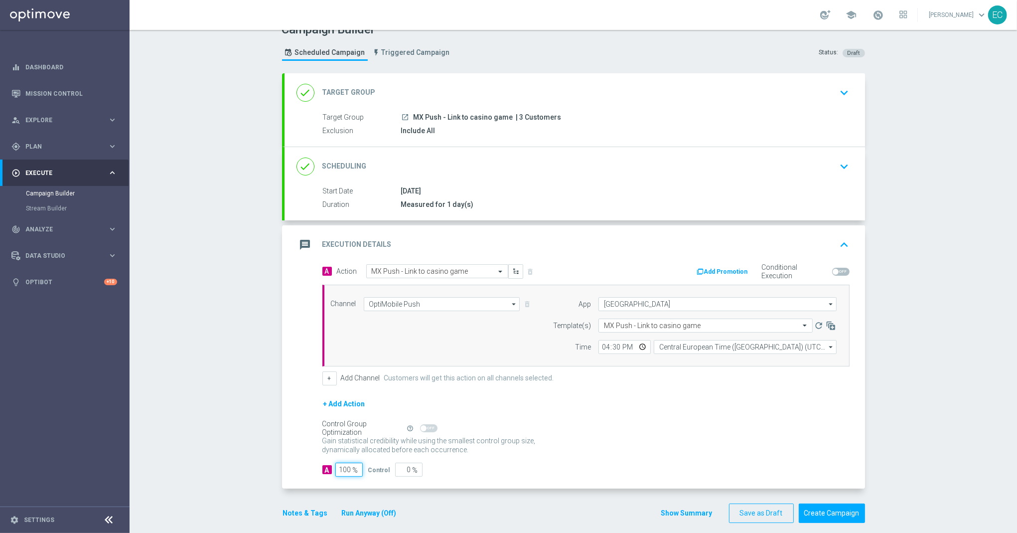
scroll to position [28, 0]
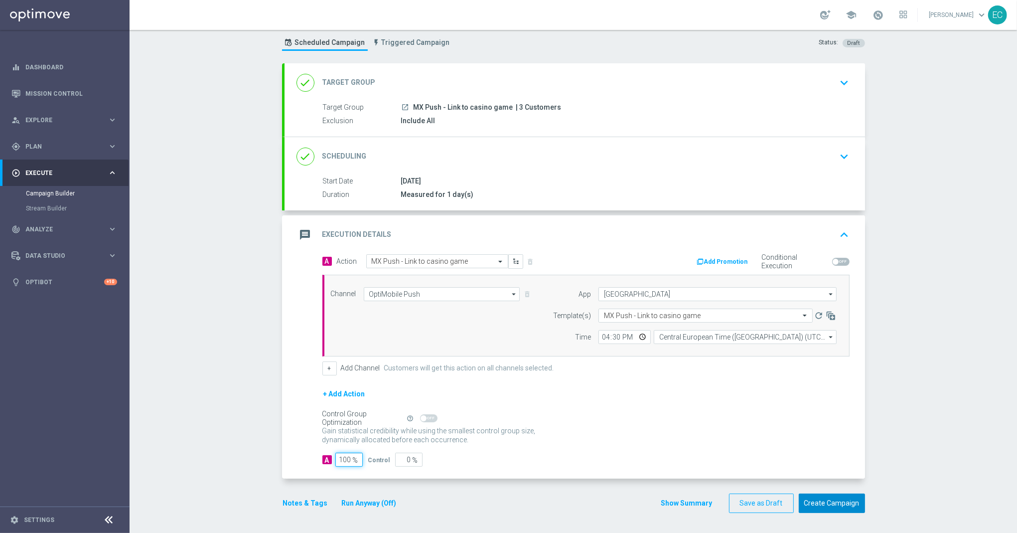
type input "100"
click at [845, 497] on button "Create Campaign" at bounding box center [832, 502] width 66 height 19
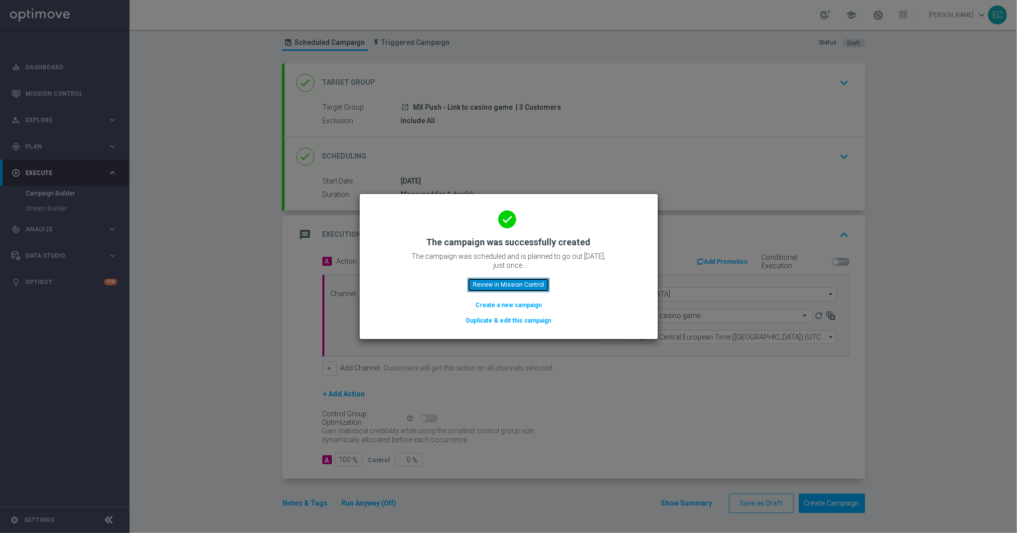
click at [533, 282] on button "Review in Mission Control" at bounding box center [509, 285] width 82 height 14
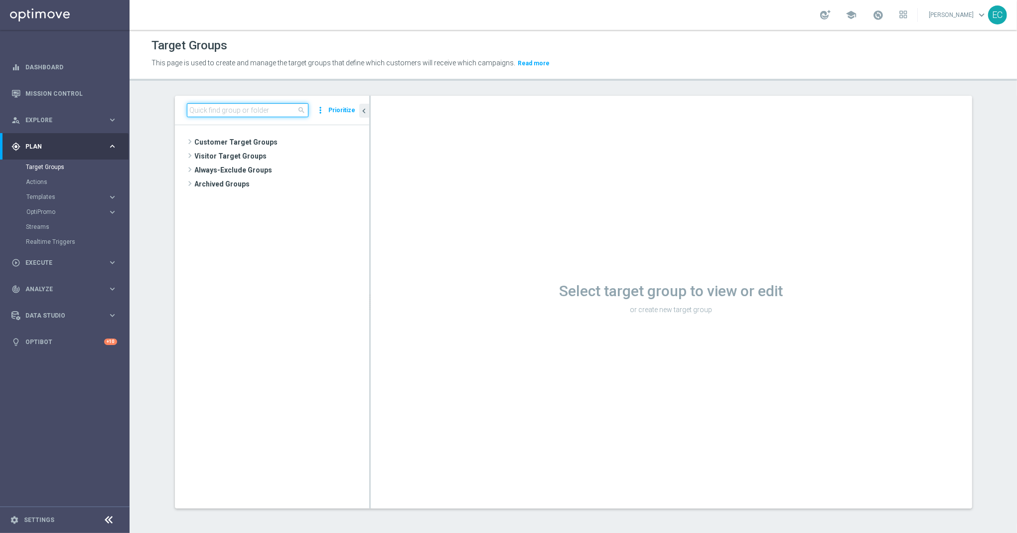
click at [252, 111] on input at bounding box center [248, 110] width 122 height 14
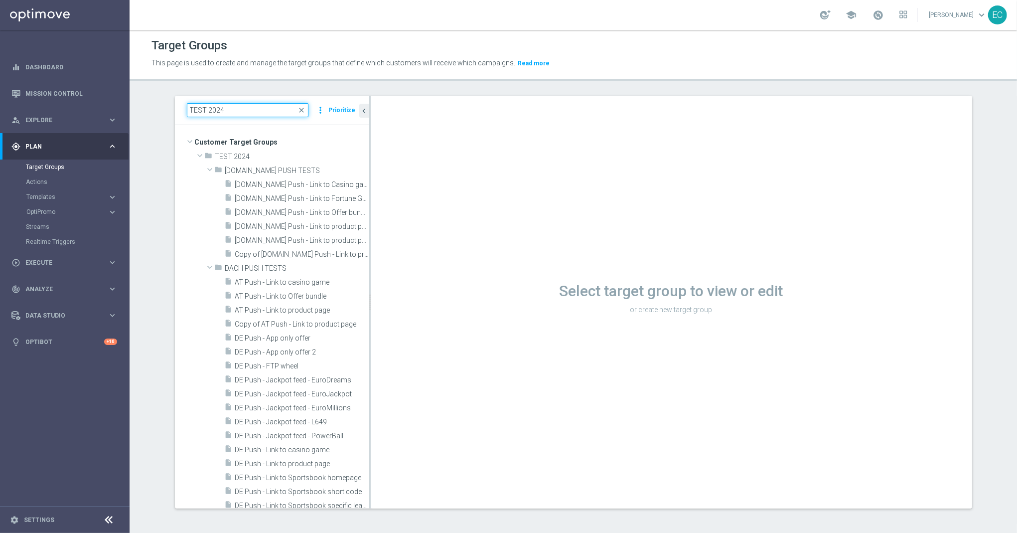
type input "TEST 2024"
click at [308, 257] on span "Copy of [DOMAIN_NAME] Push - Link to product page" at bounding box center [291, 254] width 112 height 8
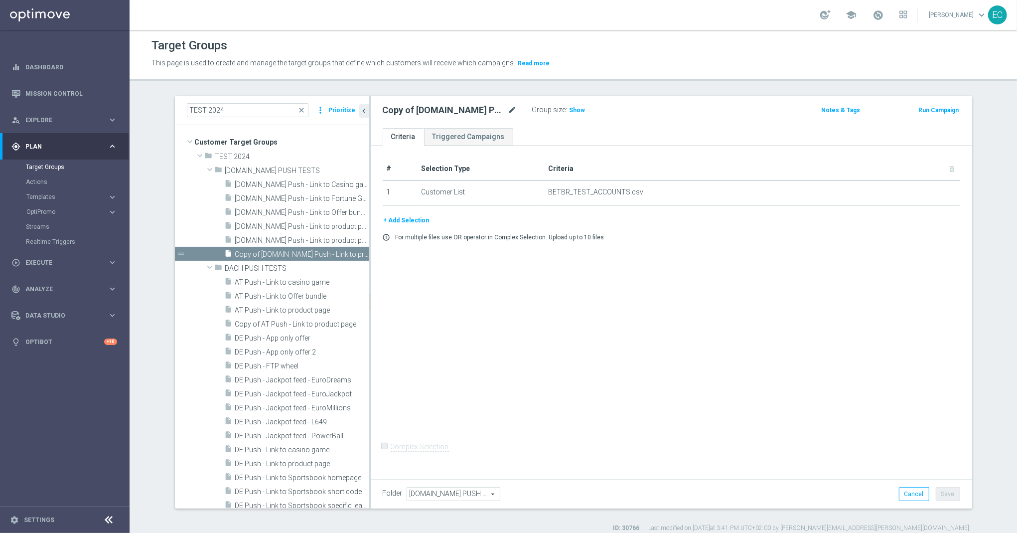
click at [508, 111] on icon "mode_edit" at bounding box center [512, 110] width 9 height 12
type input "Copy of [DOMAIN_NAME] Push - Link to product page"
click at [513, 104] on div "Copy of [DOMAIN_NAME] Push - Link to product page mode_edit" at bounding box center [458, 110] width 150 height 14
click at [510, 105] on icon "mode_edit" at bounding box center [512, 110] width 9 height 12
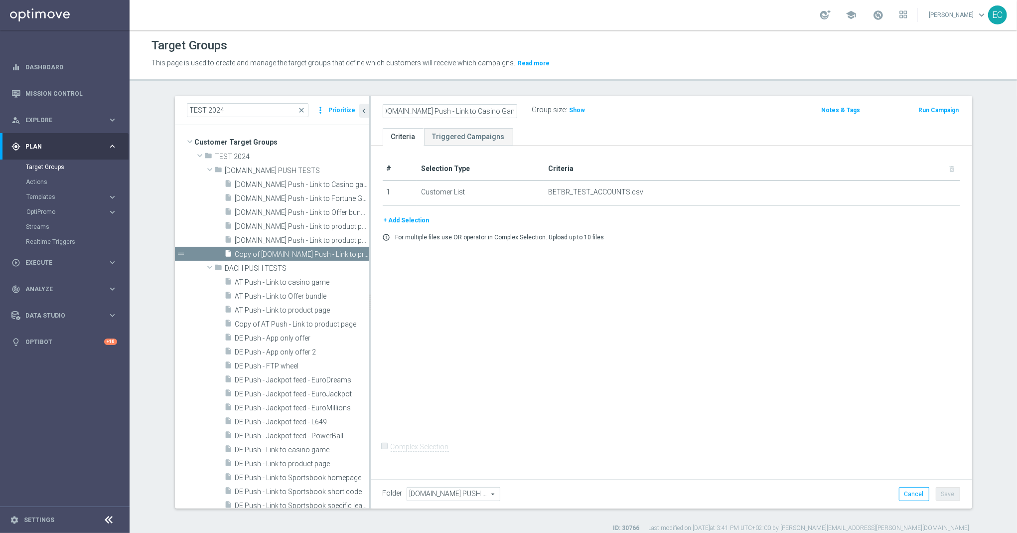
scroll to position [0, 2]
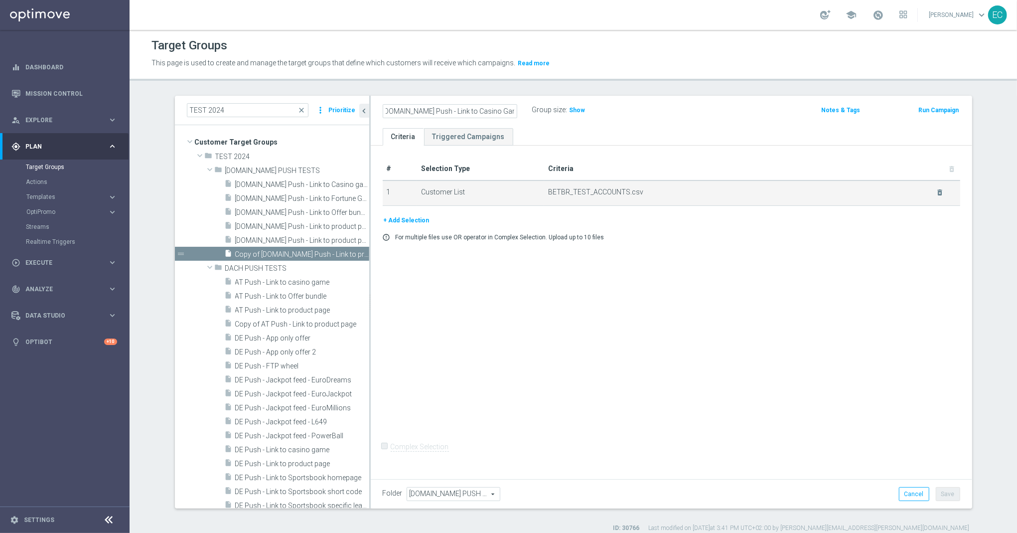
type input "[DOMAIN_NAME] Push - Link to Casino Game"
click at [724, 198] on td "BETBR_TEST_ACCOUNTS.csv delete_forever" at bounding box center [752, 192] width 416 height 25
click at [936, 192] on icon "delete_forever" at bounding box center [940, 192] width 8 height 8
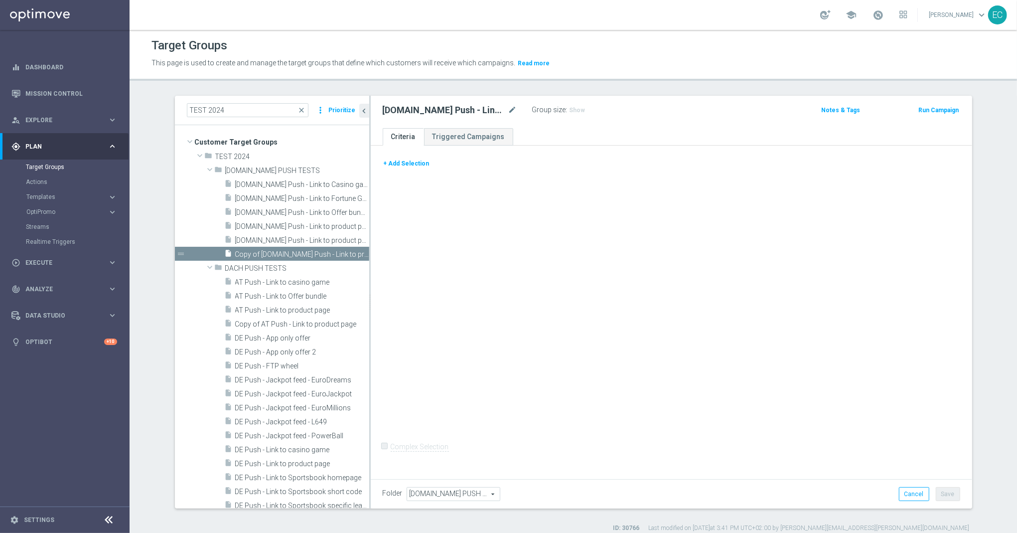
click at [401, 165] on button "+ Add Selection" at bounding box center [407, 163] width 48 height 11
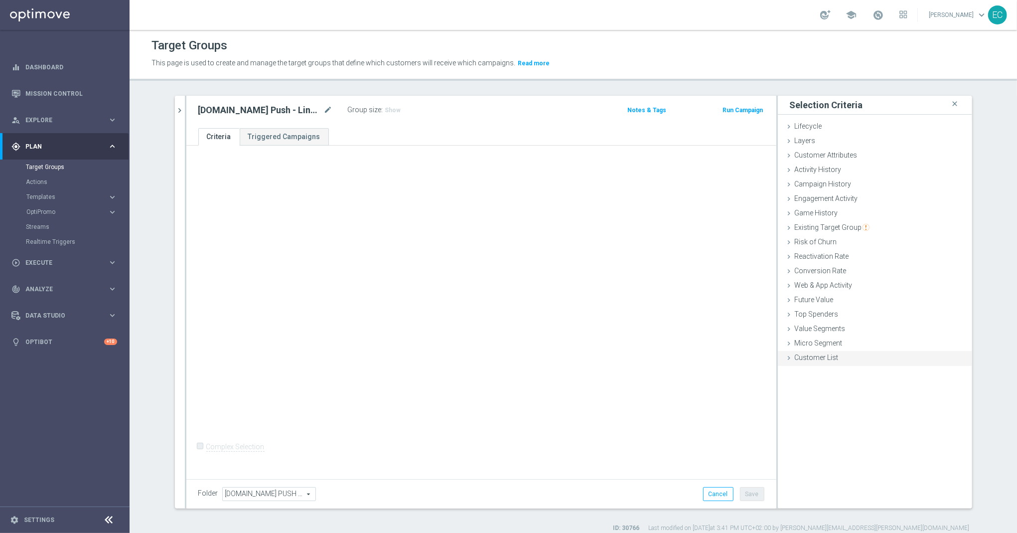
click at [827, 363] on div "Customer List done" at bounding box center [875, 358] width 194 height 15
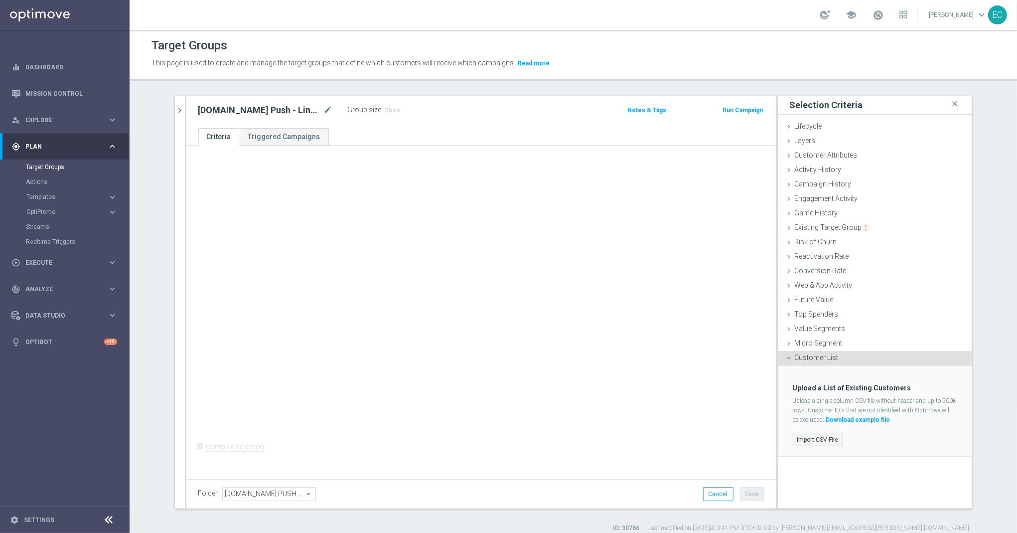
click at [816, 441] on label "Import CSV File" at bounding box center [818, 440] width 50 height 12
click at [0, 0] on input "Import CSV File" at bounding box center [0, 0] width 0 height 0
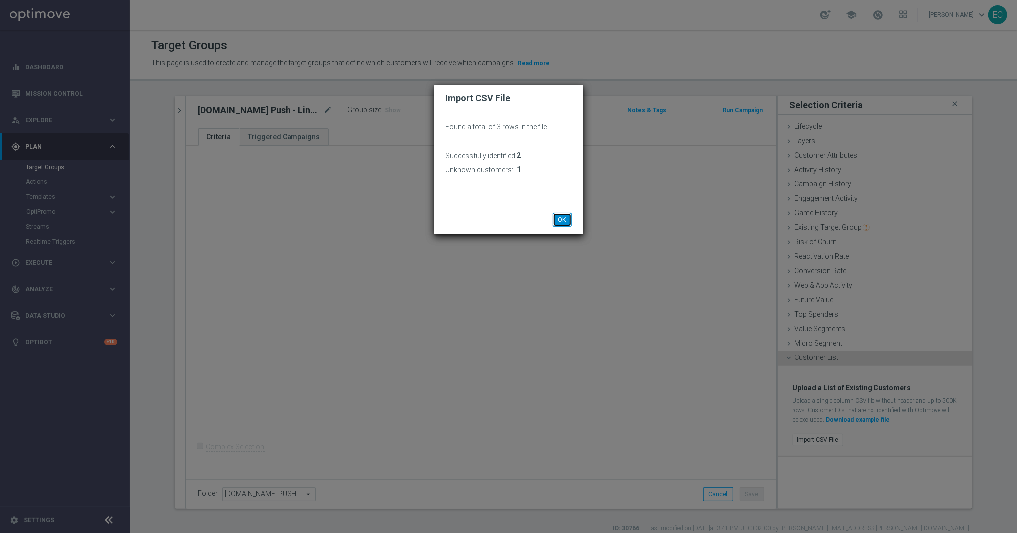
click at [567, 219] on button "OK" at bounding box center [562, 220] width 19 height 14
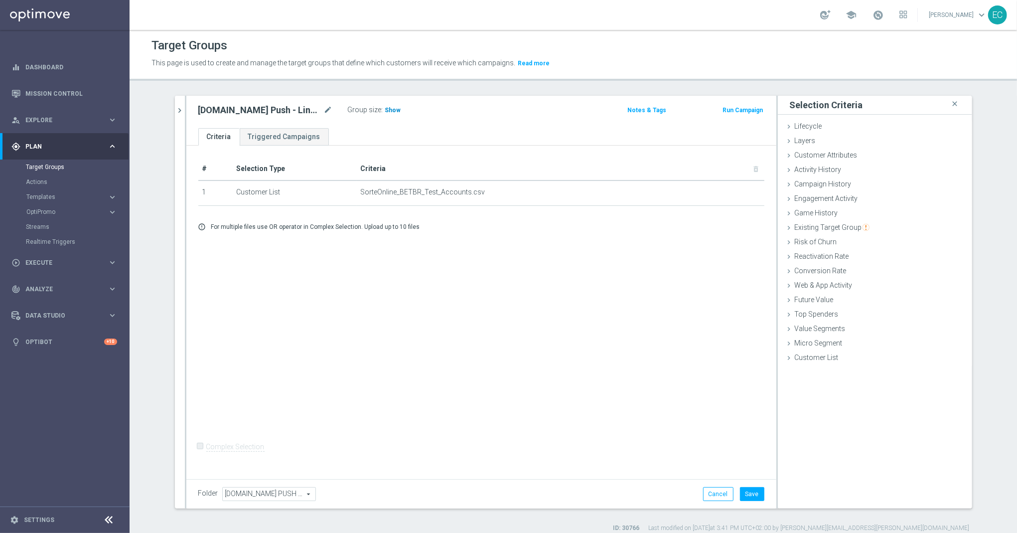
click at [384, 115] on h3 "Show" at bounding box center [393, 110] width 18 height 11
click at [324, 111] on icon "mode_edit" at bounding box center [328, 110] width 9 height 12
click at [500, 141] on ul "Criteria Triggered Campaigns" at bounding box center [481, 136] width 590 height 17
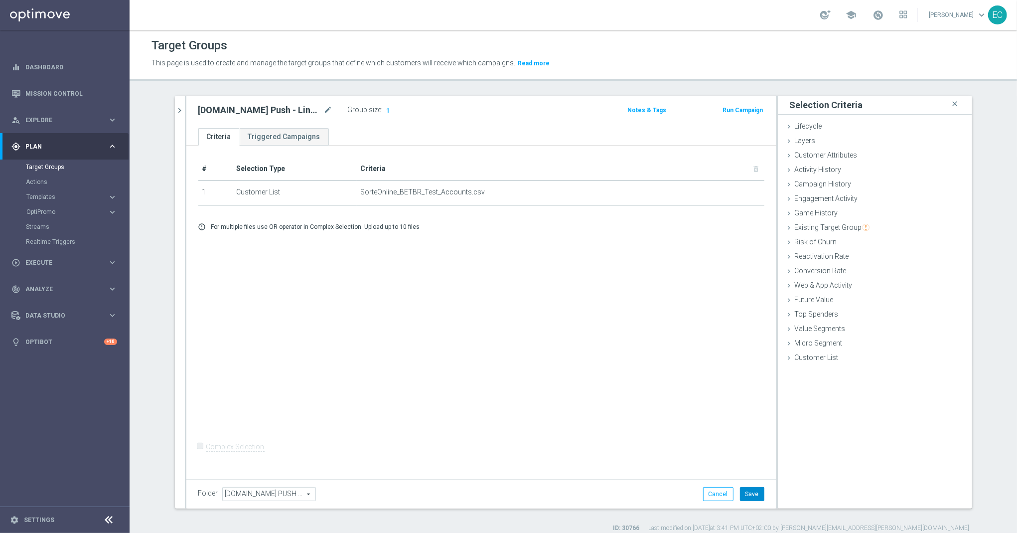
click at [750, 498] on button "Save" at bounding box center [752, 494] width 24 height 14
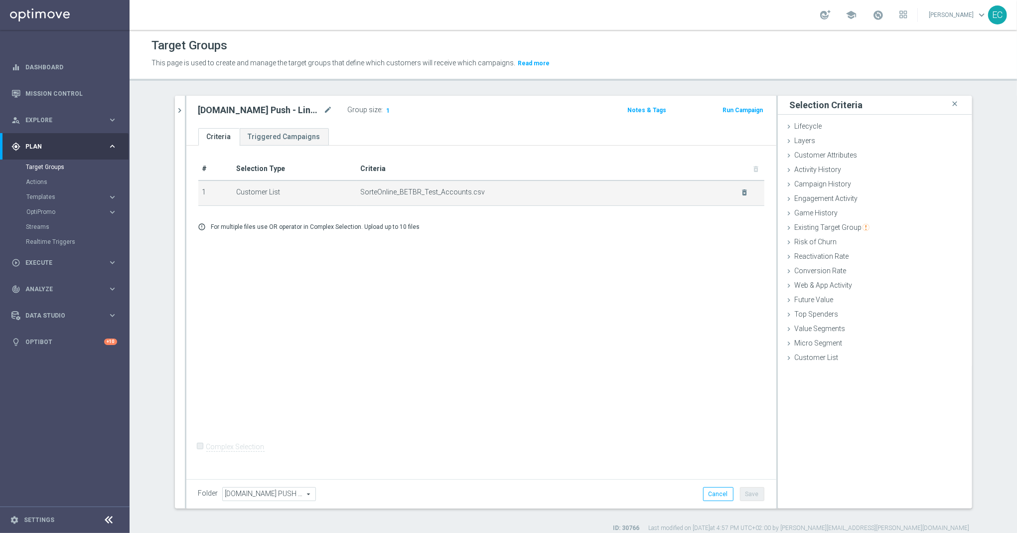
drag, startPoint x: 701, startPoint y: 156, endPoint x: 730, endPoint y: 192, distance: 46.5
click at [702, 156] on div "# Selection Type Criteria delete_forever 1 Customer List SorteOnline_BETBR_Test…" at bounding box center [481, 311] width 590 height 330
click at [741, 190] on icon "delete_forever" at bounding box center [745, 192] width 8 height 8
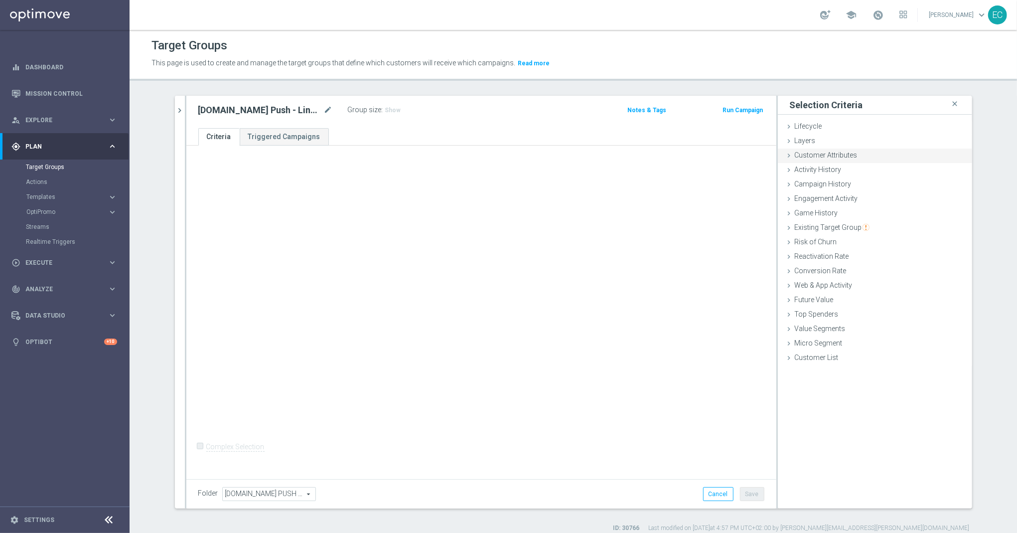
click at [893, 154] on div "Customer Attributes done" at bounding box center [875, 156] width 194 height 15
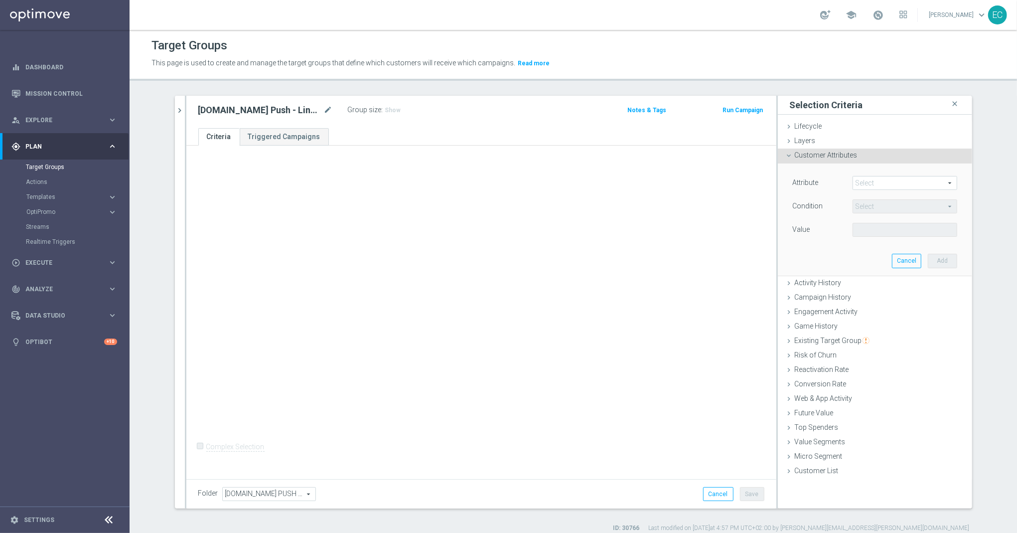
click at [891, 182] on span at bounding box center [905, 182] width 104 height 13
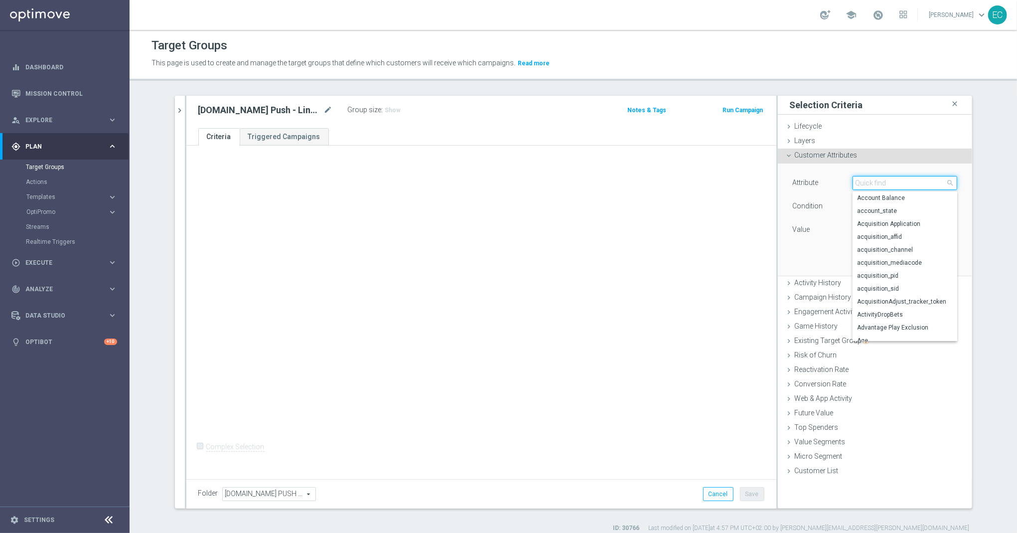
click at [892, 182] on input "search" at bounding box center [905, 183] width 105 height 14
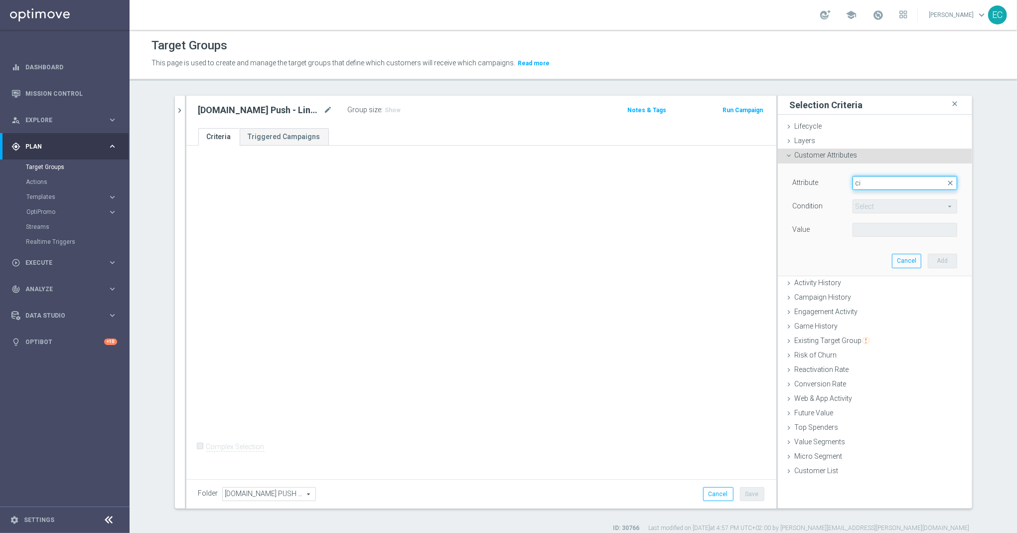
type input "c"
type input "p"
type input "custo"
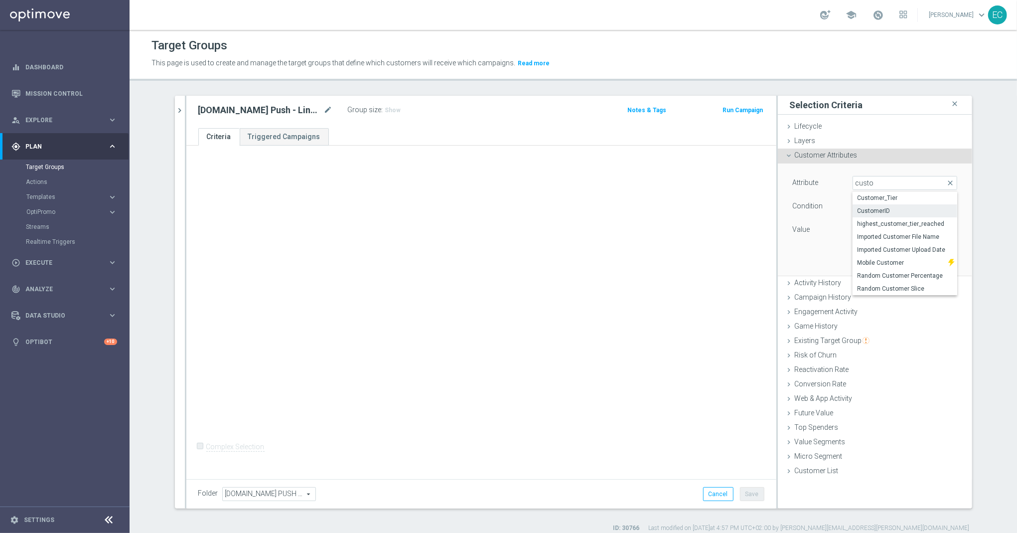
click at [888, 210] on span "CustomerID" at bounding box center [905, 211] width 95 height 8
type input "CustomerID"
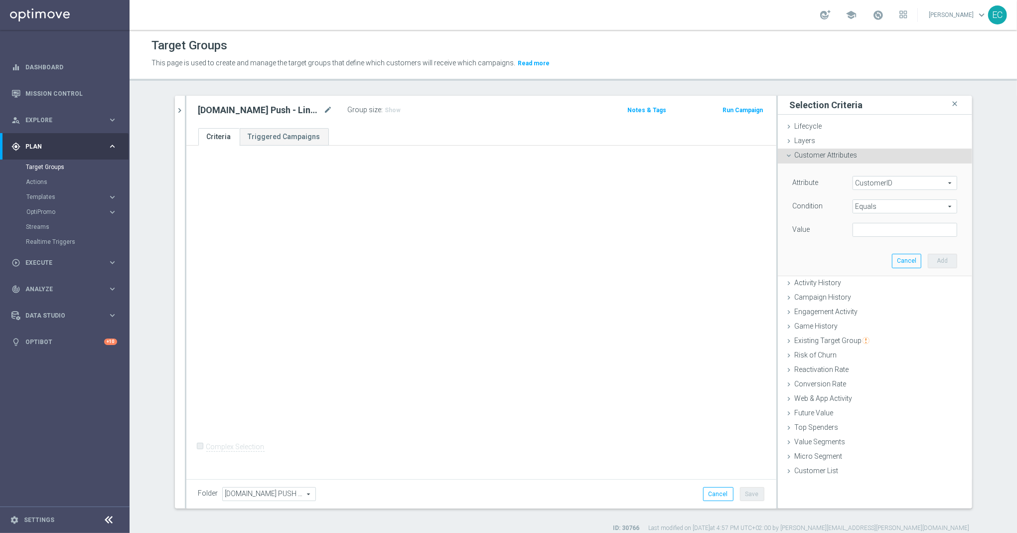
click at [898, 207] on span "Equals" at bounding box center [905, 206] width 104 height 13
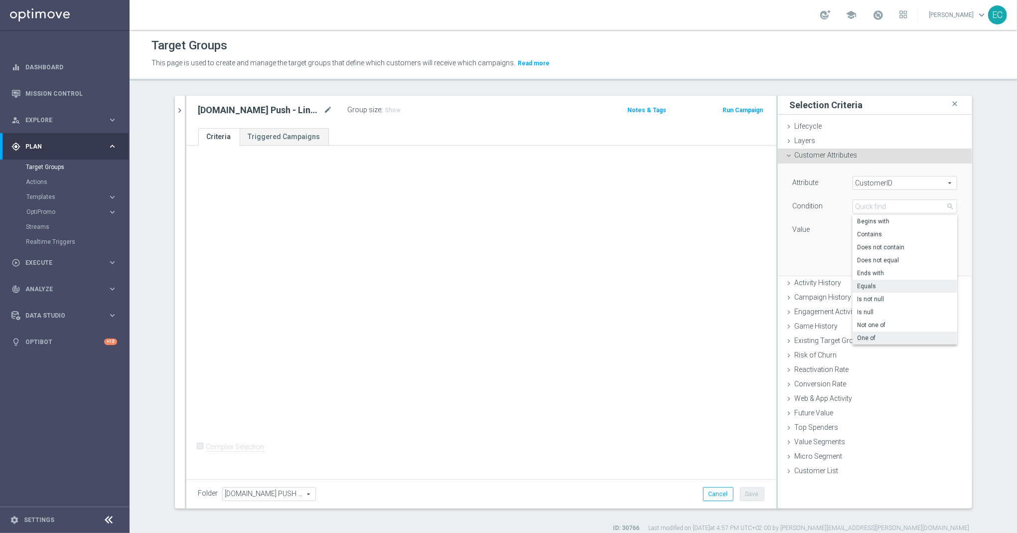
click at [890, 336] on span "One of" at bounding box center [905, 338] width 95 height 8
type input "One of"
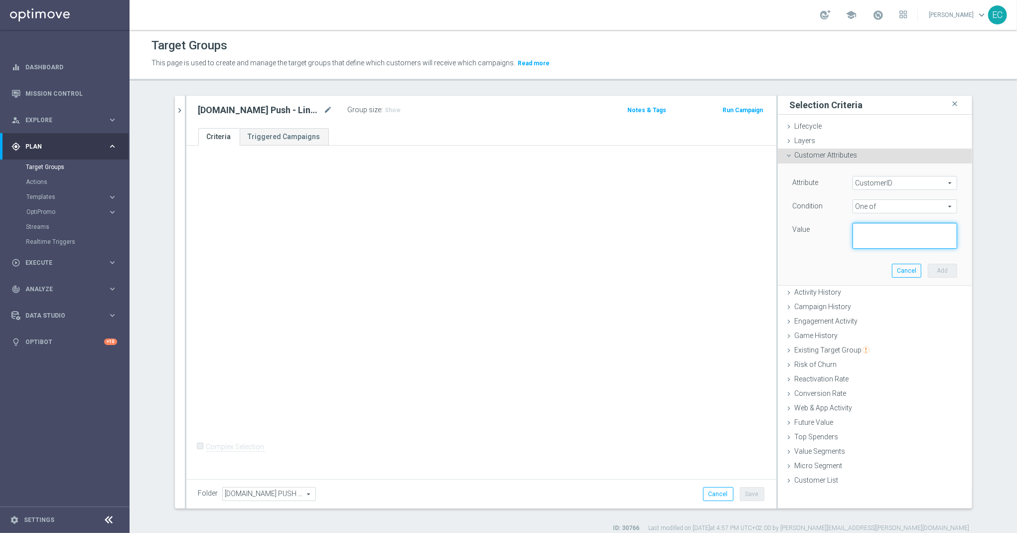
click at [881, 228] on textarea at bounding box center [905, 236] width 105 height 26
paste textarea "[DOMAIN_NAME] Push - Link to Casino Game"
type textarea "[DOMAIN_NAME] Push - Link to Casino Game"
click at [879, 253] on label "Enter a value with a max length of 20K" at bounding box center [903, 255] width 100 height 11
click at [879, 239] on textarea at bounding box center [905, 237] width 105 height 26
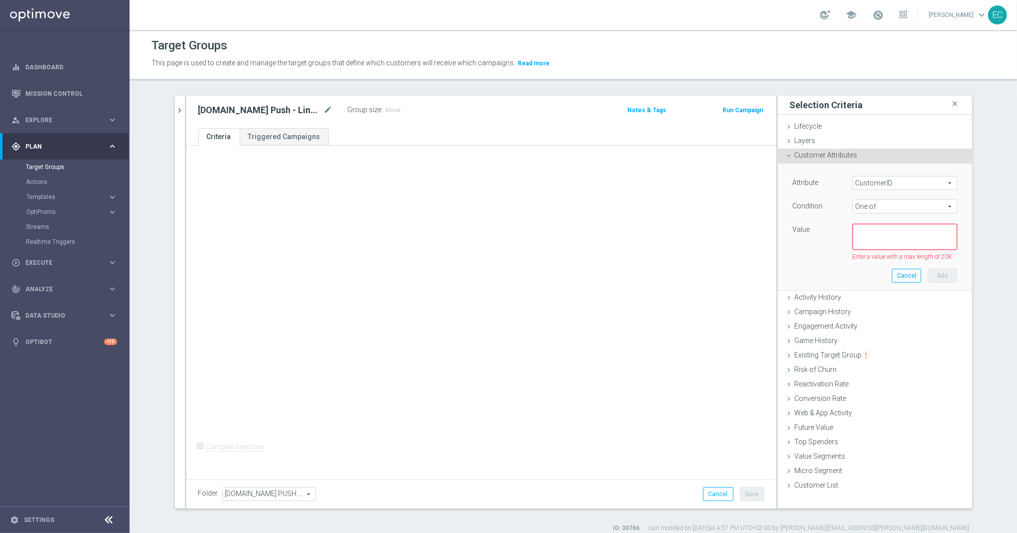
paste textarea "424661587"
type textarea "424661587"
click at [928, 267] on button "Add" at bounding box center [942, 271] width 29 height 14
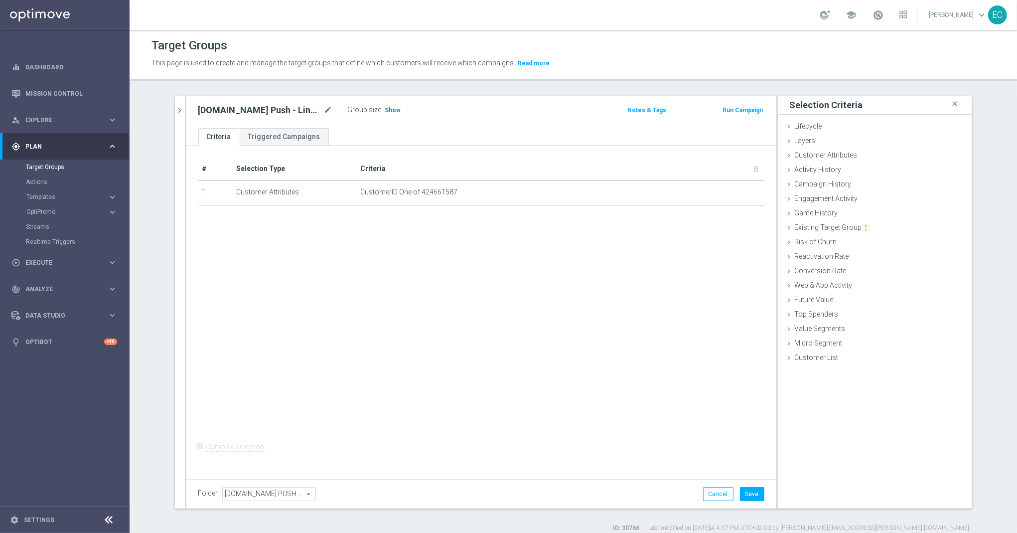
click at [385, 113] on span "Show" at bounding box center [393, 110] width 16 height 7
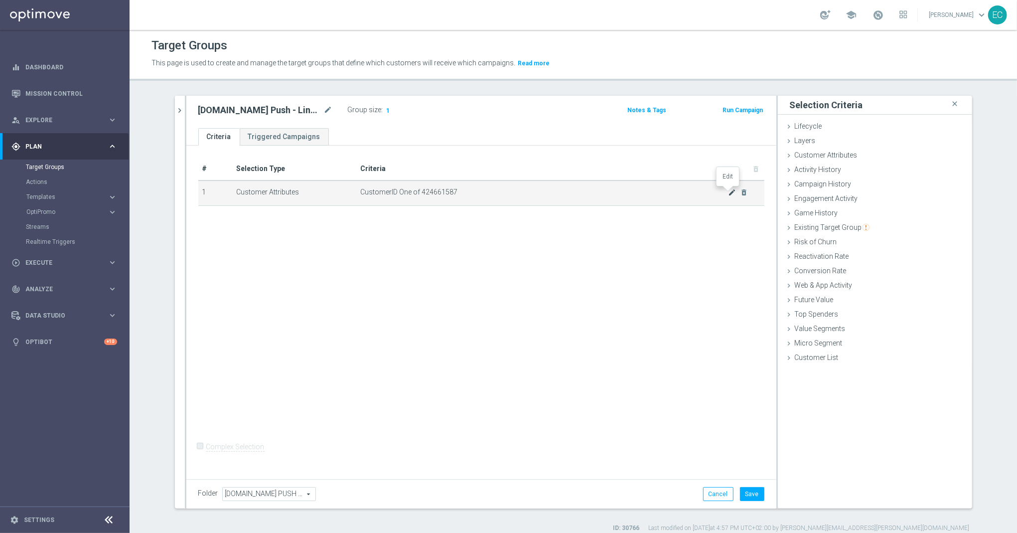
click at [728, 195] on icon "mode_edit" at bounding box center [732, 192] width 8 height 8
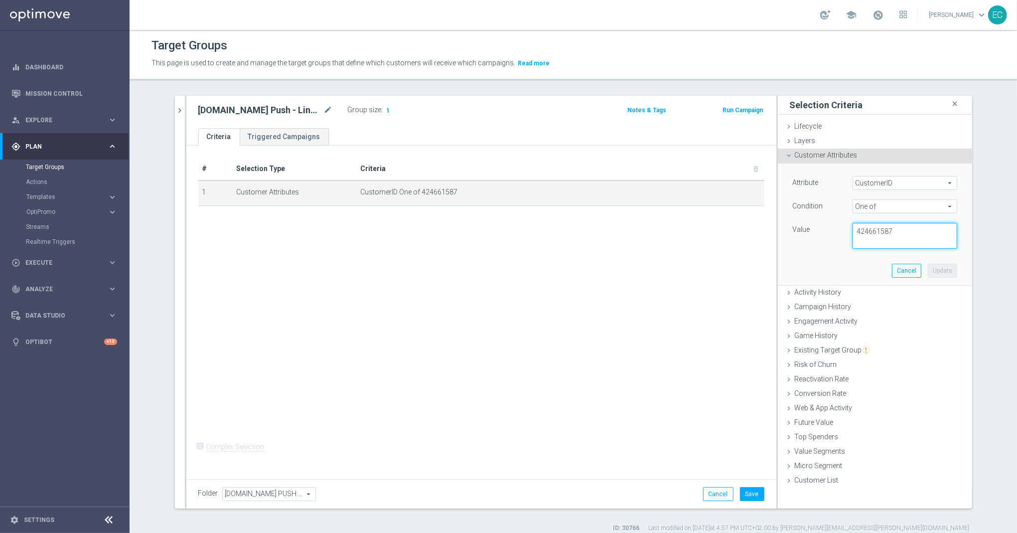
click at [916, 233] on textarea "424661587" at bounding box center [905, 236] width 105 height 26
paste textarea "424673796"
type textarea "424661587, 424673796"
click at [947, 268] on button "Update" at bounding box center [942, 271] width 29 height 14
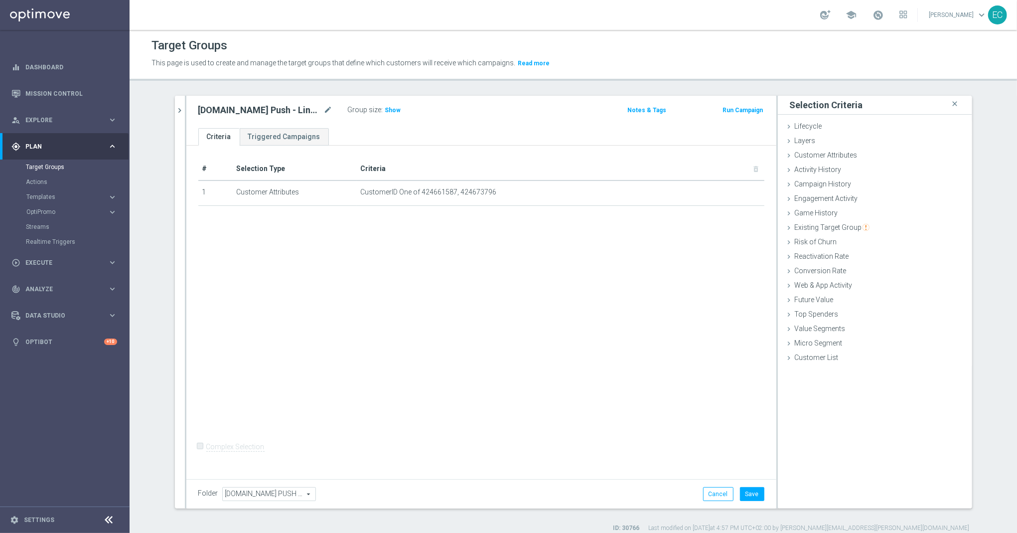
click at [381, 104] on div "Group size : Show" at bounding box center [398, 109] width 100 height 12
click at [385, 108] on span "Show" at bounding box center [393, 110] width 16 height 7
click at [740, 494] on button "Save" at bounding box center [752, 494] width 24 height 14
click at [747, 114] on button "Run Campaign" at bounding box center [743, 110] width 42 height 11
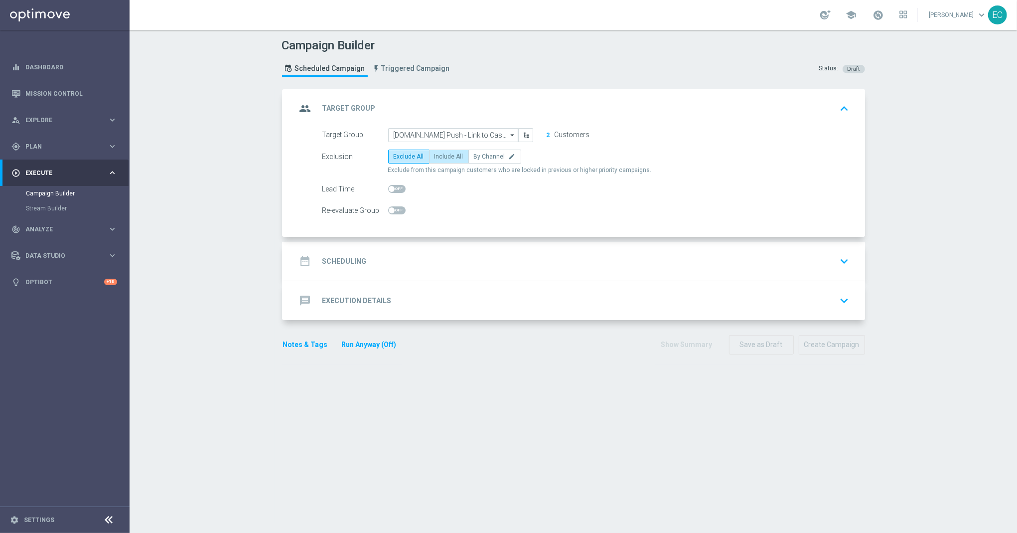
click at [429, 157] on label "Include All" at bounding box center [449, 157] width 40 height 14
click at [435, 157] on input "Include All" at bounding box center [438, 158] width 6 height 6
radio input "true"
click at [476, 264] on div "date_range Scheduling keyboard_arrow_down" at bounding box center [575, 261] width 557 height 19
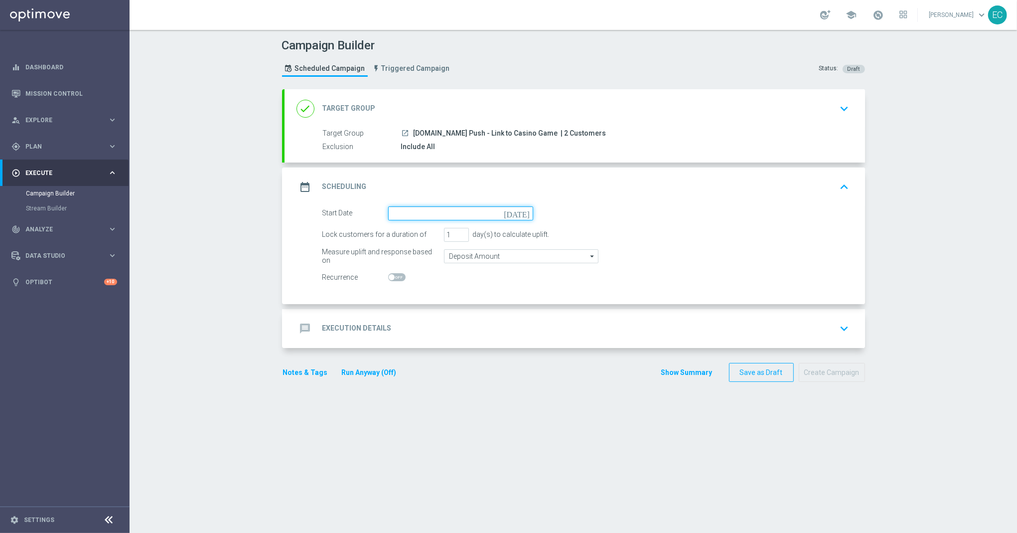
click at [452, 207] on input at bounding box center [460, 213] width 145 height 14
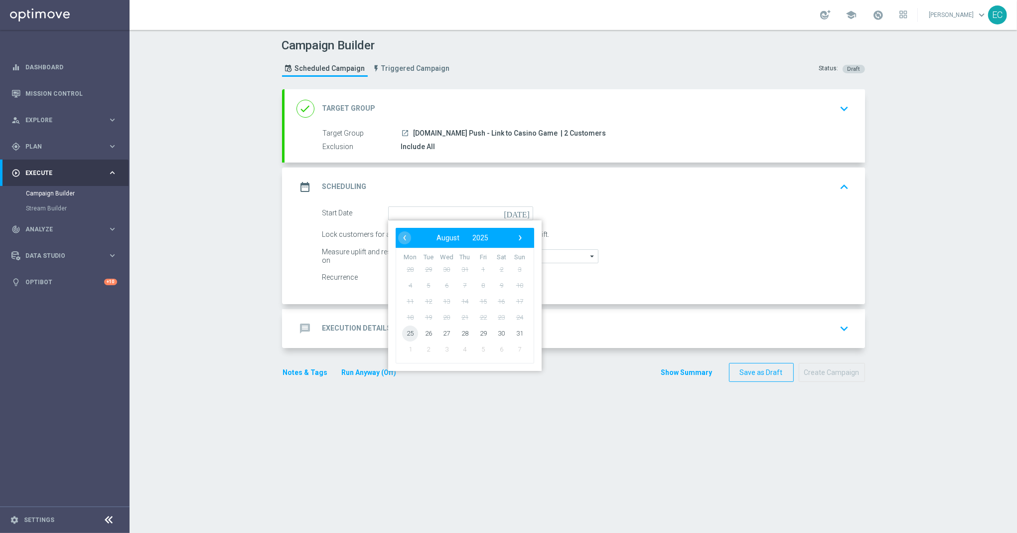
click at [402, 335] on span "25" at bounding box center [410, 333] width 16 height 16
type input "[DATE]"
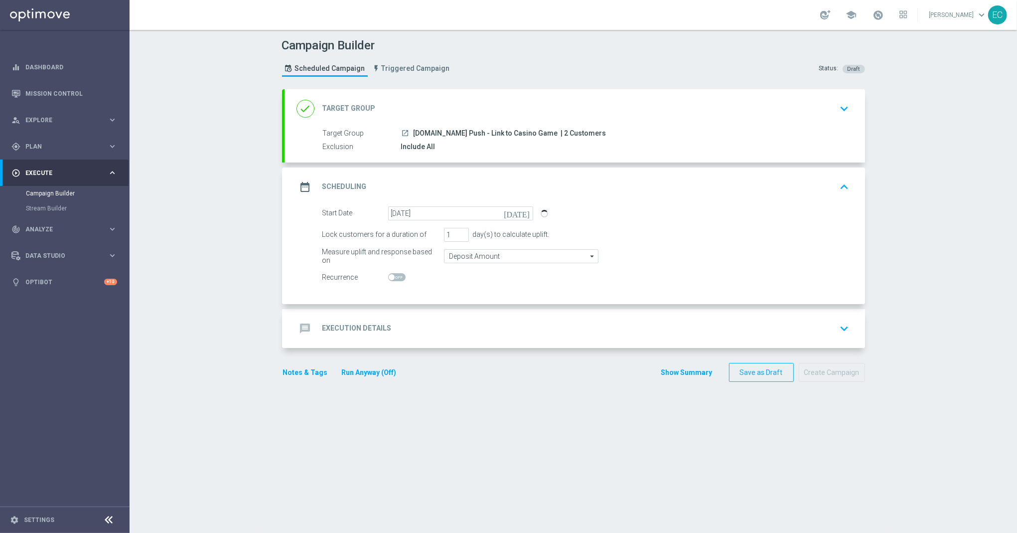
click at [462, 325] on div "message Execution Details keyboard_arrow_down" at bounding box center [575, 328] width 557 height 19
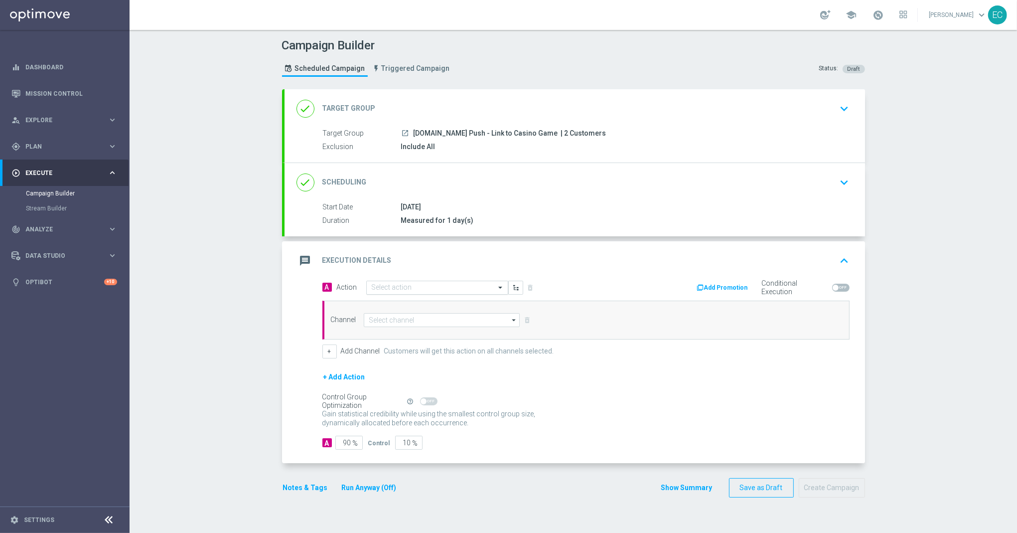
click at [430, 292] on input "text" at bounding box center [427, 288] width 111 height 8
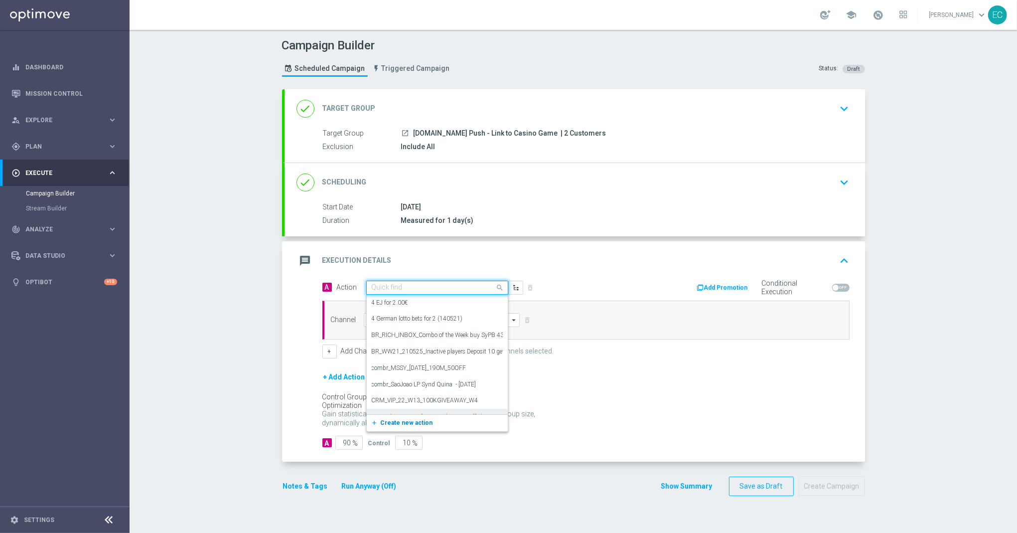
click at [413, 423] on span "Create new action" at bounding box center [407, 422] width 52 height 7
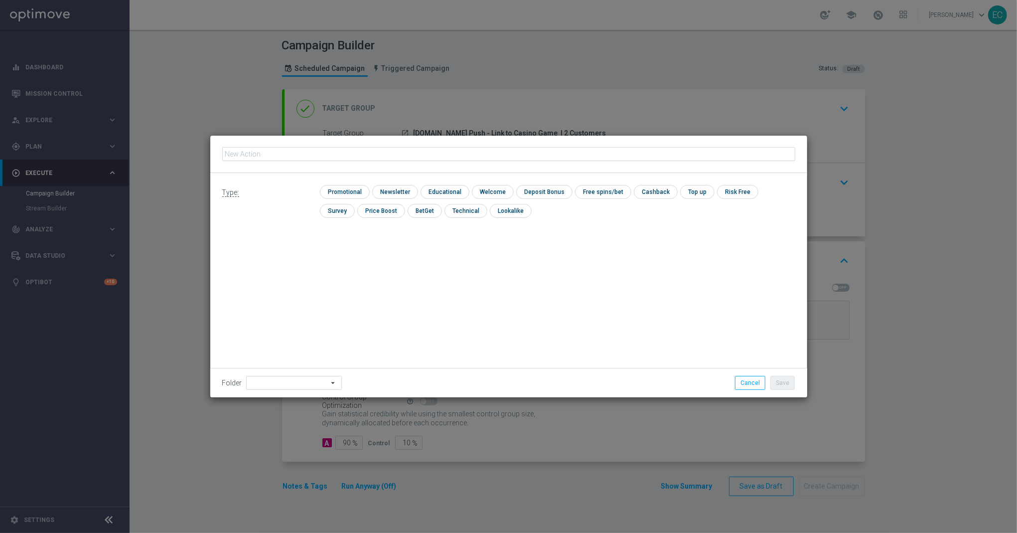
type input "424673796"
click at [750, 384] on button "Cancel" at bounding box center [750, 383] width 30 height 14
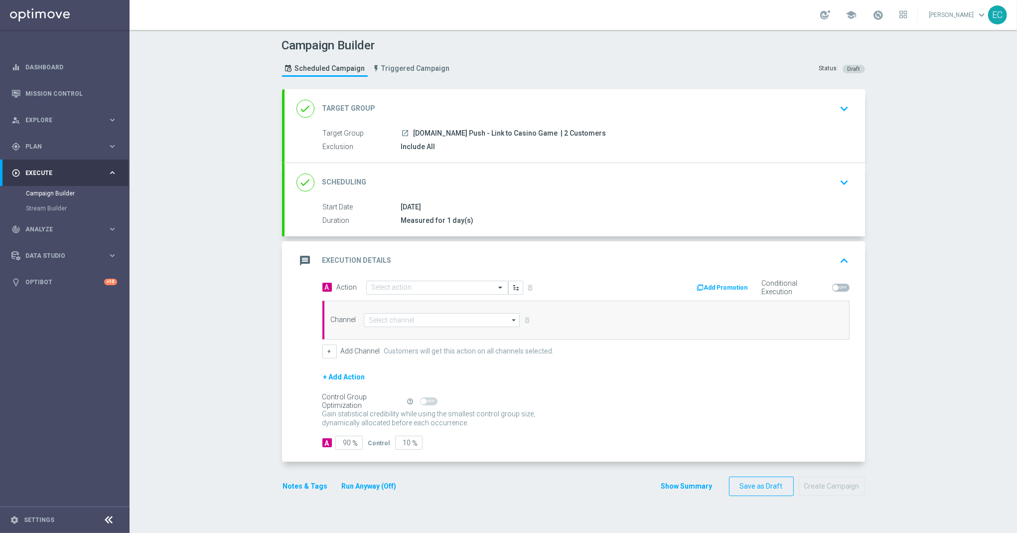
drag, startPoint x: 542, startPoint y: 133, endPoint x: 406, endPoint y: 134, distance: 135.6
click at [406, 134] on div "launch SORTE.BET.BR Push - Link to Casino Game | 2 Customers" at bounding box center [623, 133] width 445 height 10
copy span "SORTE.BET.BR Push - Link to Casino Game"
click at [428, 284] on input "text" at bounding box center [427, 288] width 111 height 8
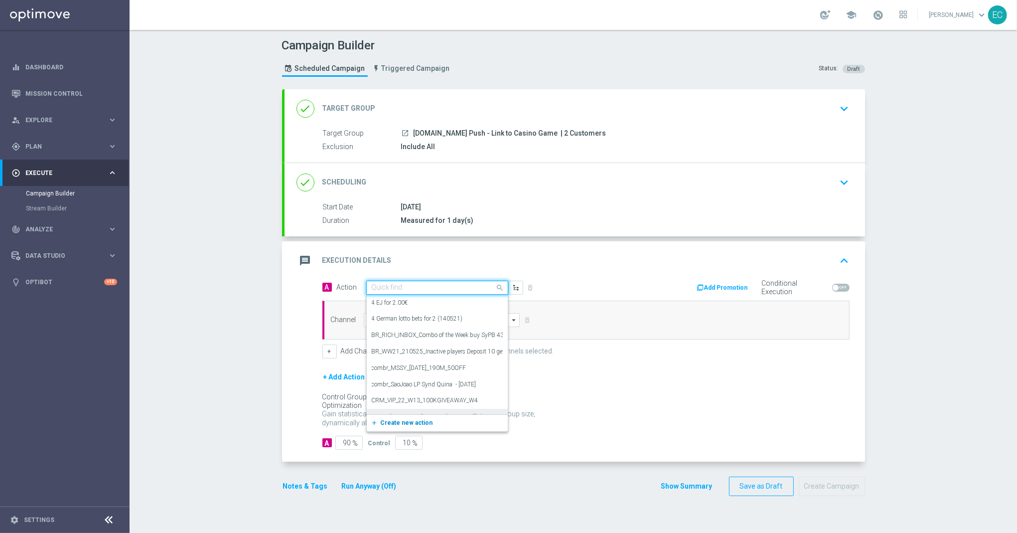
click at [418, 421] on span "Create new action" at bounding box center [407, 422] width 52 height 7
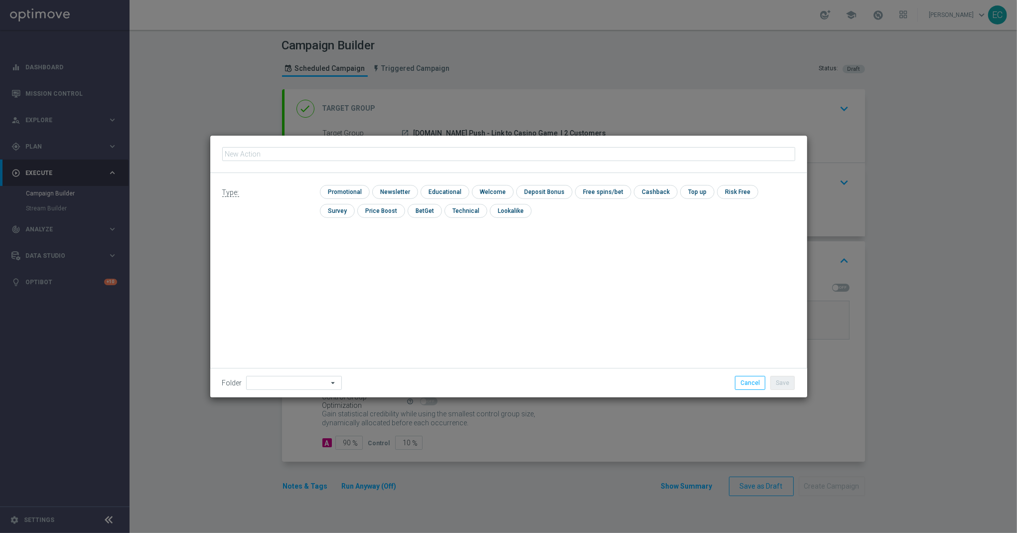
type input "SORTE.BET.BR Push - Link to Casino Game"
click at [352, 192] on input "checkbox" at bounding box center [343, 191] width 47 height 13
checkbox input "true"
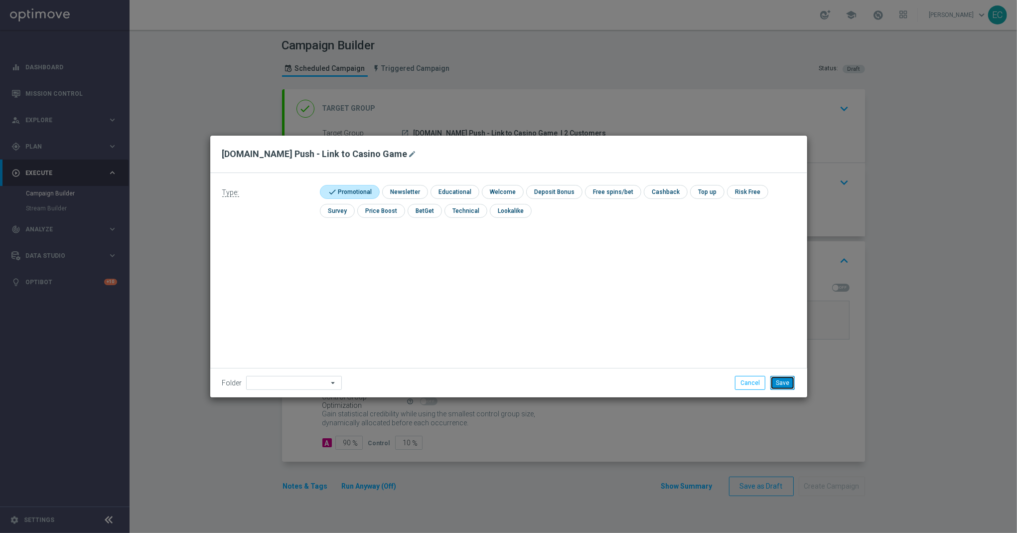
click at [780, 387] on button "Save" at bounding box center [783, 383] width 24 height 14
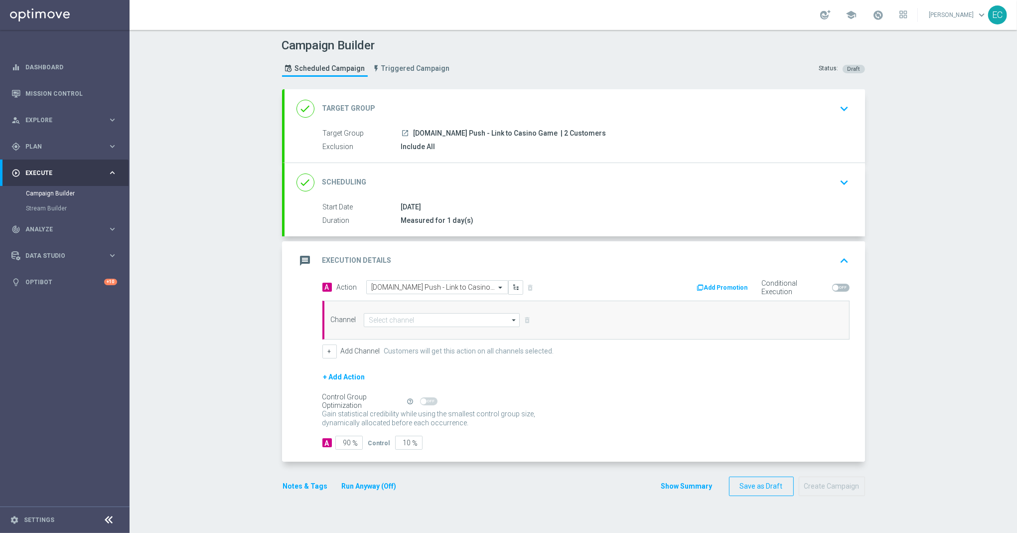
drag, startPoint x: 435, startPoint y: 329, endPoint x: 430, endPoint y: 312, distance: 18.6
click at [435, 329] on div "Channel arrow_drop_down Show Selected 0 of 26 Silverpop" at bounding box center [586, 320] width 527 height 39
click at [430, 312] on div "Channel arrow_drop_down Show Selected 0 of 26 Silverpop" at bounding box center [586, 320] width 527 height 39
click at [432, 321] on input at bounding box center [442, 320] width 157 height 14
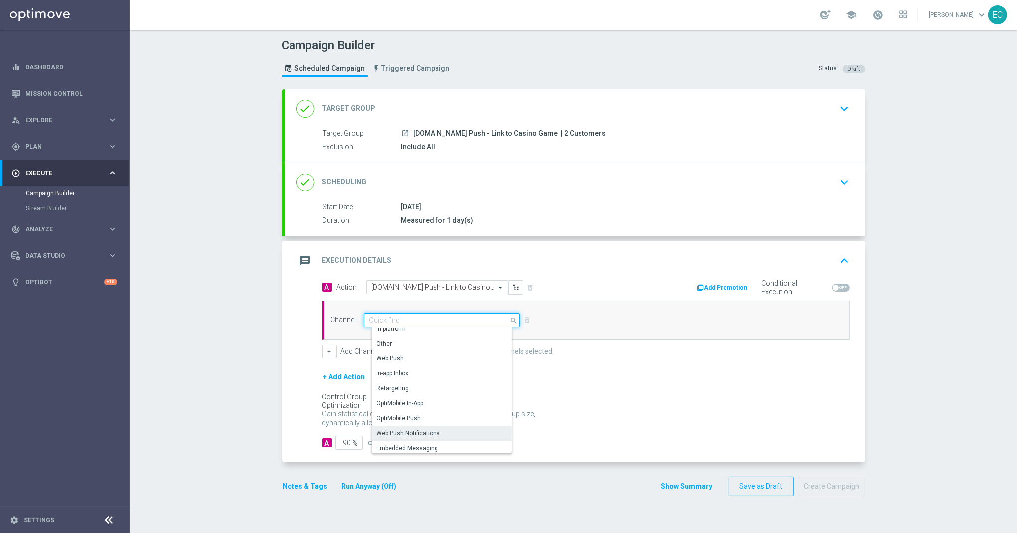
scroll to position [264, 0]
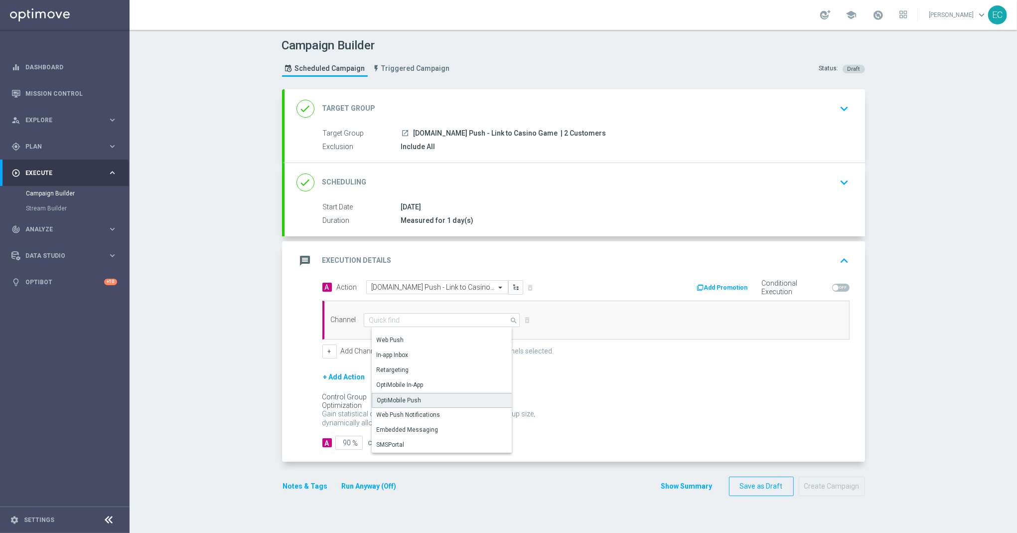
click at [421, 399] on div "OptiMobile Push" at bounding box center [446, 400] width 148 height 15
type input "OptiMobile Push"
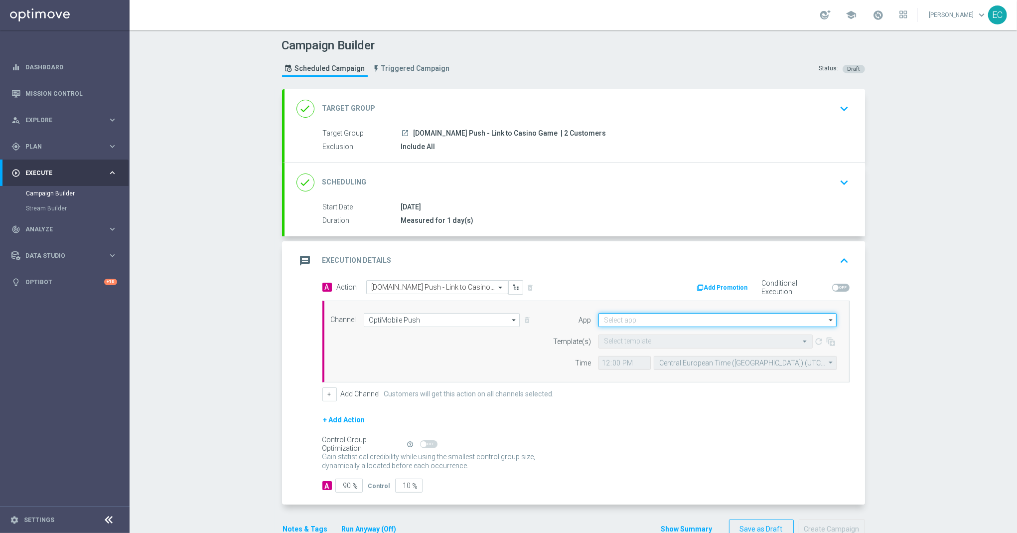
click at [675, 321] on input at bounding box center [718, 320] width 238 height 14
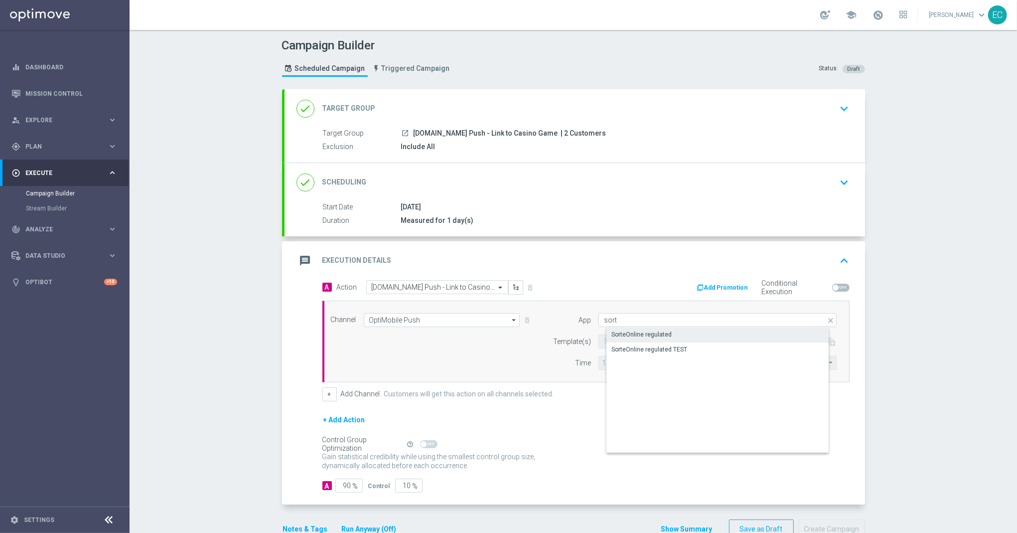
click at [632, 329] on div "SorteOnline regulated" at bounding box center [726, 334] width 239 height 14
type input "SorteOnline regulated"
click at [641, 337] on div "Select template" at bounding box center [706, 341] width 214 height 14
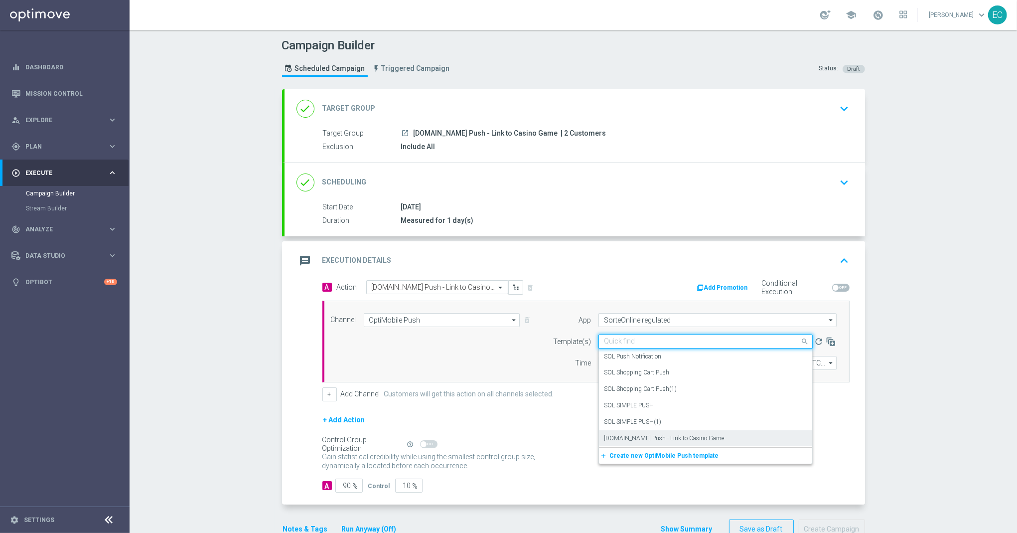
paste input "SORTE.BET.BR Push - Link to Casino Game"
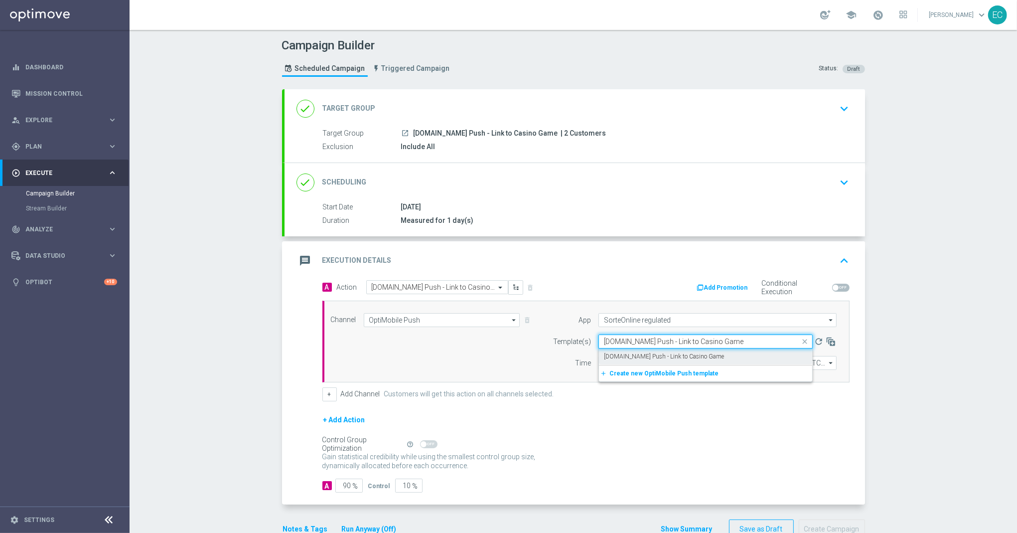
click at [678, 358] on label "SORTE.BET.BR Push - Link to Casino Game" at bounding box center [664, 356] width 120 height 8
type input "SORTE.BET.BR Push - Link to Casino Game"
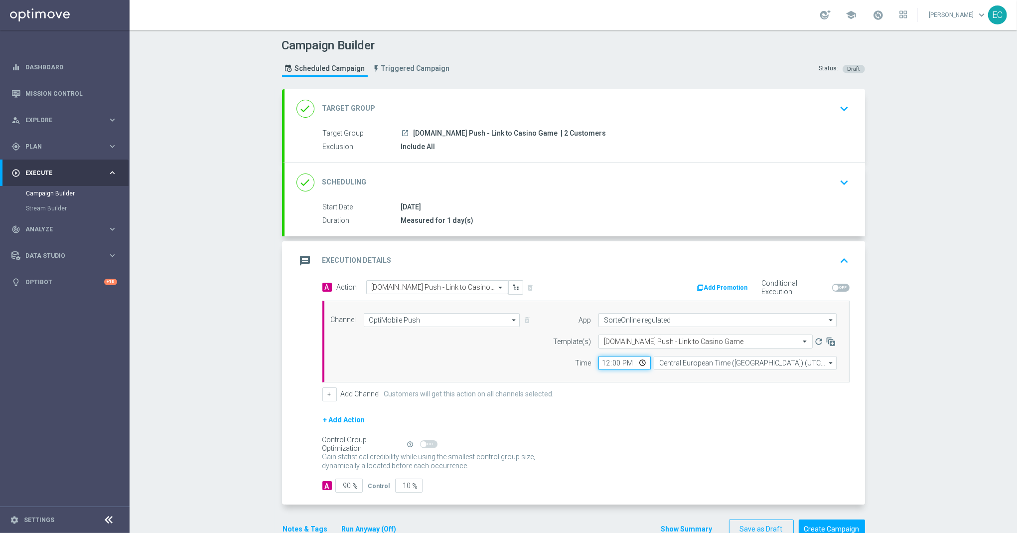
click at [600, 366] on input "12:00" at bounding box center [625, 363] width 52 height 14
type input "17:02"
click at [339, 490] on input "90" at bounding box center [348, 486] width 27 height 14
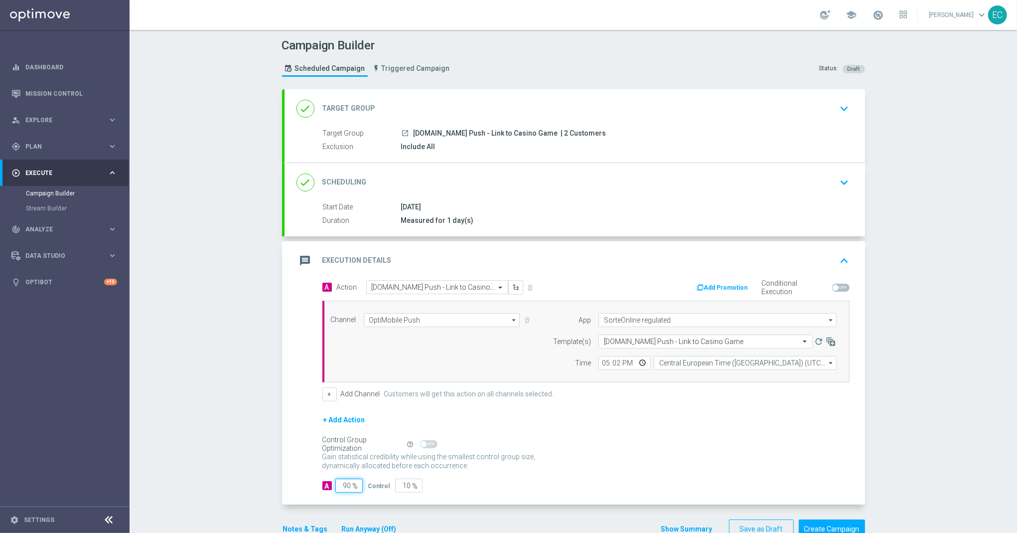
type input "1"
type input "99"
type input "10"
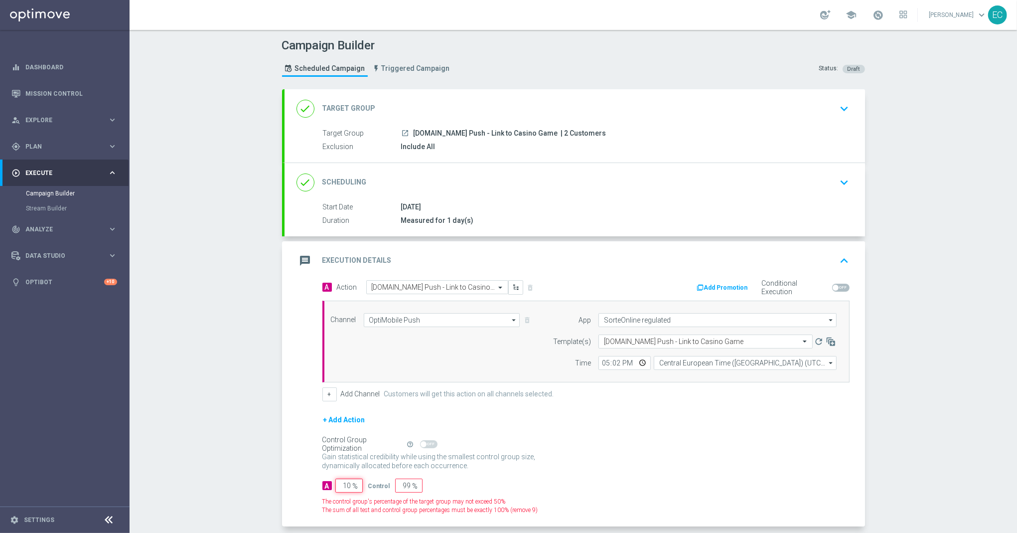
type input "90"
type input "100"
type input "0"
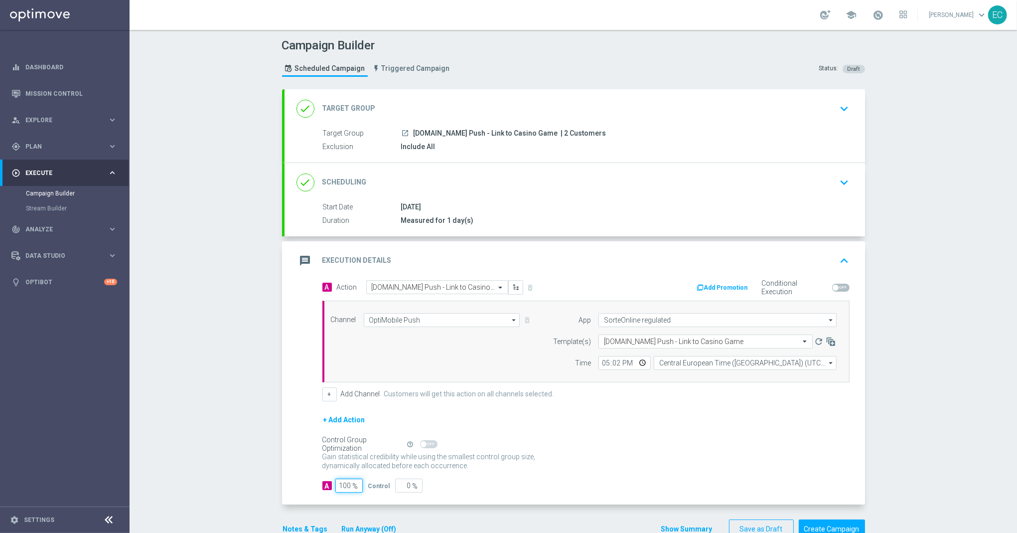
type input "100"
click at [525, 404] on form "A Action Select action SORTE.BET.BR Push - Link to Casino Game delete_forever A…" at bounding box center [586, 386] width 527 height 213
click at [832, 528] on button "Create Campaign" at bounding box center [832, 528] width 66 height 19
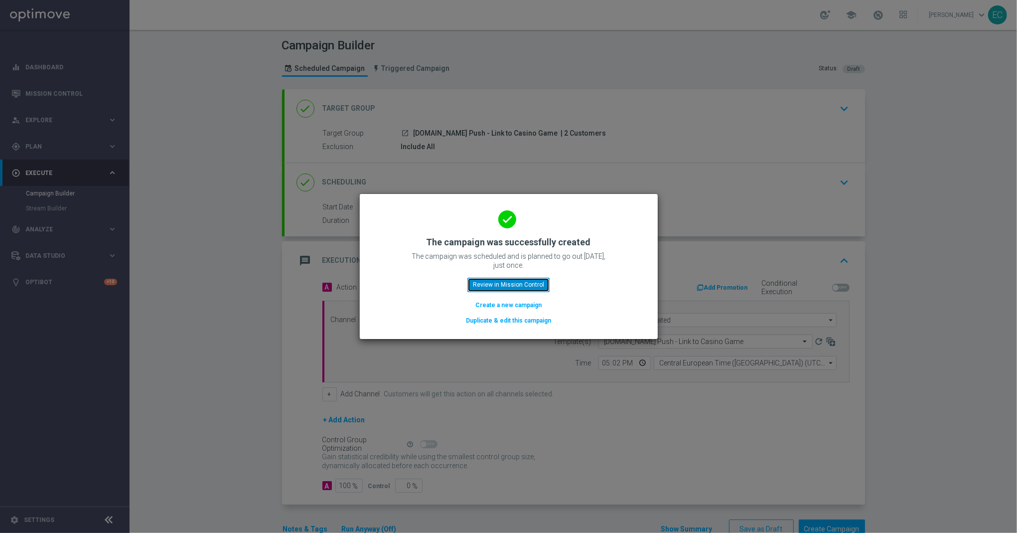
click at [523, 281] on button "Review in Mission Control" at bounding box center [509, 285] width 82 height 14
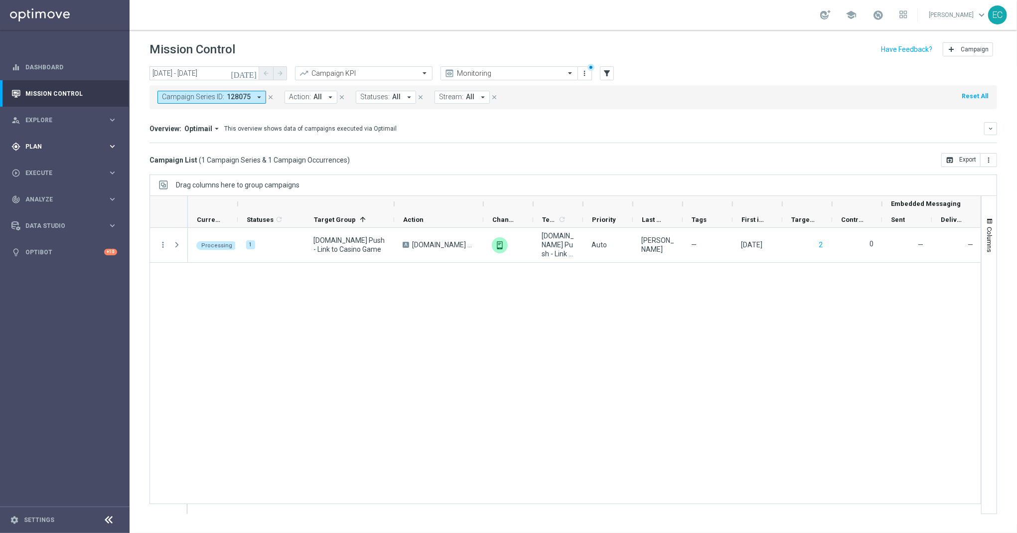
click at [64, 147] on span "Plan" at bounding box center [66, 147] width 82 height 6
click at [63, 198] on span "Templates" at bounding box center [61, 197] width 71 height 6
click at [61, 242] on link "OptiMobile Push" at bounding box center [67, 242] width 73 height 8
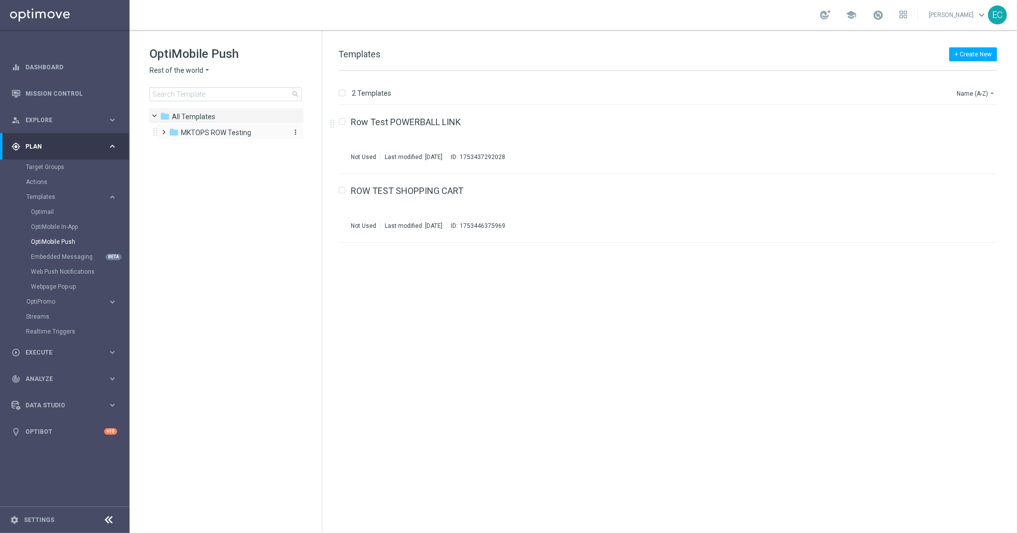
click at [245, 127] on div "folder MKTOPS ROW Testing" at bounding box center [226, 132] width 115 height 11
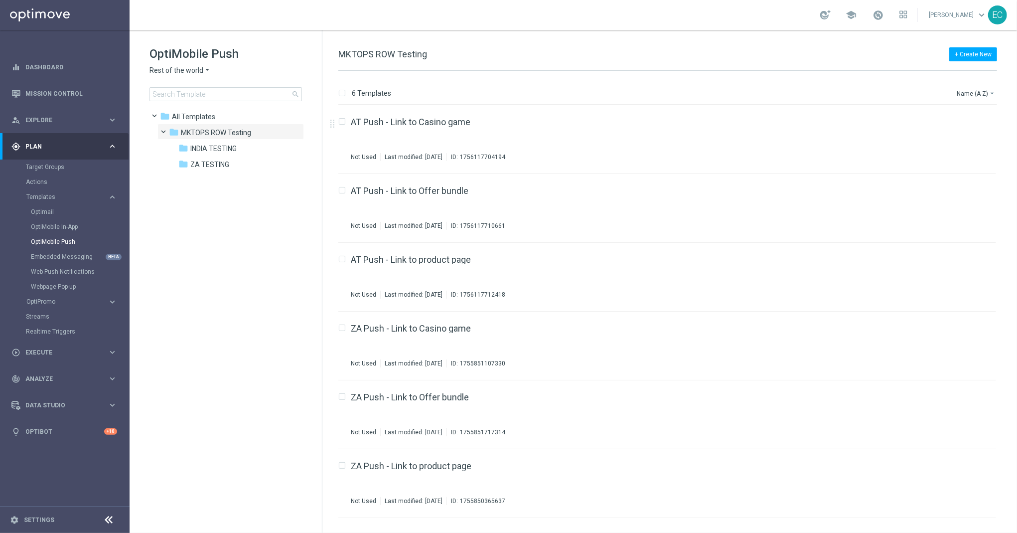
click at [189, 64] on div "OptiMobile Push Rest of the world arrow_drop_down × Rest of the world search" at bounding box center [236, 73] width 172 height 55
click at [191, 71] on span "Rest of the world" at bounding box center [177, 70] width 54 height 9
click at [0, 0] on span "SorteOnline regulated" at bounding box center [0, 0] width 0 height 0
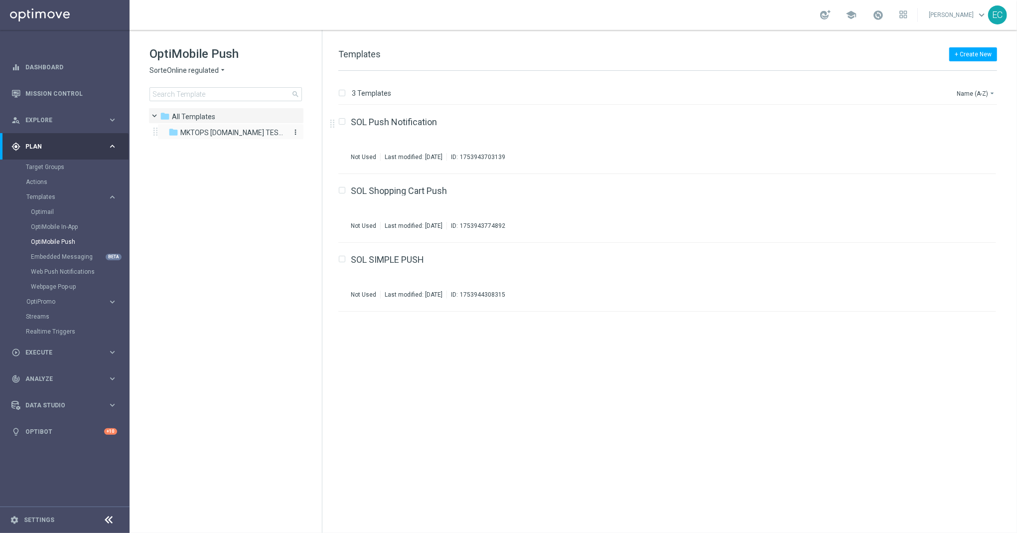
click at [251, 131] on span "MKTOPS SORTE.BET.BR TESTING" at bounding box center [231, 132] width 103 height 9
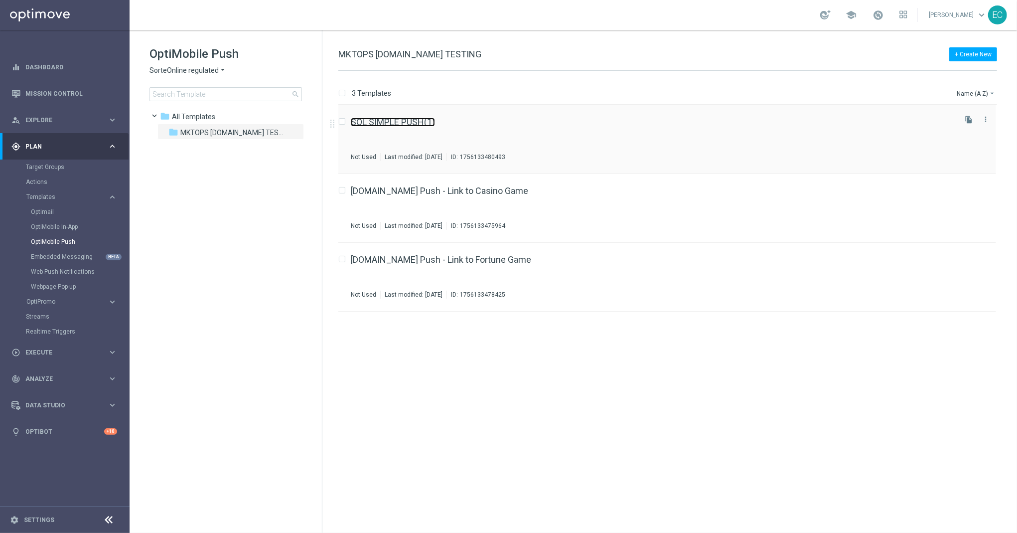
click at [403, 125] on link "SOL SIMPLE PUSH(1)" at bounding box center [393, 122] width 84 height 9
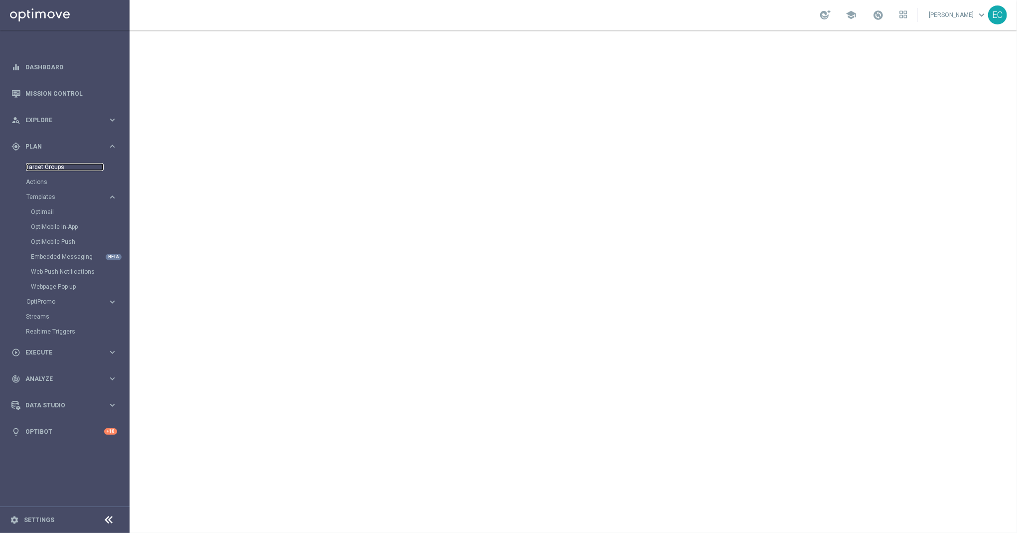
click at [40, 166] on link "Target Groups" at bounding box center [65, 167] width 78 height 8
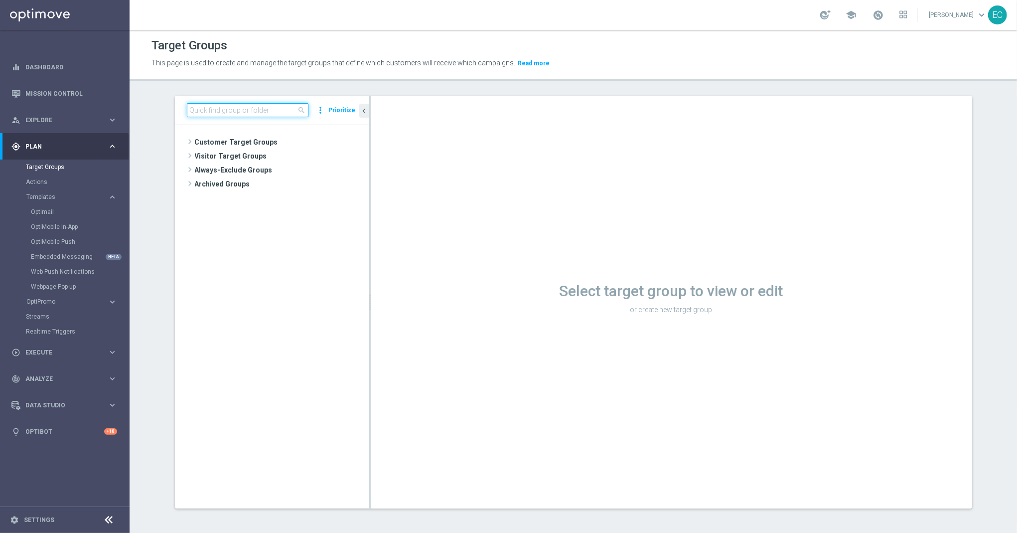
click at [238, 110] on input at bounding box center [248, 110] width 122 height 14
paste input "SORTE.BET.BR Push - Link to Offer bundle"
type input "SORTE.BET.BR Push -"
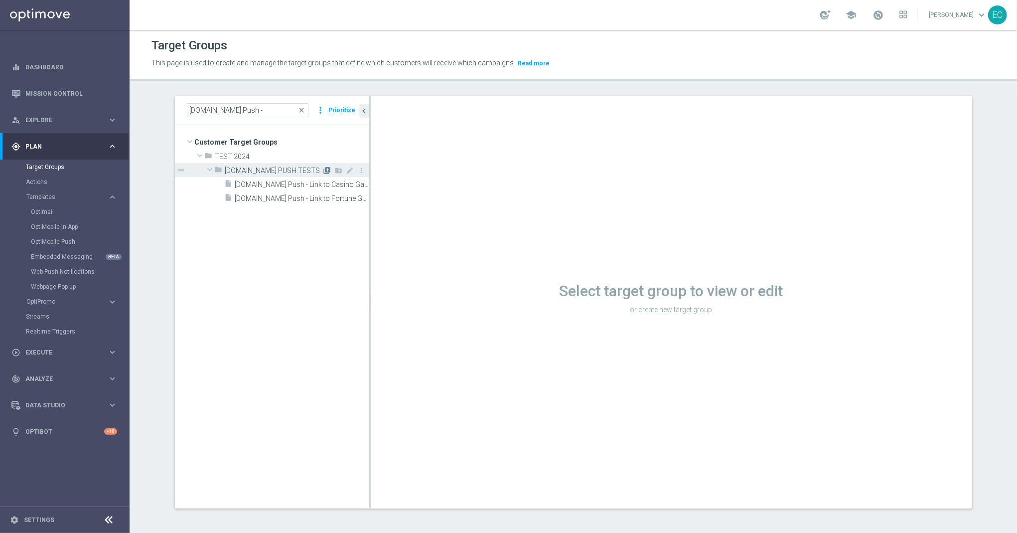
click at [324, 170] on icon "library_add" at bounding box center [328, 170] width 8 height 8
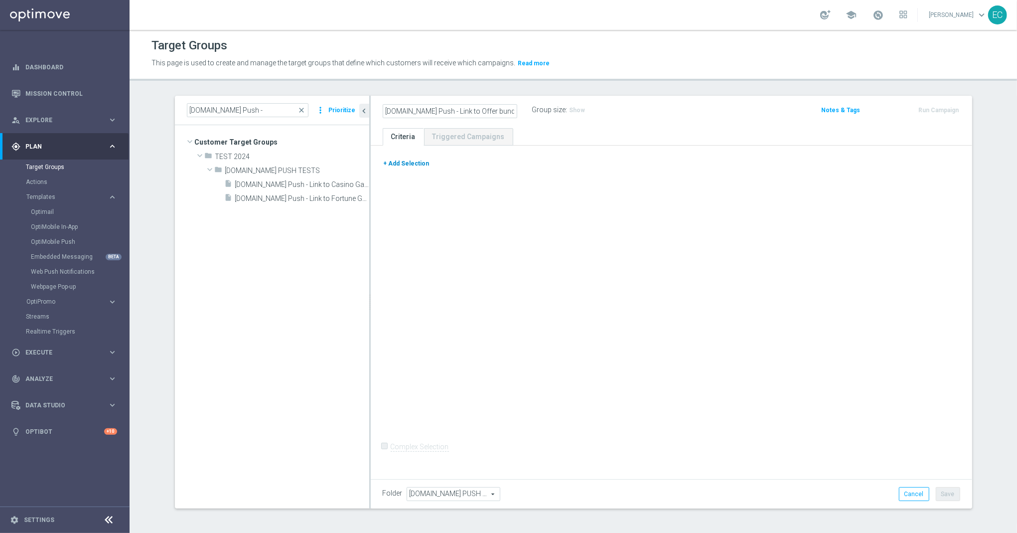
type input "SORTE.BET.BR Push - Link to Offer bundle"
click at [403, 167] on button "+ Add Selection" at bounding box center [407, 163] width 48 height 11
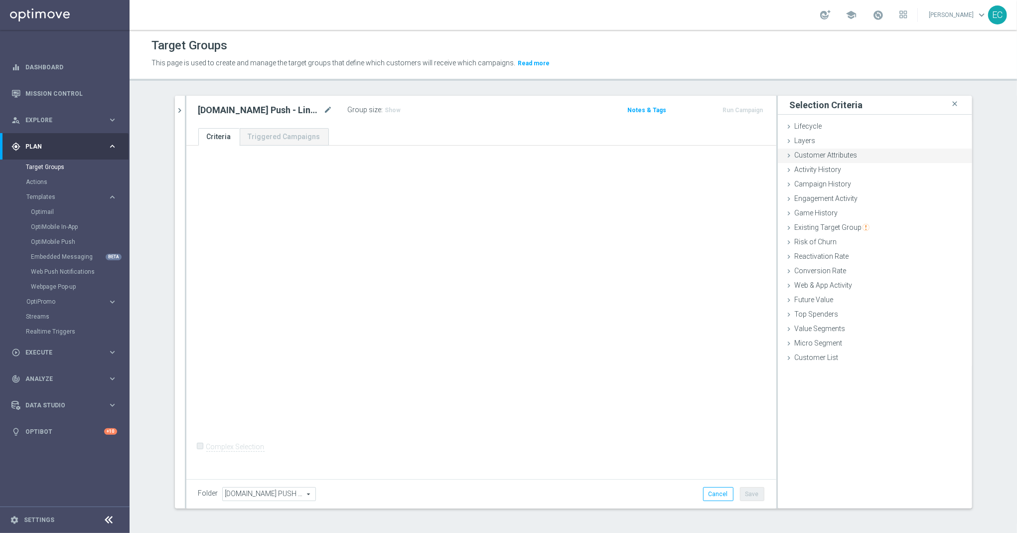
click at [815, 157] on span "Customer Attributes" at bounding box center [826, 155] width 63 height 8
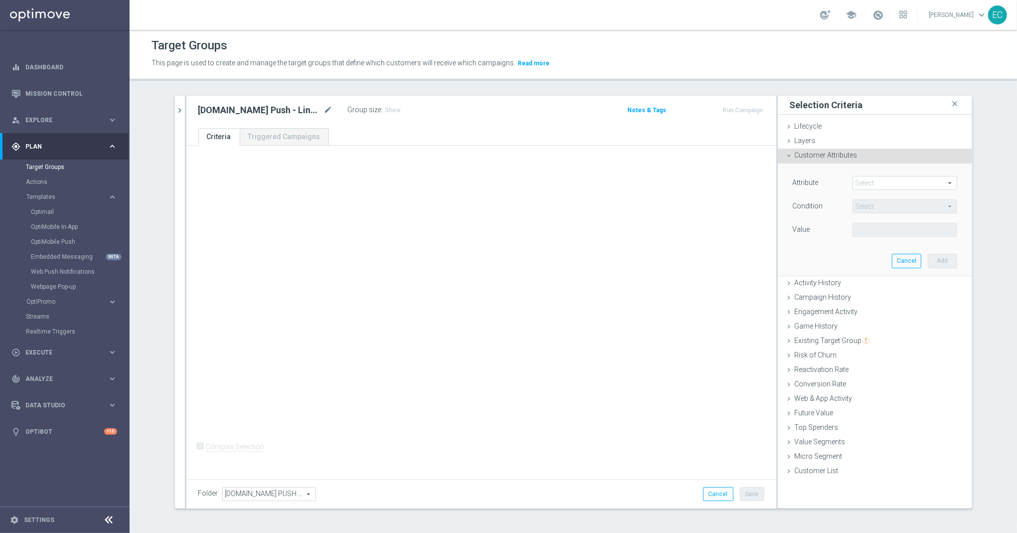
click at [890, 182] on span at bounding box center [905, 182] width 104 height 13
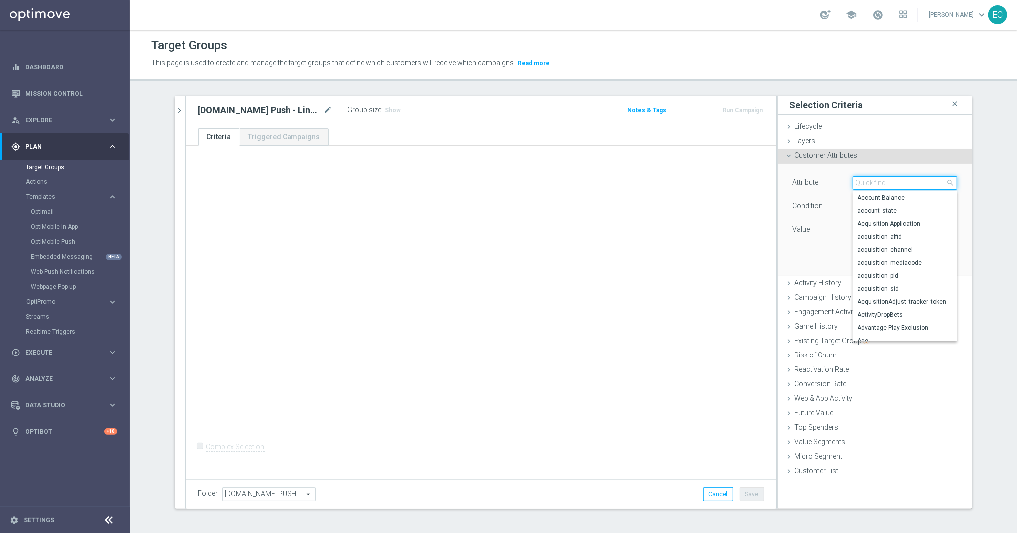
click at [881, 185] on input "search" at bounding box center [905, 183] width 105 height 14
type input "customer"
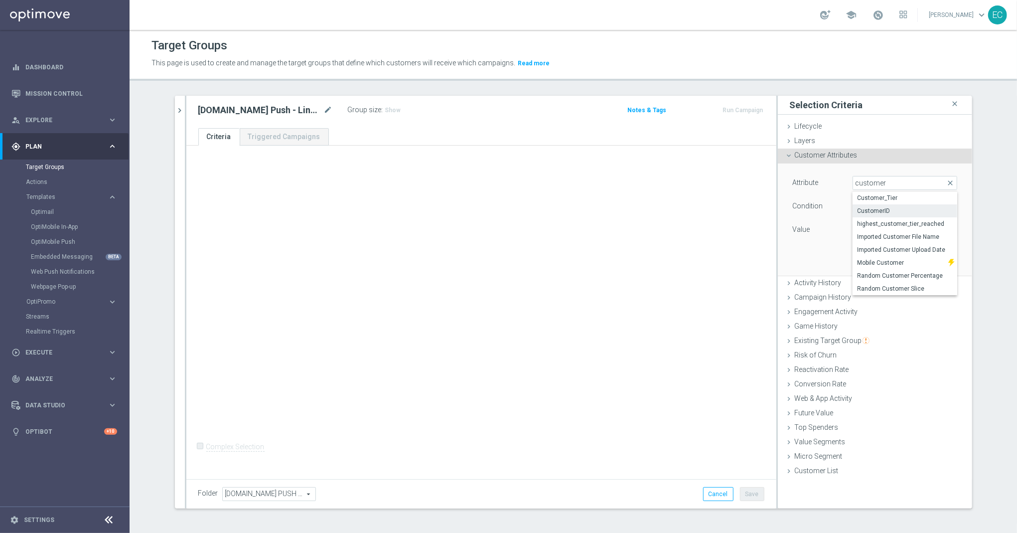
click at [881, 212] on span "CustomerID" at bounding box center [905, 211] width 95 height 8
type input "CustomerID"
click at [885, 205] on span "Equals" at bounding box center [905, 206] width 104 height 13
click at [886, 339] on span "One of" at bounding box center [905, 338] width 95 height 8
type input "One of"
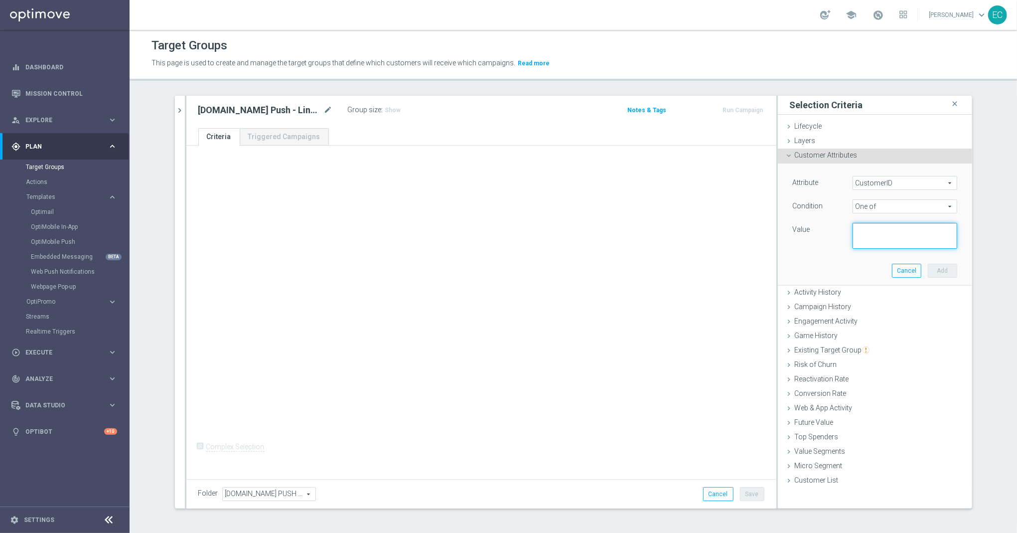
click at [878, 226] on textarea at bounding box center [905, 236] width 105 height 26
paste textarea "424661587"
click at [918, 238] on textarea "424661587," at bounding box center [905, 236] width 105 height 26
paste textarea "424673796"
type textarea "424661587, 424673796"
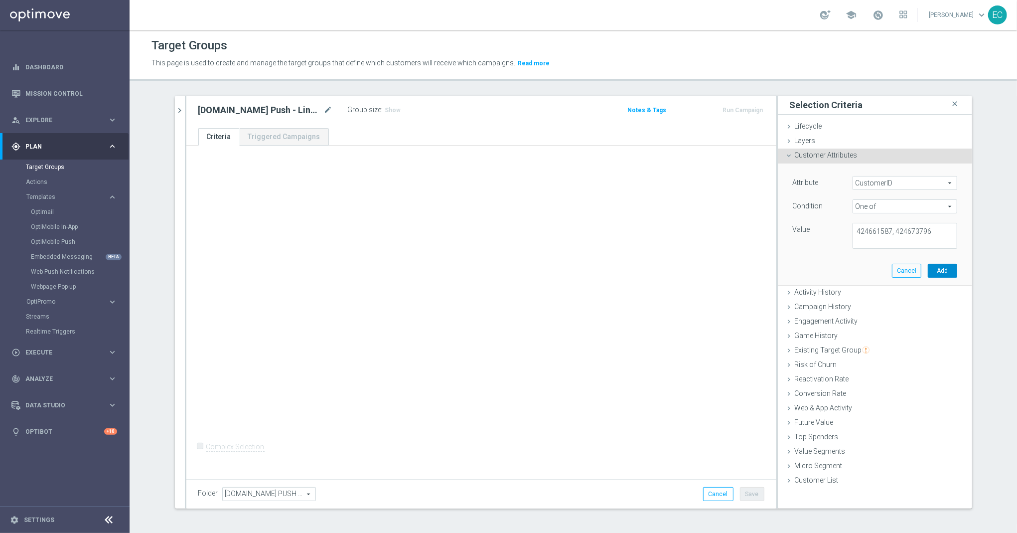
click at [938, 276] on button "Add" at bounding box center [942, 271] width 29 height 14
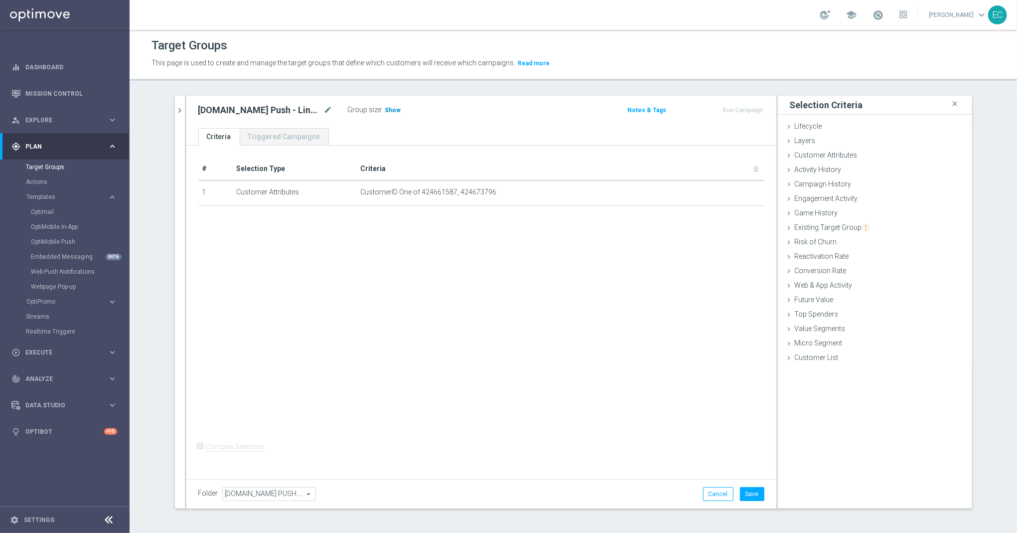
click at [384, 105] on h3 "Show" at bounding box center [393, 110] width 18 height 11
click at [759, 495] on button "Save" at bounding box center [752, 494] width 24 height 14
click at [743, 110] on button "Run Campaign" at bounding box center [743, 110] width 42 height 11
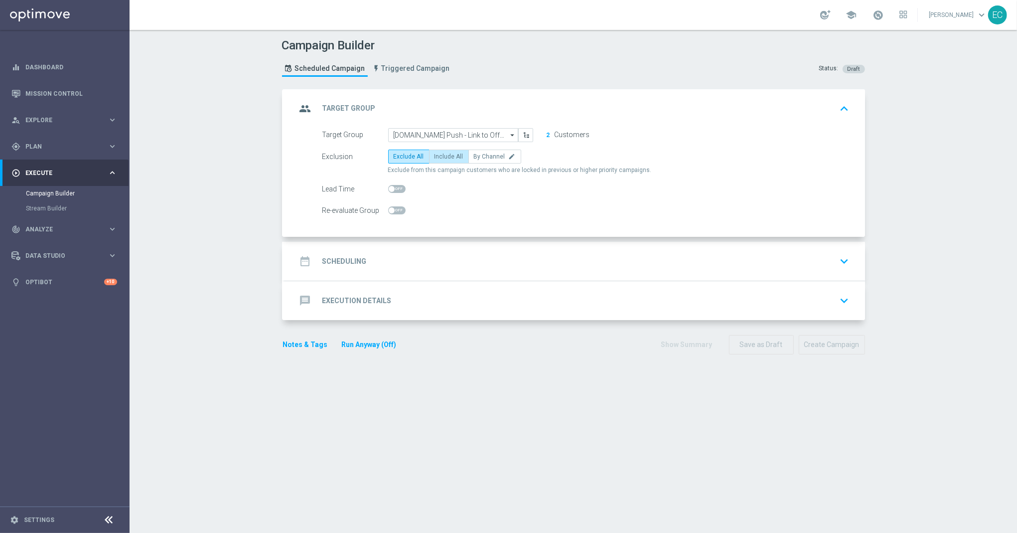
click at [442, 159] on span "Include All" at bounding box center [449, 156] width 29 height 7
click at [441, 159] on input "Include All" at bounding box center [438, 158] width 6 height 6
radio input "true"
click at [479, 267] on div "date_range Scheduling keyboard_arrow_down" at bounding box center [575, 261] width 557 height 19
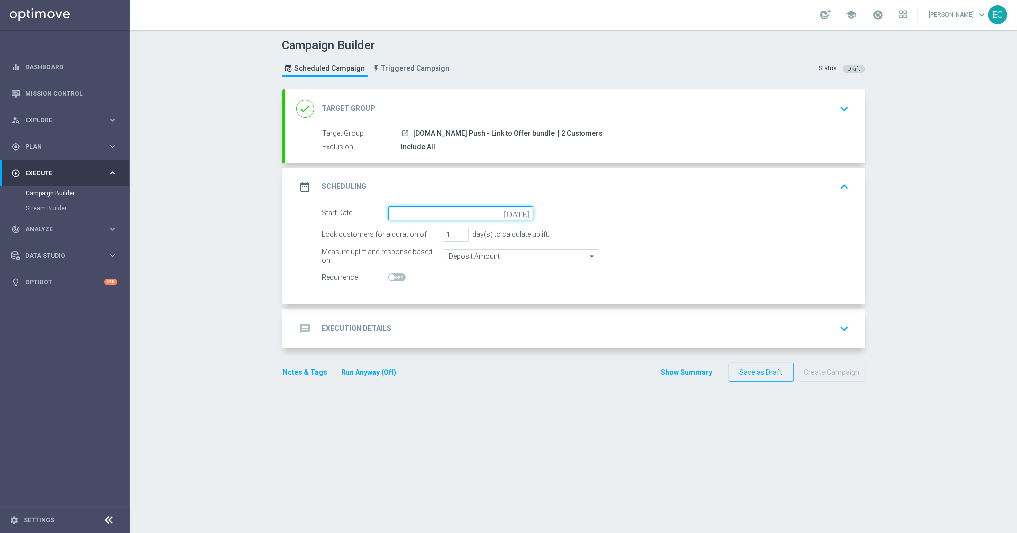
click at [415, 216] on input at bounding box center [460, 213] width 145 height 14
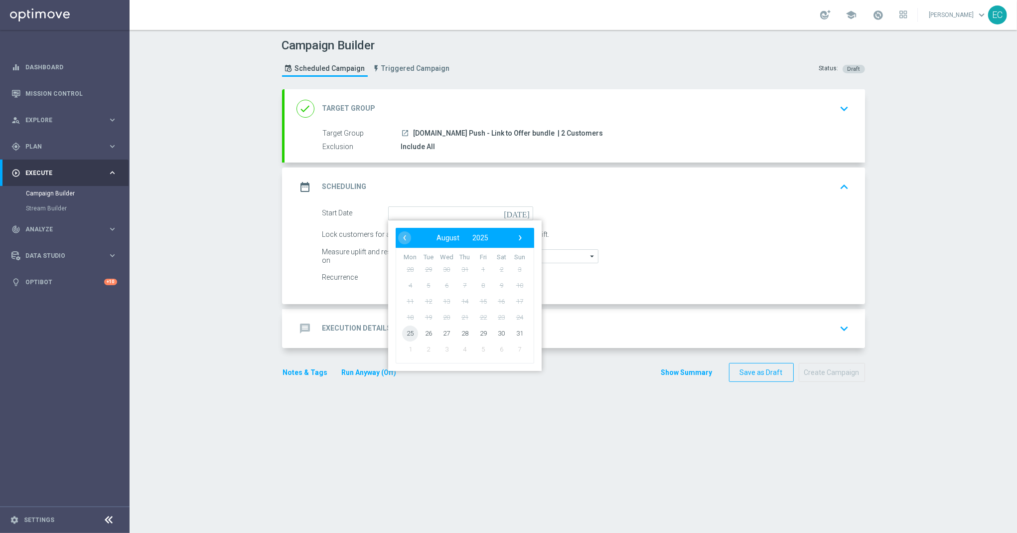
click at [411, 329] on span "25" at bounding box center [410, 333] width 16 height 16
type input "[DATE]"
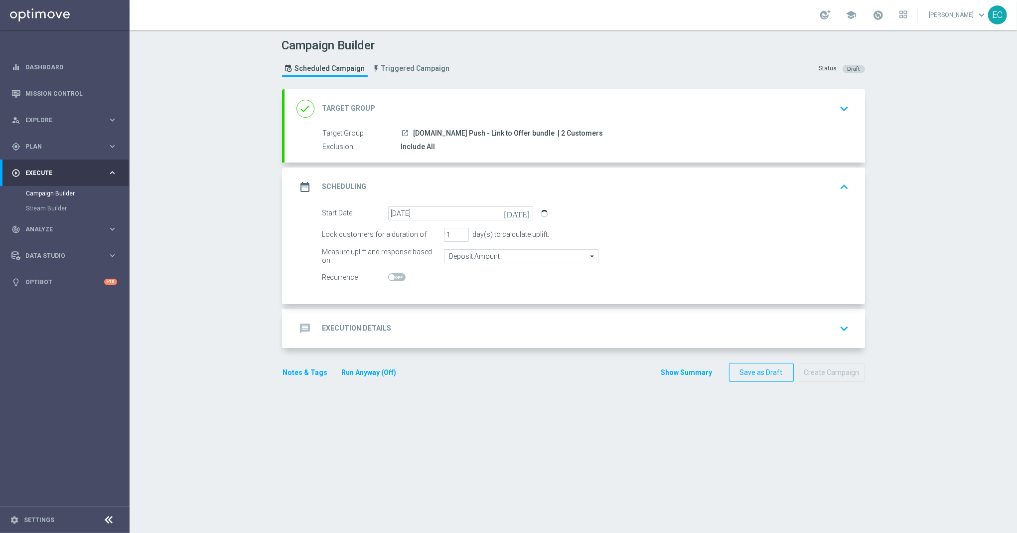
click at [471, 320] on div "message Execution Details keyboard_arrow_down" at bounding box center [575, 328] width 557 height 19
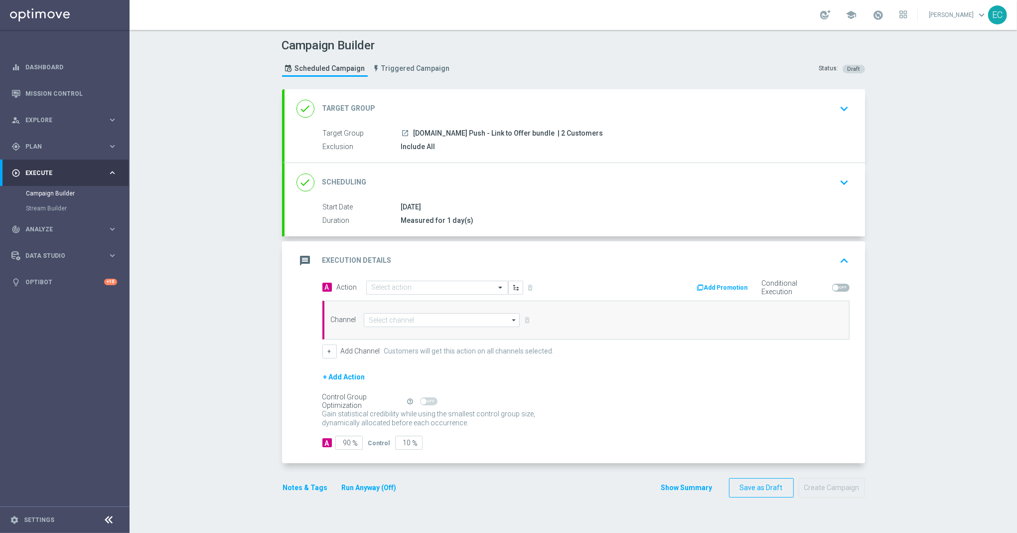
click at [398, 279] on div "message Execution Details keyboard_arrow_up A Action Select action delete_forev…" at bounding box center [575, 352] width 581 height 222
click at [404, 284] on input "text" at bounding box center [427, 288] width 111 height 8
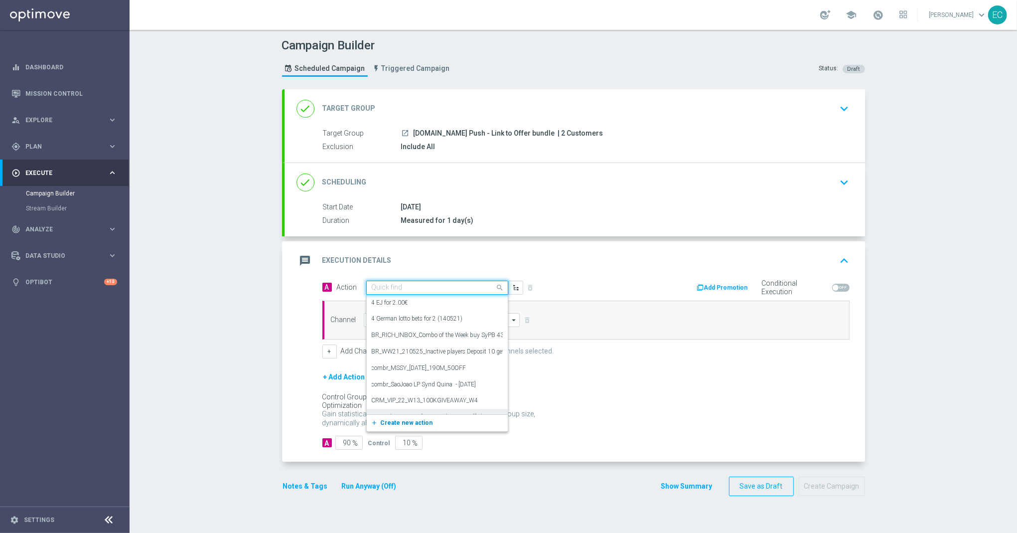
click at [406, 423] on span "Create new action" at bounding box center [407, 422] width 52 height 7
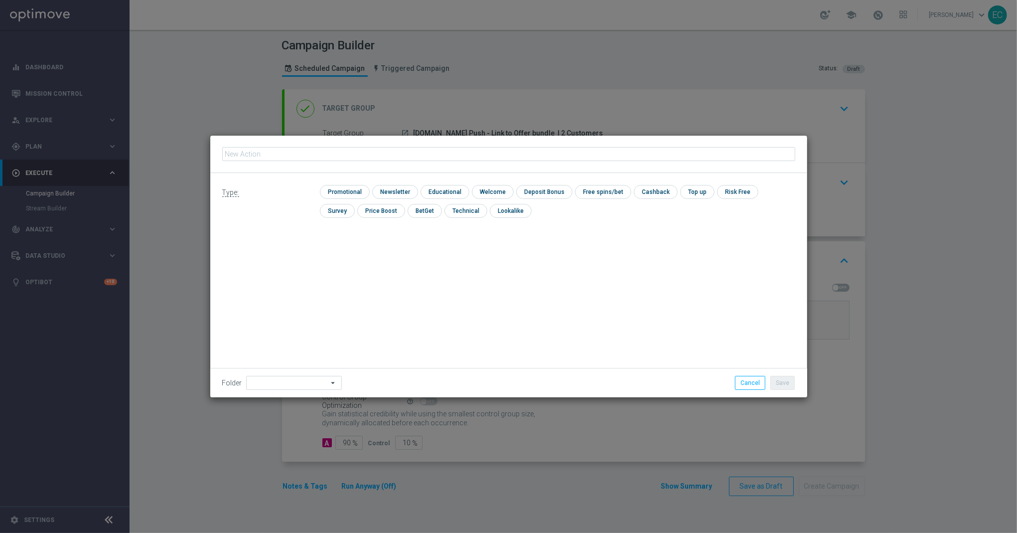
type input "SORTE.BET.BR Push - Link to Offer bundle"
click at [348, 187] on input "checkbox" at bounding box center [343, 191] width 47 height 13
checkbox input "true"
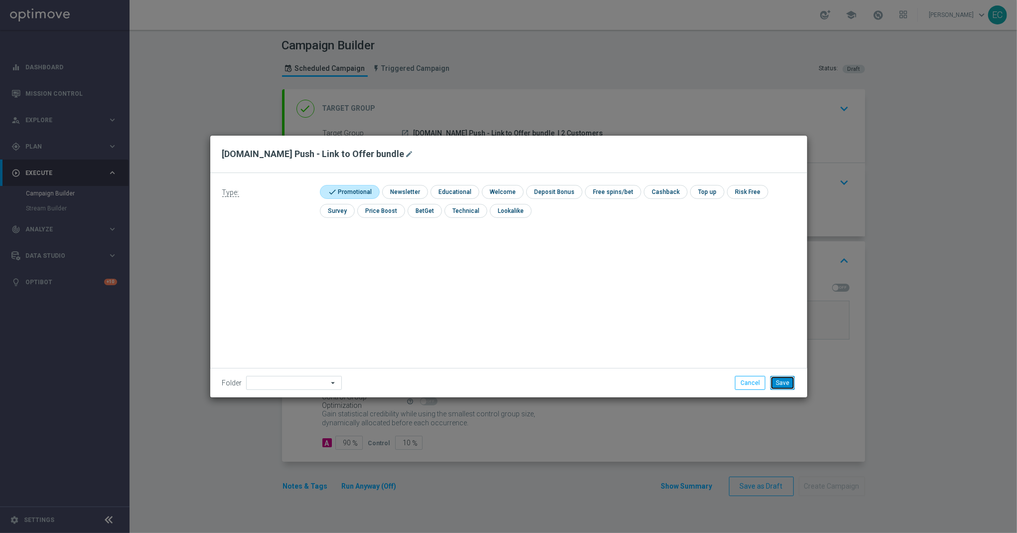
click at [787, 383] on button "Save" at bounding box center [783, 383] width 24 height 14
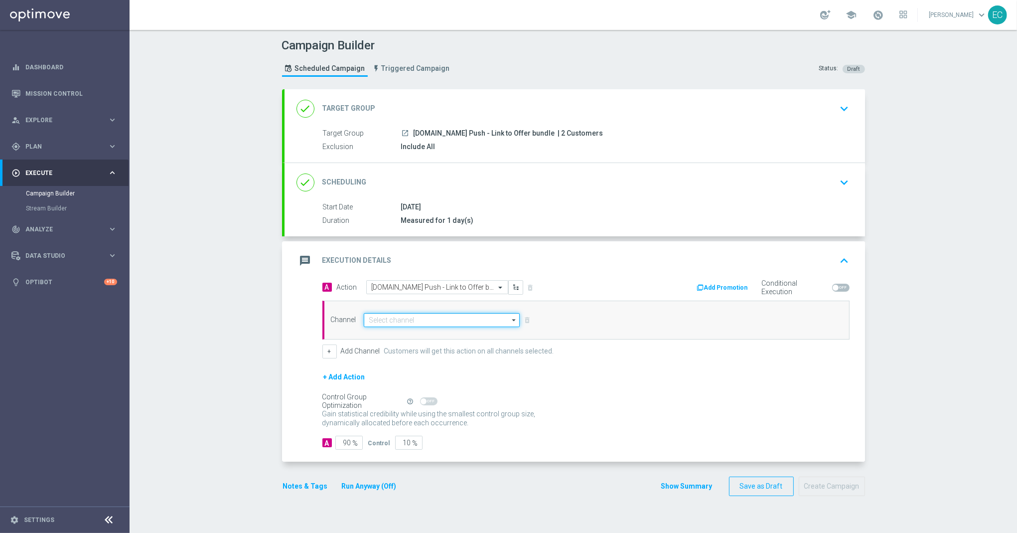
click at [446, 316] on input at bounding box center [442, 320] width 157 height 14
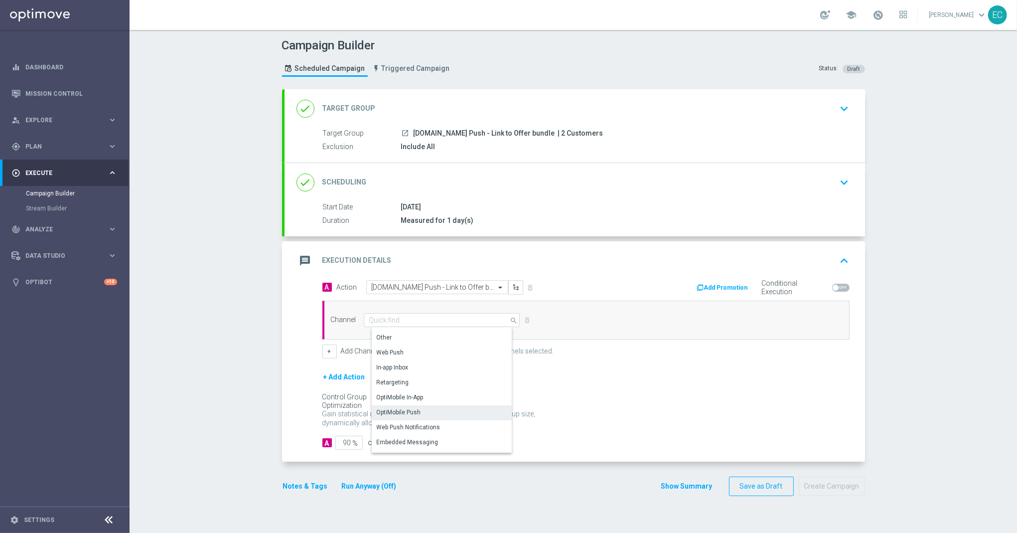
click at [418, 410] on div "OptiMobile Push" at bounding box center [446, 412] width 148 height 14
type input "OptiMobile Push"
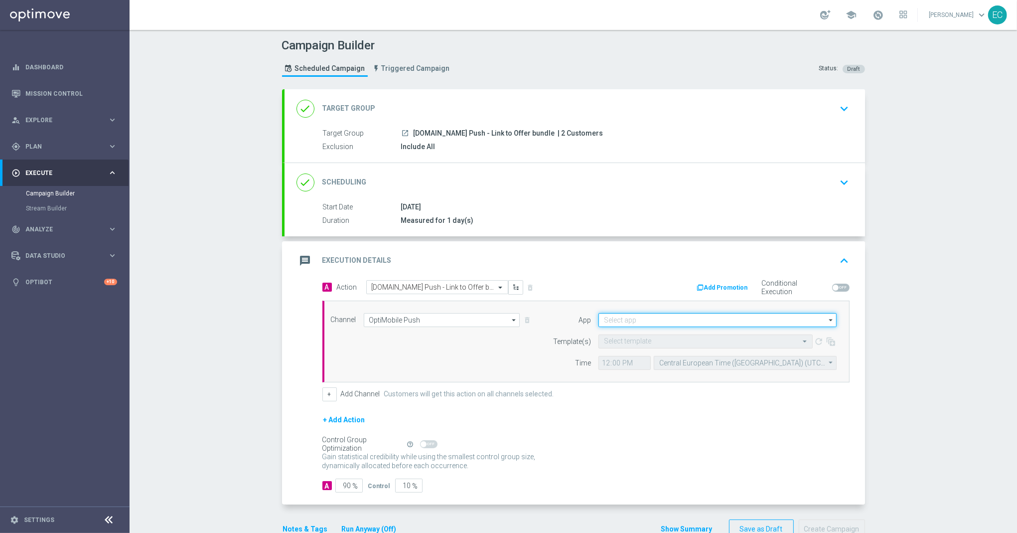
click at [661, 326] on input at bounding box center [718, 320] width 238 height 14
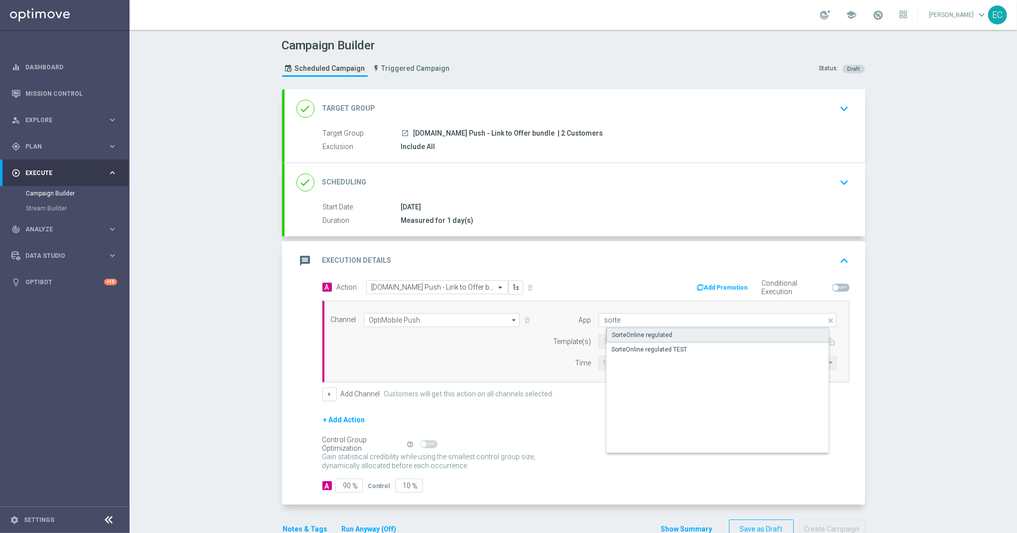
click at [665, 338] on div "SorteOnline regulated" at bounding box center [726, 334] width 239 height 15
type input "SorteOnline regulated"
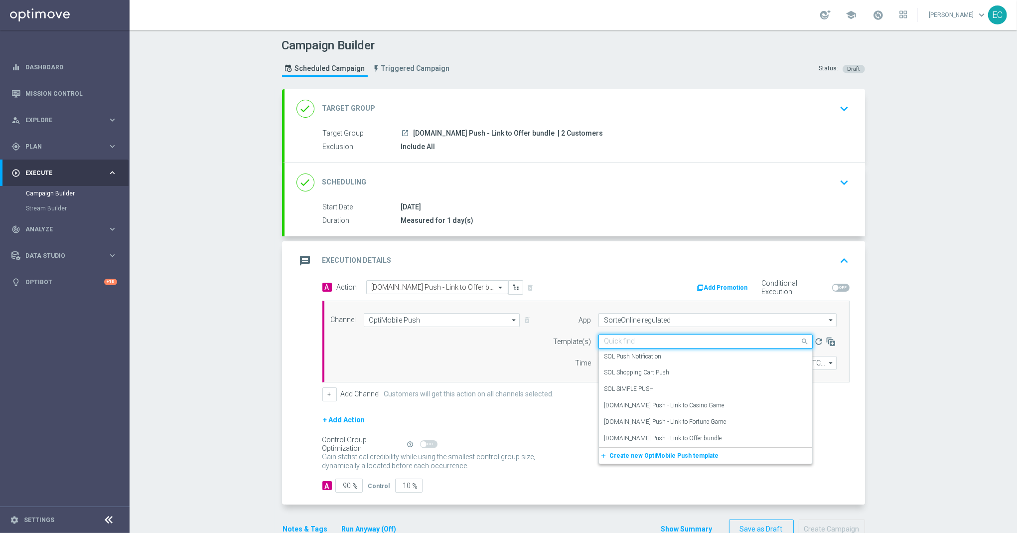
click at [647, 345] on input "text" at bounding box center [695, 341] width 183 height 8
paste input "SORTE.BET.BR Push - Link to Offer bundle"
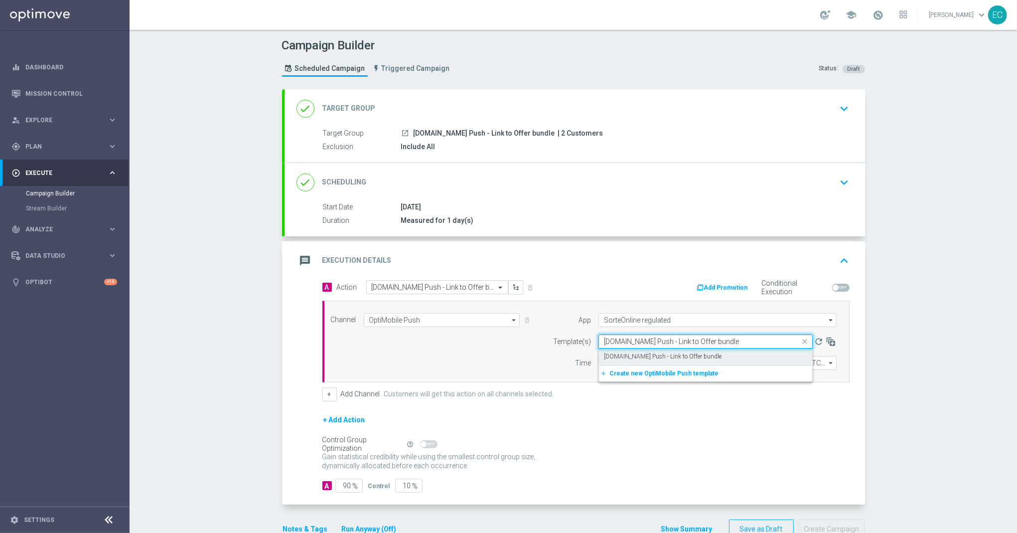
click at [657, 353] on label "SORTE.BET.BR Push - Link to Offer bundle" at bounding box center [663, 356] width 118 height 8
type input "SORTE.BET.BR Push - Link to Offer bundle"
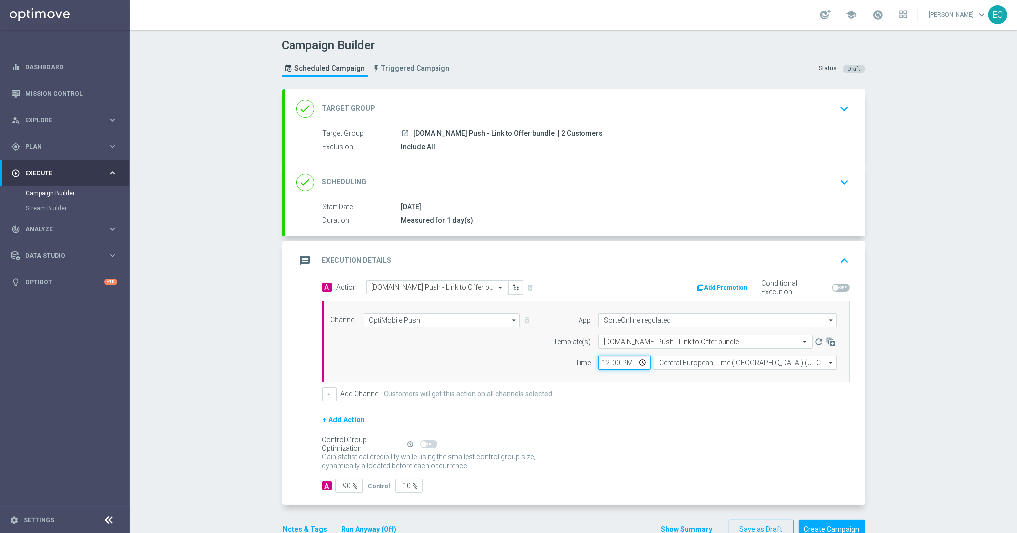
click at [601, 366] on input "12:00" at bounding box center [625, 363] width 52 height 14
type input "17:15"
click at [341, 484] on input "90" at bounding box center [348, 486] width 27 height 14
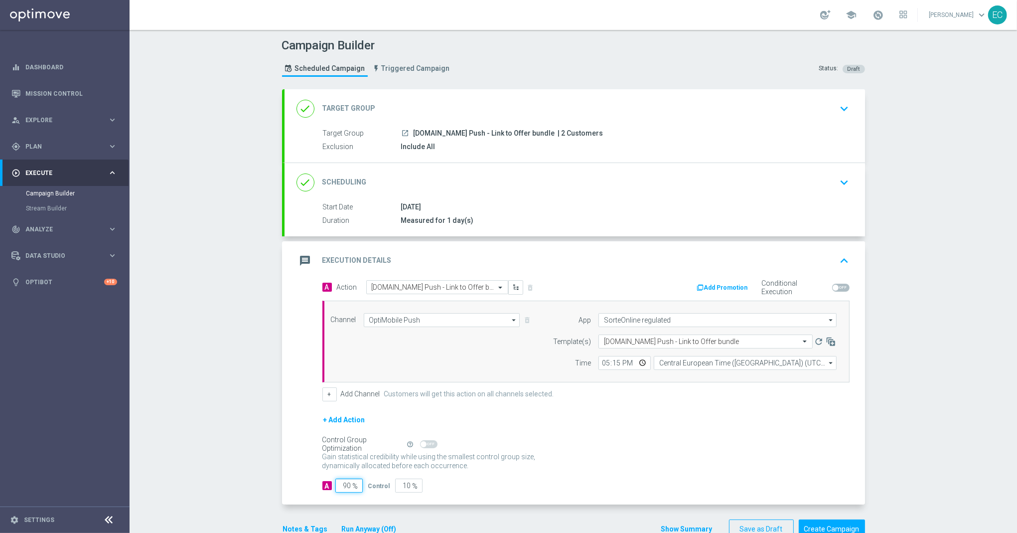
type input "1"
type input "99"
type input "10"
type input "90"
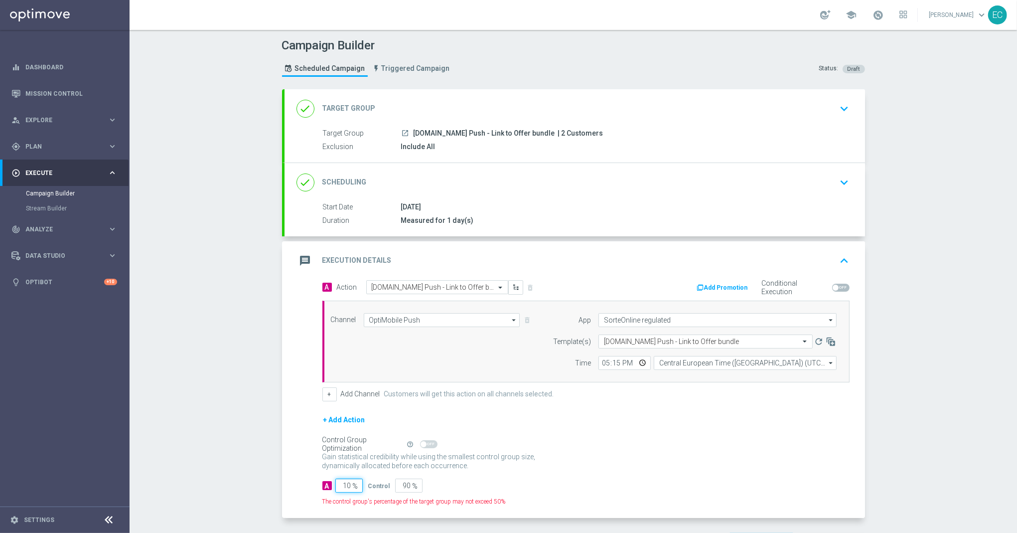
type input "100"
type input "0"
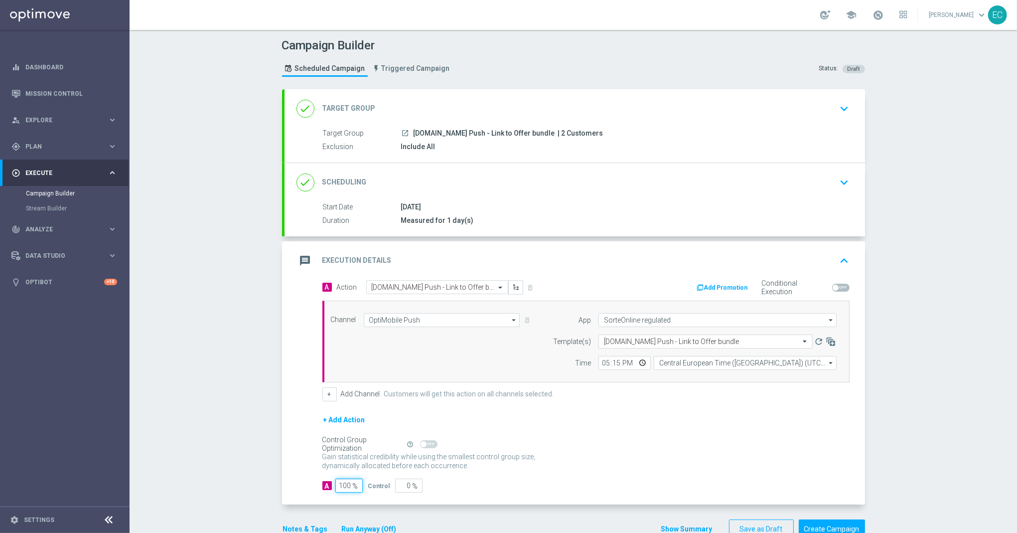
type input "100"
click at [462, 431] on div "+ Add Action" at bounding box center [586, 426] width 527 height 25
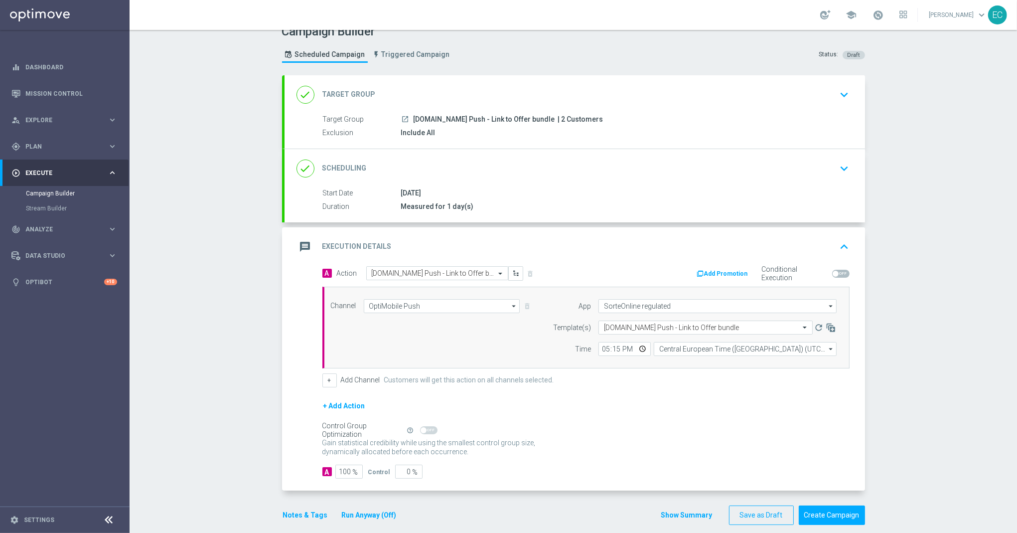
scroll to position [0, 0]
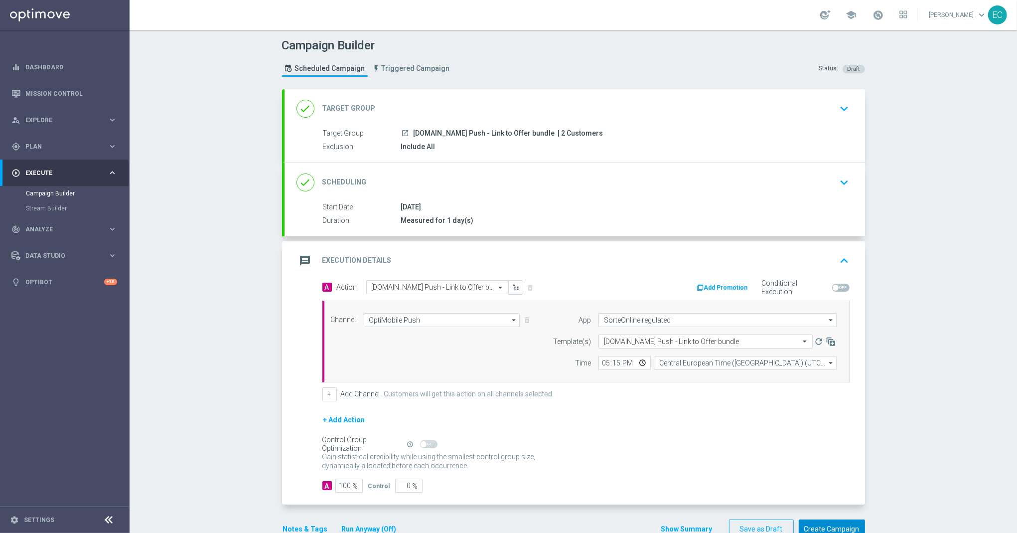
click at [832, 523] on button "Create Campaign" at bounding box center [832, 528] width 66 height 19
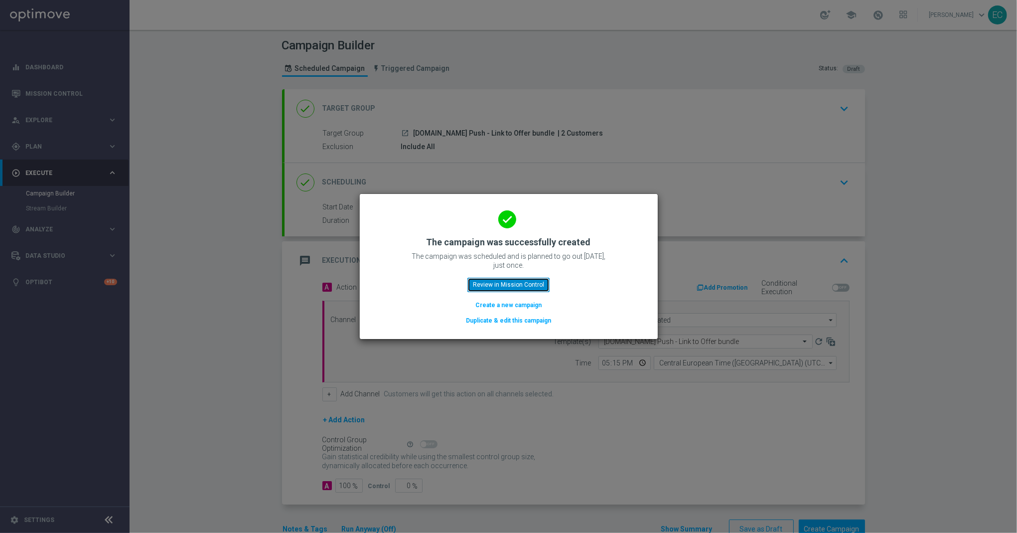
click at [516, 285] on button "Review in Mission Control" at bounding box center [509, 285] width 82 height 14
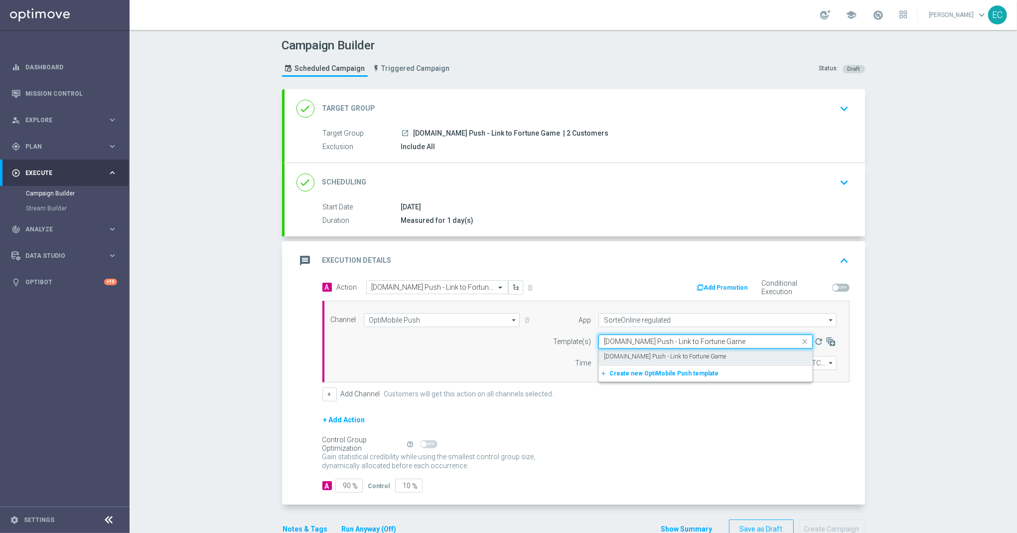
click at [649, 357] on label "[DOMAIN_NAME] Push - Link to Fortune Game" at bounding box center [665, 356] width 122 height 8
type input "[DOMAIN_NAME] Push - Link to Fortune Game"
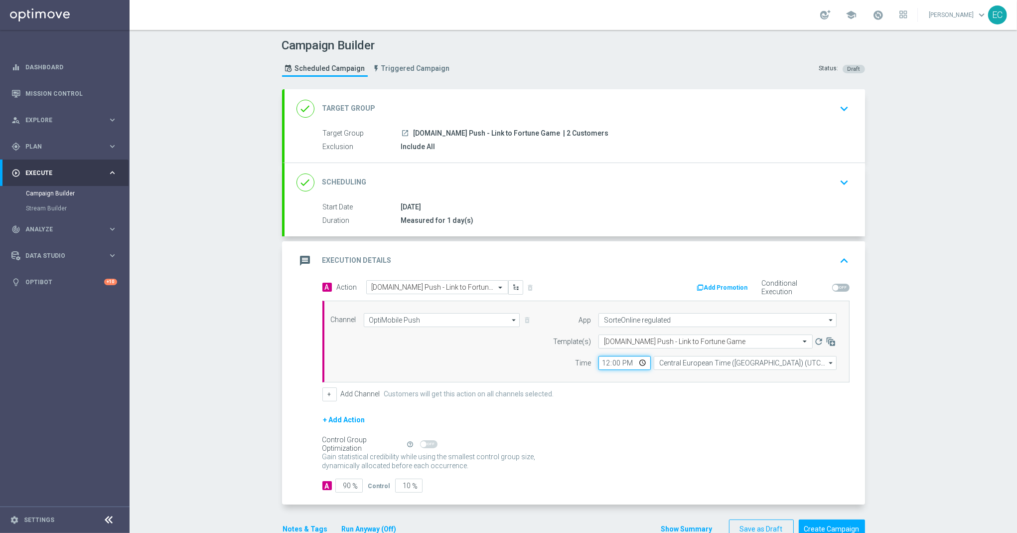
click at [604, 365] on input "12:00" at bounding box center [625, 363] width 52 height 14
type input "17:08"
click at [335, 485] on input "90" at bounding box center [348, 486] width 27 height 14
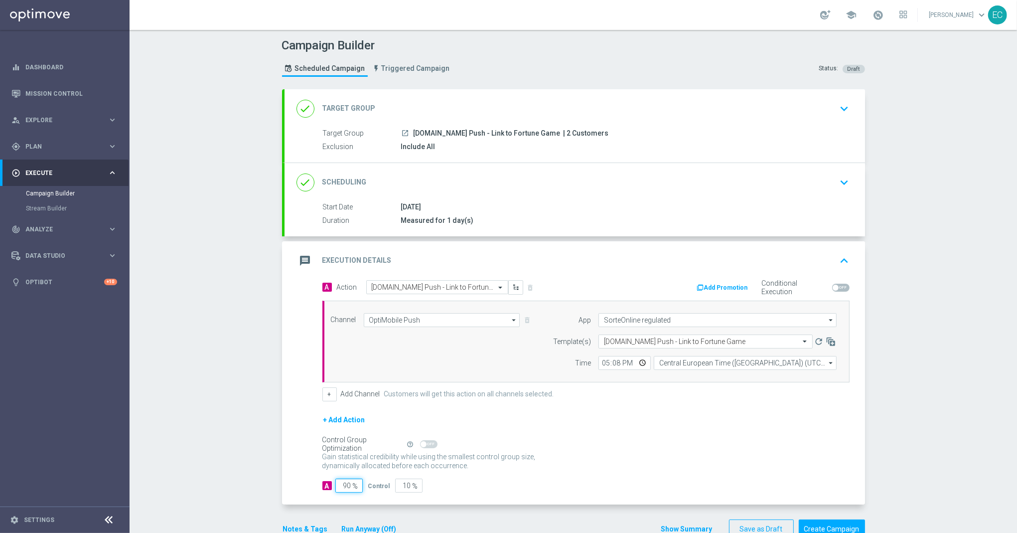
type input "1"
type input "99"
type input "10"
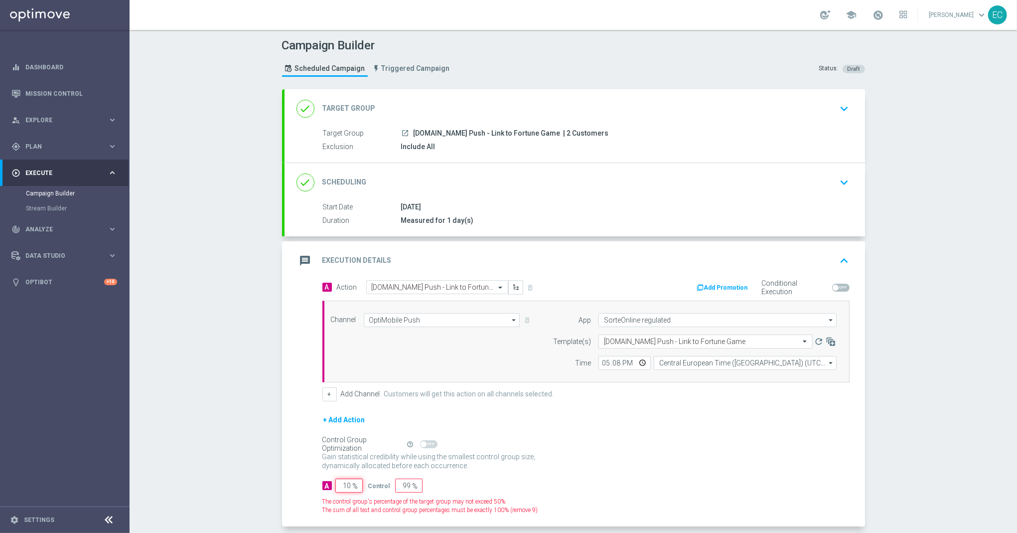
type input "90"
type input "100"
type input "0"
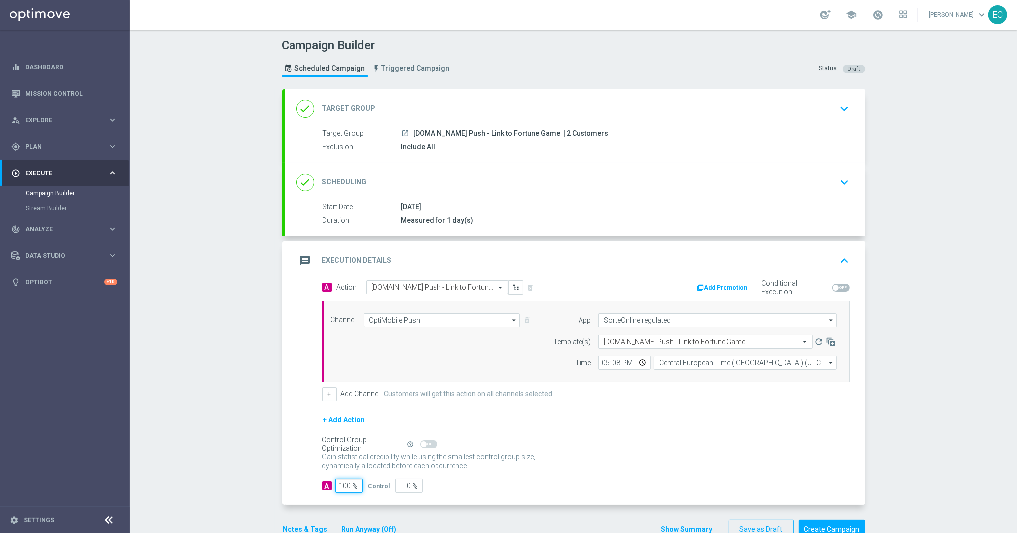
type input "100"
click at [673, 447] on div "Control Group Optimization Self Optimizing Campaign help_outline" at bounding box center [586, 444] width 527 height 11
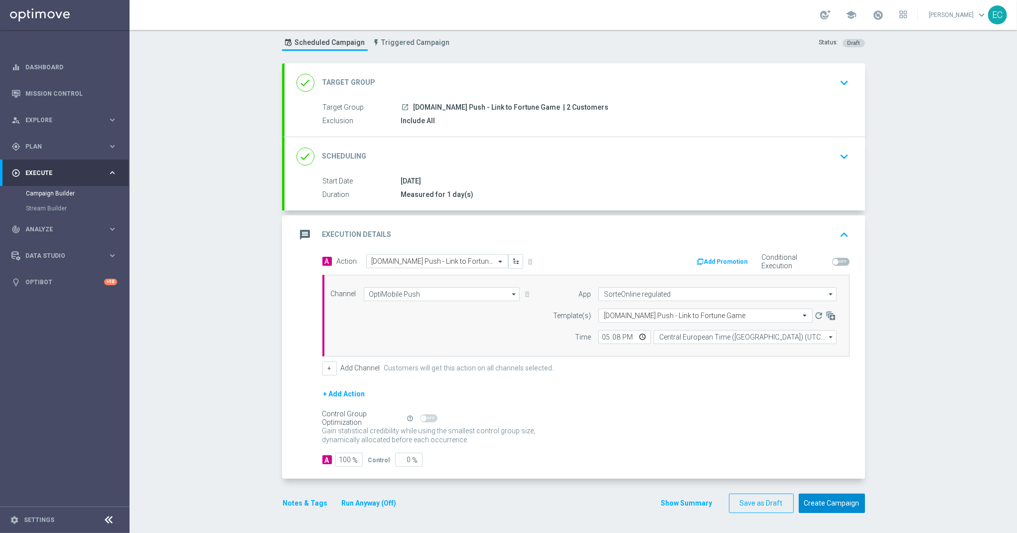
click at [820, 504] on button "Create Campaign" at bounding box center [832, 502] width 66 height 19
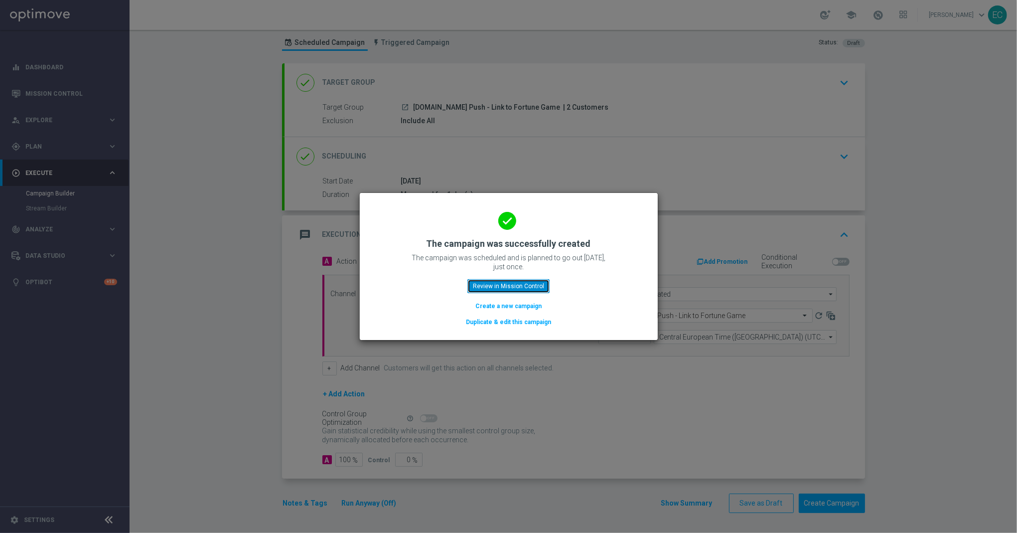
click at [511, 286] on button "Review in Mission Control" at bounding box center [509, 286] width 82 height 14
